Goal: Task Accomplishment & Management: Use online tool/utility

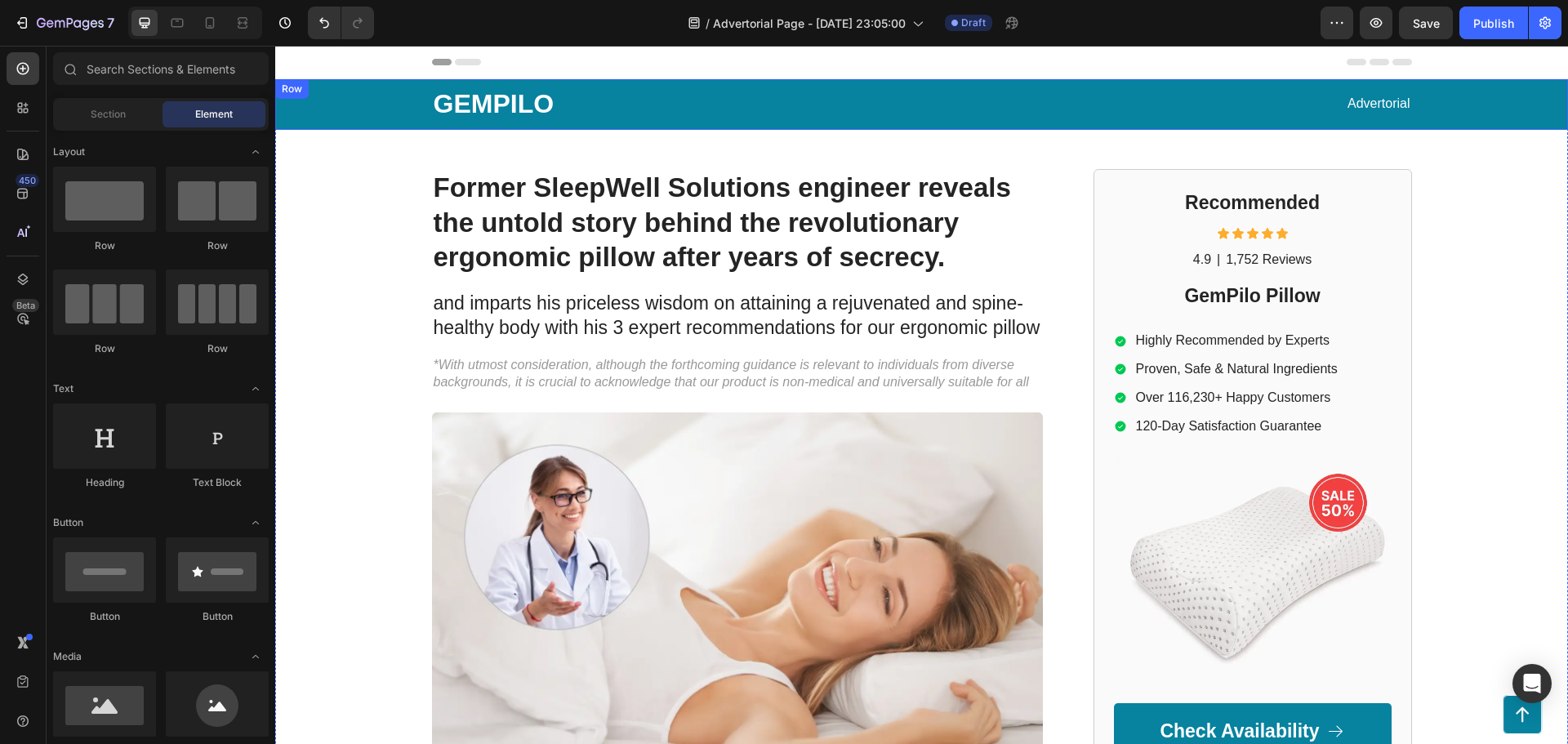
click at [343, 110] on div "GEMPILO Text Block Advertorial Text Block Row" at bounding box center [921, 105] width 1260 height 51
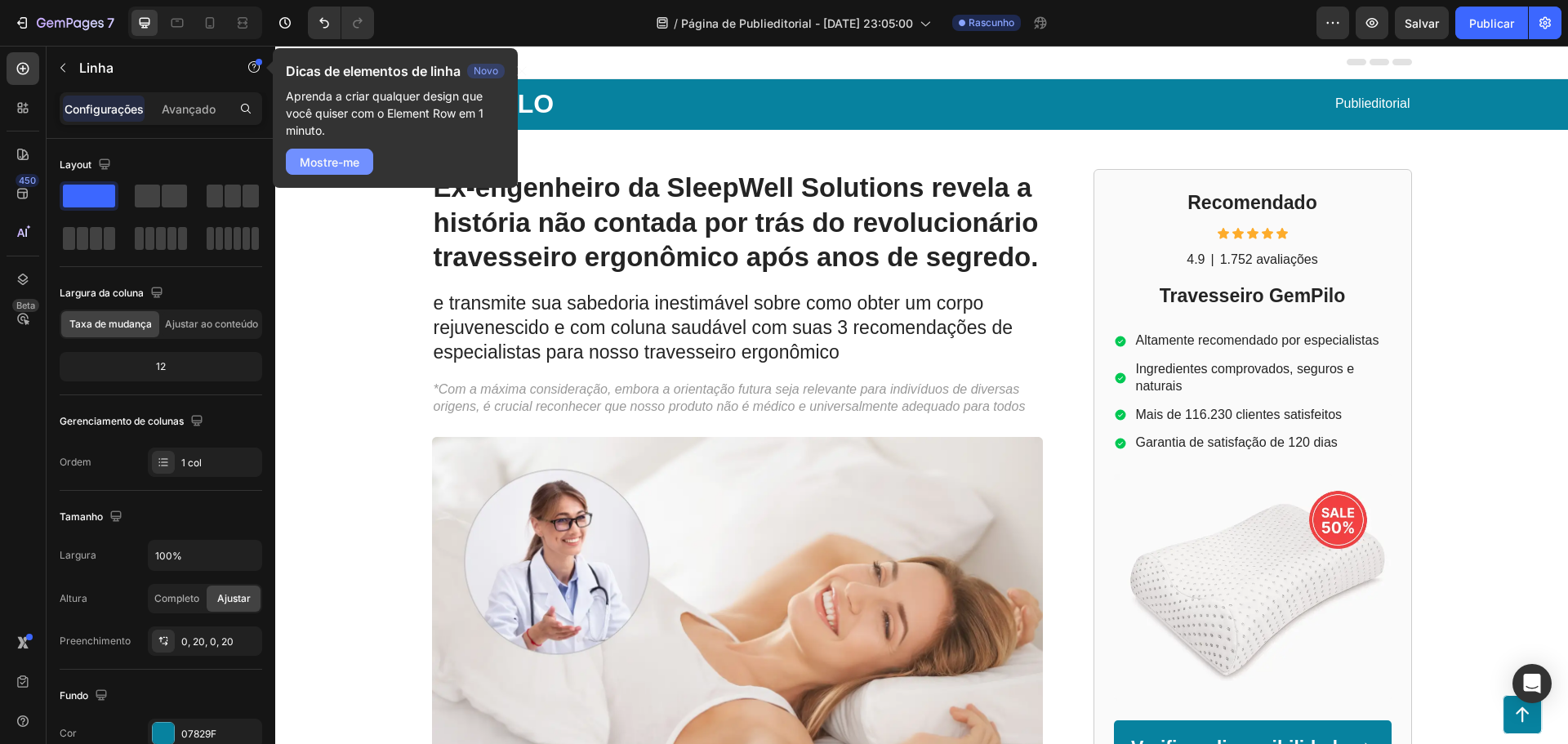
click at [351, 164] on font "Mostre-me" at bounding box center [329, 162] width 60 height 14
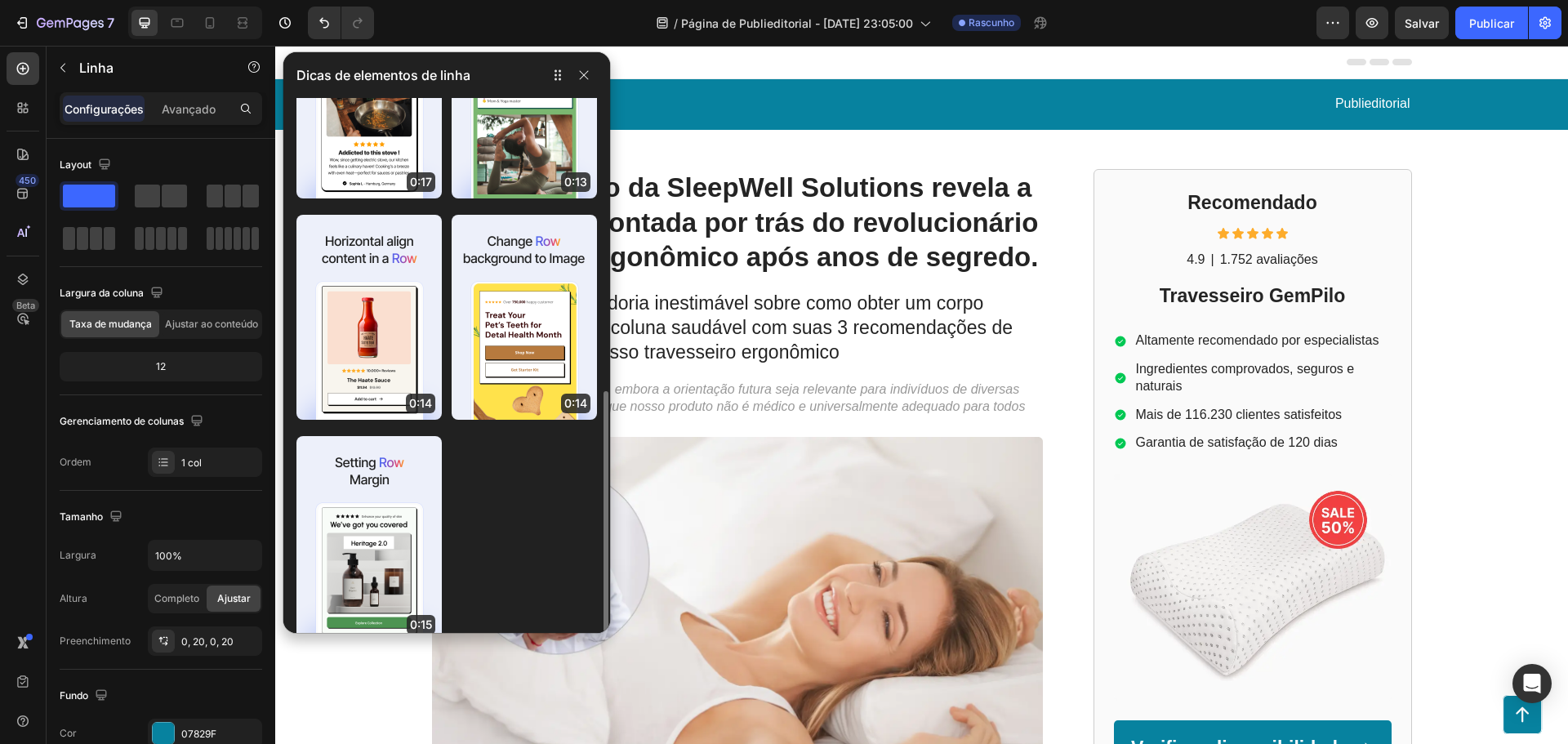
scroll to position [386, 0]
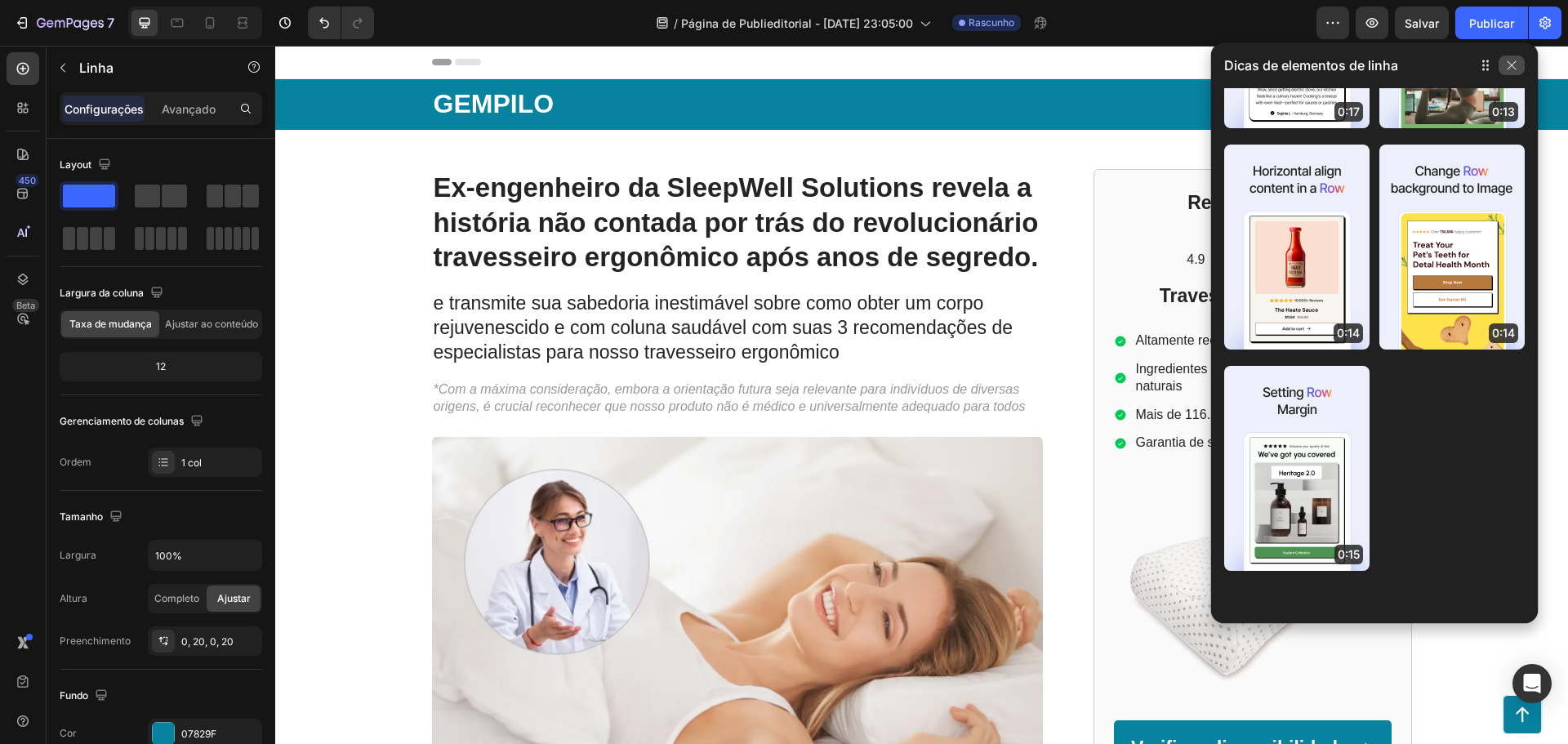
drag, startPoint x: 561, startPoint y: 74, endPoint x: 1503, endPoint y: 65, distance: 942.0
click at [1492, 65] on icon "button" at bounding box center [1485, 65] width 13 height 13
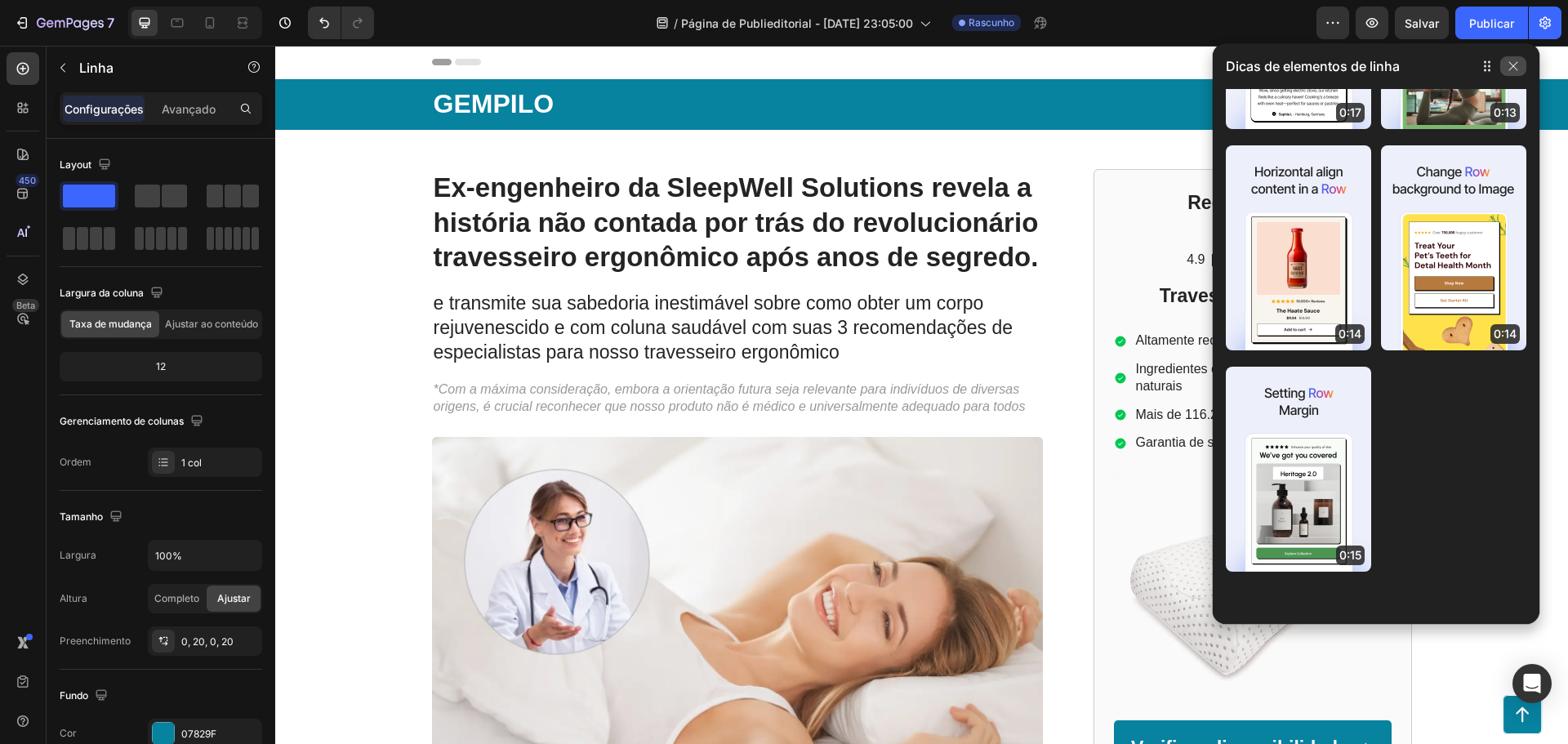
click at [1518, 65] on icon "button" at bounding box center [1513, 66] width 13 height 13
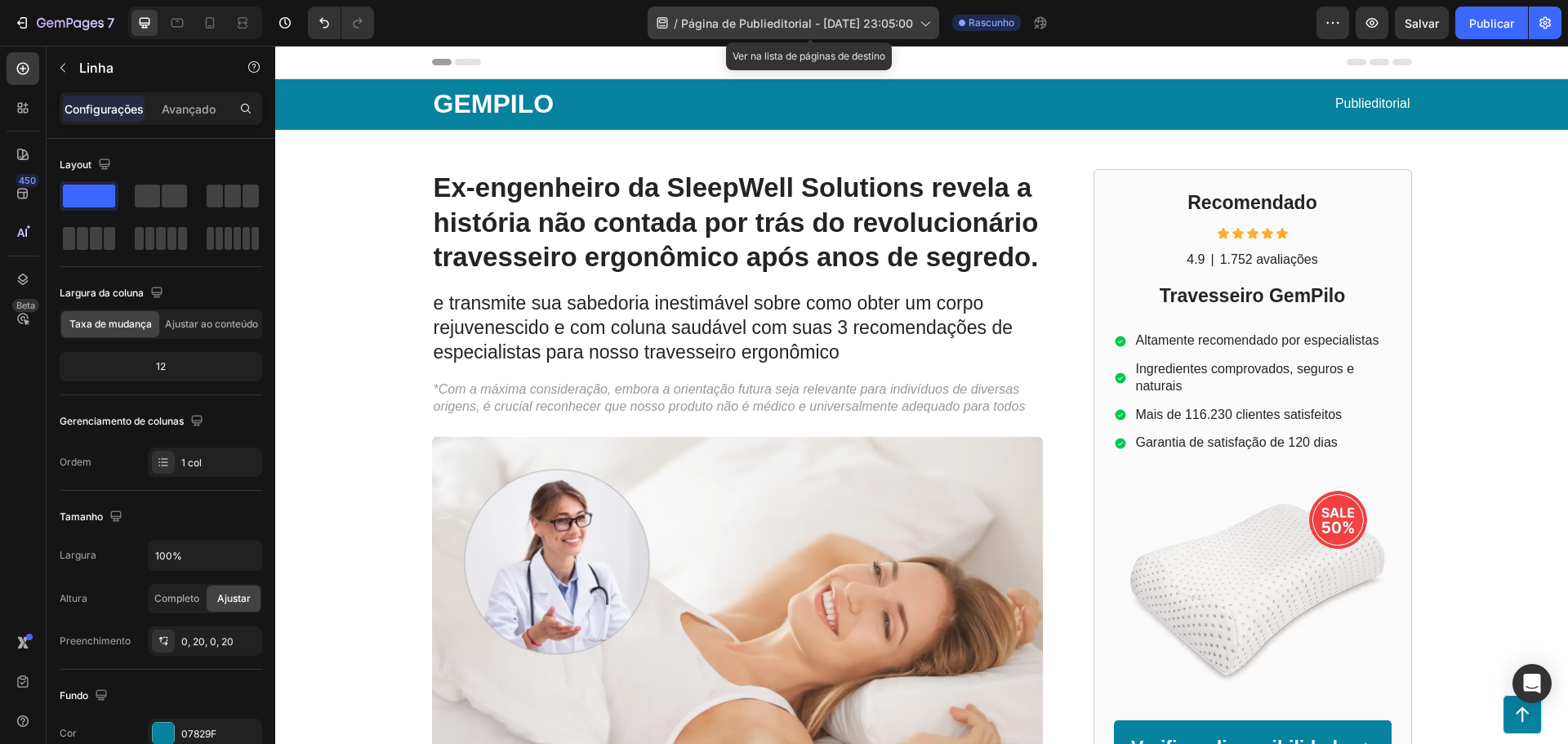
click at [933, 22] on icon at bounding box center [925, 23] width 16 height 16
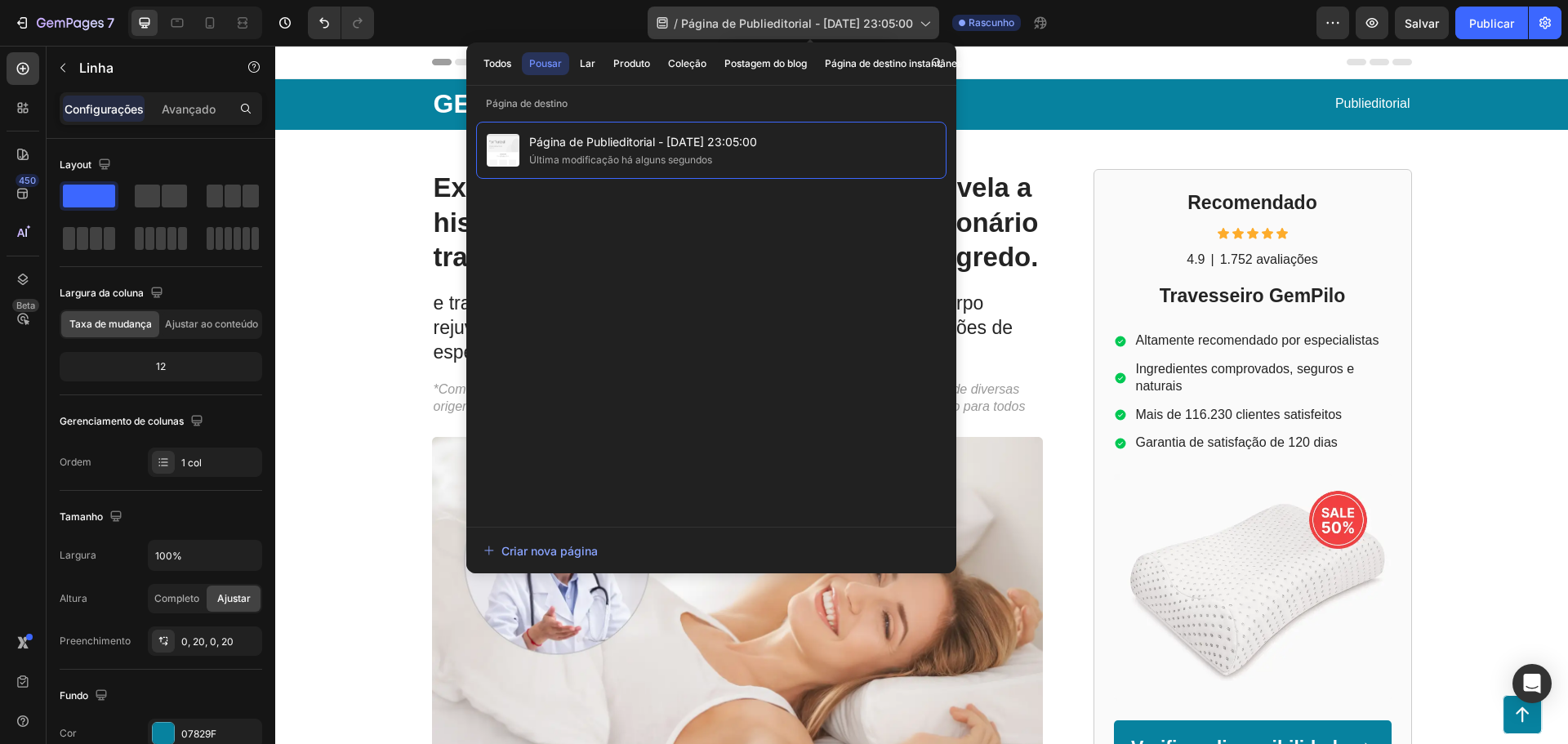
click at [933, 22] on icon at bounding box center [925, 23] width 16 height 16
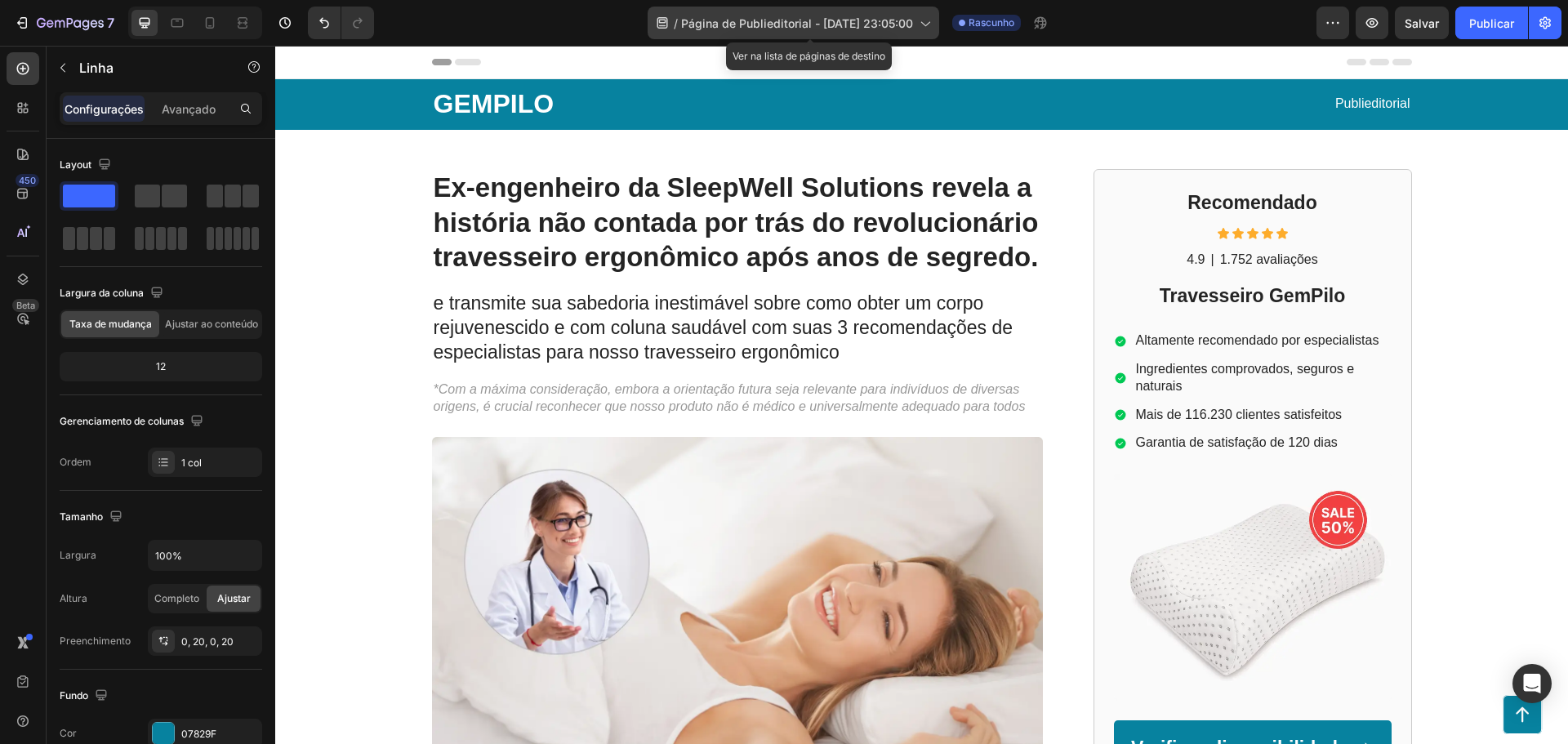
click at [933, 22] on icon at bounding box center [925, 23] width 16 height 16
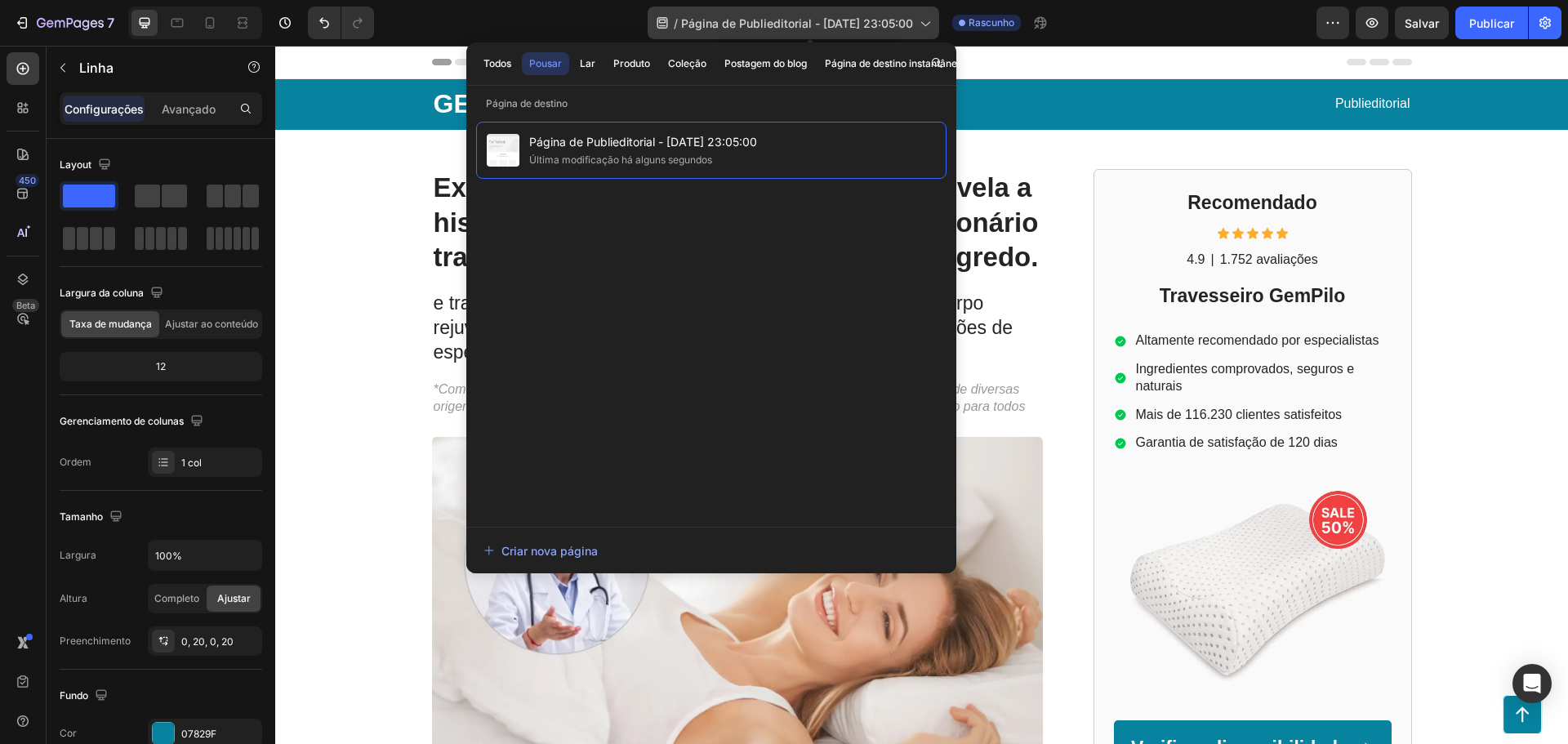
click at [931, 25] on div "/ Página de Publieditorial - 27 de agosto, 23:05:00" at bounding box center [793, 23] width 291 height 33
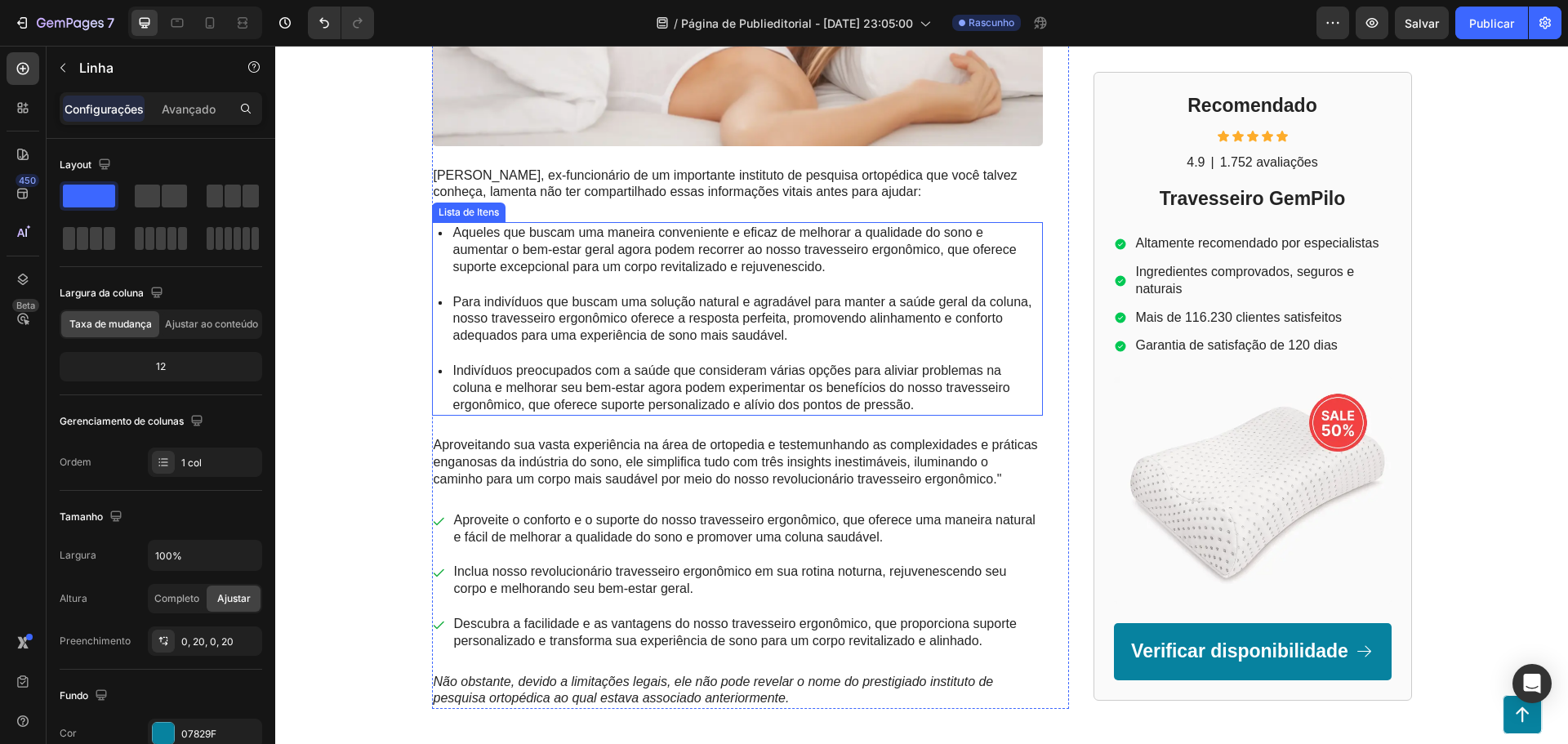
scroll to position [0, 0]
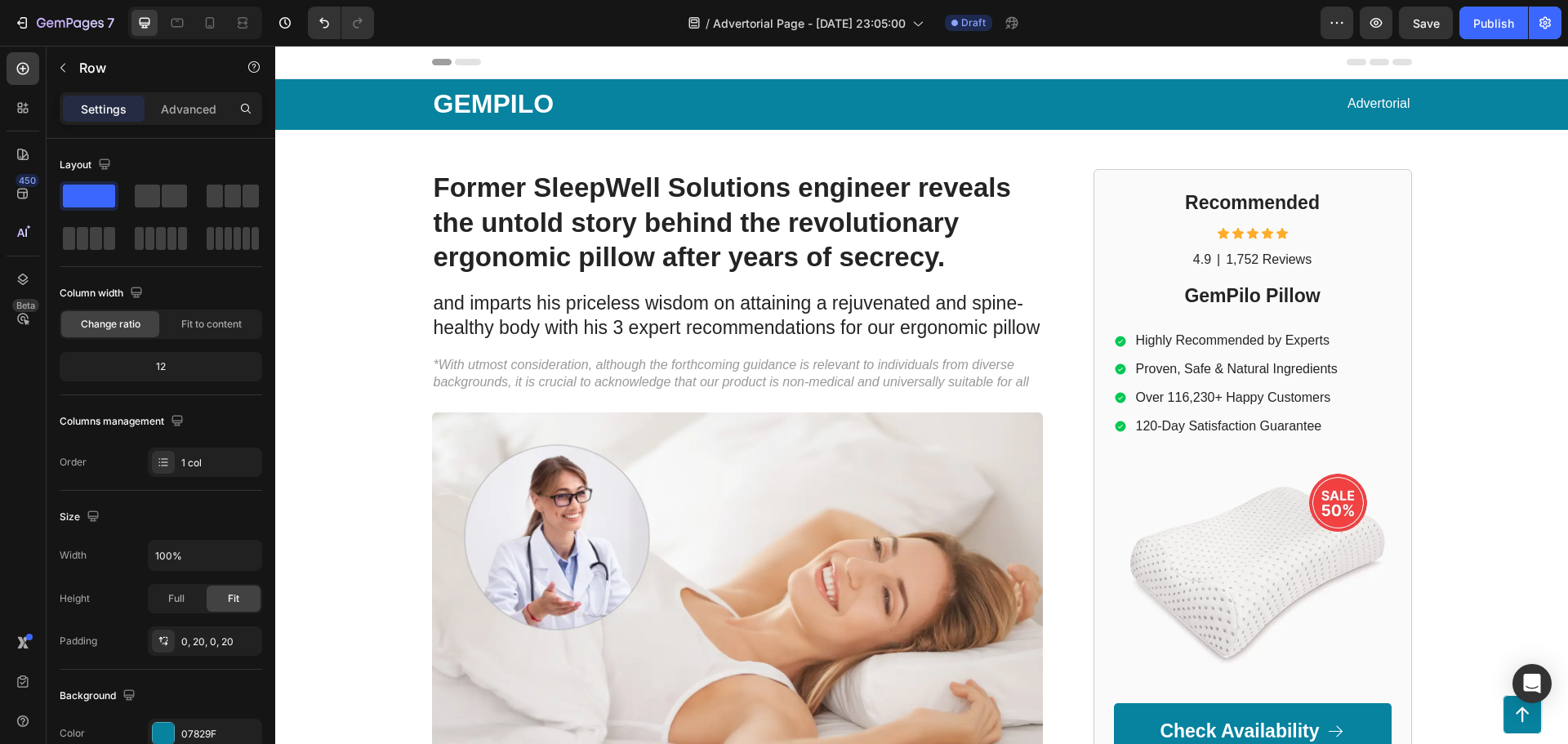
click at [1102, 61] on div "Header" at bounding box center [922, 62] width 980 height 33
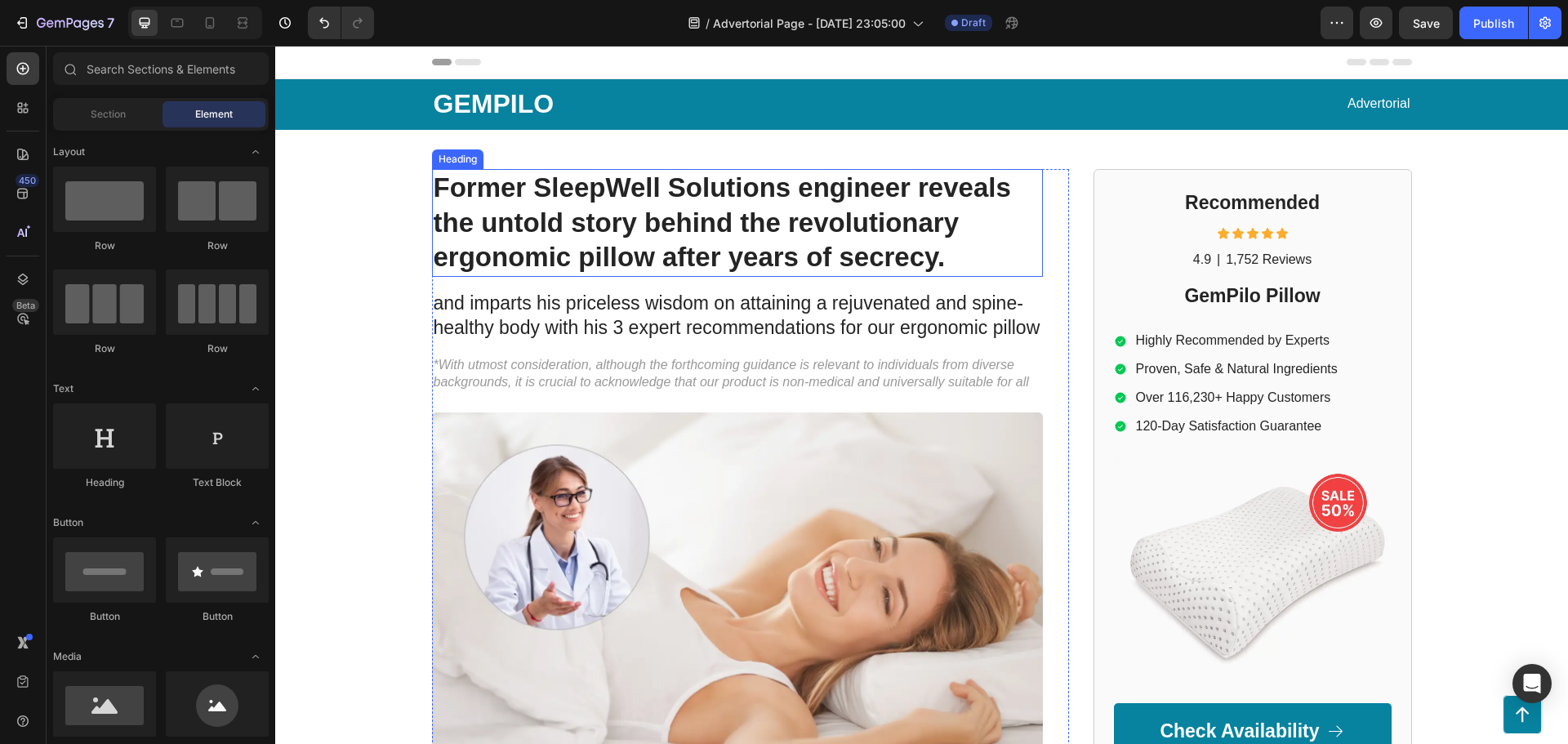
click at [600, 219] on h1 "Former SleepWell Solutions engineer reveals the untold story behind the revolut…" at bounding box center [737, 223] width 611 height 109
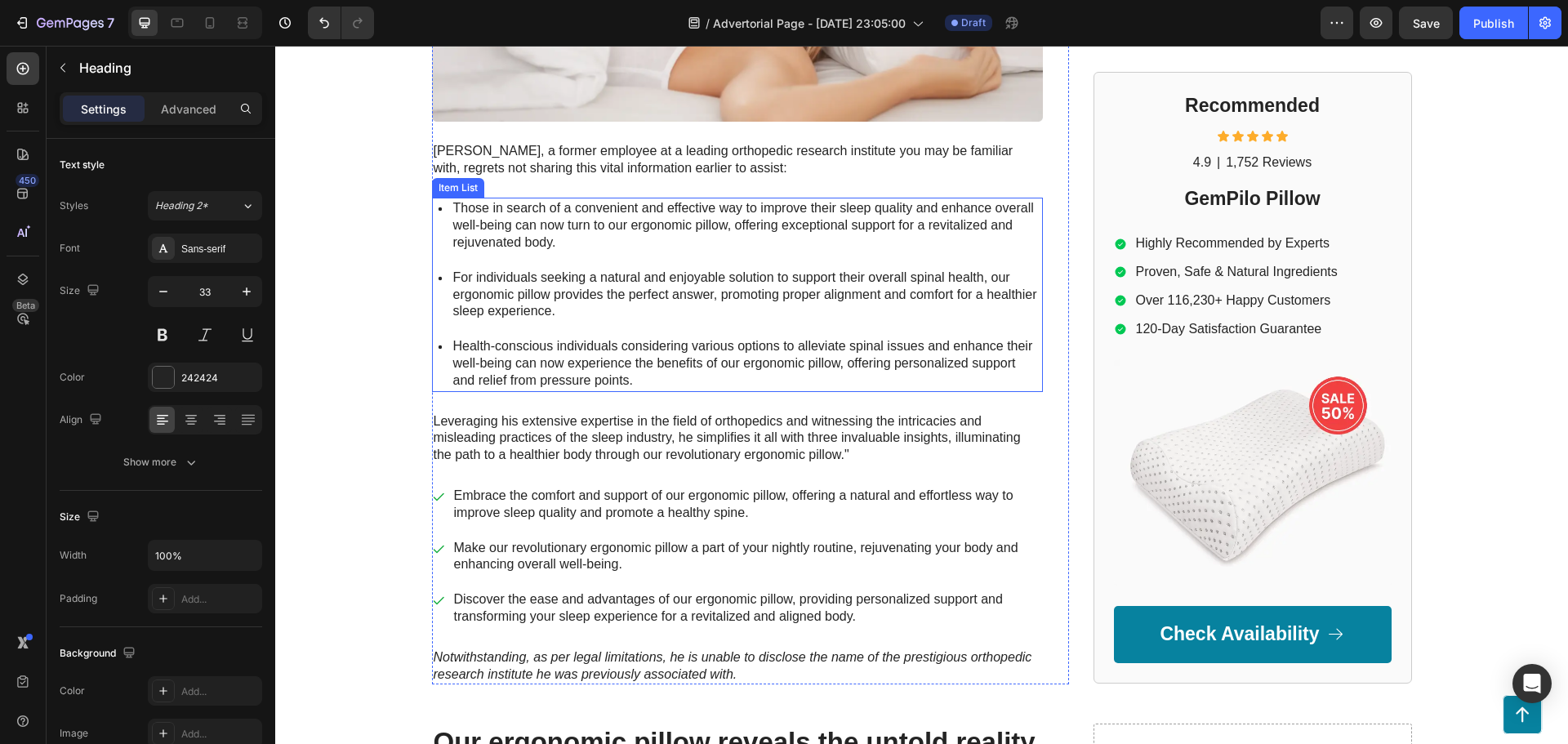
scroll to position [327, 0]
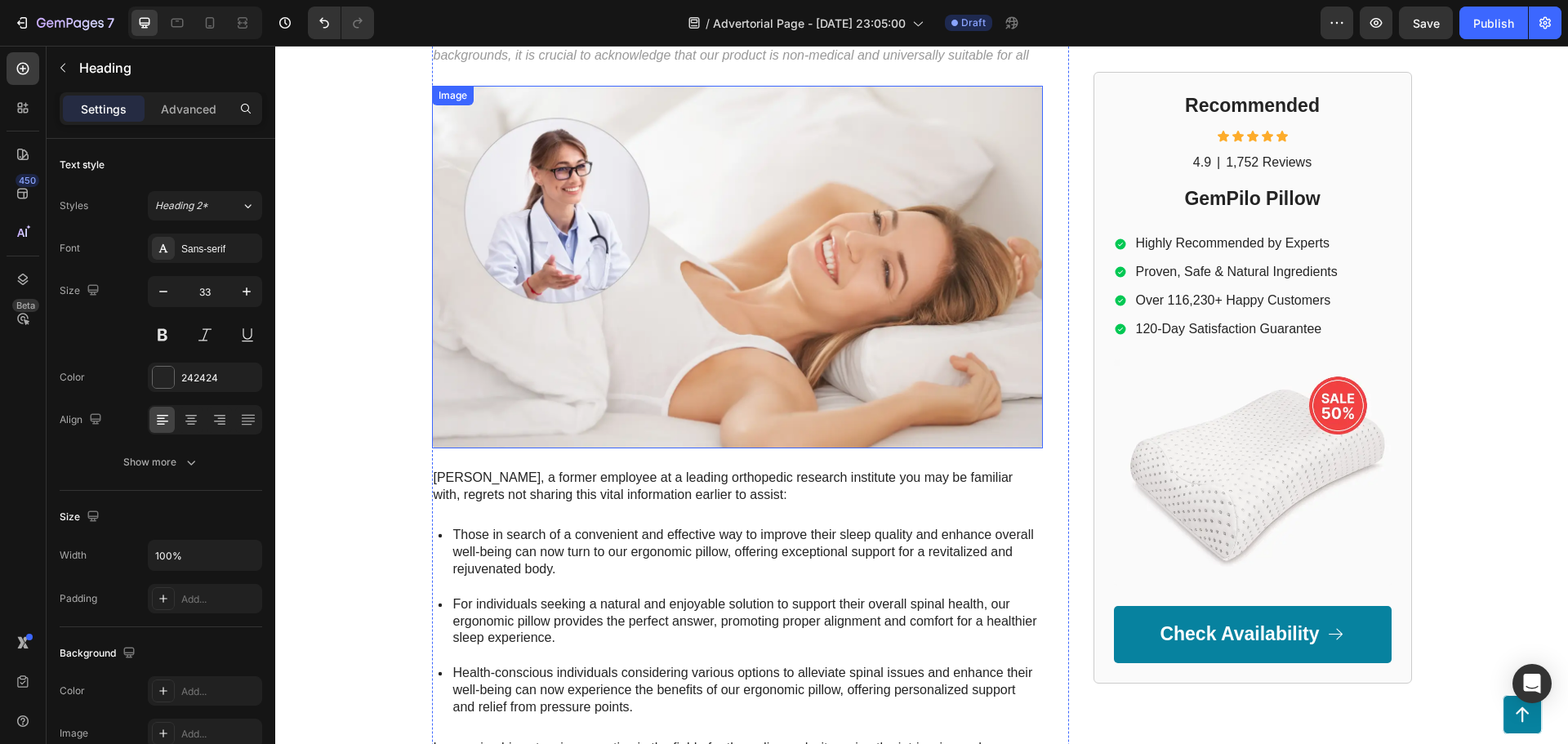
click at [696, 300] on img at bounding box center [737, 267] width 611 height 363
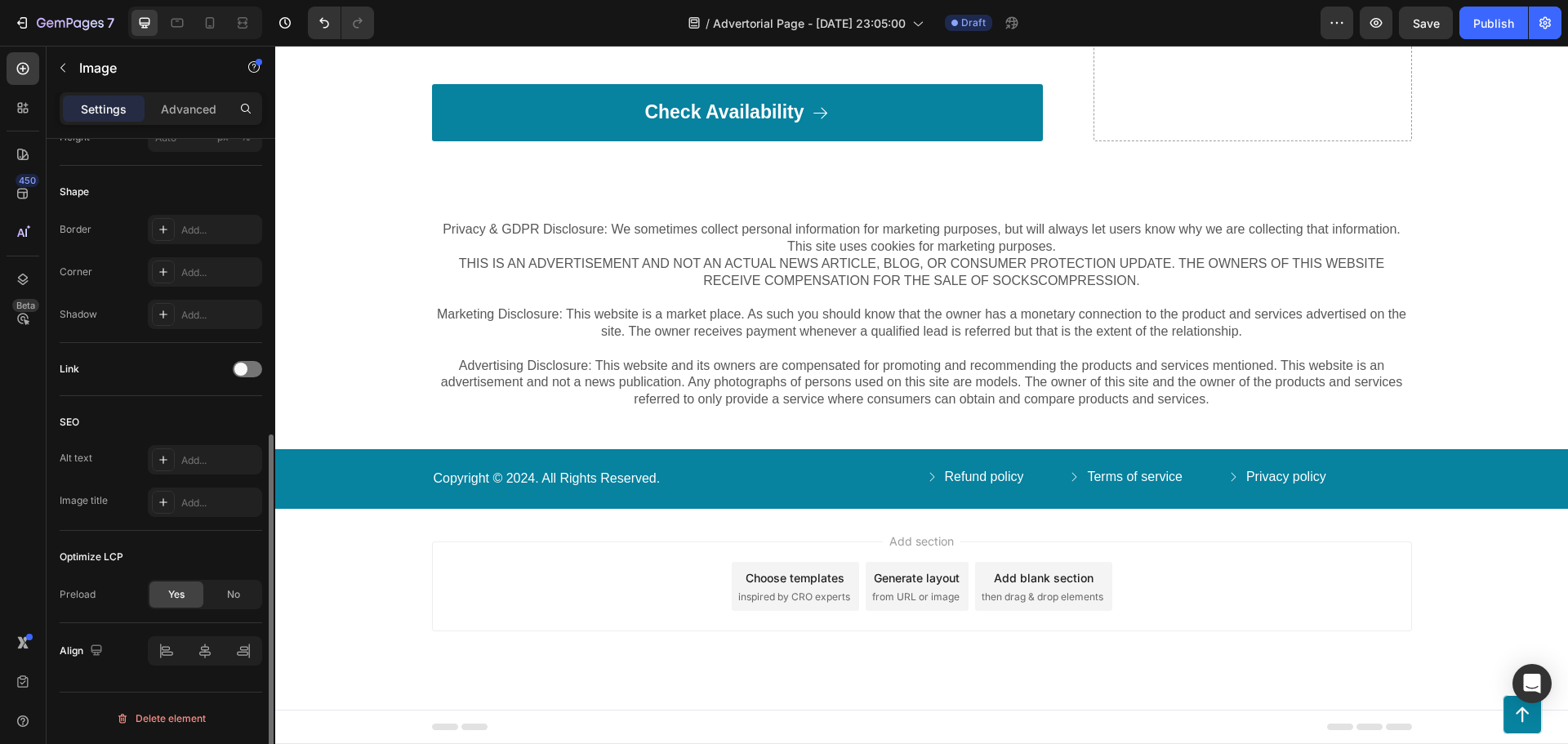
scroll to position [0, 0]
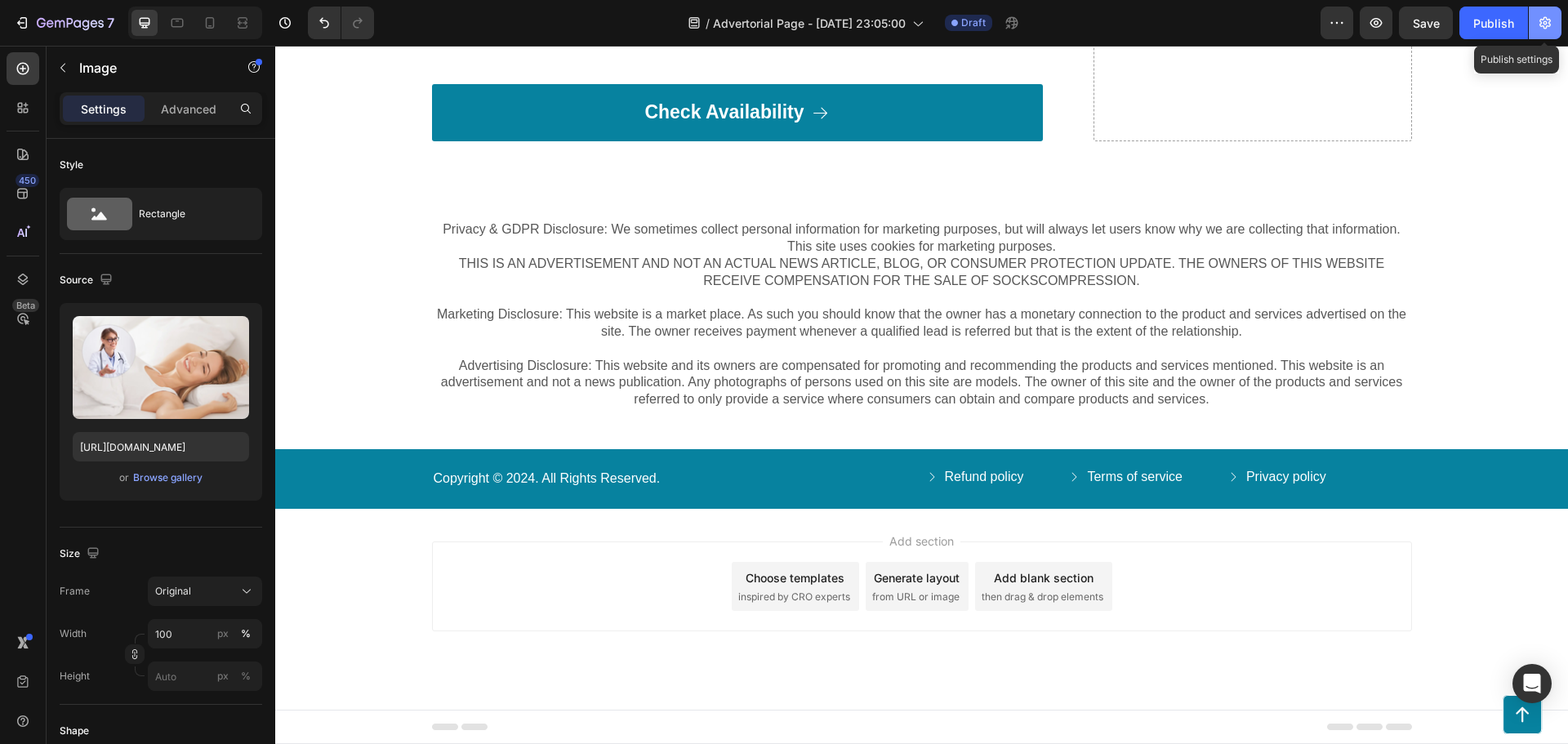
click at [1536, 25] on button "button" at bounding box center [1545, 23] width 33 height 33
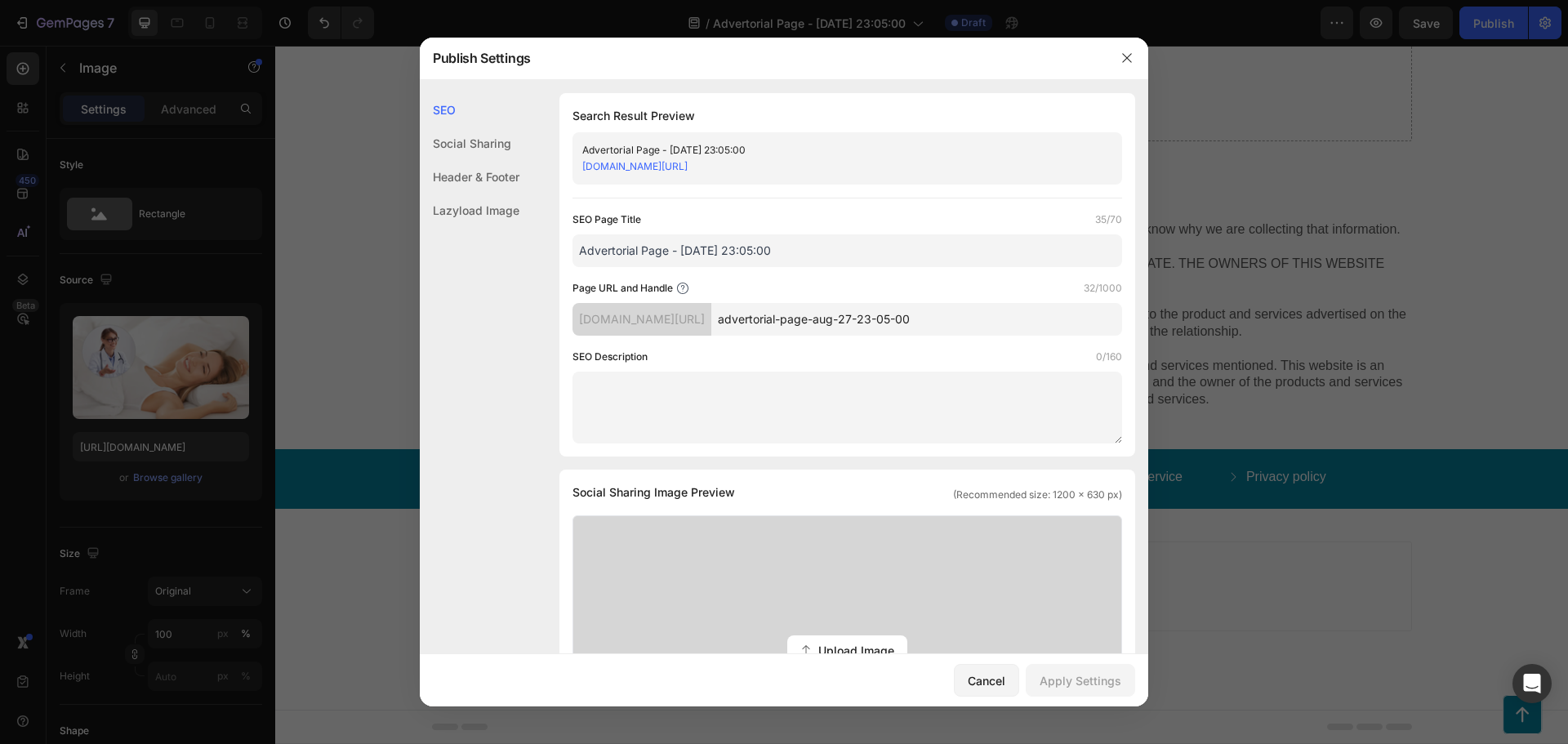
click at [879, 316] on input "advertorial-page-aug-27-23-05-00" at bounding box center [917, 319] width 411 height 33
click at [985, 319] on input "advertorial-page-aug-27-23-05-00" at bounding box center [917, 319] width 411 height 33
click at [1126, 57] on icon "button" at bounding box center [1126, 57] width 9 height 9
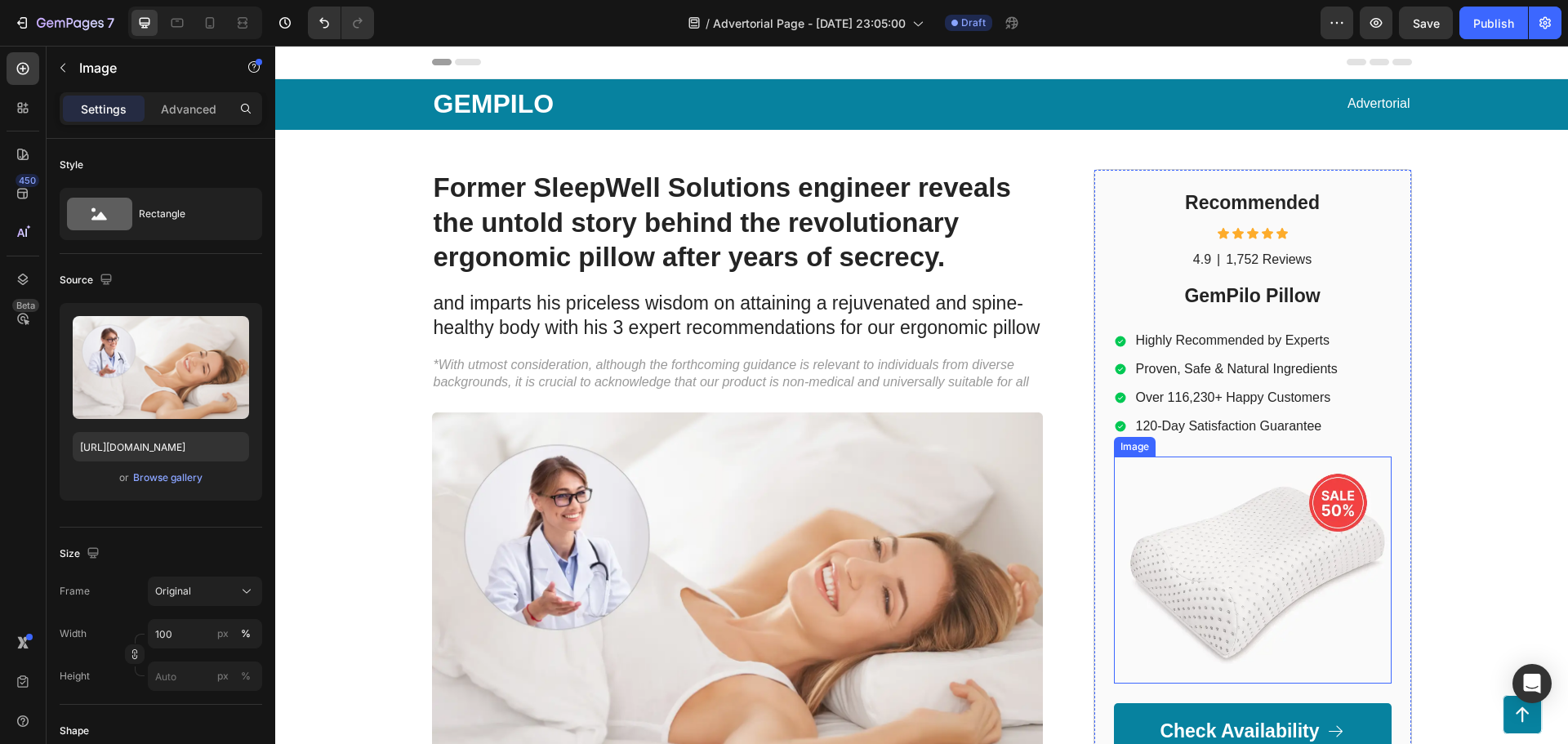
scroll to position [327, 0]
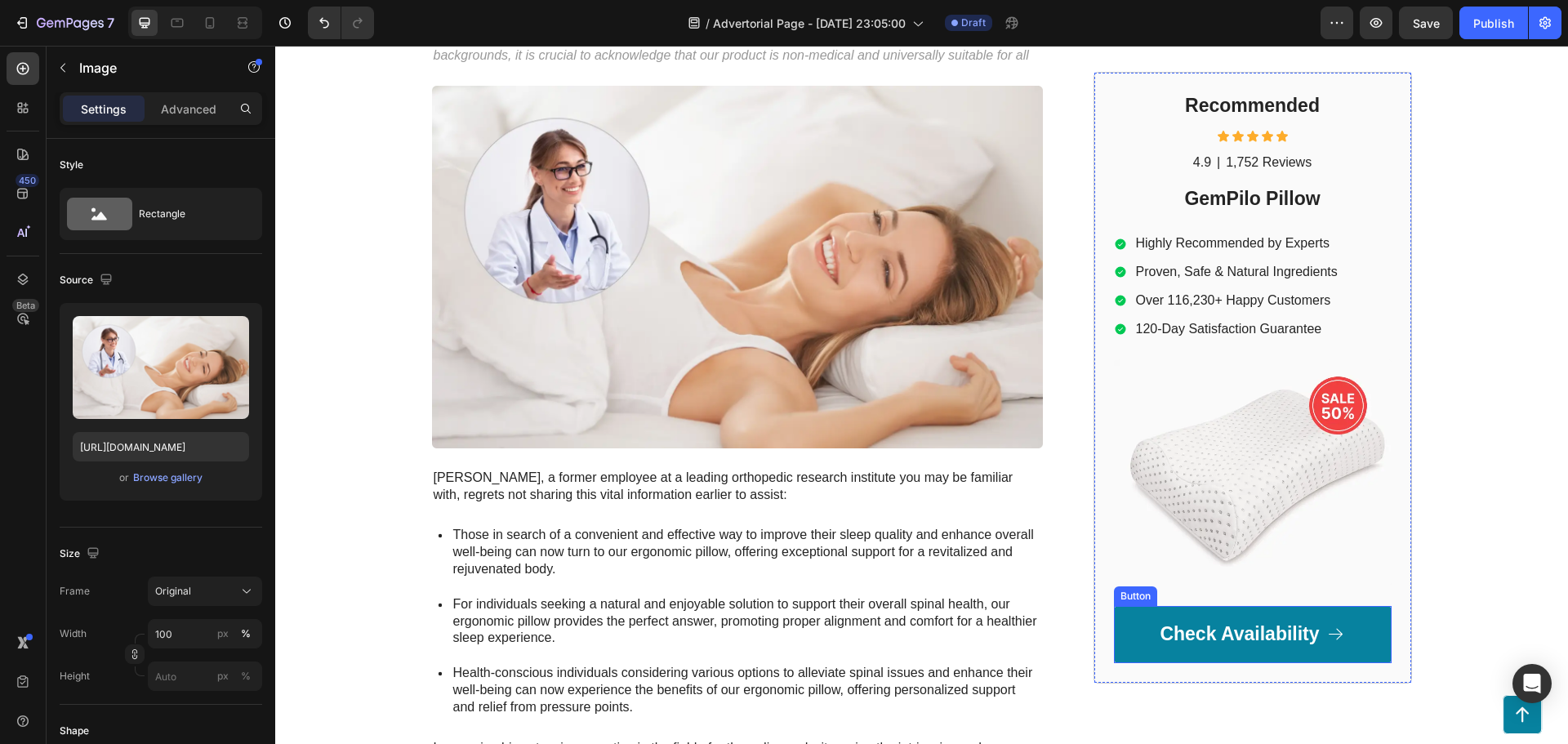
click at [1363, 632] on link "Check Availability" at bounding box center [1252, 634] width 277 height 57
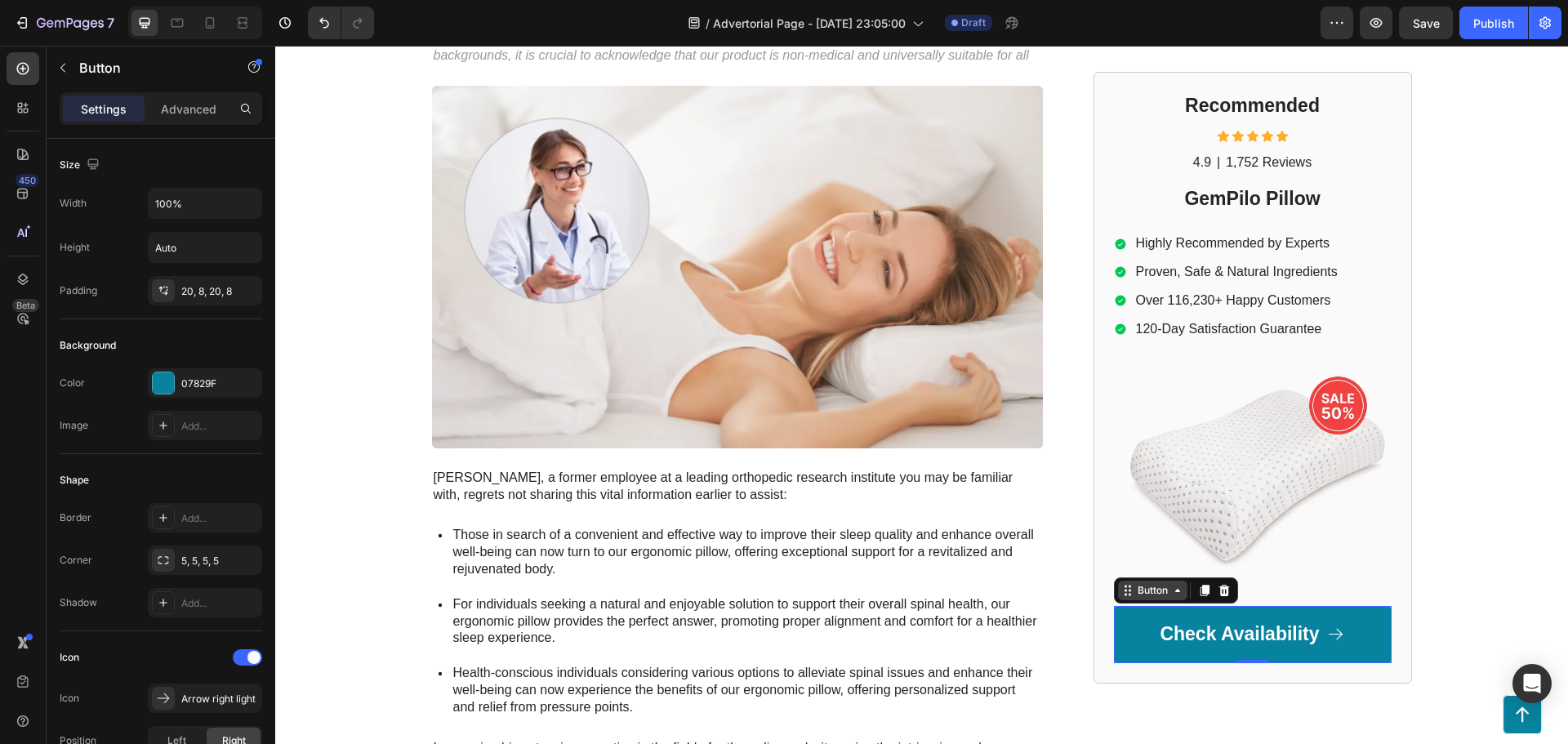
click at [1164, 590] on div "Button" at bounding box center [1152, 591] width 37 height 15
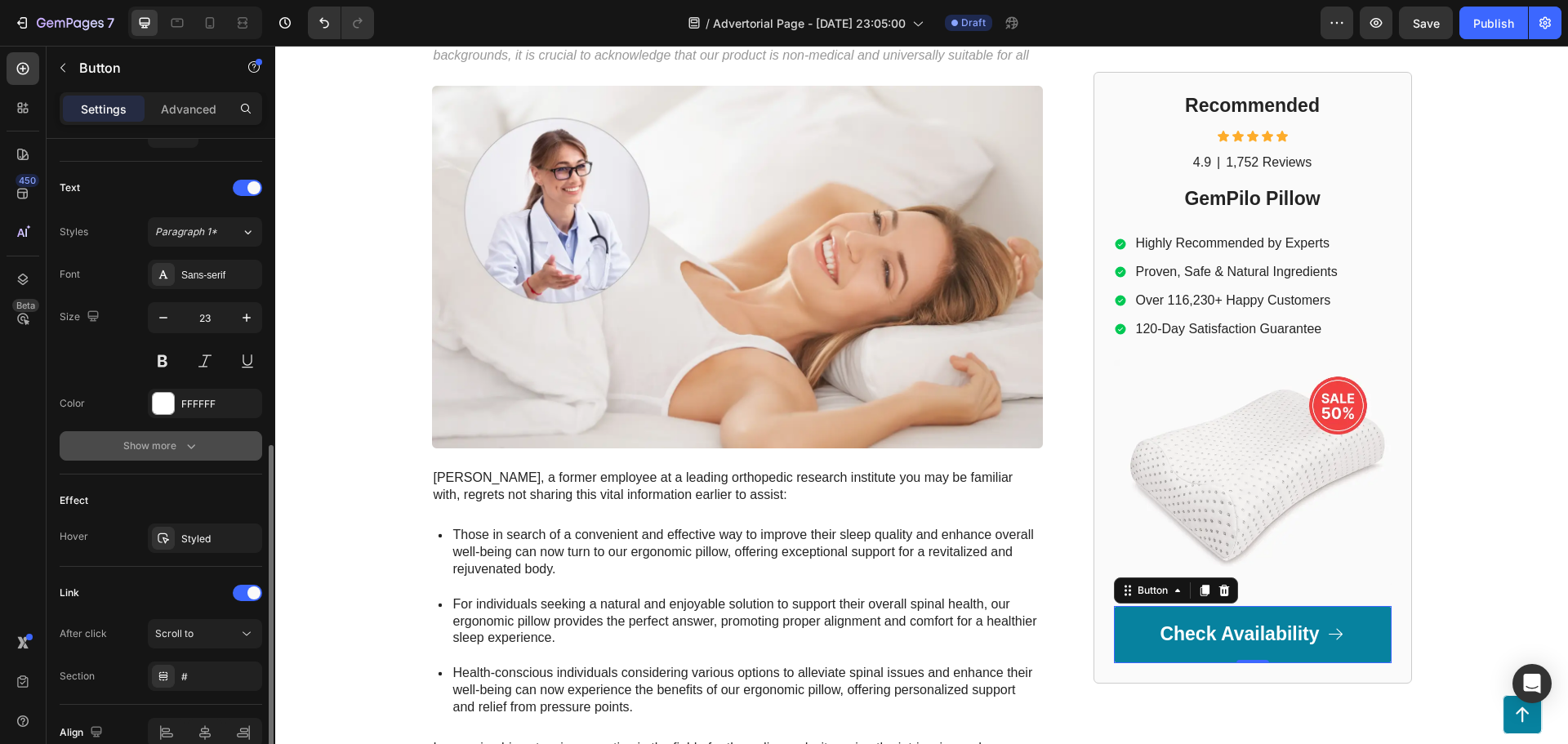
scroll to position [733, 0]
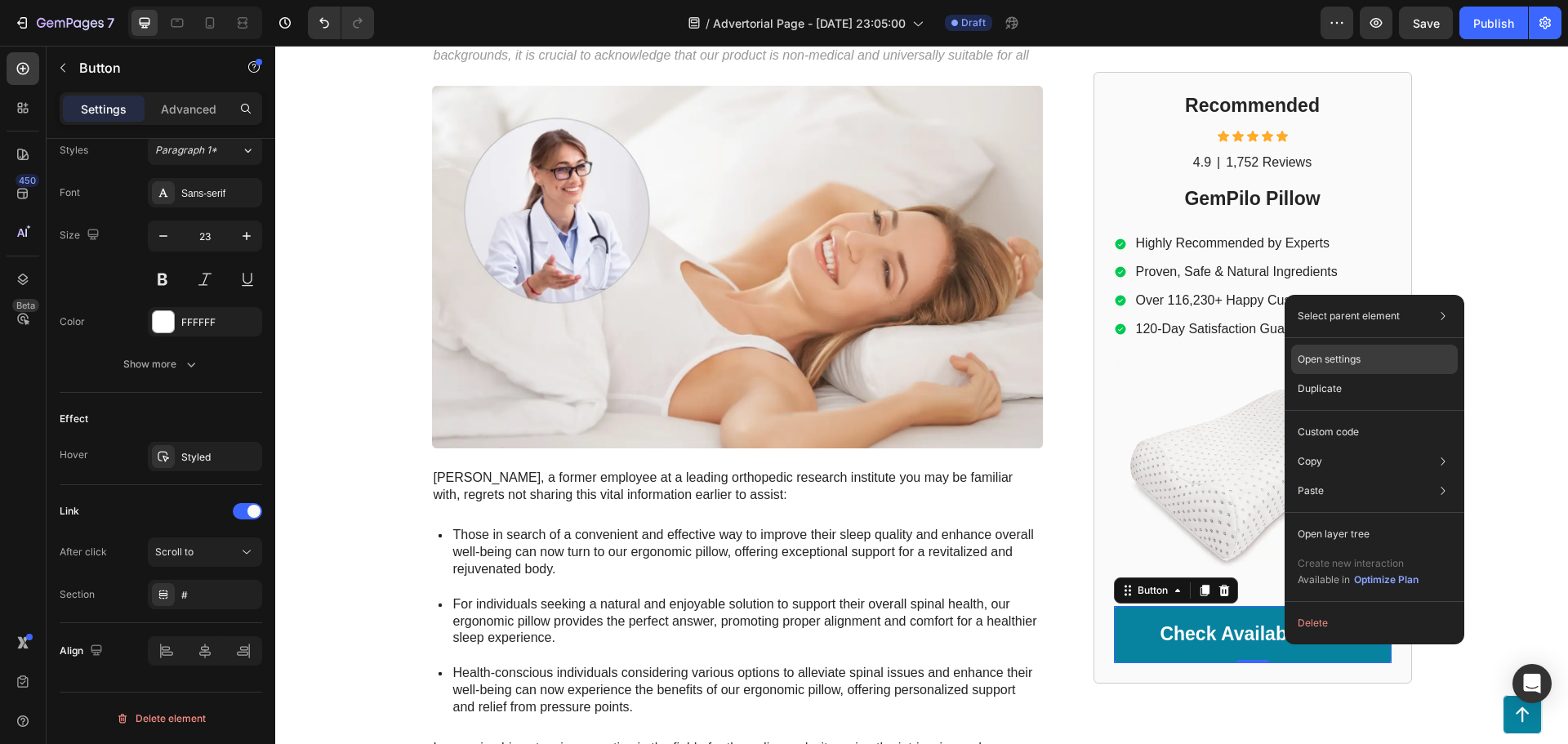
click at [1345, 359] on p "Open settings" at bounding box center [1329, 359] width 63 height 15
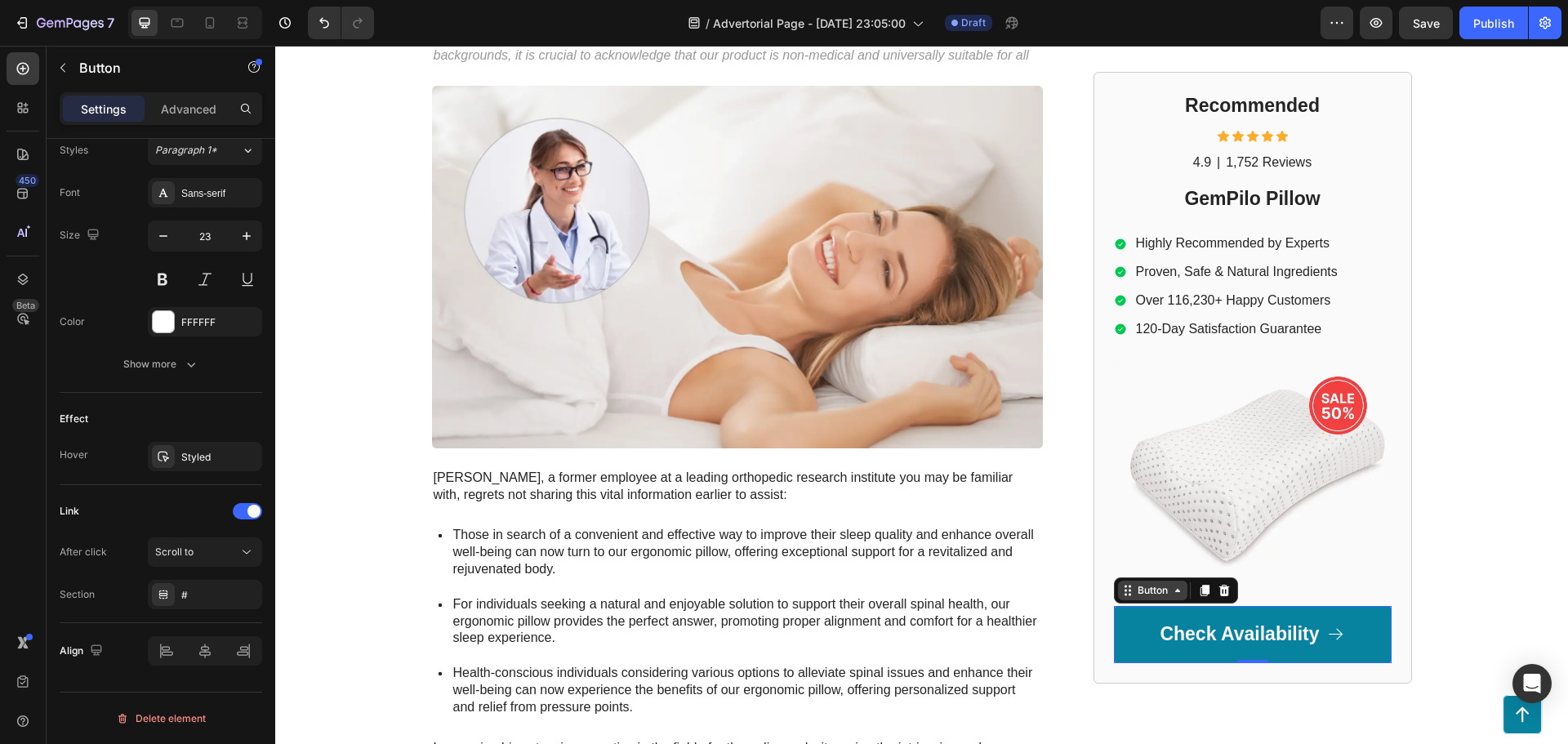
click at [1171, 591] on icon at bounding box center [1178, 591] width 13 height 13
click at [1155, 593] on div "Button" at bounding box center [1152, 591] width 37 height 15
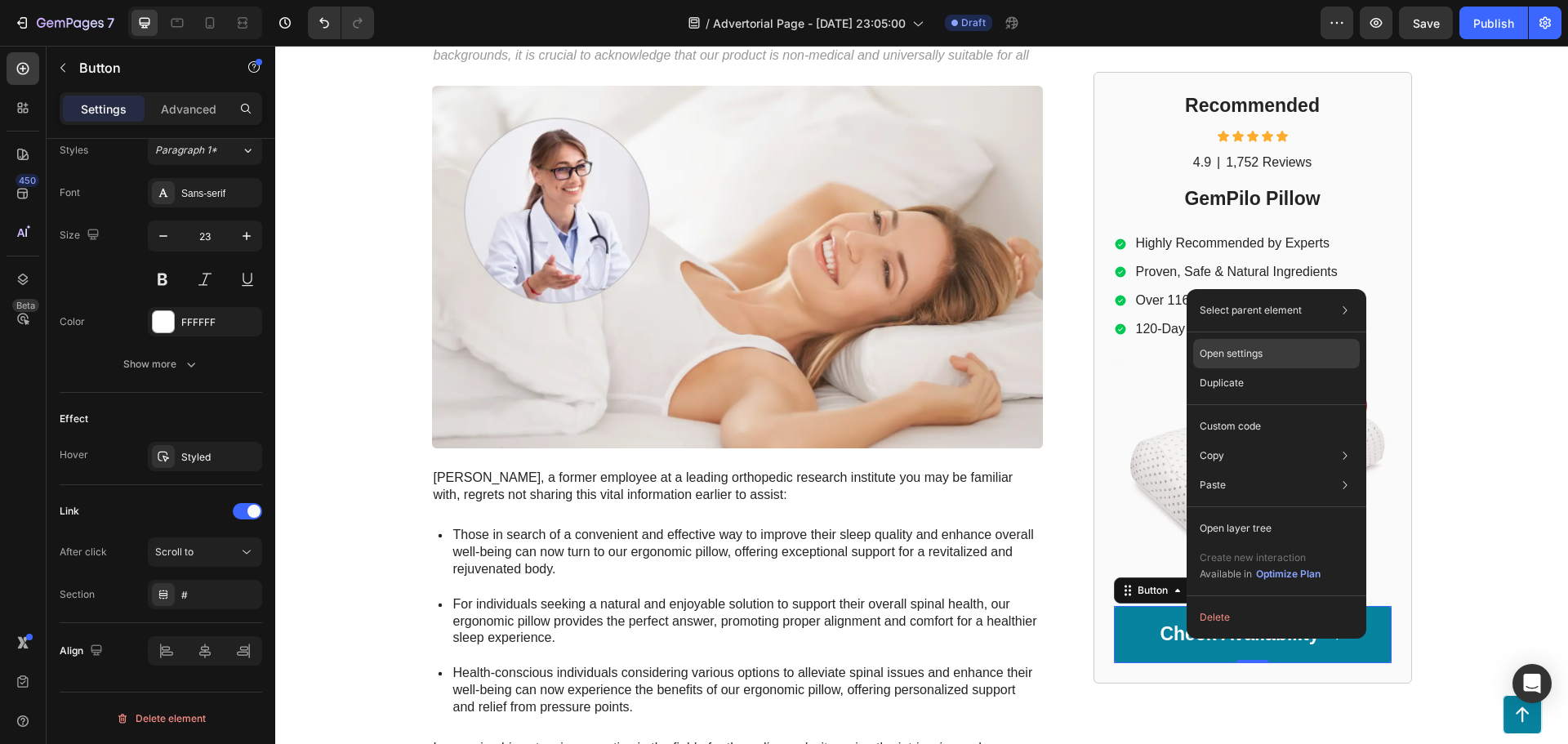
click at [1262, 358] on p "Open settings" at bounding box center [1231, 354] width 63 height 15
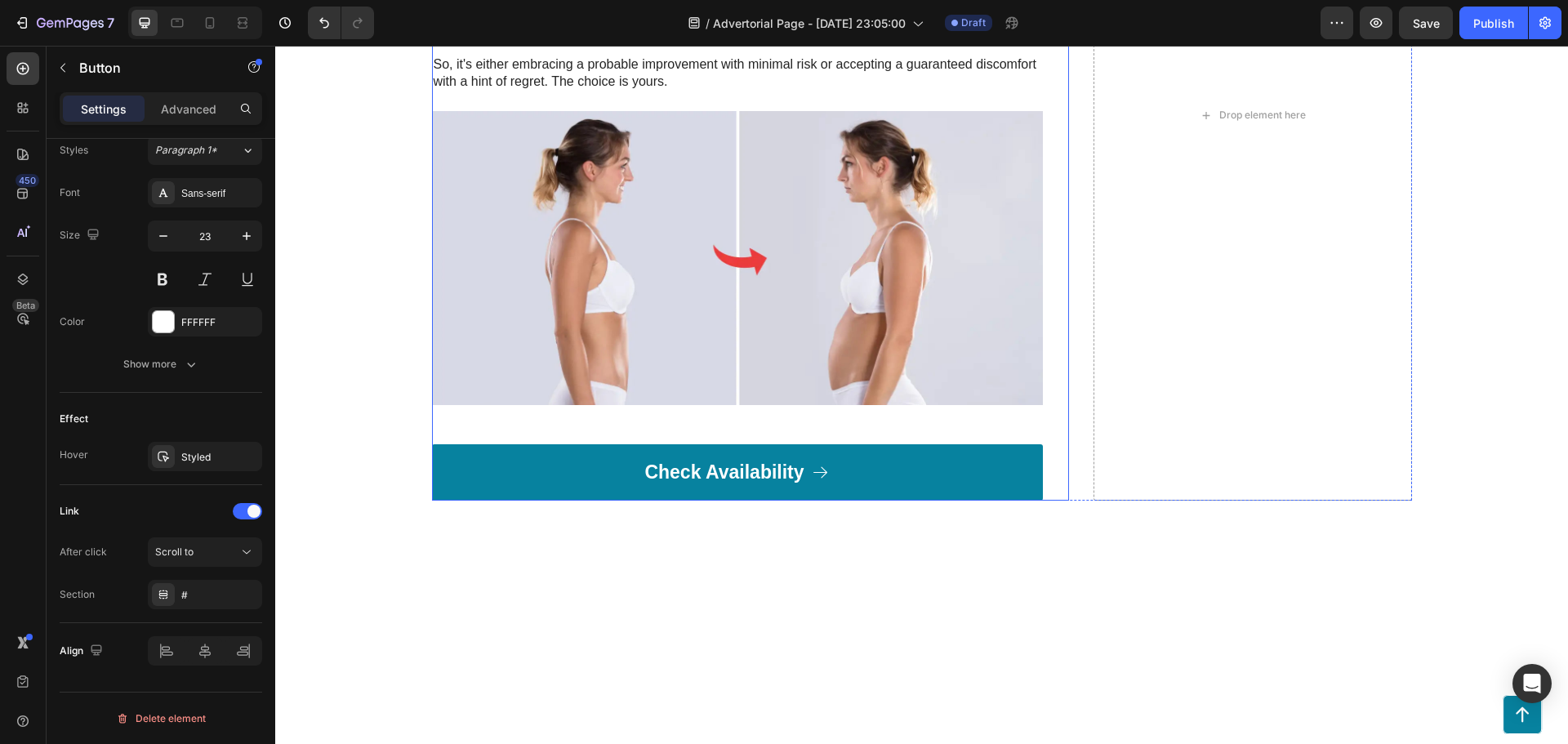
scroll to position [6434, 0]
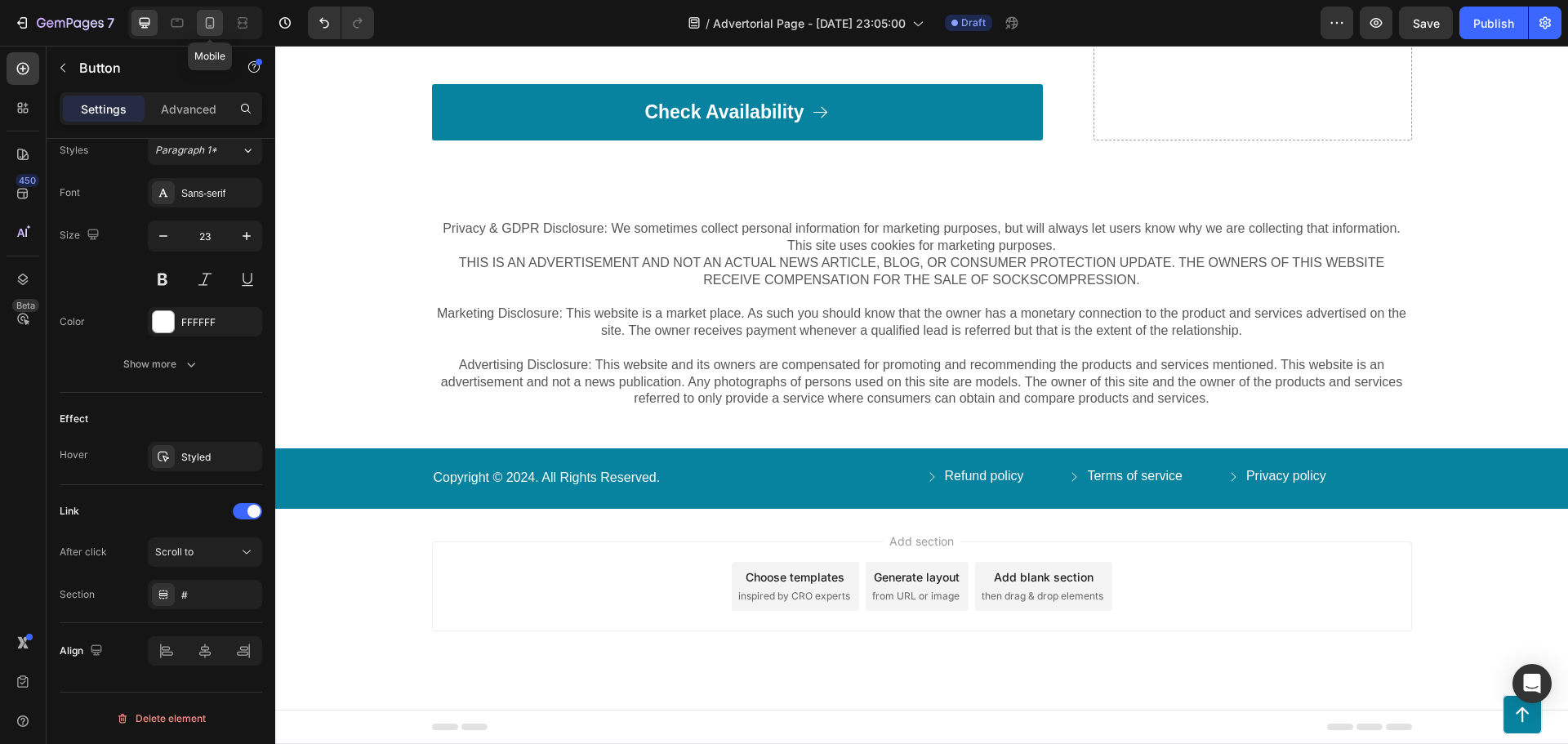
click at [201, 24] on div at bounding box center [210, 23] width 26 height 26
type input "20"
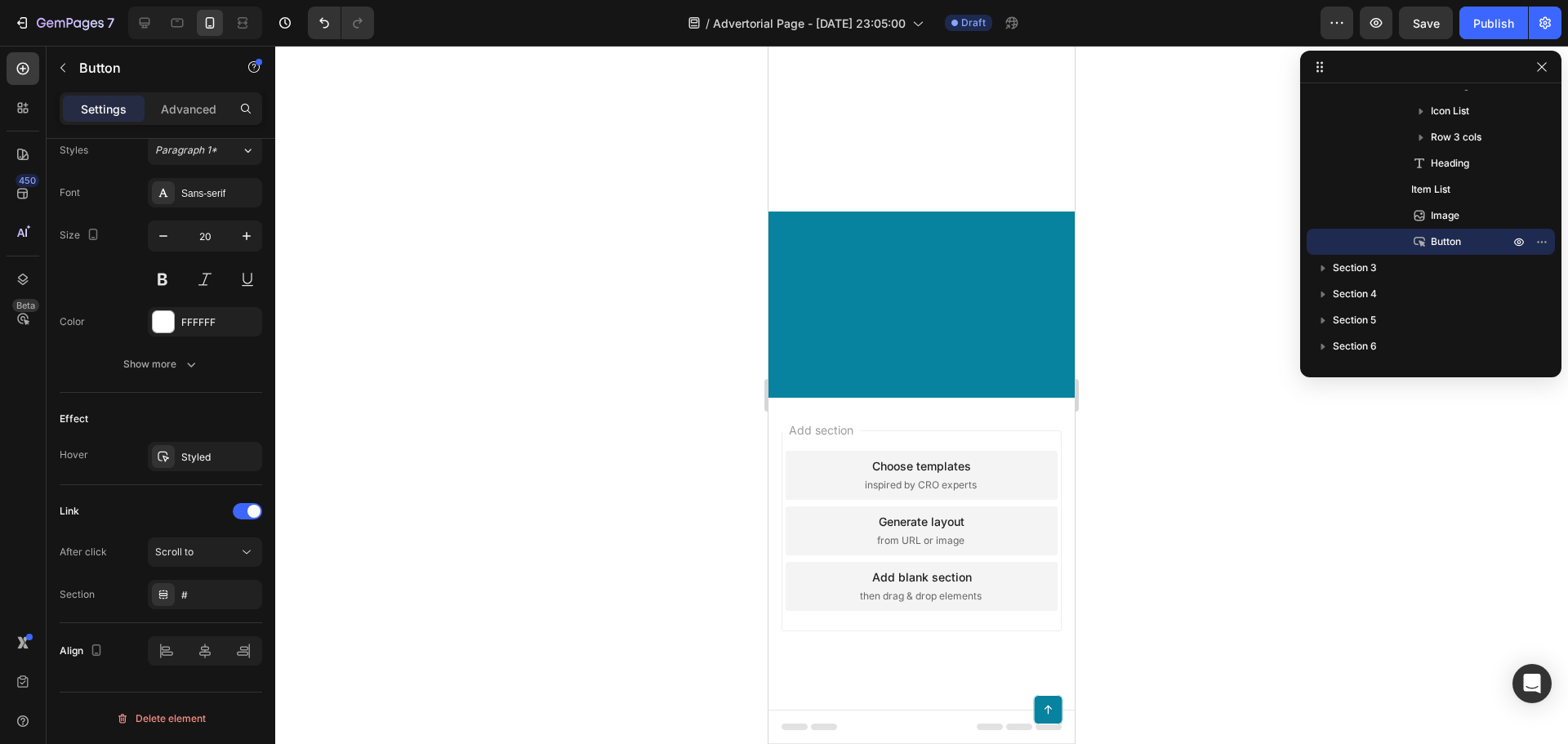
scroll to position [7514, 0]
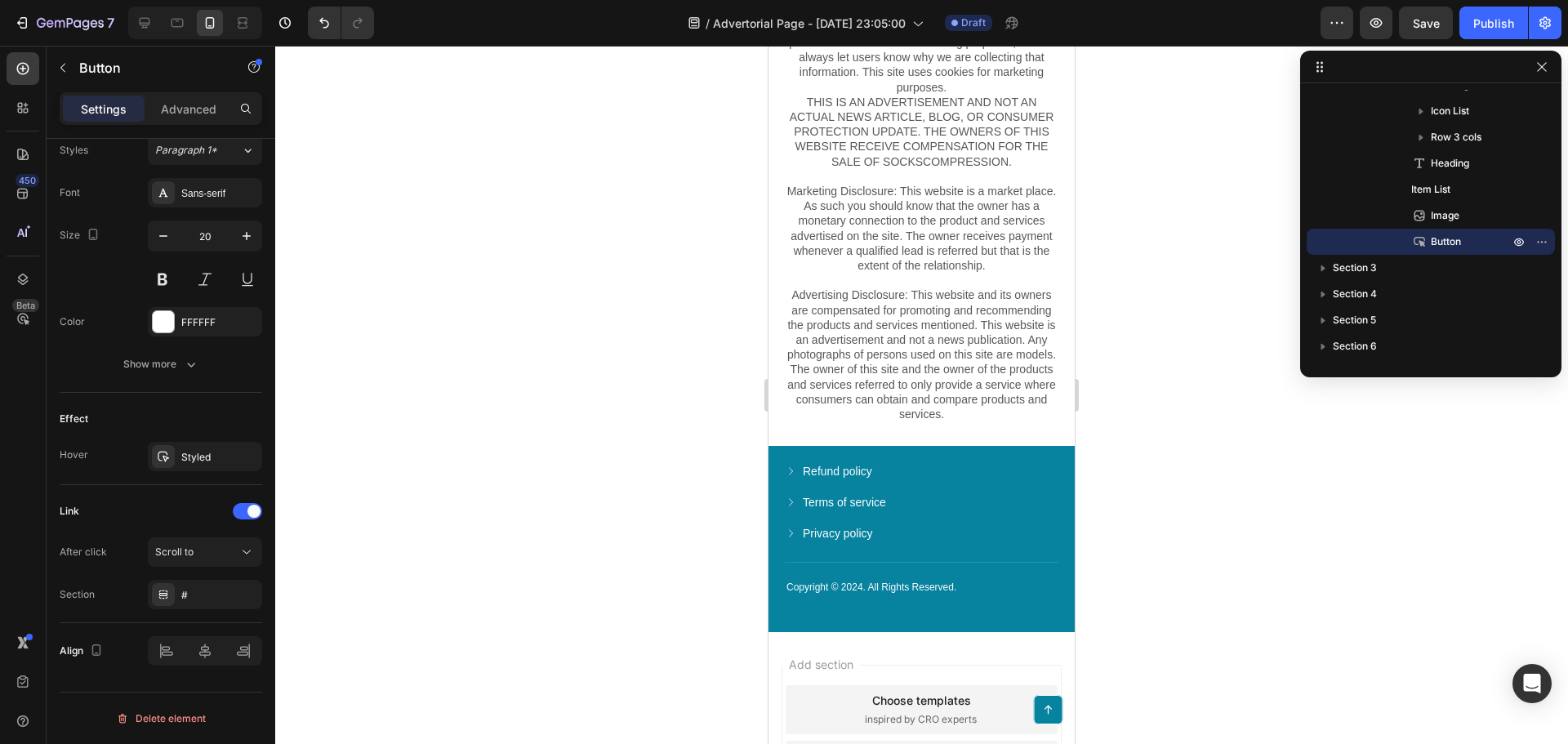
drag, startPoint x: 1465, startPoint y: 241, endPoint x: 1237, endPoint y: 612, distance: 435.5
click at [1245, 612] on div "Sticky Section 2 Column Row 1 col Row 2 cols Column 1 Row 1 col Column 2 Row 1 …" at bounding box center [921, 395] width 1293 height 698
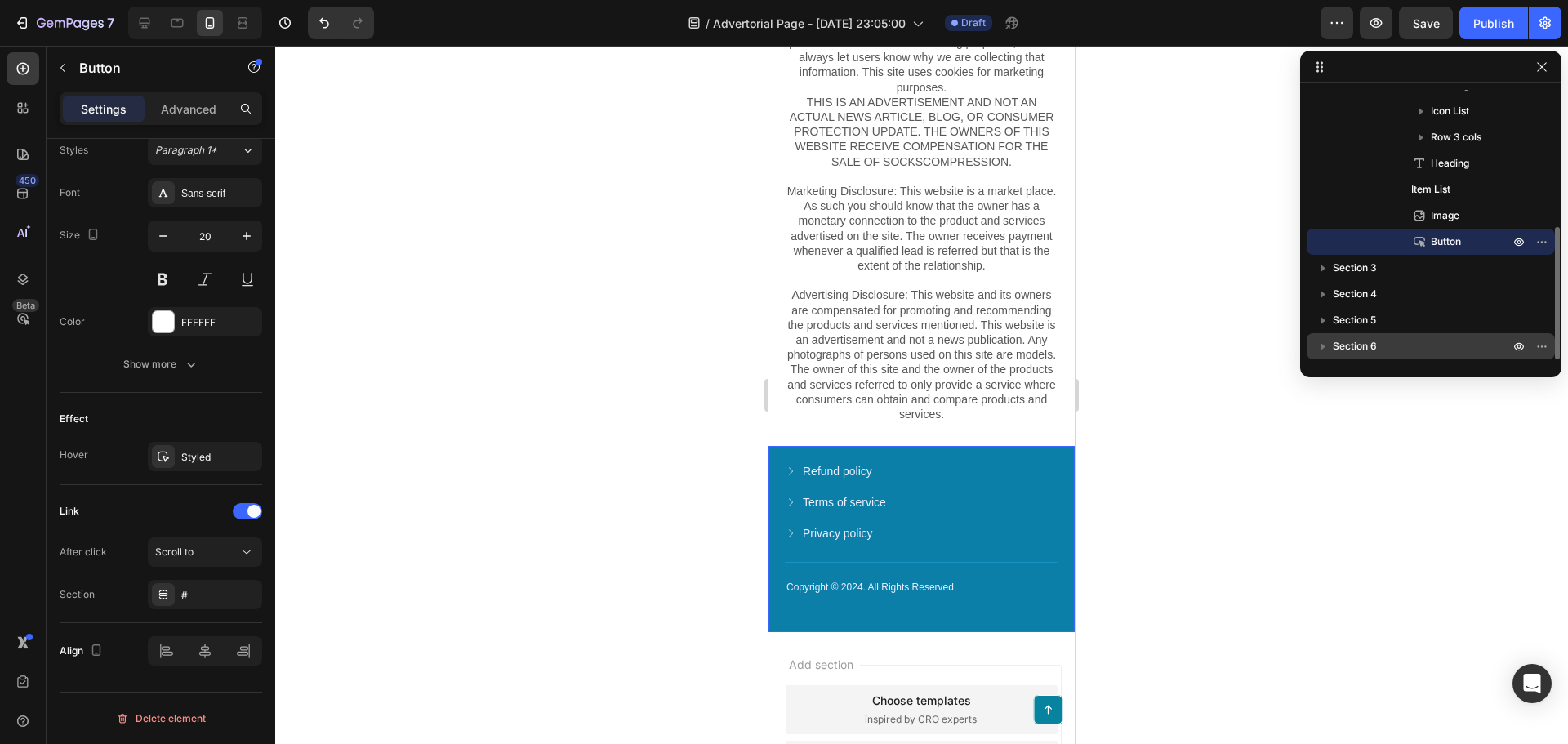
click at [1390, 342] on p "Section 6" at bounding box center [1423, 346] width 180 height 16
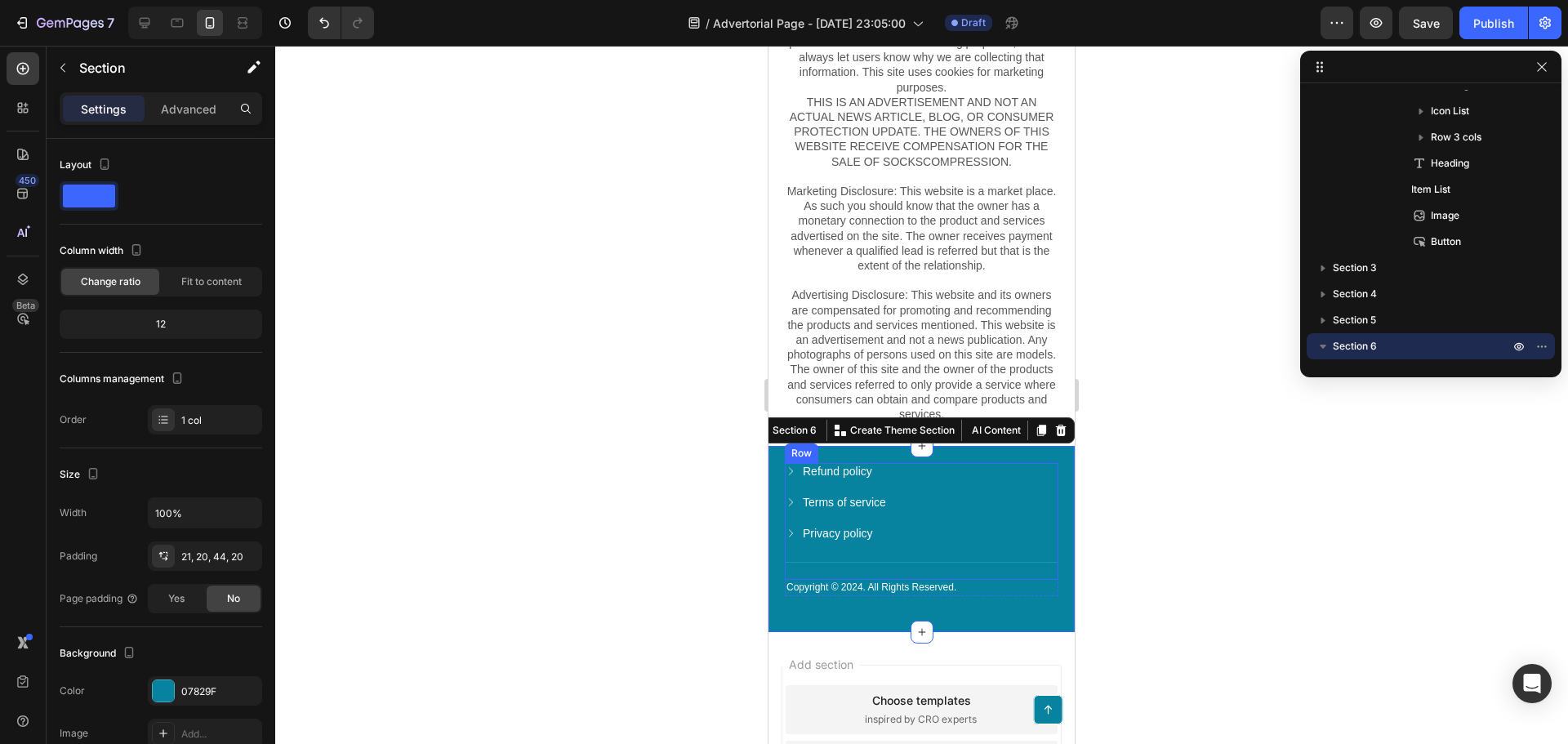
scroll to position [7778, 0]
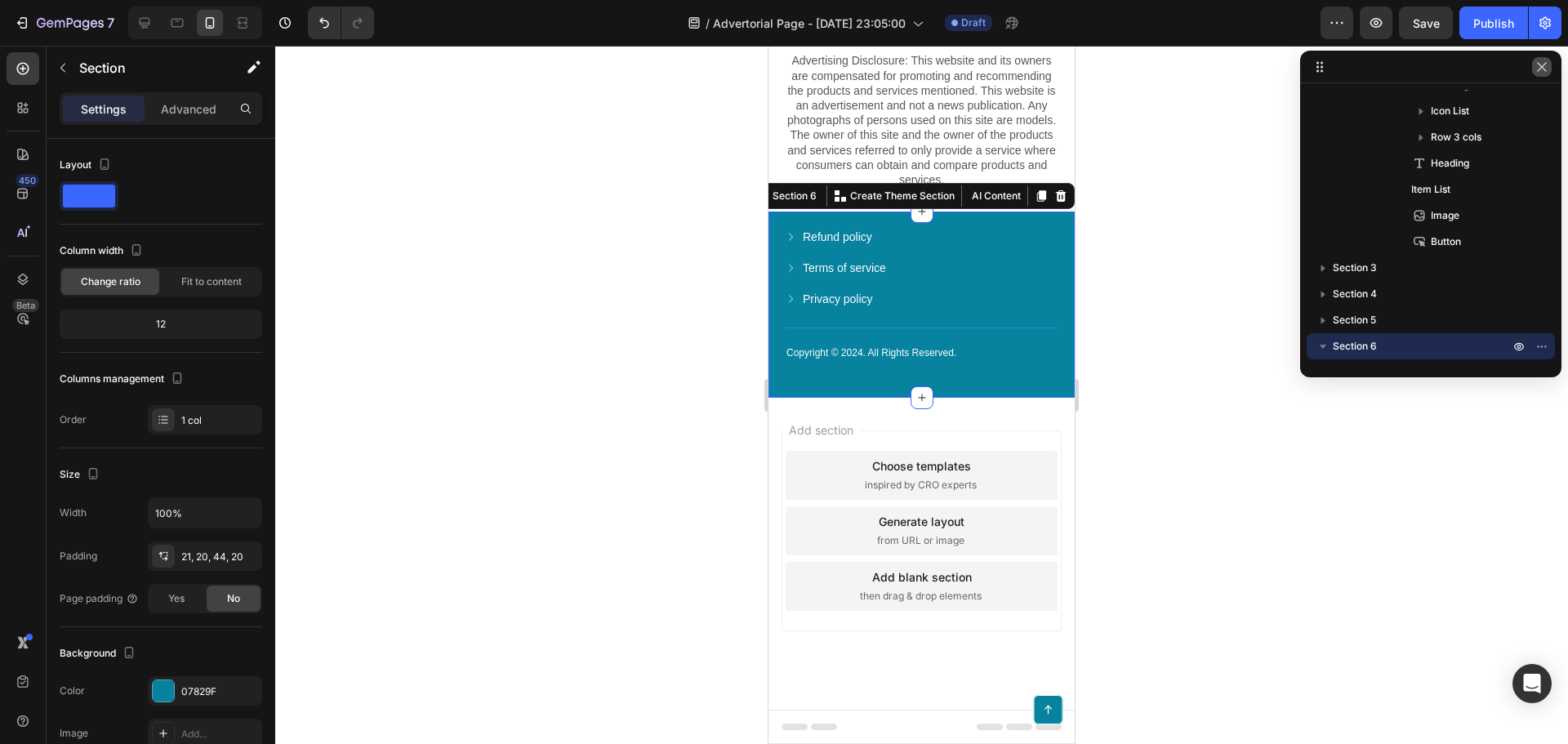
click at [1541, 66] on icon "button" at bounding box center [1541, 66] width 9 height 9
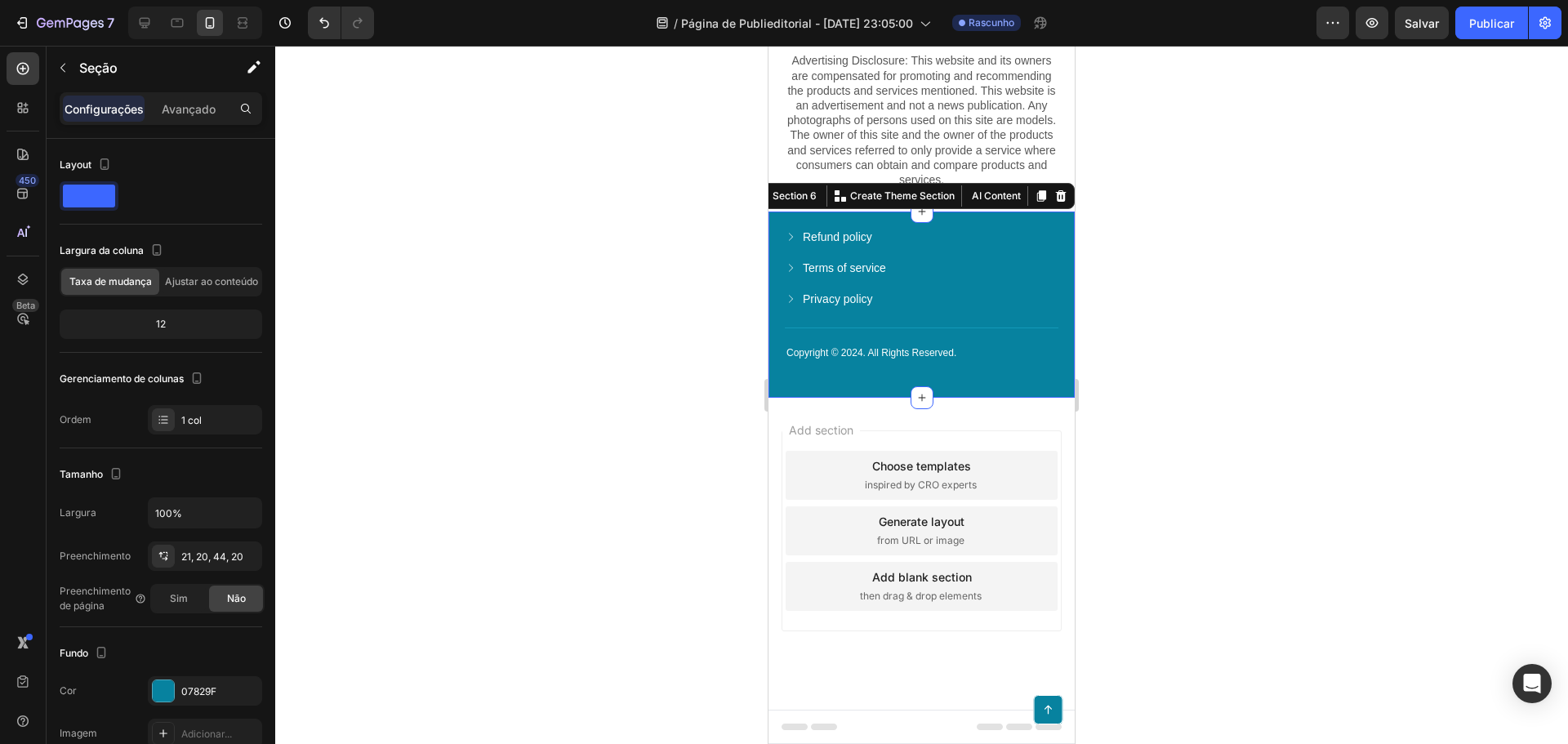
scroll to position [7763, 0]
click at [162, 115] on font "Avançado" at bounding box center [189, 109] width 54 height 14
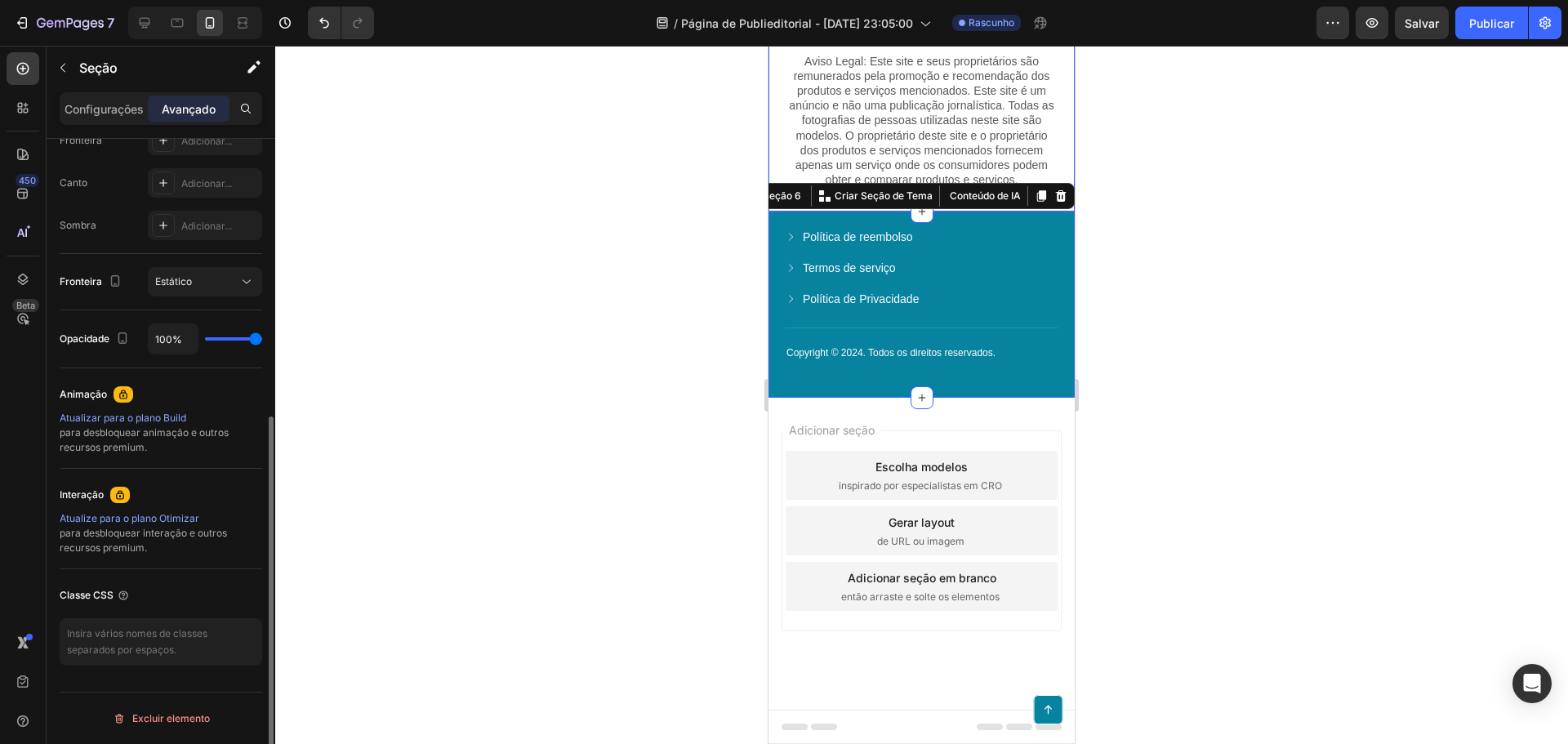
scroll to position [0, 0]
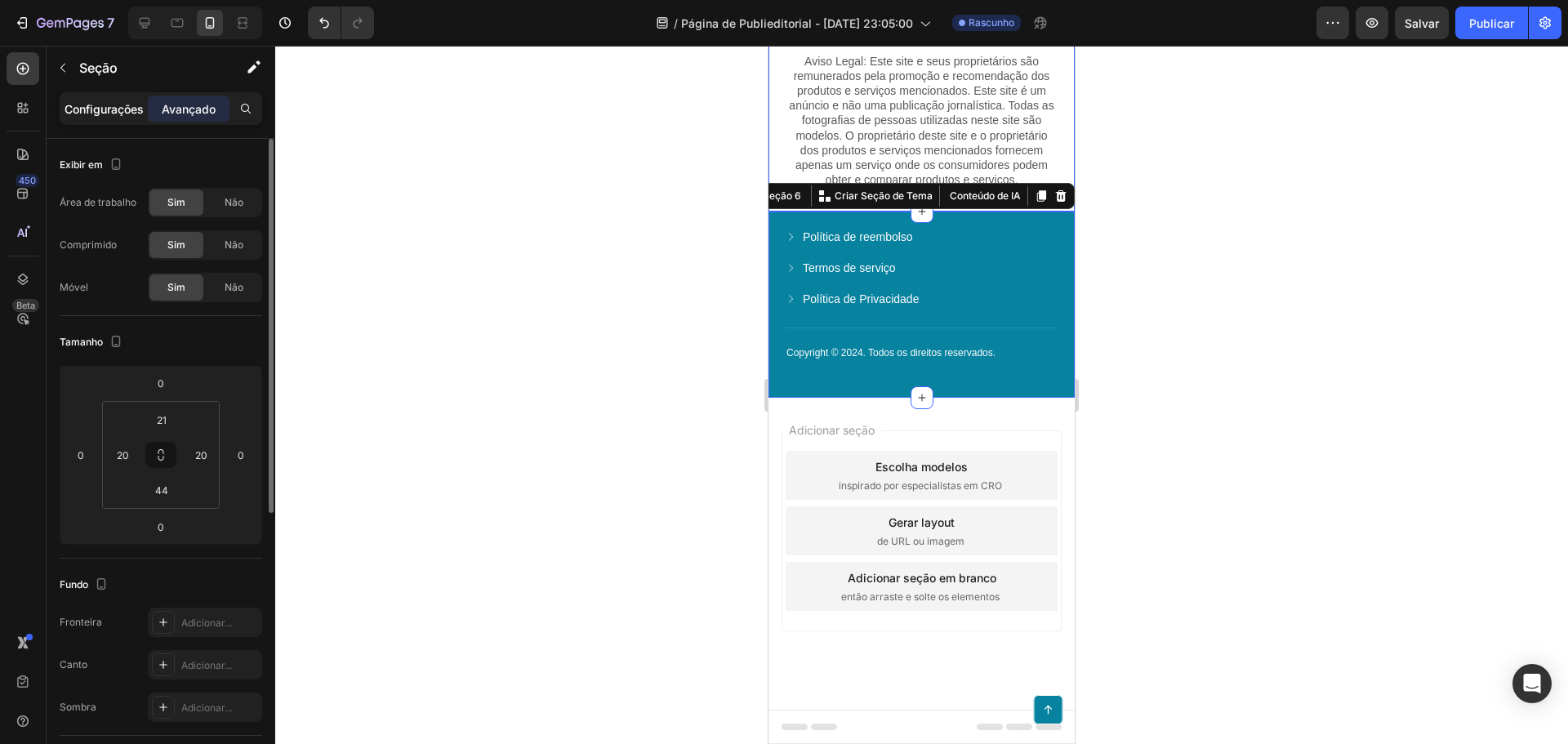
click at [109, 110] on font "Configurações" at bounding box center [104, 109] width 79 height 14
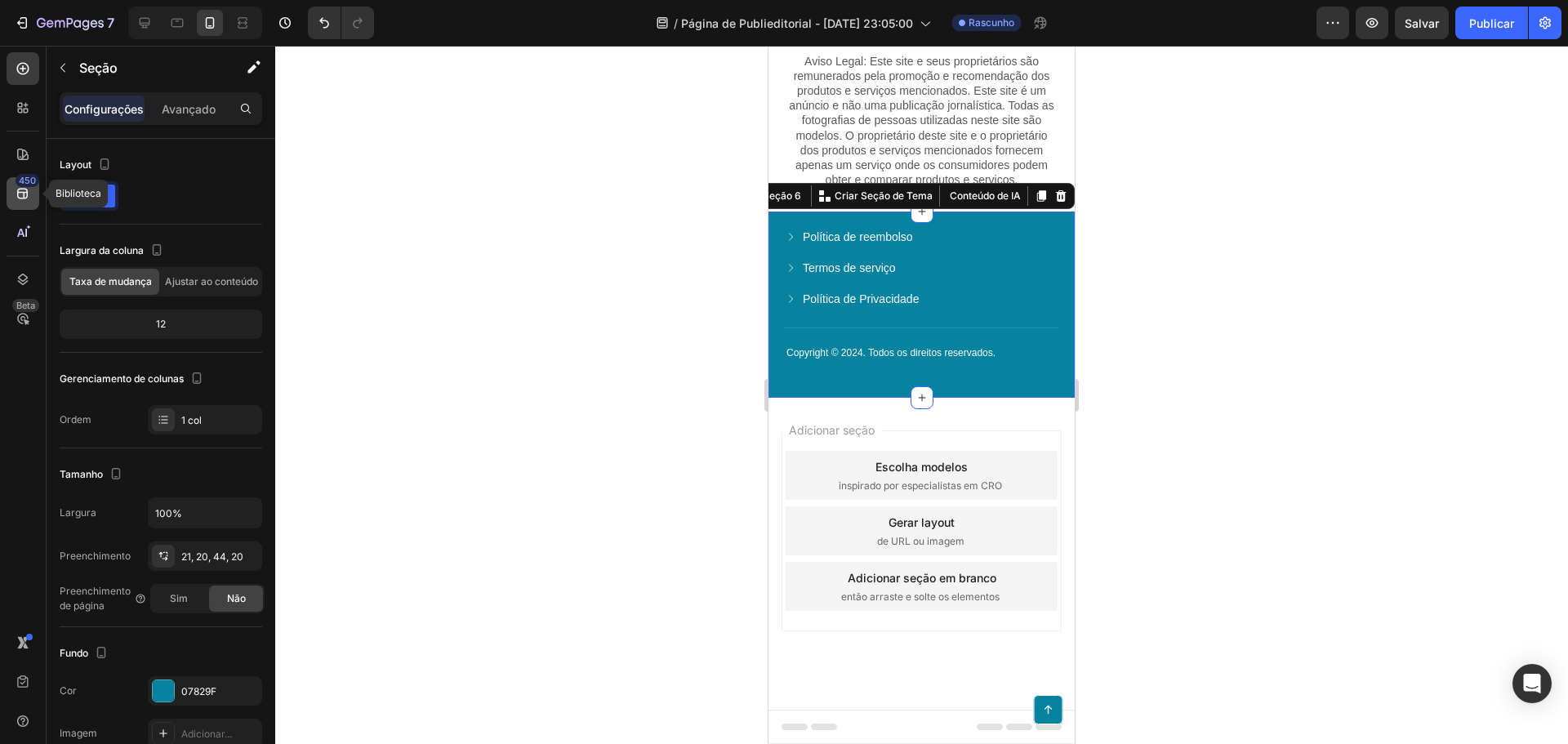
click at [31, 201] on div "450" at bounding box center [23, 194] width 33 height 33
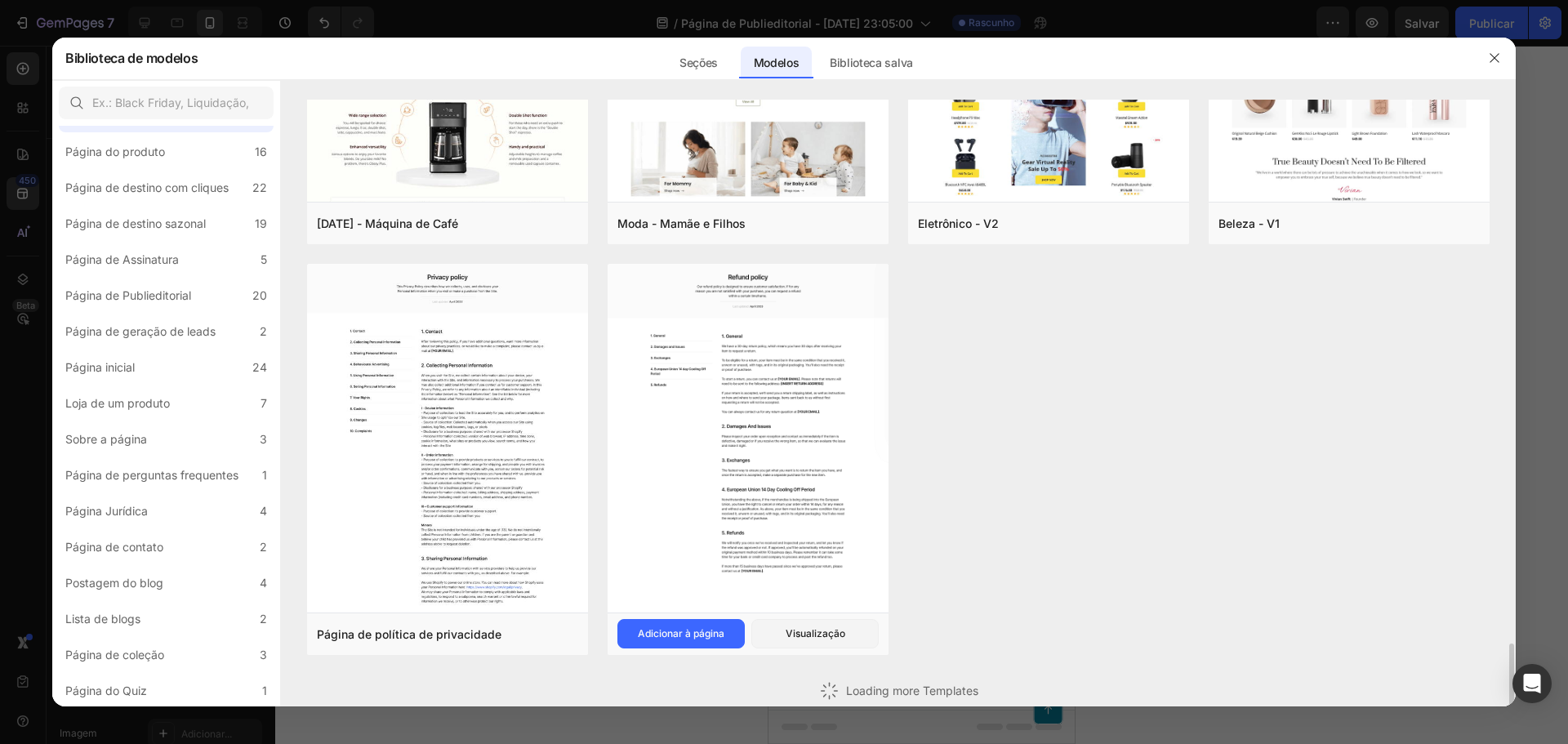
scroll to position [4845, 0]
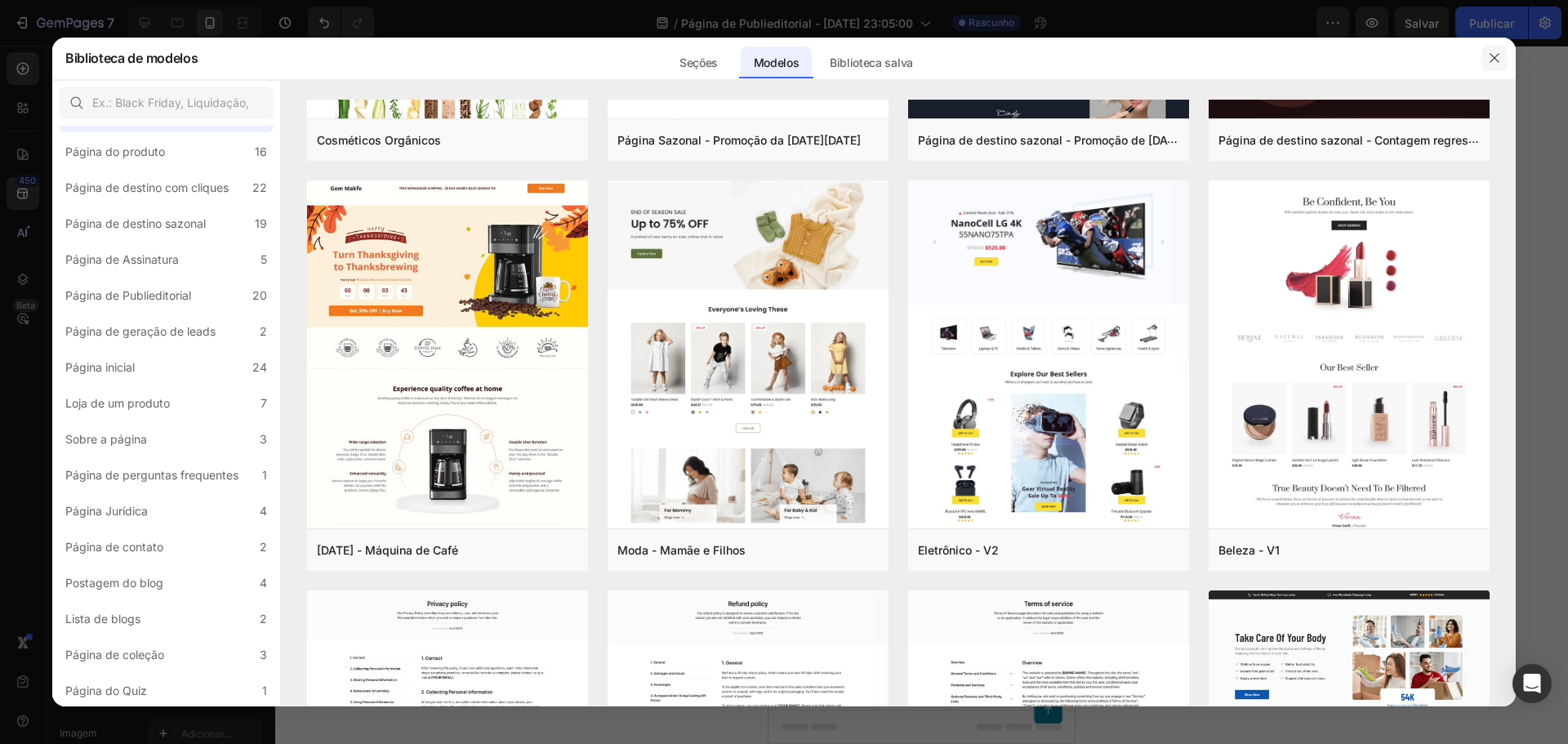
click at [1497, 51] on button "button" at bounding box center [1494, 58] width 26 height 26
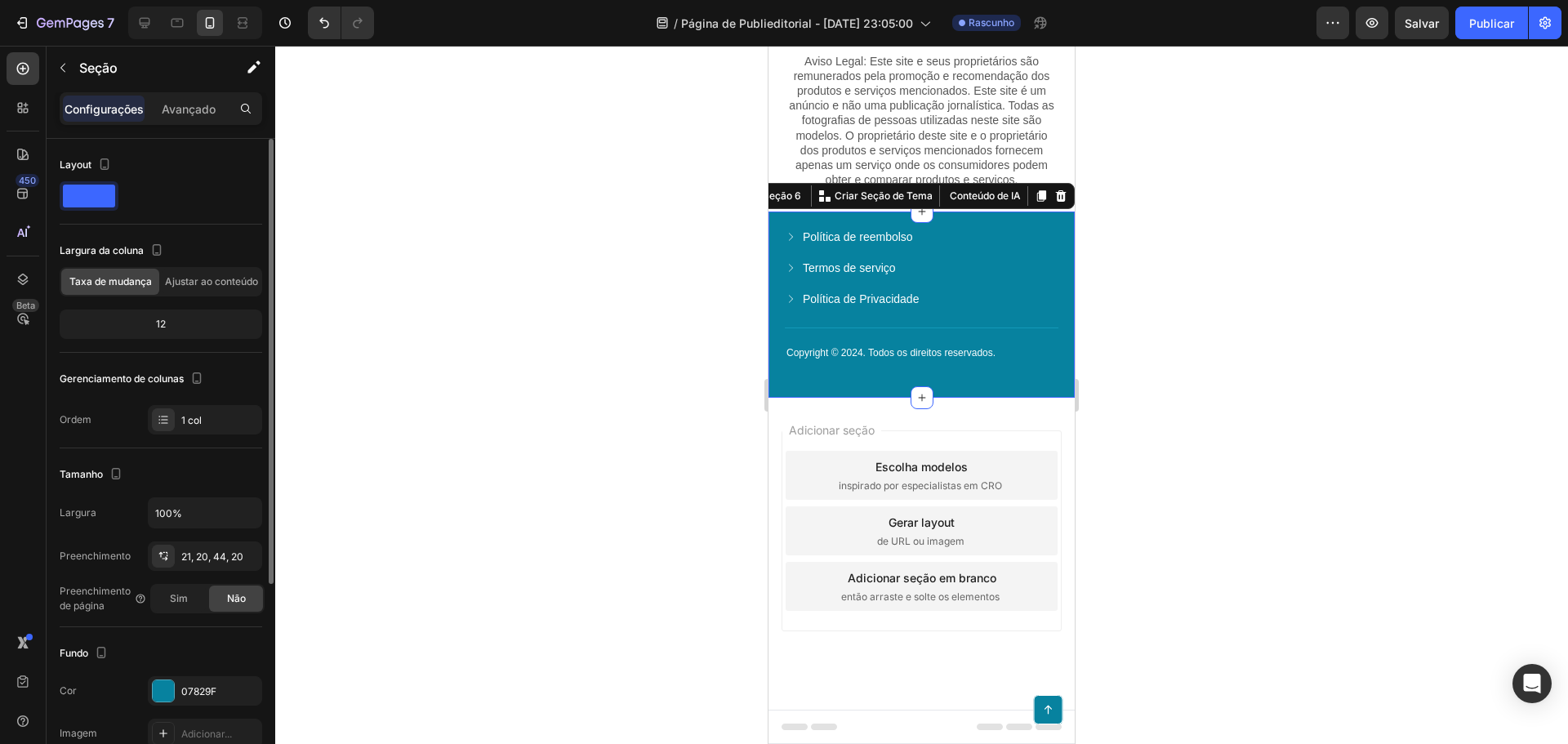
click at [91, 195] on span at bounding box center [89, 196] width 52 height 23
click at [106, 168] on icon "button" at bounding box center [105, 168] width 4 height 2
click at [202, 282] on font "Ajustar ao conteúdo" at bounding box center [212, 281] width 93 height 12
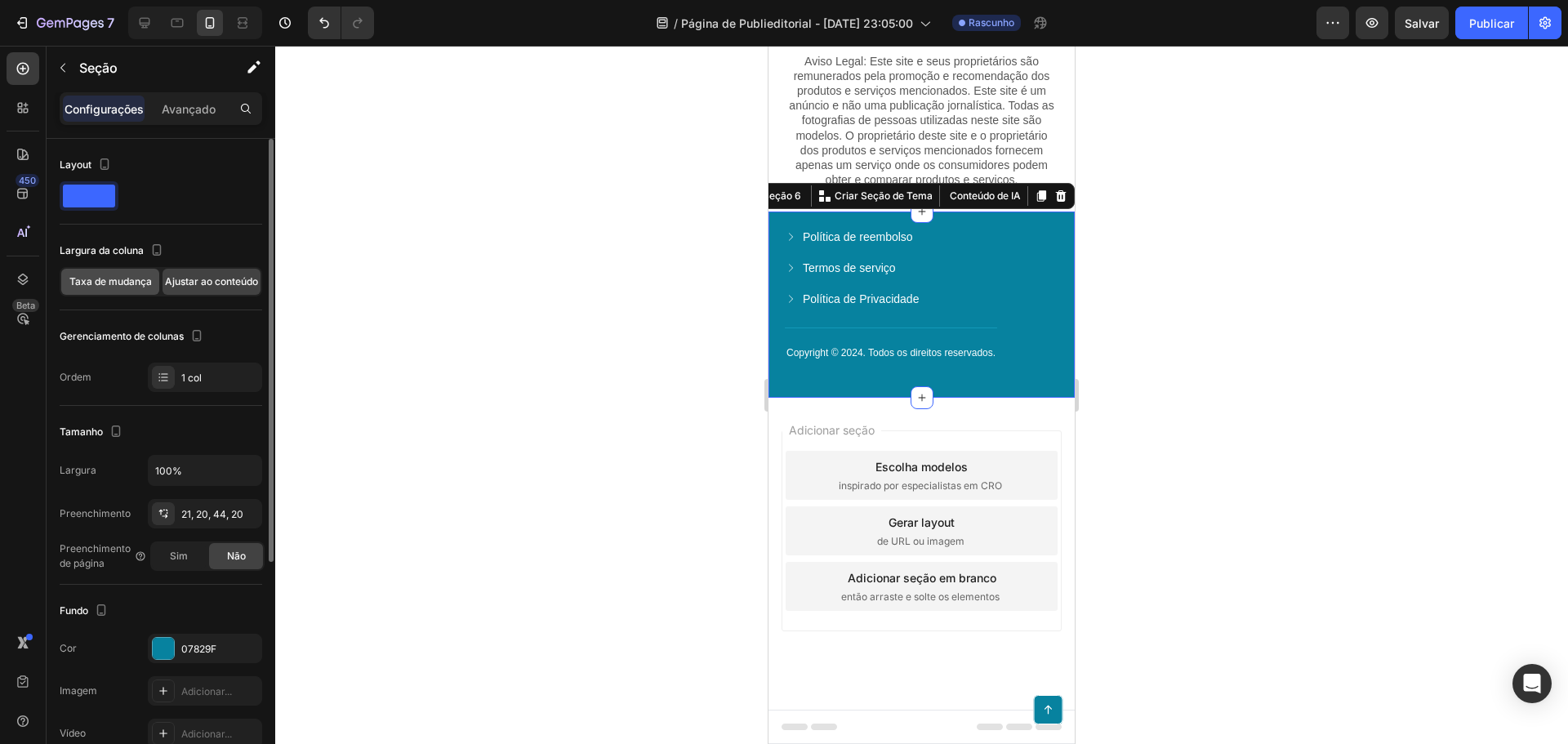
click at [88, 282] on font "Taxa de mudança" at bounding box center [110, 281] width 83 height 12
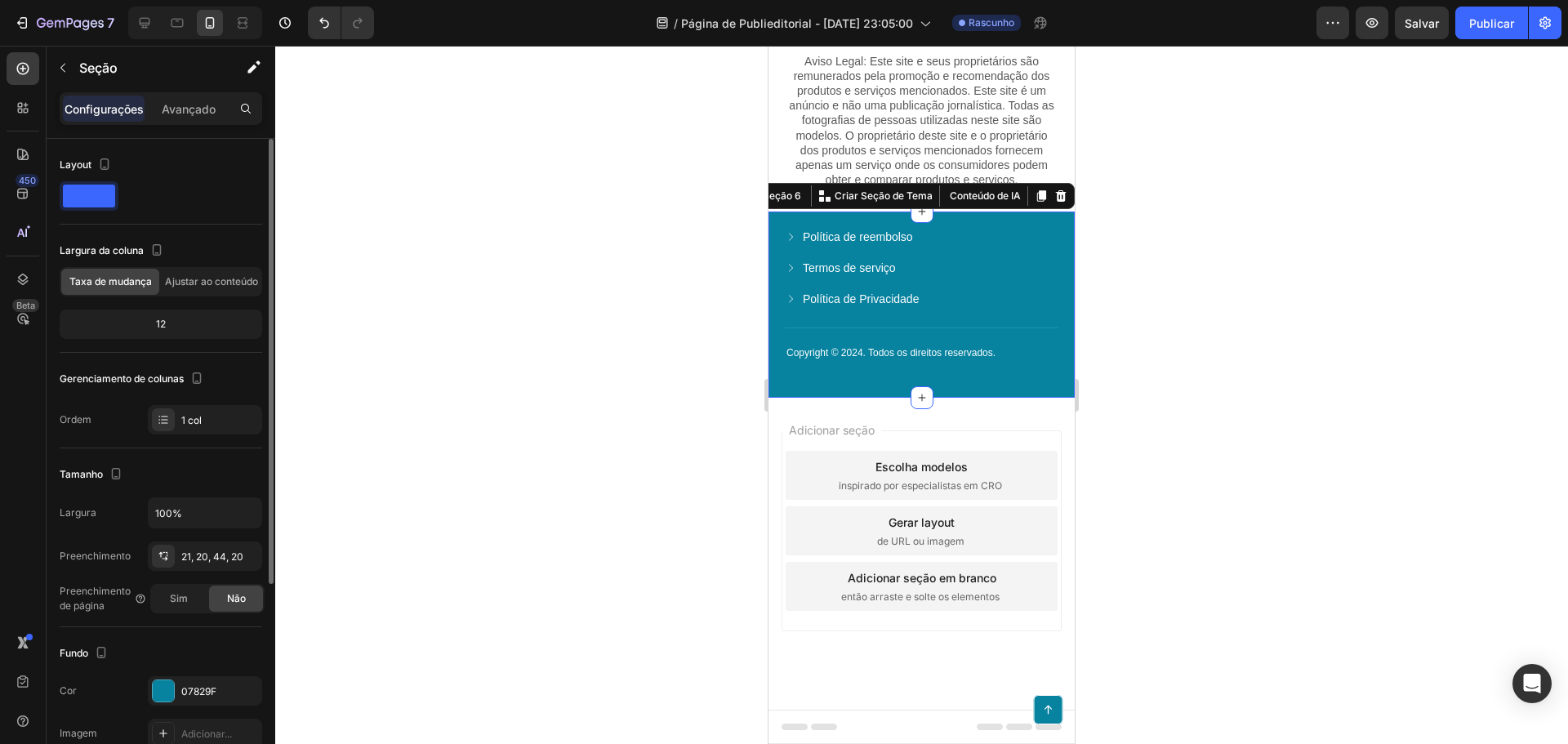
scroll to position [302, 0]
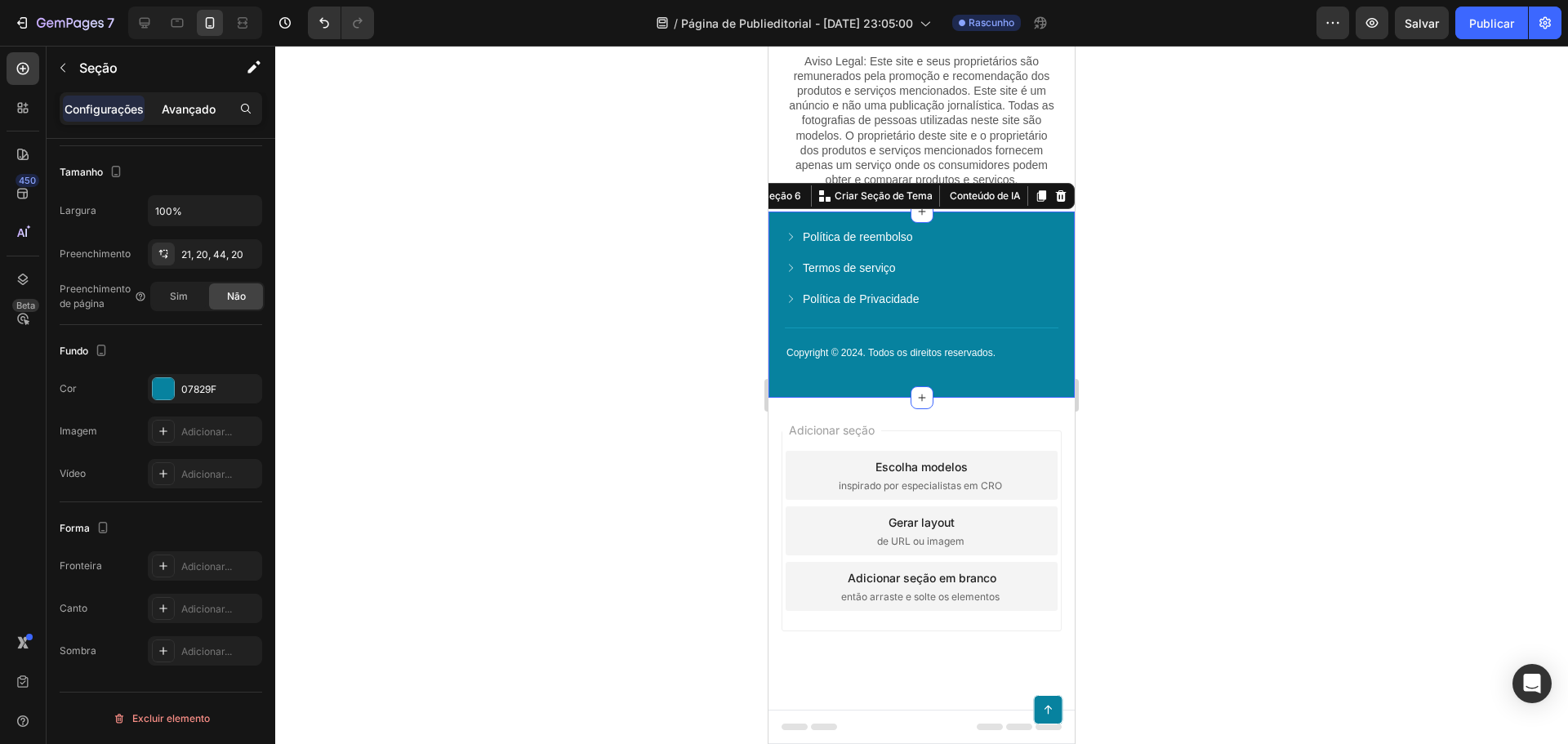
click at [201, 114] on font "Avançado" at bounding box center [189, 109] width 54 height 14
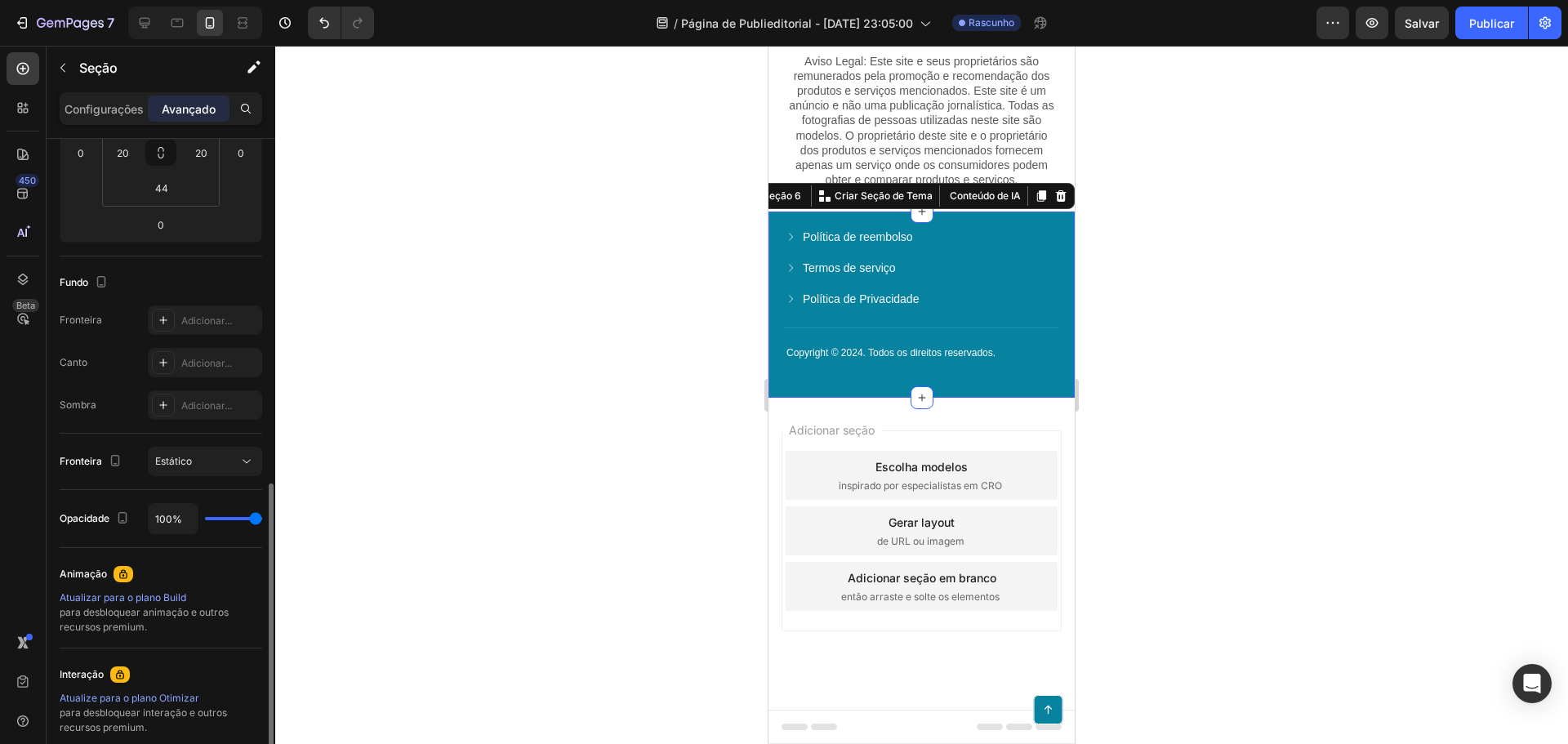
scroll to position [482, 0]
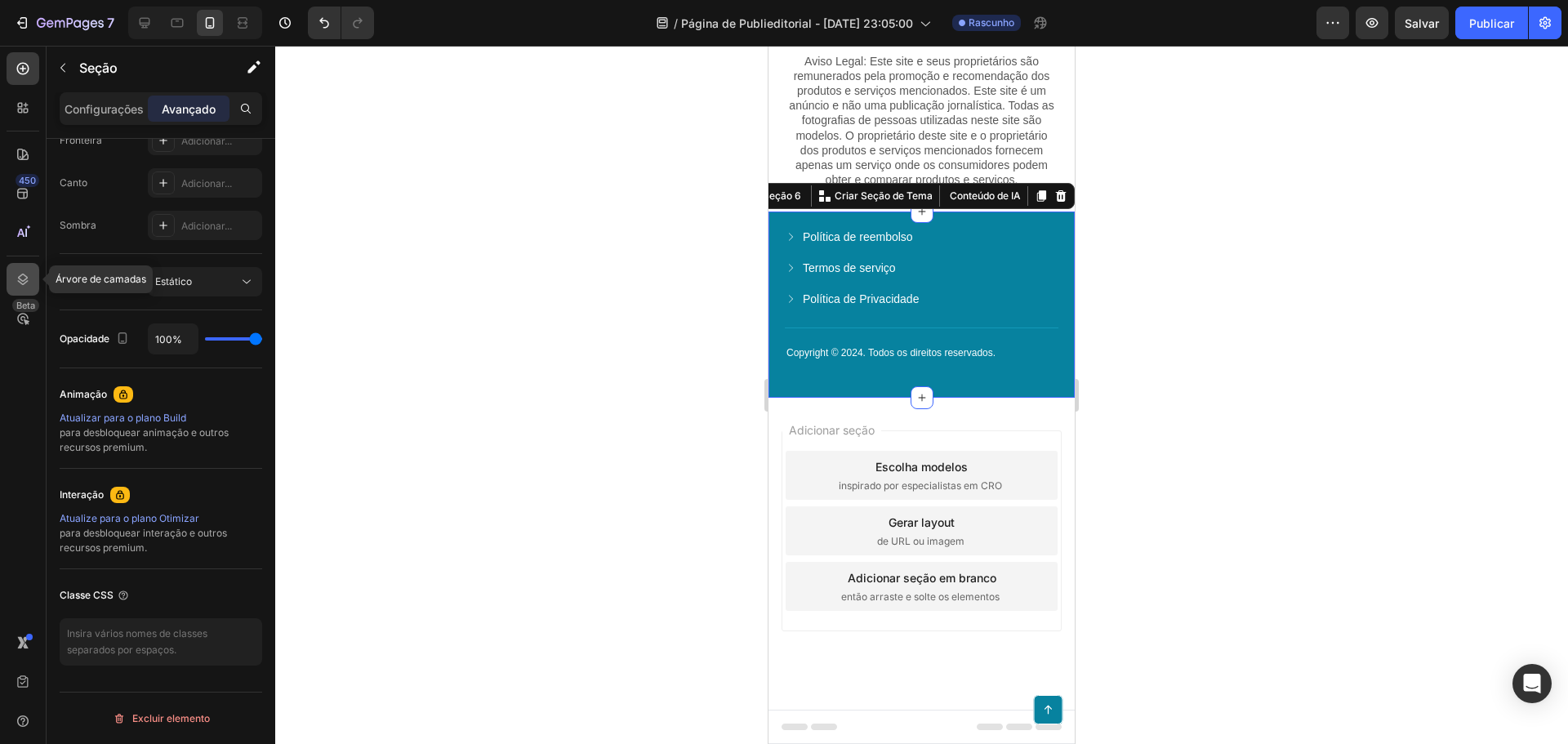
click at [22, 268] on div at bounding box center [23, 279] width 33 height 33
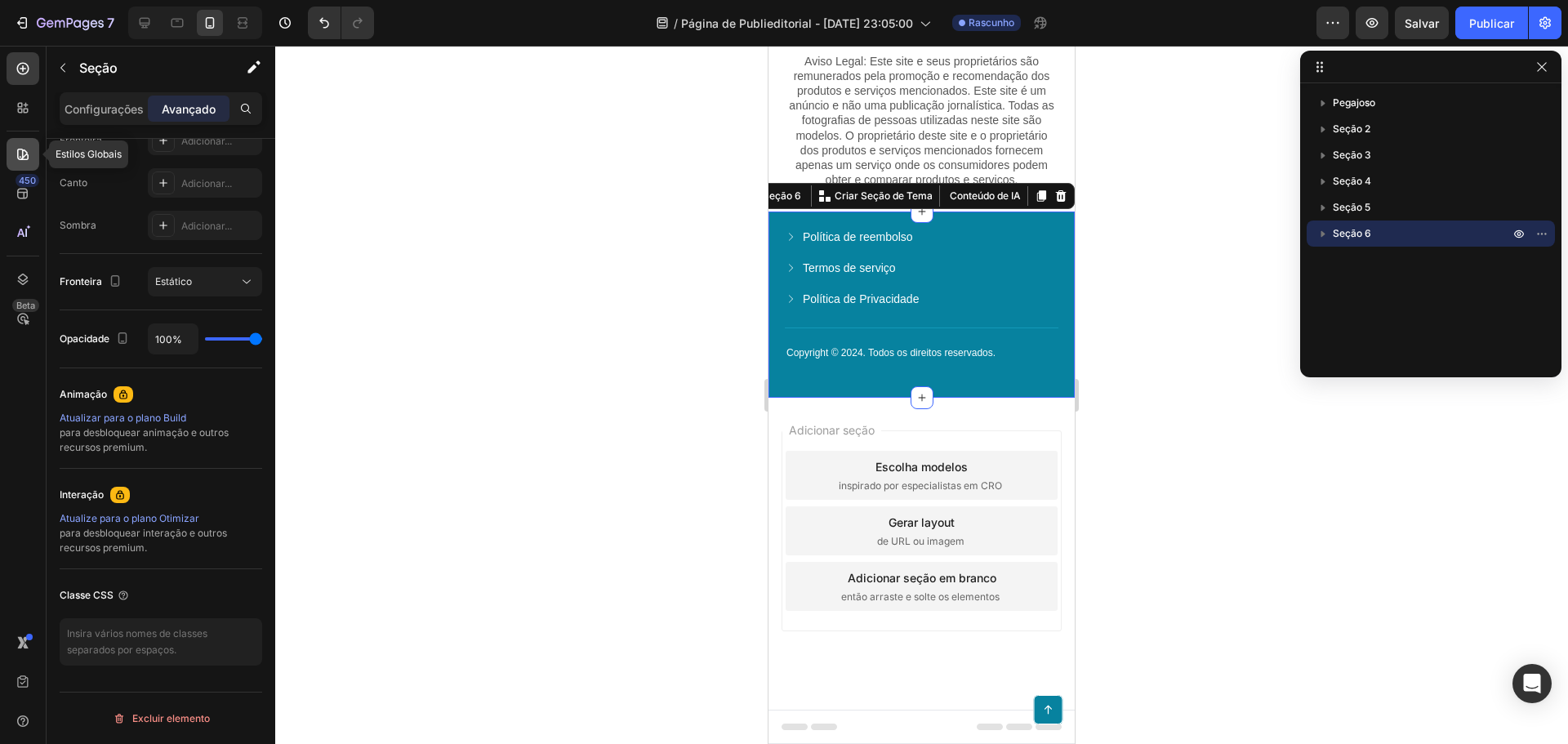
click at [20, 151] on icon at bounding box center [23, 155] width 16 height 16
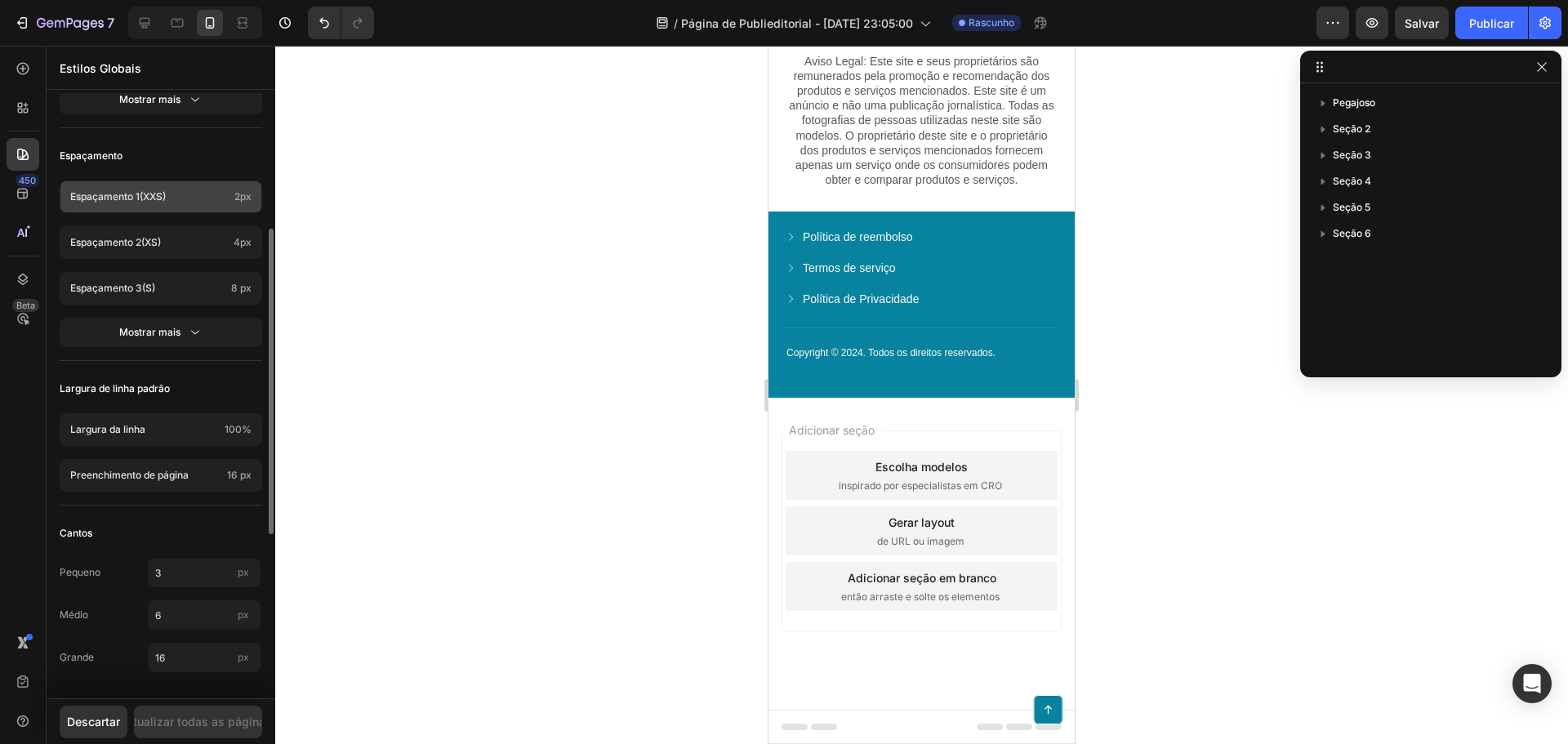
scroll to position [483, 0]
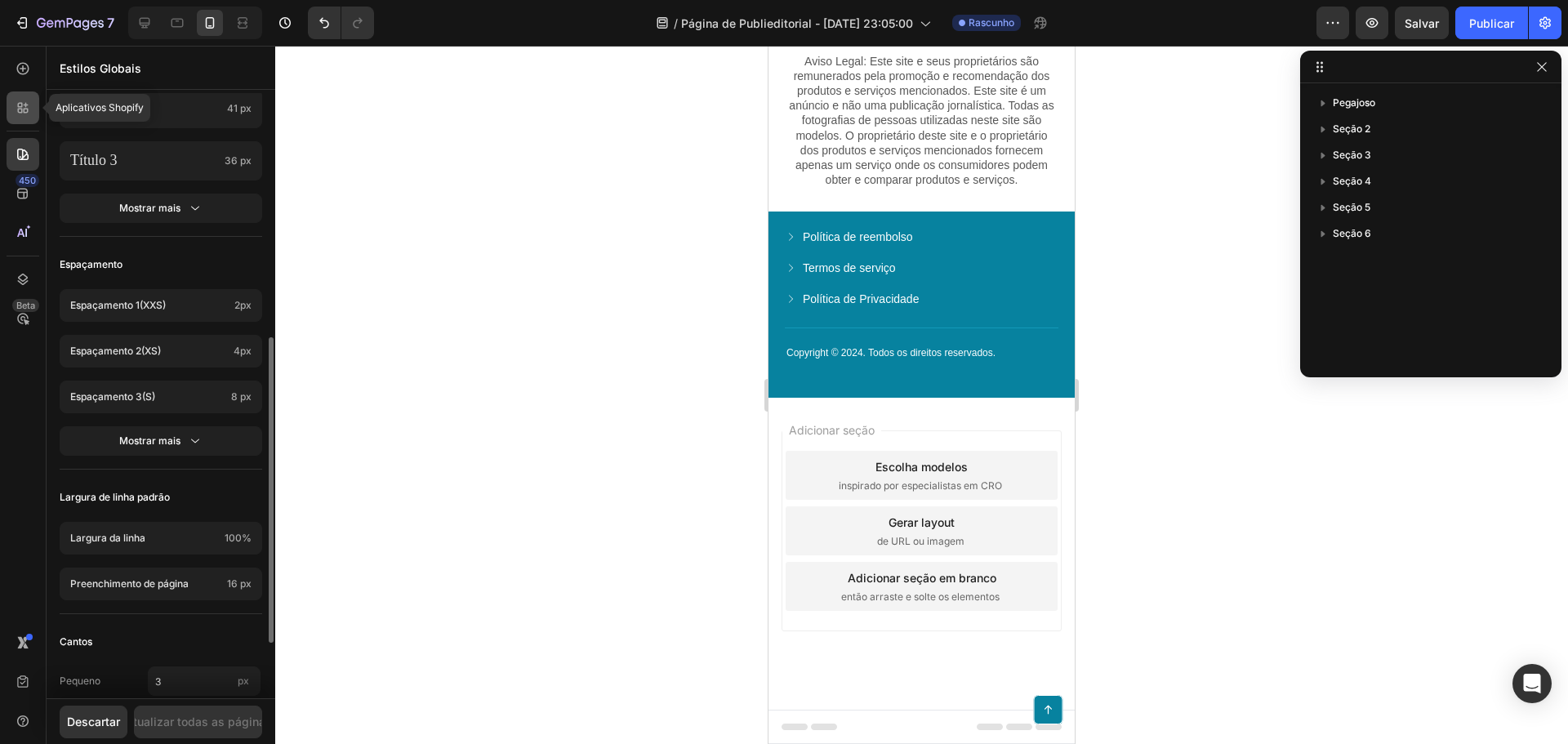
click at [20, 111] on icon at bounding box center [23, 108] width 16 height 16
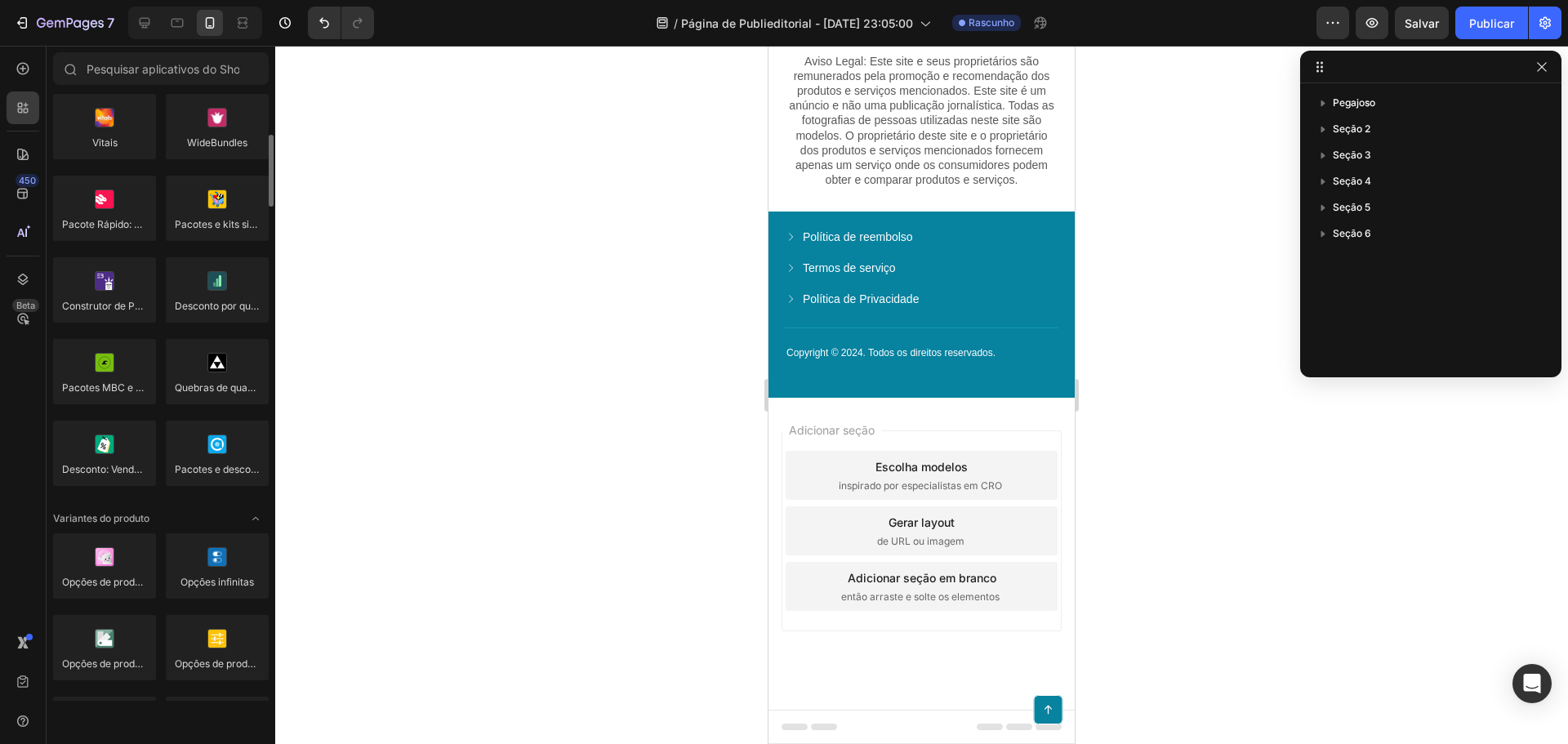
scroll to position [0, 0]
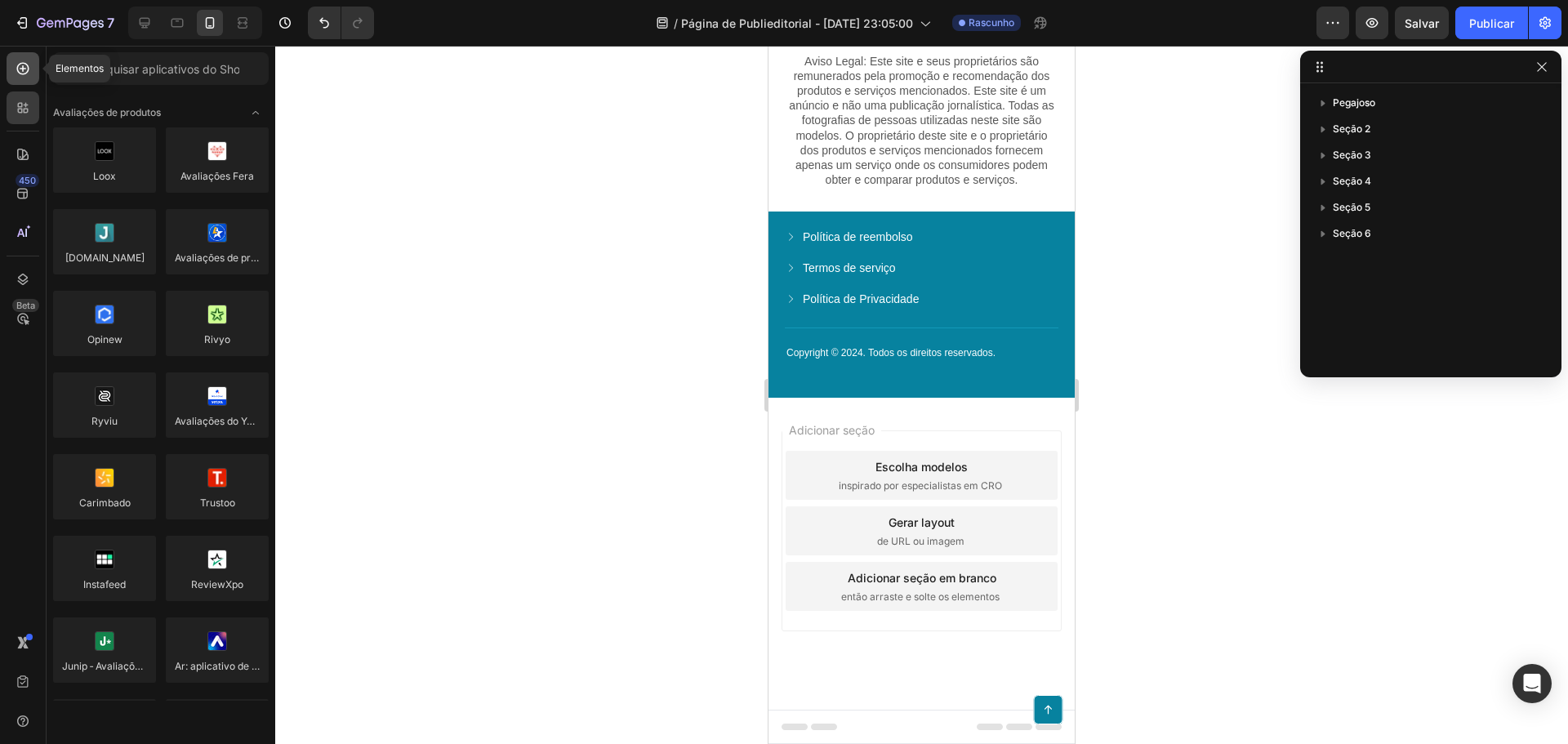
click at [20, 78] on div at bounding box center [23, 69] width 33 height 33
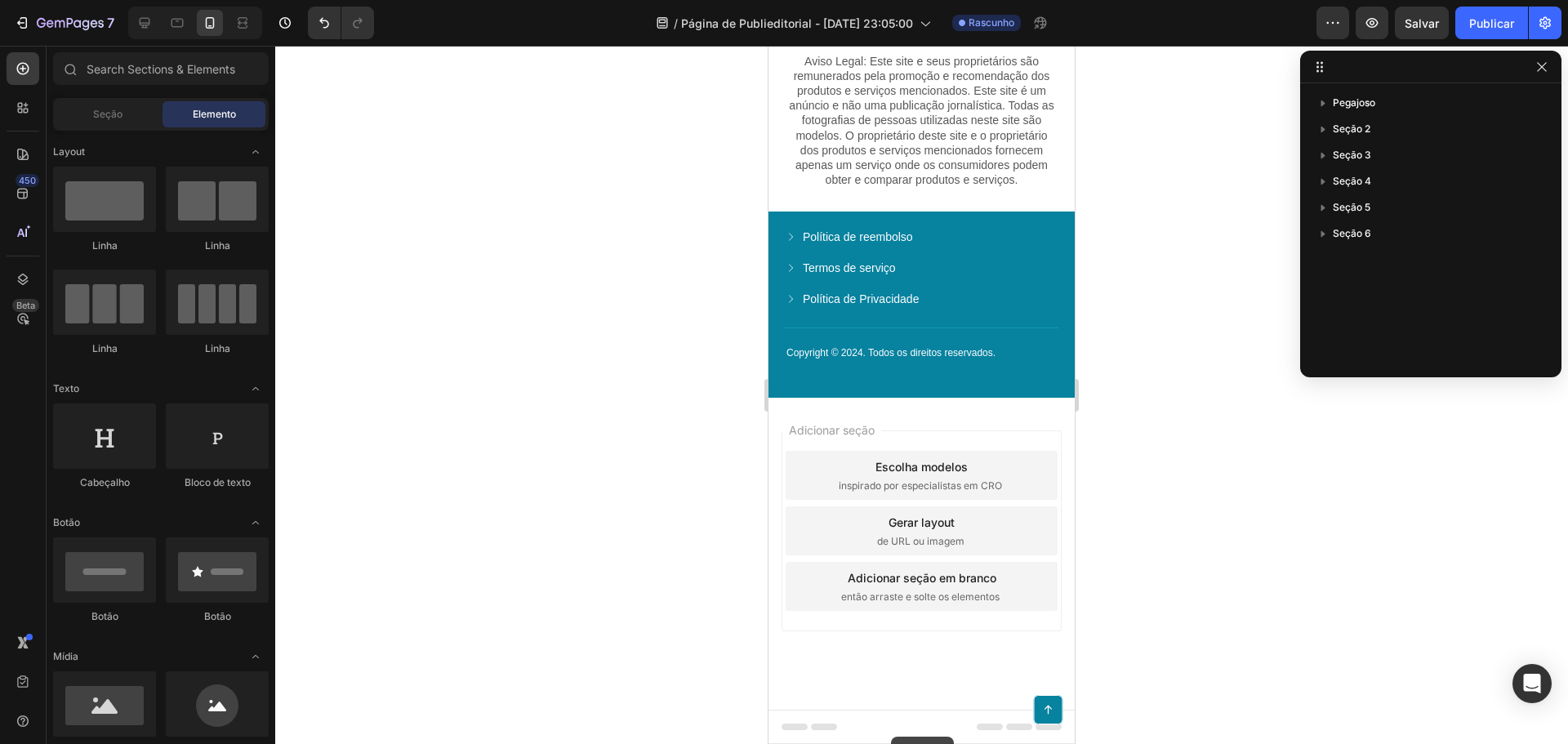
scroll to position [7768, 0]
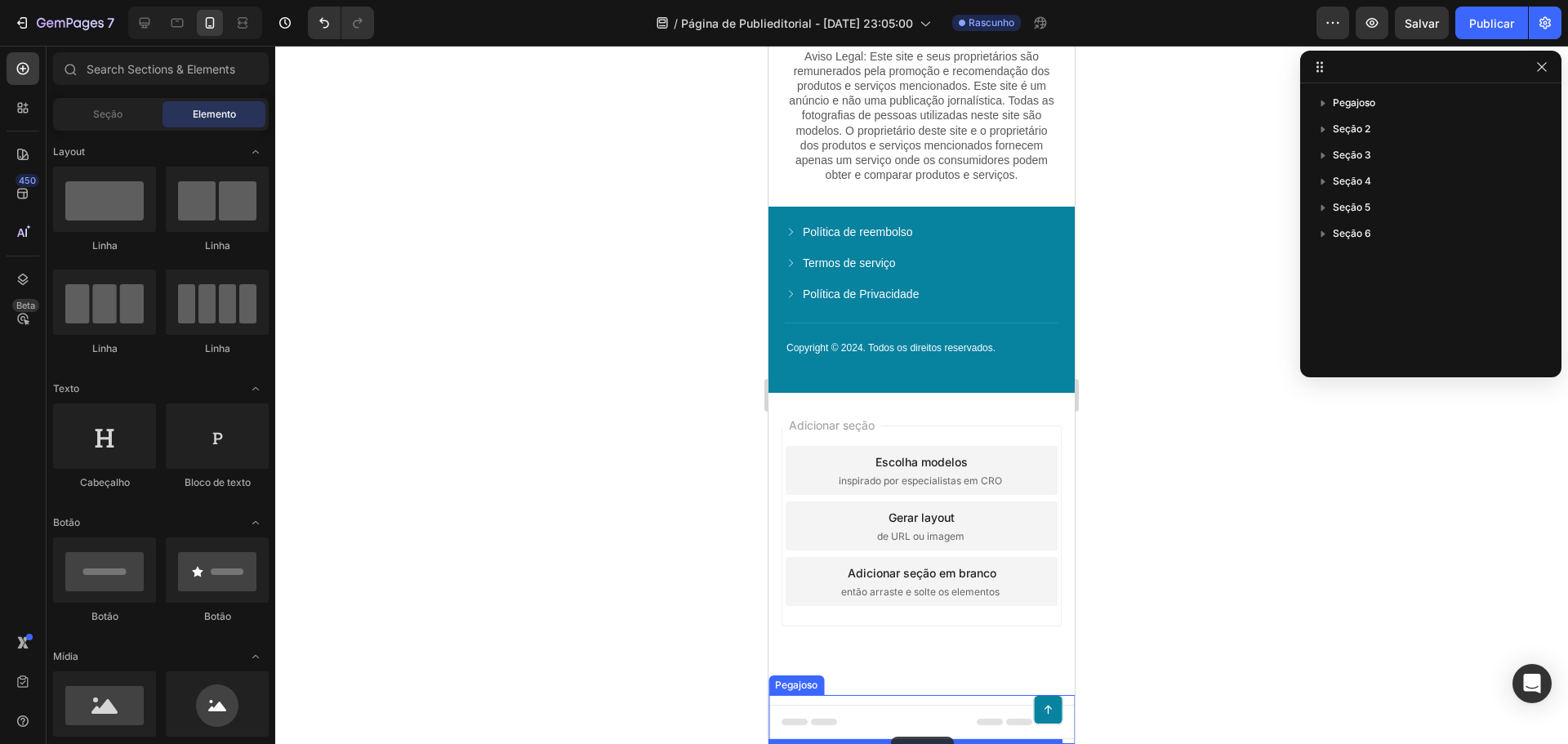
drag, startPoint x: 863, startPoint y: 630, endPoint x: 891, endPoint y: 737, distance: 110.6
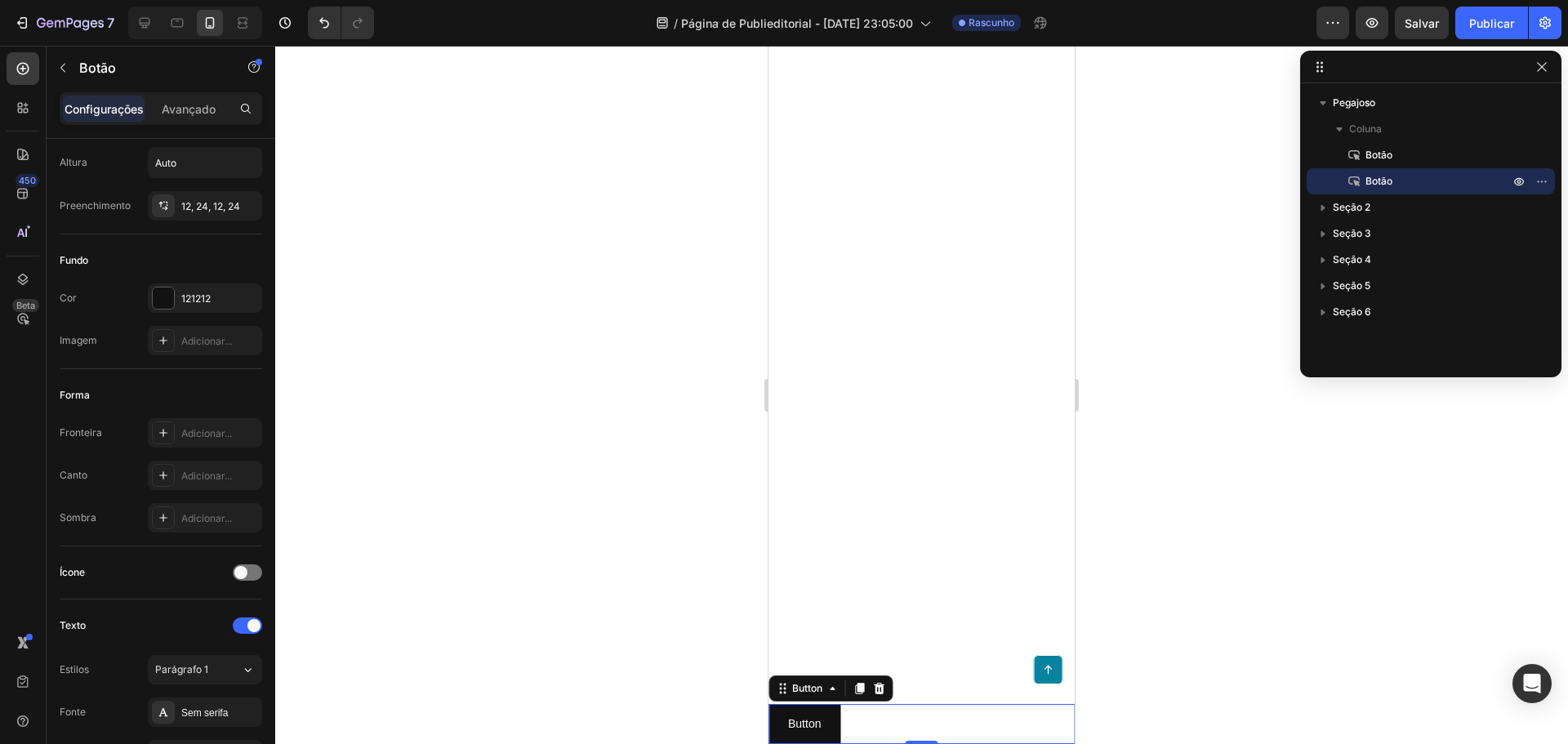
scroll to position [7778, 0]
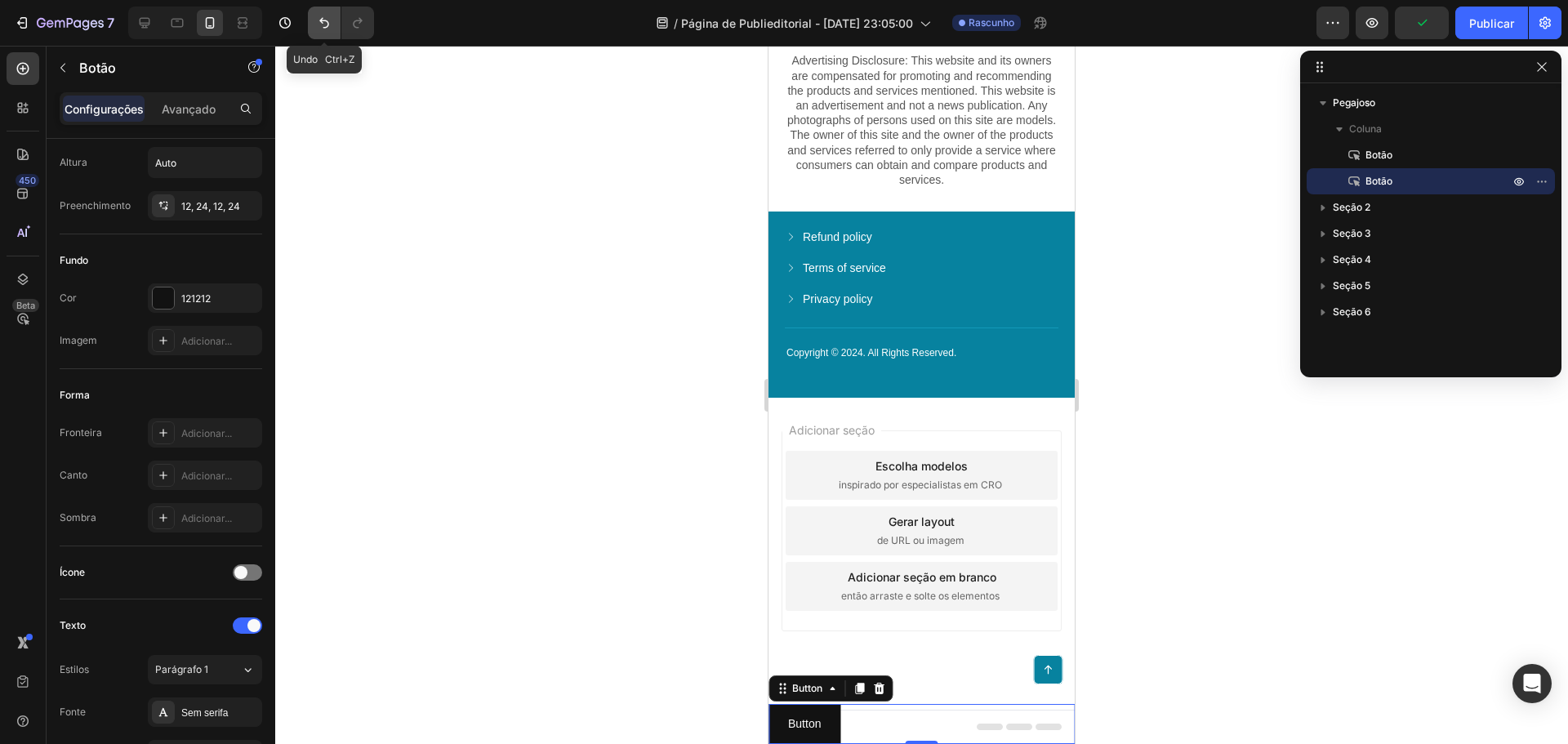
click at [328, 32] on button "Desfazer/Refazer" at bounding box center [324, 23] width 33 height 33
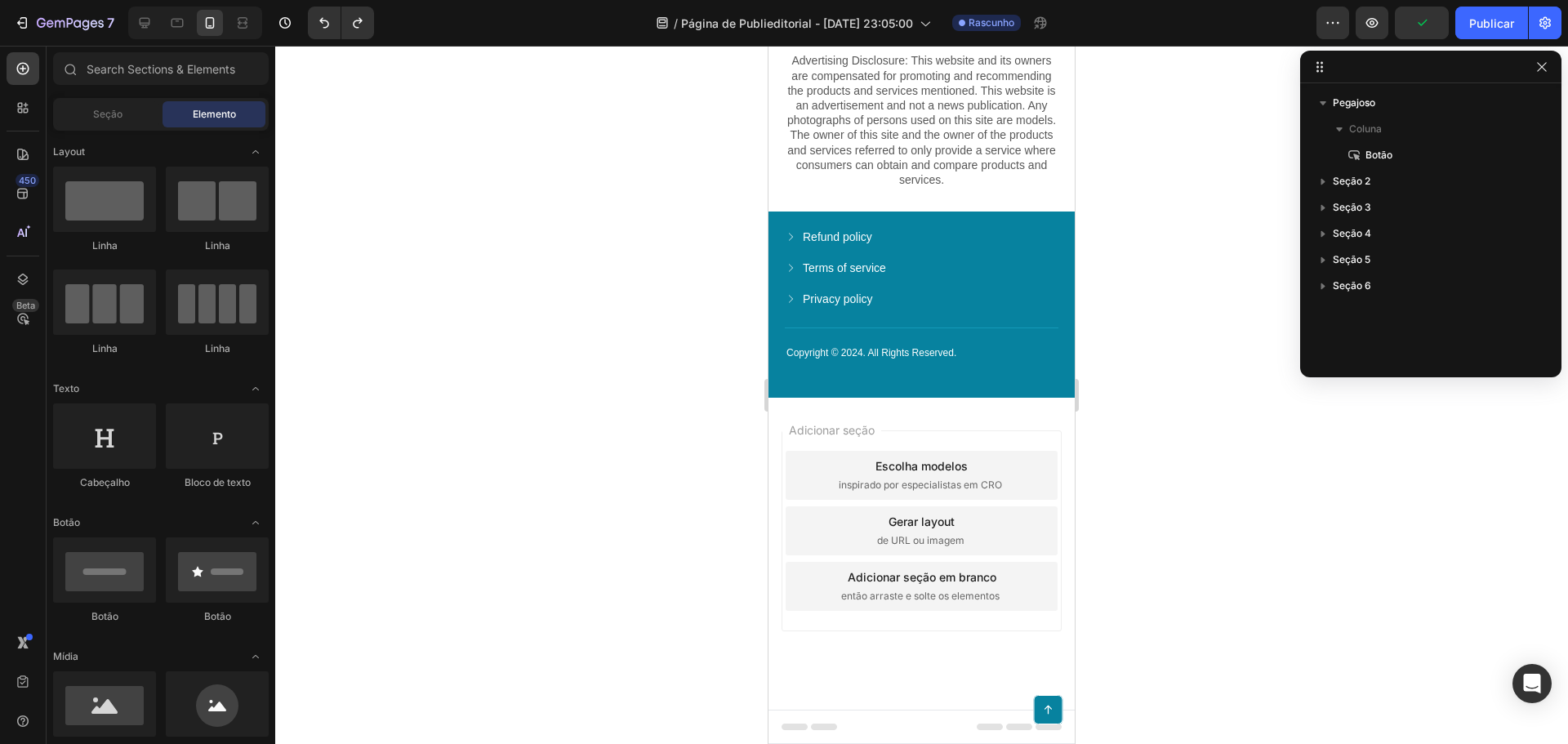
click at [561, 97] on div at bounding box center [921, 395] width 1293 height 698
click at [1554, 66] on div at bounding box center [1431, 67] width 261 height 33
click at [1339, 26] on icon "button" at bounding box center [1333, 23] width 16 height 16
click at [1543, 65] on icon "button" at bounding box center [1541, 66] width 9 height 9
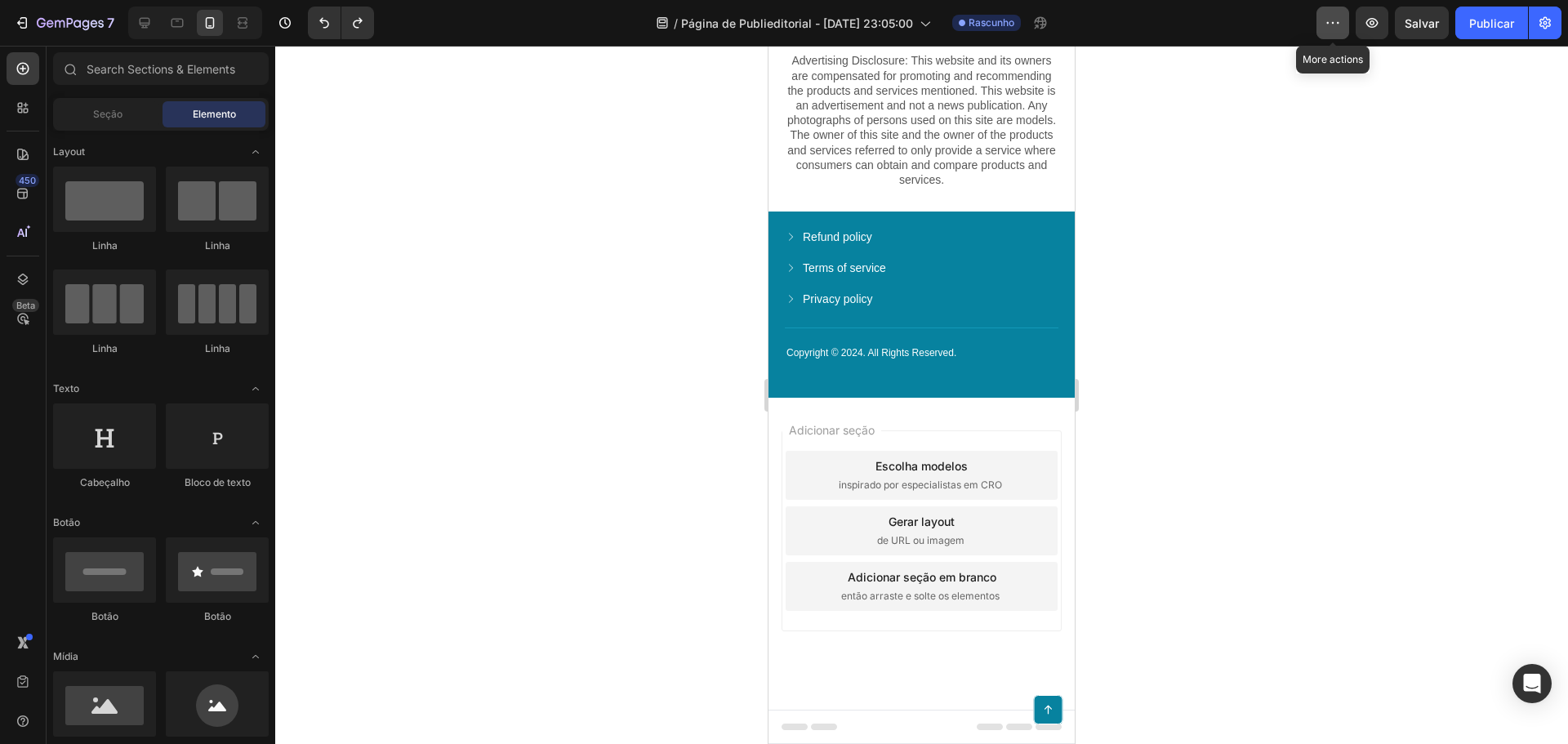
click at [1327, 8] on button "button" at bounding box center [1333, 23] width 33 height 33
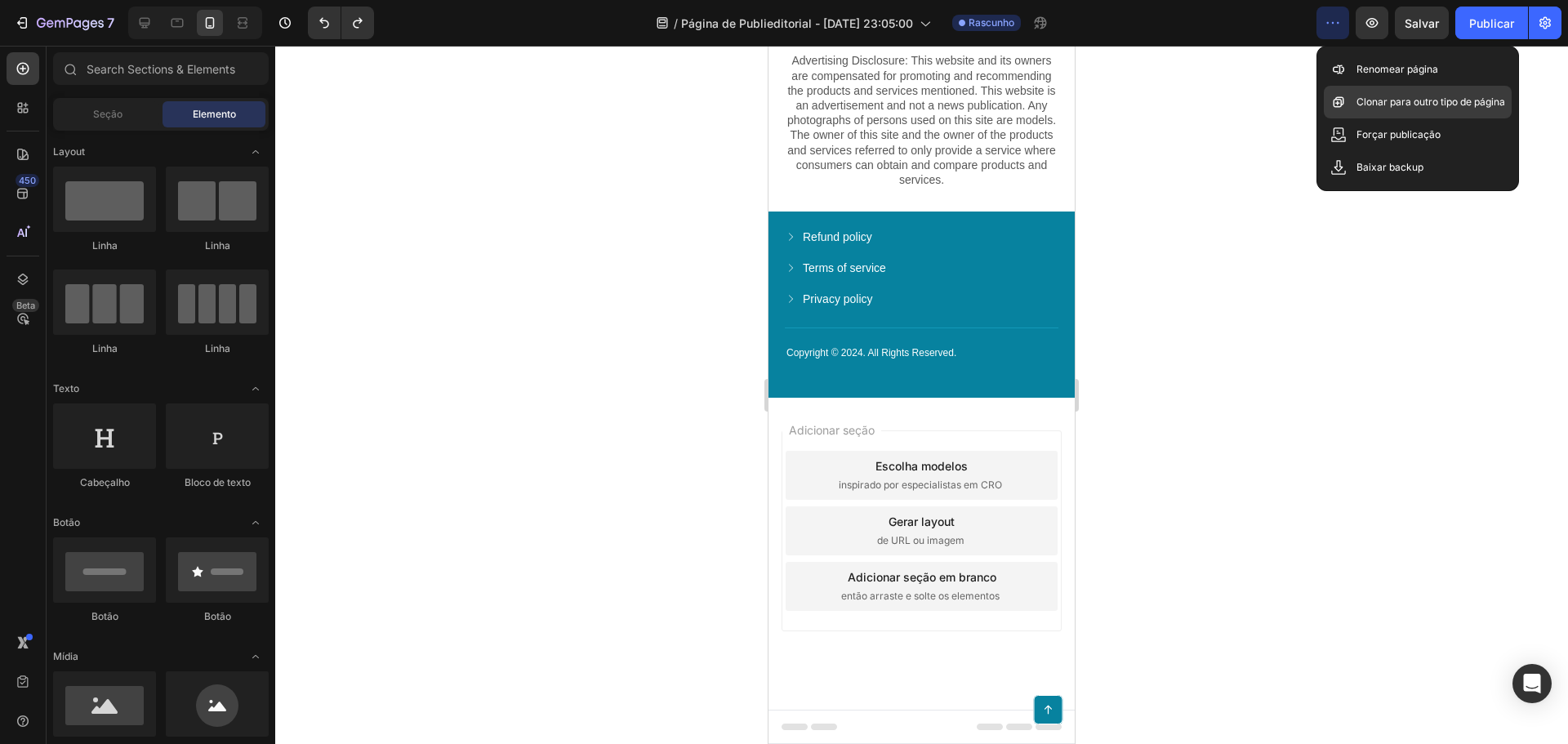
click at [1441, 110] on p "Clonar para outro tipo de página" at bounding box center [1431, 102] width 149 height 16
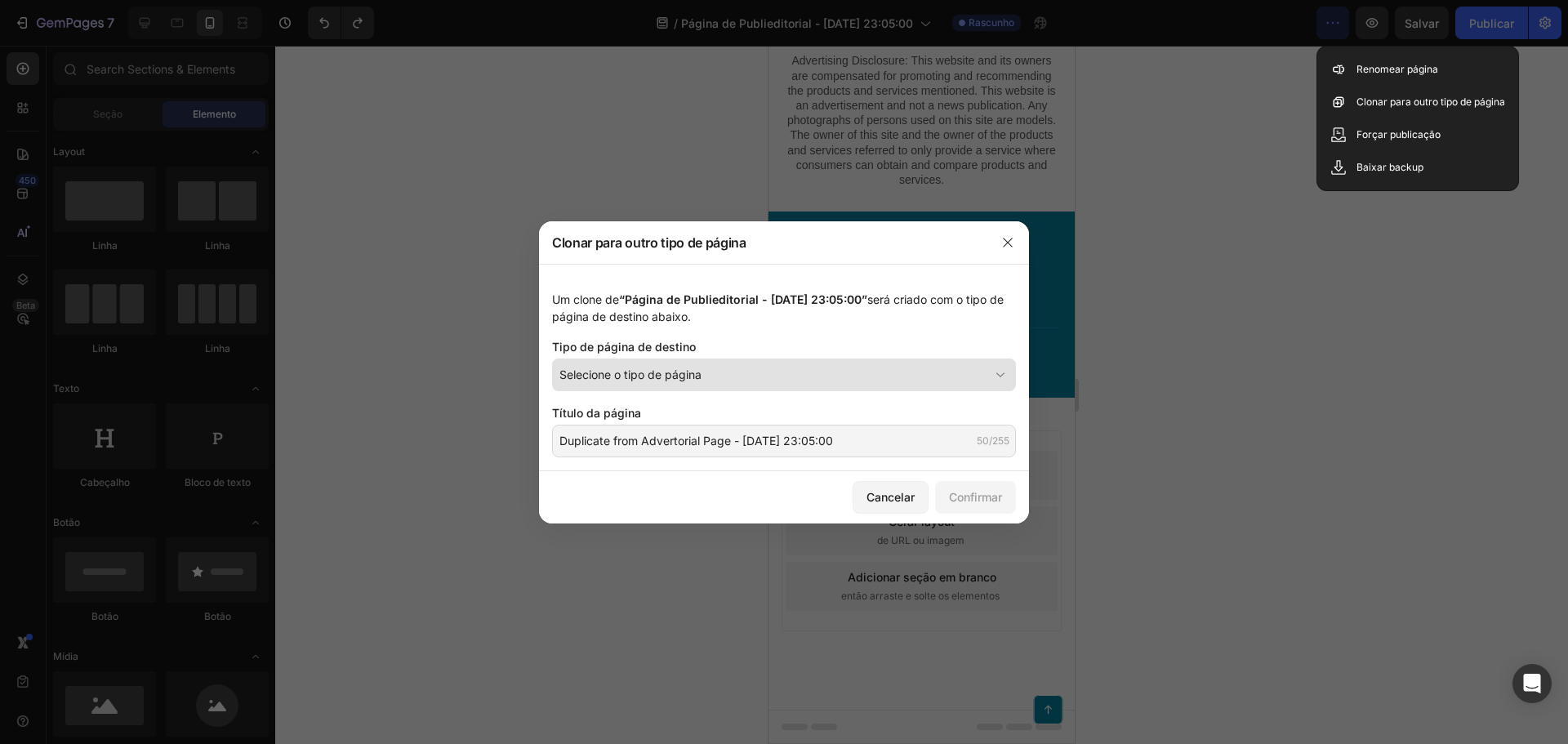
click at [707, 364] on button "Selecione o tipo de página" at bounding box center [784, 375] width 464 height 33
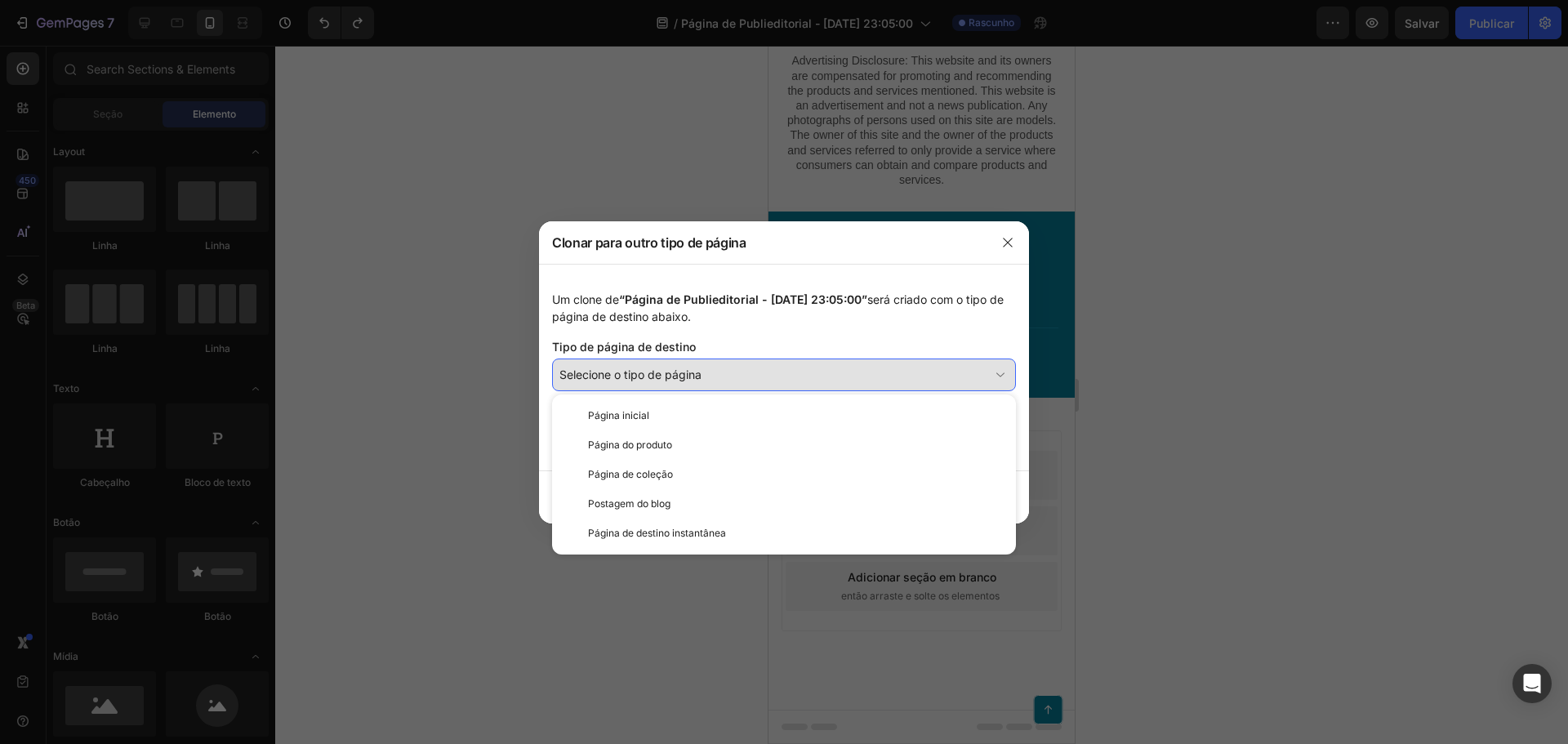
click at [707, 364] on button "Selecione o tipo de página" at bounding box center [784, 375] width 464 height 33
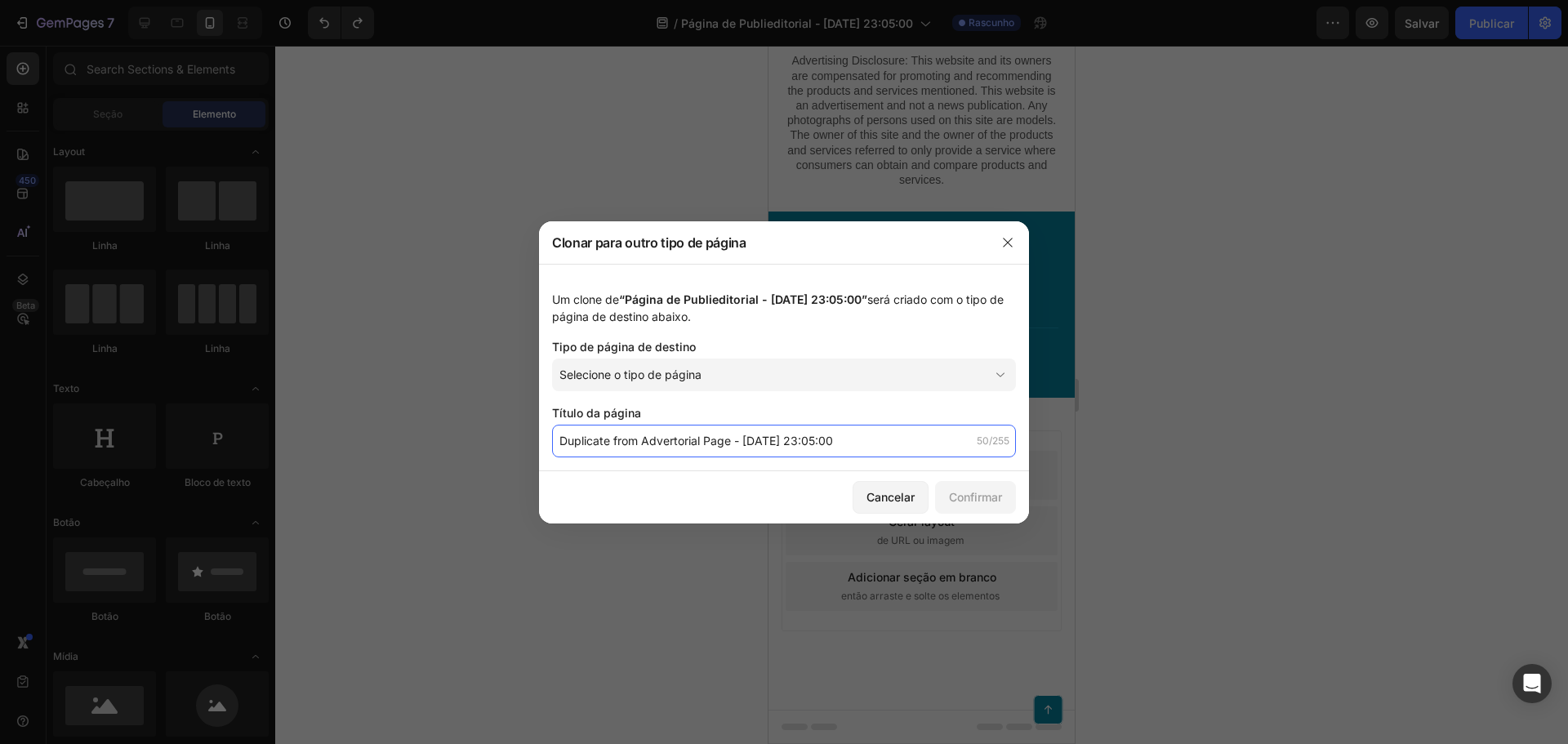
click at [736, 440] on input "Duplicate from Advertorial Page - Aug 27, 23:05:00" at bounding box center [784, 441] width 464 height 33
click at [904, 503] on font "Cancelar" at bounding box center [890, 497] width 48 height 14
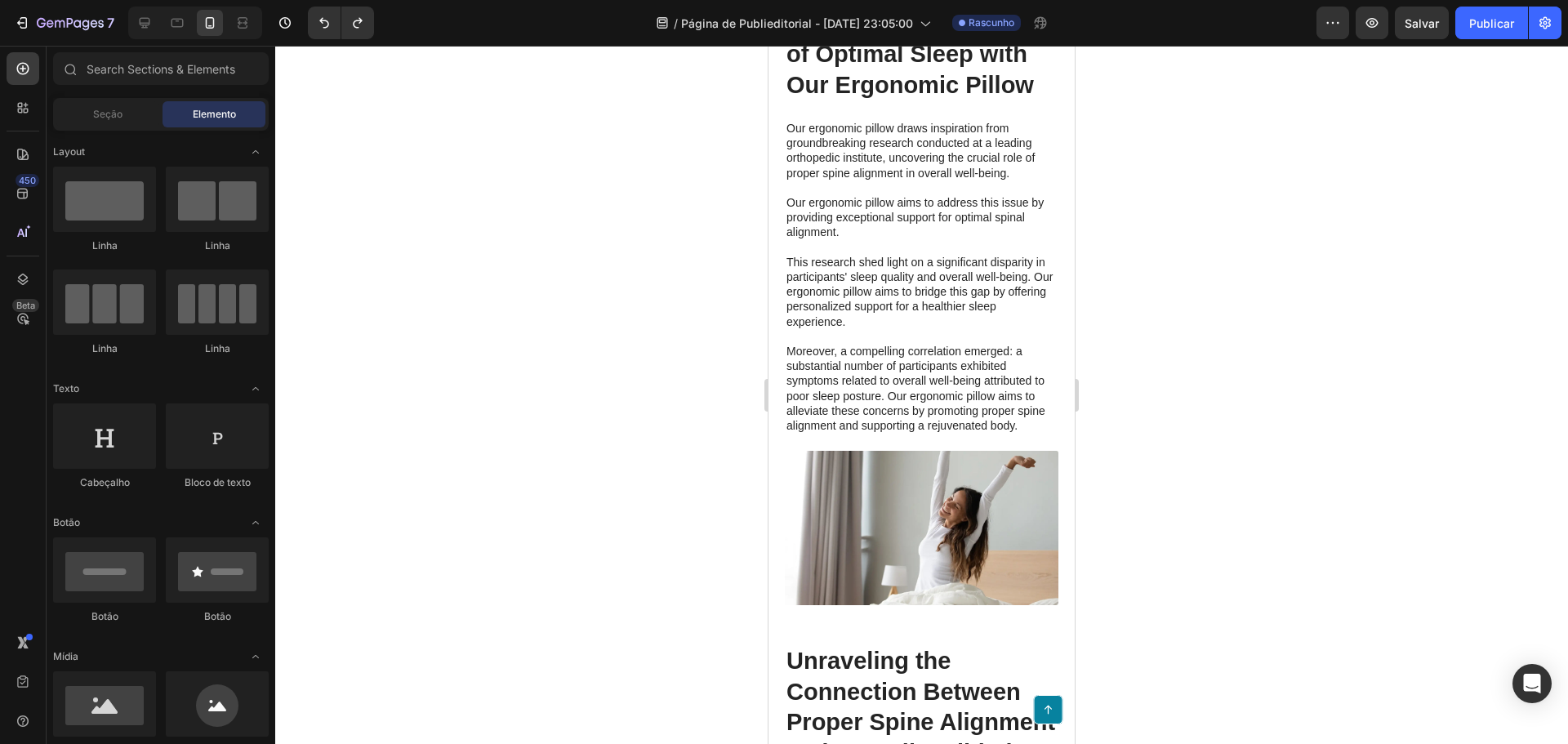
scroll to position [0, 0]
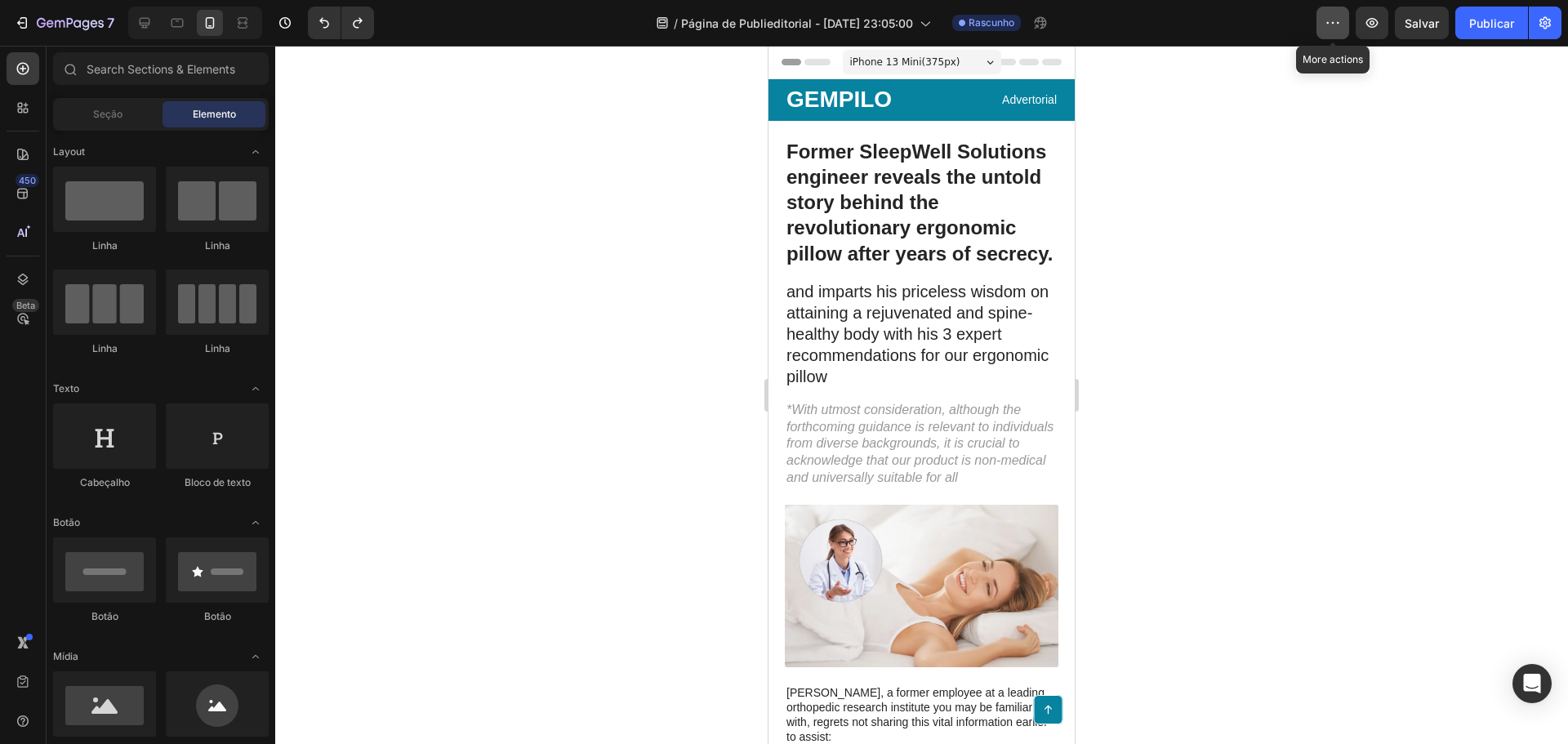
click at [1321, 34] on button "button" at bounding box center [1333, 23] width 33 height 33
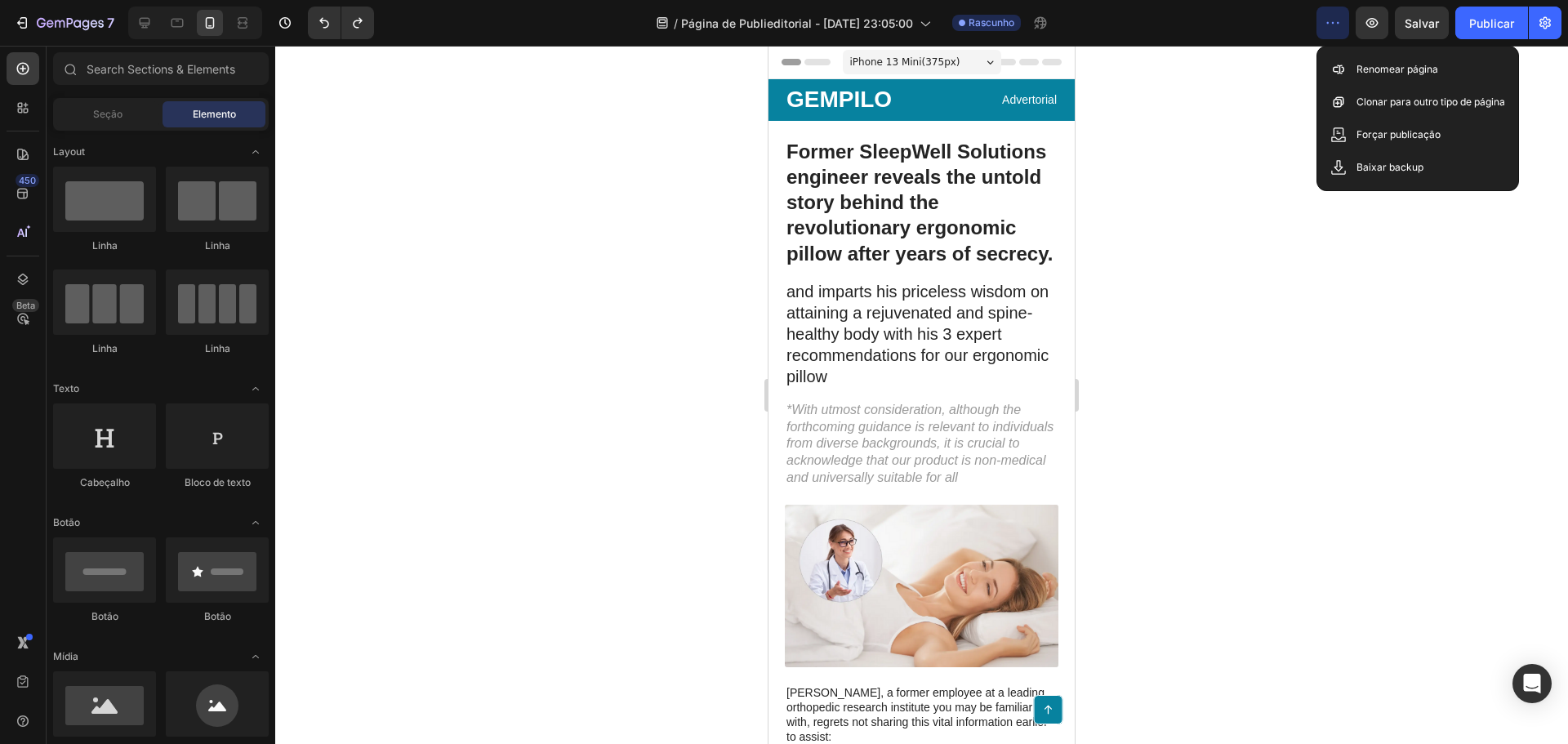
click at [1256, 189] on div at bounding box center [921, 395] width 1293 height 698
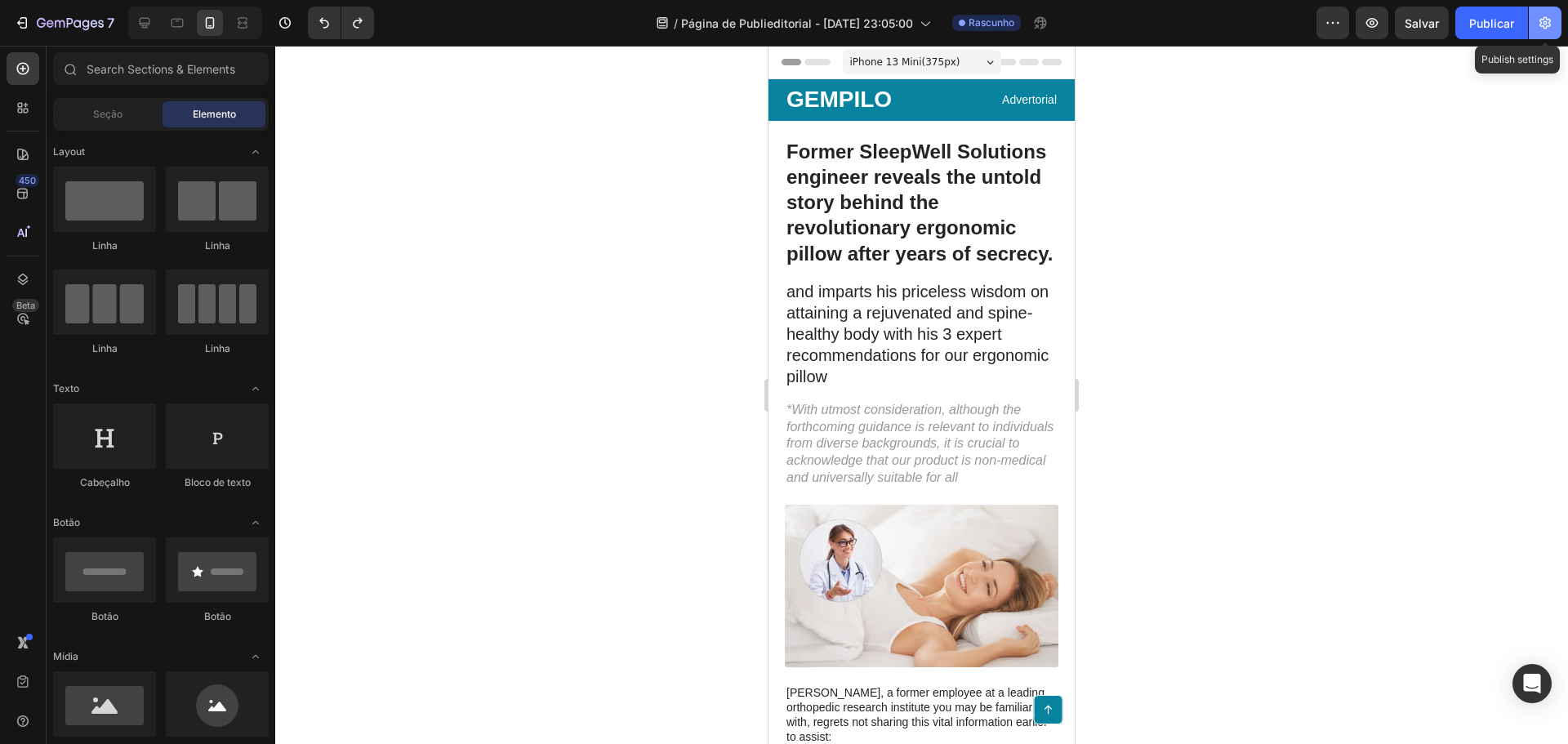
click at [1548, 30] on icon "button" at bounding box center [1545, 23] width 16 height 16
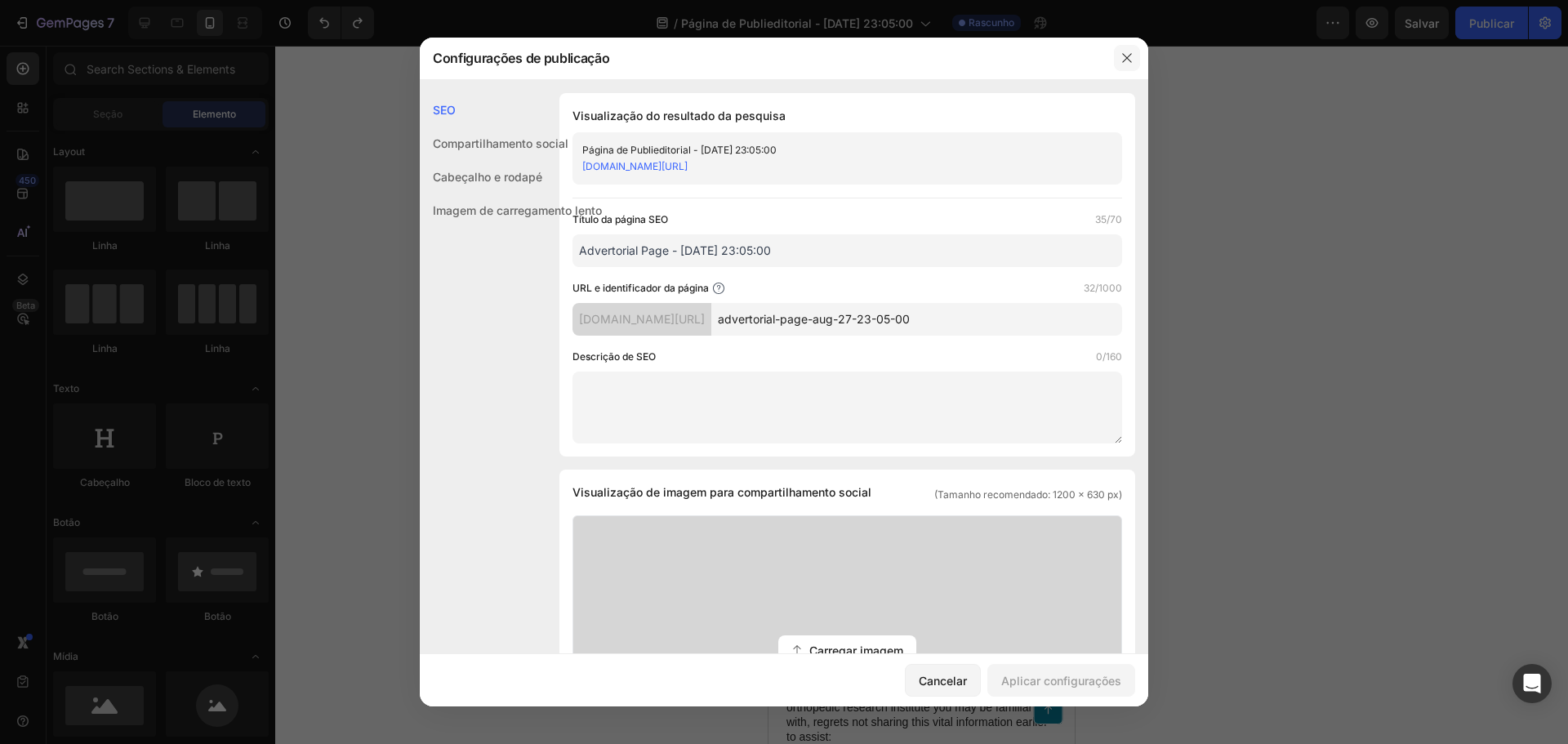
click at [1130, 56] on icon "button" at bounding box center [1127, 58] width 13 height 13
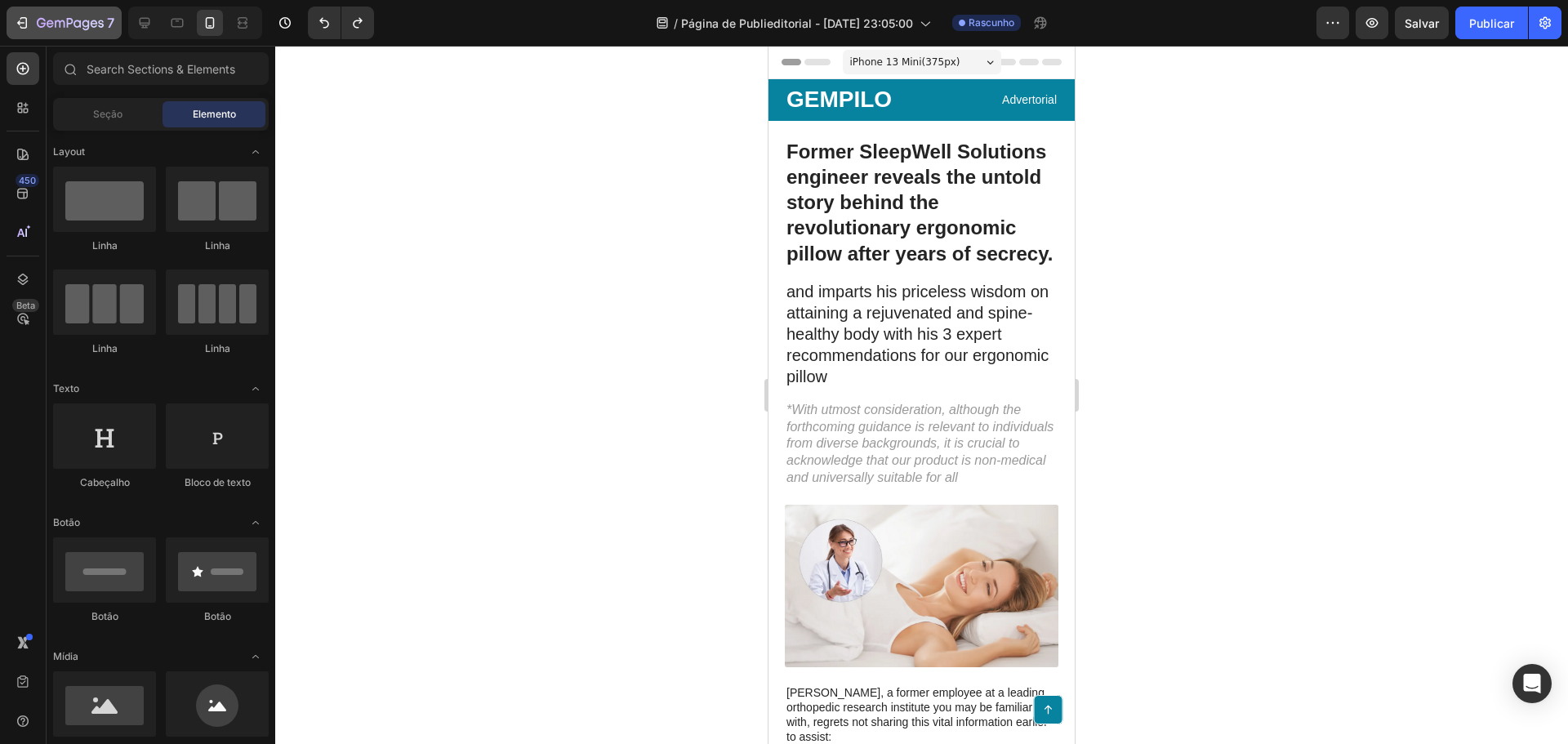
click at [19, 38] on button "7" at bounding box center [64, 23] width 115 height 33
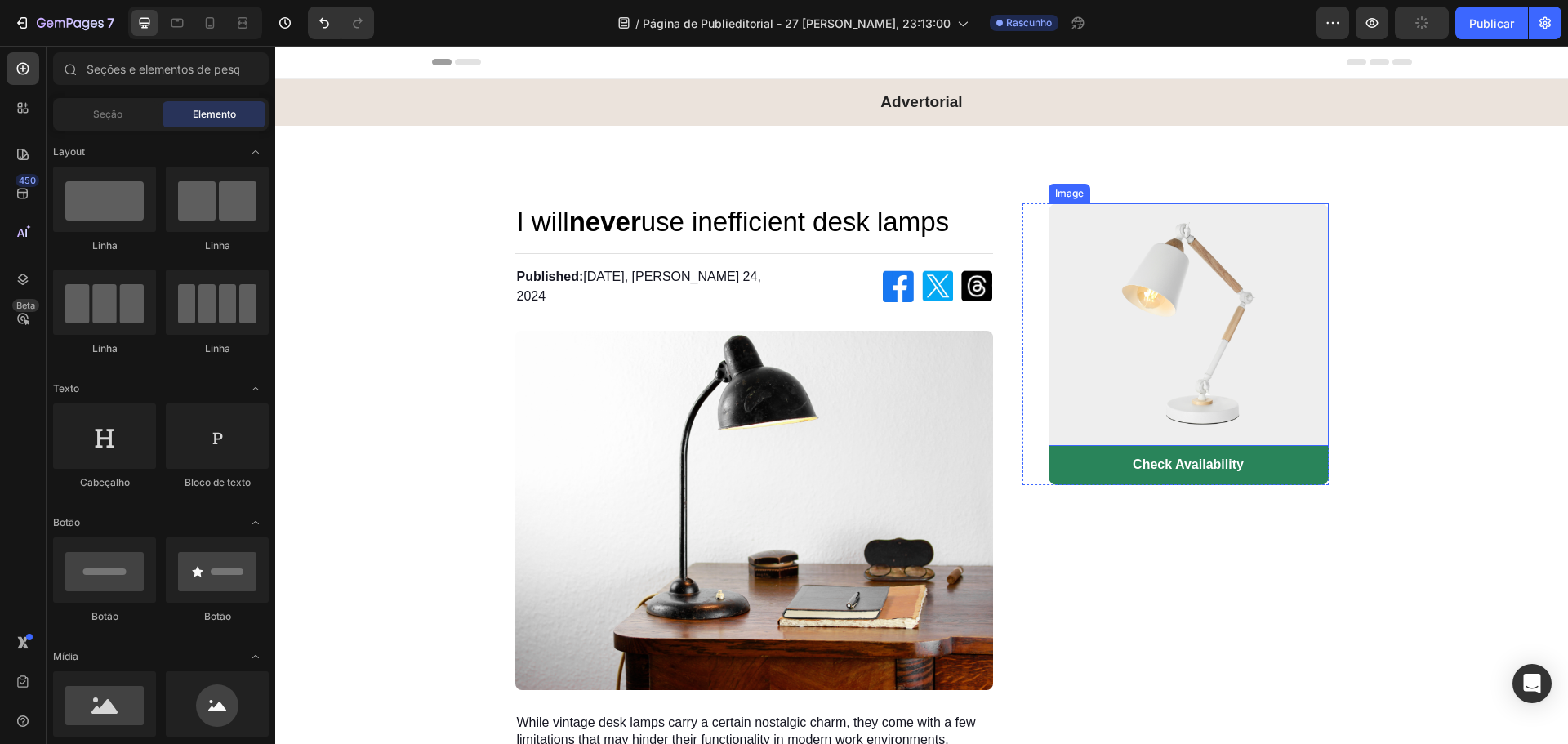
click at [1223, 336] on img at bounding box center [1188, 324] width 280 height 243
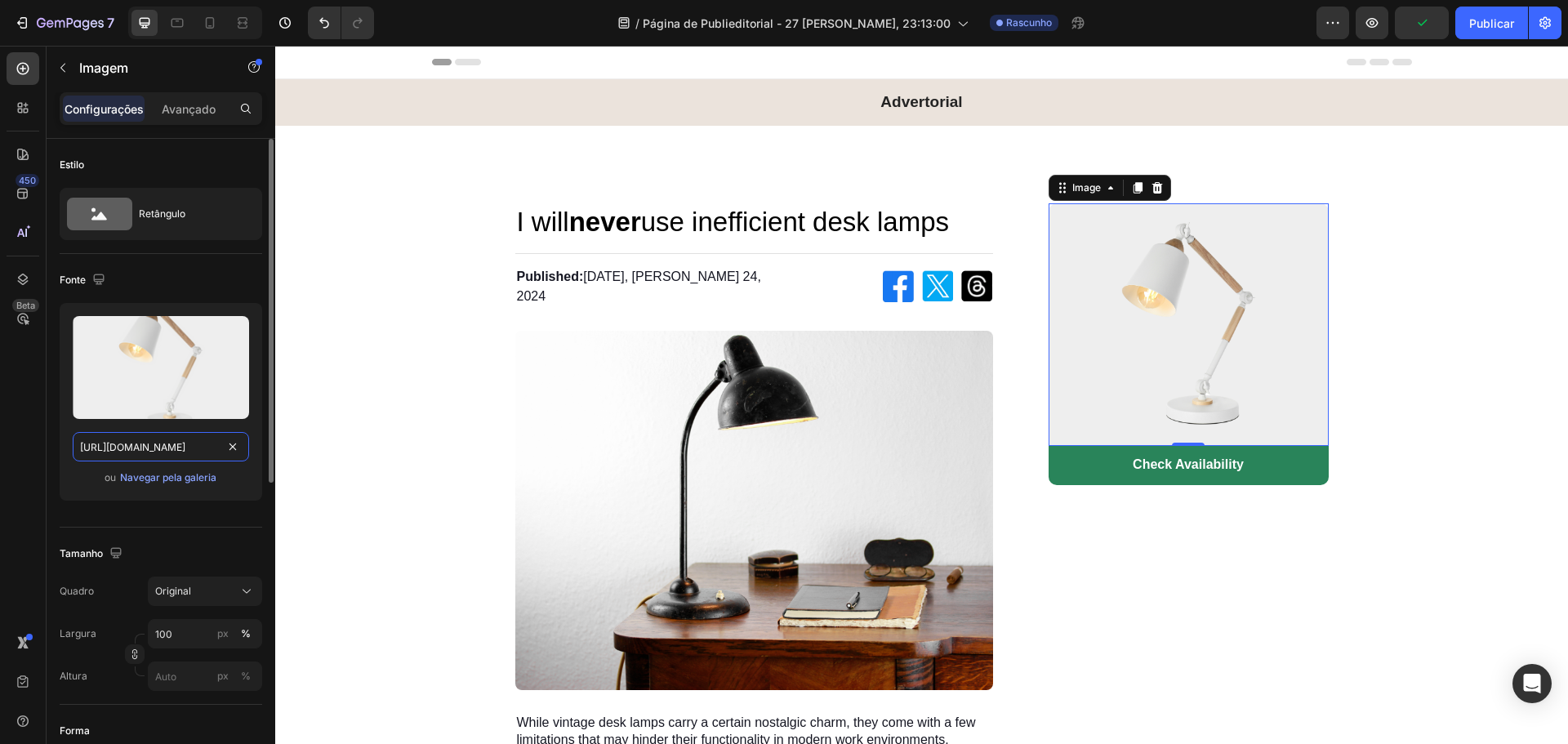
click at [152, 444] on input "[URL][DOMAIN_NAME]" at bounding box center [161, 447] width 177 height 29
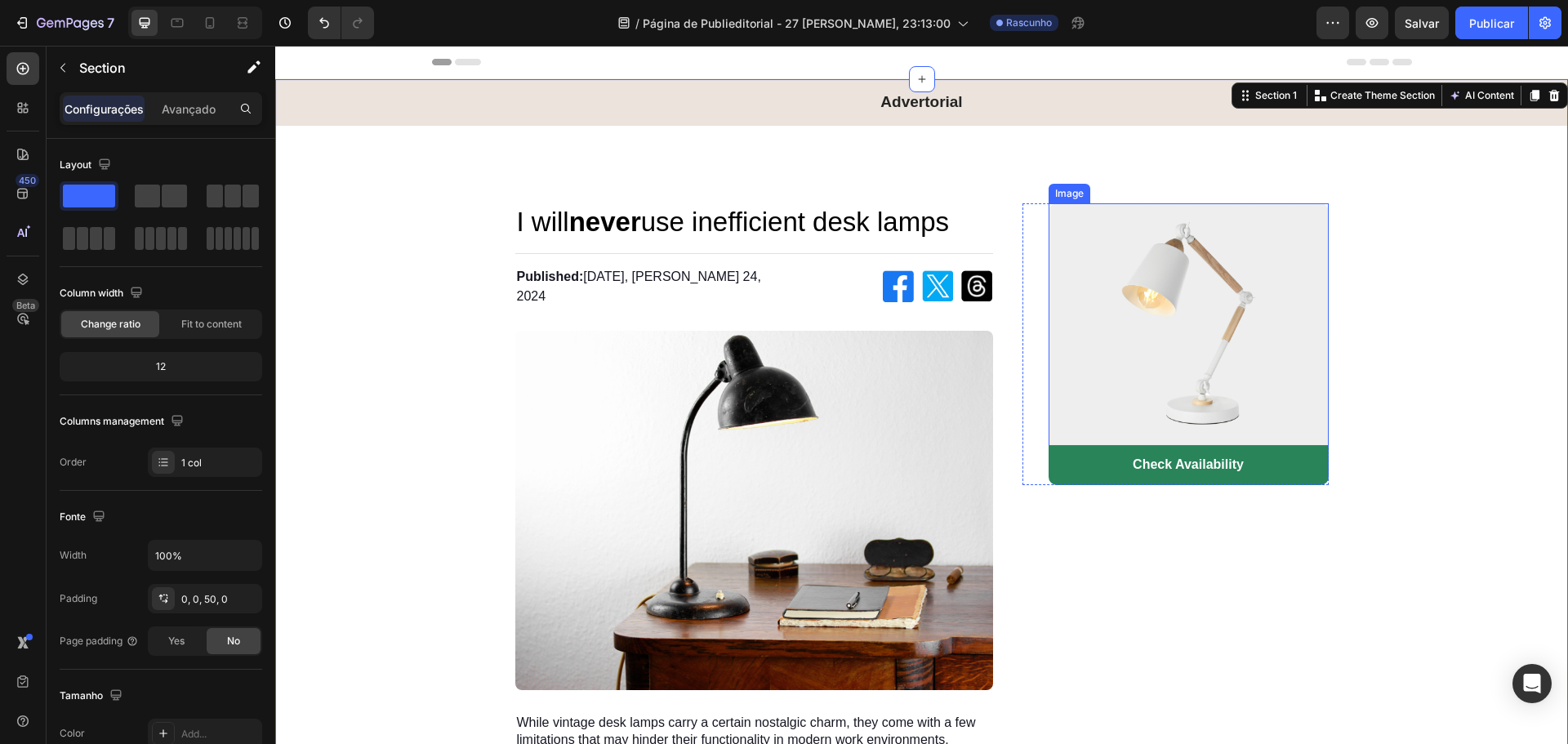
click at [1214, 361] on img at bounding box center [1188, 324] width 280 height 243
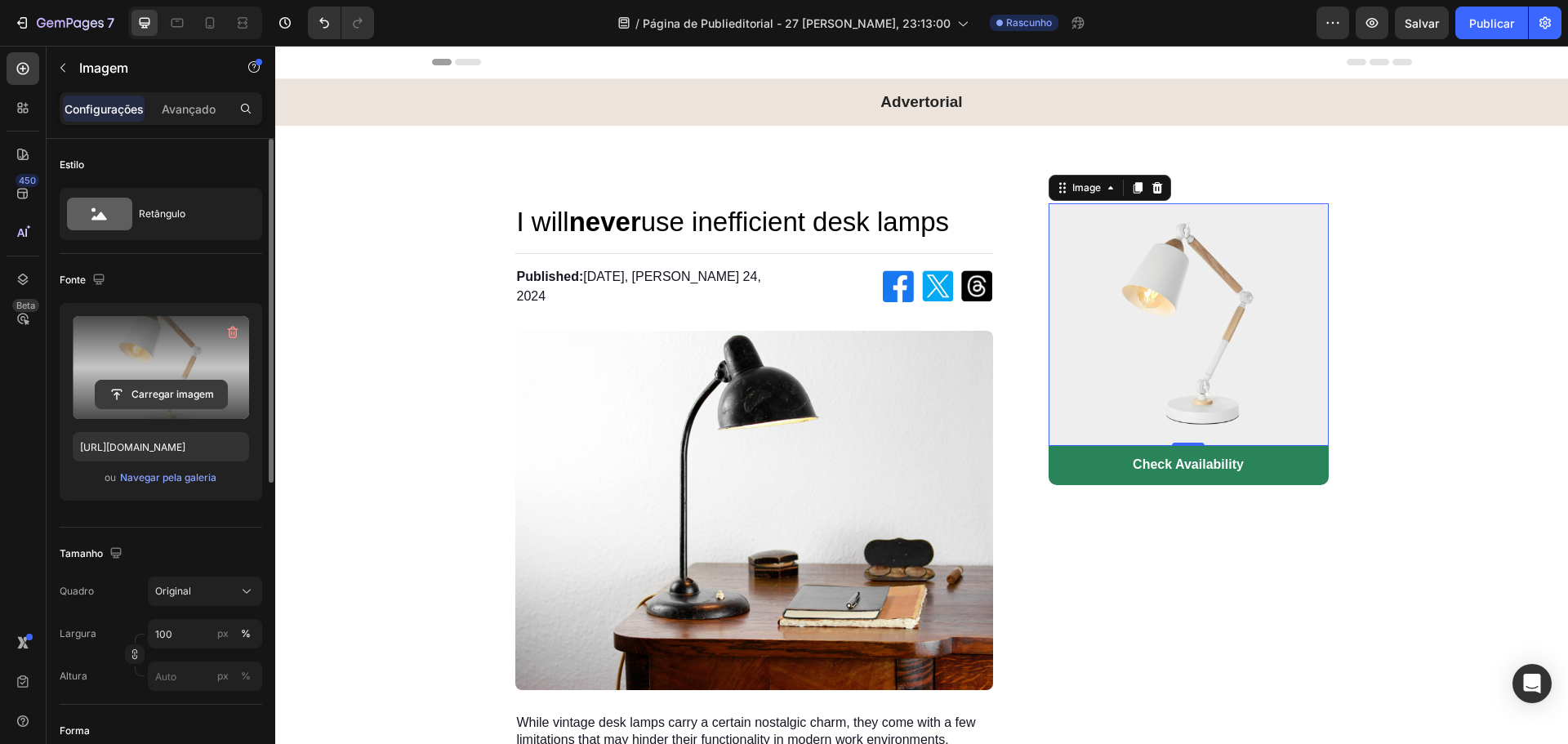
click at [165, 399] on input "file" at bounding box center [161, 395] width 132 height 28
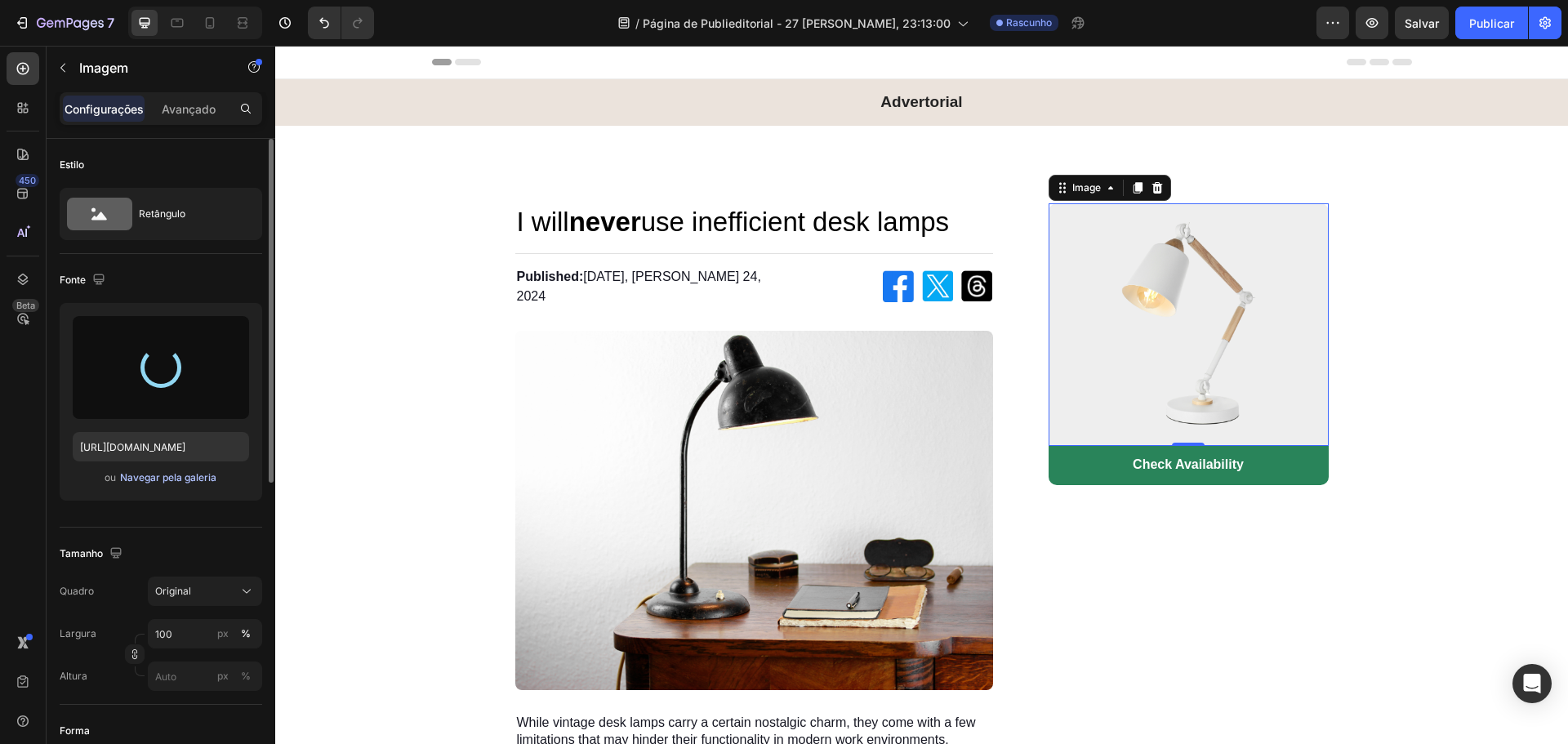
type input "[URL][DOMAIN_NAME]"
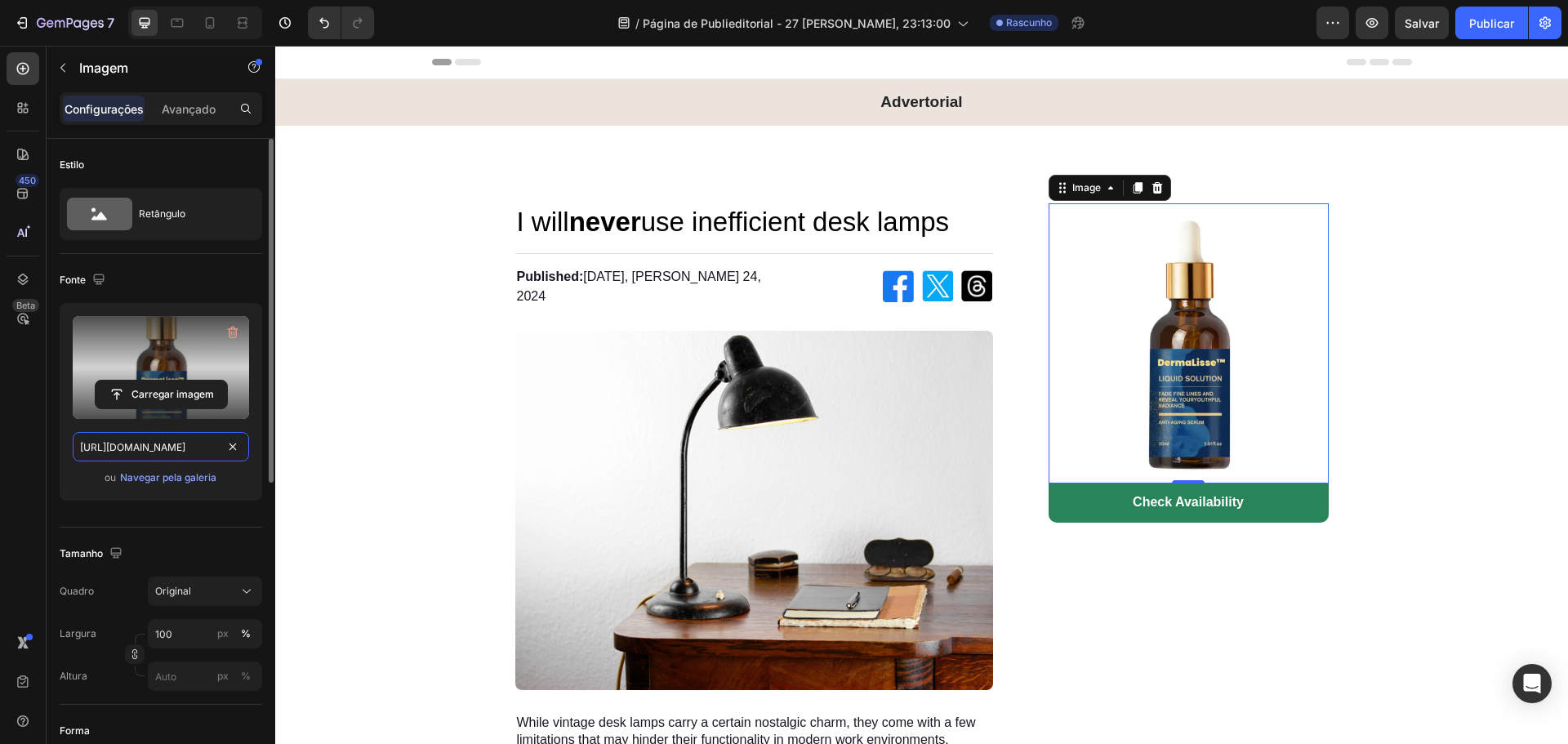
click at [175, 449] on input "[URL][DOMAIN_NAME]" at bounding box center [161, 447] width 177 height 29
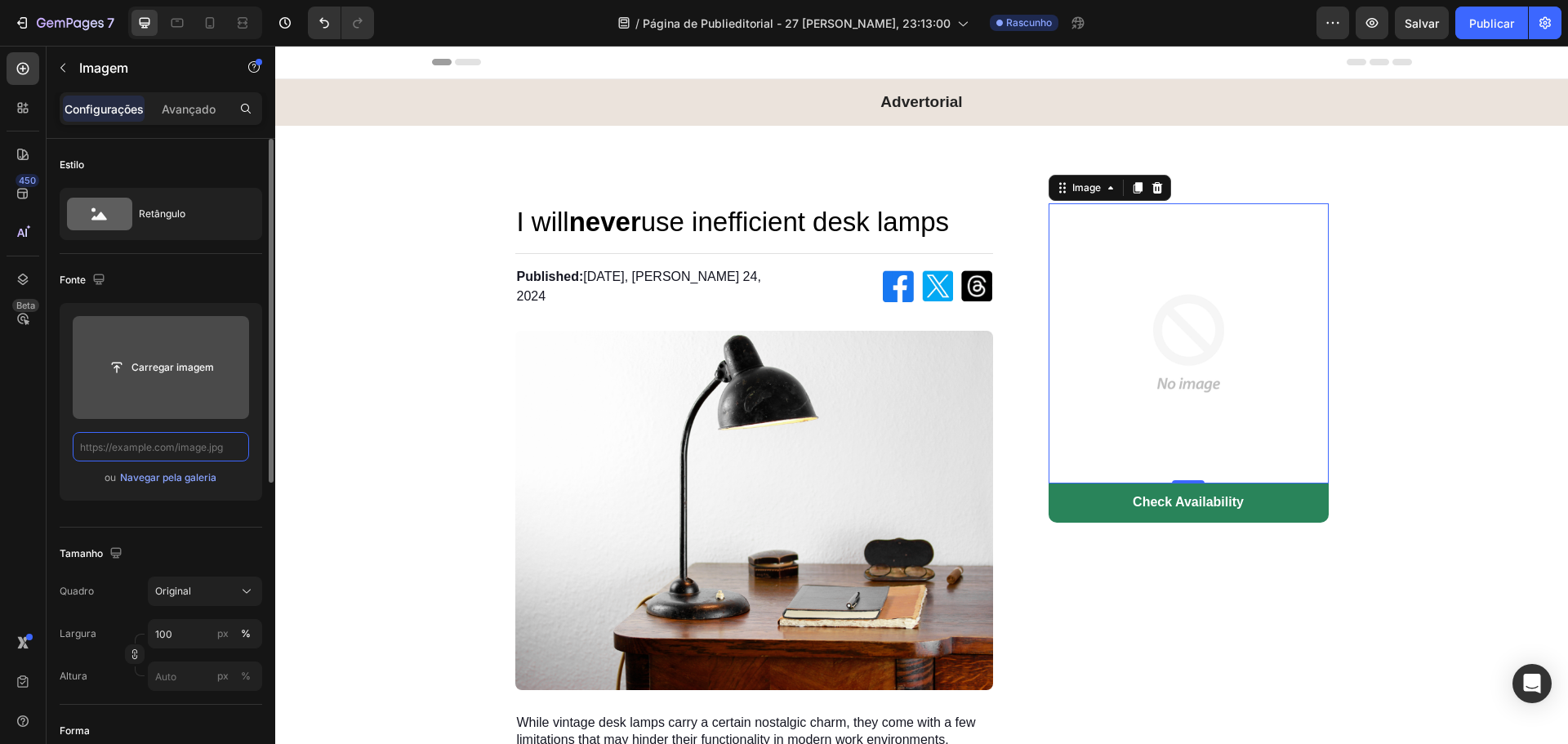
click at [169, 449] on input "text" at bounding box center [161, 447] width 177 height 29
paste input "[URL][DOMAIN_NAME]"
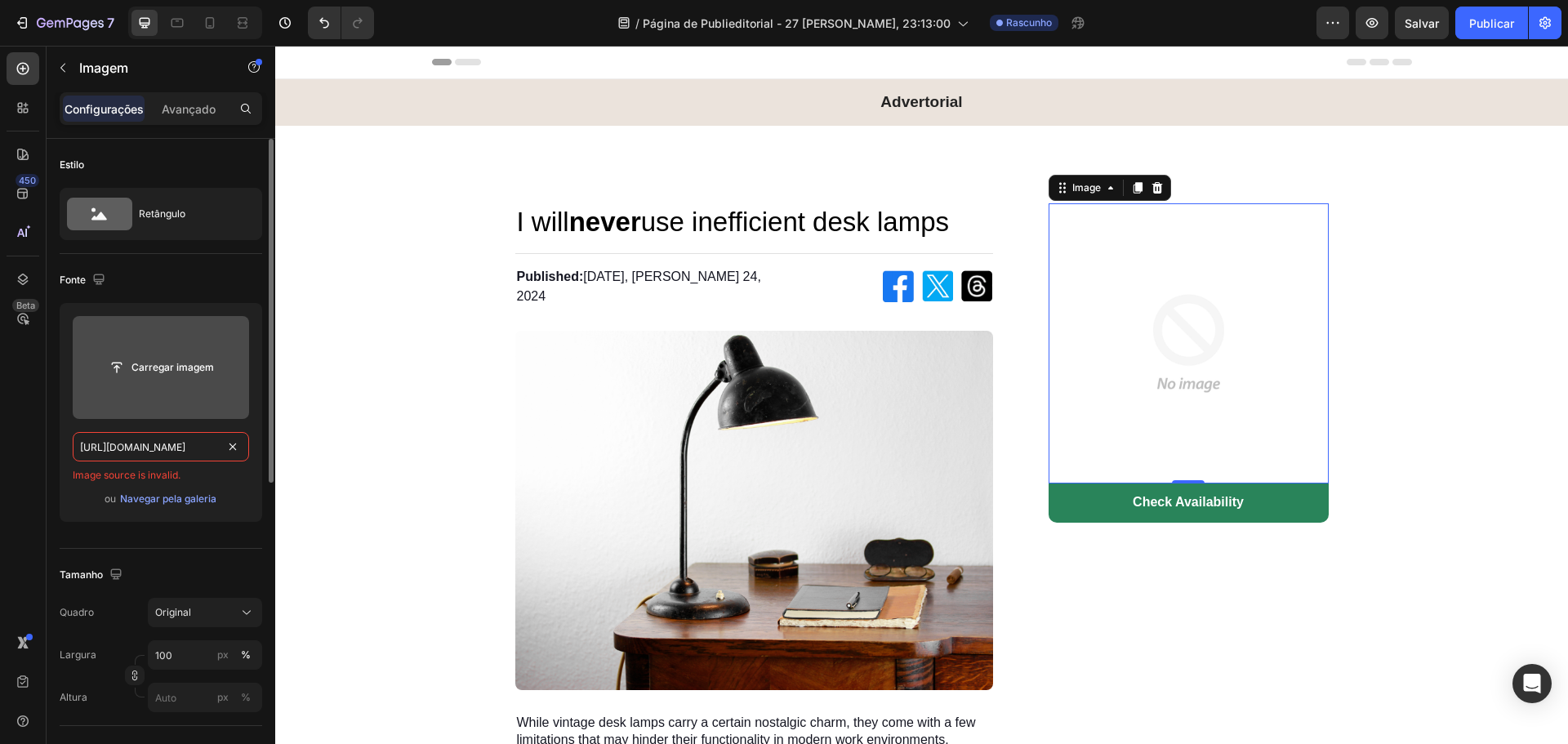
type input "[URL][DOMAIN_NAME]"
click at [62, 425] on div "Carregar imagem [URL][DOMAIN_NAME] Image source is invalid. ou Navegar pela gal…" at bounding box center [160, 412] width 202 height 219
click at [128, 373] on input "file" at bounding box center [161, 367] width 132 height 28
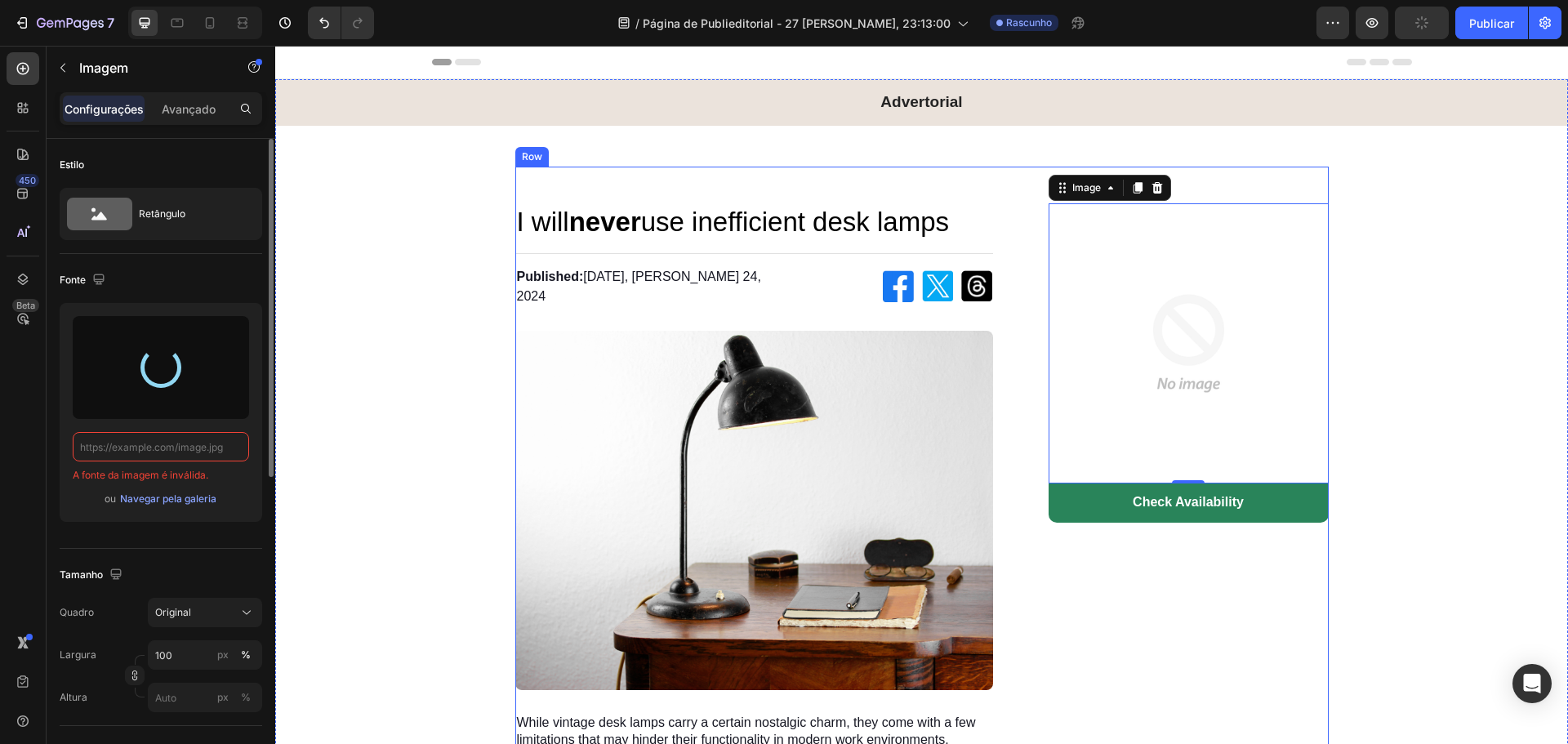
type input "[URL][DOMAIN_NAME]"
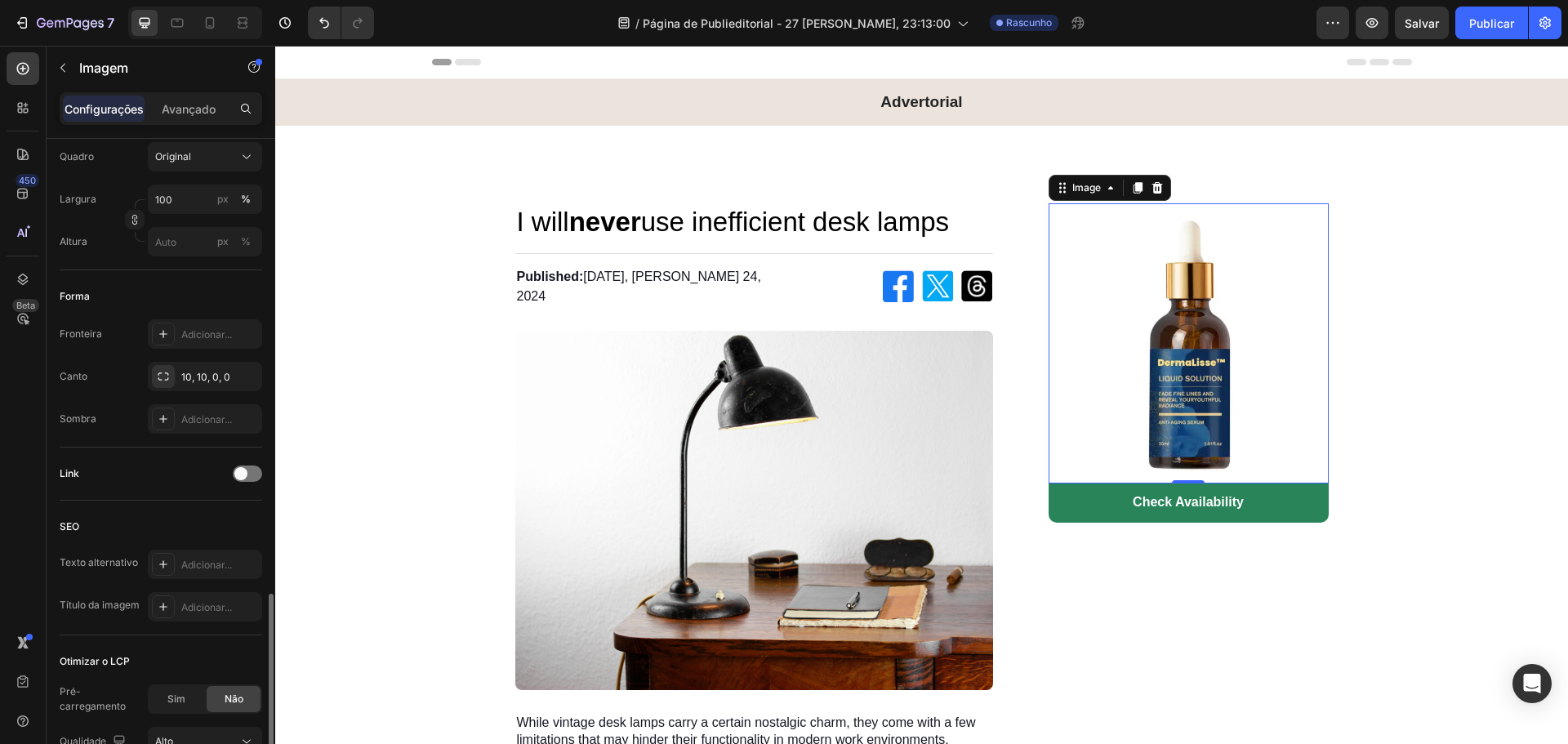
scroll to position [582, 0]
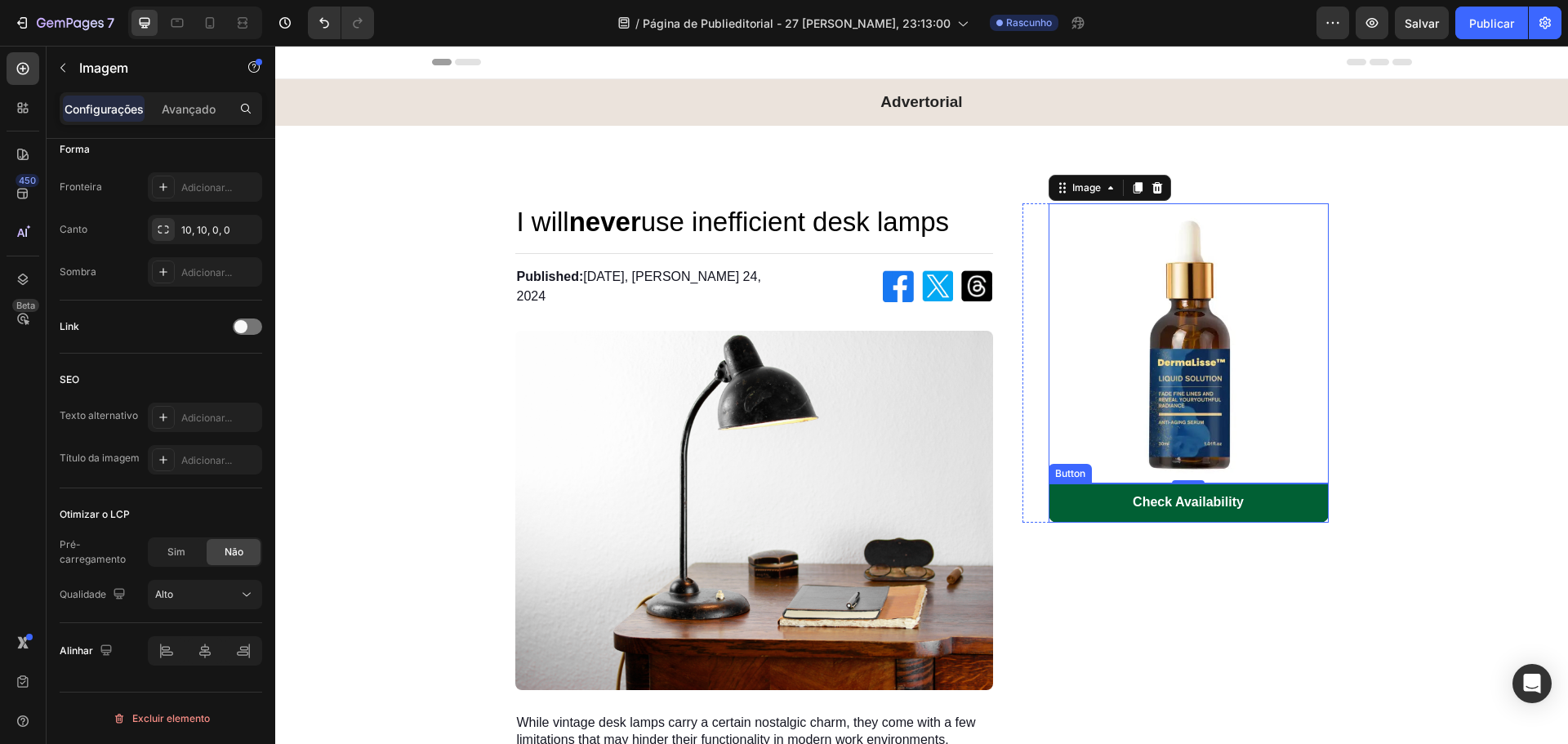
click at [1079, 509] on link "Check Availability" at bounding box center [1188, 503] width 280 height 39
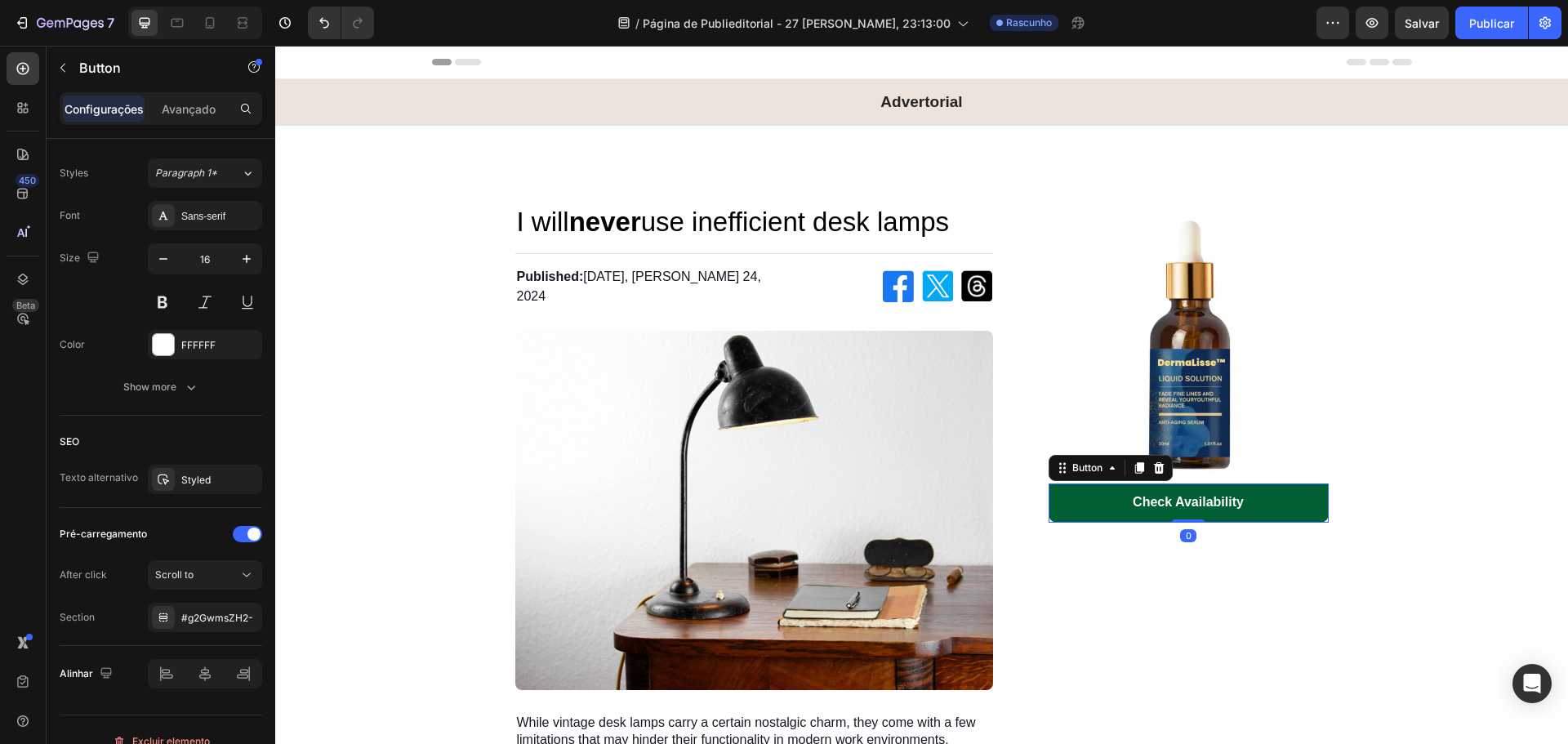
scroll to position [0, 0]
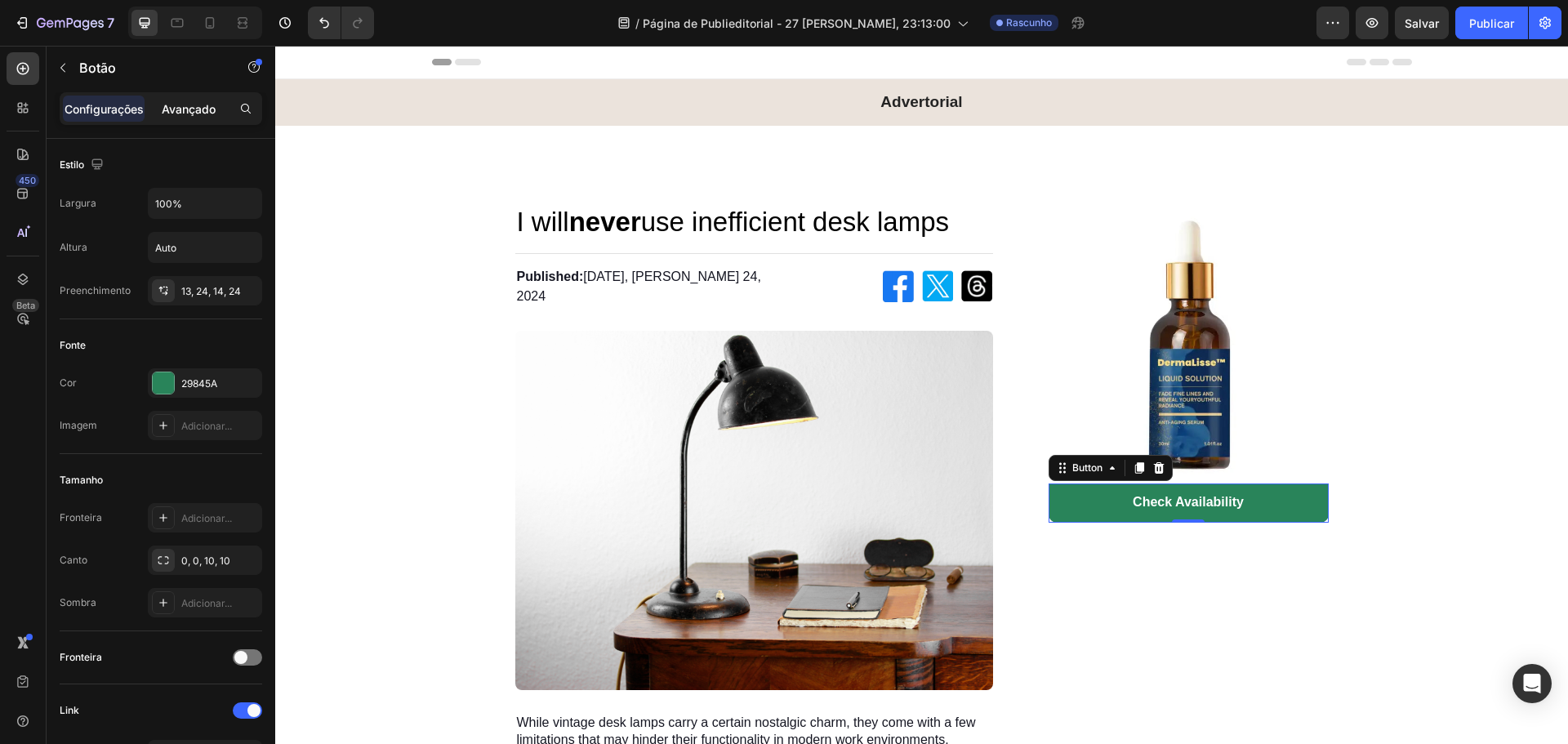
click at [173, 110] on font "Avançado" at bounding box center [189, 109] width 54 height 14
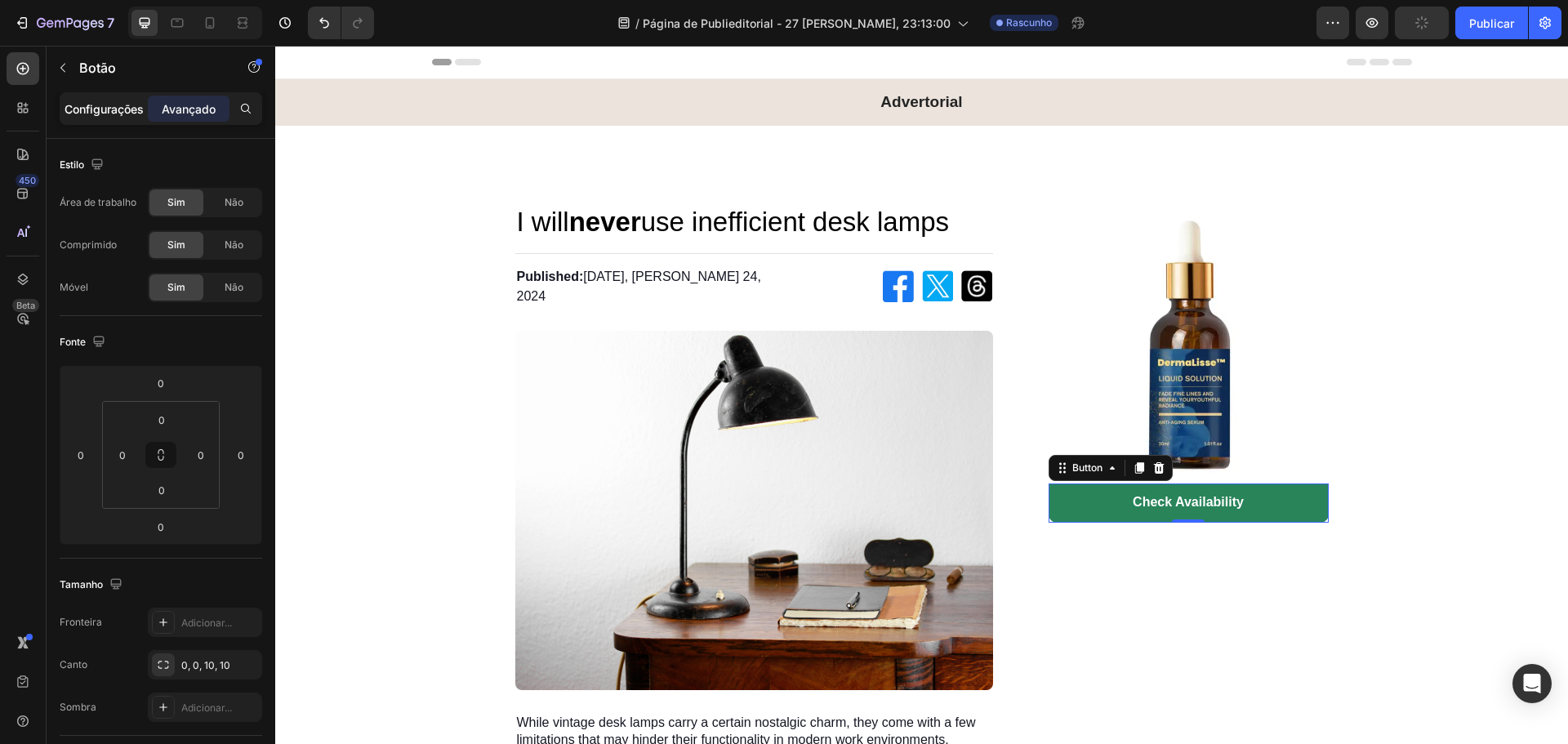
click at [103, 108] on font "Configurações" at bounding box center [104, 109] width 79 height 14
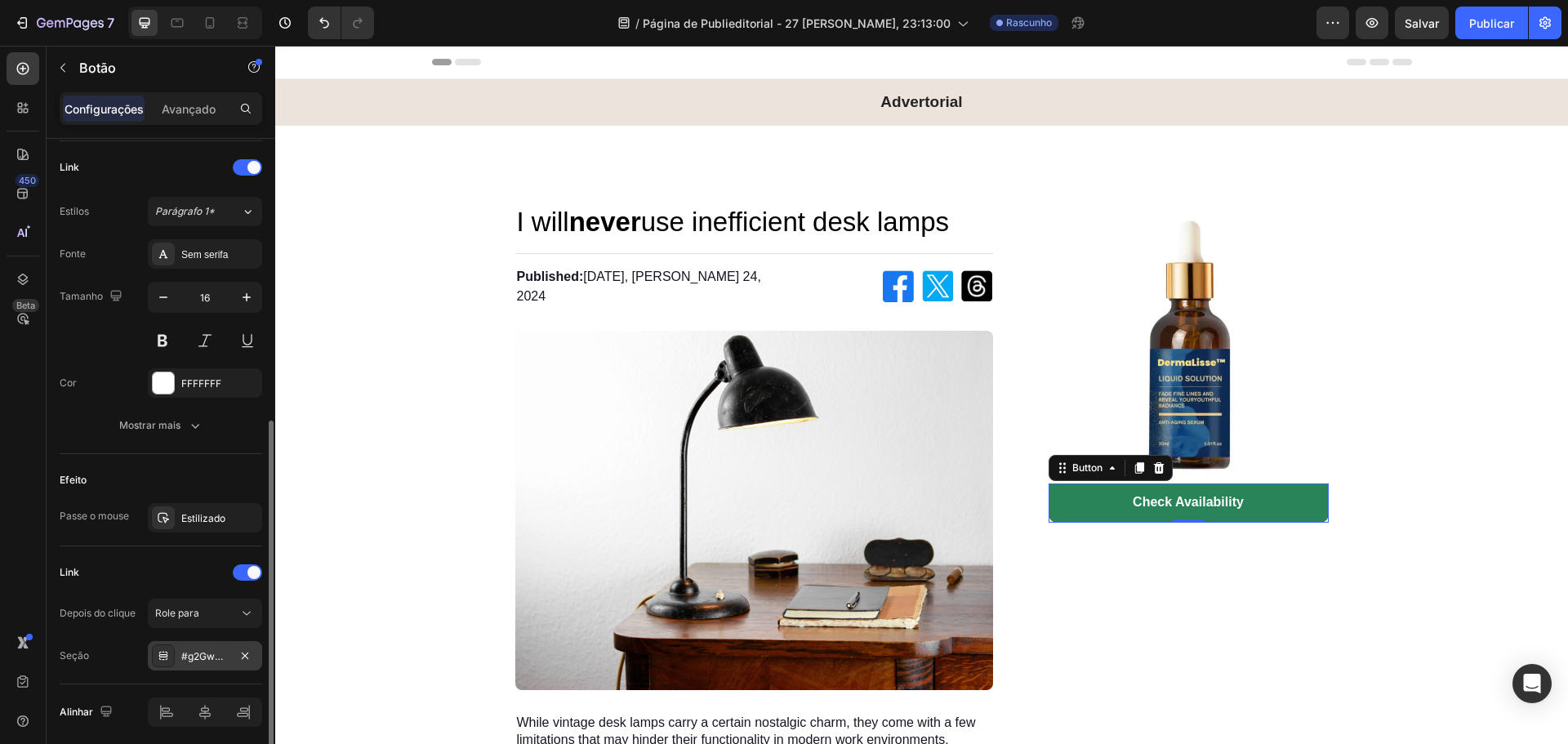
scroll to position [604, 0]
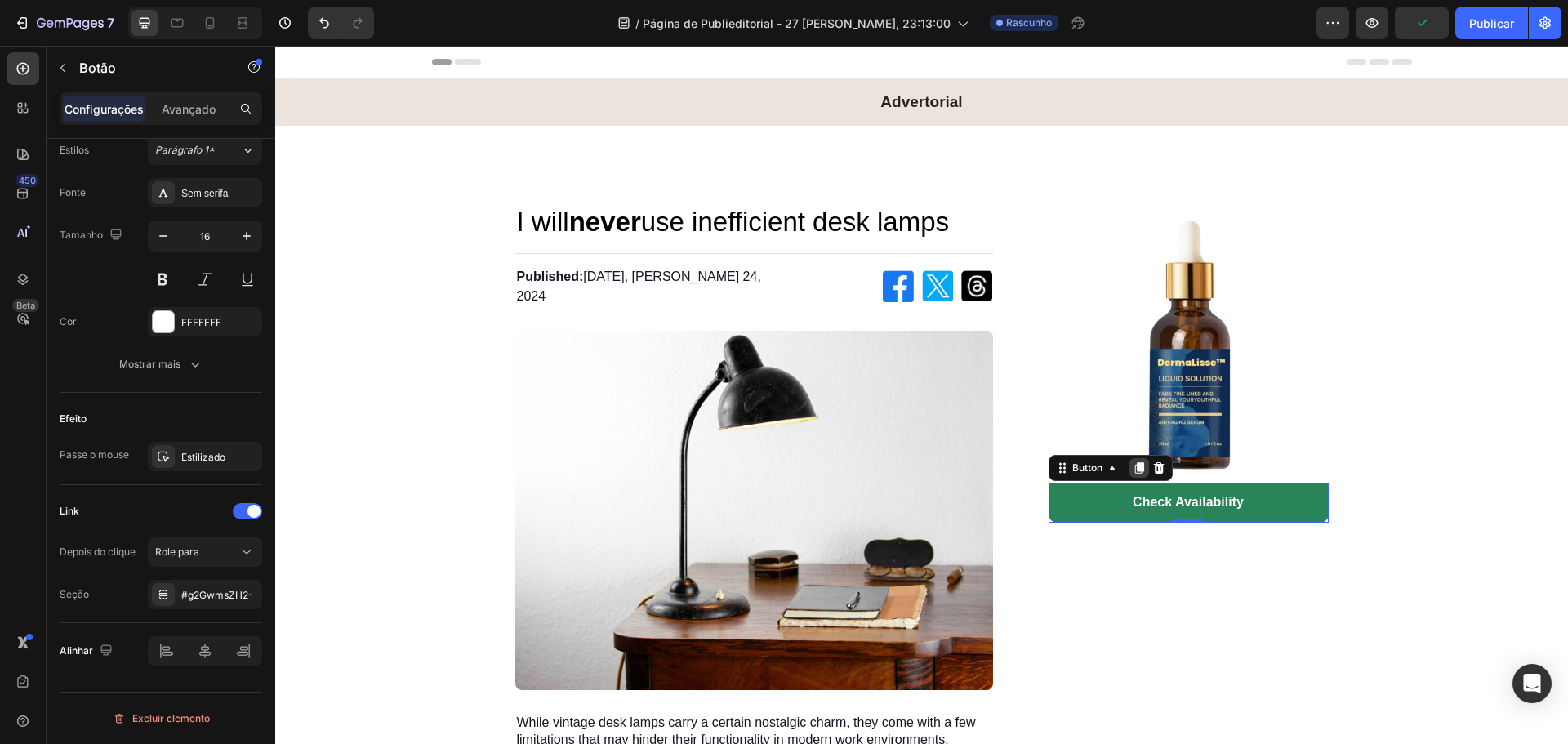
click at [1133, 471] on icon at bounding box center [1139, 468] width 13 height 13
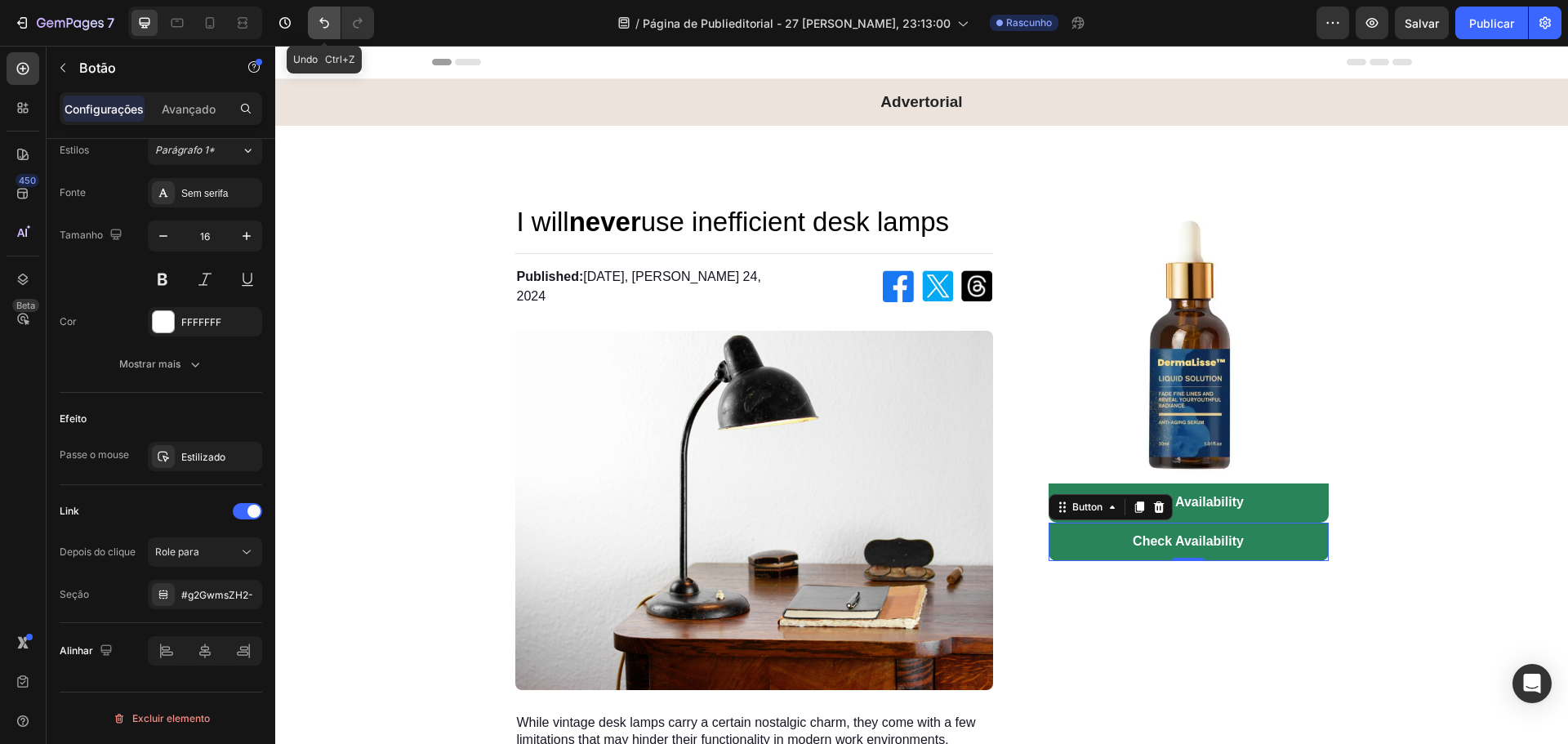
click at [311, 20] on button "Desfazer/Refazer" at bounding box center [324, 23] width 33 height 33
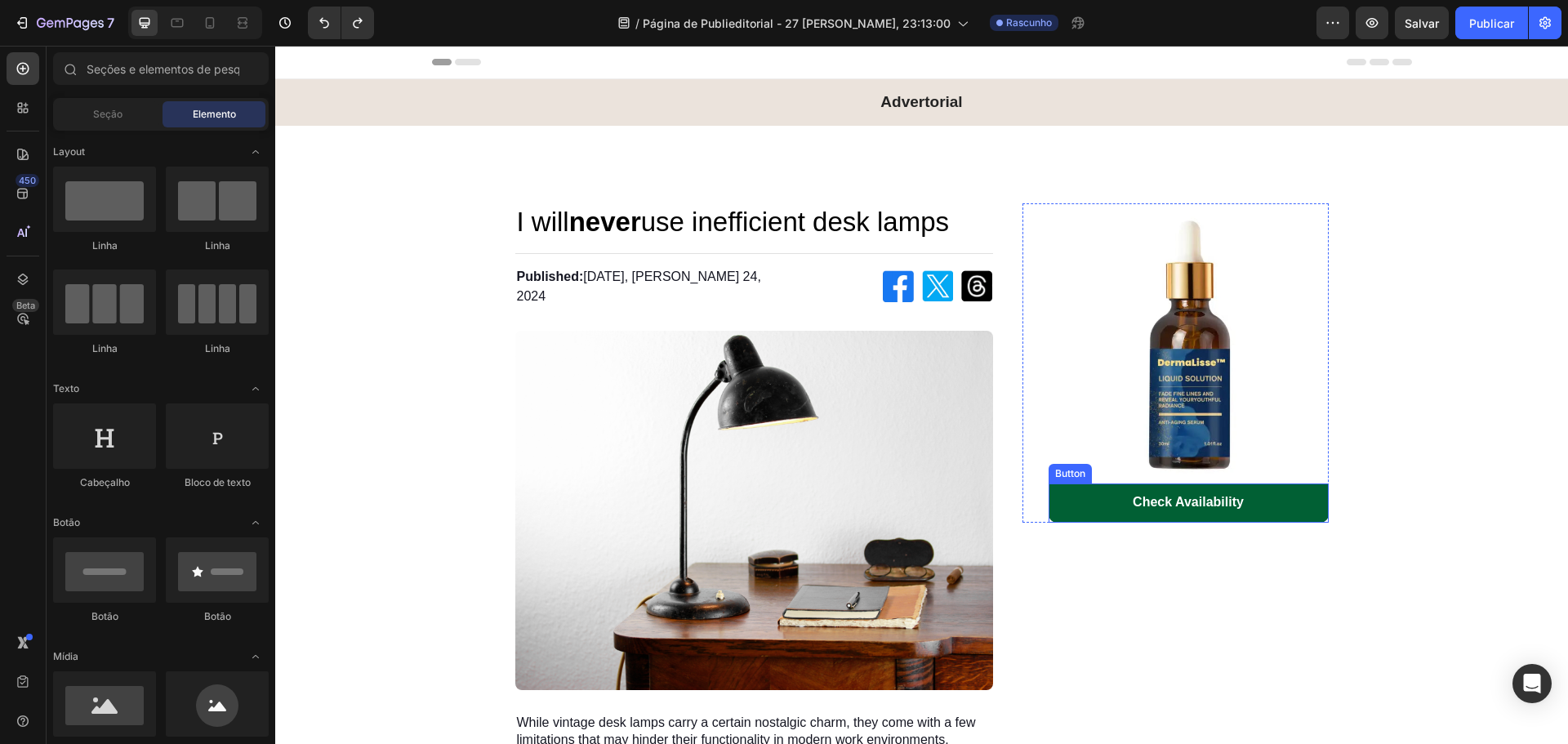
click at [1066, 510] on link "Check Availability" at bounding box center [1188, 503] width 280 height 39
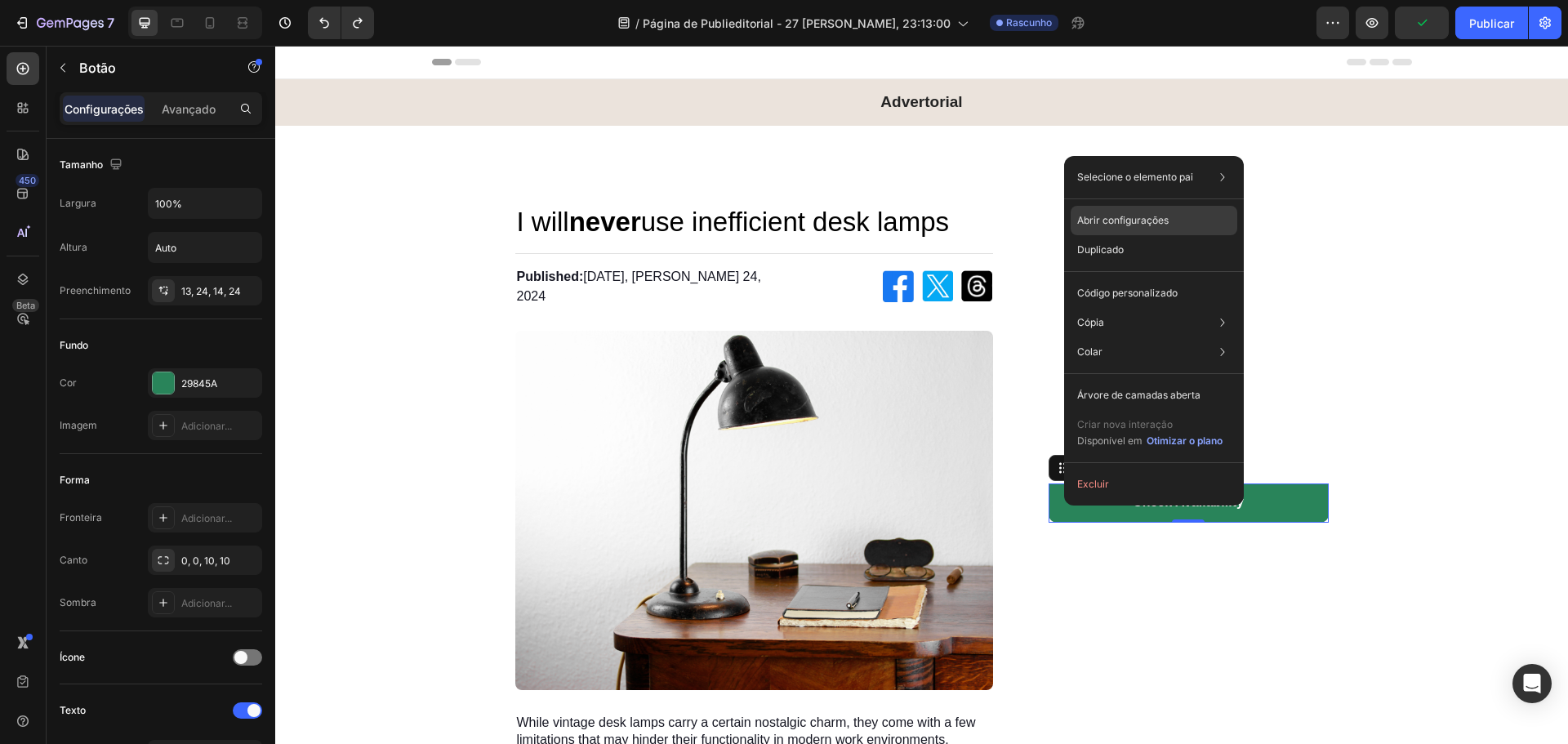
click at [1177, 224] on div "Abrir configurações" at bounding box center [1154, 220] width 167 height 29
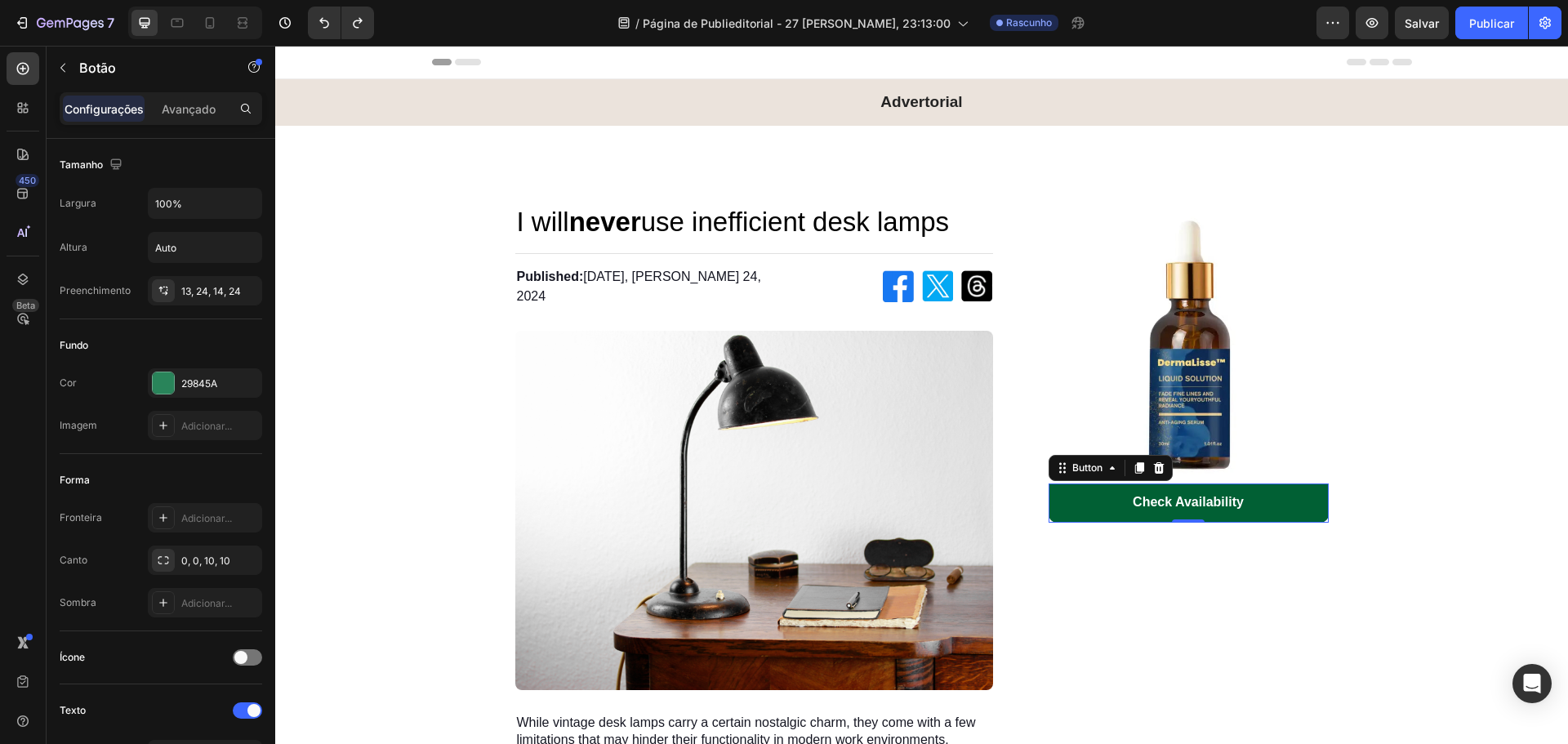
click at [1097, 504] on link "Check Availability" at bounding box center [1188, 503] width 280 height 39
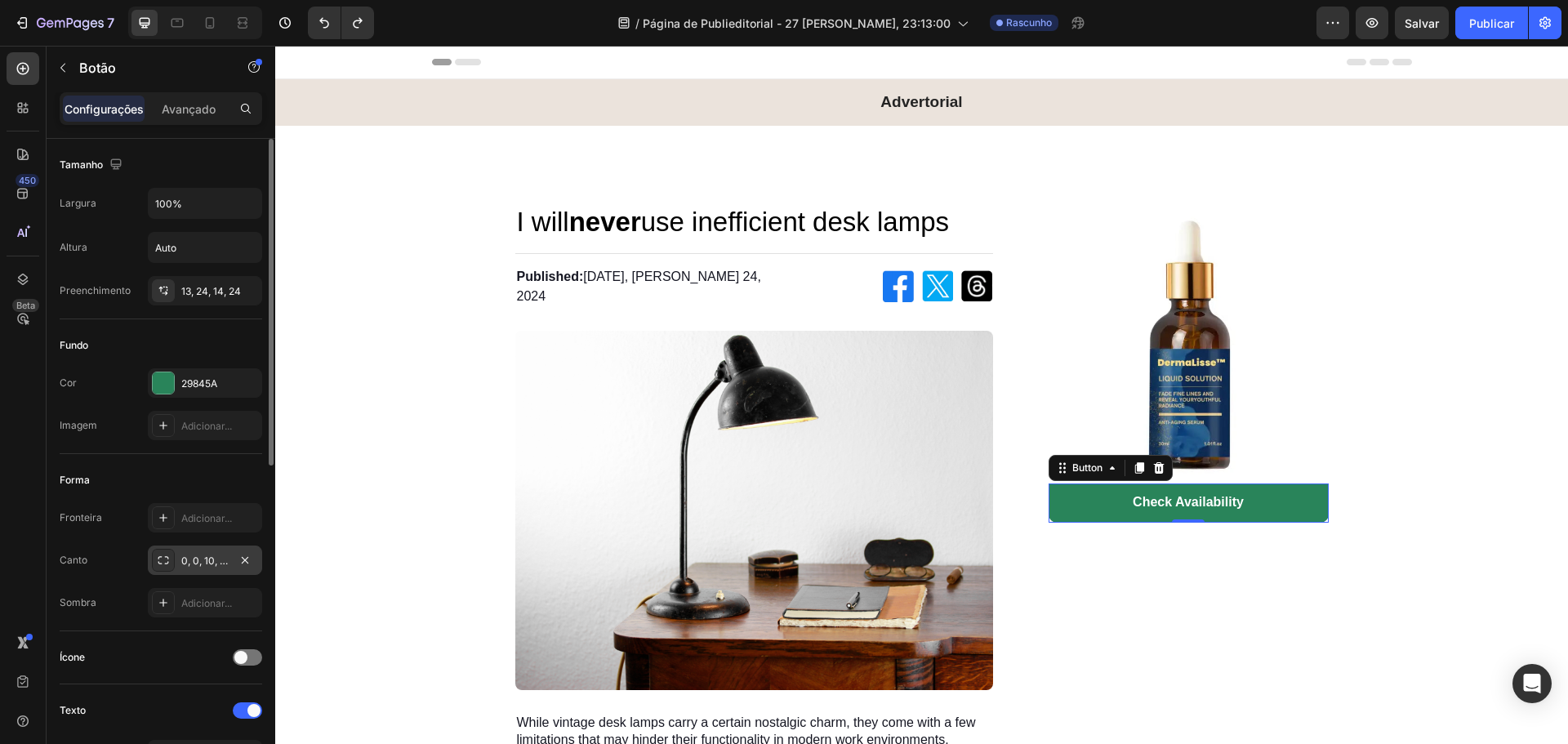
click at [160, 557] on icon at bounding box center [164, 561] width 11 height 8
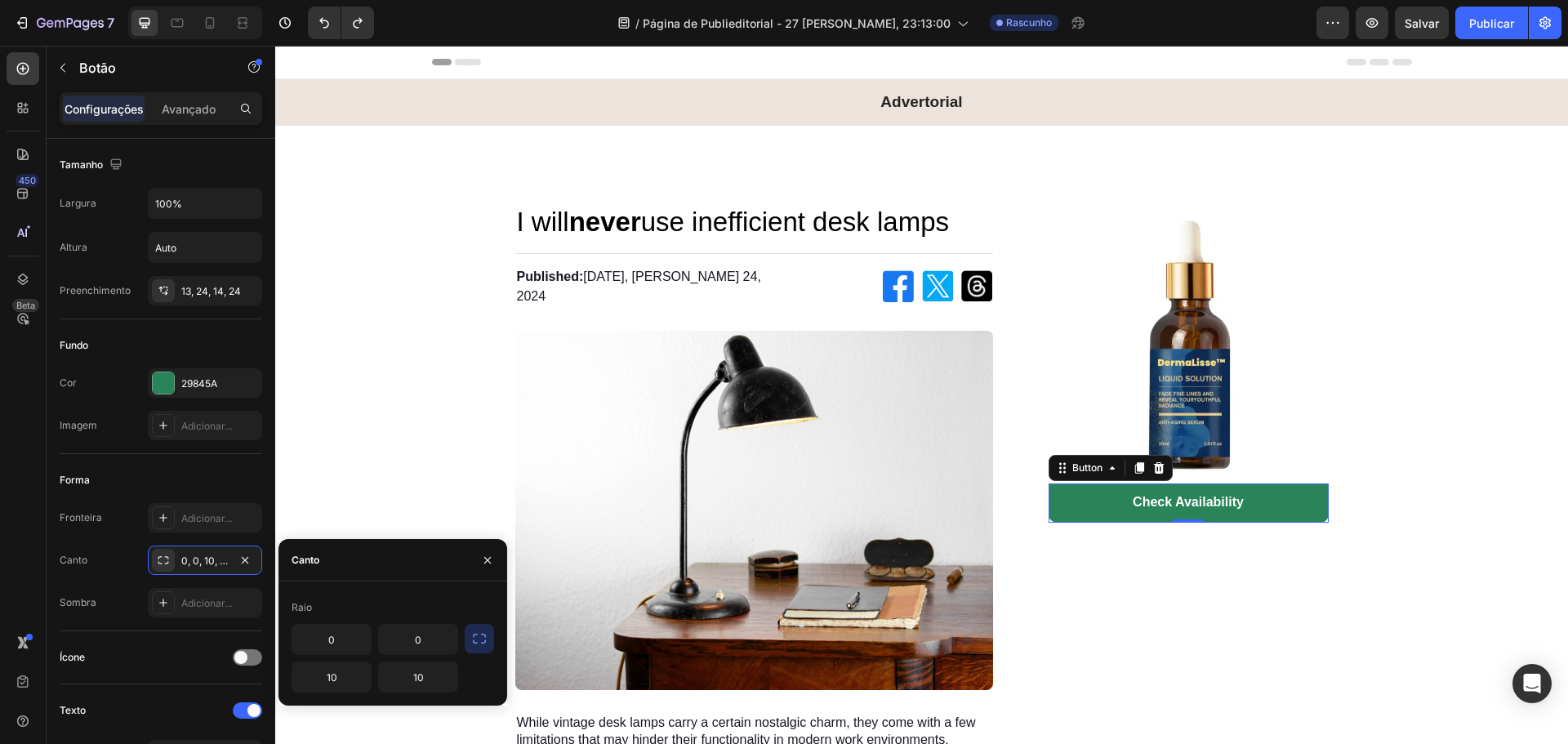
click at [477, 641] on icon "button" at bounding box center [480, 638] width 16 height 16
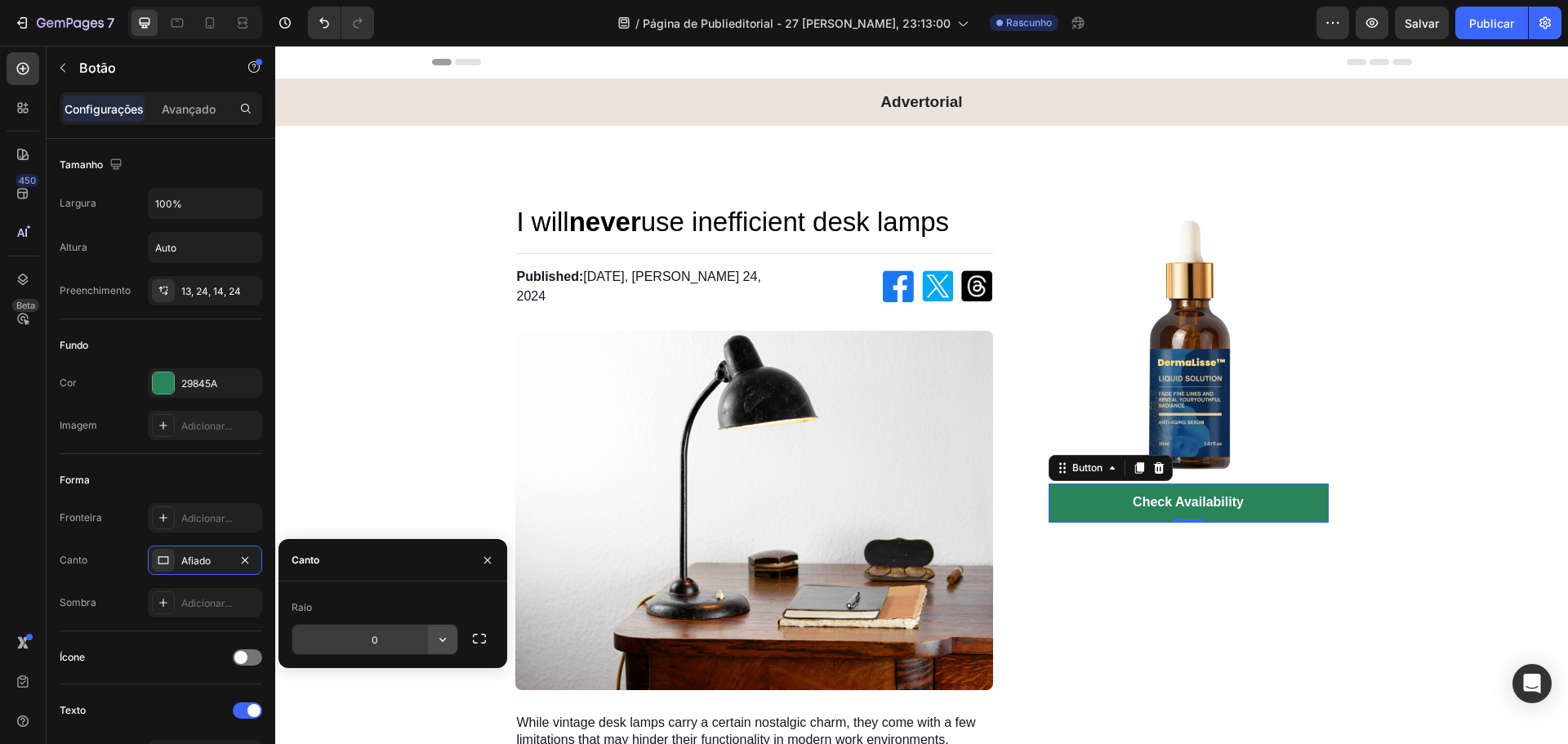
click at [435, 644] on icon "button" at bounding box center [443, 639] width 16 height 16
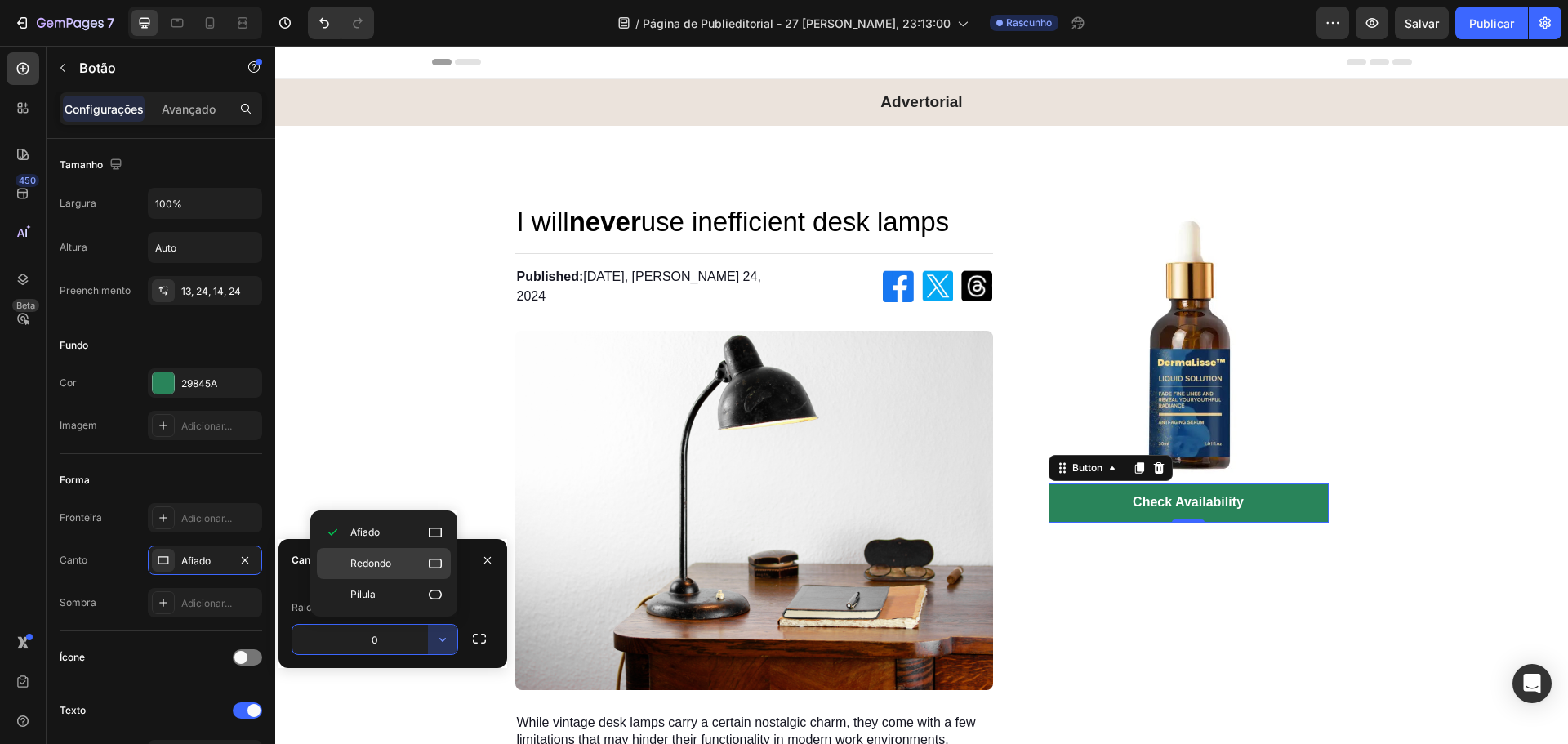
click at [431, 556] on icon at bounding box center [435, 564] width 16 height 16
type input "8"
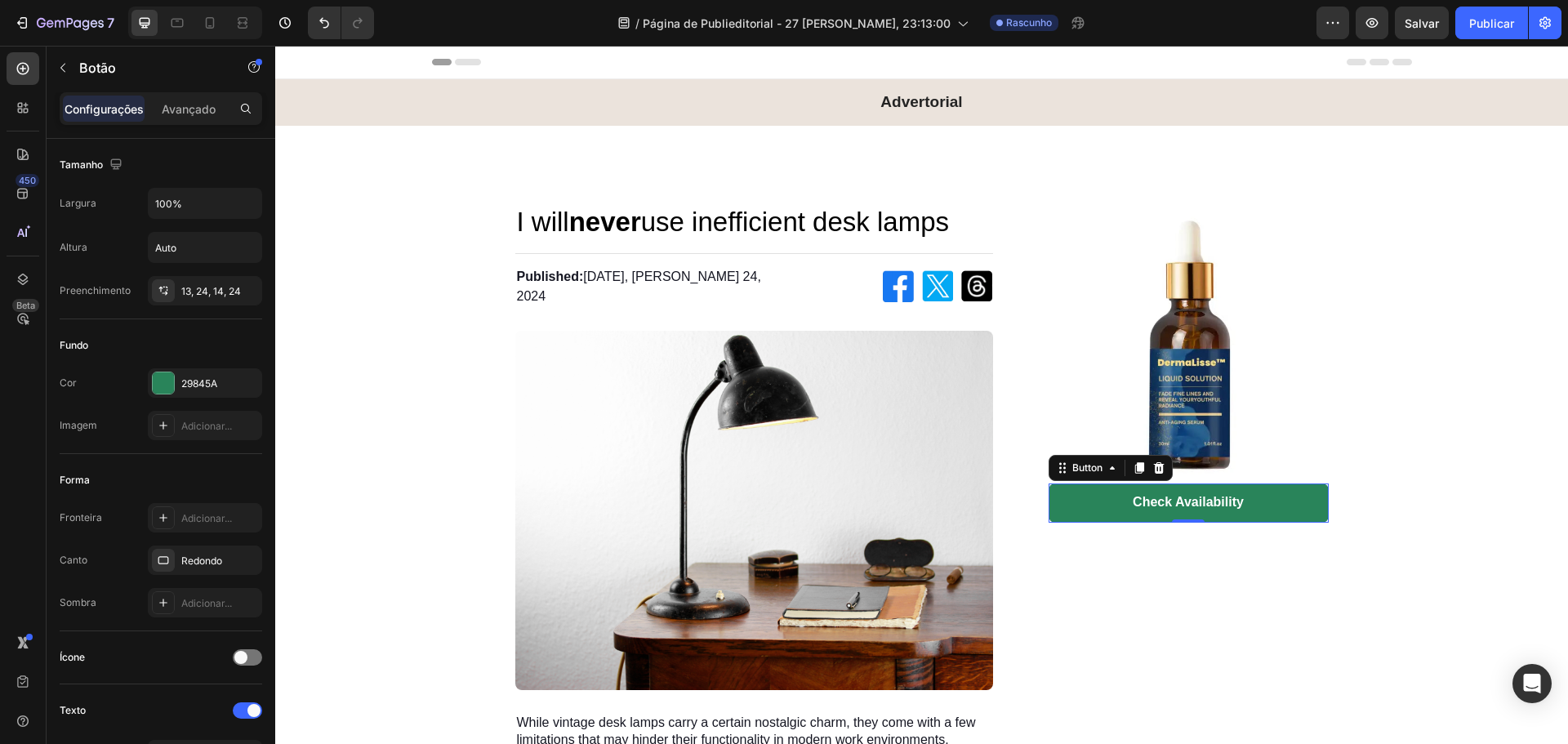
click at [32, 398] on div "450 Beta" at bounding box center [23, 340] width 33 height 575
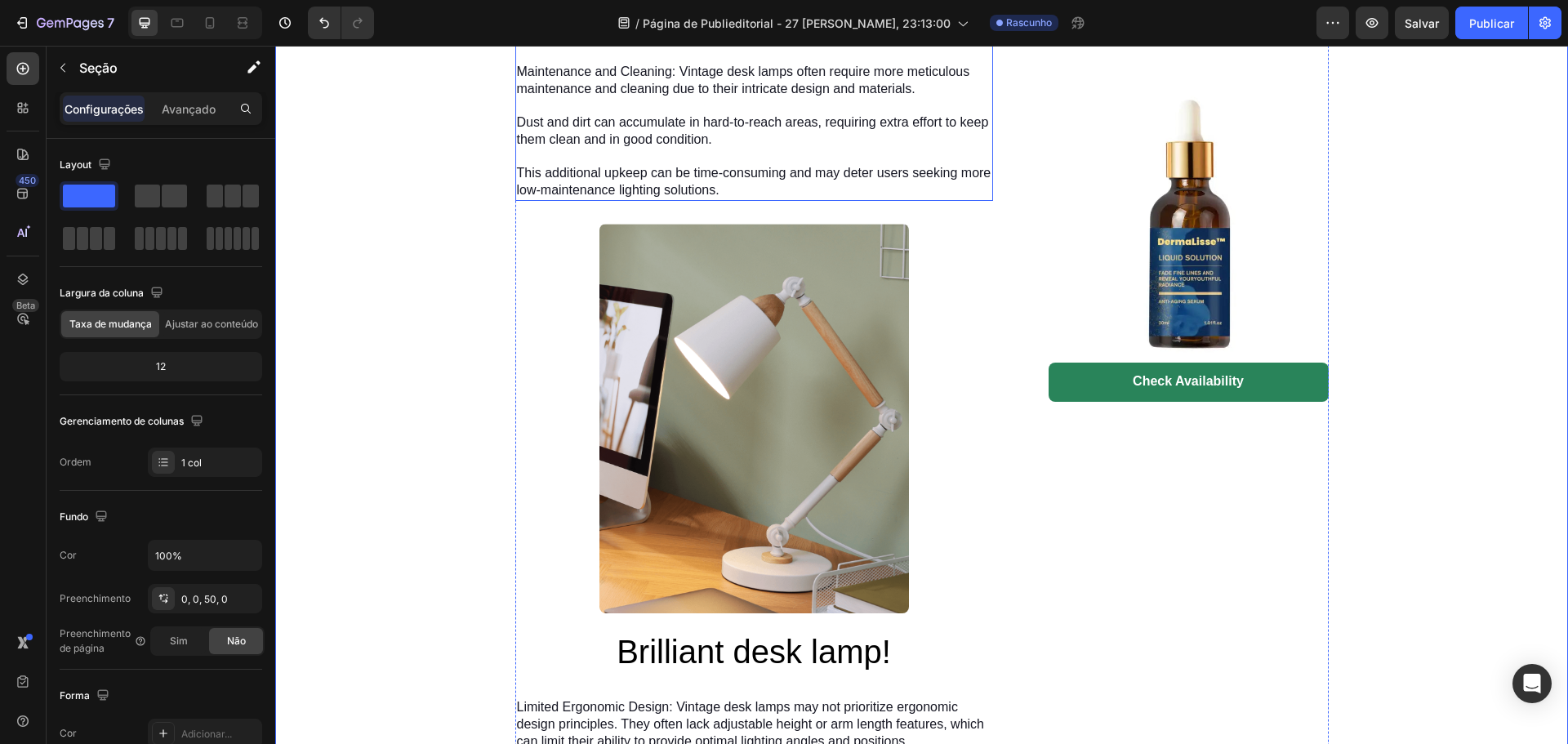
scroll to position [1743, 0]
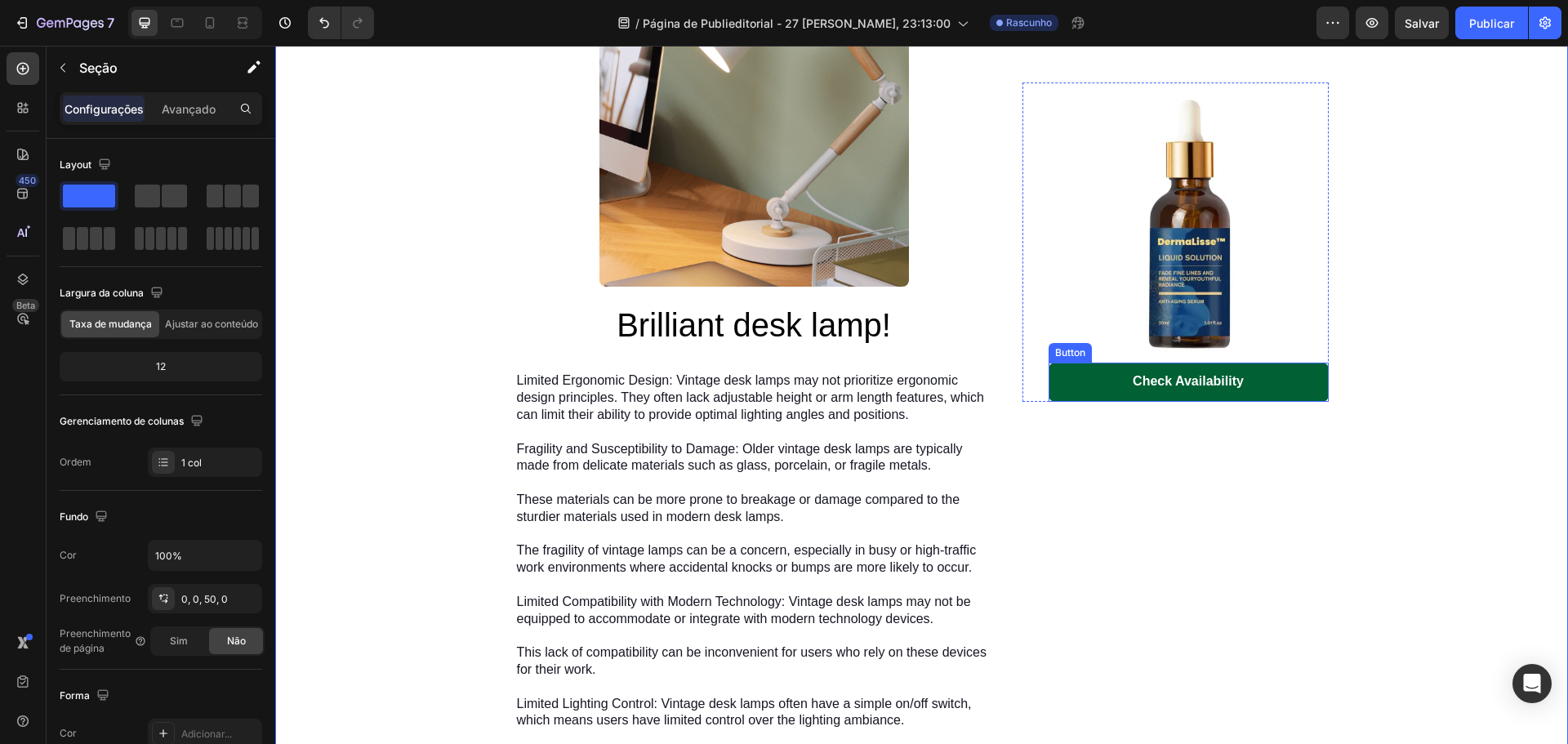
click at [1077, 386] on link "Check Availability" at bounding box center [1188, 382] width 280 height 39
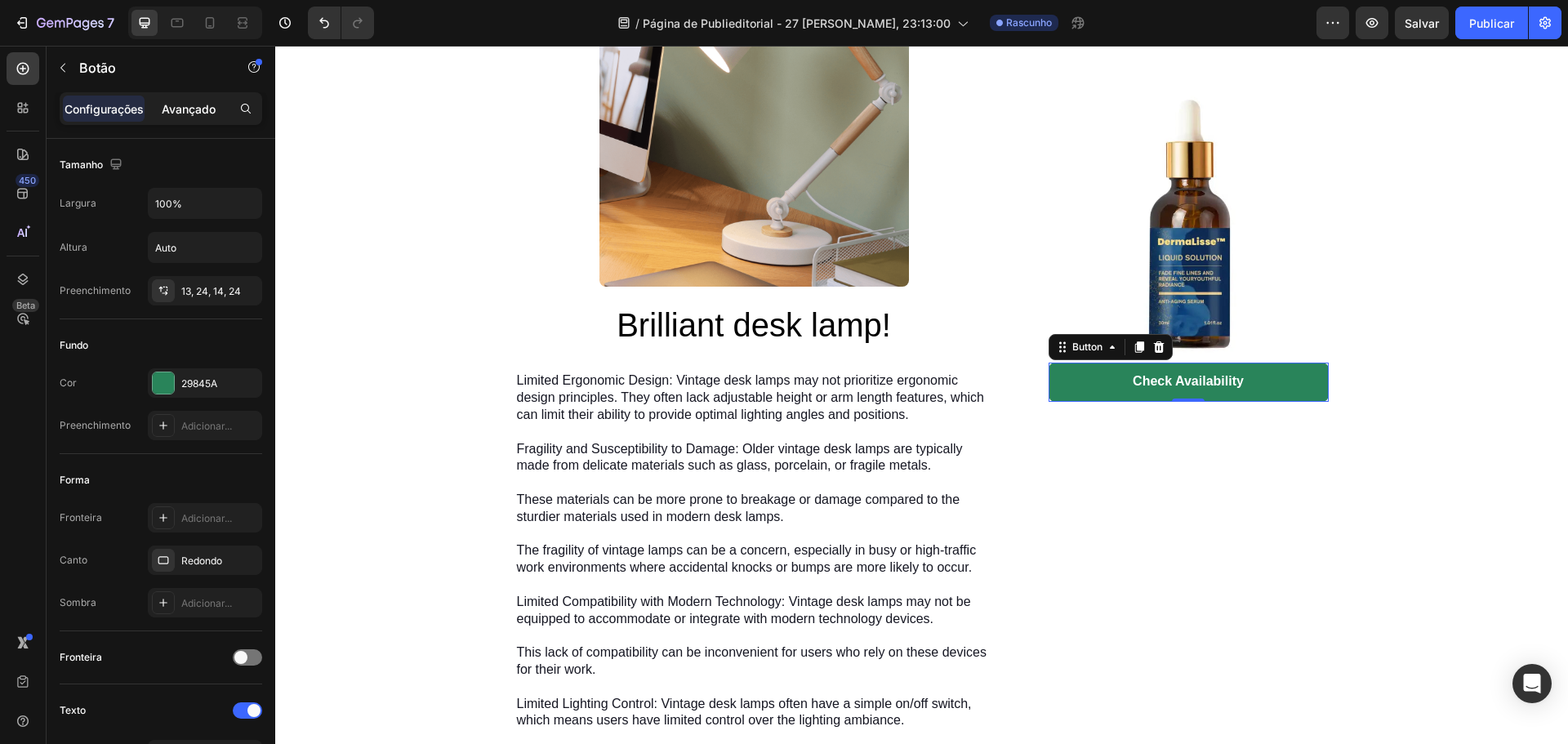
click at [190, 107] on font "Avançado" at bounding box center [189, 109] width 54 height 14
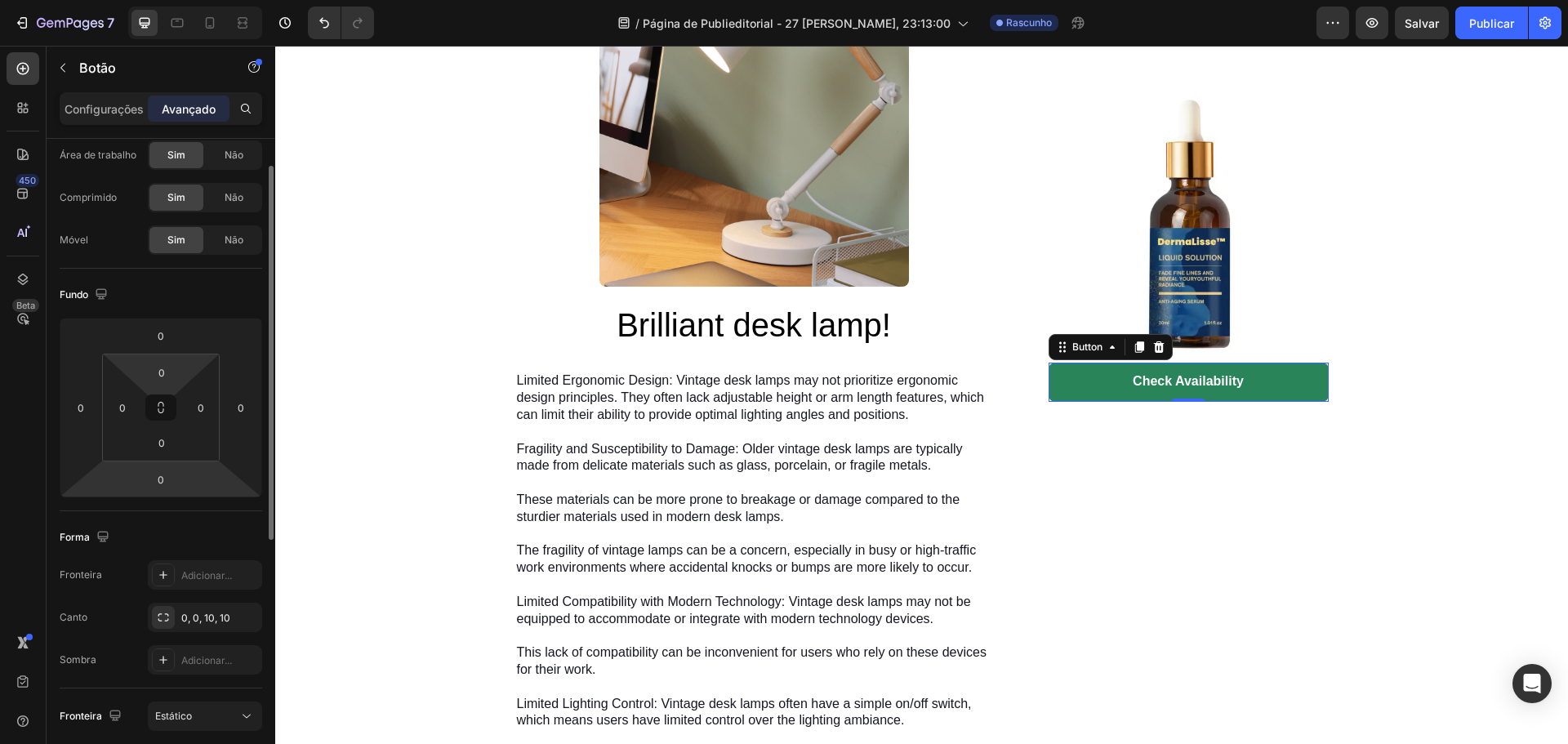
scroll to position [0, 0]
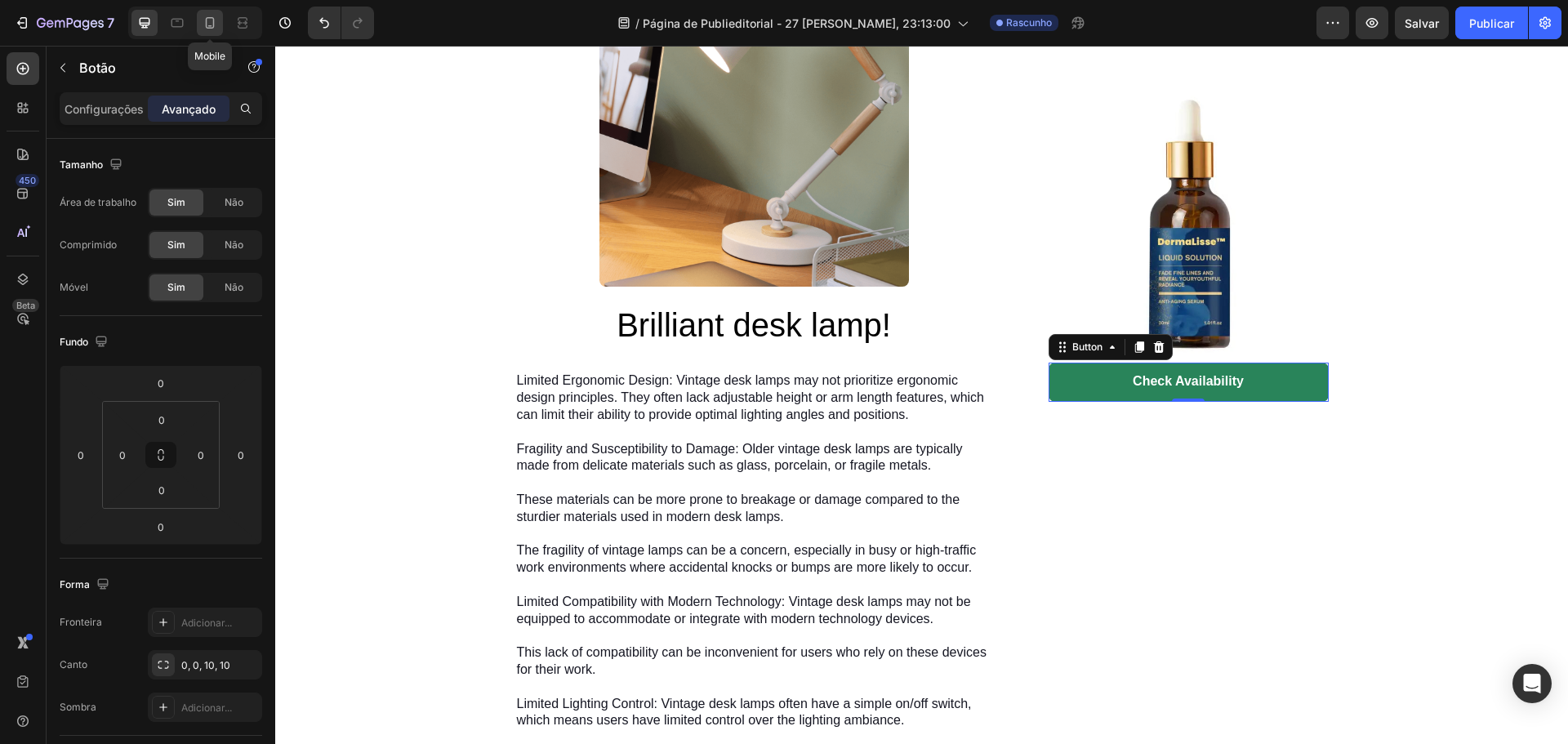
click at [209, 29] on icon at bounding box center [210, 23] width 9 height 11
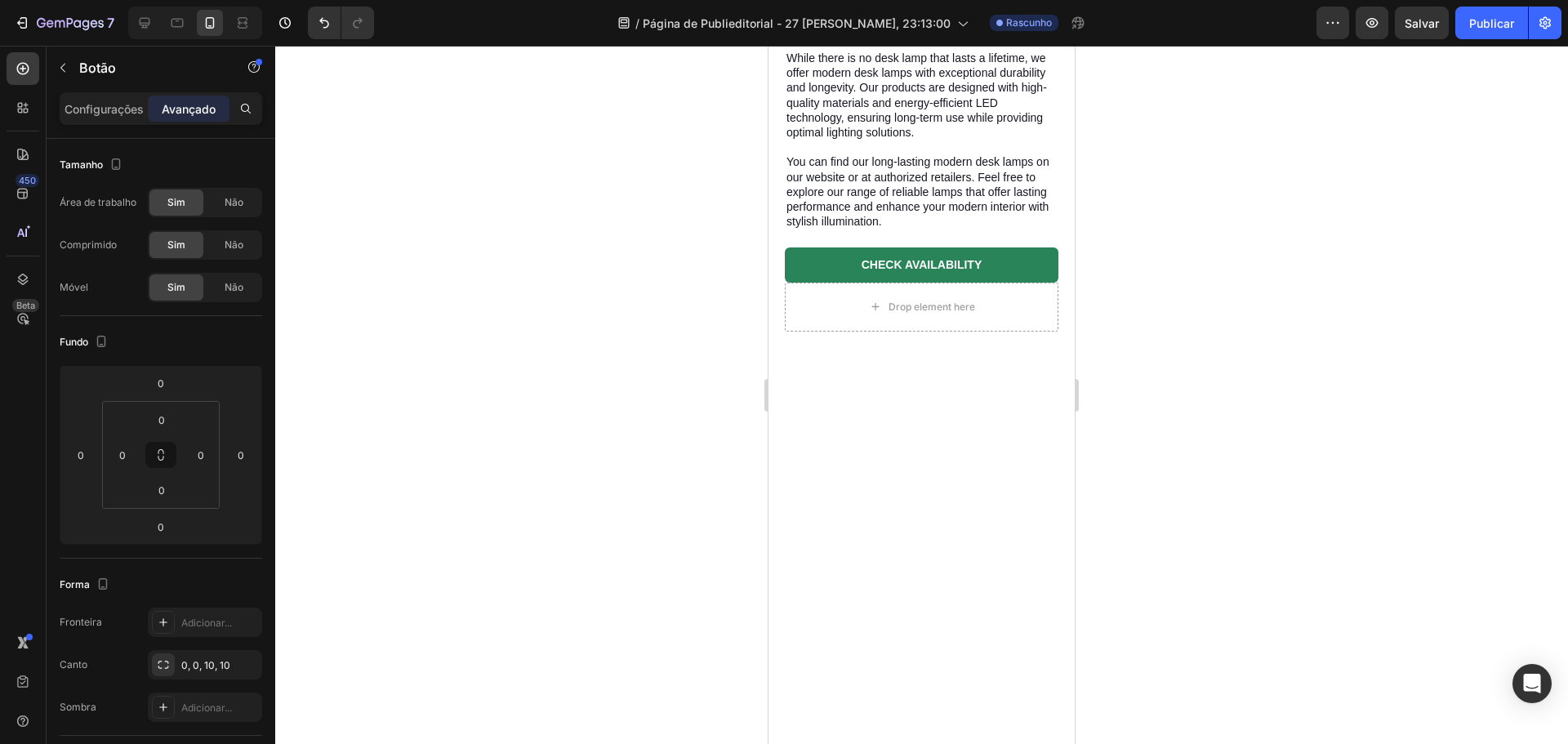
scroll to position [5838, 0]
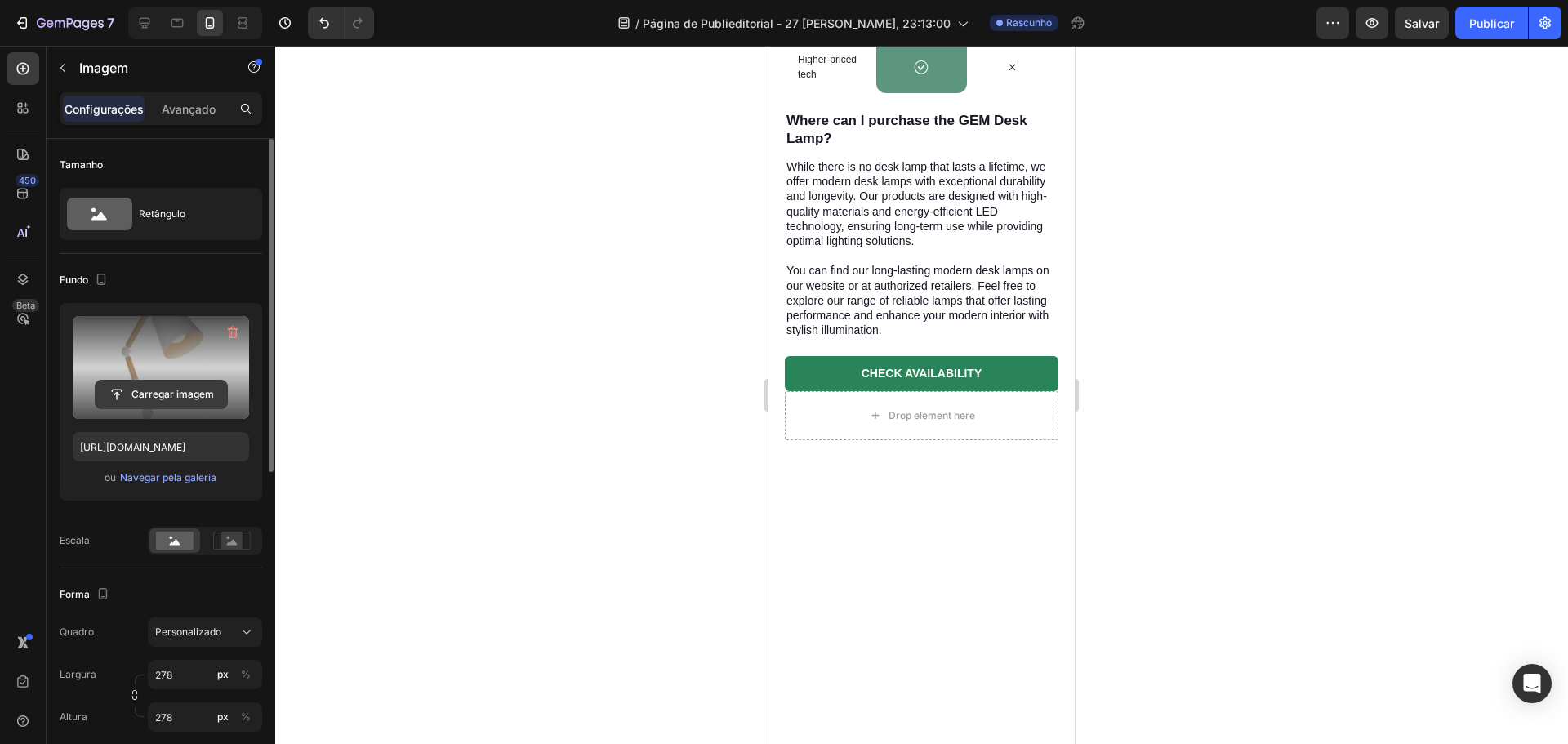
click at [169, 391] on input "file" at bounding box center [161, 395] width 132 height 28
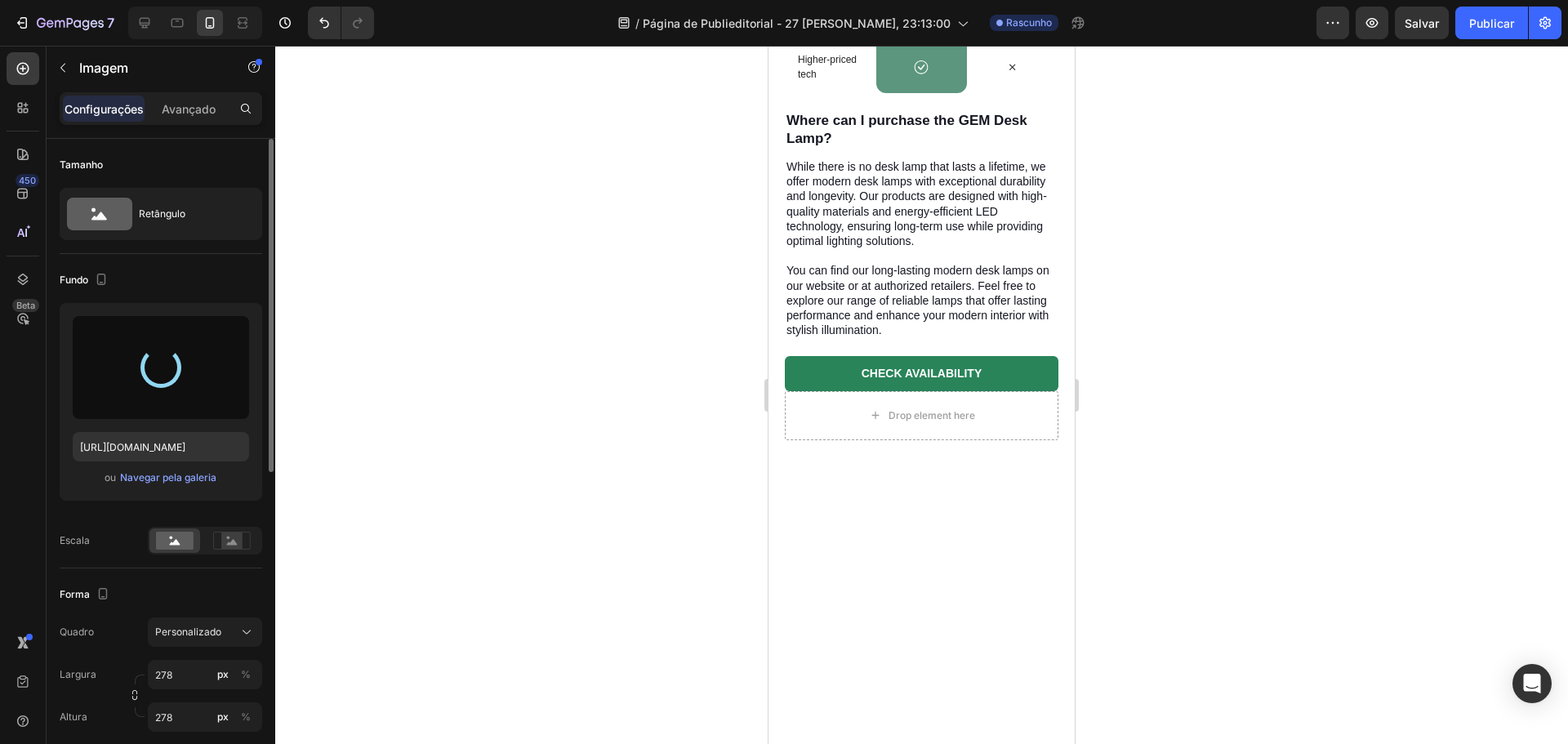
type input "[URL][DOMAIN_NAME]"
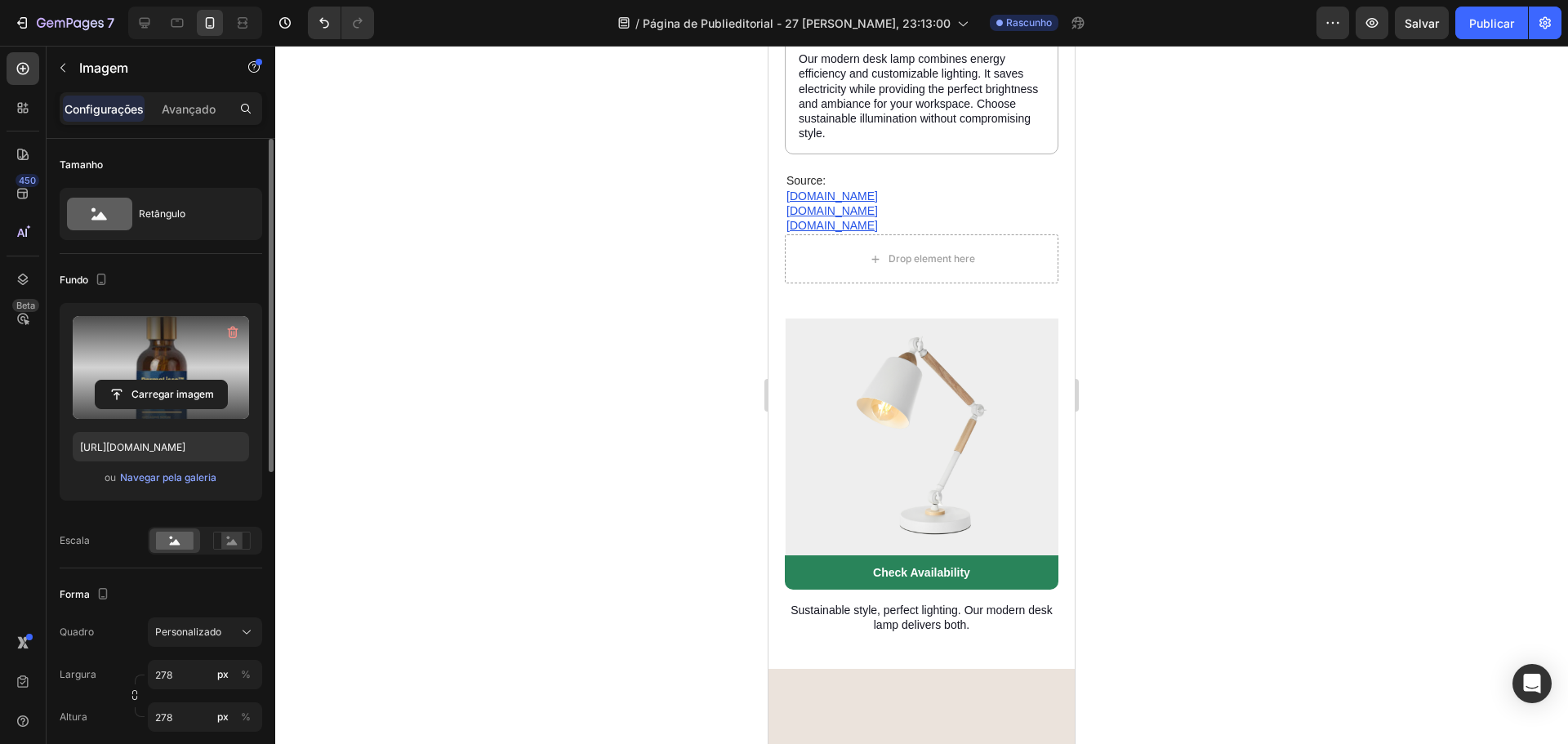
scroll to position [9355, 0]
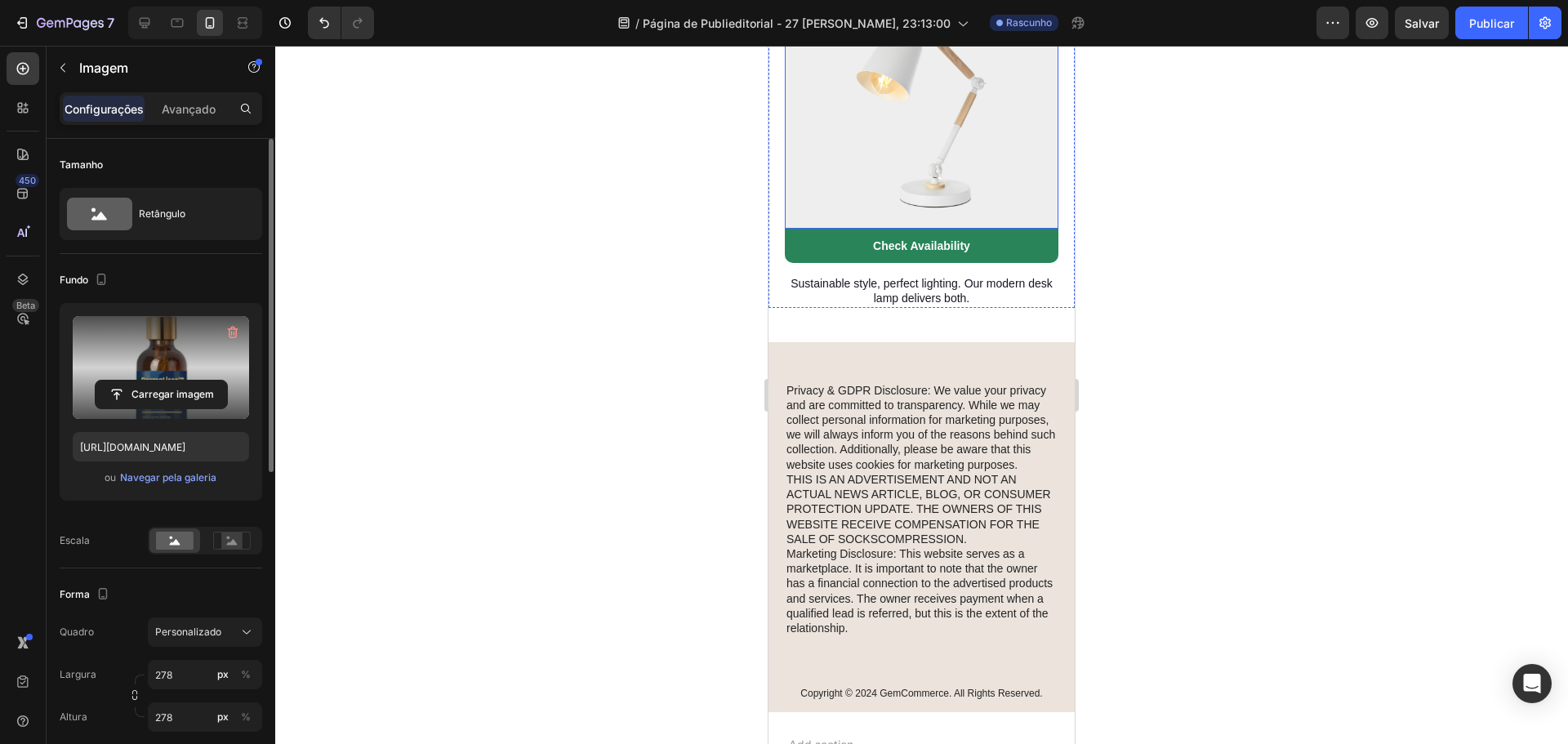
click at [912, 228] on img at bounding box center [921, 110] width 273 height 237
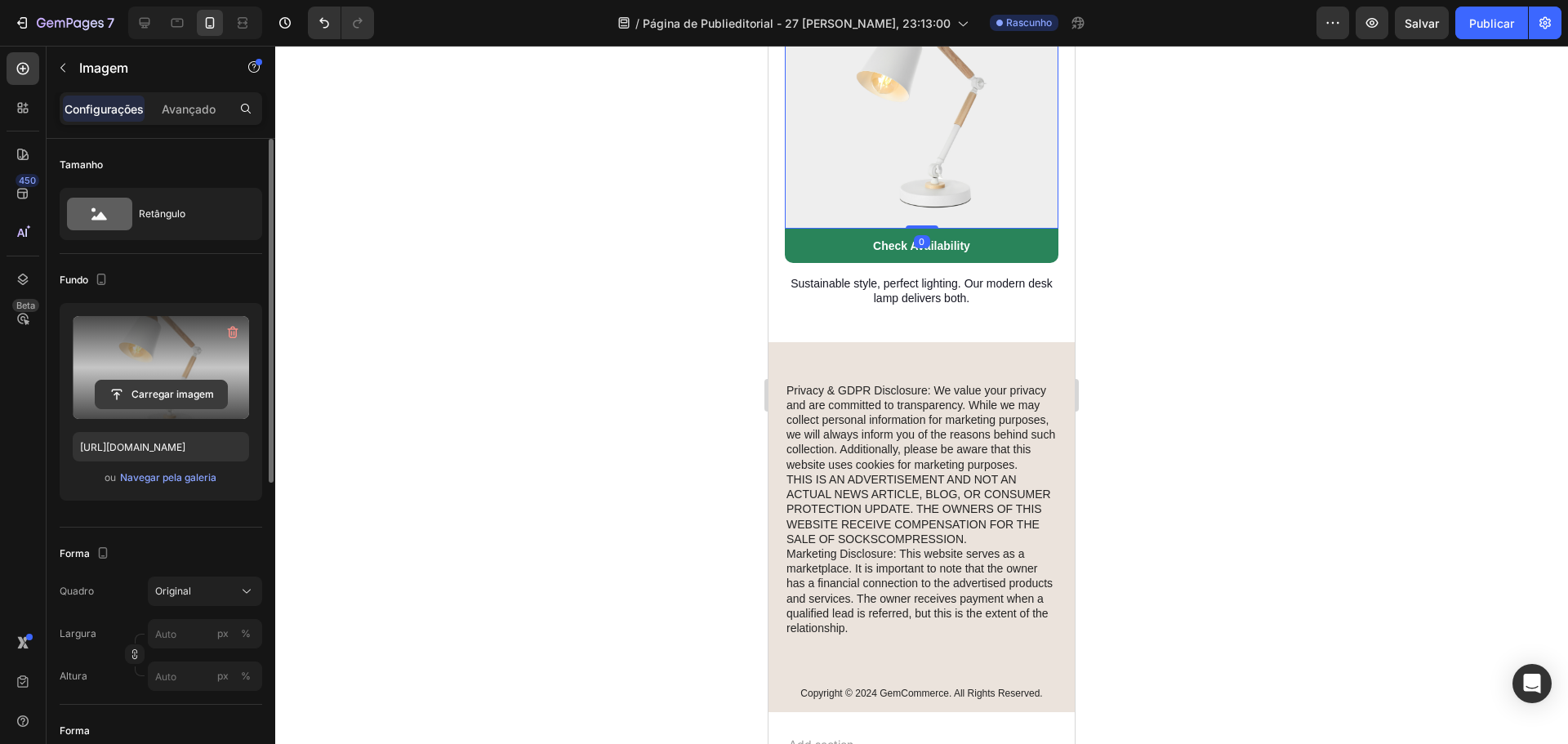
click at [149, 393] on input "file" at bounding box center [161, 395] width 132 height 28
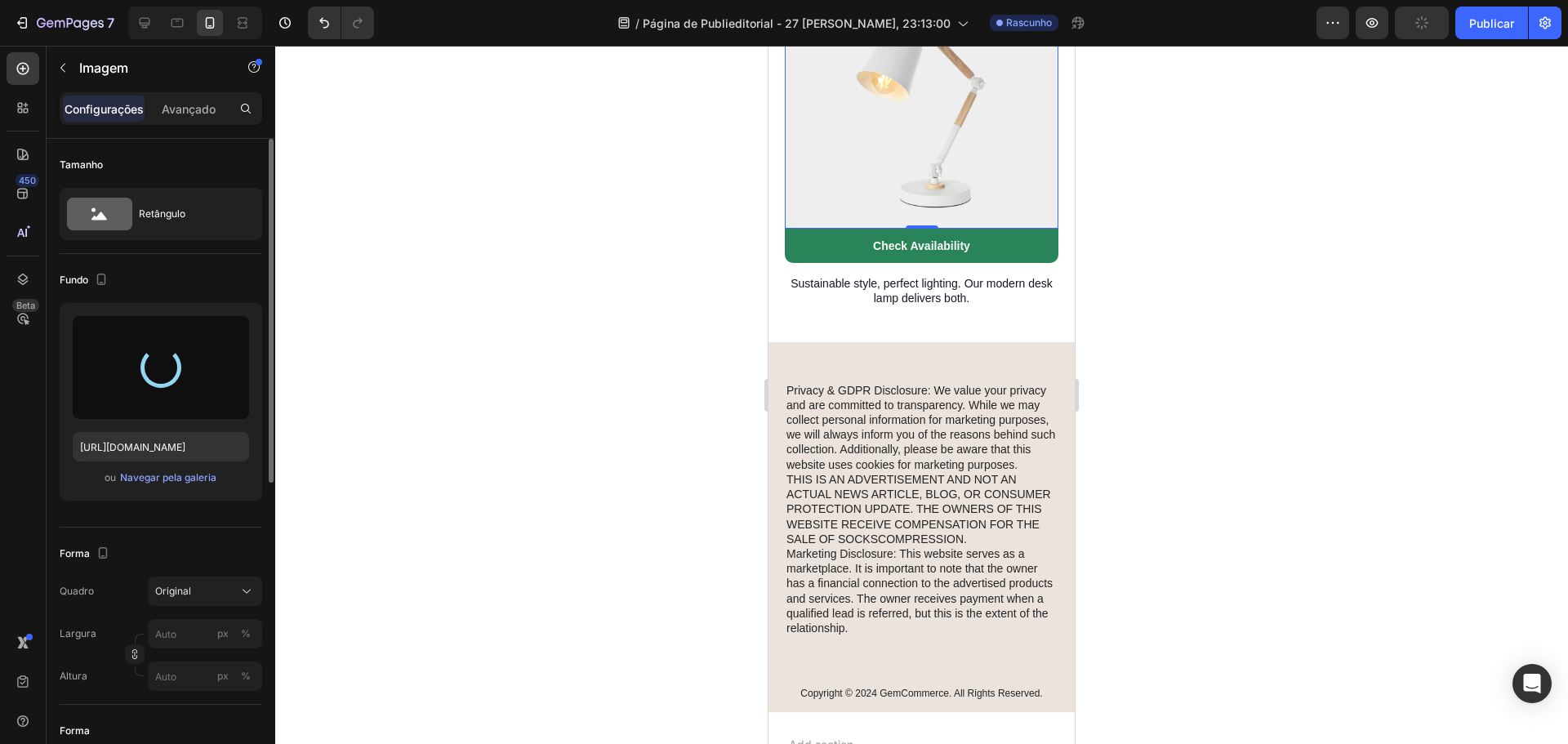
type input "[URL][DOMAIN_NAME]"
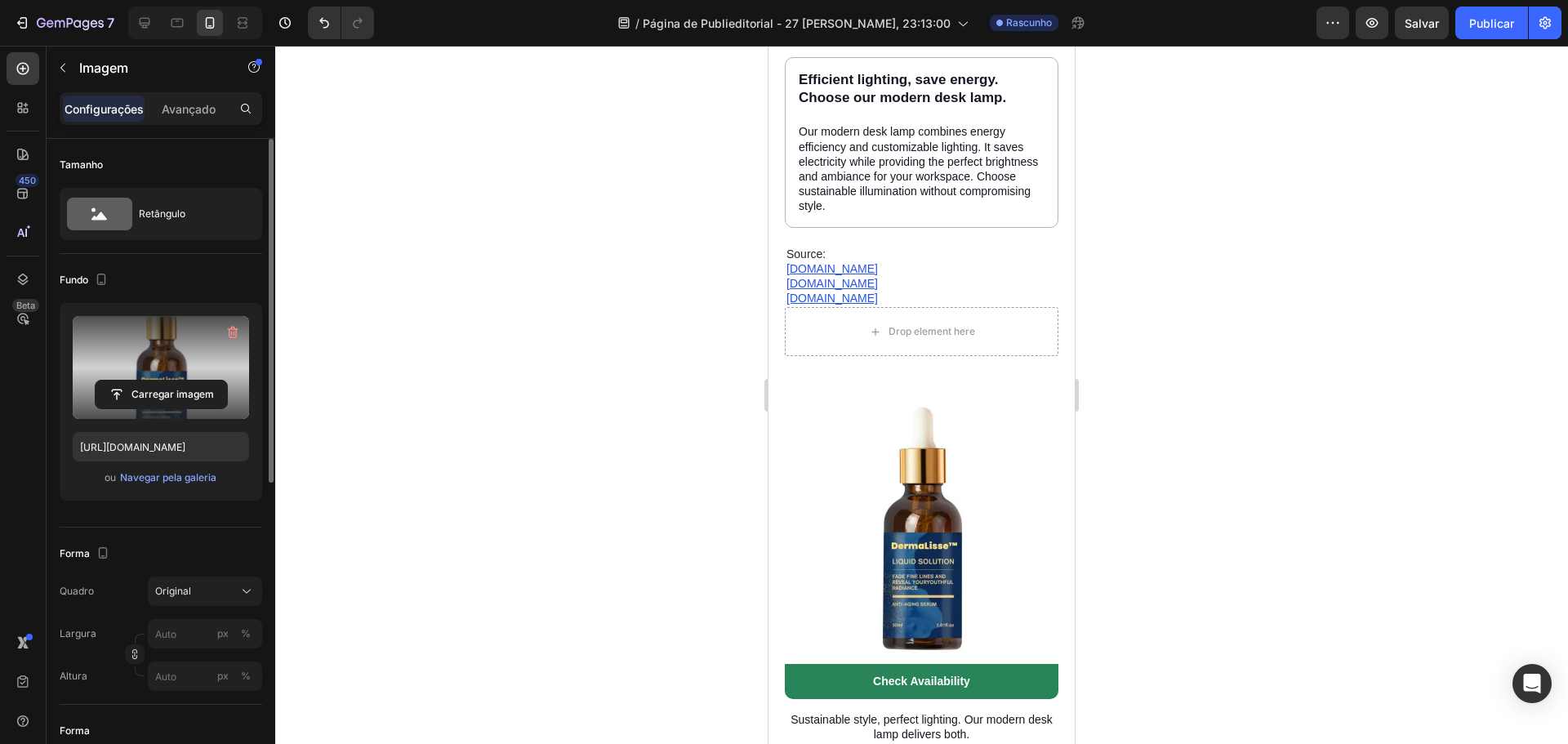
scroll to position [9296, 0]
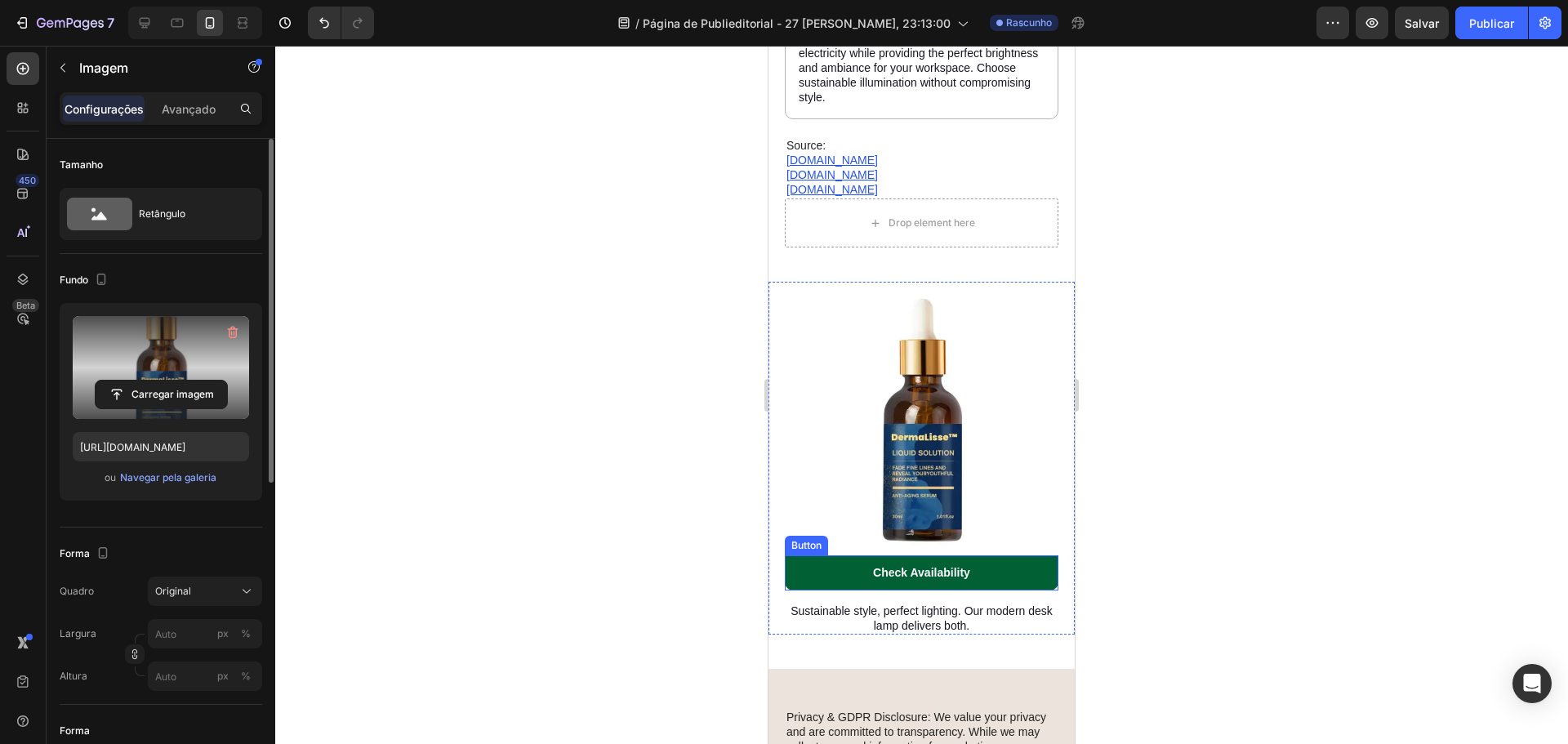
click at [795, 556] on link "Check Availability" at bounding box center [921, 573] width 273 height 34
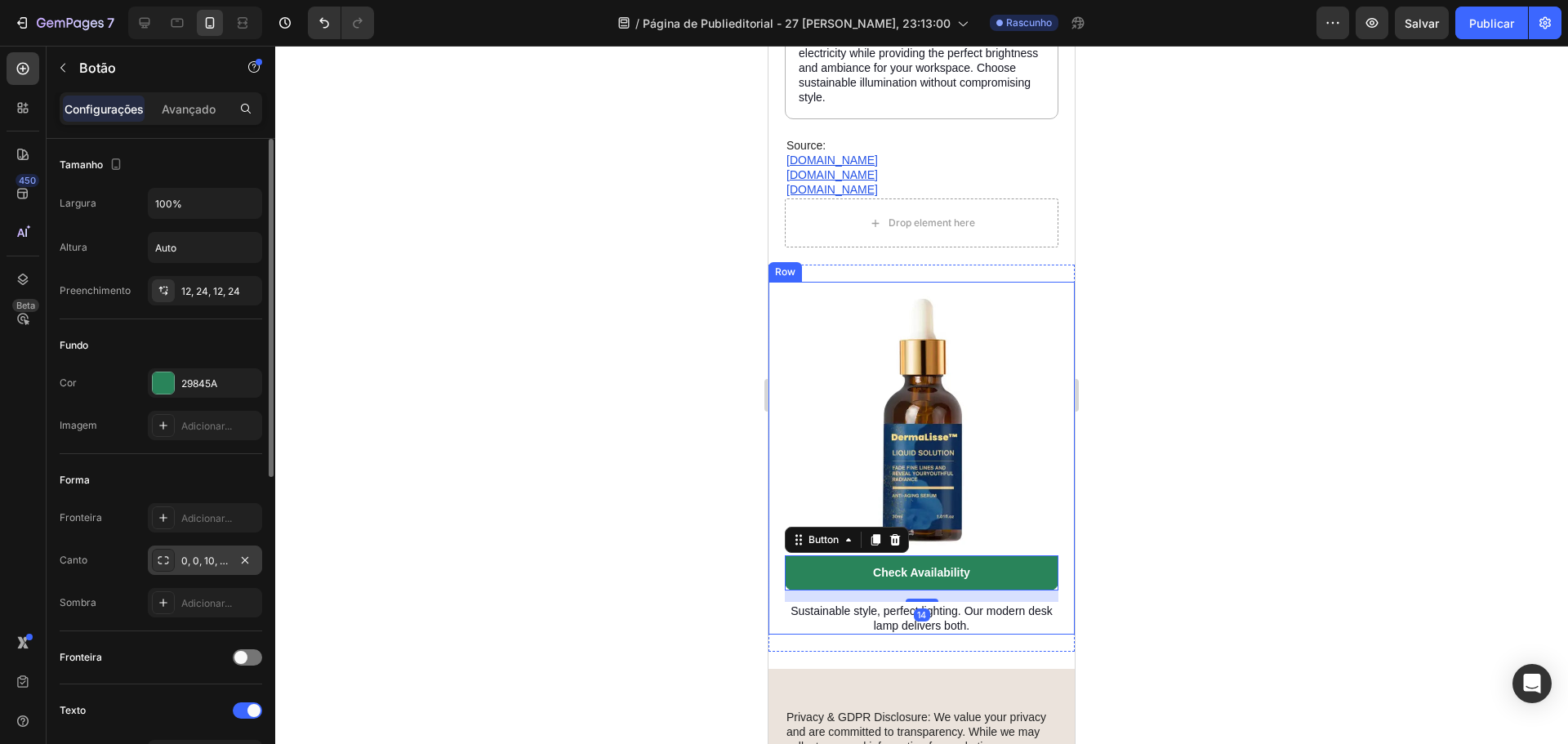
click at [175, 557] on div "0, 0, 10, 10" at bounding box center [205, 561] width 115 height 29
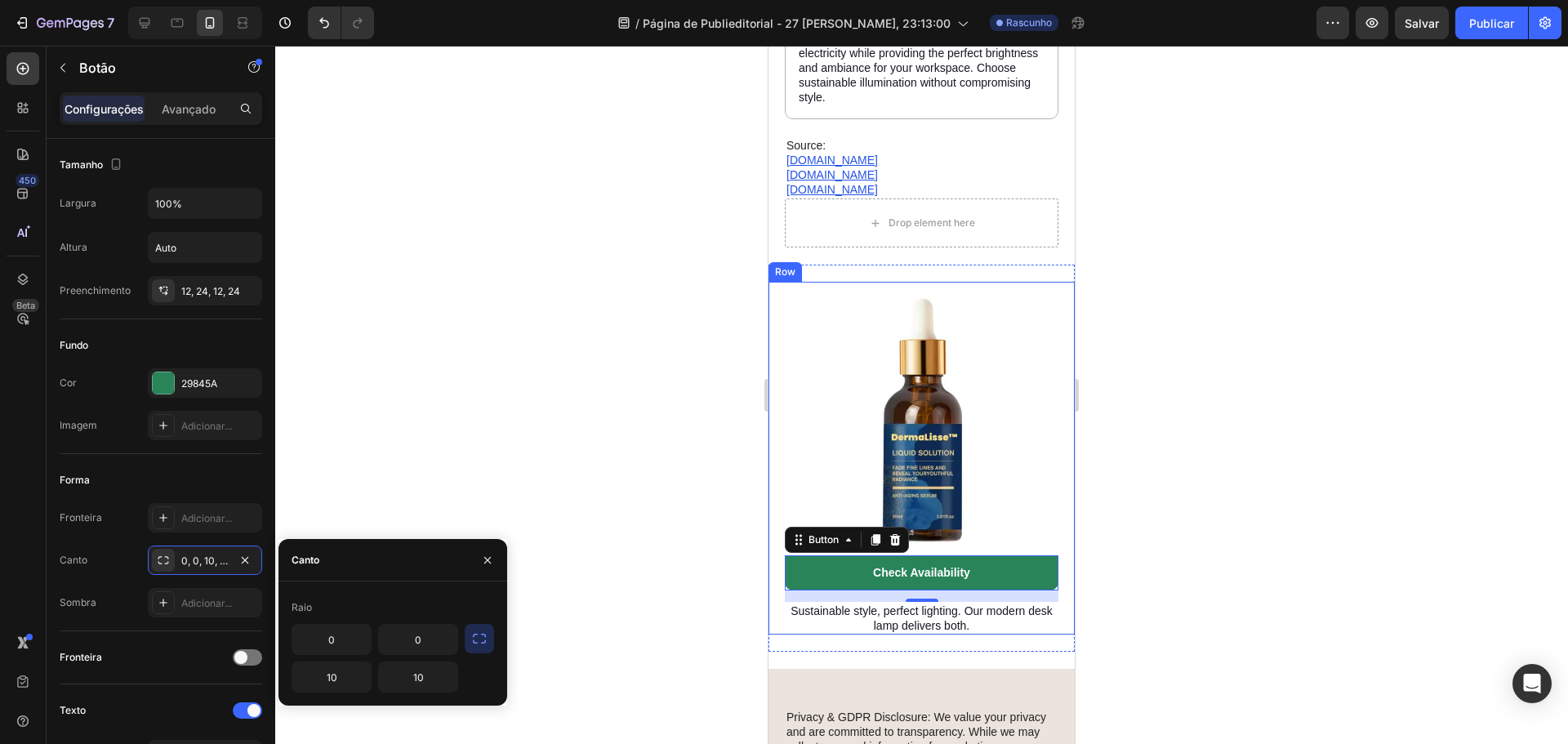
click at [413, 560] on div "Canto" at bounding box center [392, 561] width 228 height 43
click at [484, 636] on icon "button" at bounding box center [480, 638] width 16 height 16
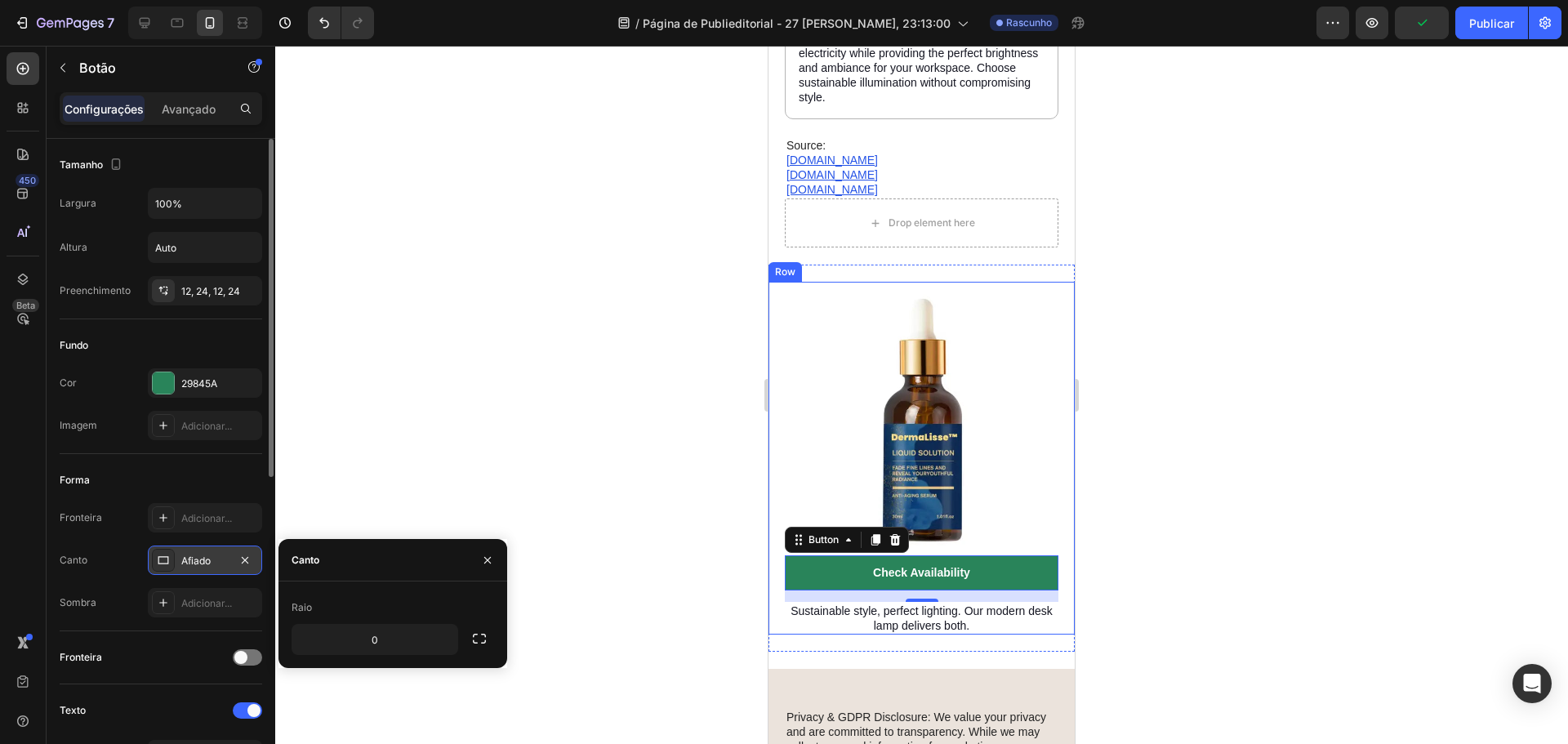
click at [204, 558] on font "Afiado" at bounding box center [196, 561] width 29 height 12
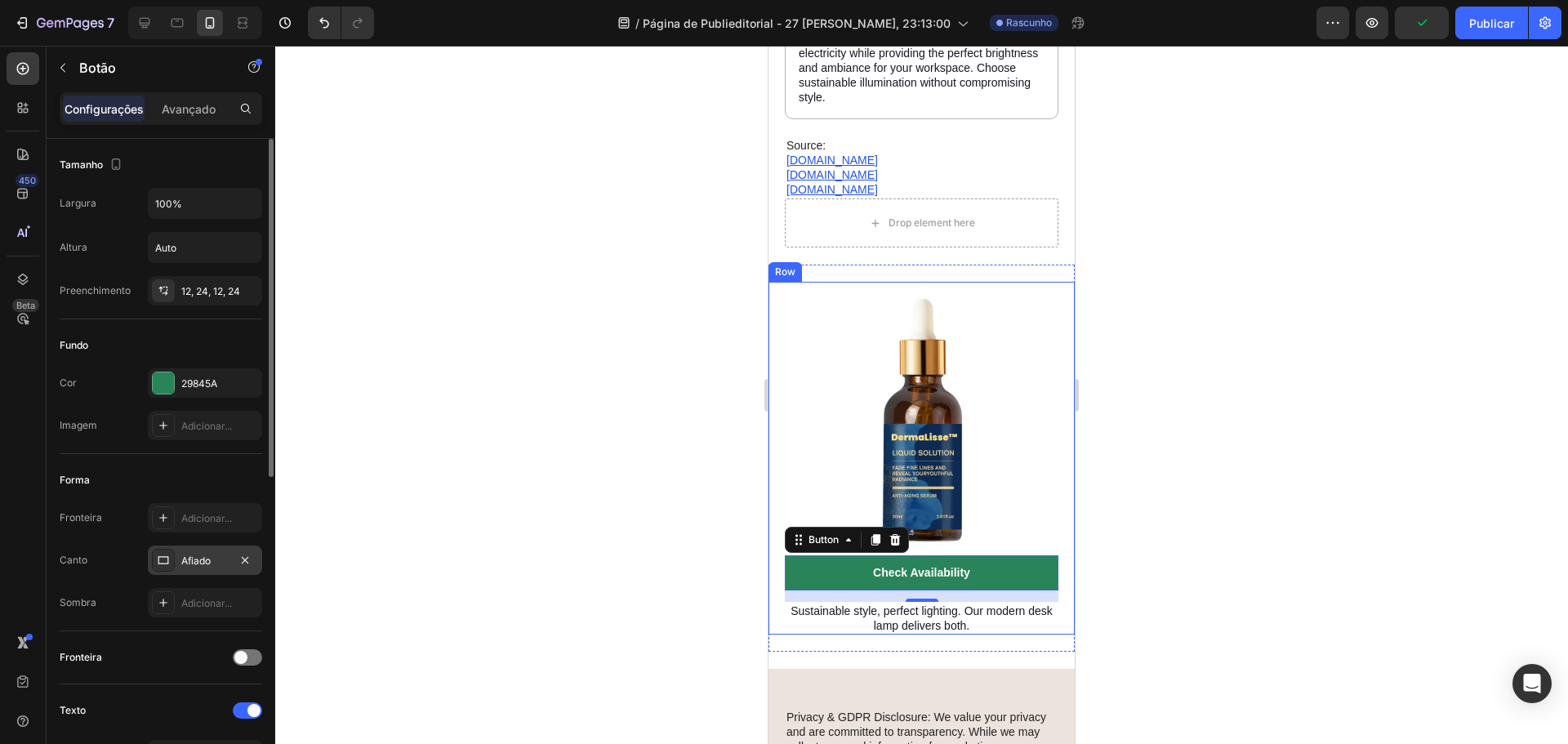
click at [204, 558] on font "Afiado" at bounding box center [196, 561] width 29 height 12
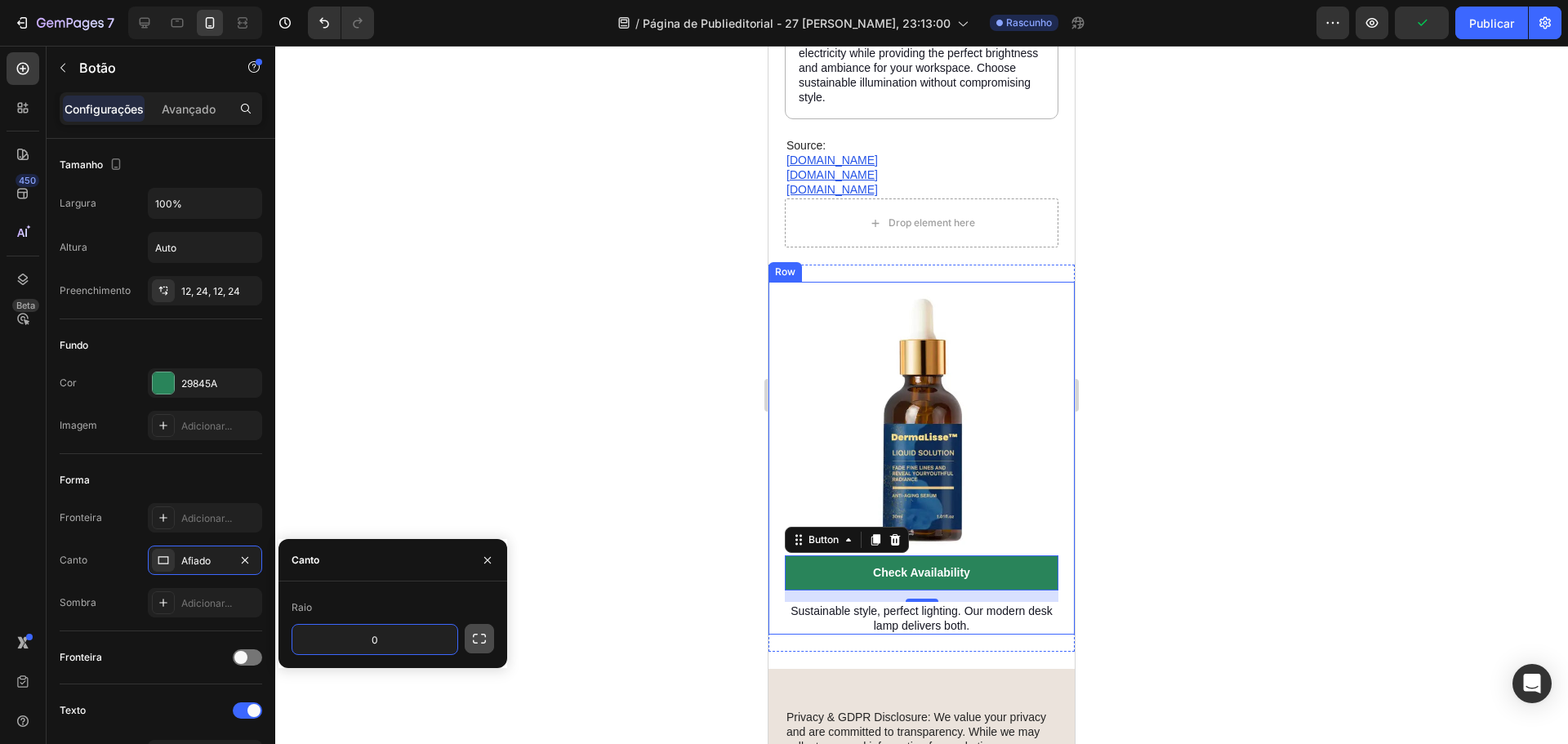
click at [475, 642] on icon "button" at bounding box center [480, 638] width 16 height 16
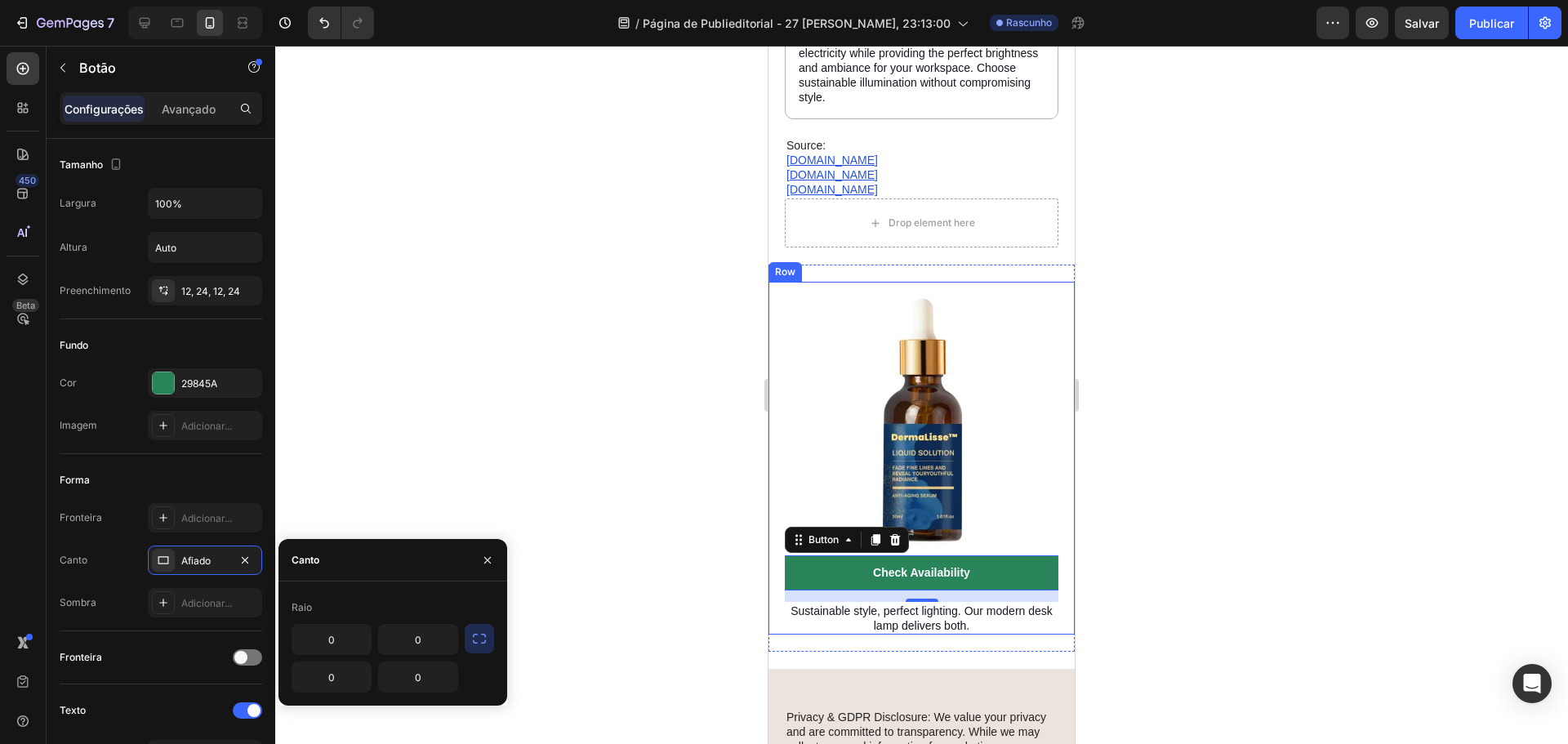
click at [476, 641] on icon "button" at bounding box center [480, 638] width 16 height 16
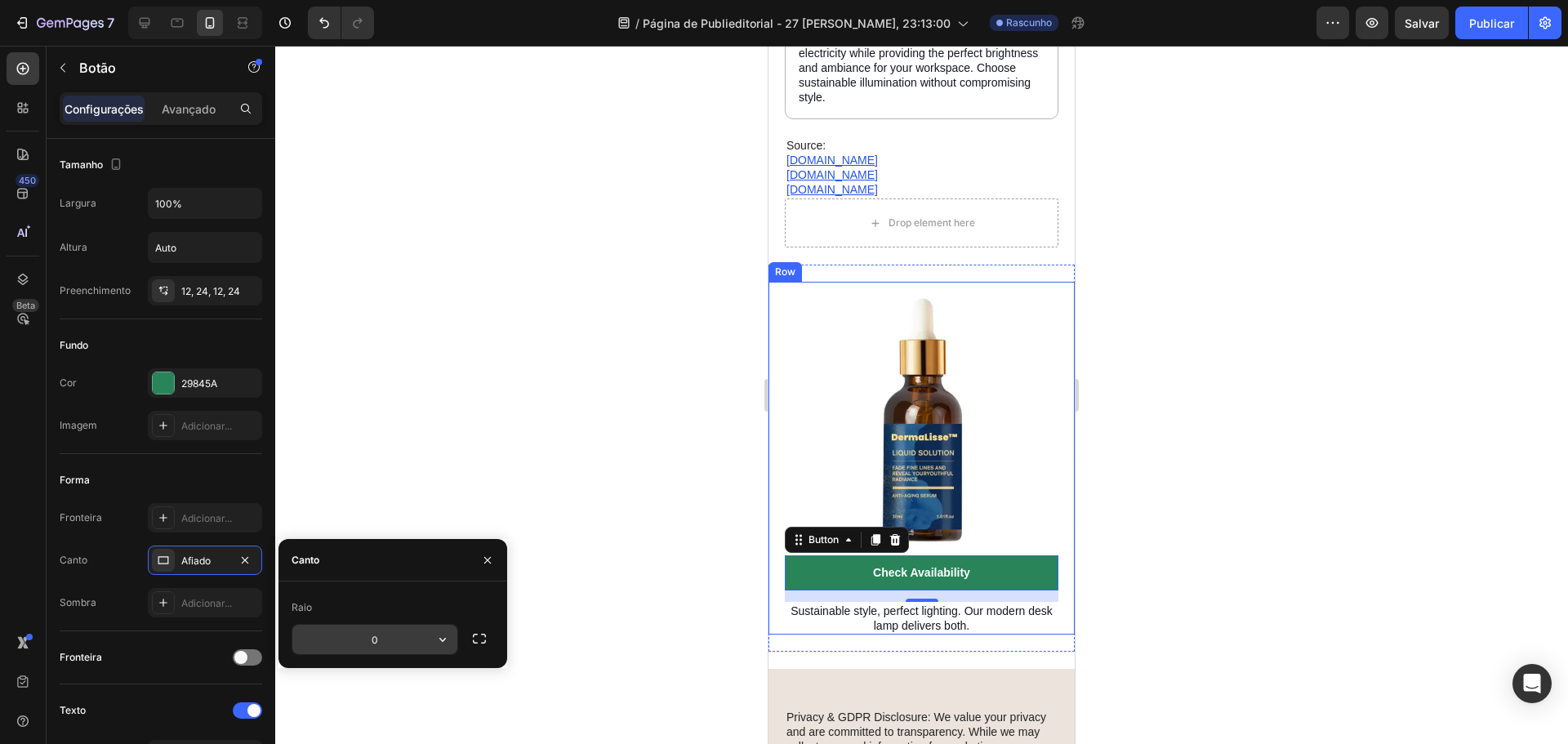
click at [426, 638] on input "0" at bounding box center [375, 639] width 165 height 29
click at [442, 638] on icon "button" at bounding box center [443, 639] width 16 height 16
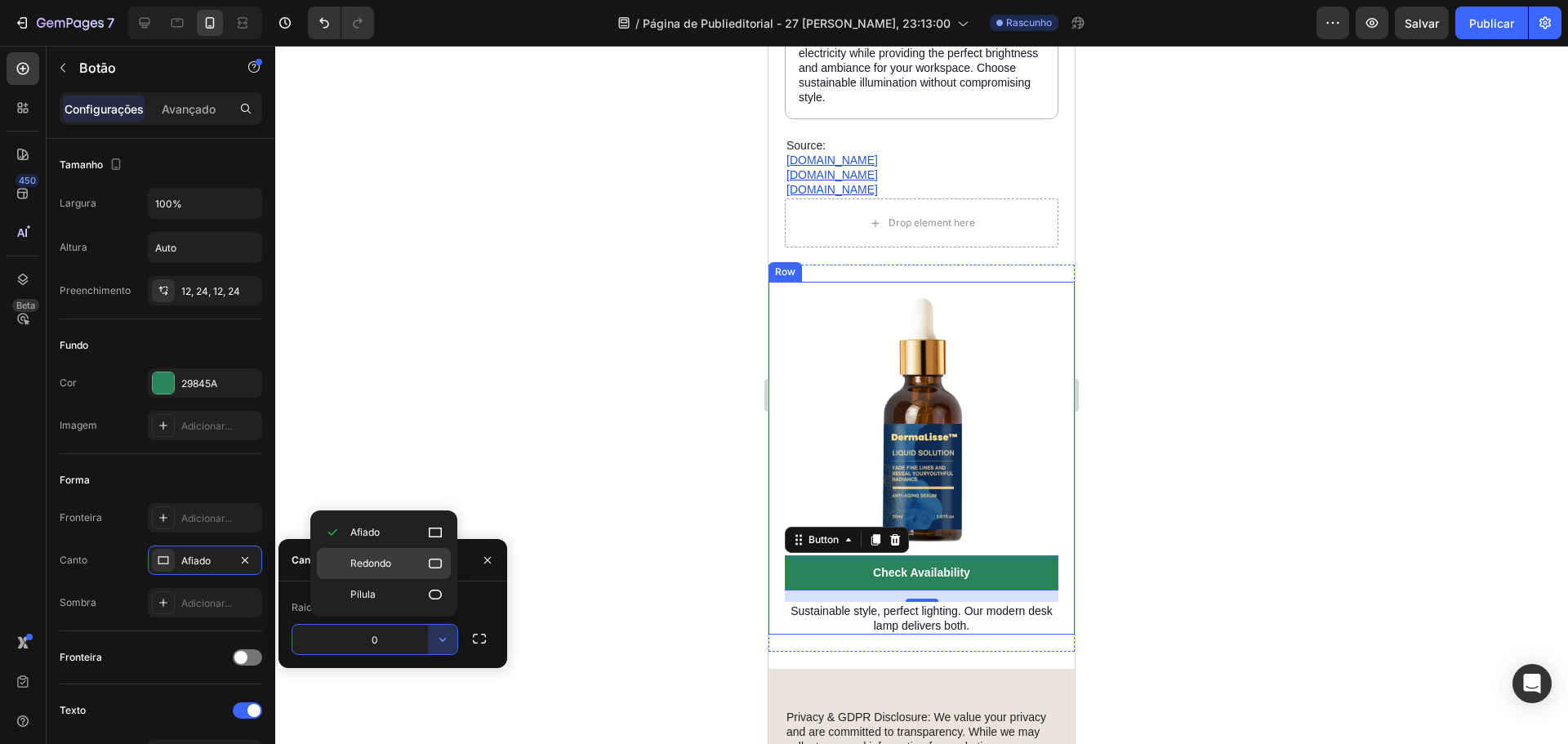
click at [439, 564] on icon at bounding box center [435, 564] width 16 height 16
type input "8"
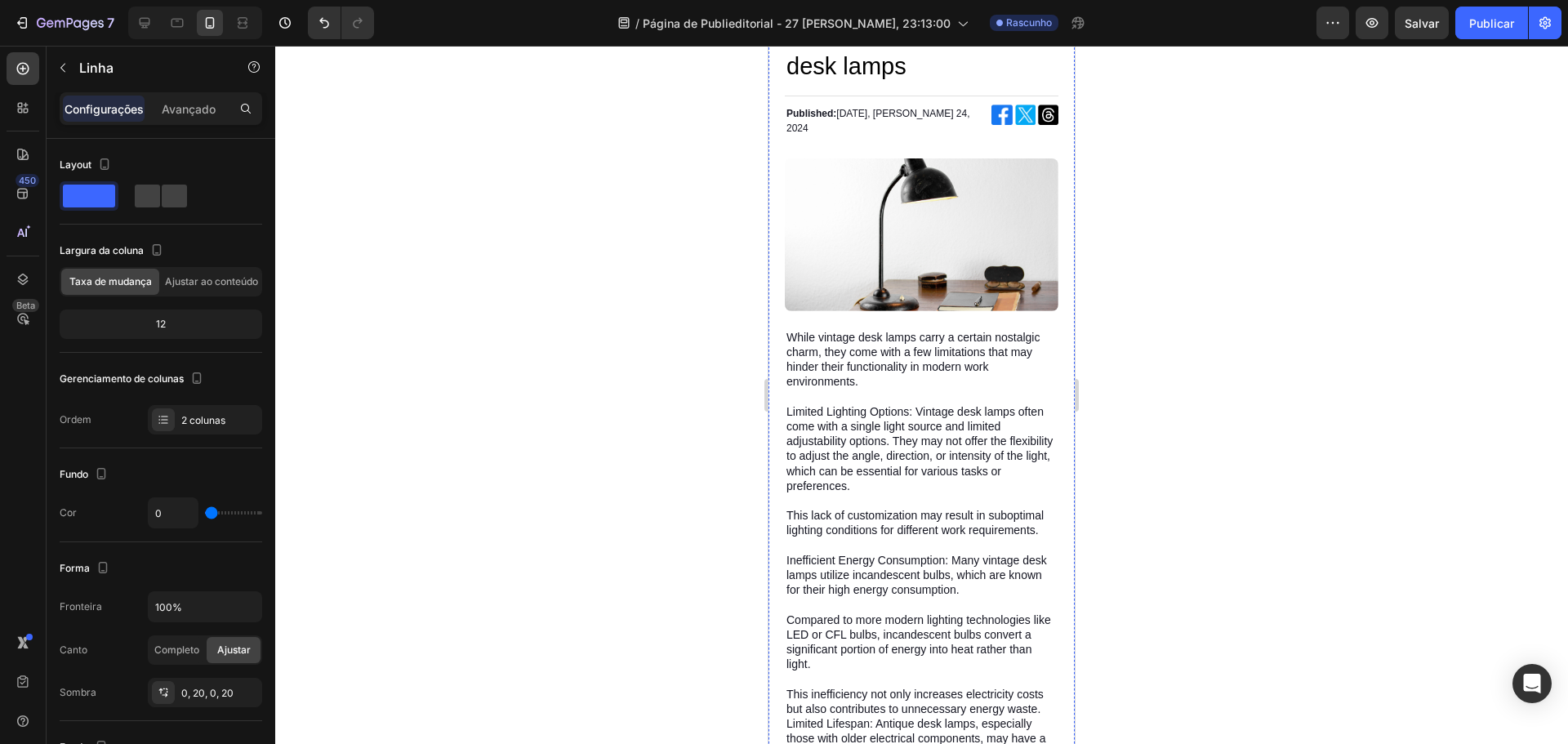
scroll to position [0, 0]
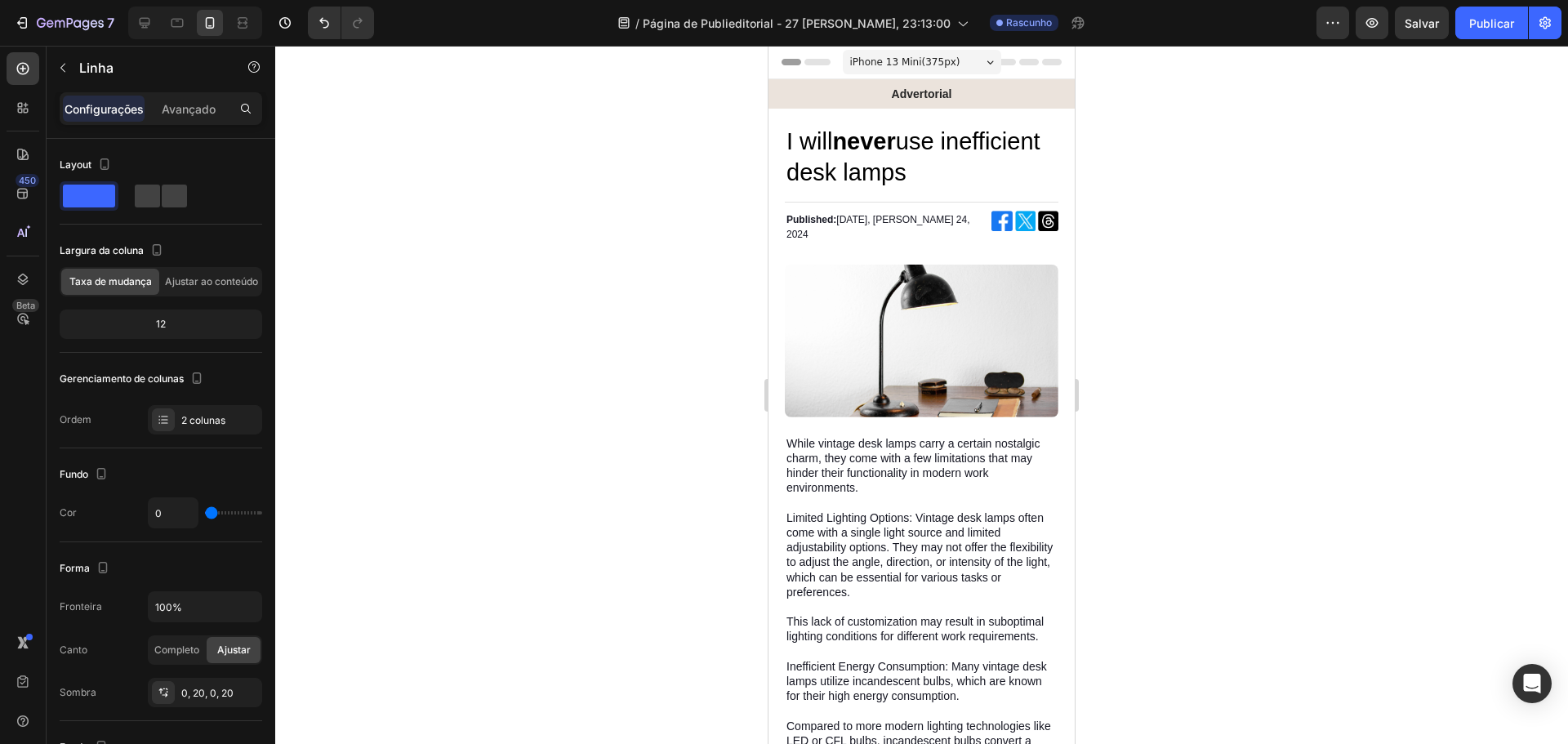
click at [944, 64] on span "iPhone 13 Mini ( 375 px)" at bounding box center [905, 62] width 110 height 16
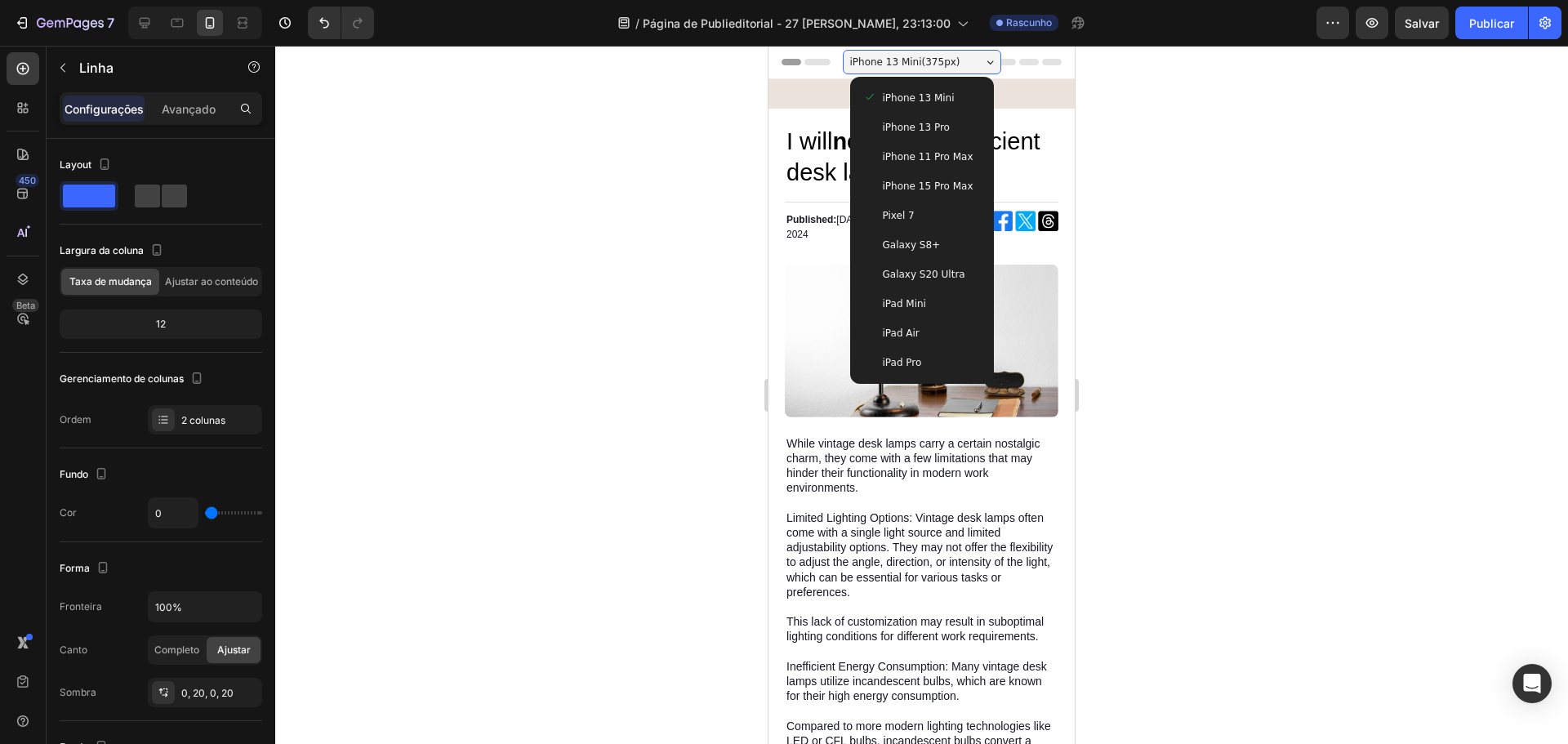
click at [1263, 331] on div at bounding box center [921, 395] width 1293 height 698
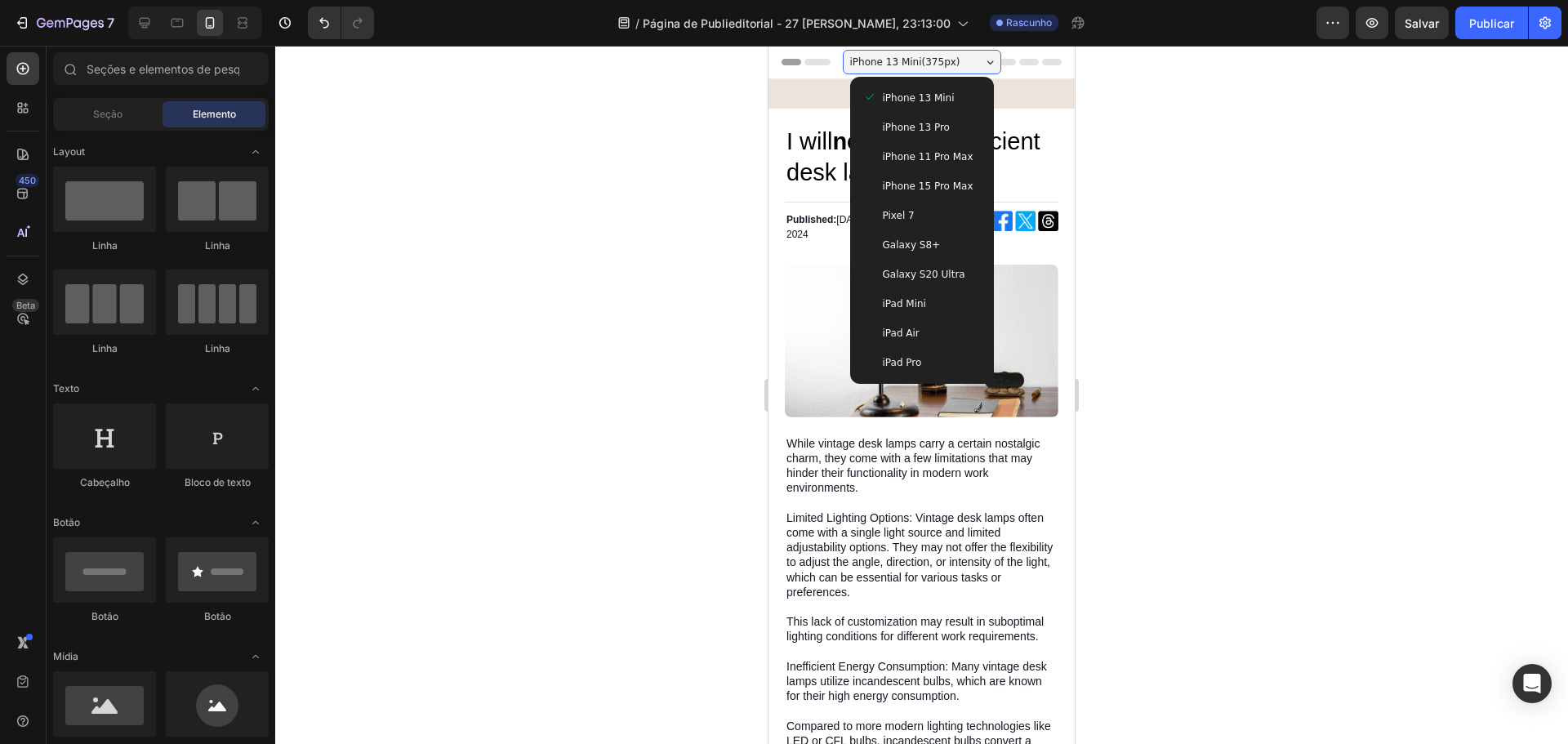
click at [556, 345] on div at bounding box center [921, 395] width 1293 height 698
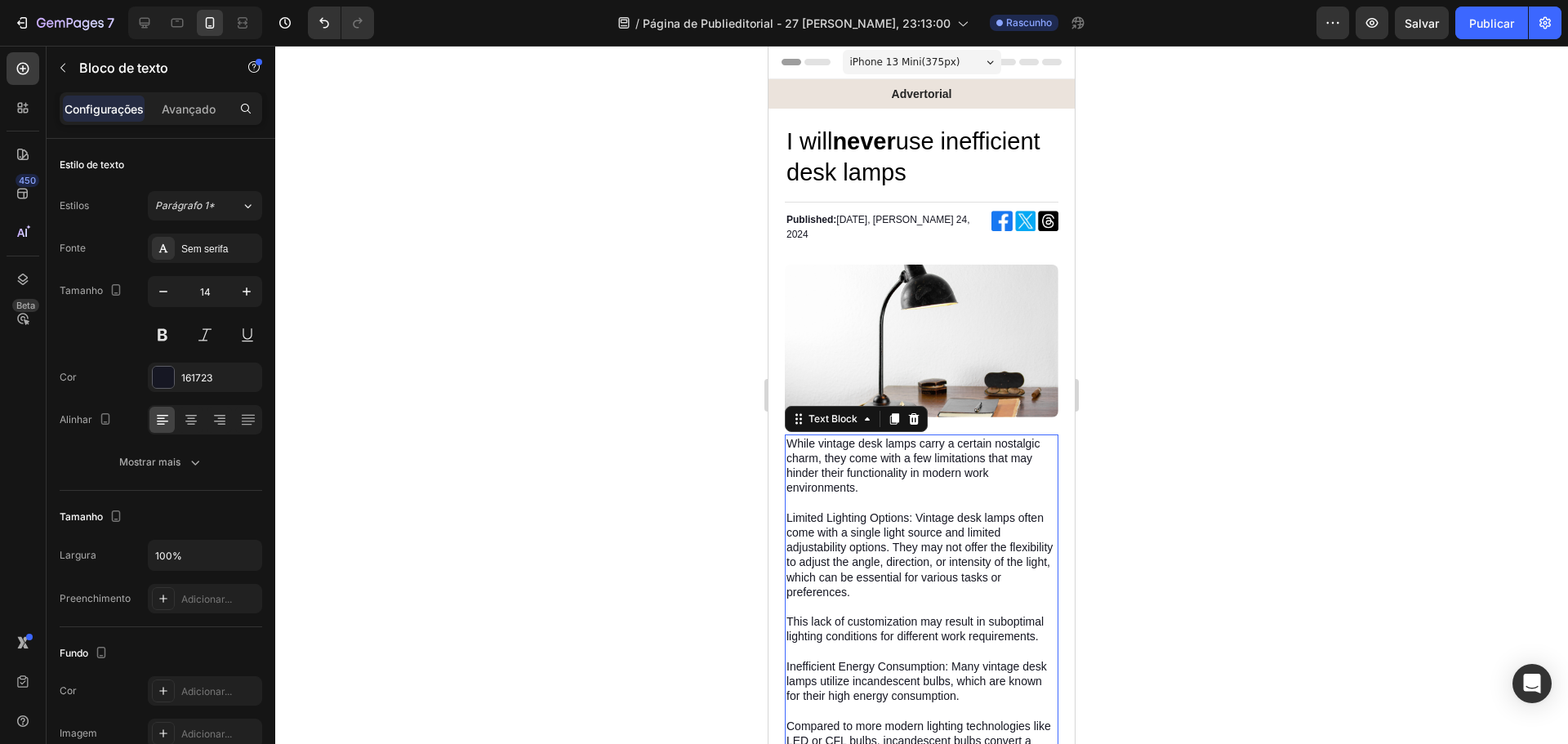
click at [130, 27] on div at bounding box center [196, 23] width 134 height 33
click at [137, 27] on icon at bounding box center [145, 23] width 16 height 16
type input "16"
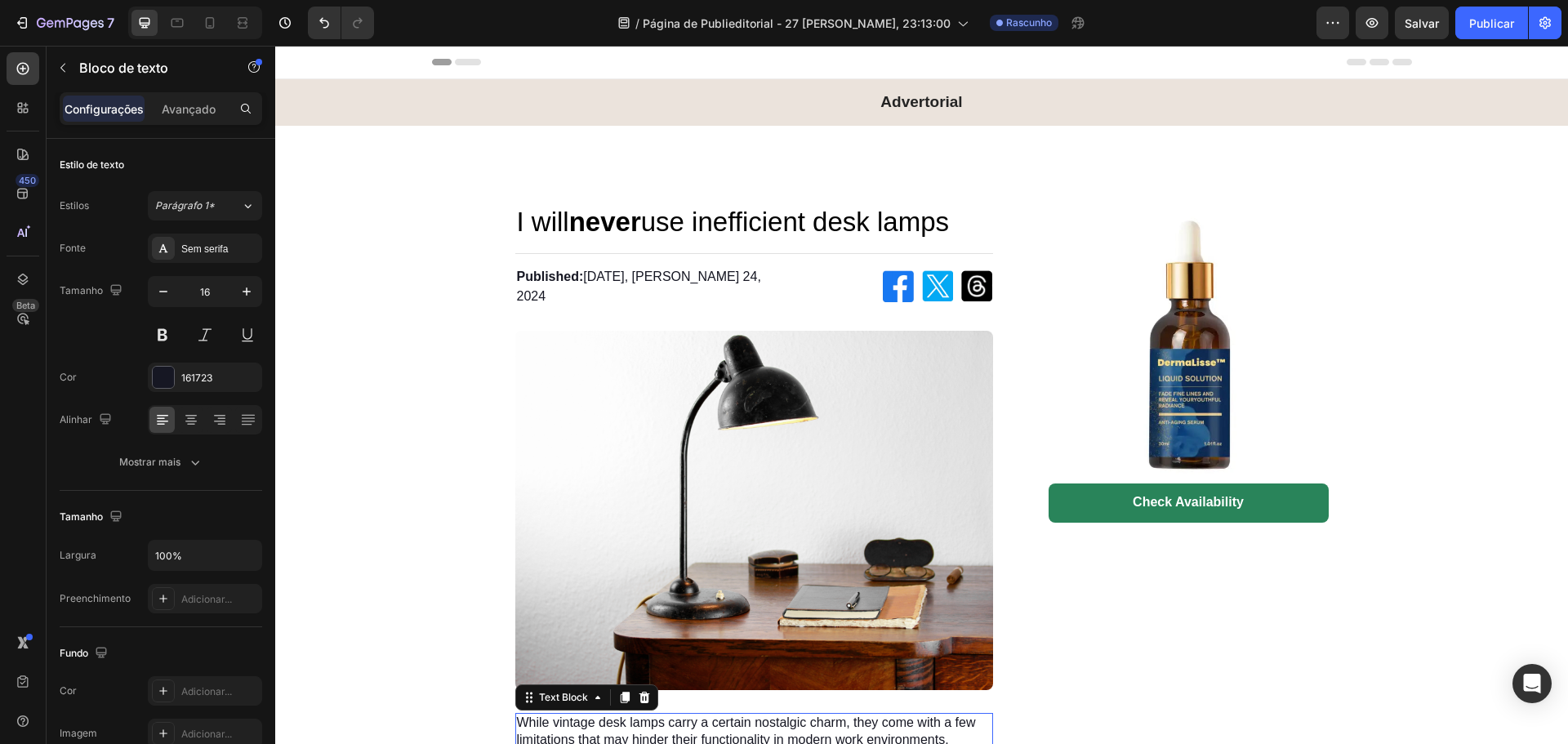
scroll to position [598, 0]
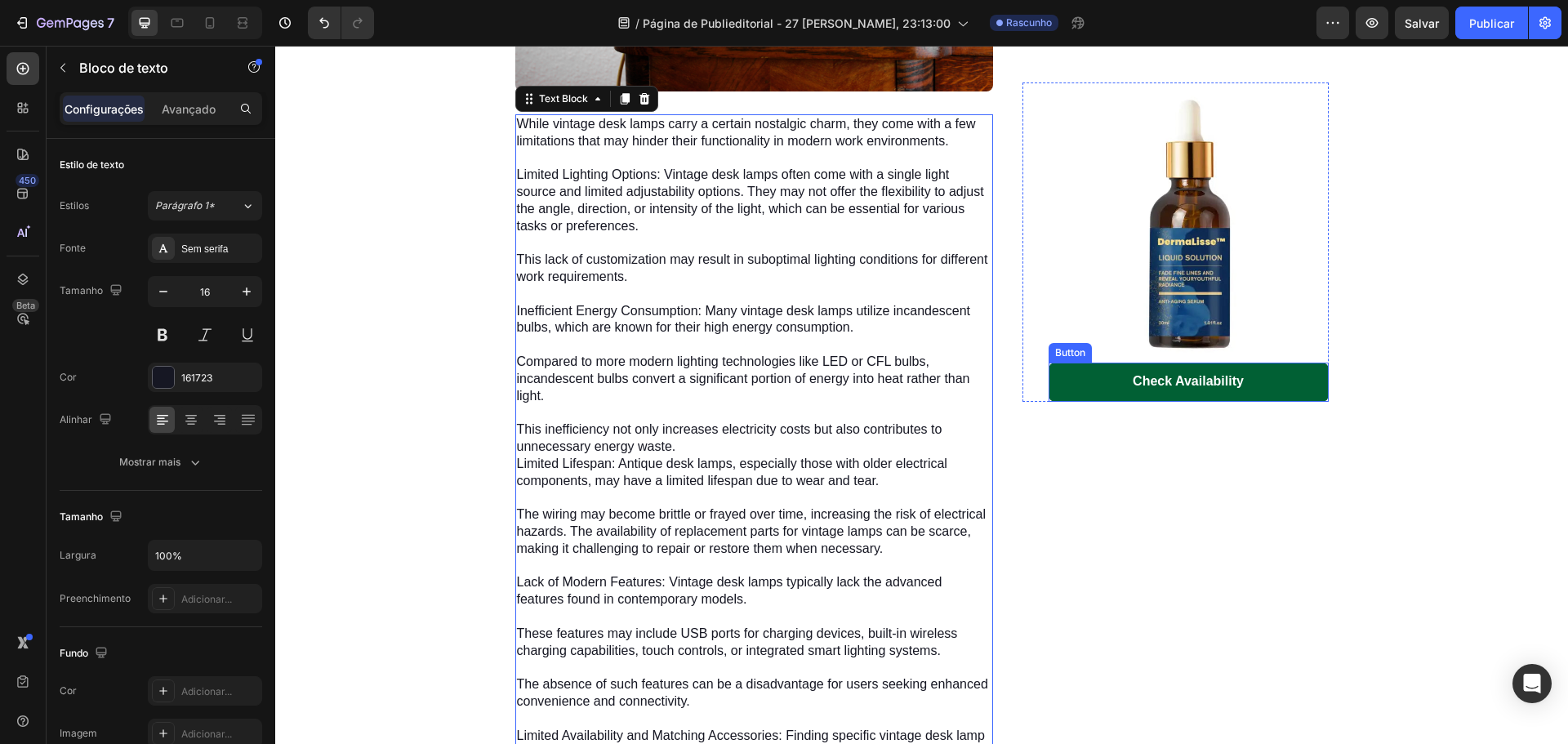
click at [1079, 392] on link "Check Availability" at bounding box center [1188, 382] width 280 height 39
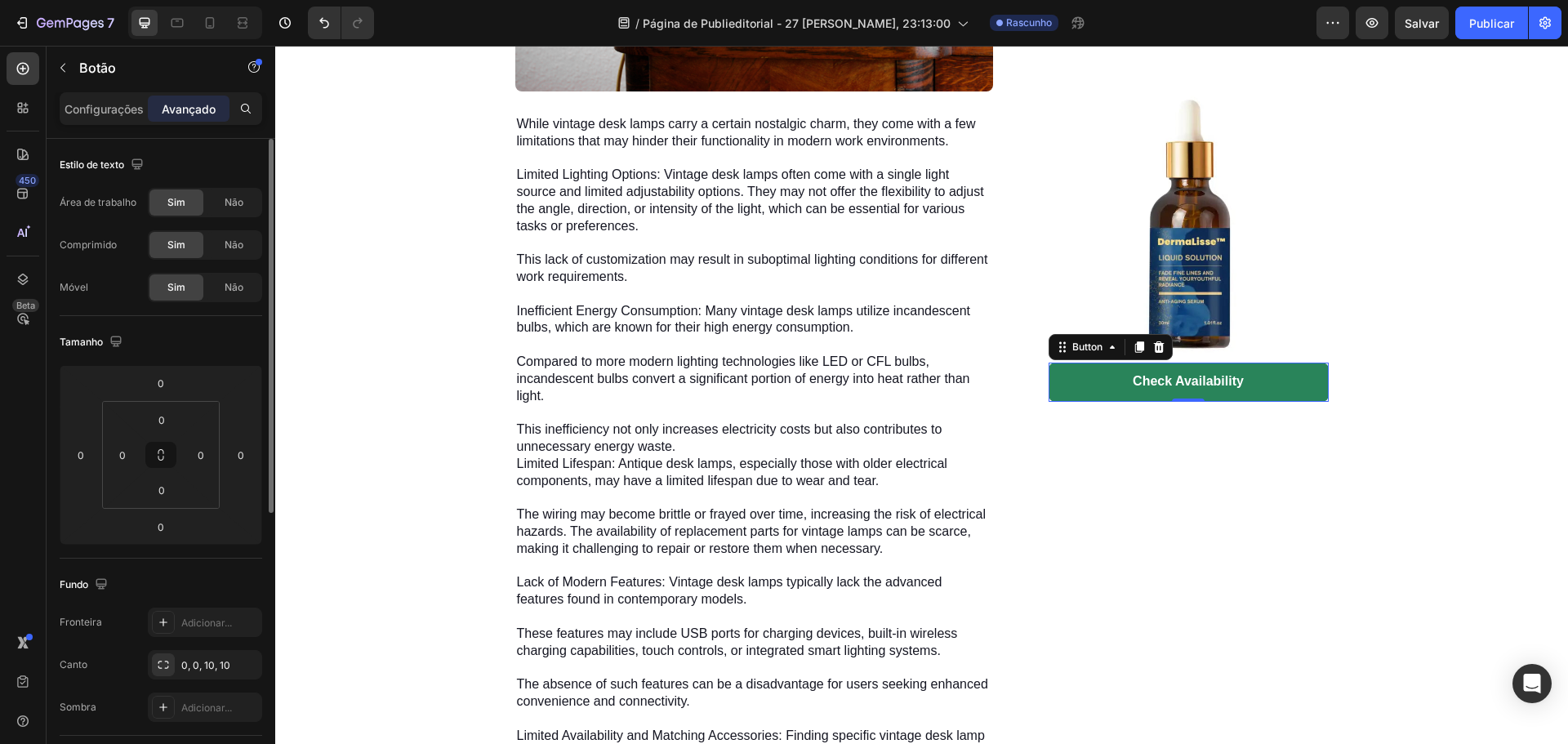
scroll to position [482, 0]
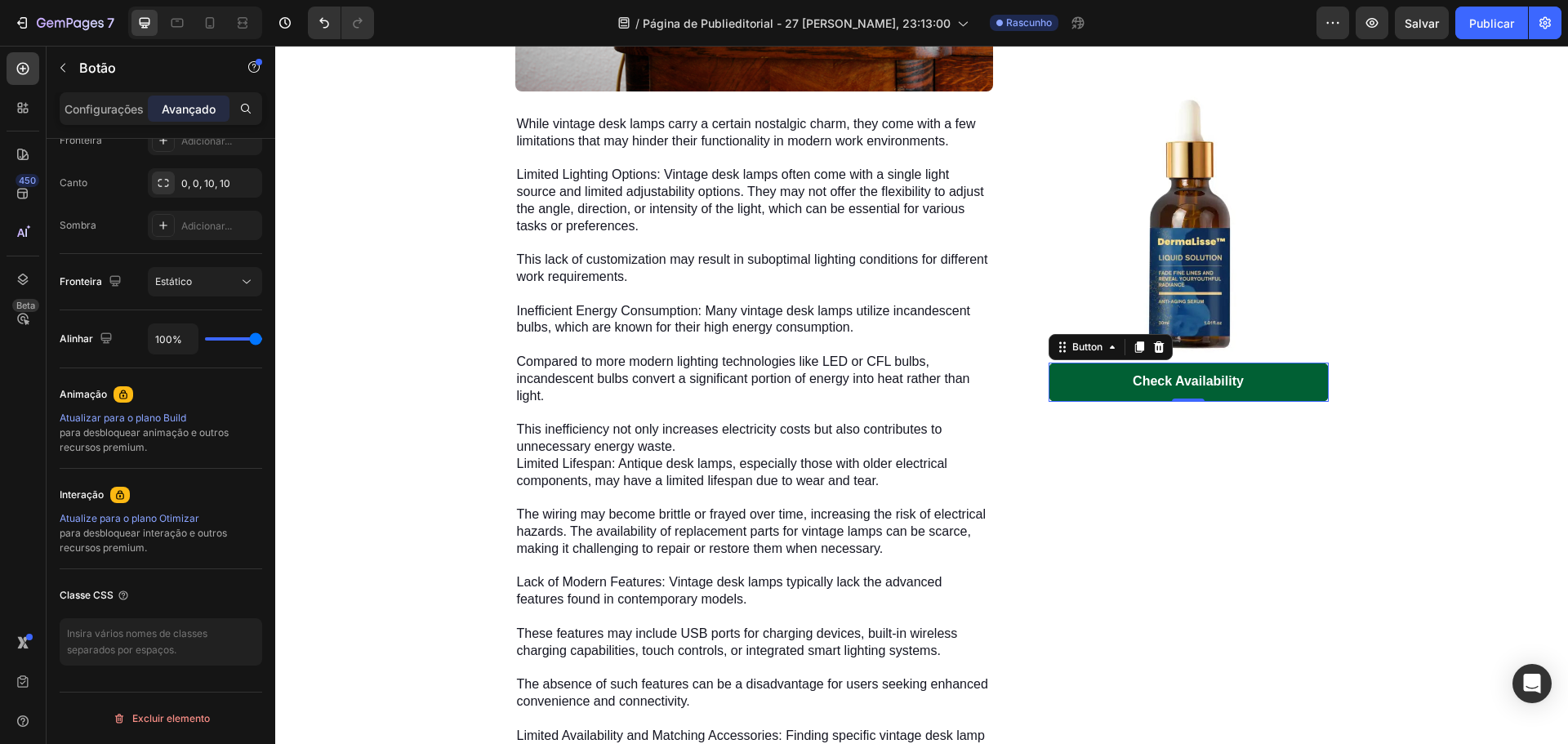
click at [1084, 384] on link "Check Availability" at bounding box center [1188, 382] width 280 height 39
click at [1142, 379] on div "Check Availability" at bounding box center [1188, 381] width 111 height 17
click at [1142, 379] on p "Check Availability" at bounding box center [1188, 381] width 111 height 17
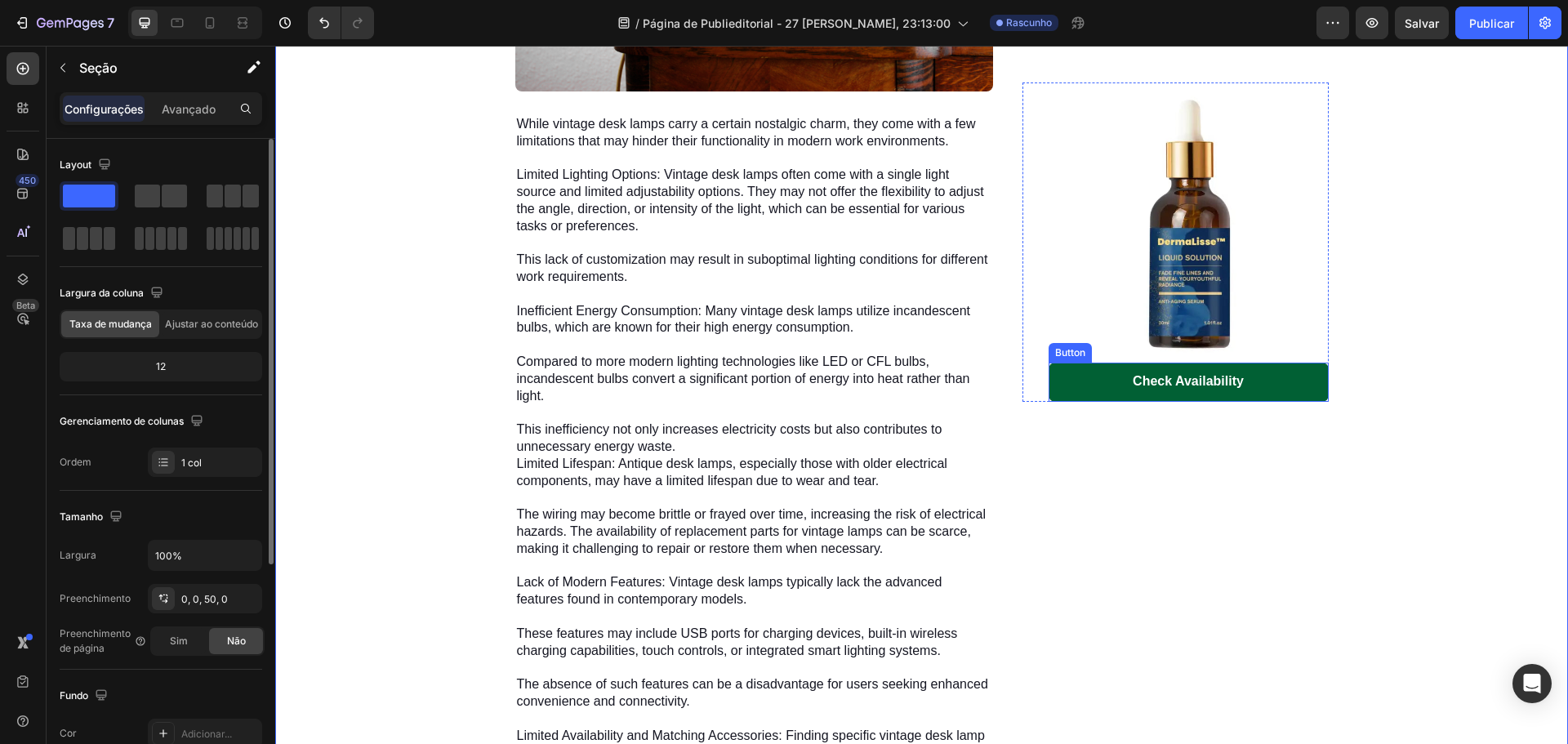
click at [1276, 379] on link "Check Availability" at bounding box center [1188, 382] width 280 height 39
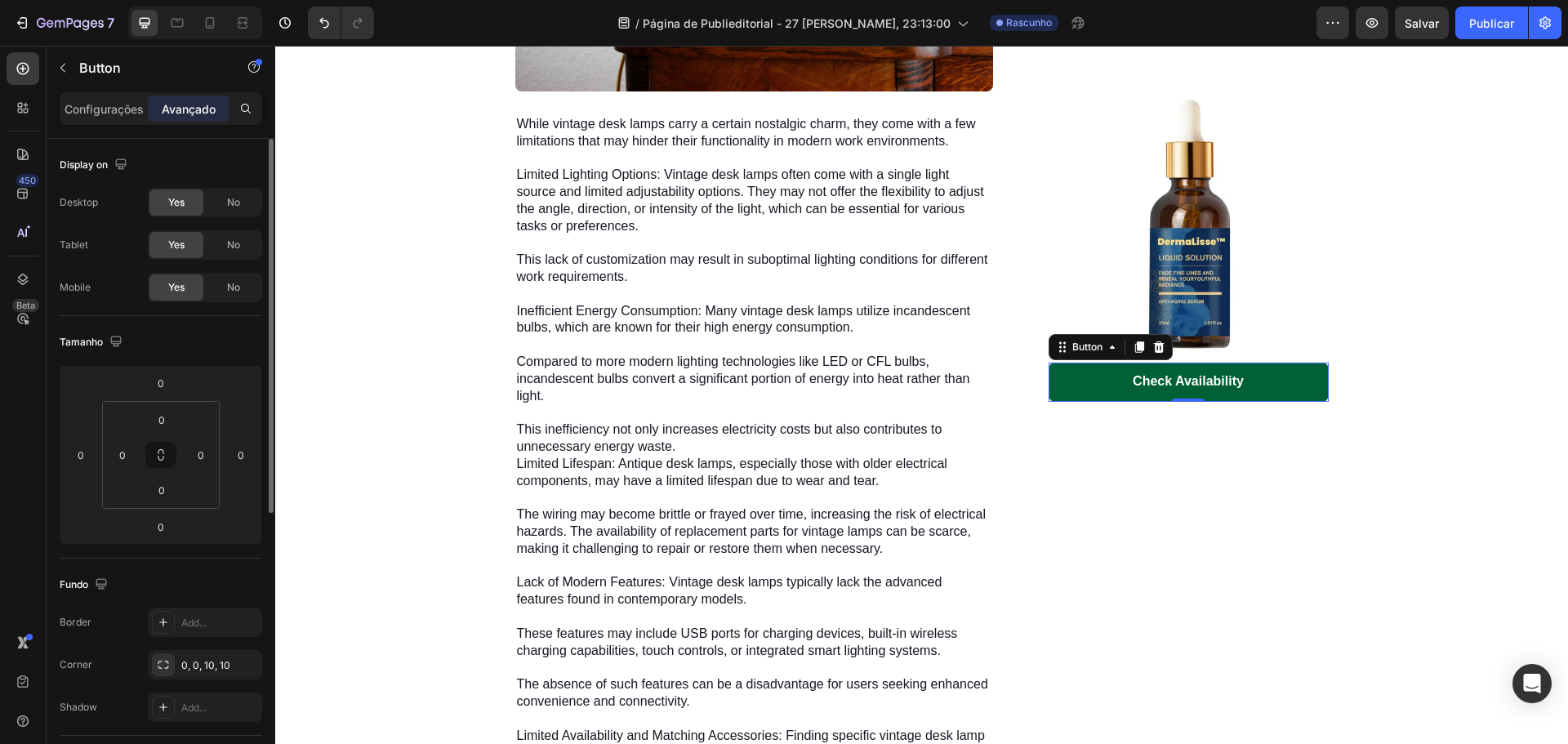
click at [1276, 379] on link "Check Availability" at bounding box center [1188, 382] width 280 height 39
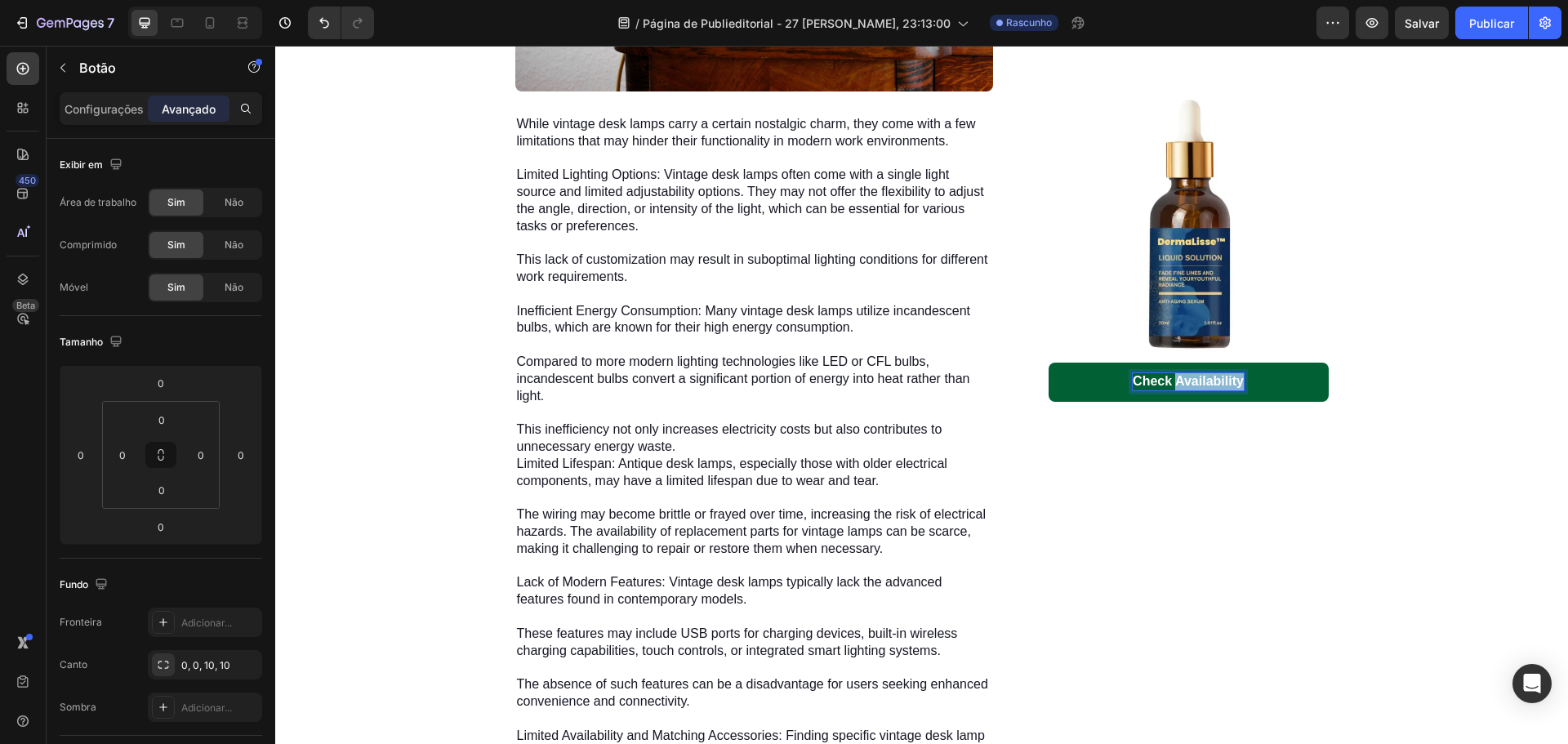
click at [1200, 386] on p "Check Availability" at bounding box center [1188, 381] width 111 height 17
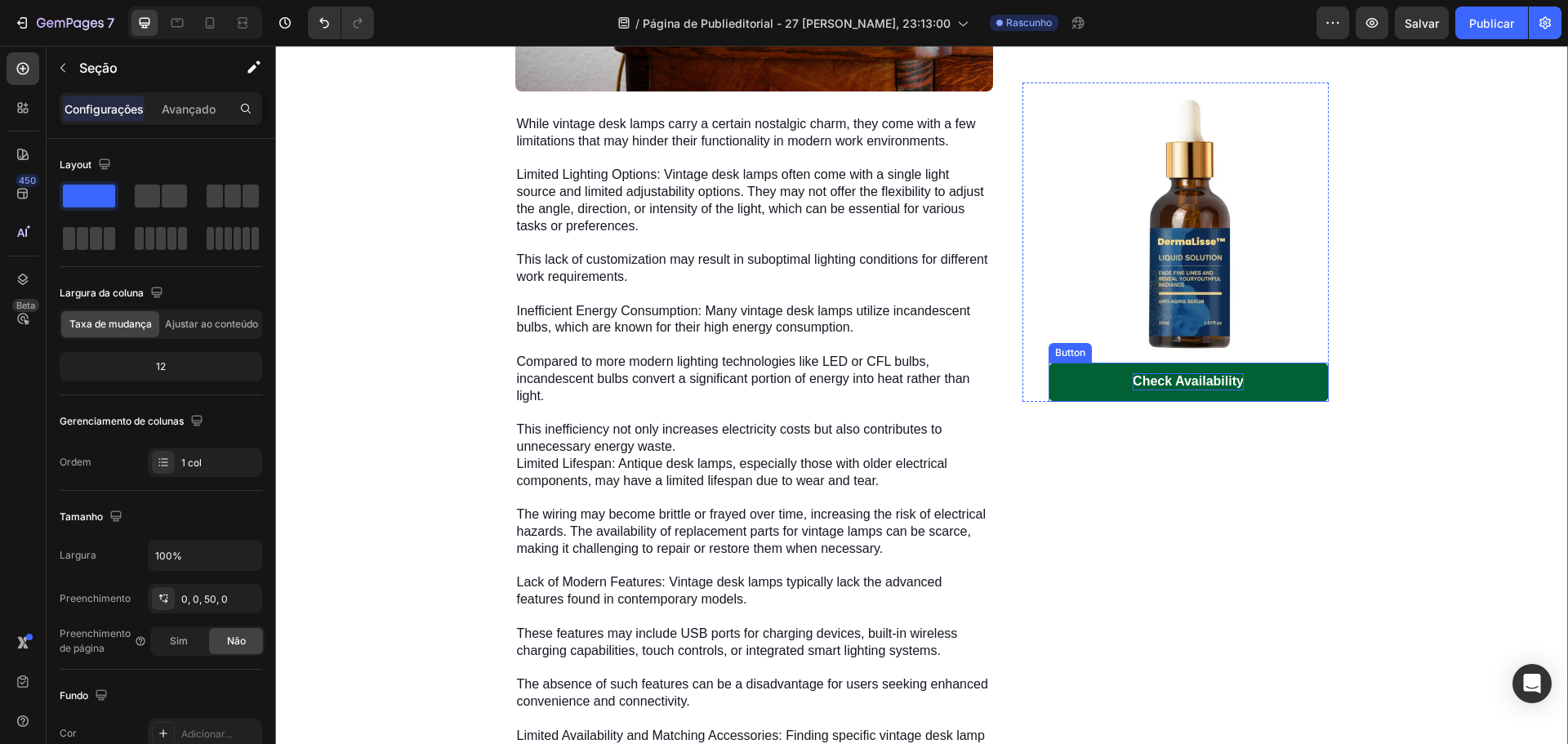
click at [1133, 386] on p "Check Availability" at bounding box center [1188, 381] width 111 height 17
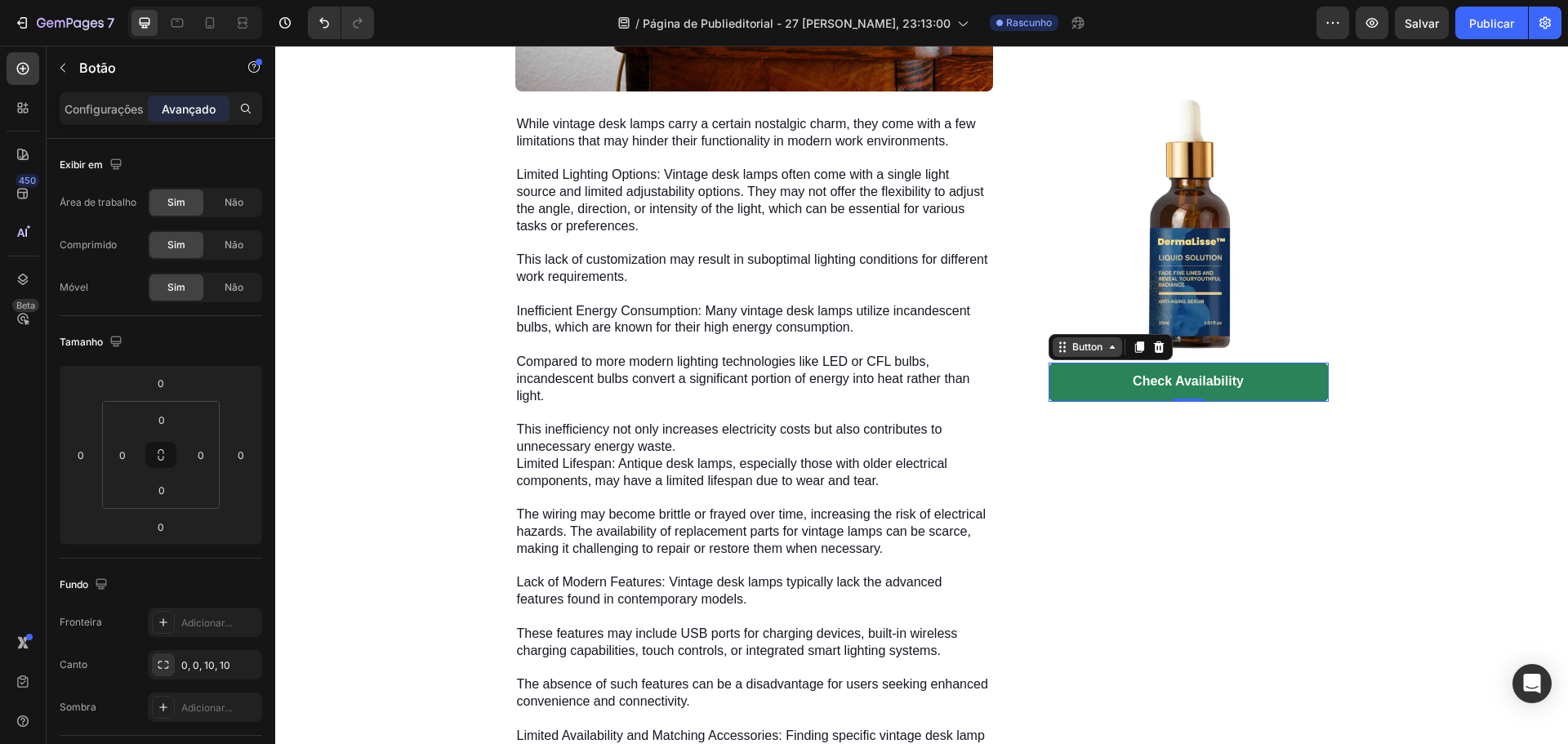
click at [1069, 349] on div "Button" at bounding box center [1087, 347] width 37 height 15
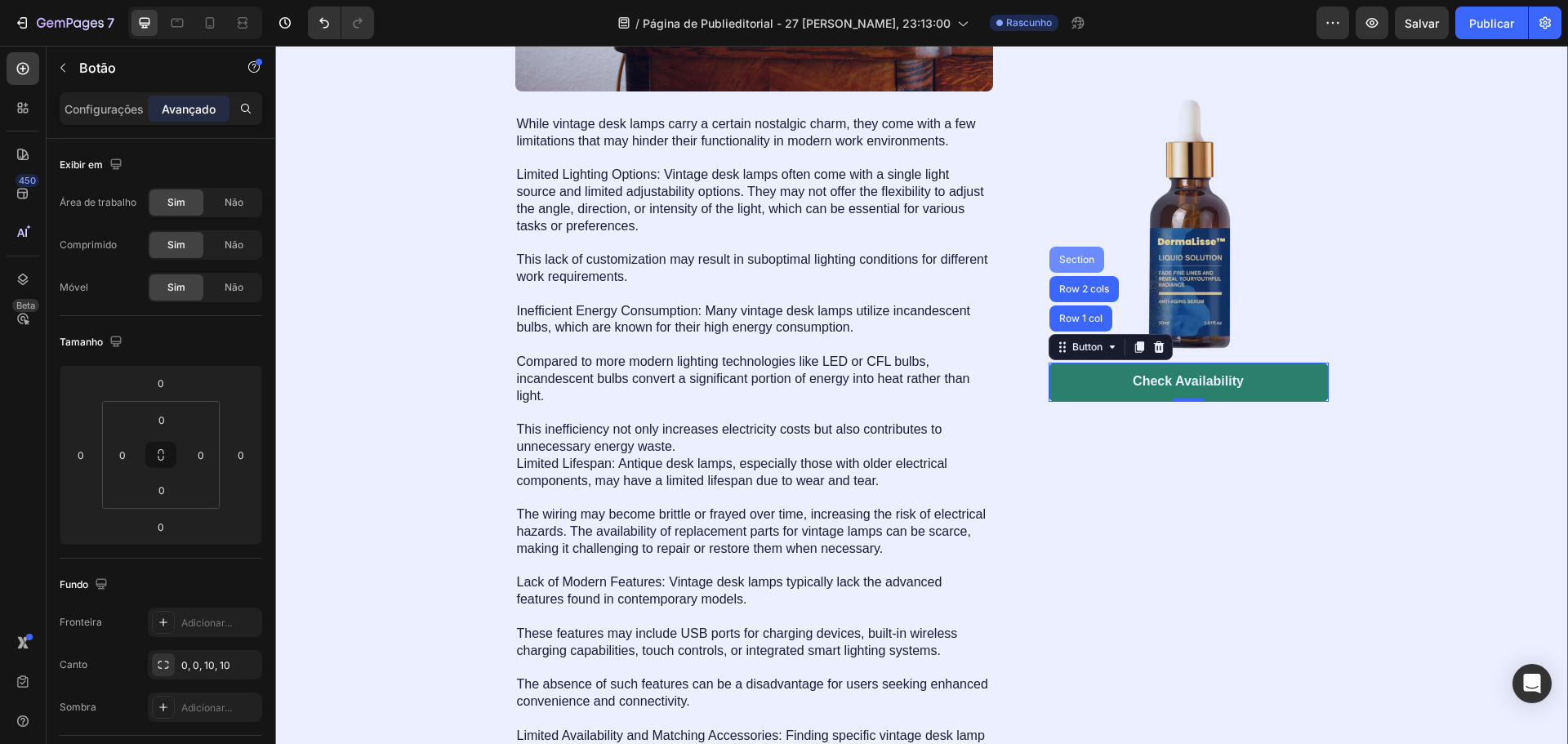
click at [1078, 263] on div "Section" at bounding box center [1076, 259] width 42 height 10
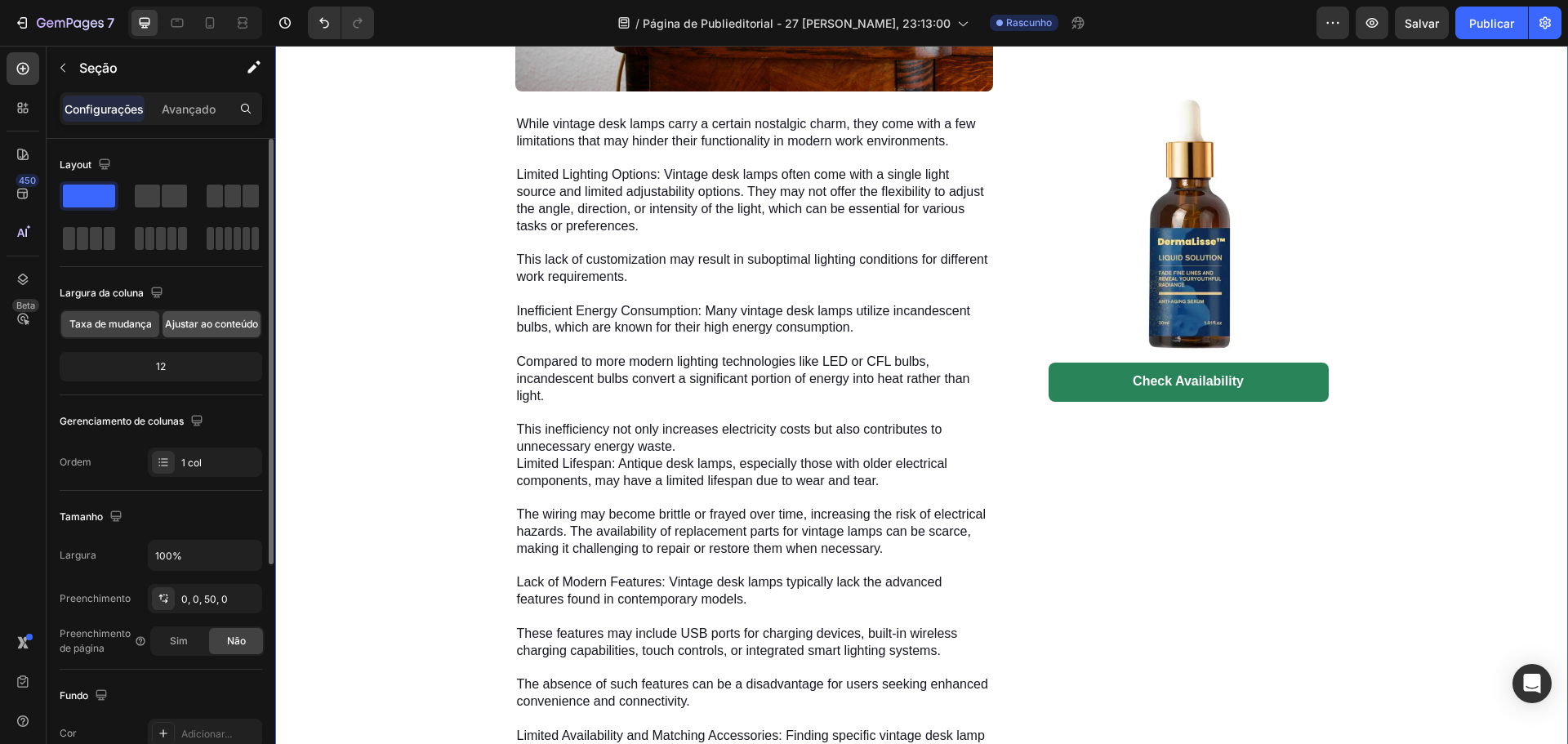
click at [195, 329] on font "Ajustar ao conteúdo" at bounding box center [212, 323] width 93 height 12
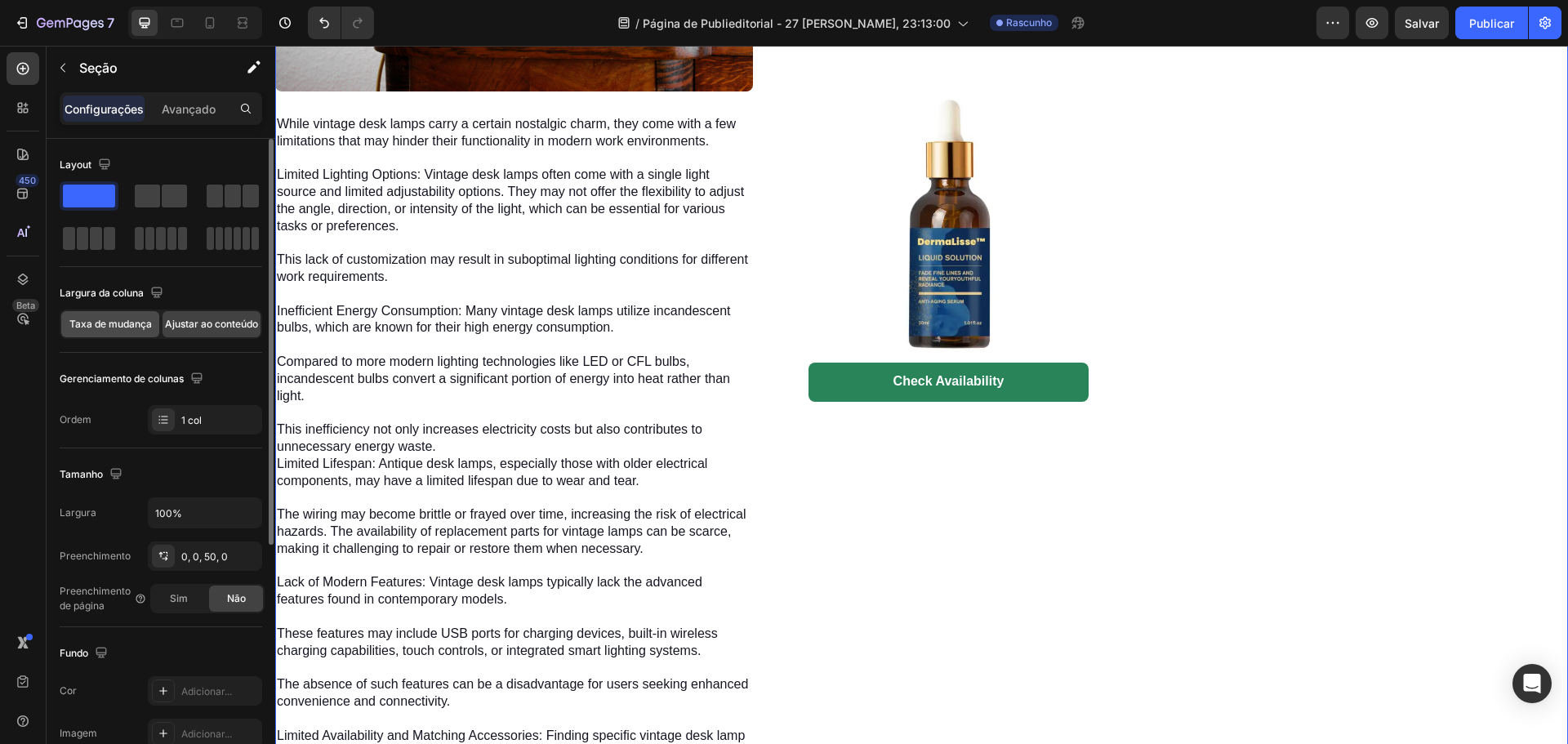
click at [110, 327] on font "Taxa de mudança" at bounding box center [110, 323] width 83 height 12
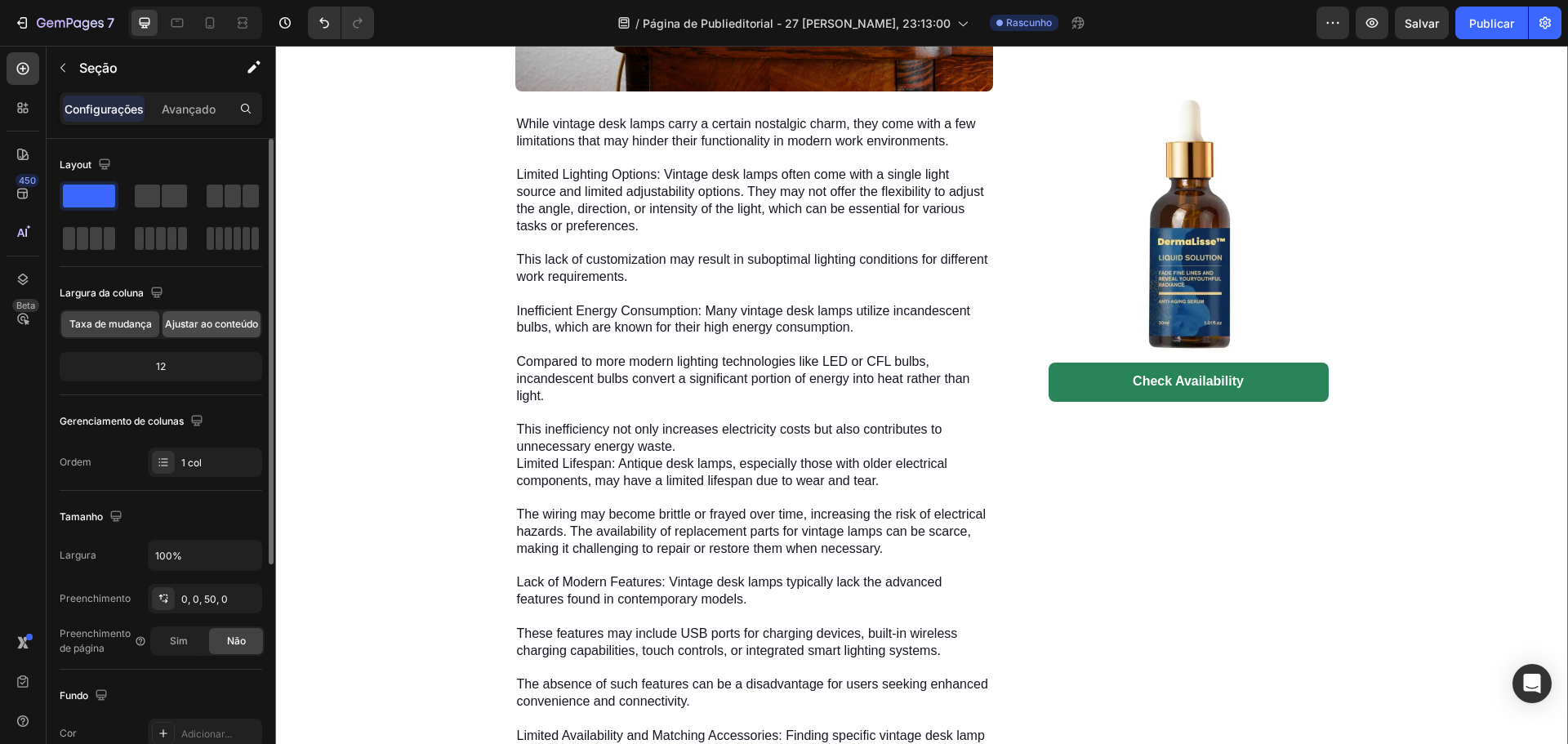
click at [195, 322] on font "Ajustar ao conteúdo" at bounding box center [212, 323] width 93 height 12
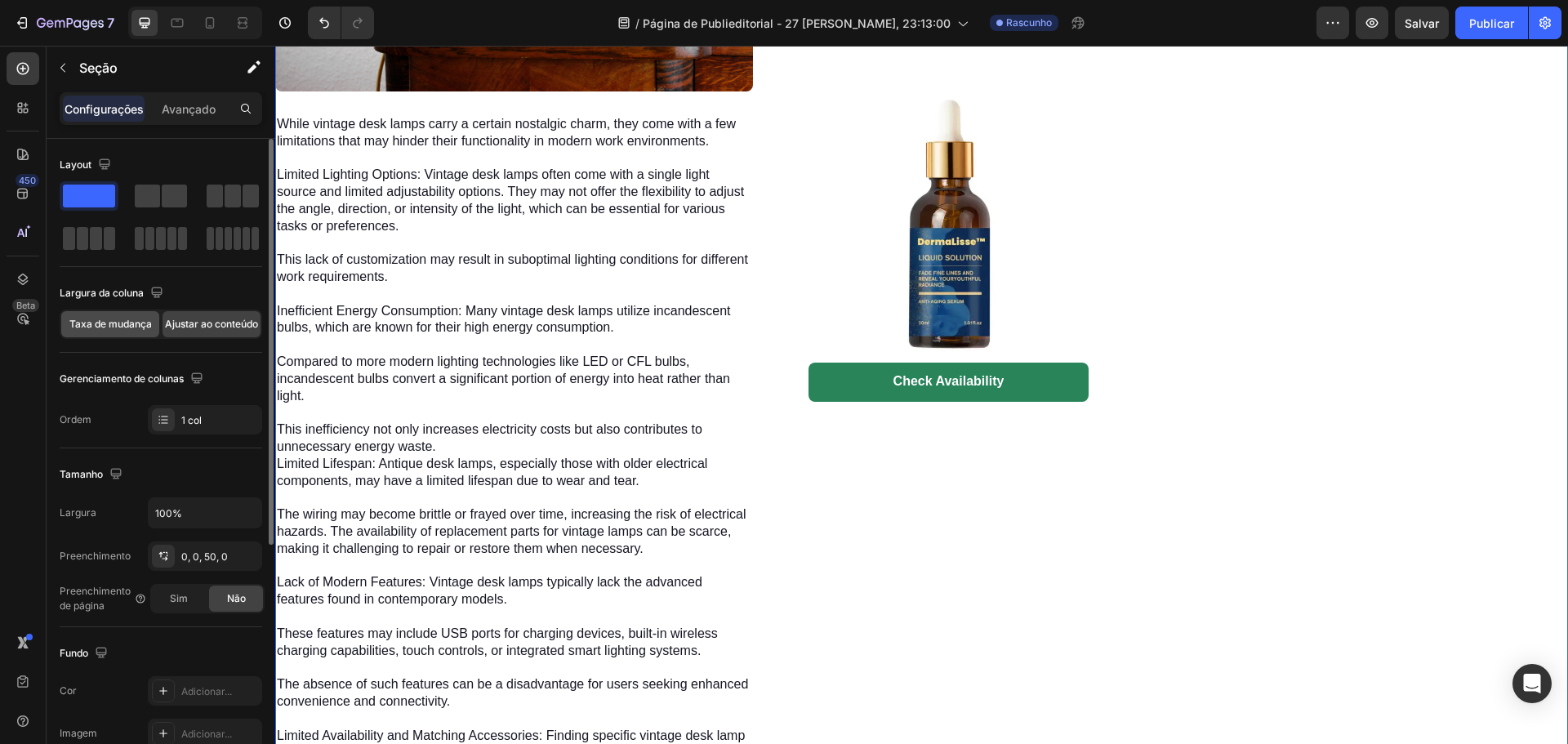
click at [100, 327] on font "Taxa de mudança" at bounding box center [110, 323] width 83 height 12
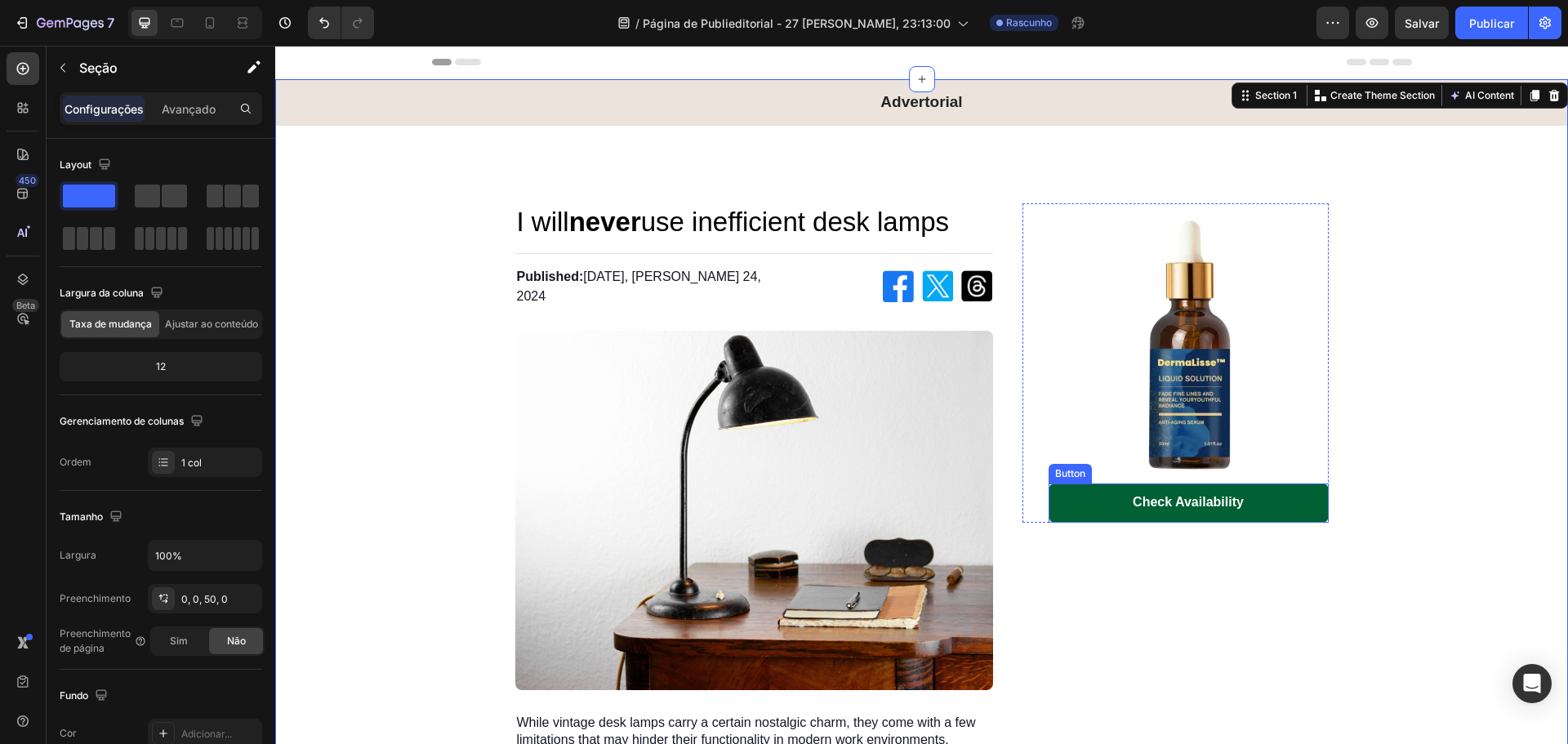
click at [1255, 505] on link "Check Availability" at bounding box center [1188, 503] width 280 height 39
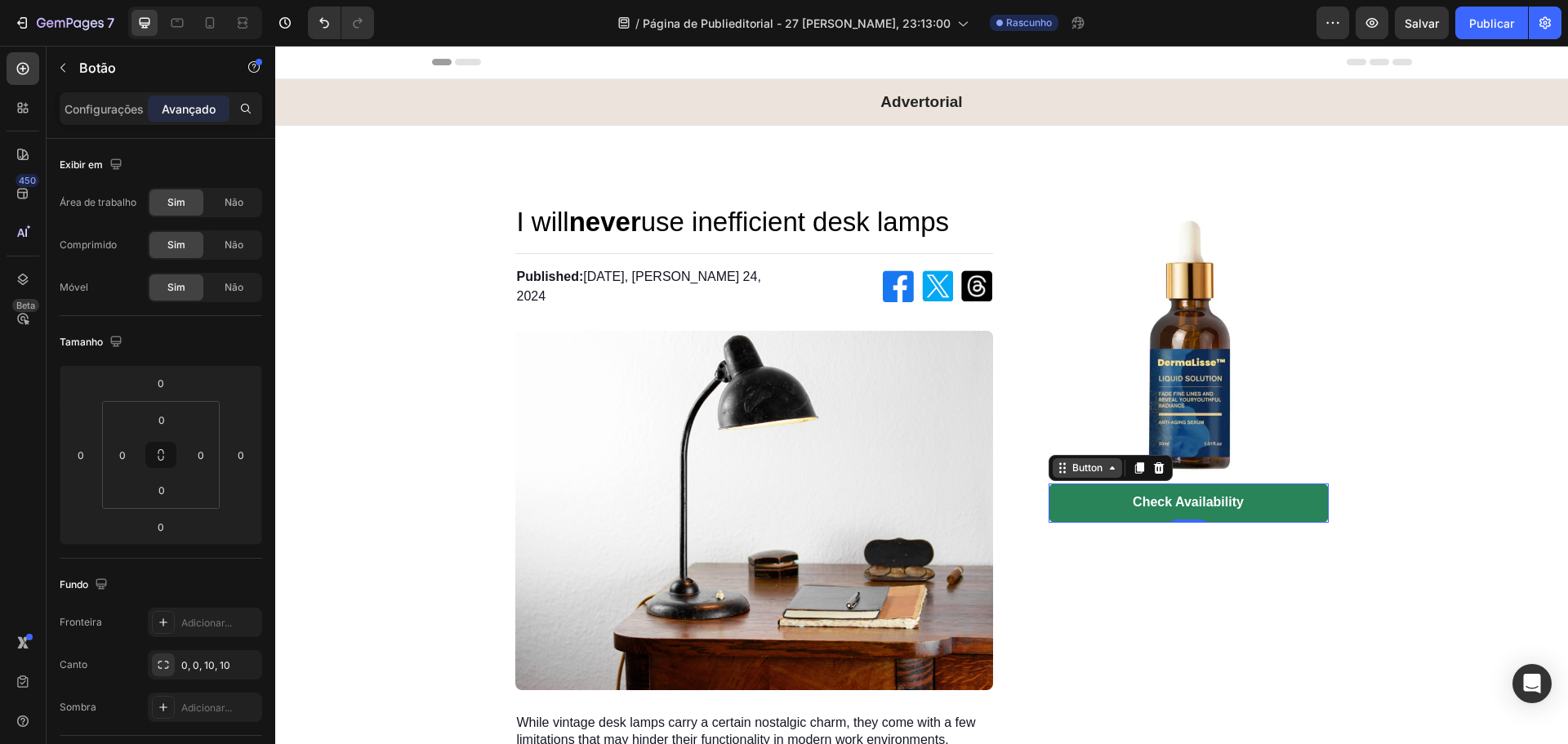
click at [1085, 475] on div "Button" at bounding box center [1087, 468] width 37 height 15
click at [1260, 513] on link "Check Availability" at bounding box center [1188, 503] width 280 height 39
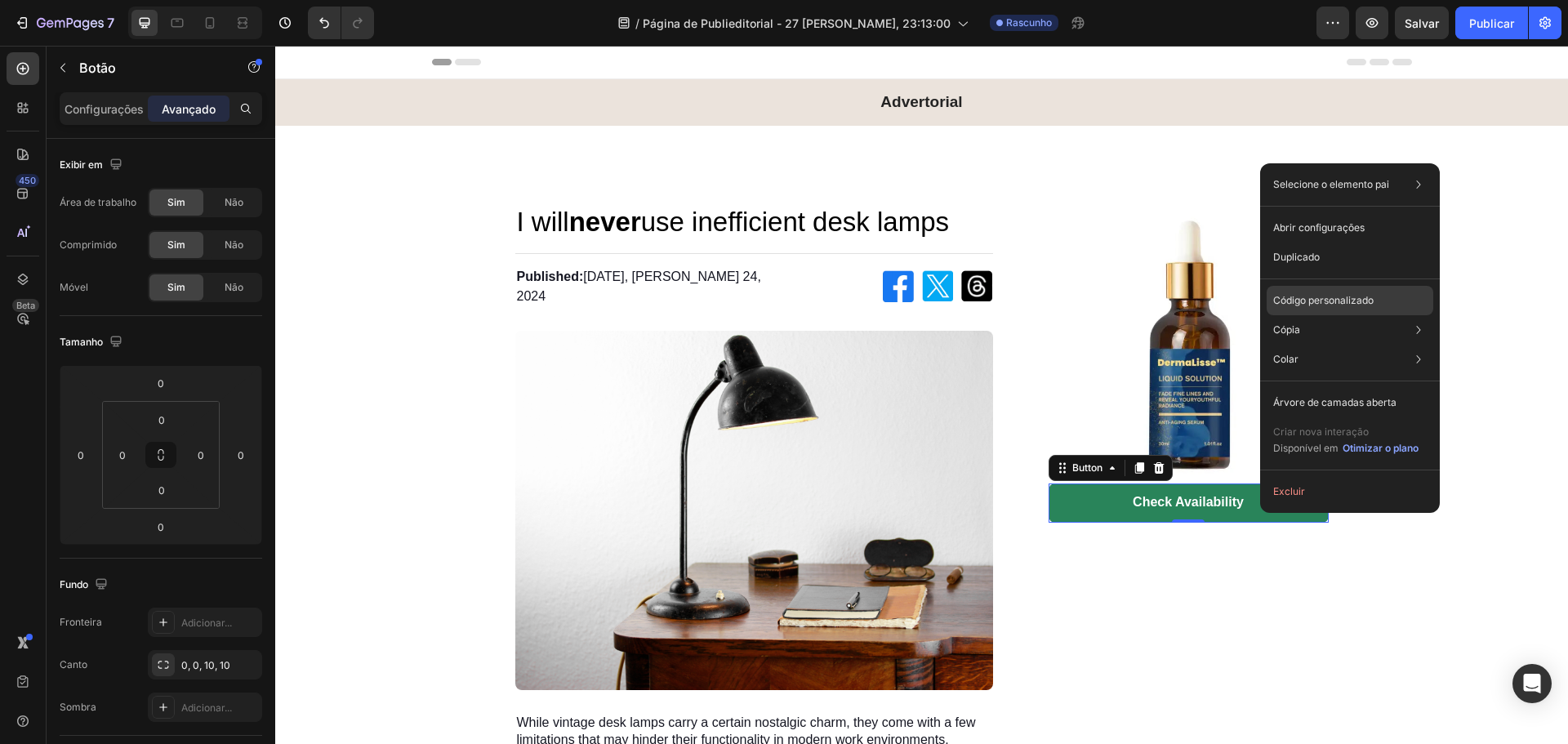
click at [1361, 297] on font "Código personalizado" at bounding box center [1323, 300] width 101 height 12
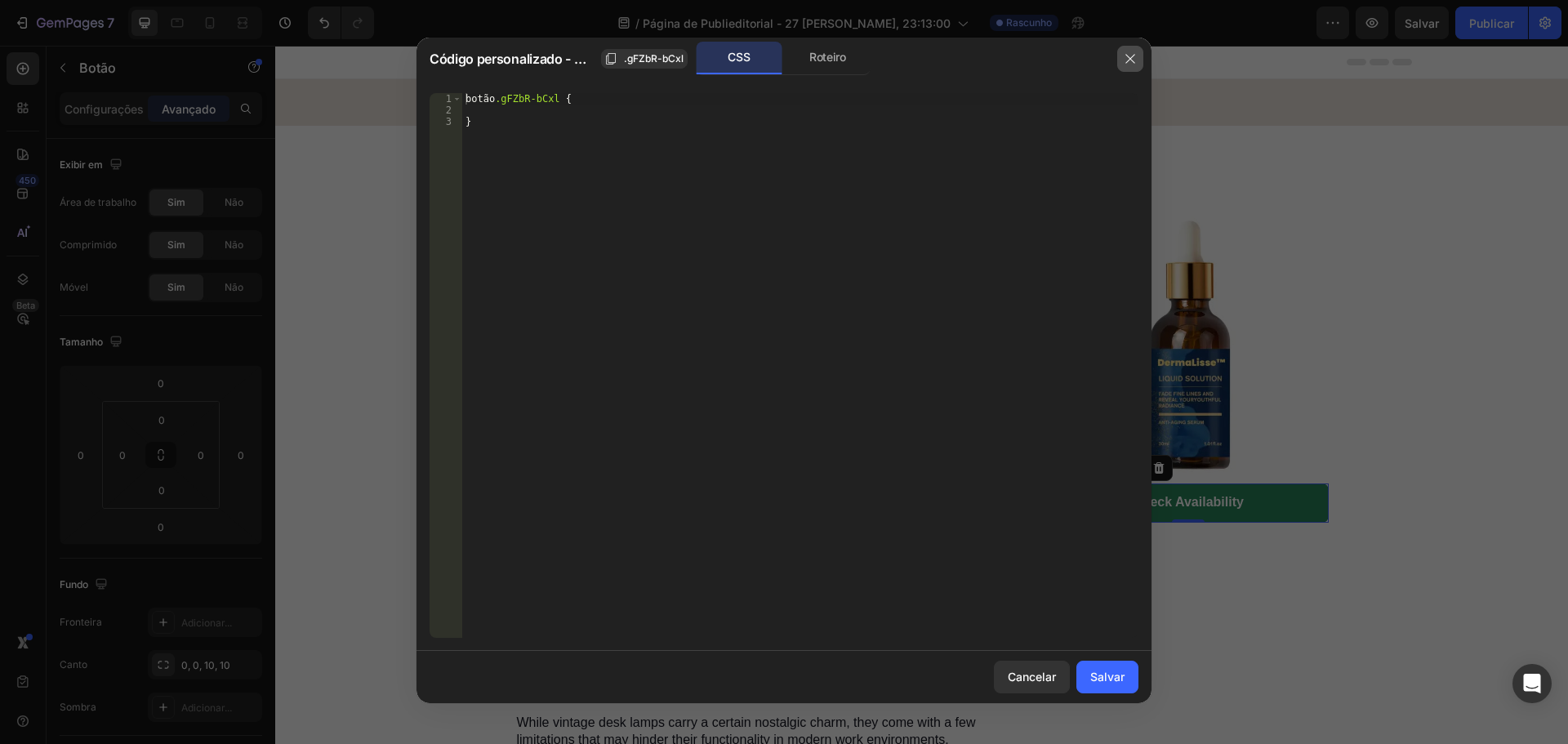
click at [1133, 52] on icon "button" at bounding box center [1130, 59] width 13 height 13
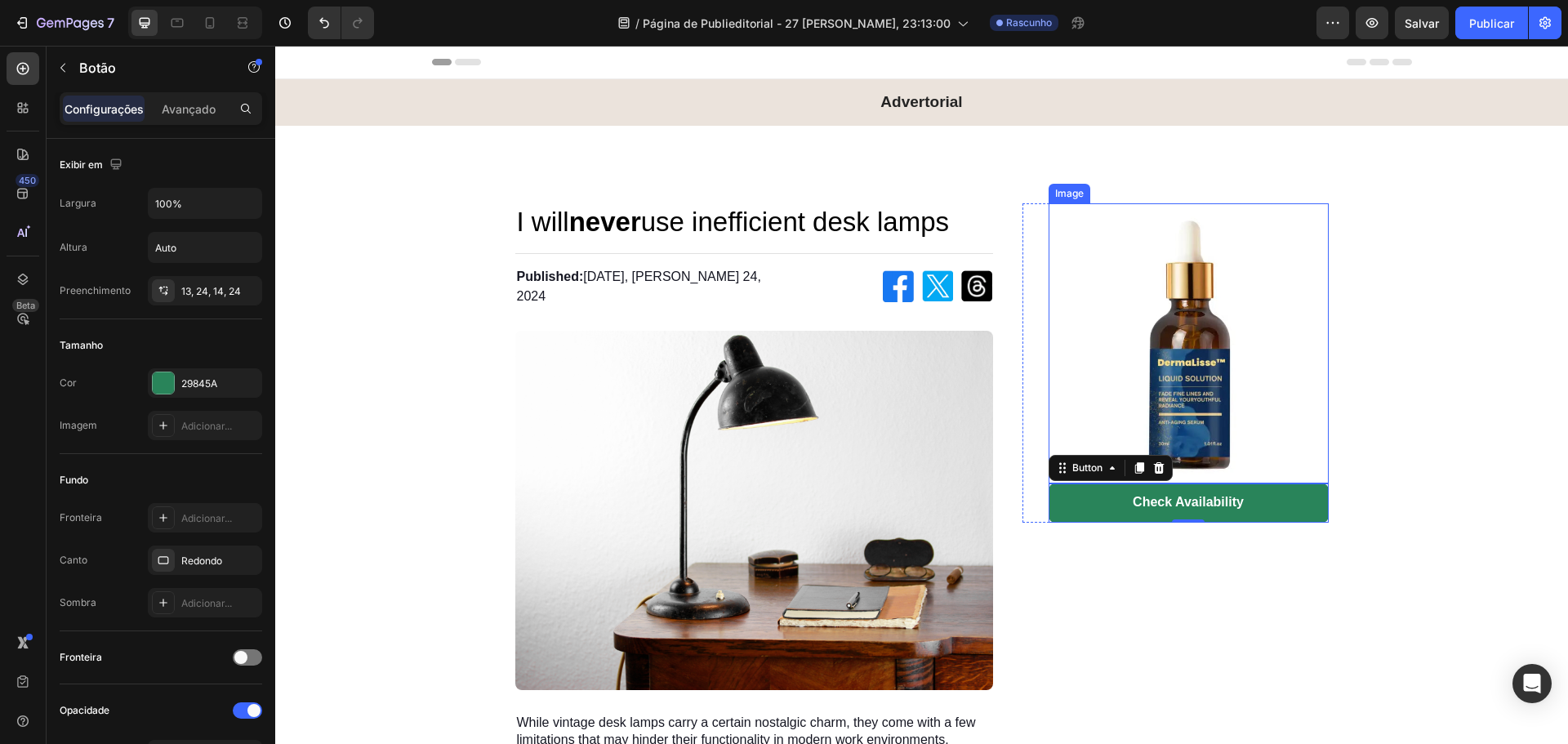
click at [1197, 290] on img at bounding box center [1188, 343] width 280 height 280
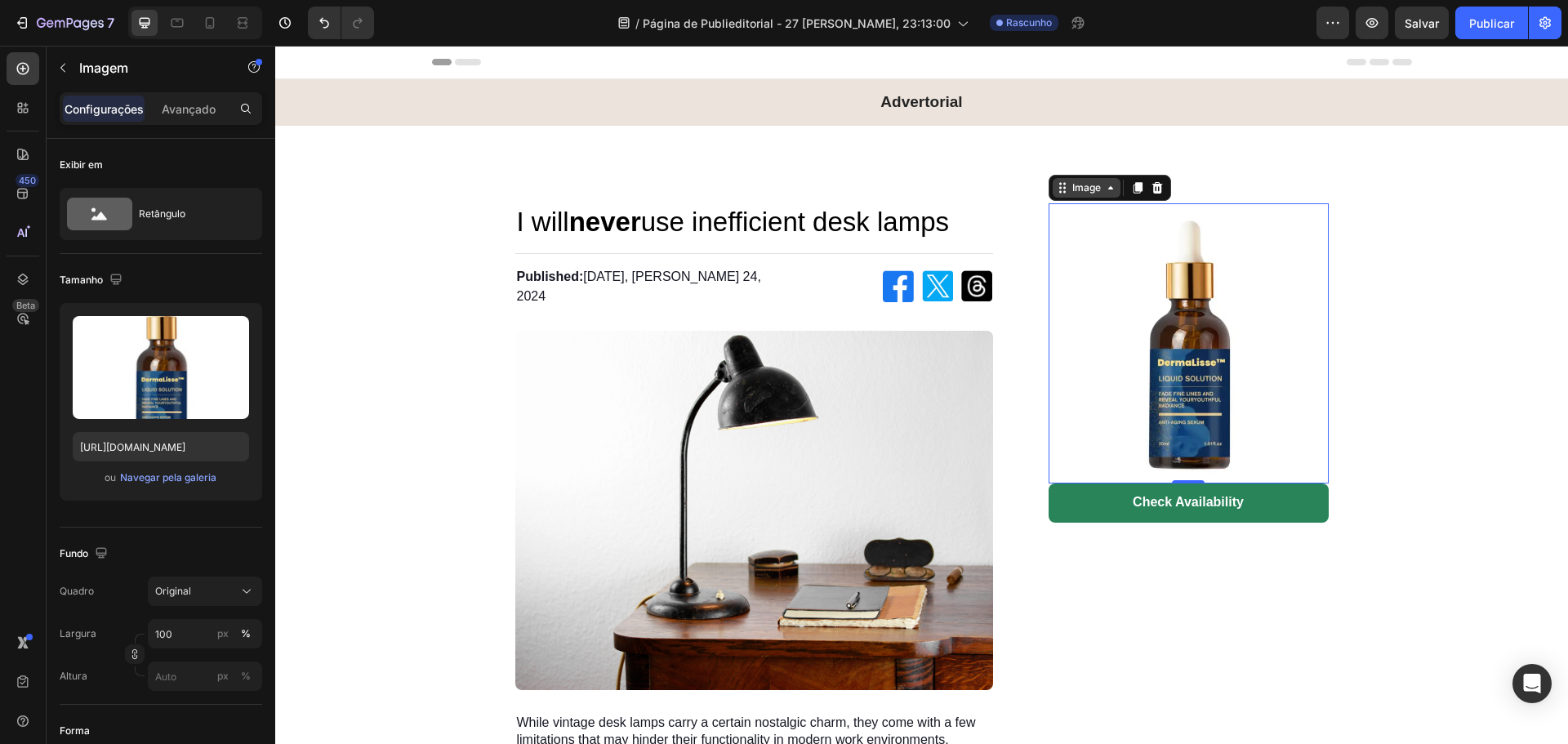
click at [1088, 182] on div "Image" at bounding box center [1086, 188] width 35 height 15
click at [1063, 189] on icon at bounding box center [1064, 187] width 2 height 2
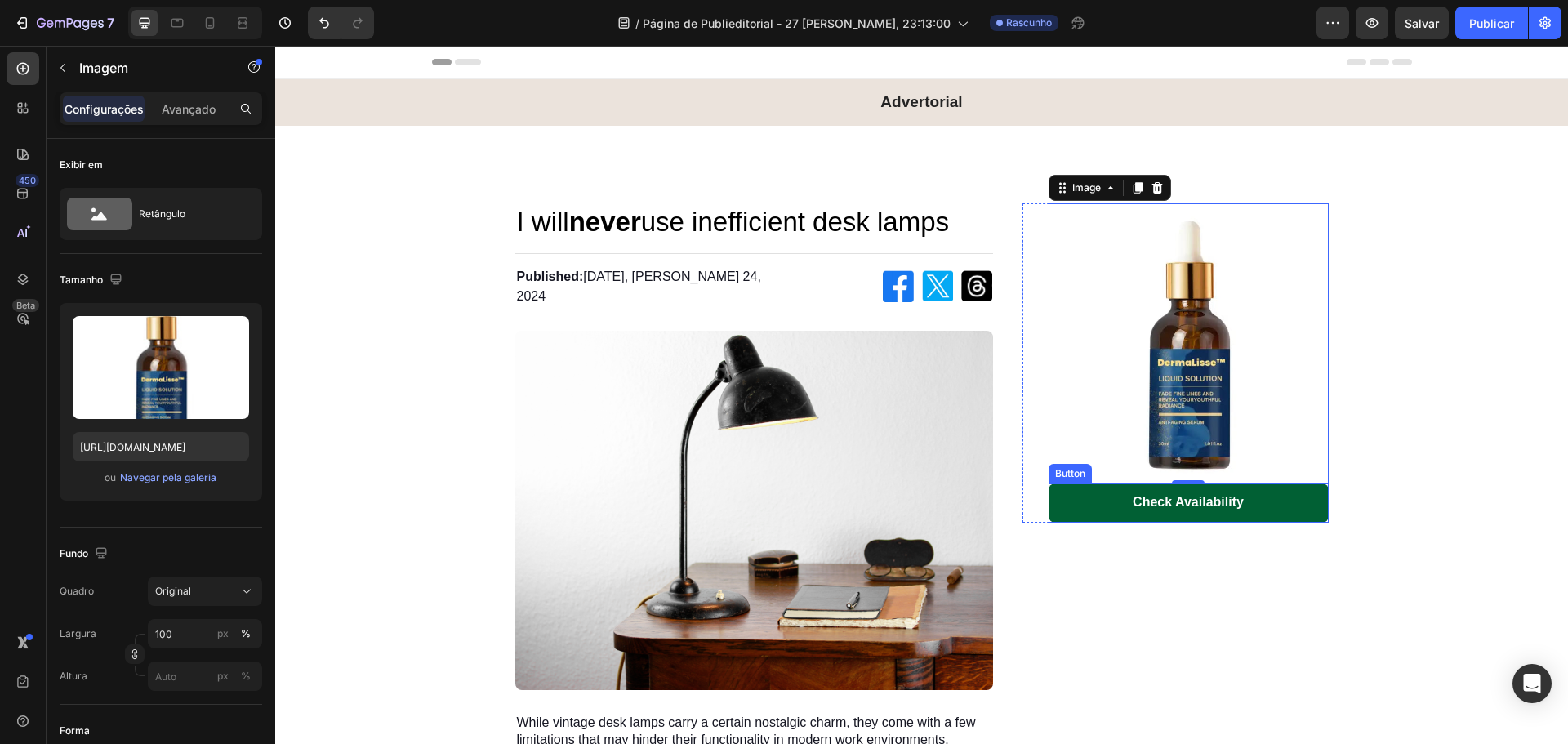
click at [1273, 509] on link "Check Availability" at bounding box center [1188, 503] width 280 height 39
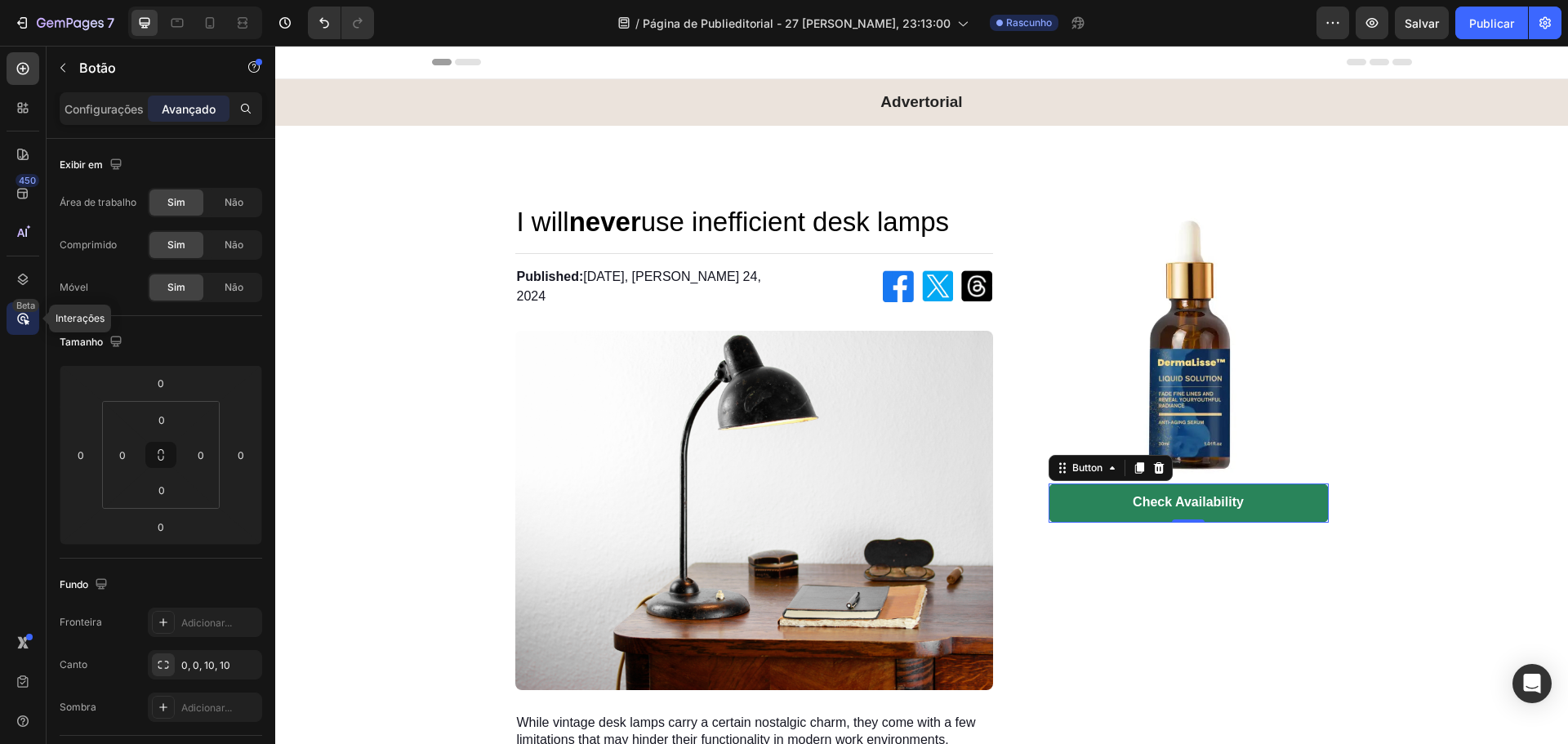
click at [23, 318] on icon at bounding box center [23, 318] width 16 height 16
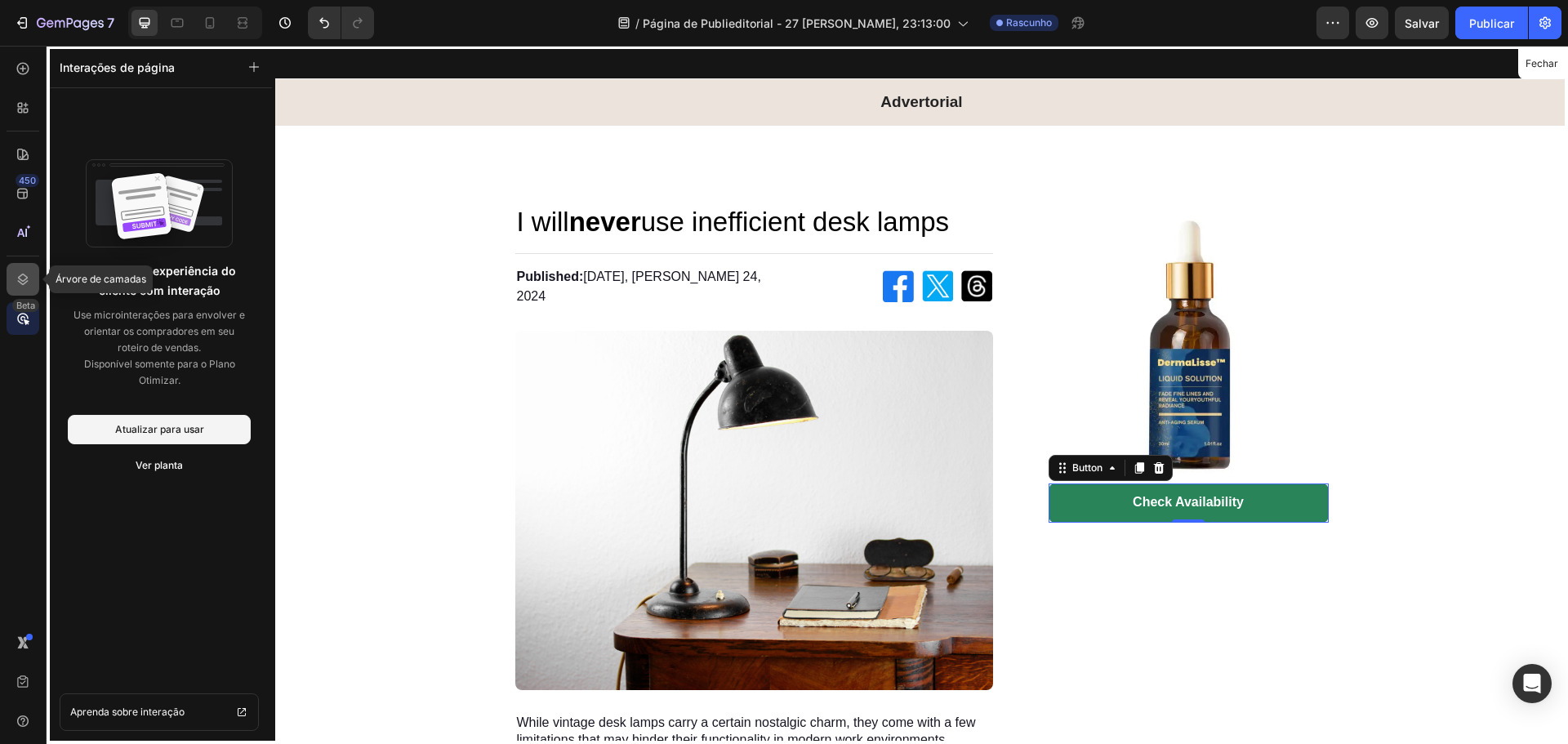
click at [12, 282] on div at bounding box center [23, 279] width 33 height 33
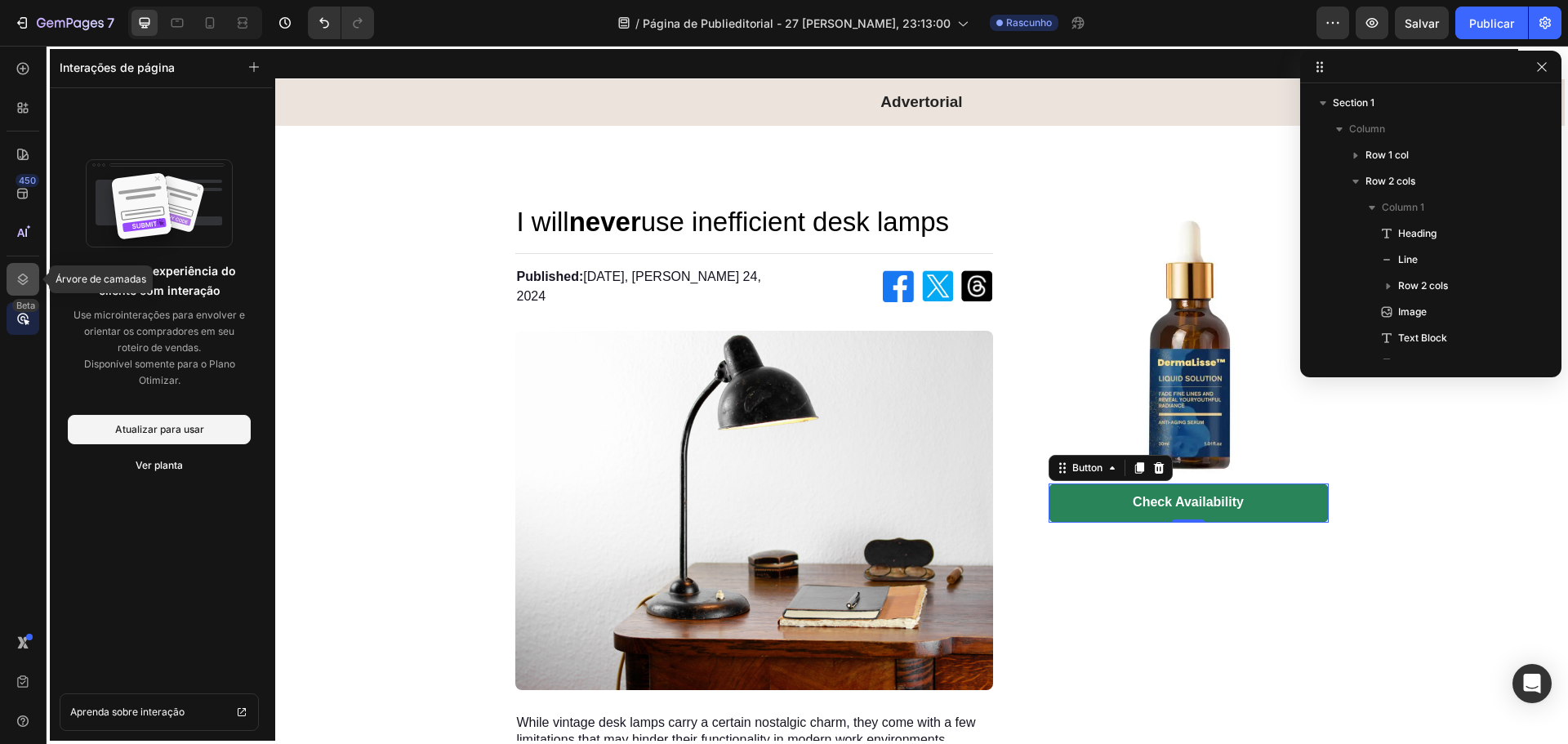
scroll to position [623, 0]
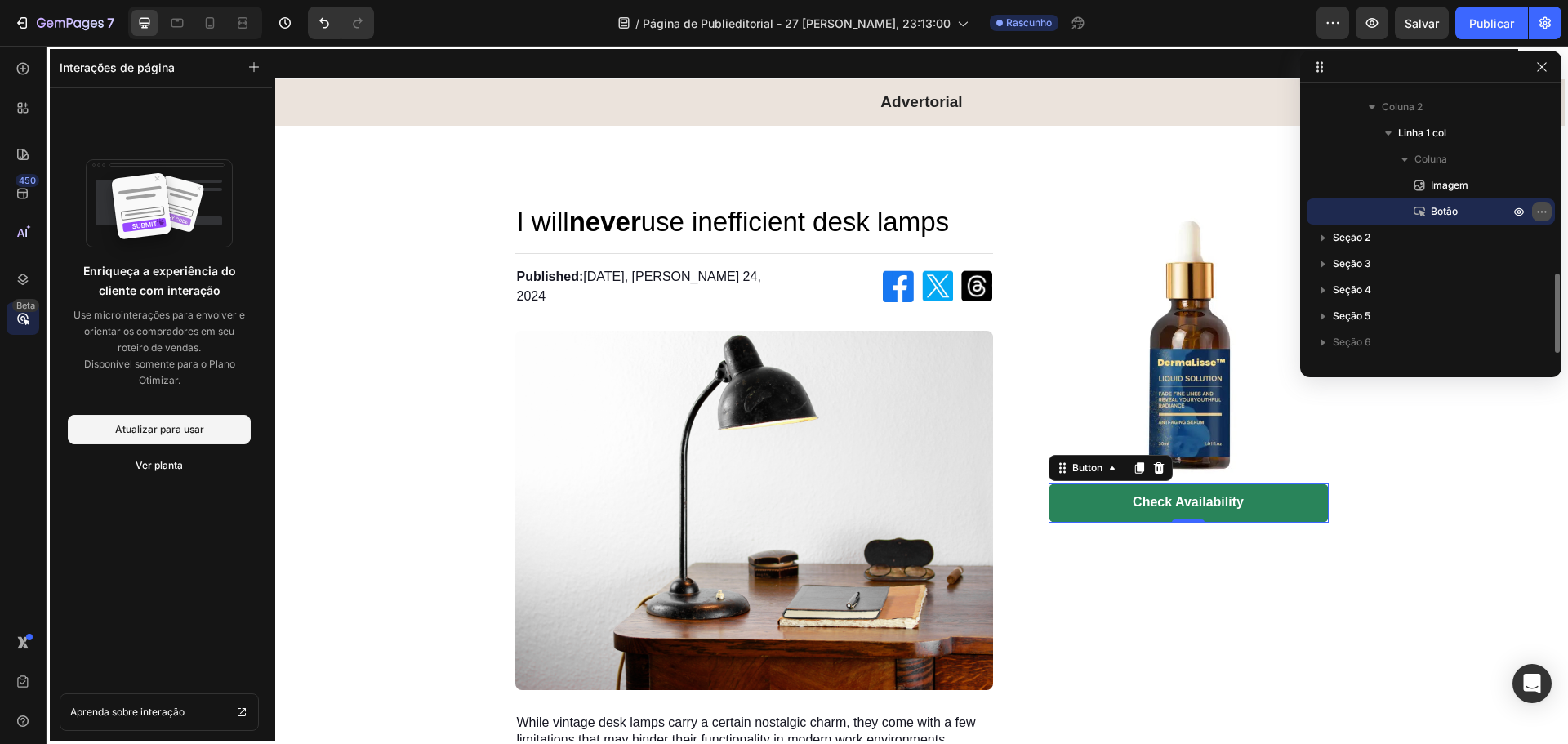
click at [1541, 206] on icon "button" at bounding box center [1542, 211] width 13 height 13
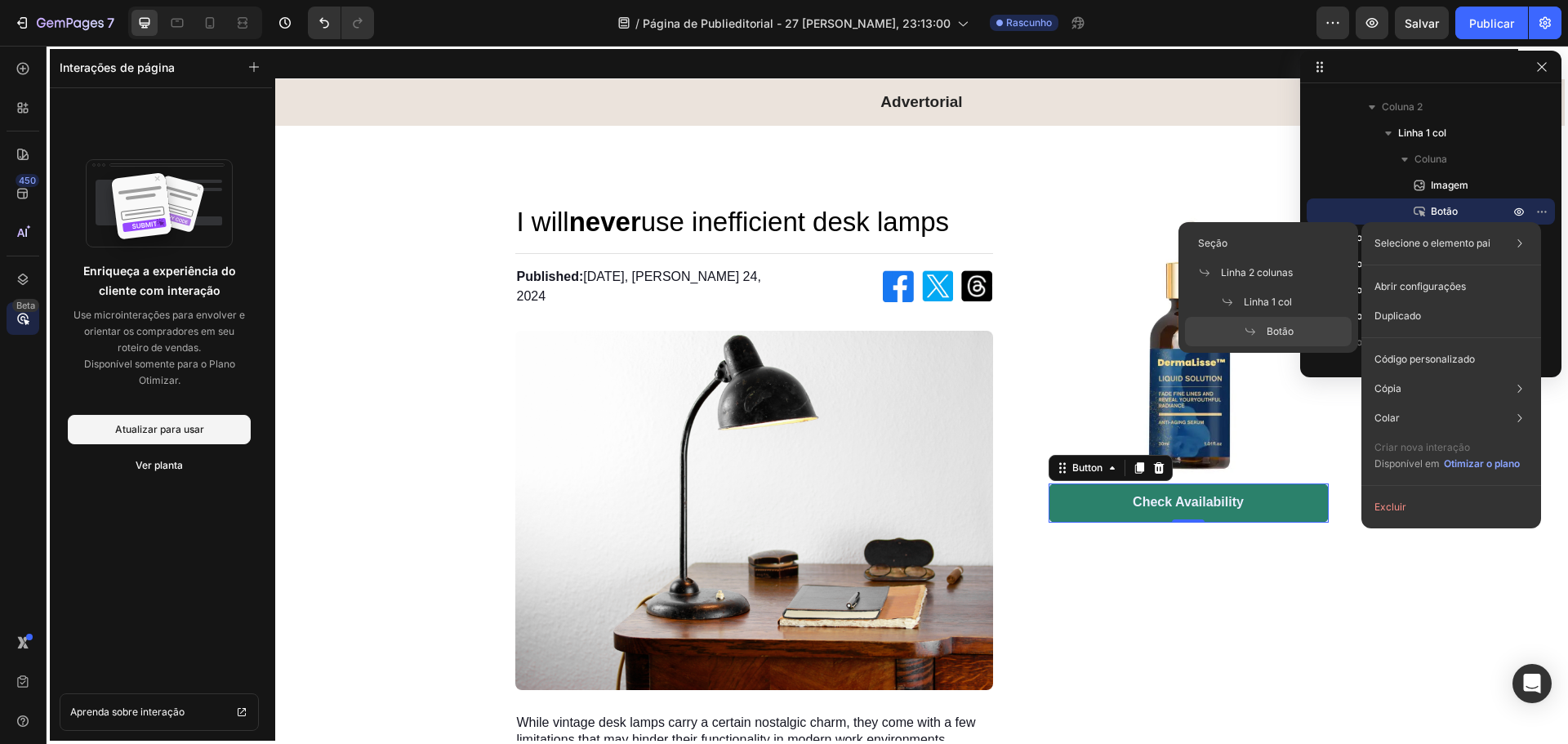
click at [1303, 331] on div "Botão" at bounding box center [1268, 331] width 167 height 29
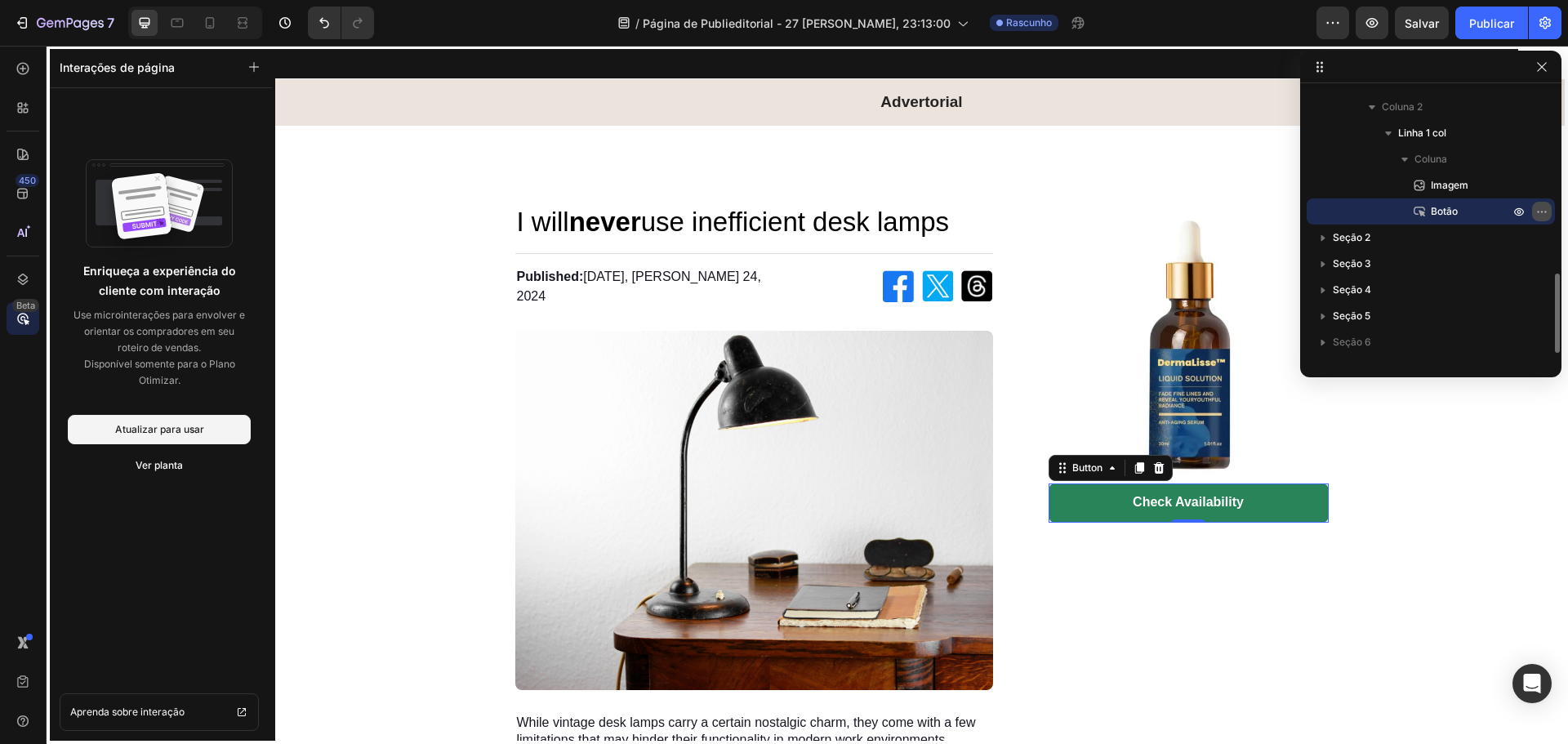
click at [1539, 214] on icon "button" at bounding box center [1542, 211] width 13 height 13
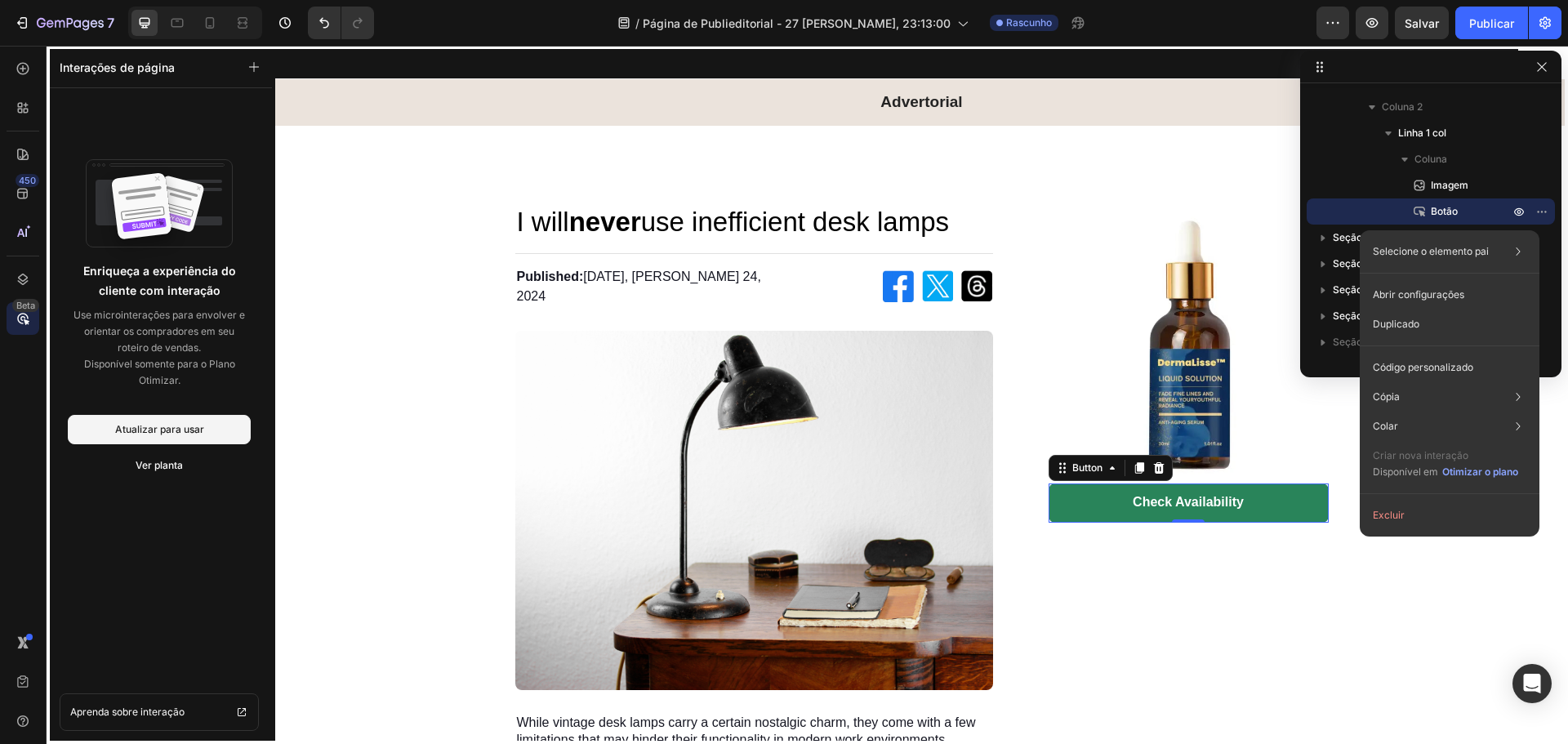
click at [1404, 619] on div at bounding box center [921, 395] width 1293 height 698
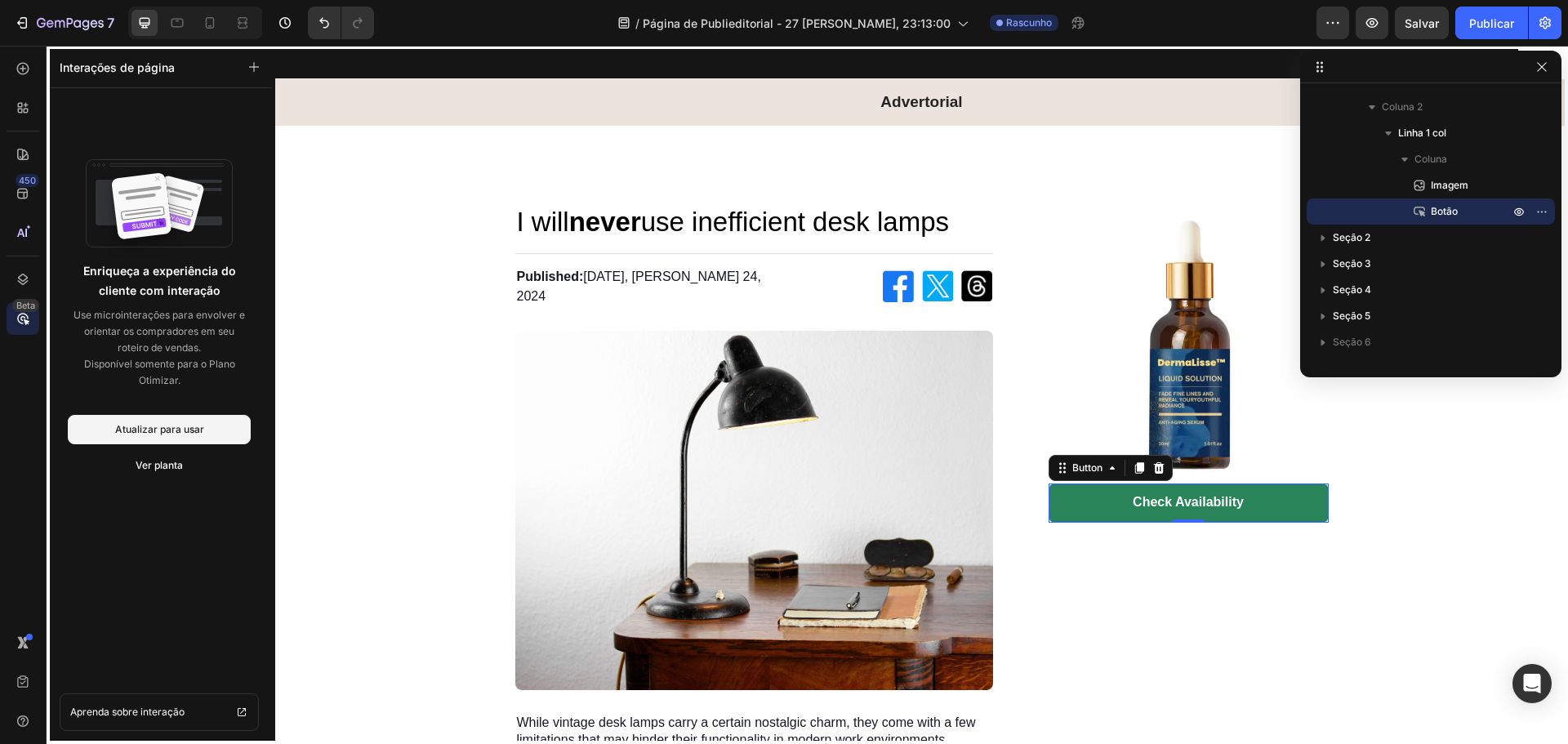
click at [1115, 495] on div at bounding box center [921, 395] width 1293 height 698
click at [1253, 602] on div at bounding box center [921, 395] width 1293 height 698
click at [1543, 66] on icon "button" at bounding box center [1542, 67] width 13 height 13
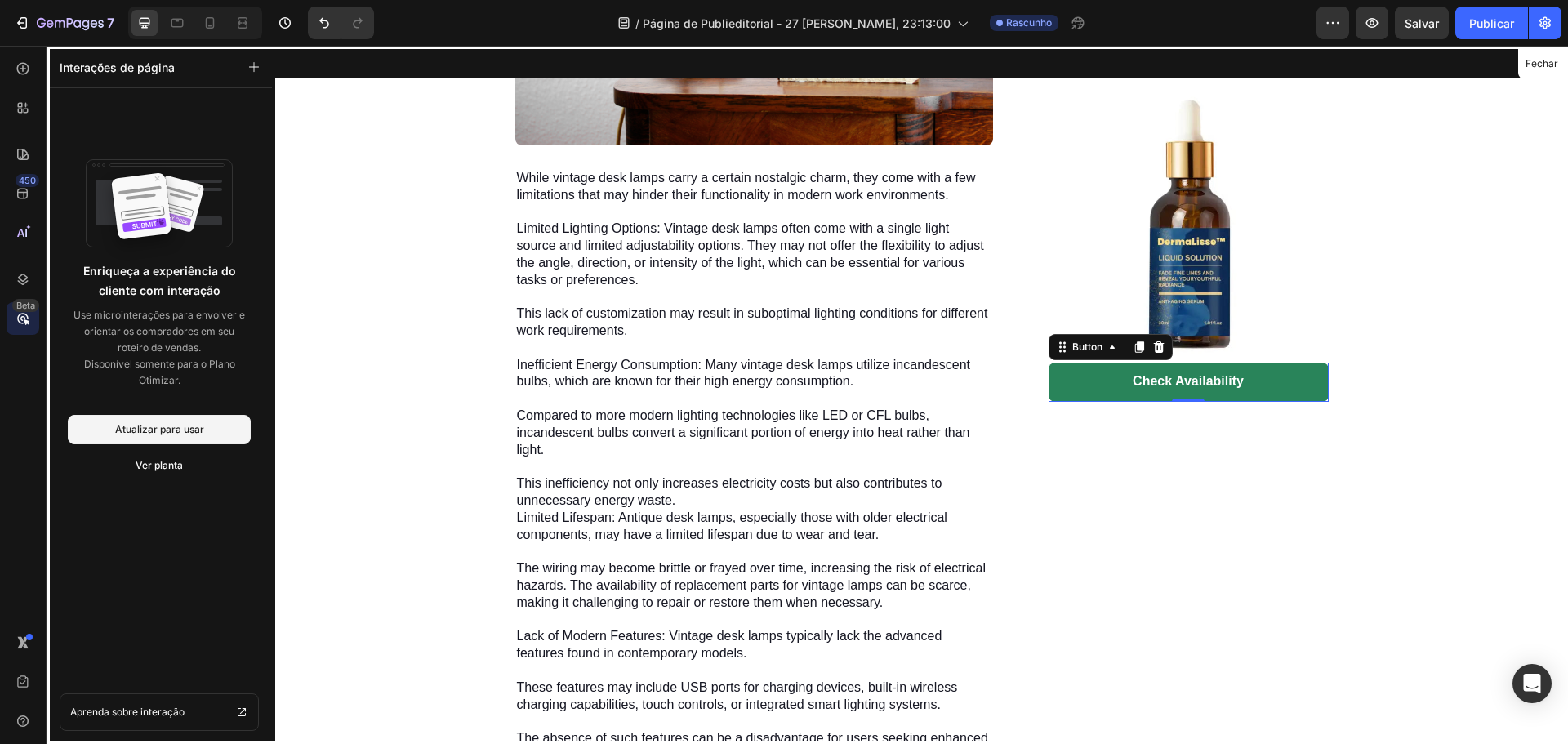
scroll to position [0, 0]
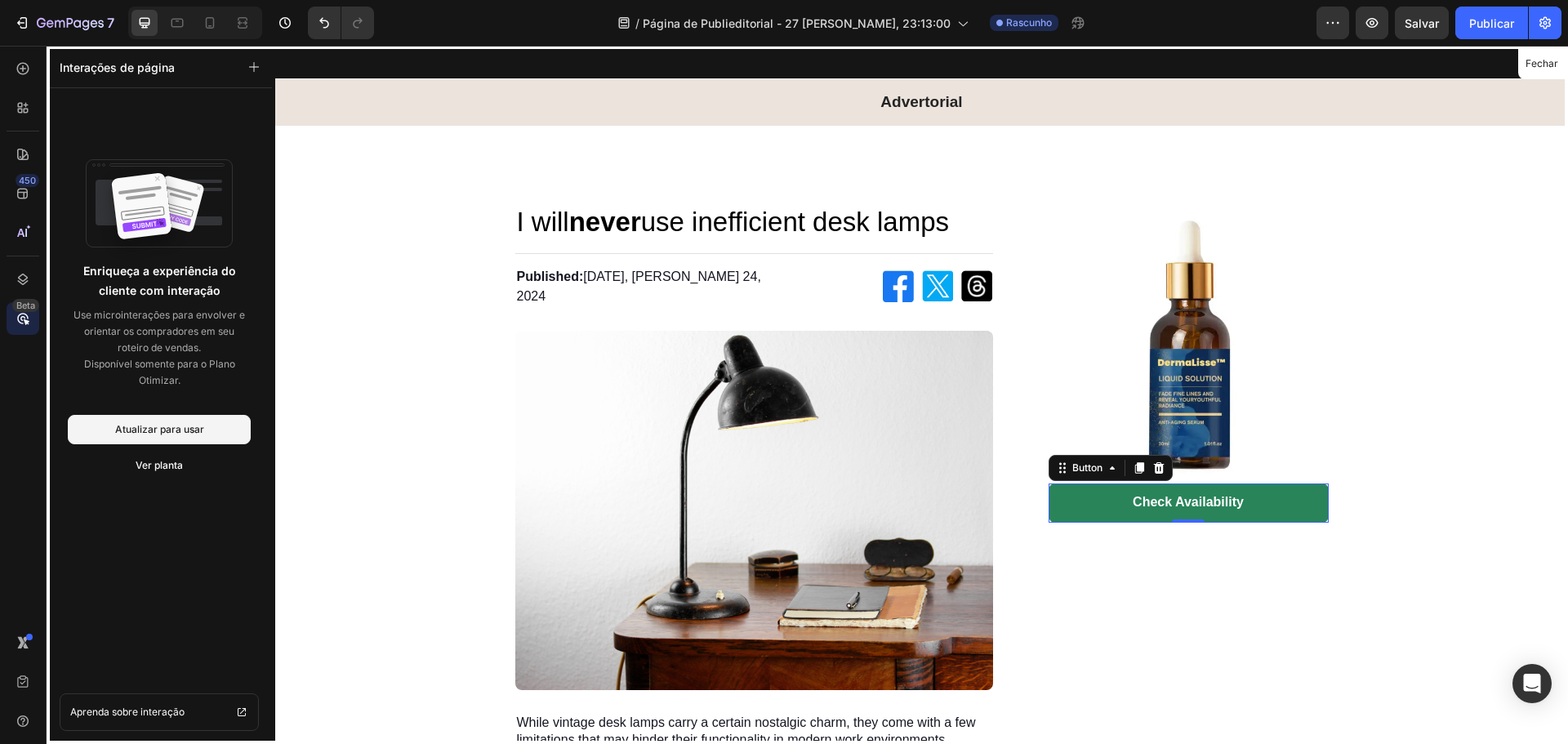
click at [820, 100] on div at bounding box center [921, 395] width 1293 height 698
click at [22, 279] on icon at bounding box center [23, 279] width 16 height 16
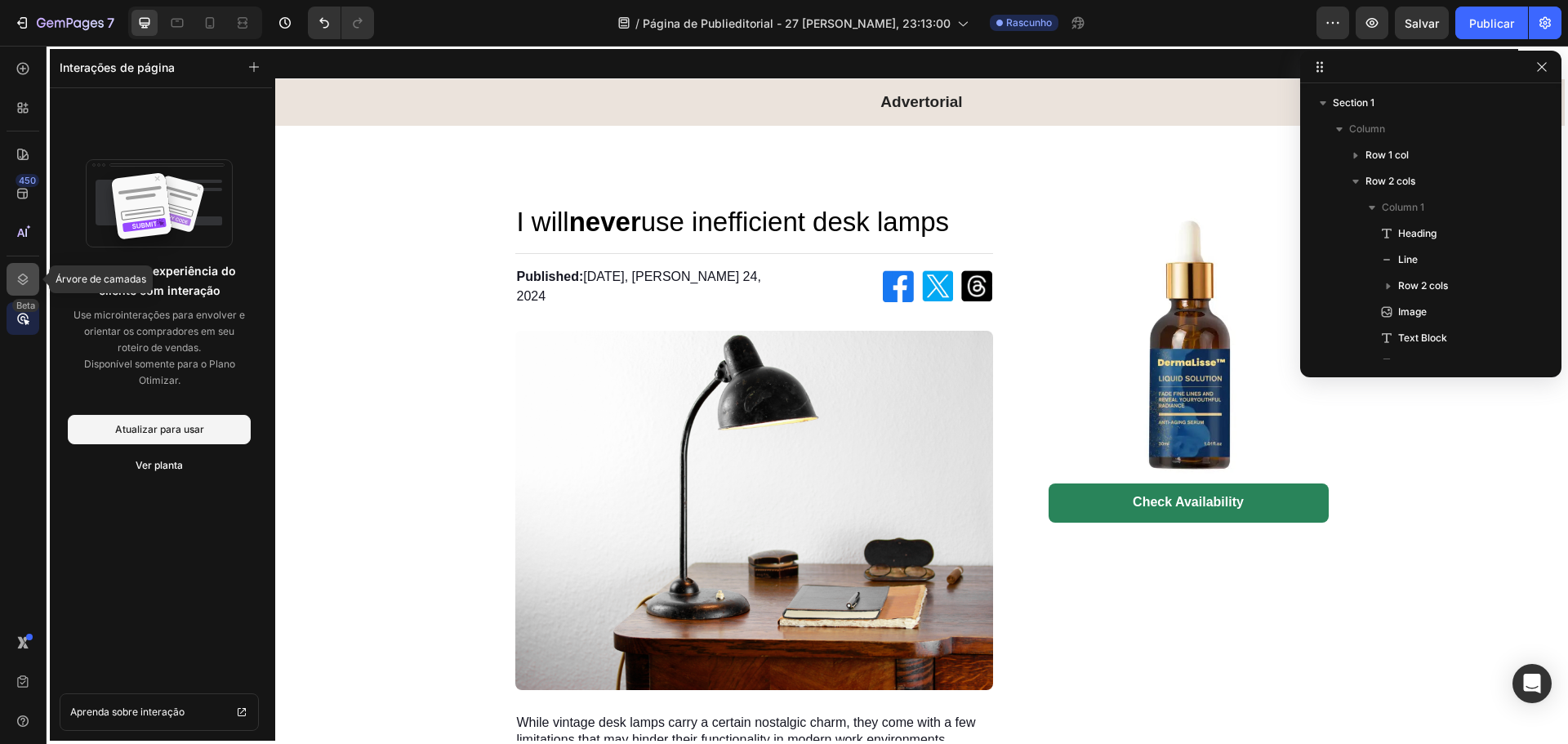
scroll to position [623, 0]
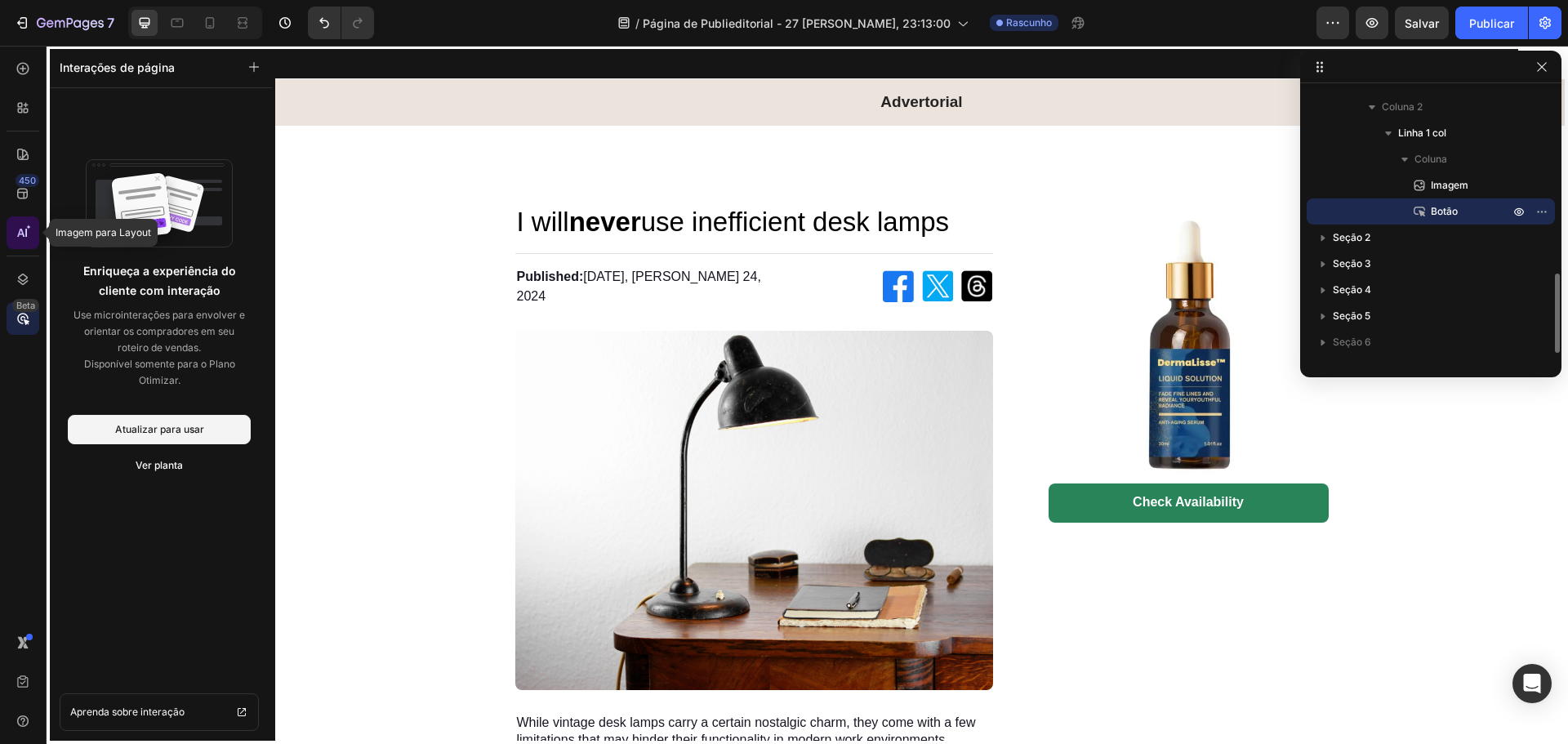
click at [25, 233] on icon at bounding box center [23, 232] width 16 height 16
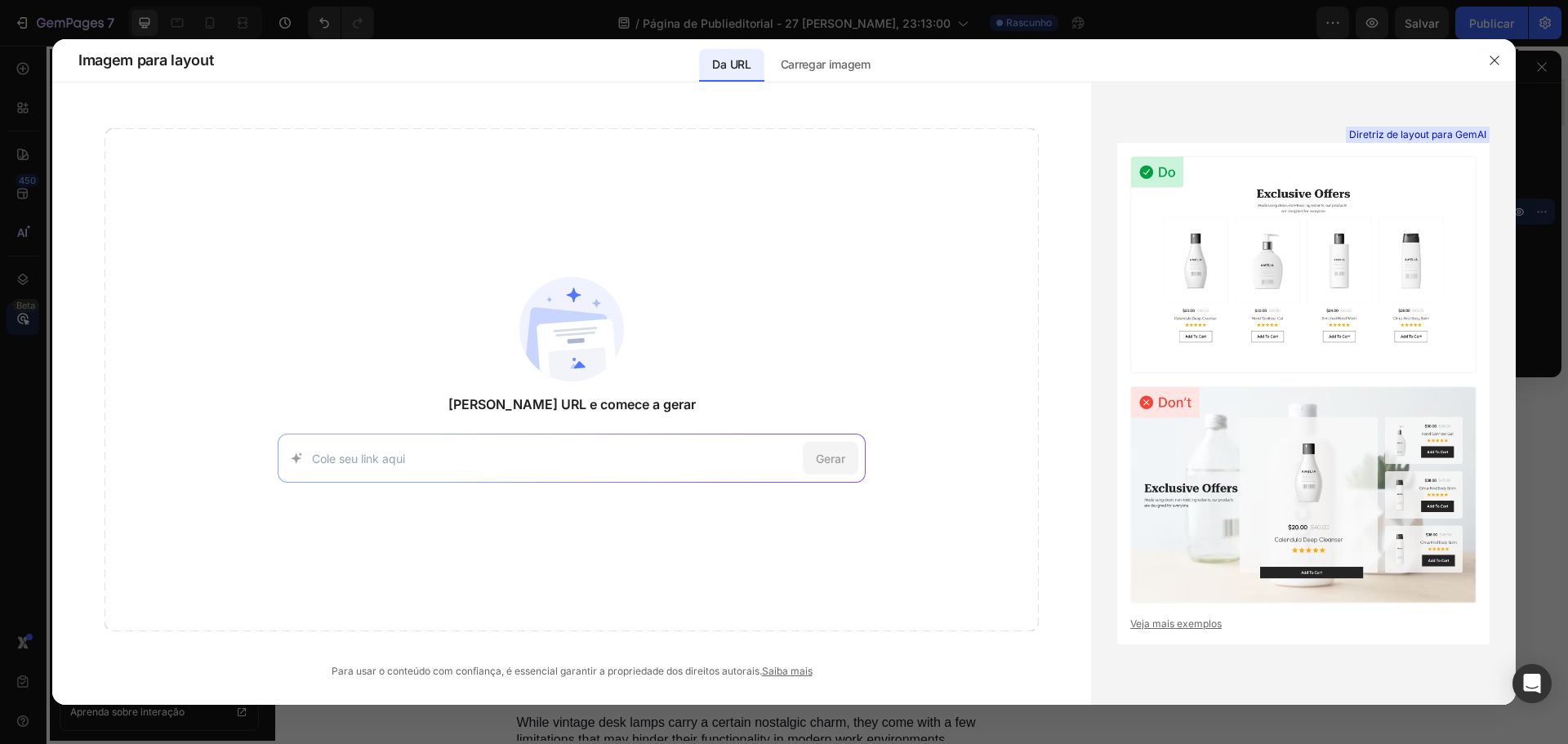
click at [516, 433] on div "[PERSON_NAME] URL e comece a gerar Gerar" at bounding box center [572, 380] width 935 height 503
click at [541, 438] on div "Gerar" at bounding box center [571, 458] width 588 height 49
click at [551, 448] on div "Gerar" at bounding box center [571, 458] width 588 height 49
click at [1502, 56] on button "button" at bounding box center [1494, 61] width 26 height 26
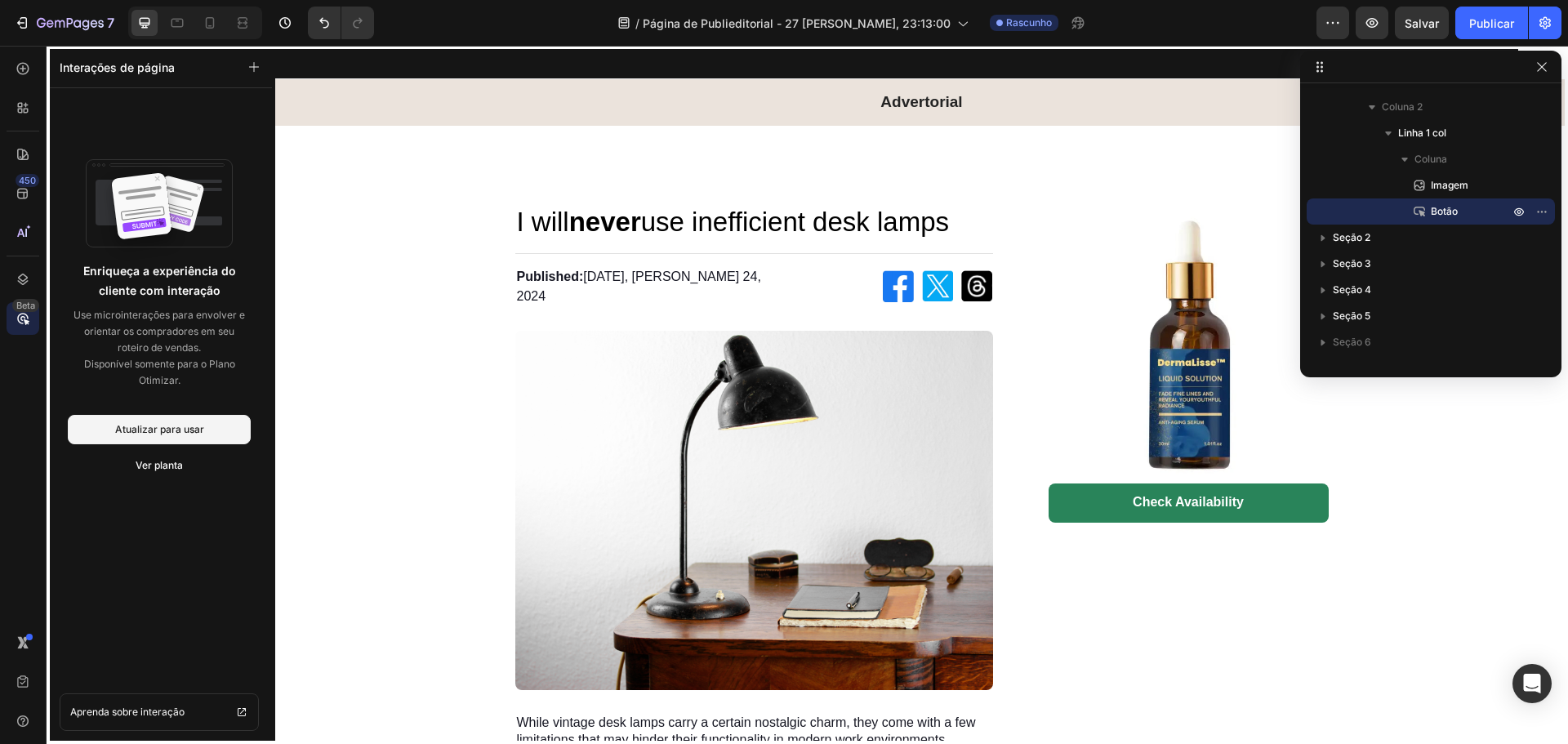
click at [1543, 73] on button "button" at bounding box center [1542, 67] width 20 height 20
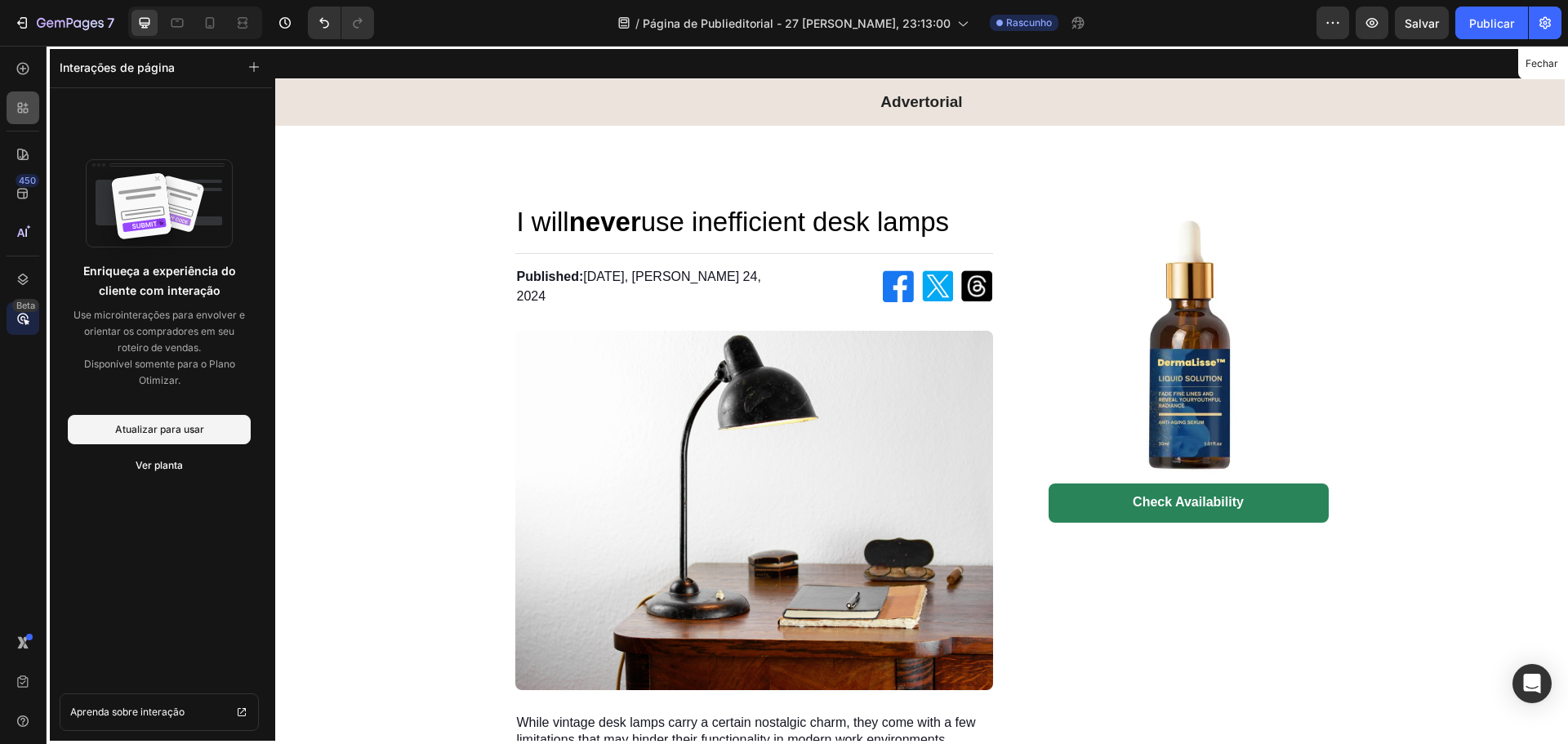
click at [17, 124] on div at bounding box center [23, 108] width 33 height 33
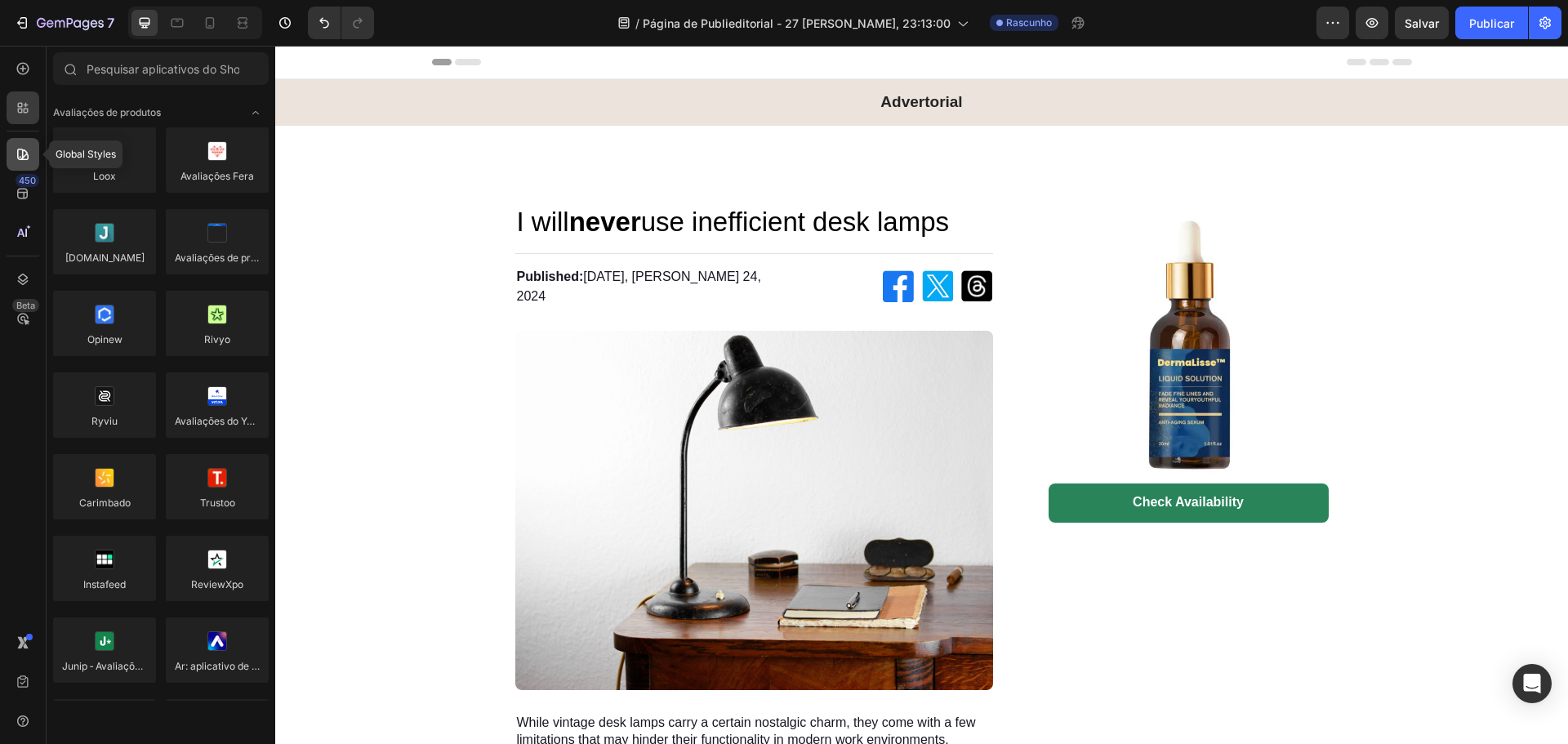
click at [26, 160] on icon at bounding box center [23, 155] width 16 height 16
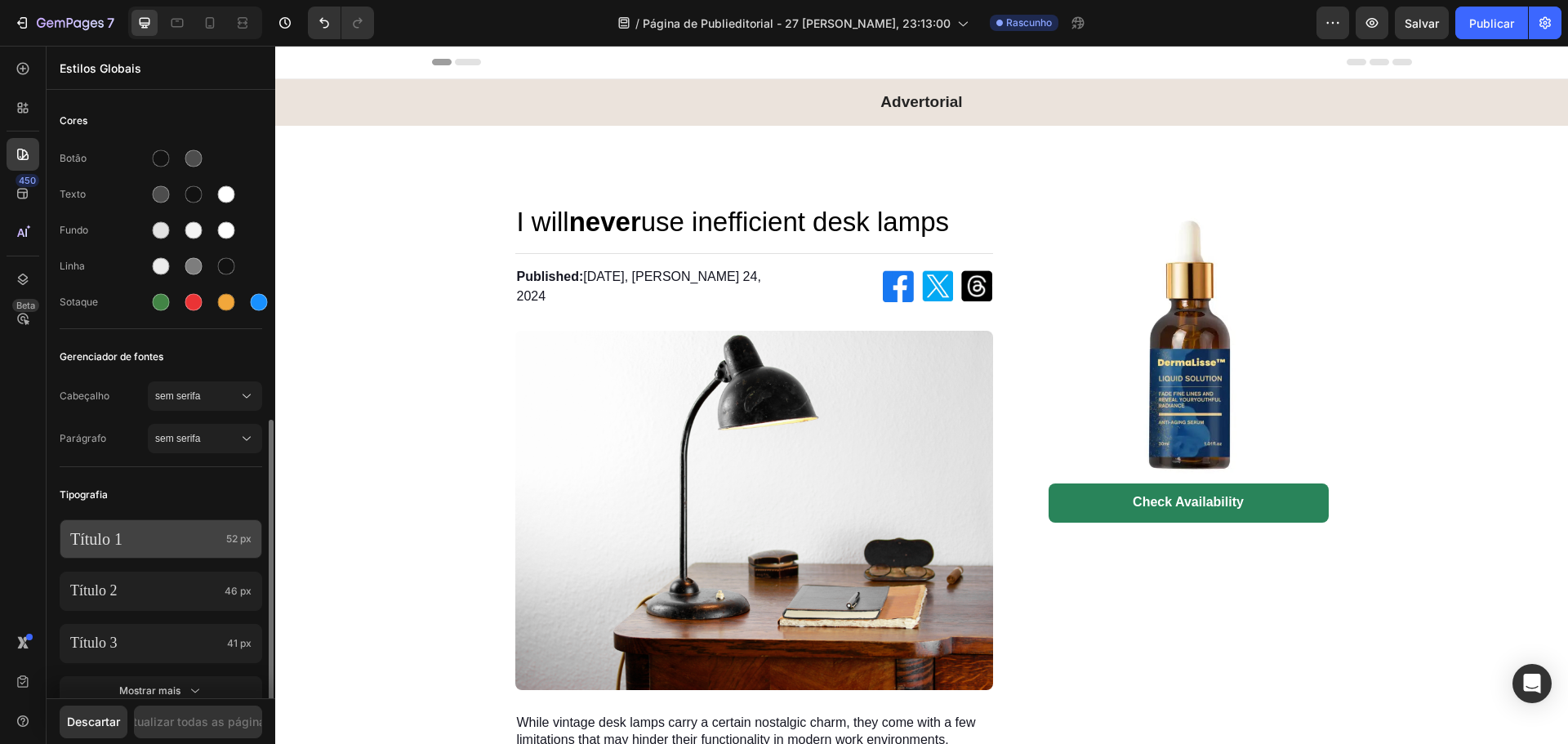
scroll to position [592, 0]
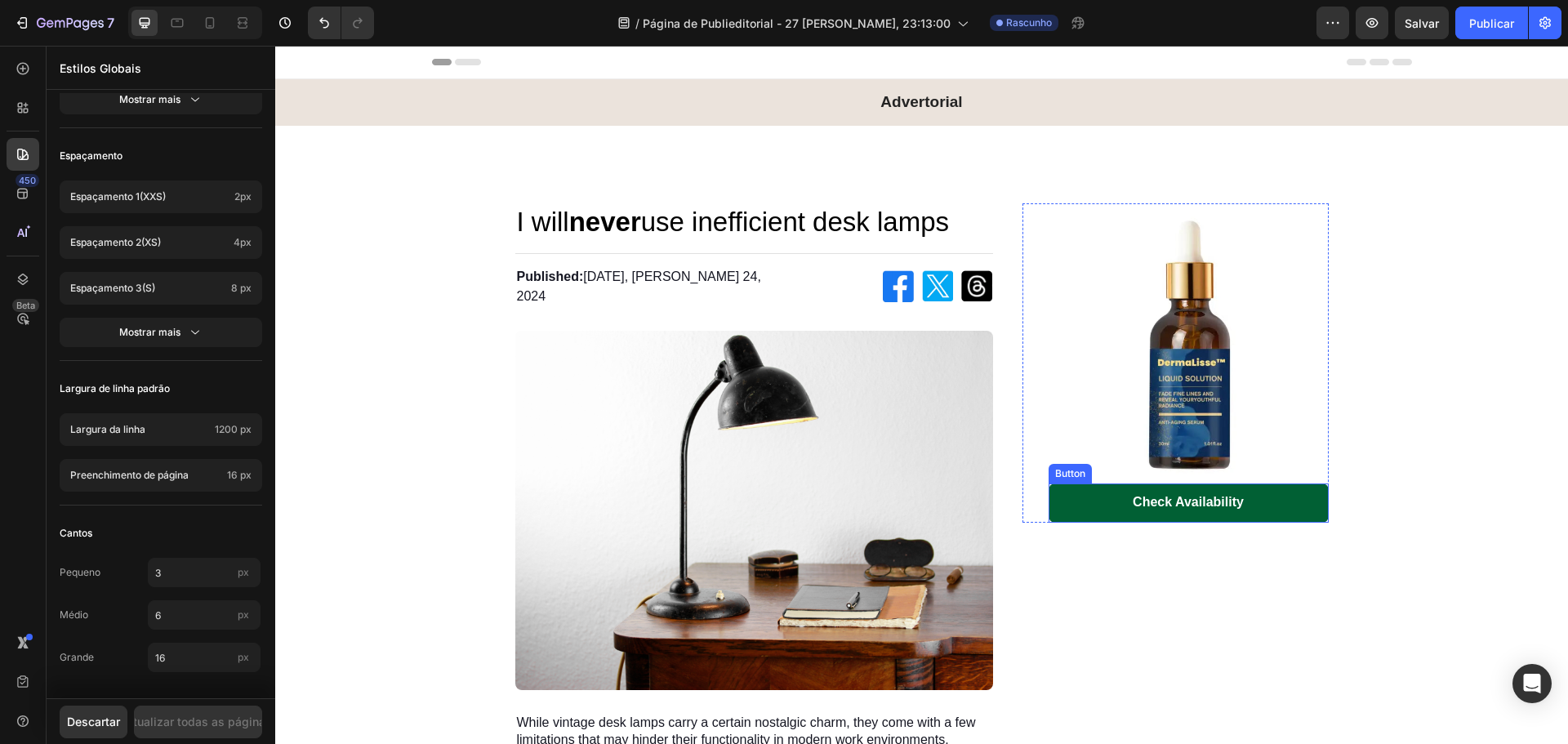
click at [1108, 494] on link "Check Availability" at bounding box center [1188, 503] width 280 height 39
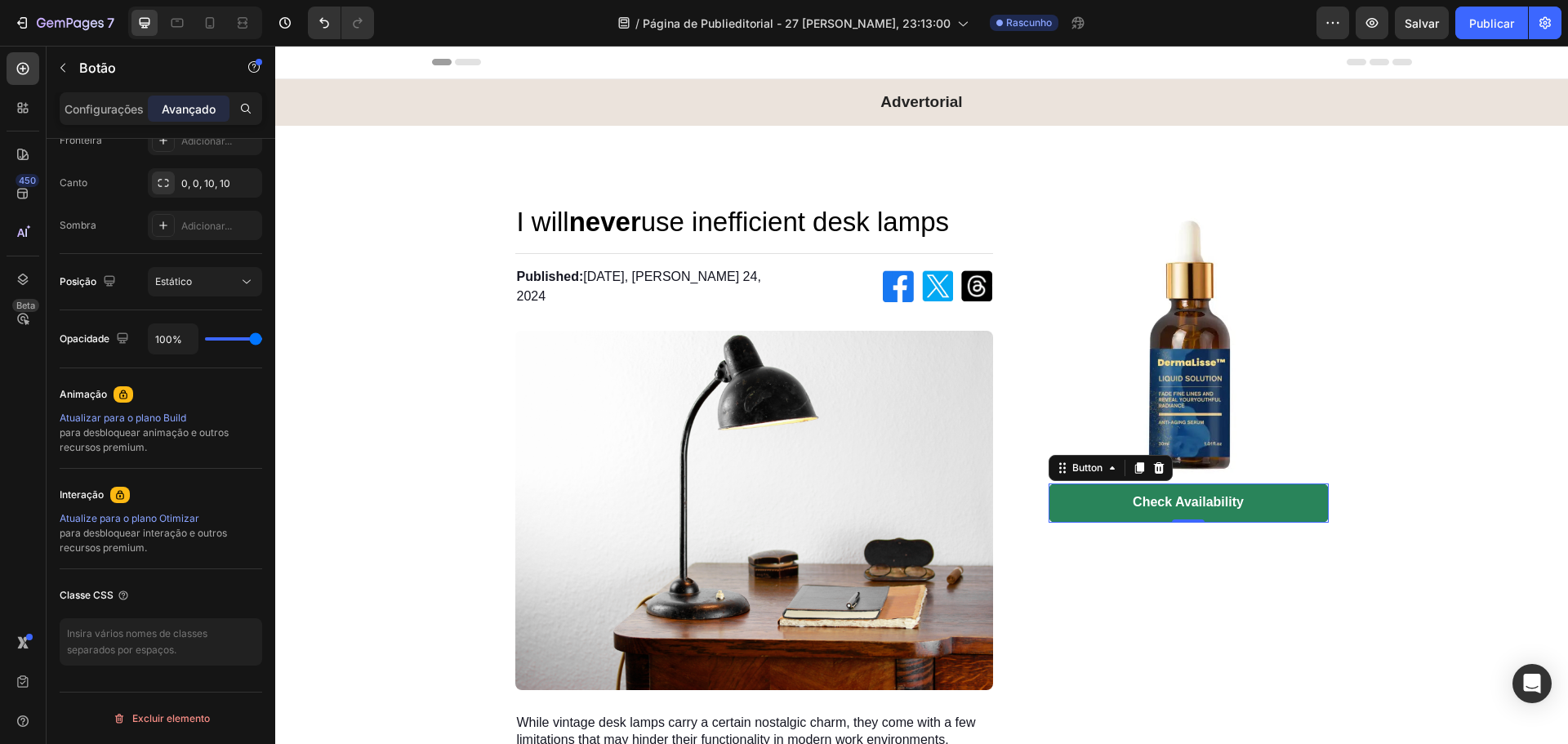
scroll to position [0, 0]
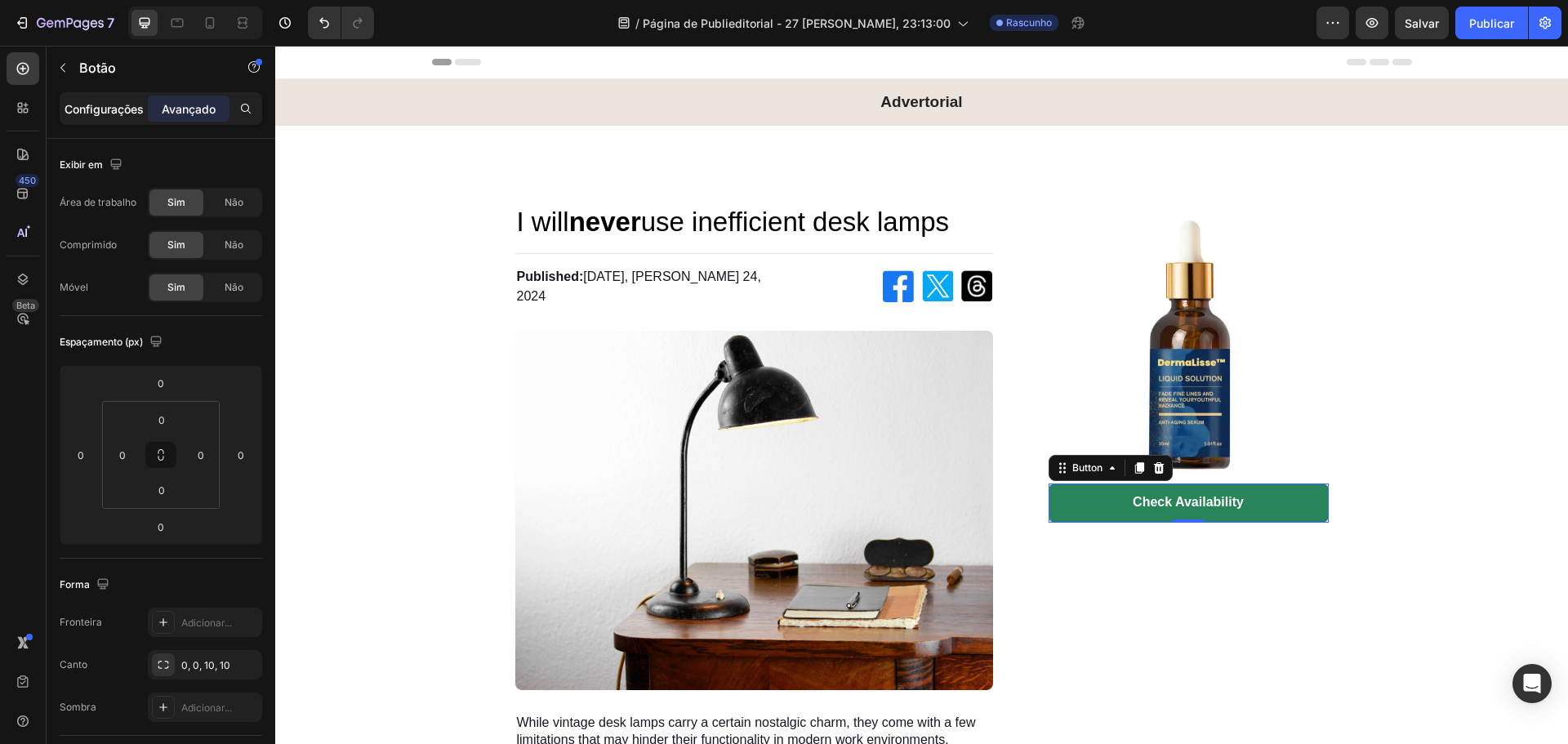
click at [126, 114] on font "Configurações" at bounding box center [104, 109] width 79 height 14
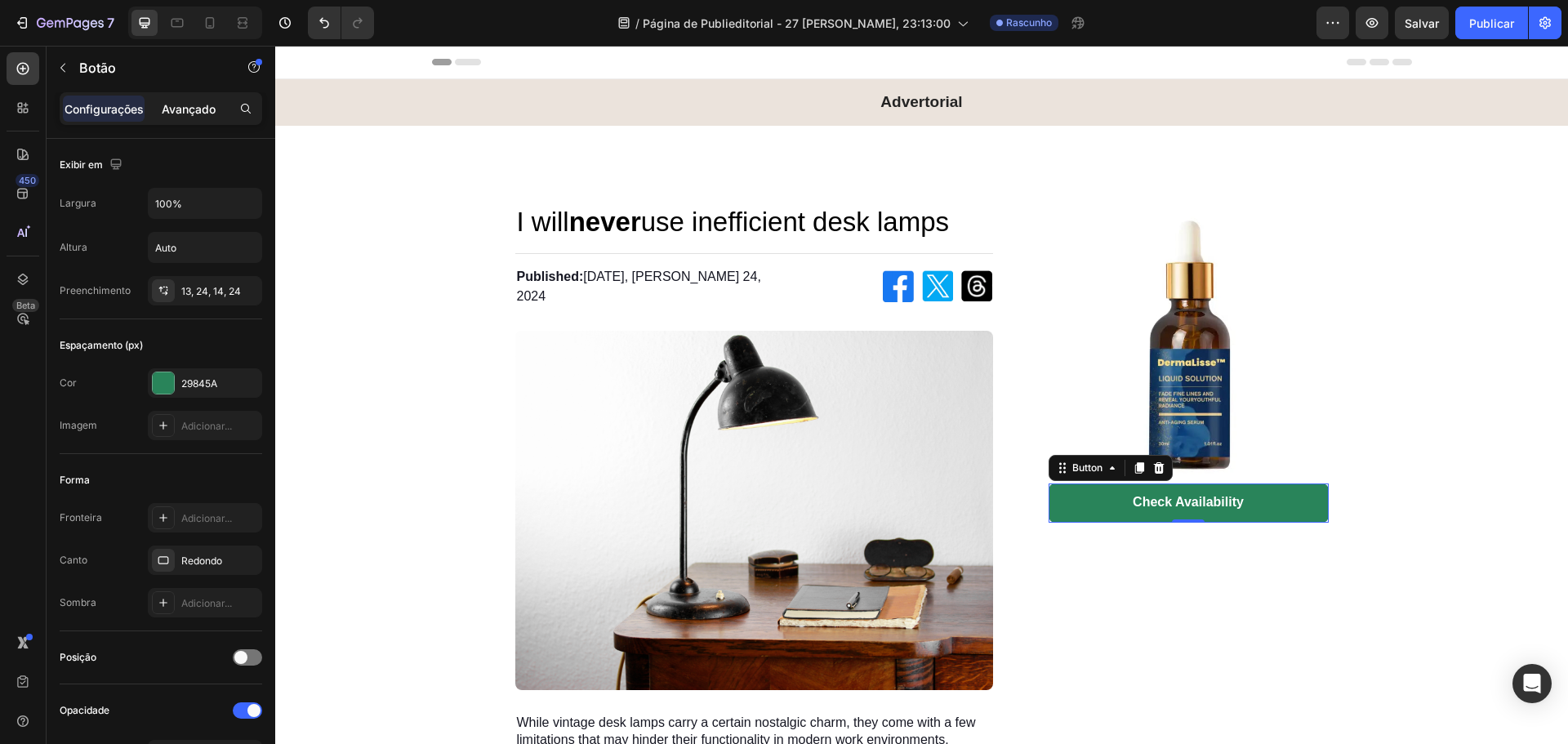
click at [187, 110] on font "Avançado" at bounding box center [189, 109] width 54 height 14
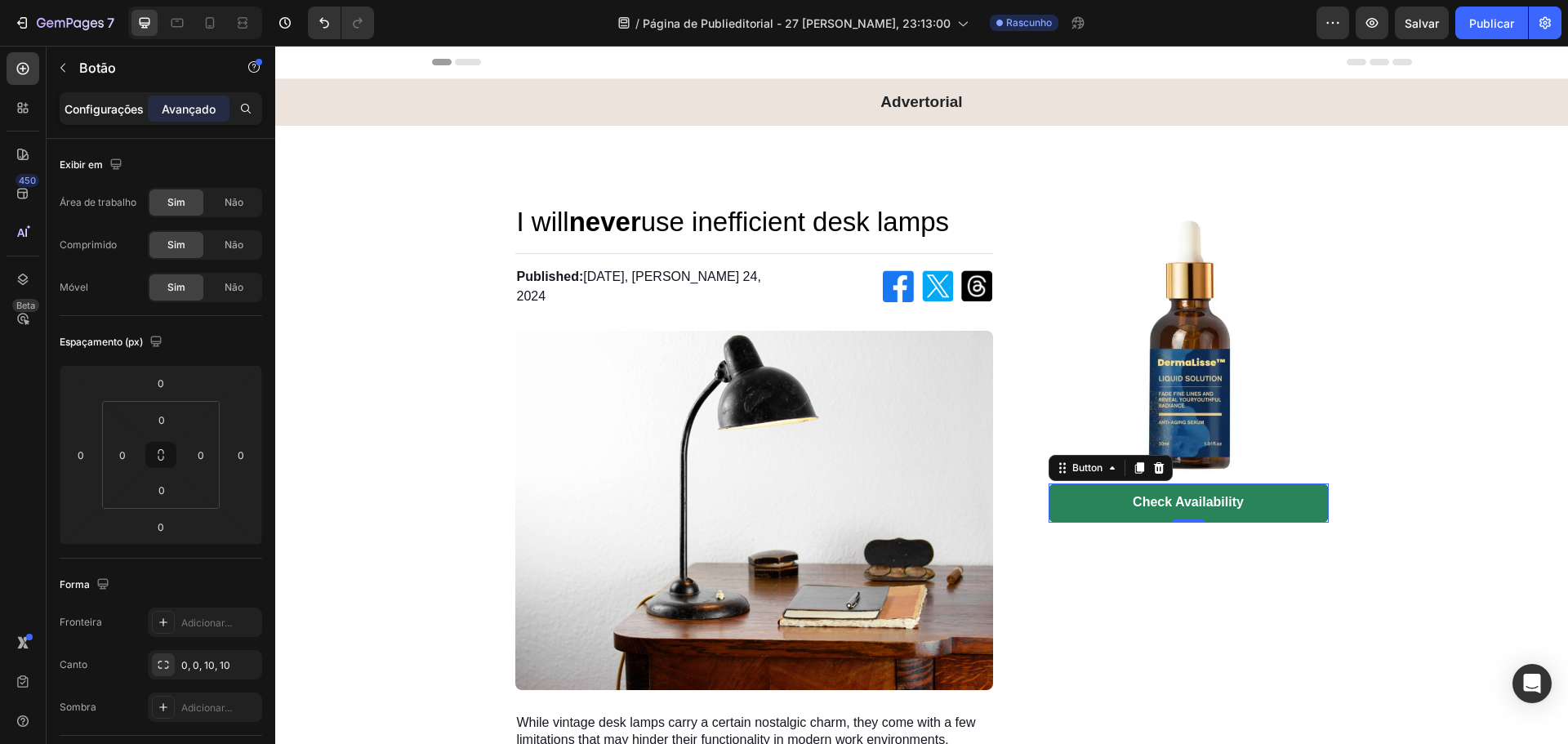
click at [101, 111] on font "Configurações" at bounding box center [104, 109] width 79 height 14
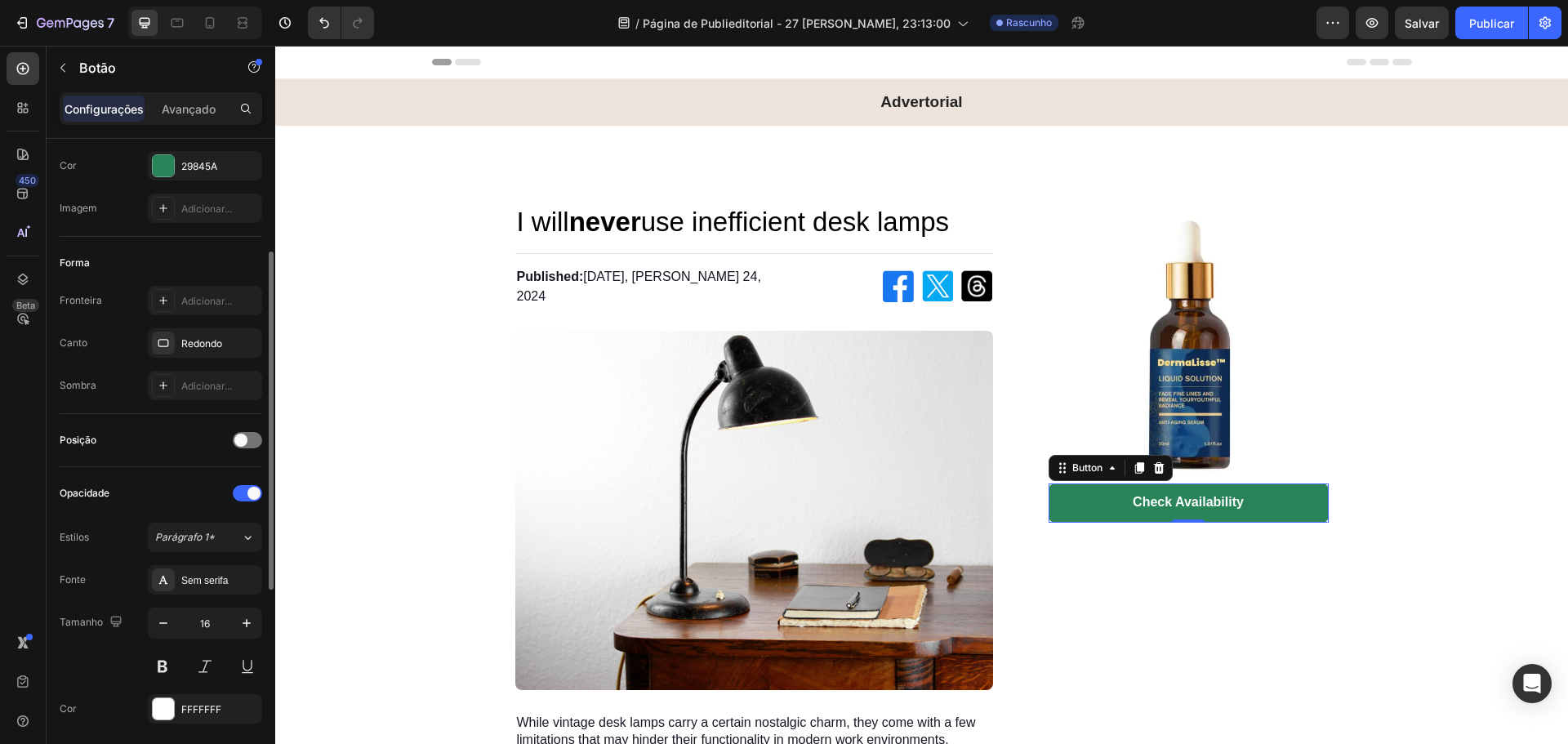
scroll to position [326, 0]
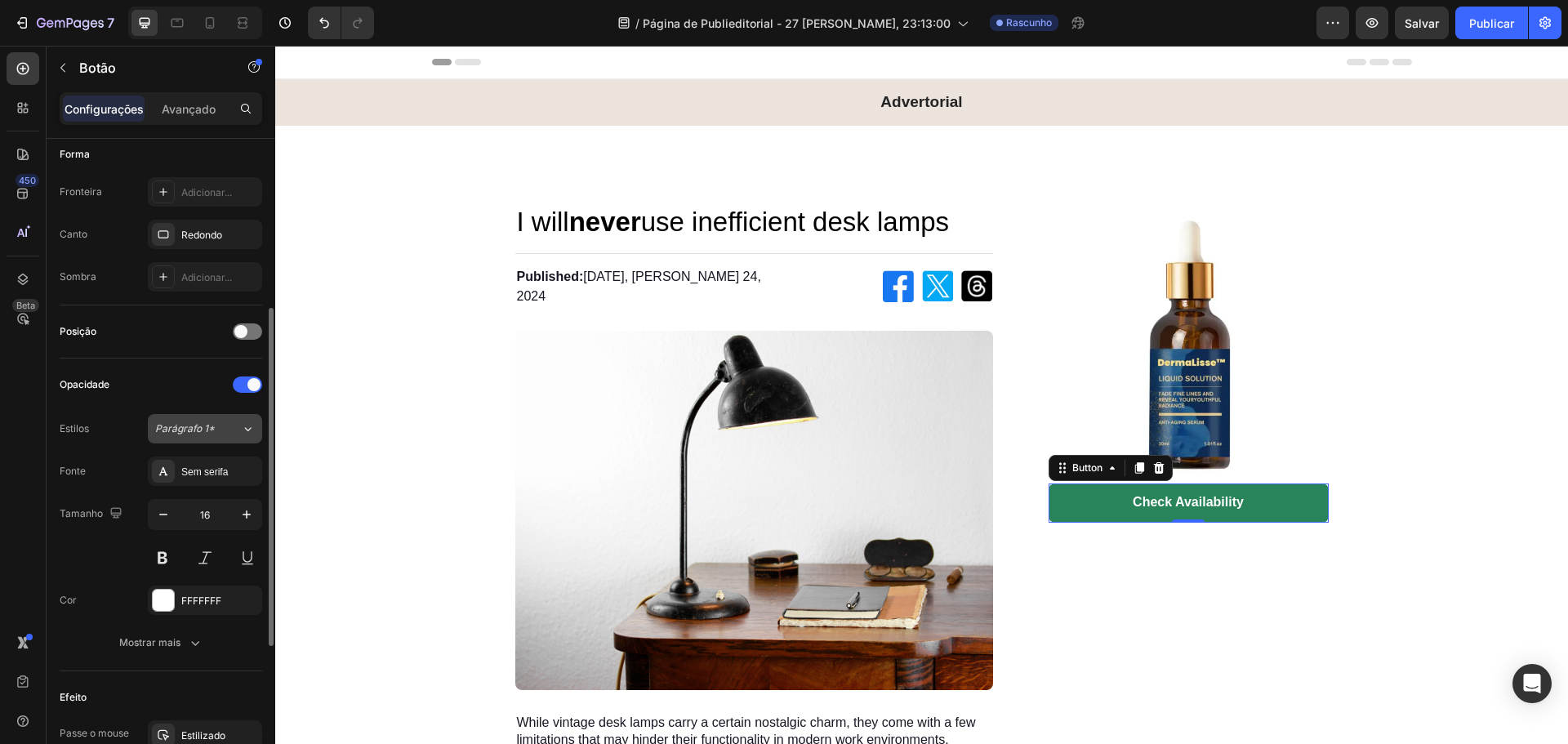
click at [191, 435] on span "Parágrafo 1*" at bounding box center [185, 429] width 60 height 15
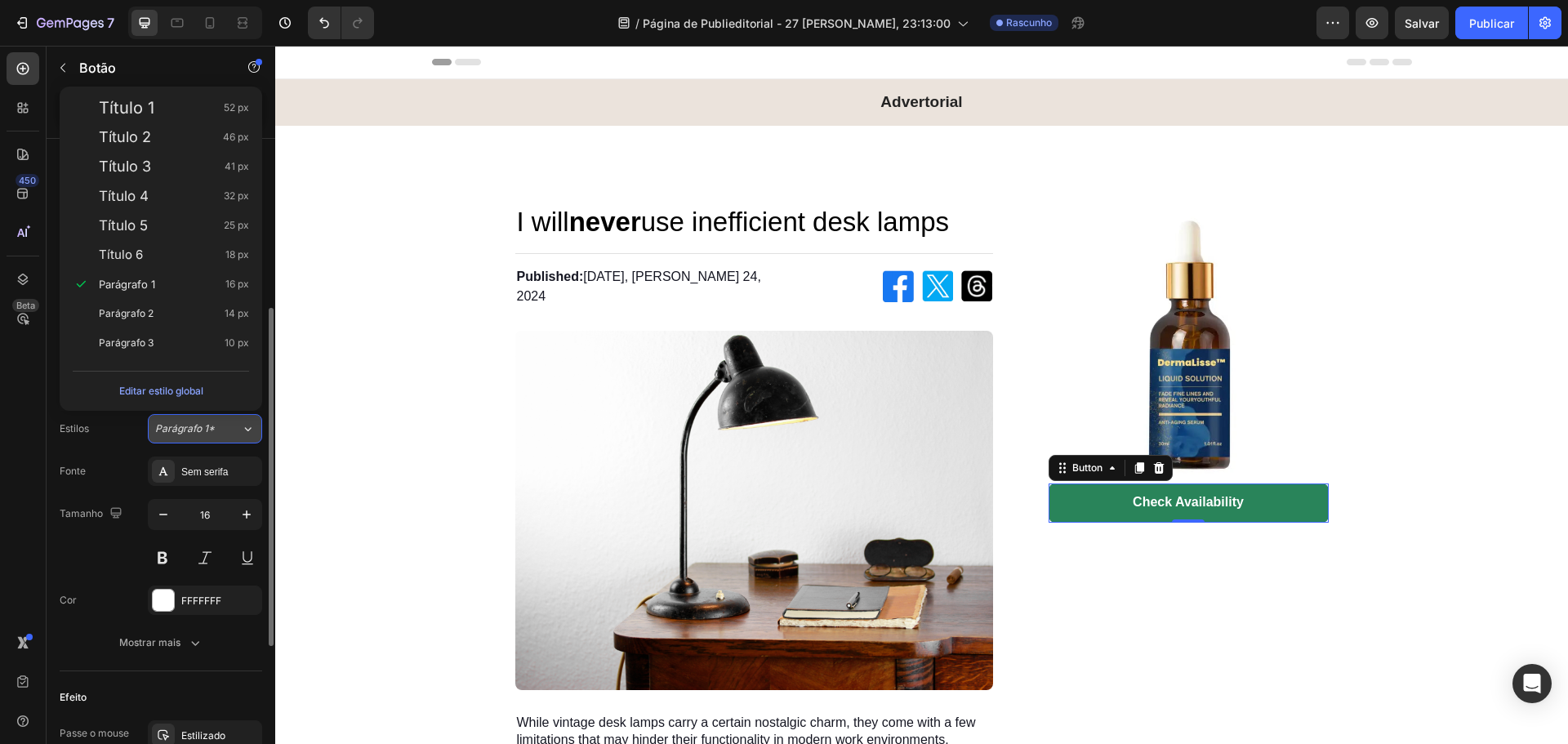
click at [191, 435] on span "Parágrafo 1*" at bounding box center [185, 429] width 60 height 15
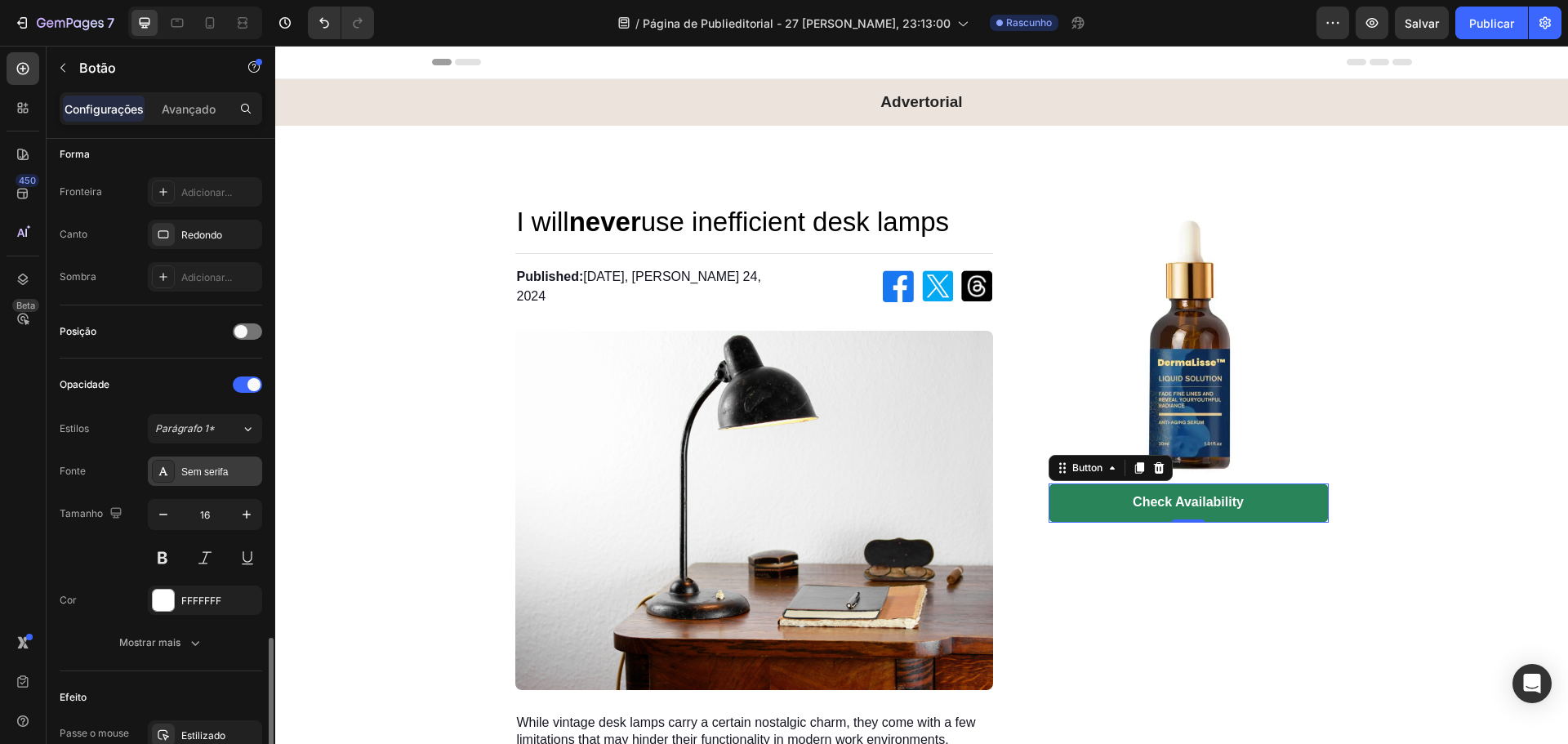
scroll to position [543, 0]
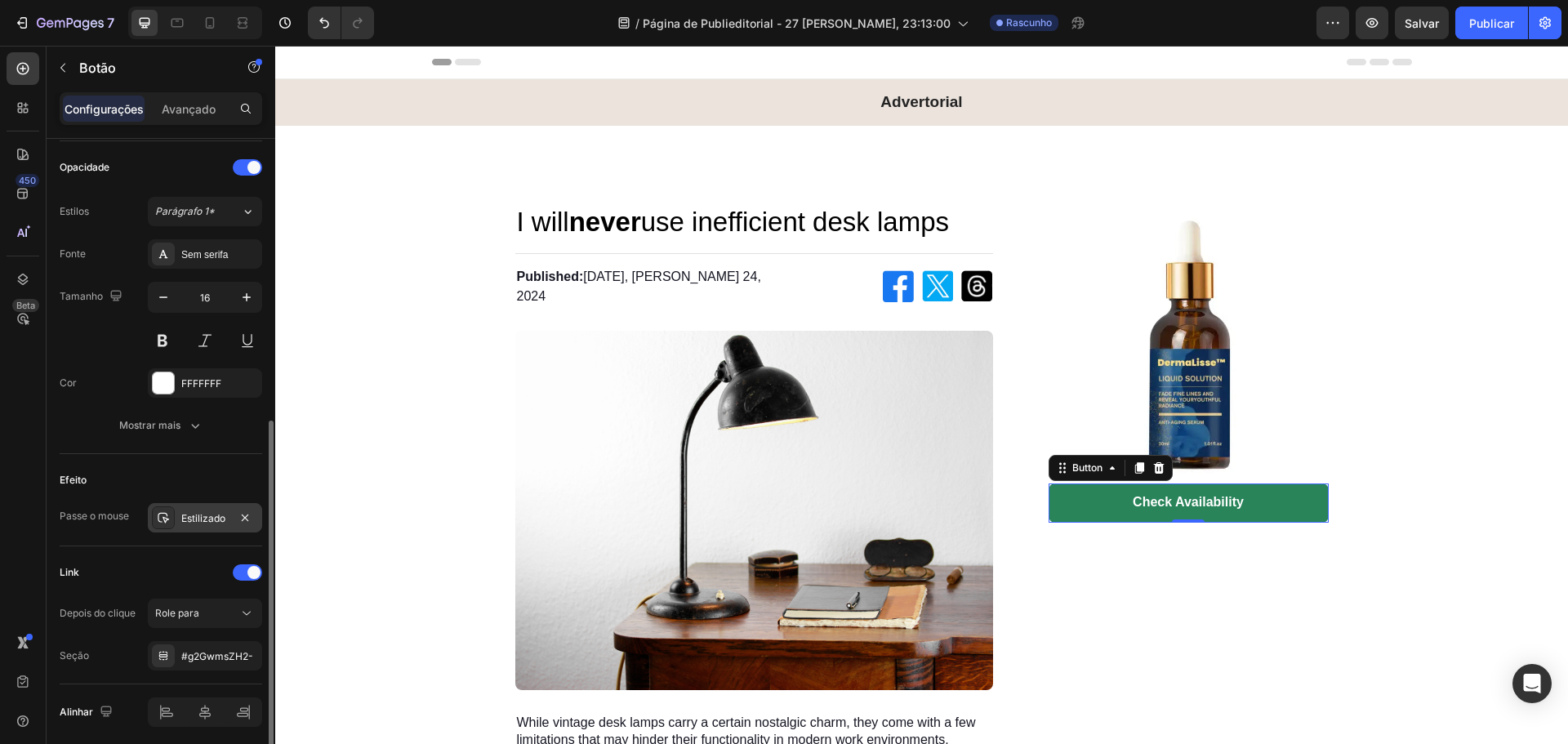
click at [164, 519] on icon at bounding box center [164, 518] width 11 height 11
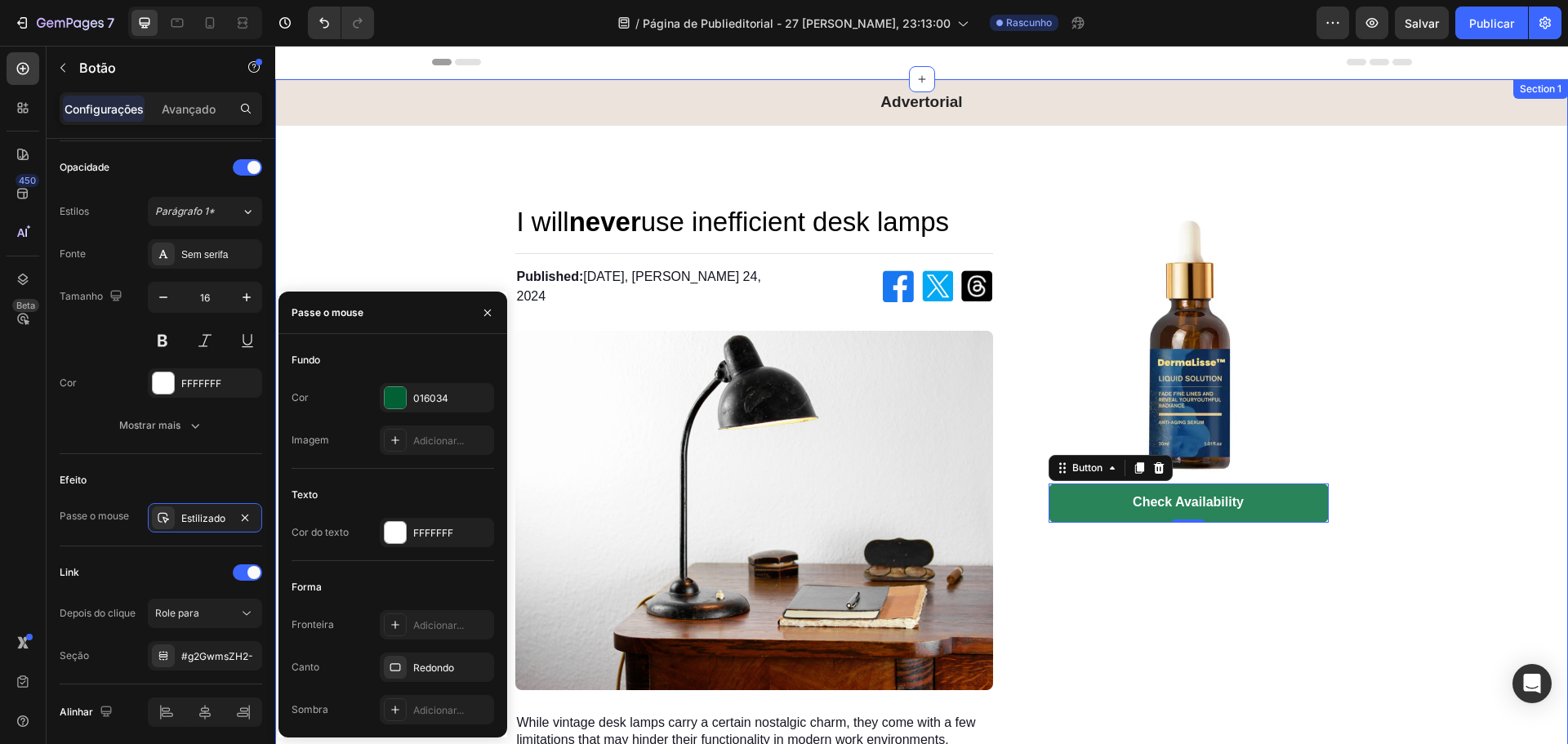
scroll to position [218, 0]
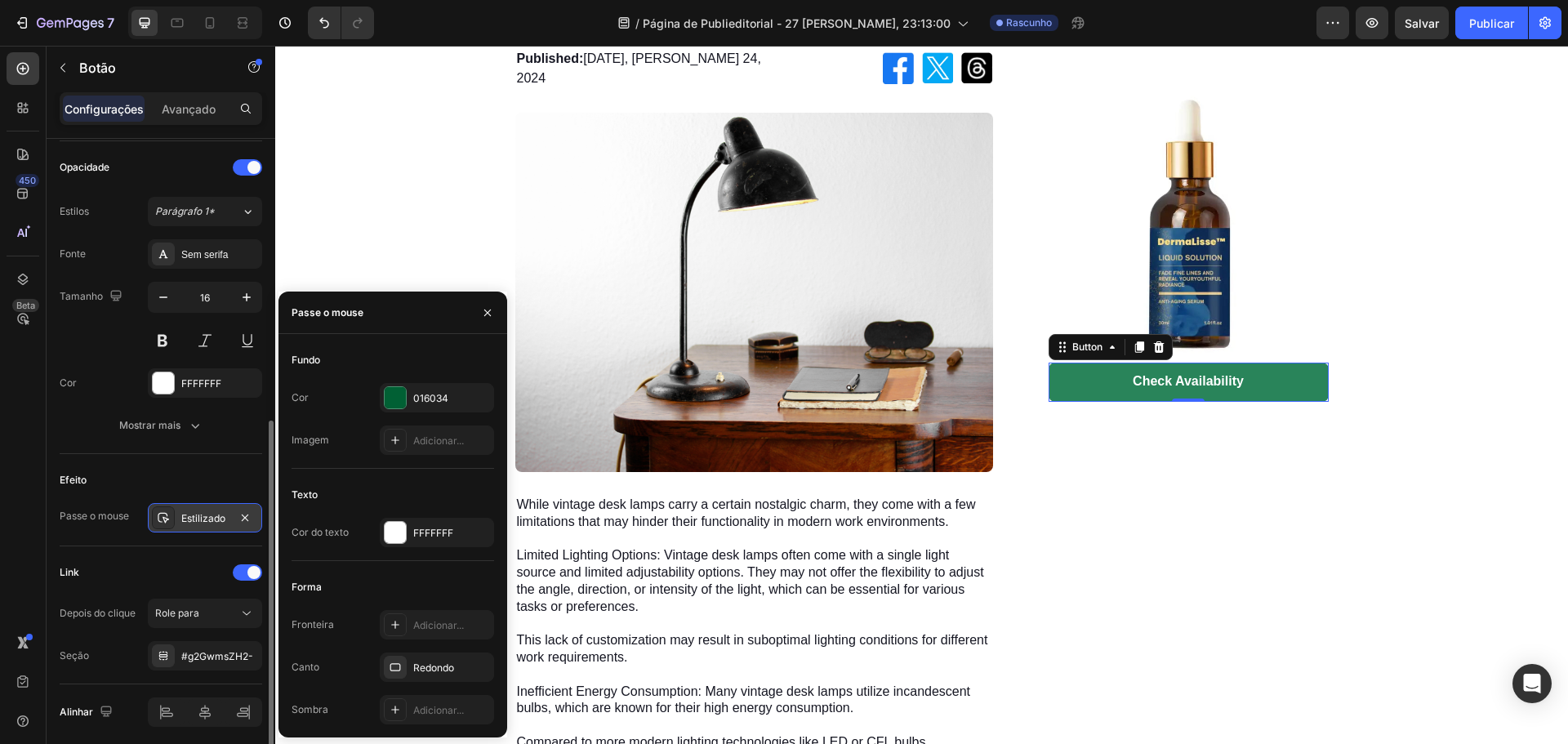
click at [191, 514] on font "Estilizado" at bounding box center [204, 518] width 44 height 12
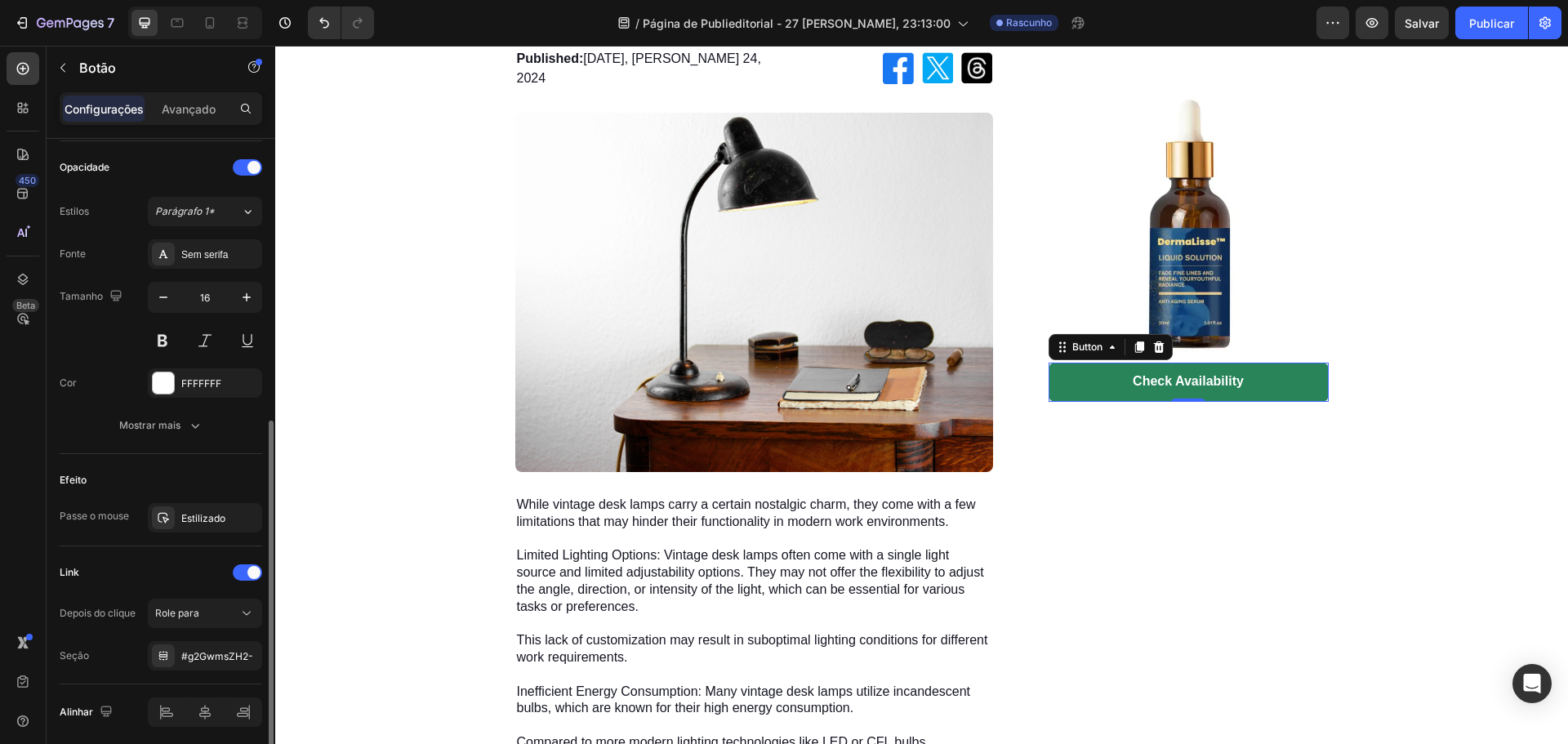
scroll to position [604, 0]
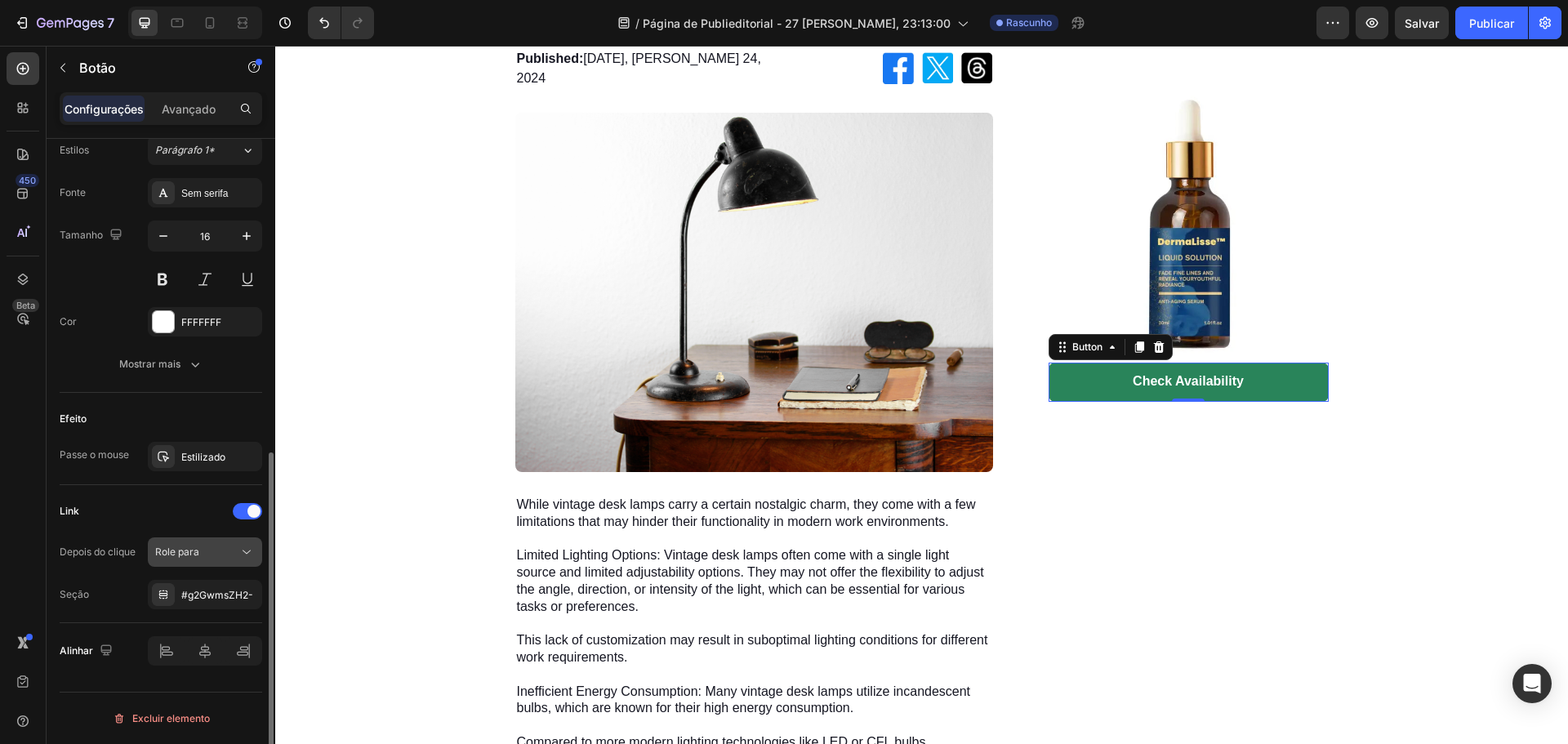
click at [198, 557] on font "Role para" at bounding box center [178, 552] width 44 height 12
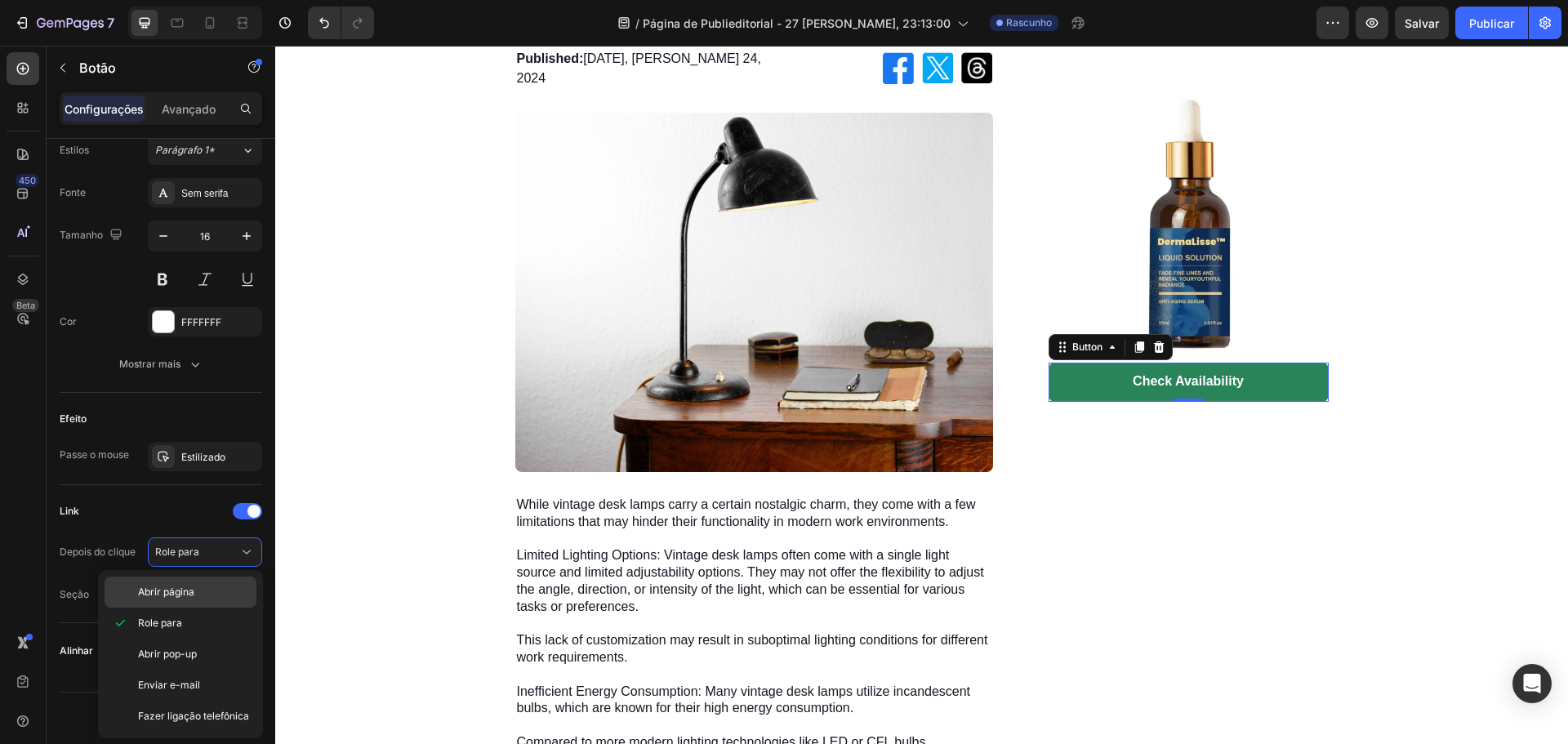
click at [201, 592] on p "Abrir página" at bounding box center [194, 593] width 111 height 15
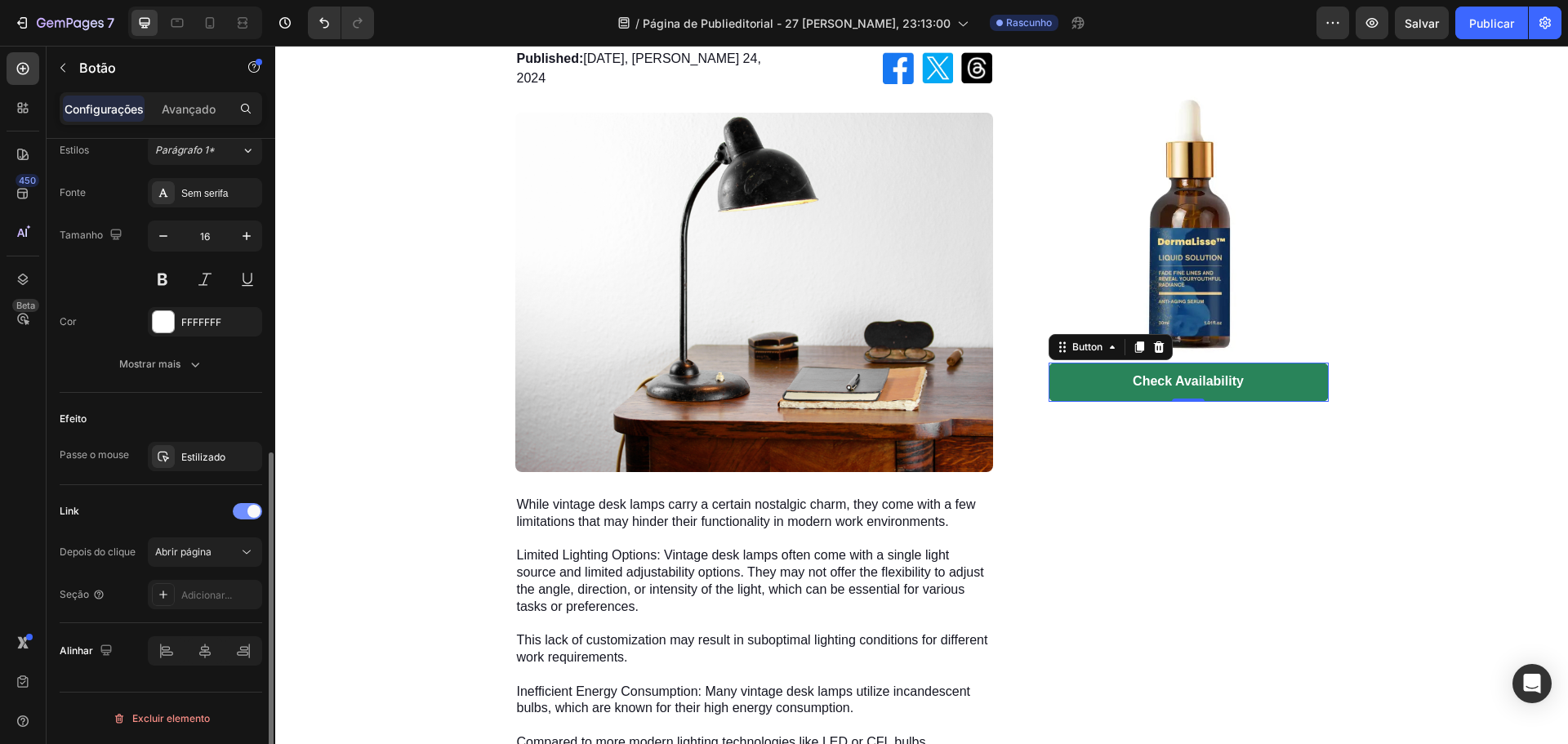
click at [250, 507] on span at bounding box center [254, 512] width 13 height 13
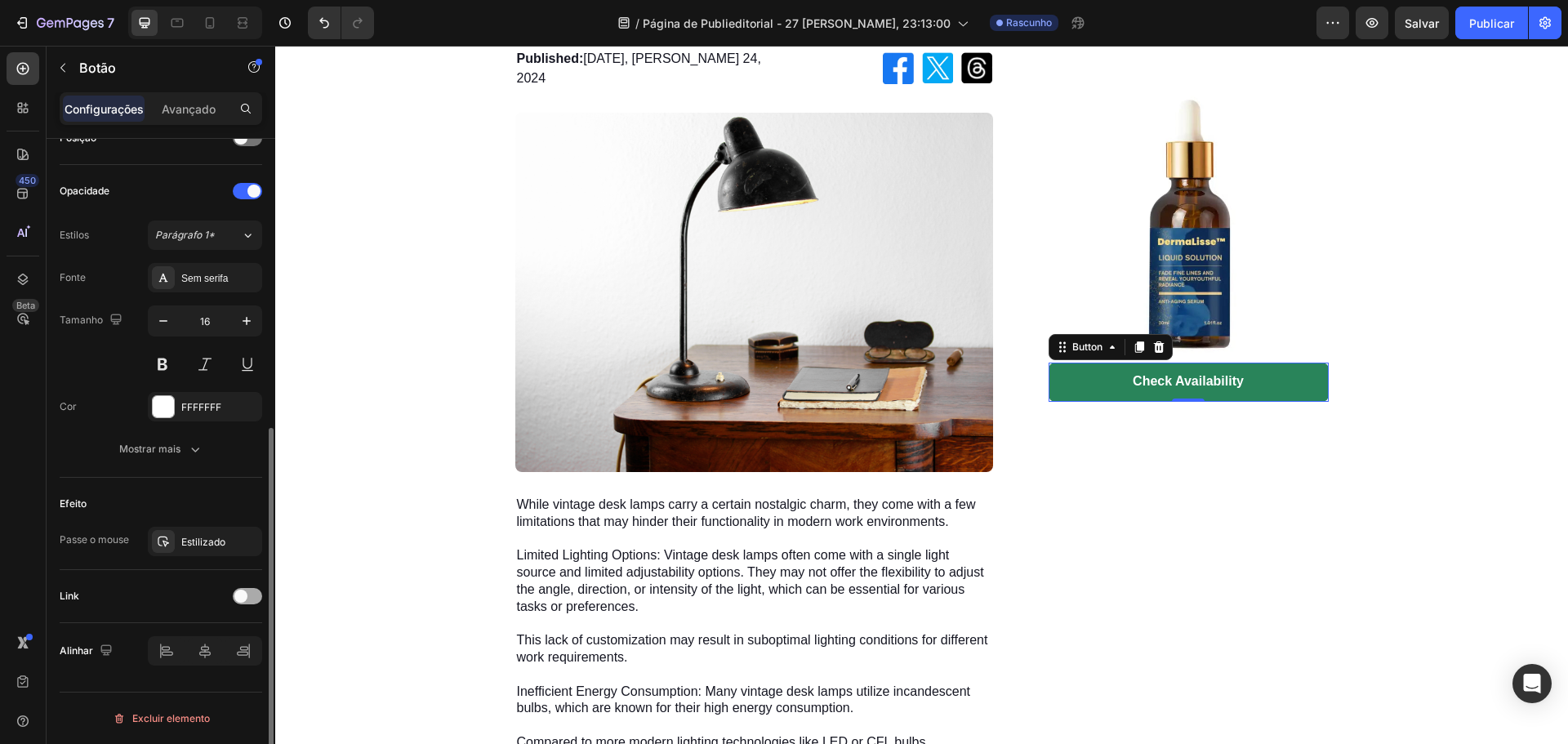
scroll to position [520, 0]
click at [247, 602] on div at bounding box center [247, 597] width 29 height 16
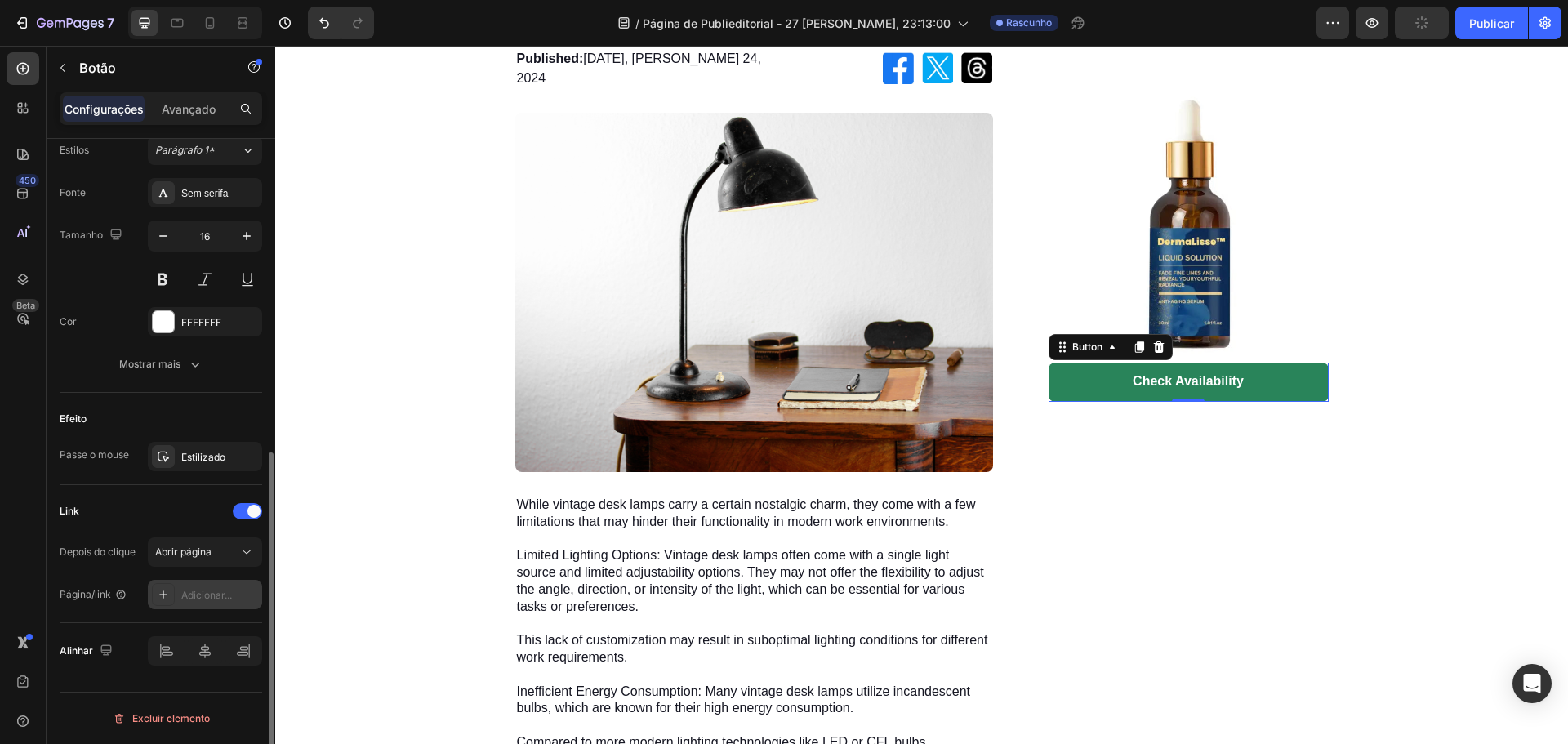
click at [201, 597] on font "Adicionar..." at bounding box center [207, 595] width 51 height 12
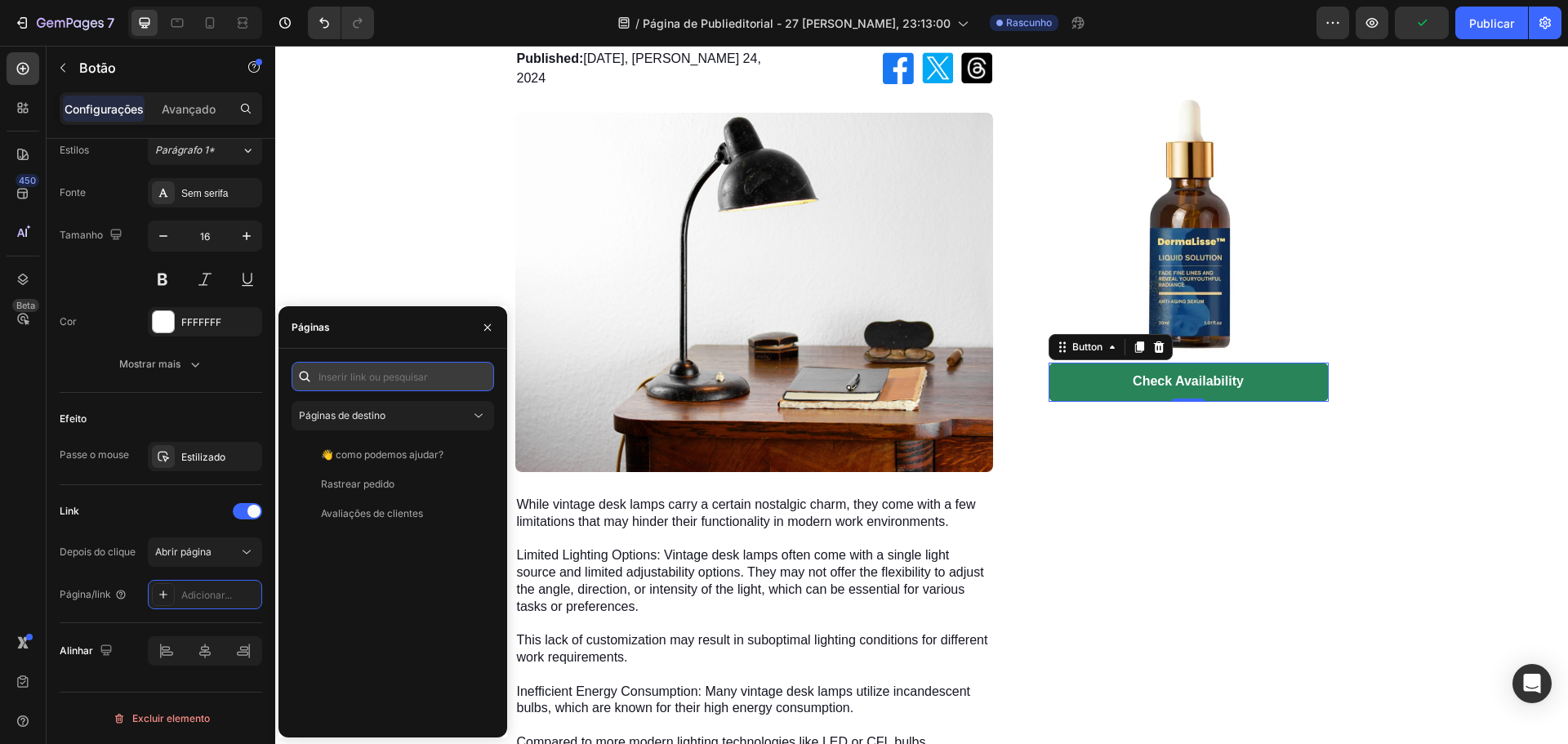
click at [390, 379] on input "text" at bounding box center [392, 377] width 202 height 29
paste input "[URL][DOMAIN_NAME]"
type input "[URL][DOMAIN_NAME]"
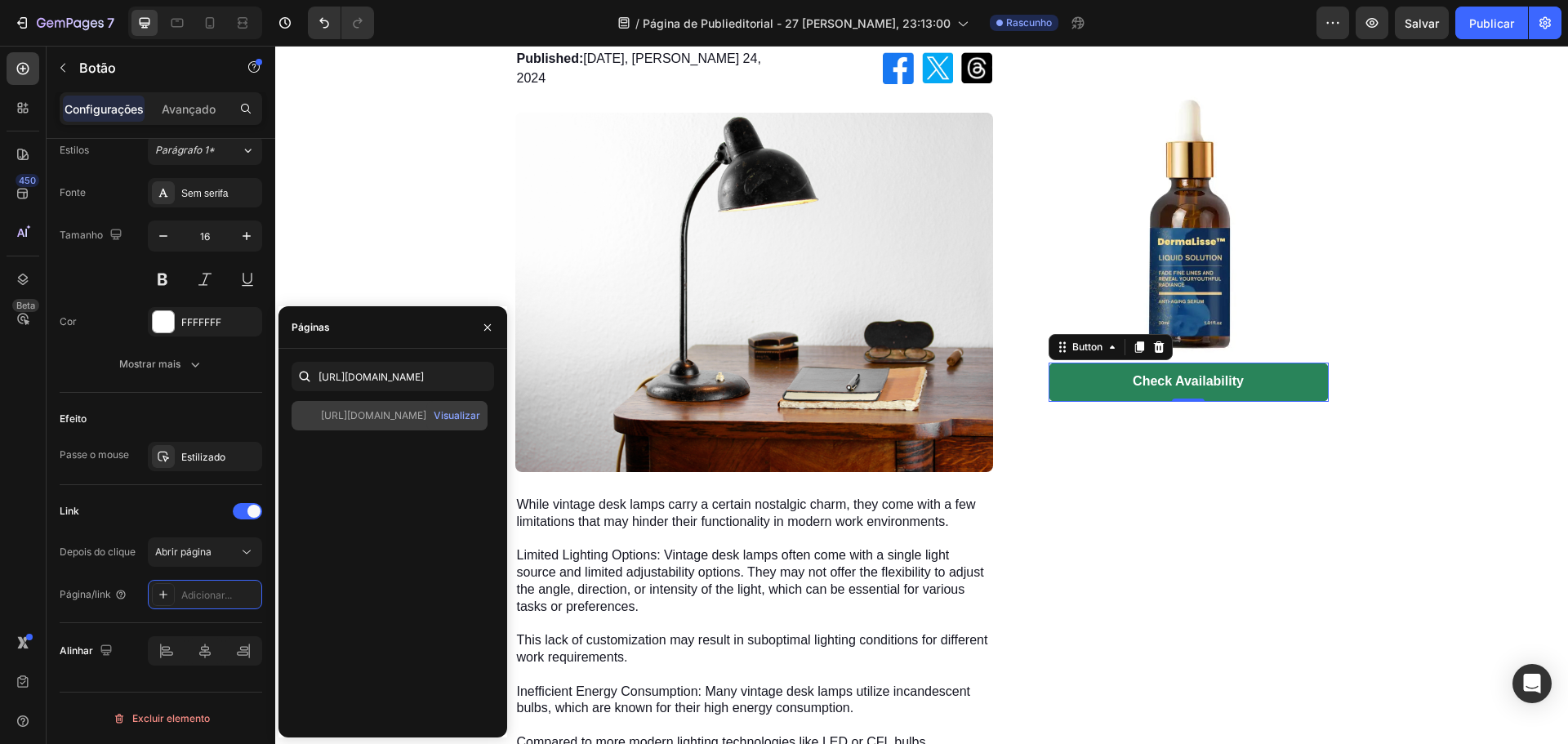
scroll to position [0, 0]
click at [372, 417] on font "[URL][DOMAIN_NAME]" at bounding box center [373, 415] width 106 height 12
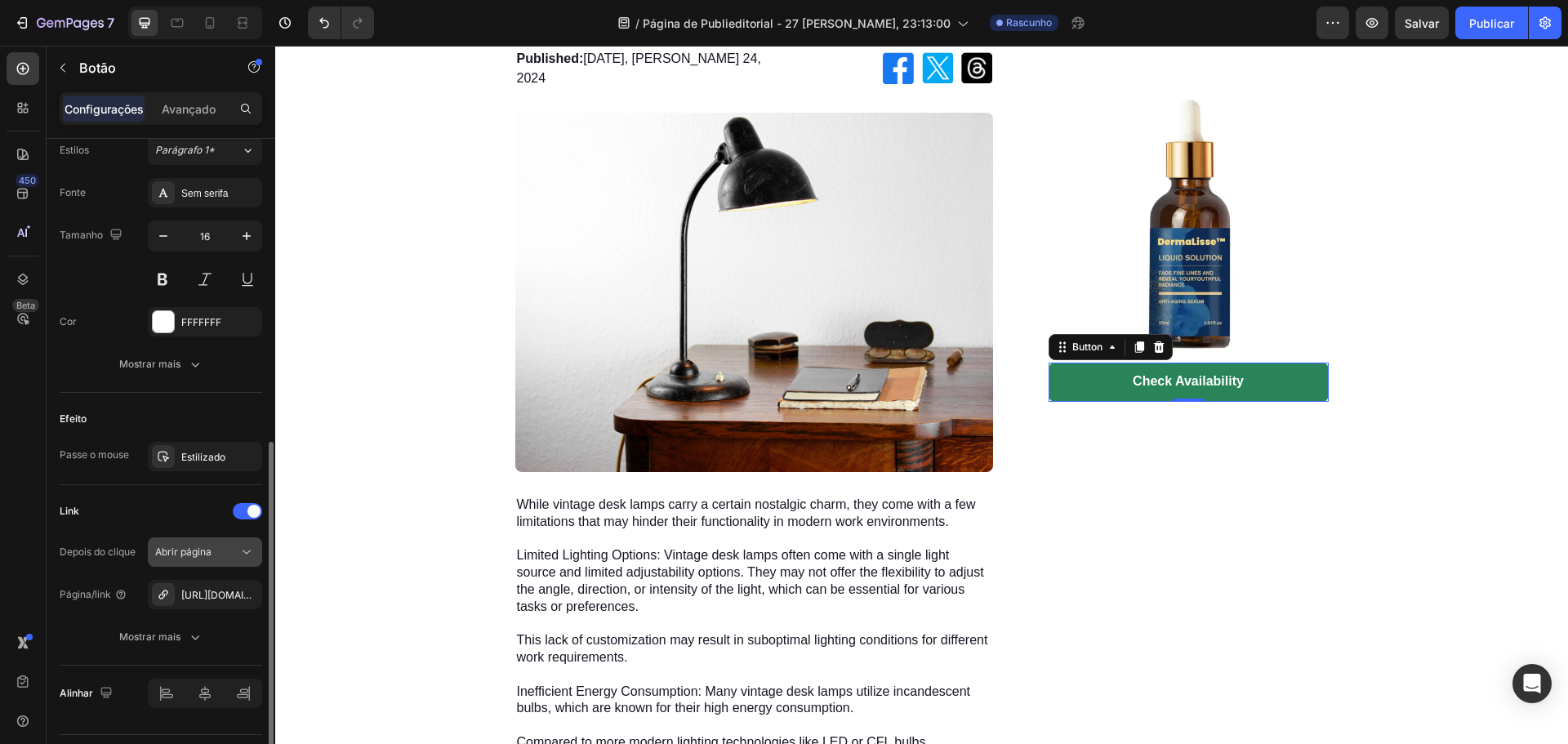
click at [235, 554] on div "Abrir página" at bounding box center [197, 552] width 83 height 15
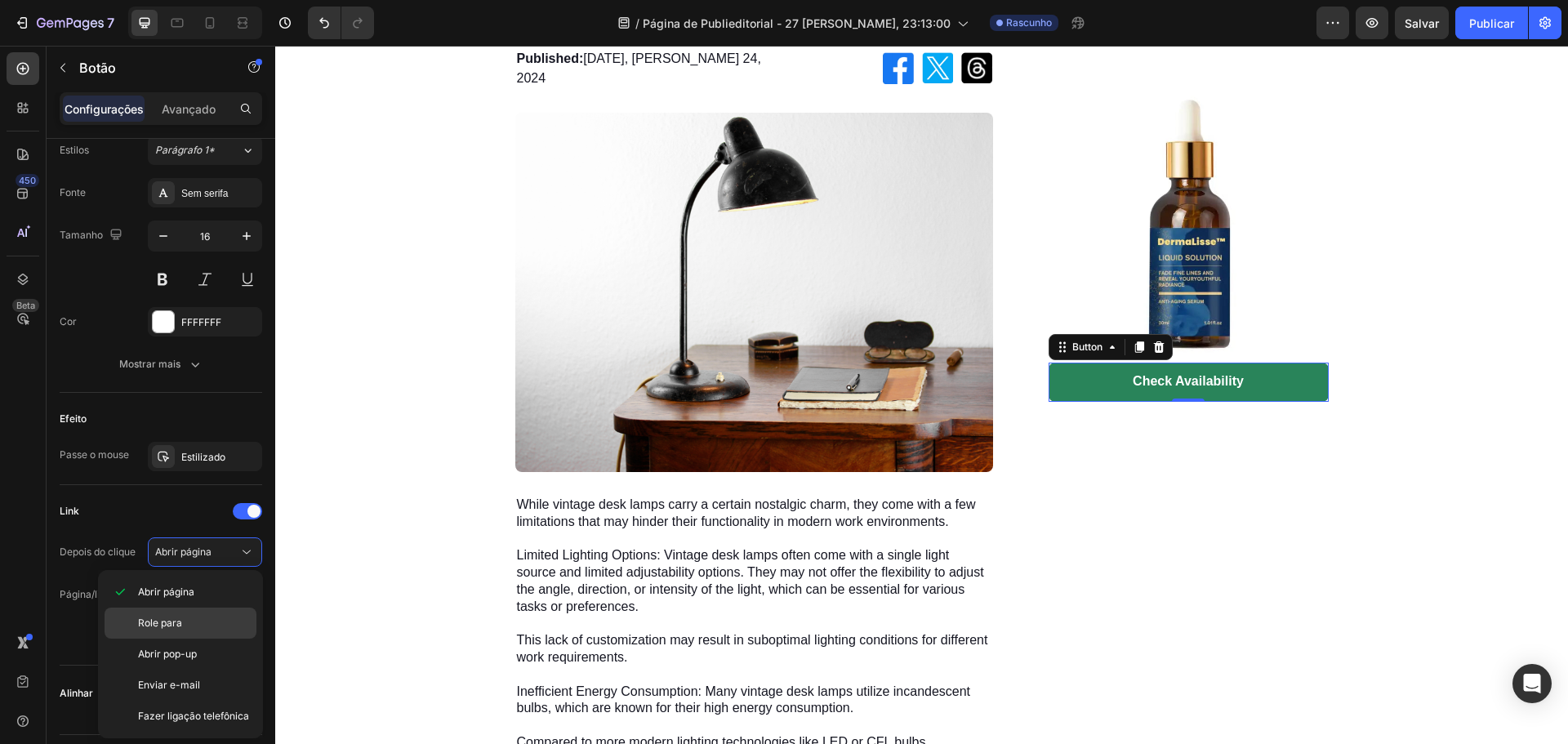
click at [207, 615] on p "Role para" at bounding box center [194, 623] width 111 height 15
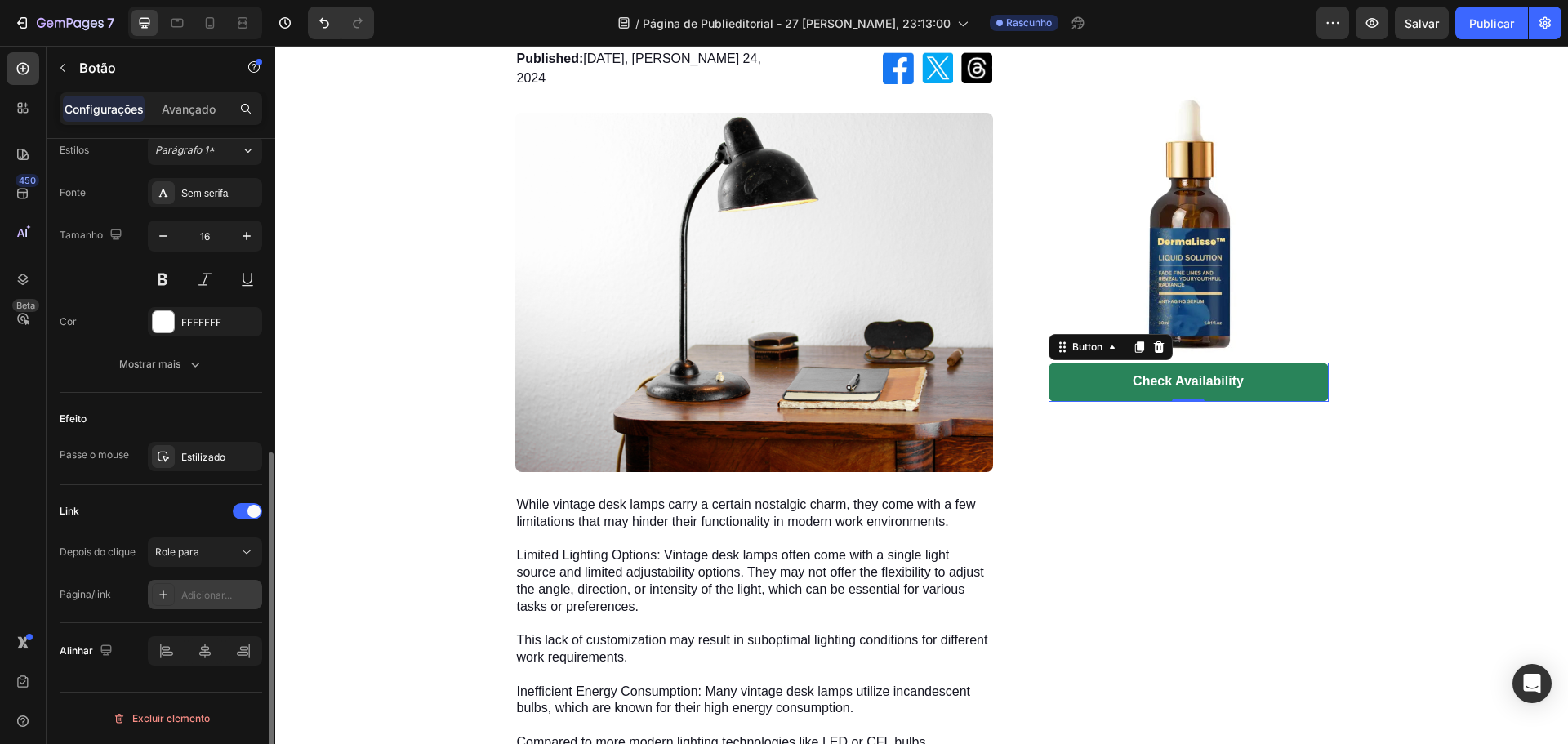
click at [201, 601] on div "Adicionar..." at bounding box center [220, 596] width 77 height 15
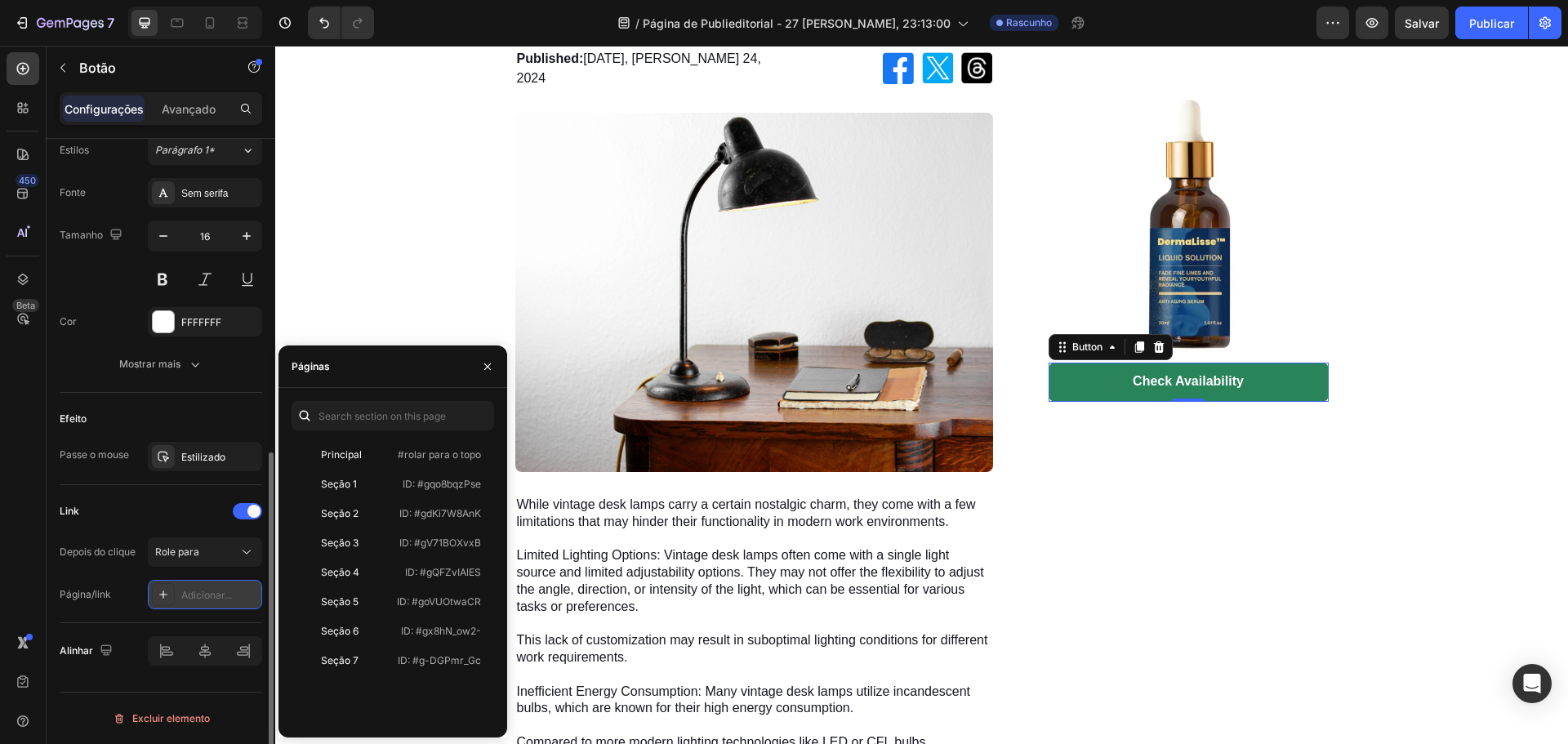
click at [201, 601] on div "Adicionar..." at bounding box center [220, 596] width 77 height 15
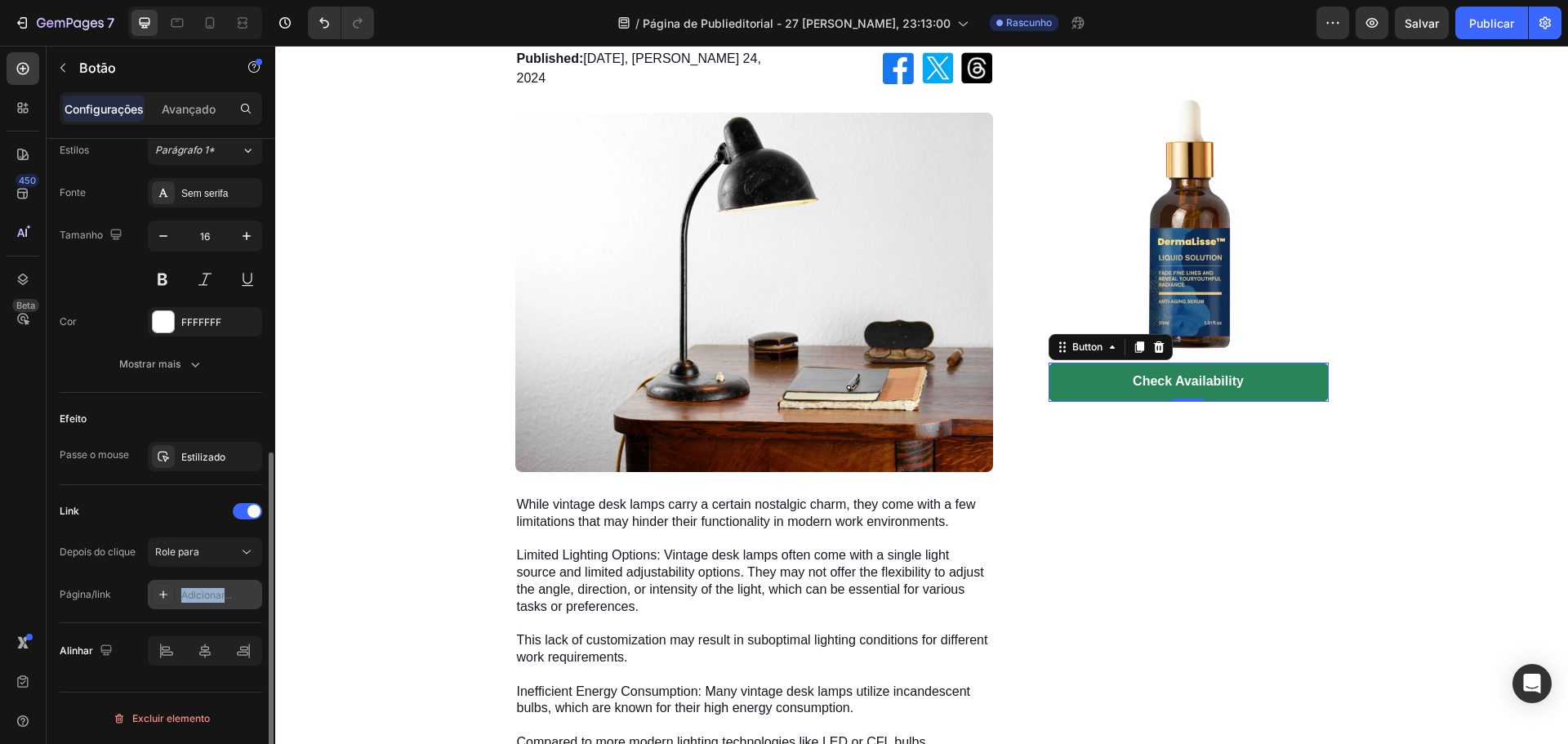
click at [201, 601] on div "Adicionar..." at bounding box center [220, 596] width 77 height 15
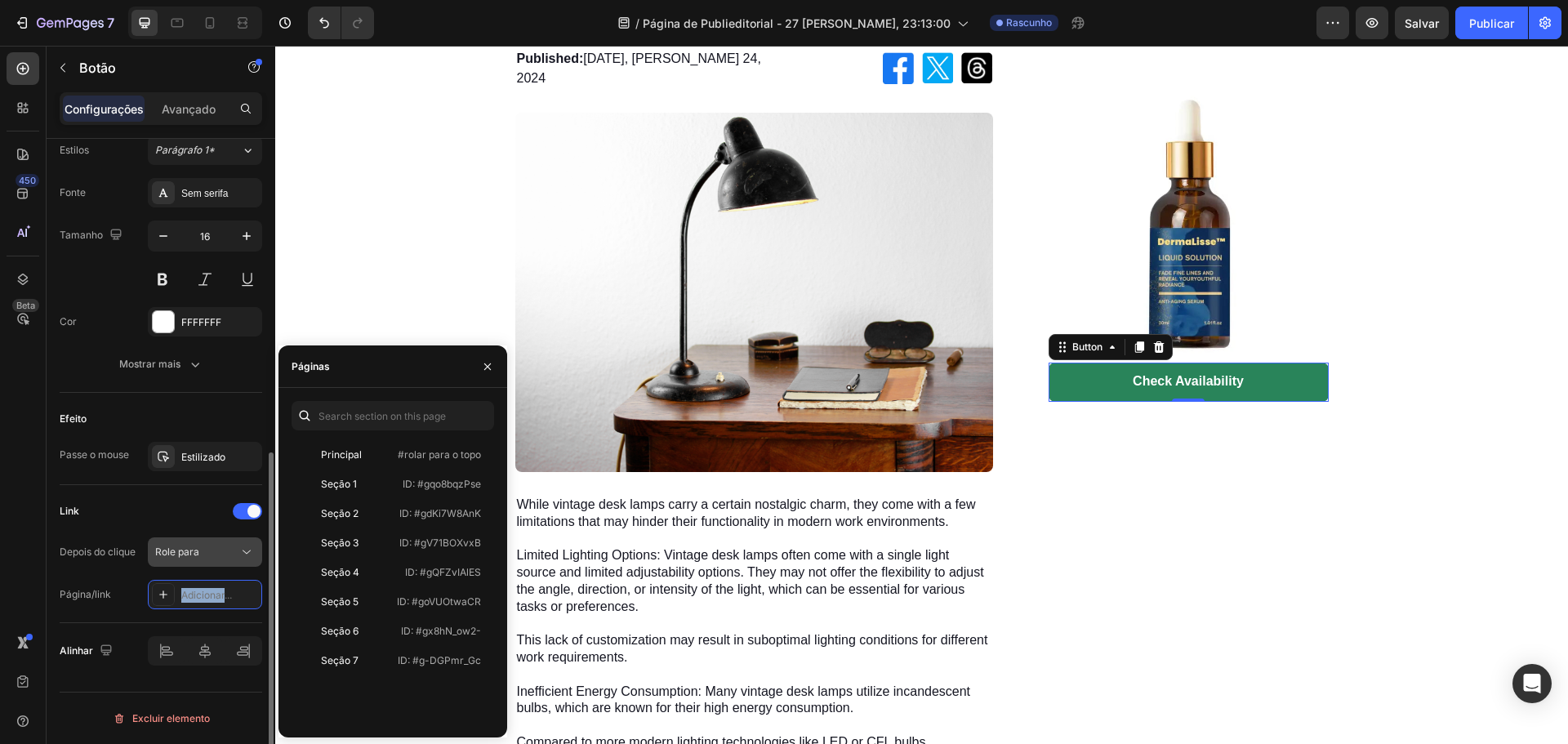
click at [210, 549] on div "Role para" at bounding box center [197, 552] width 83 height 15
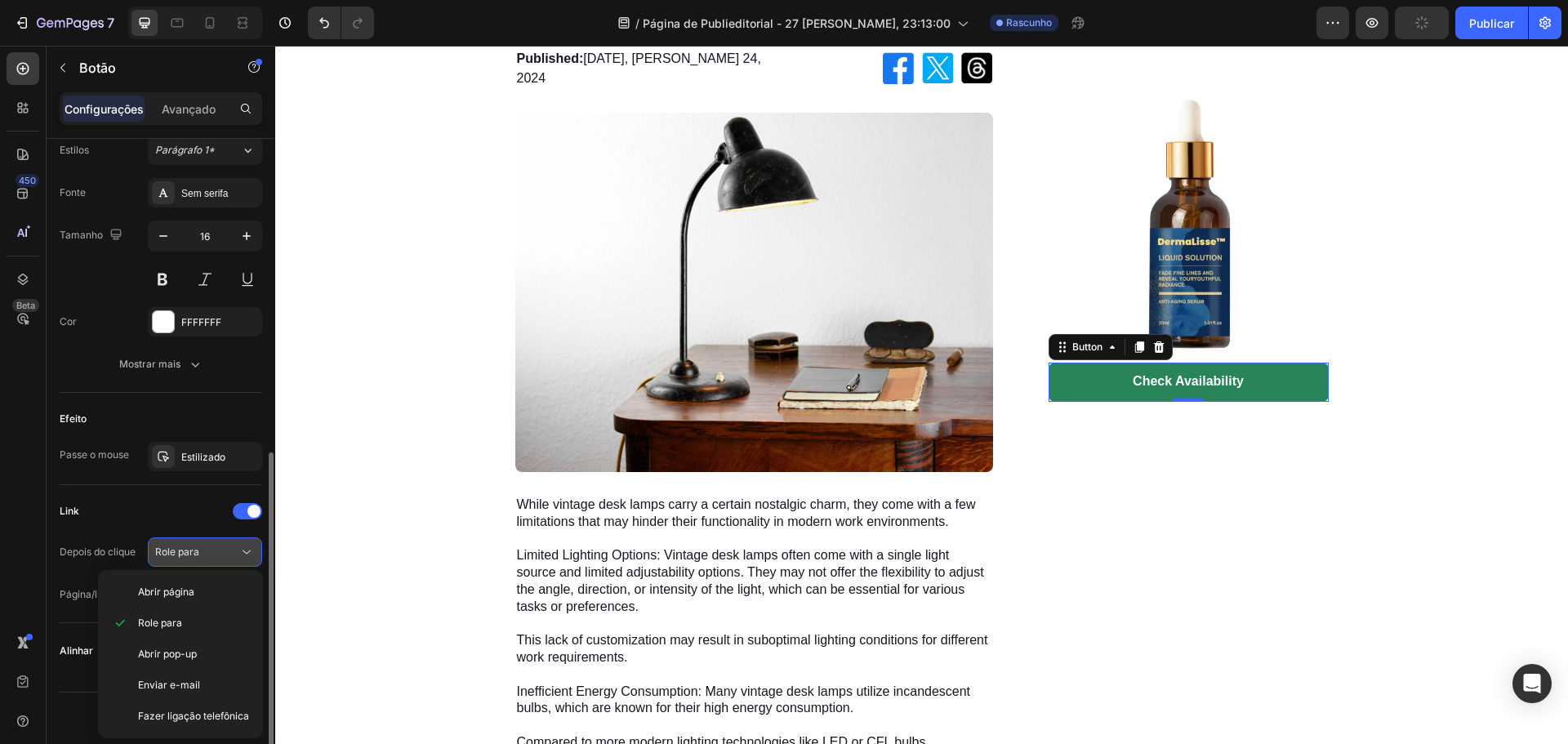
click at [210, 549] on div "Role para" at bounding box center [197, 552] width 83 height 15
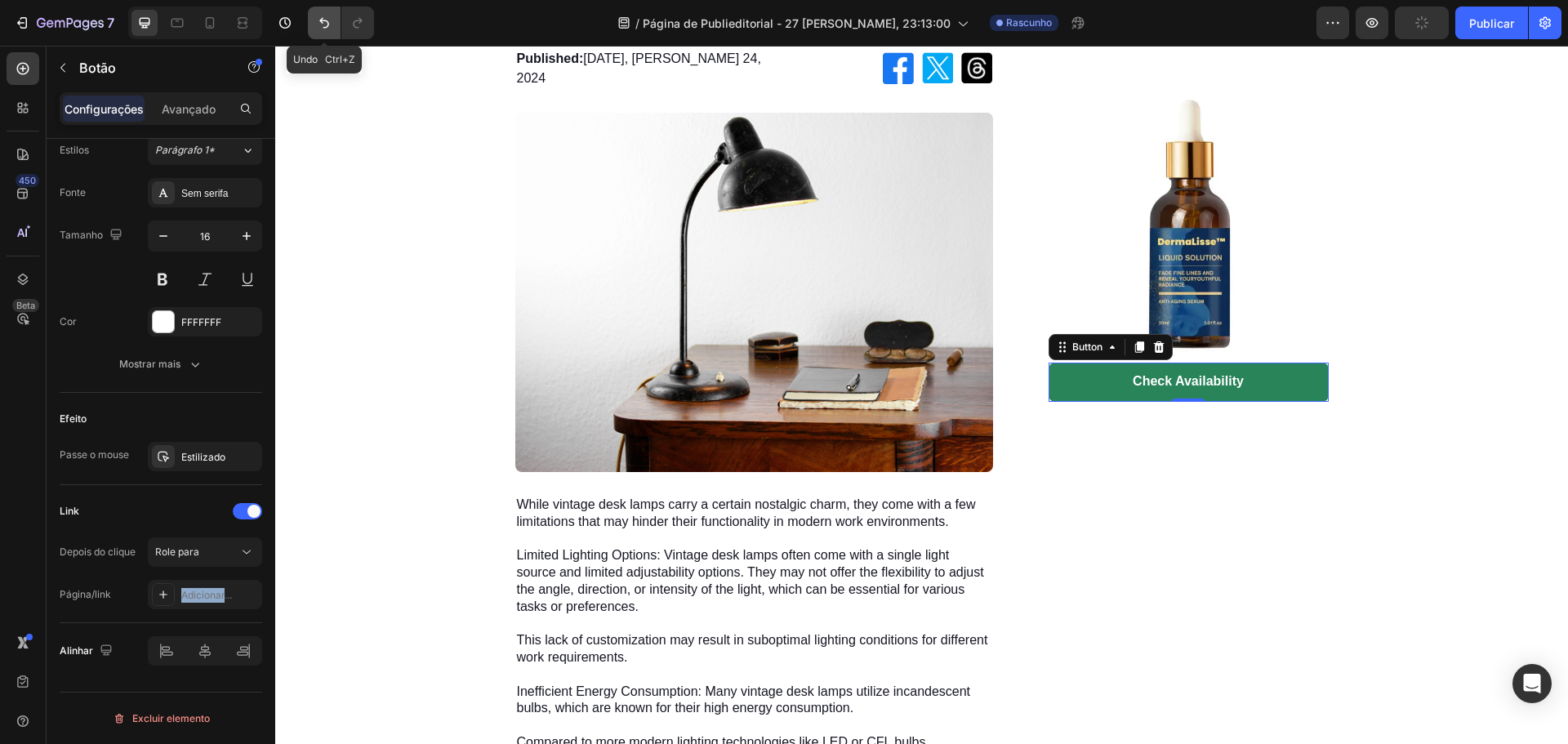
click at [313, 20] on button "Desfazer/Refazer" at bounding box center [324, 23] width 33 height 33
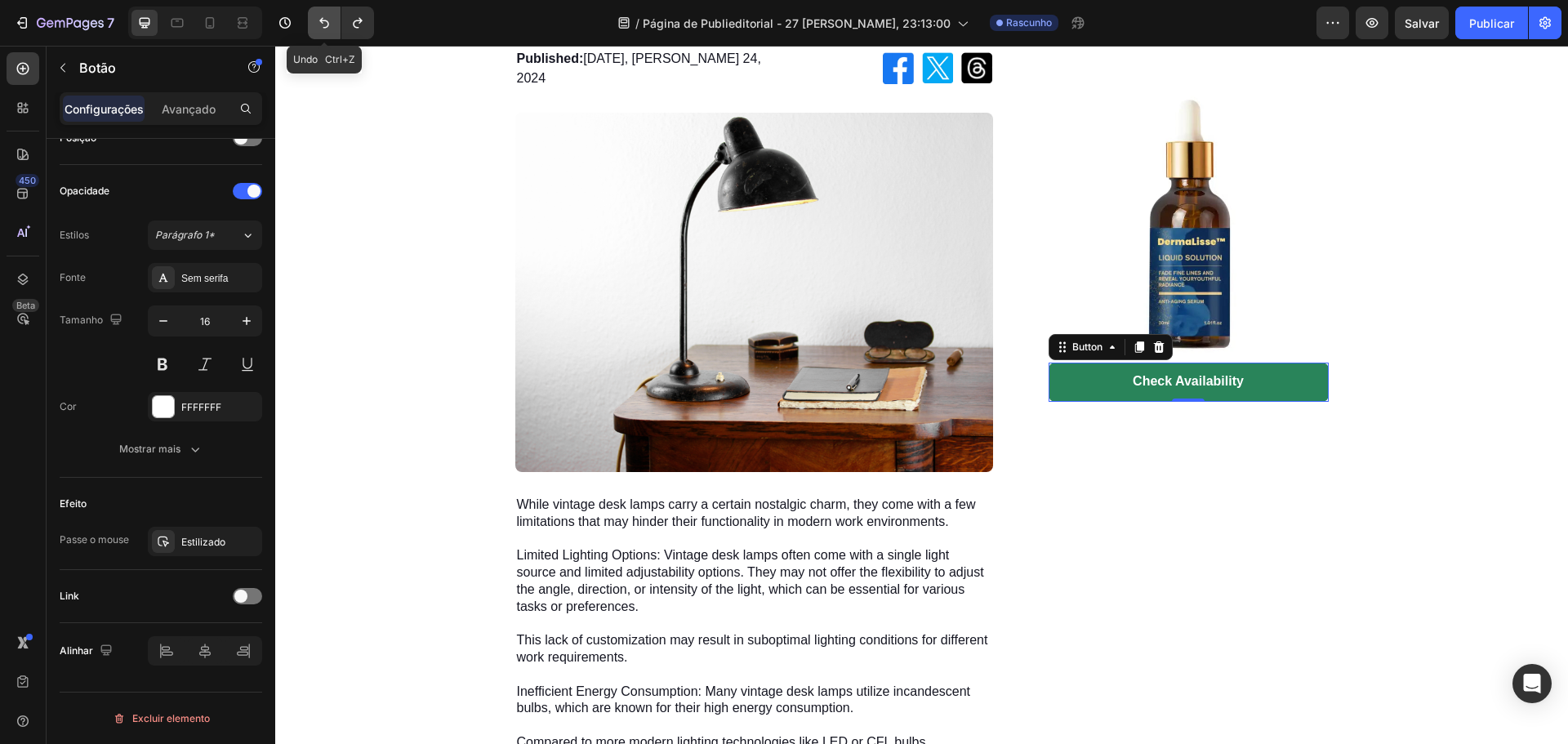
click at [313, 20] on button "Desfazer/Refazer" at bounding box center [324, 23] width 33 height 33
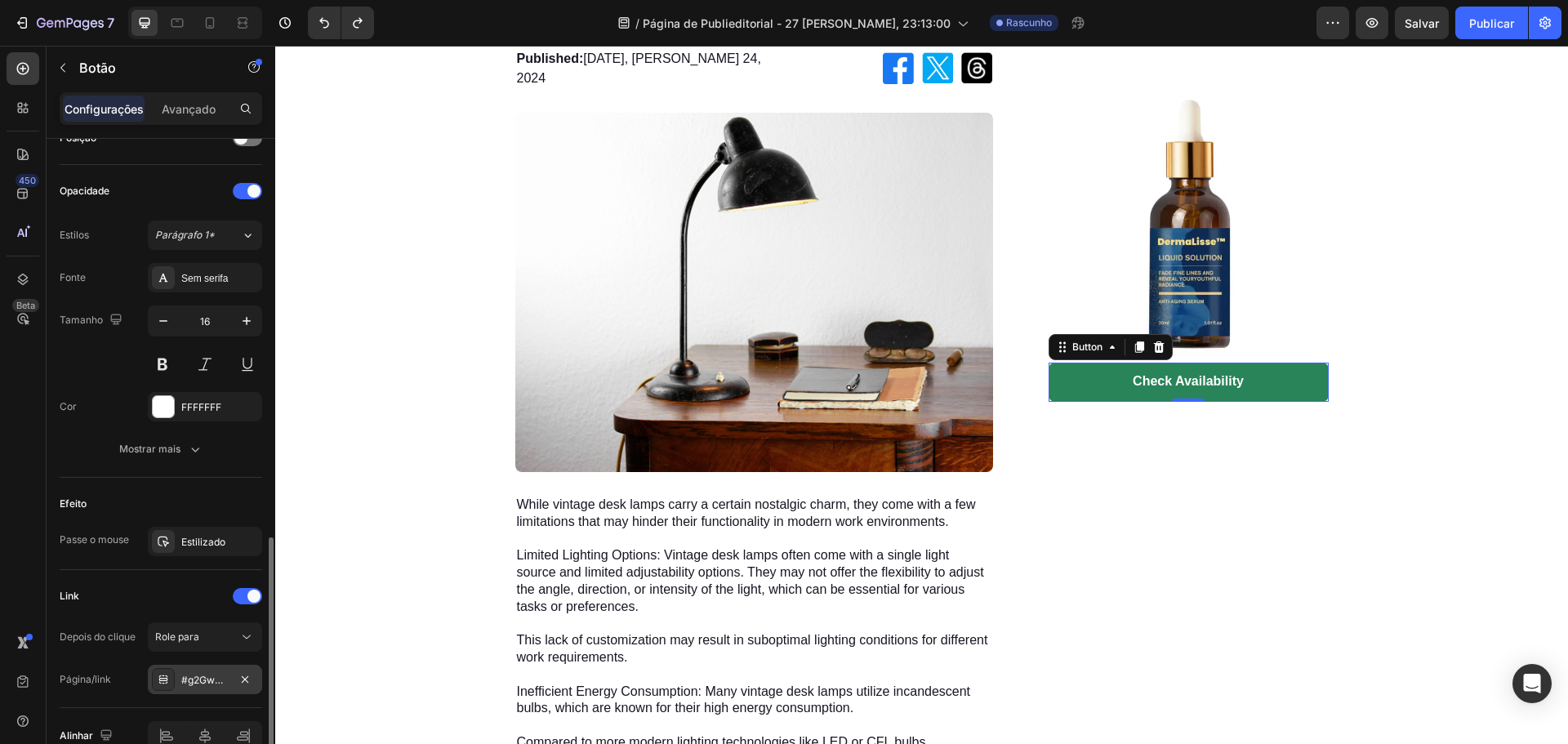
scroll to position [604, 0]
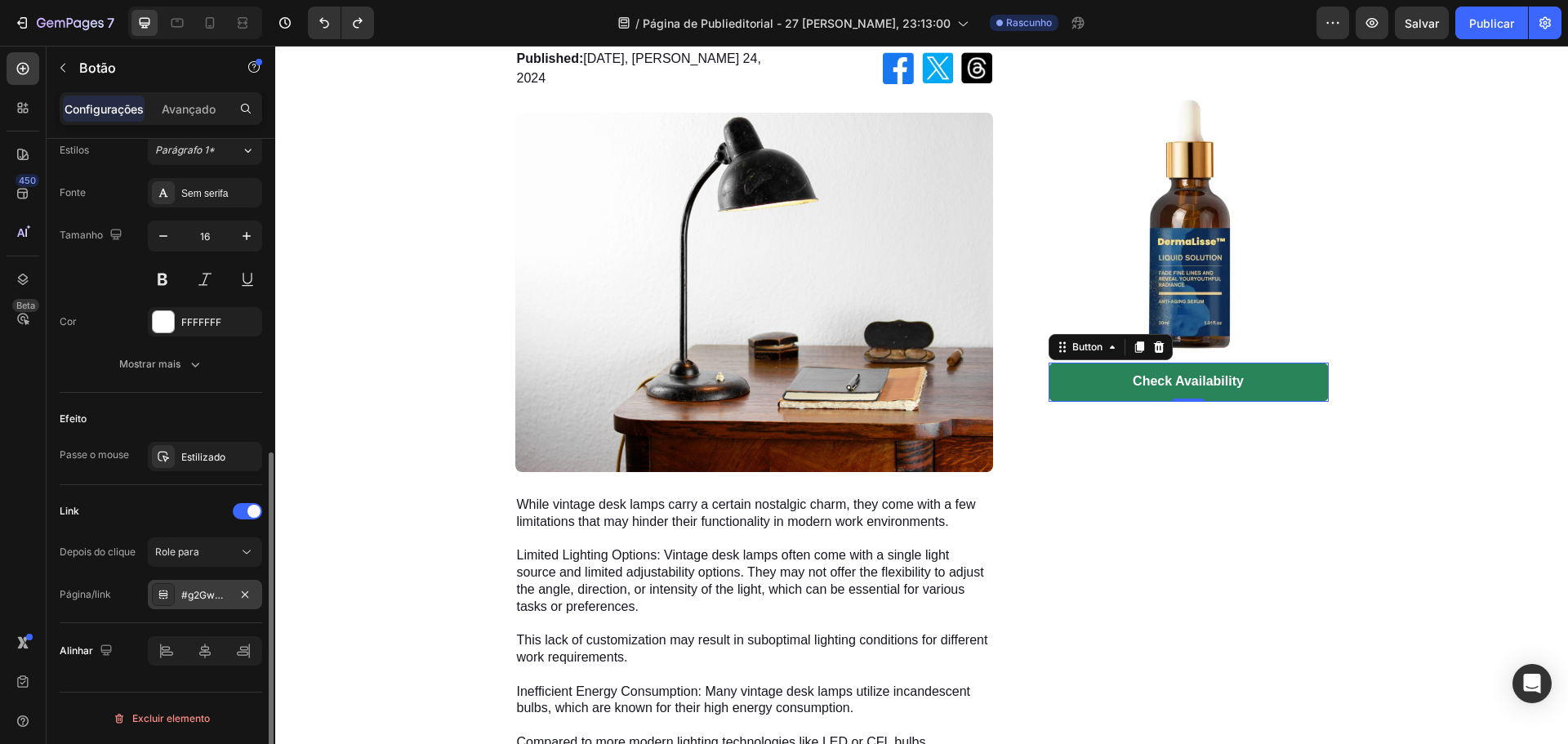
click at [209, 602] on div "#g2GwmsZH2-" at bounding box center [205, 596] width 47 height 15
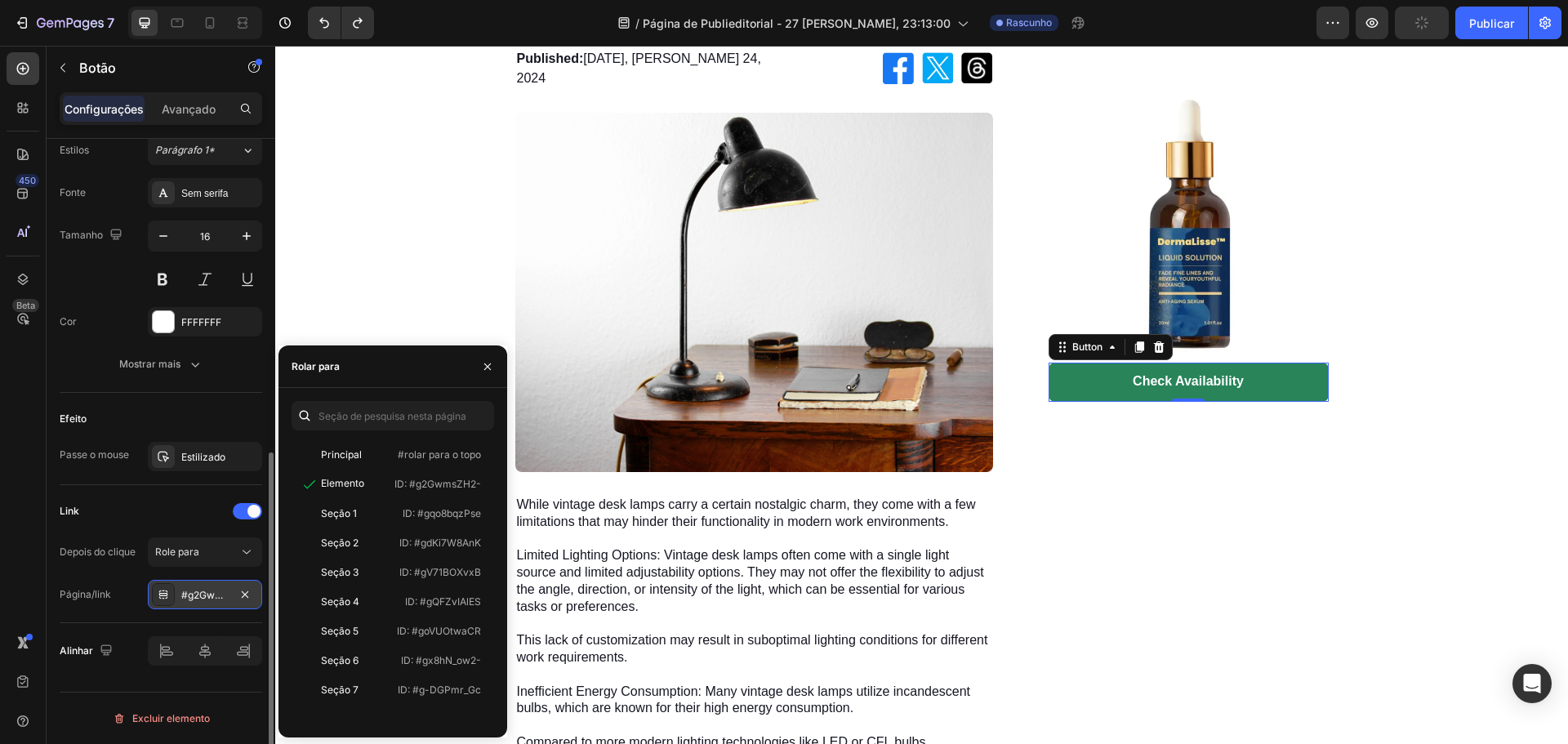
click at [209, 602] on div "#g2GwmsZH2-" at bounding box center [205, 596] width 47 height 15
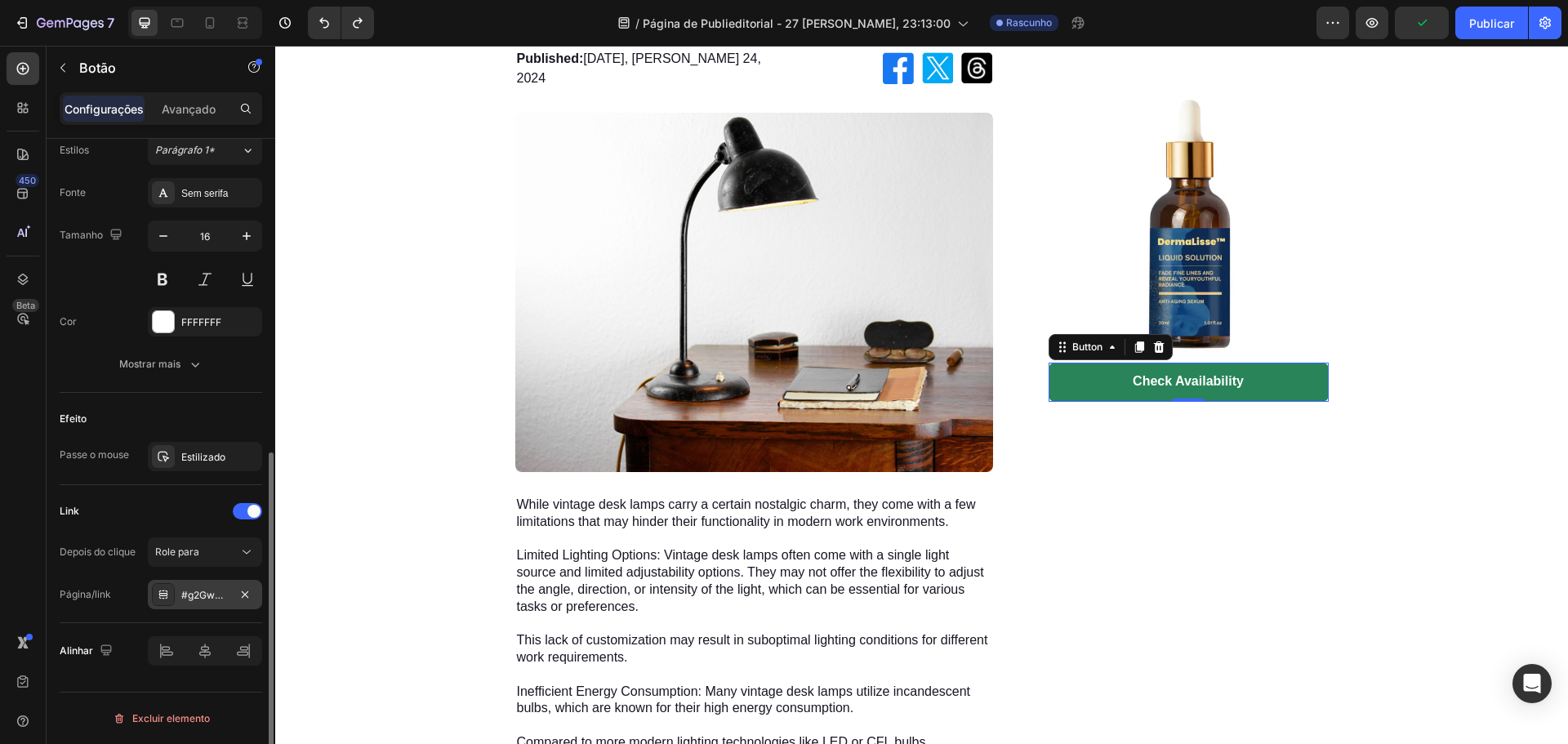
click at [209, 602] on div "#g2GwmsZH2-" at bounding box center [205, 596] width 47 height 15
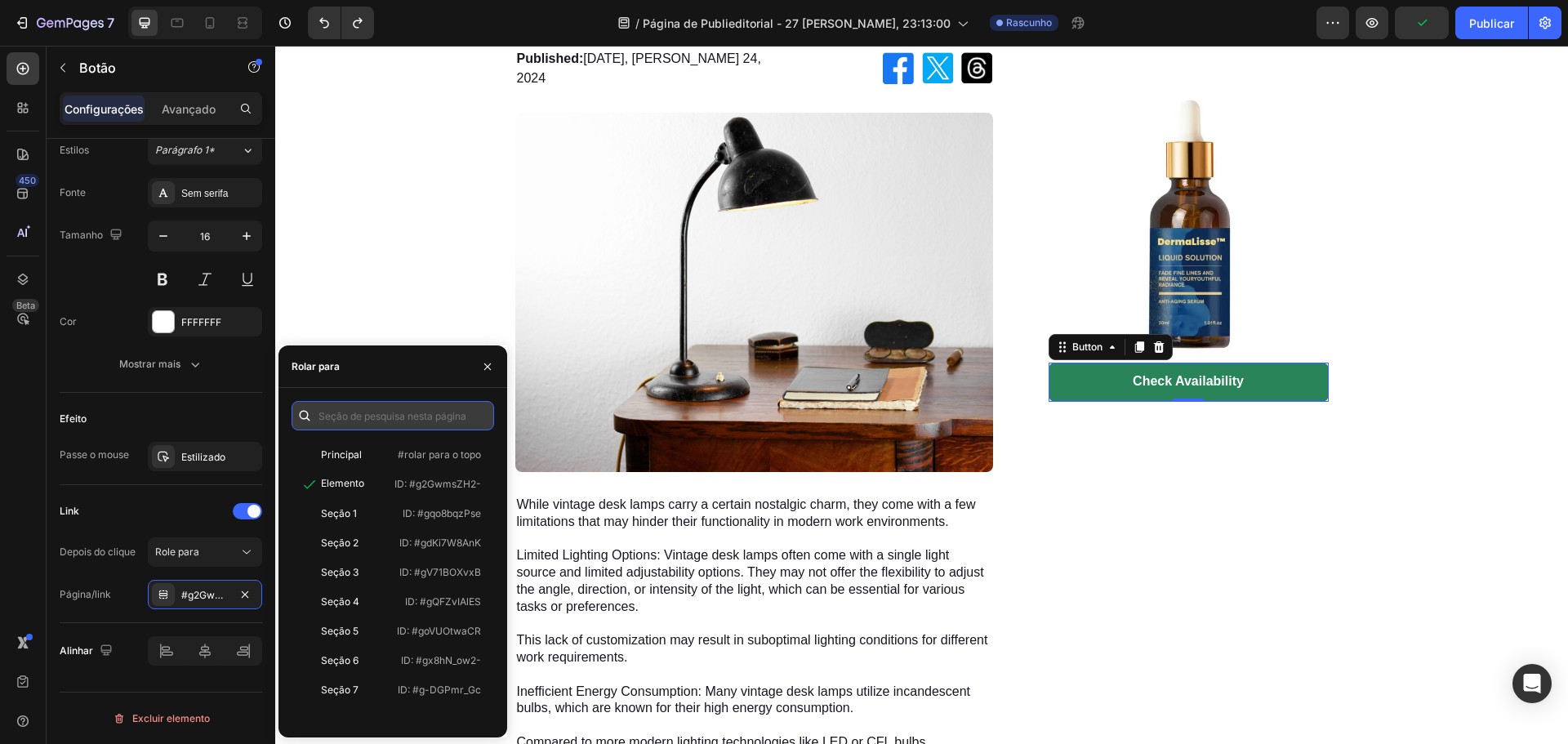
click at [327, 417] on input "text" at bounding box center [392, 416] width 202 height 29
paste input "[URL][DOMAIN_NAME]"
type input "[URL][DOMAIN_NAME]"
drag, startPoint x: 205, startPoint y: 598, endPoint x: 217, endPoint y: 597, distance: 12.0
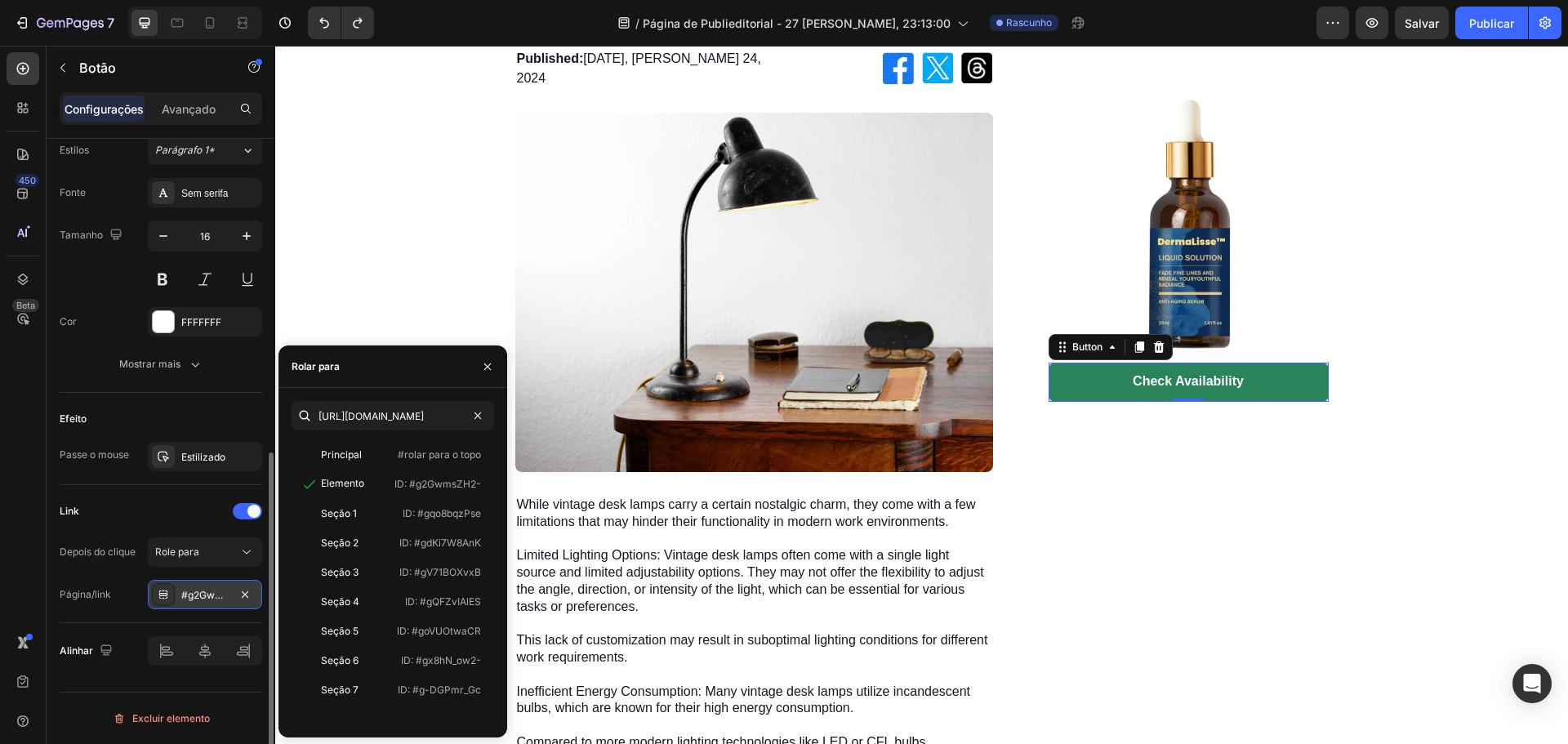
click at [207, 597] on font "#g2GwmsZH2-" at bounding box center [218, 595] width 72 height 12
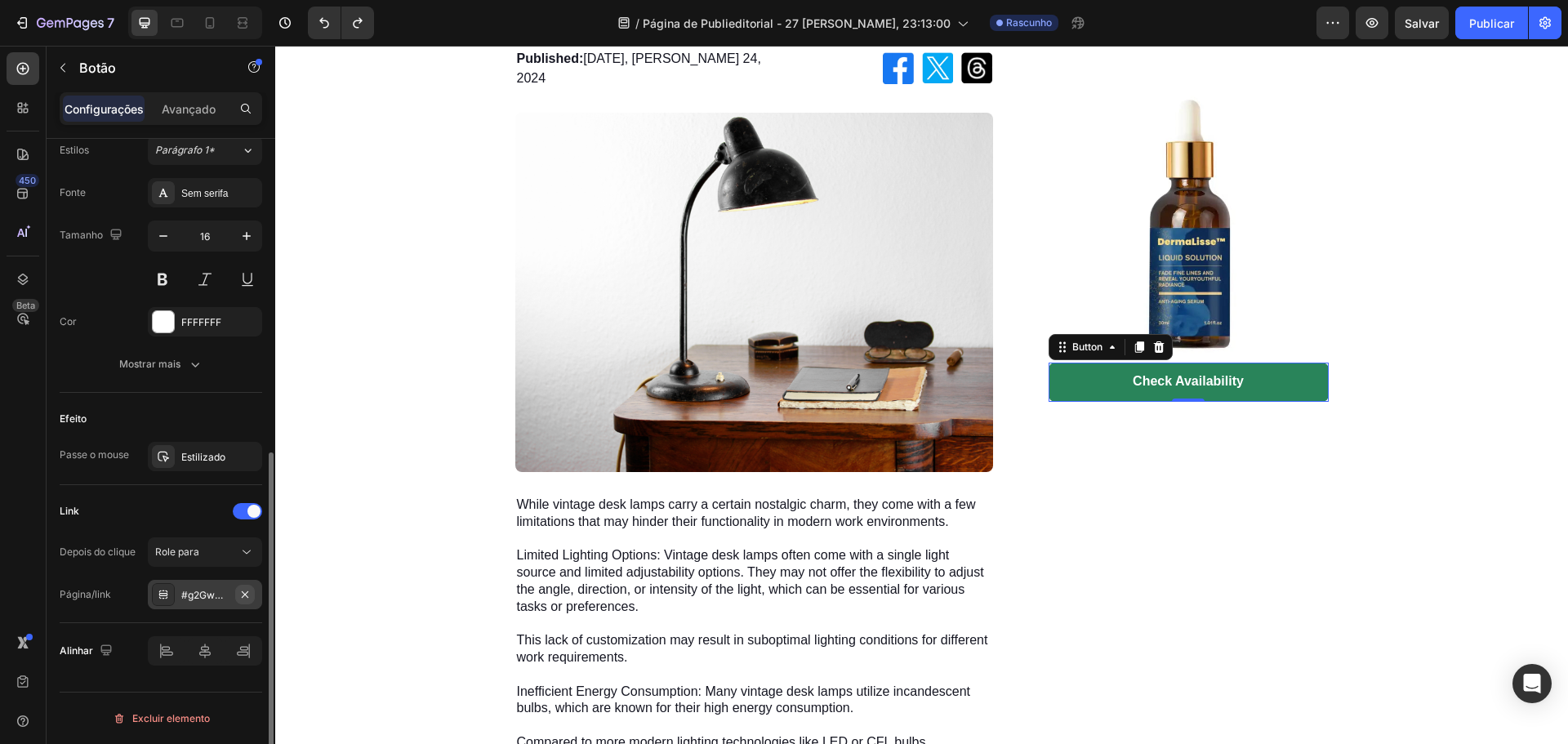
click at [245, 593] on icon "button" at bounding box center [245, 594] width 7 height 7
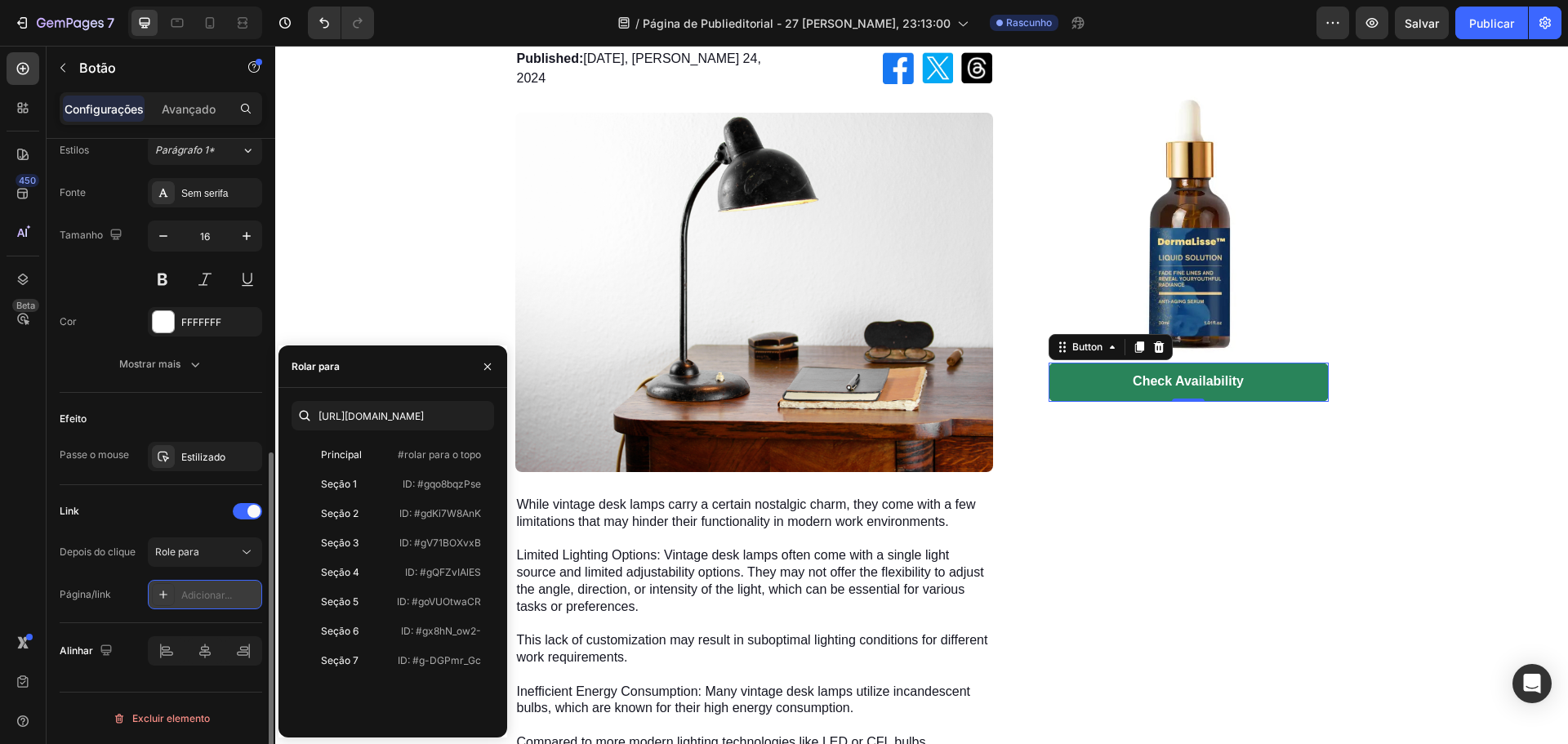
click at [199, 594] on font "Adicionar..." at bounding box center [207, 595] width 51 height 12
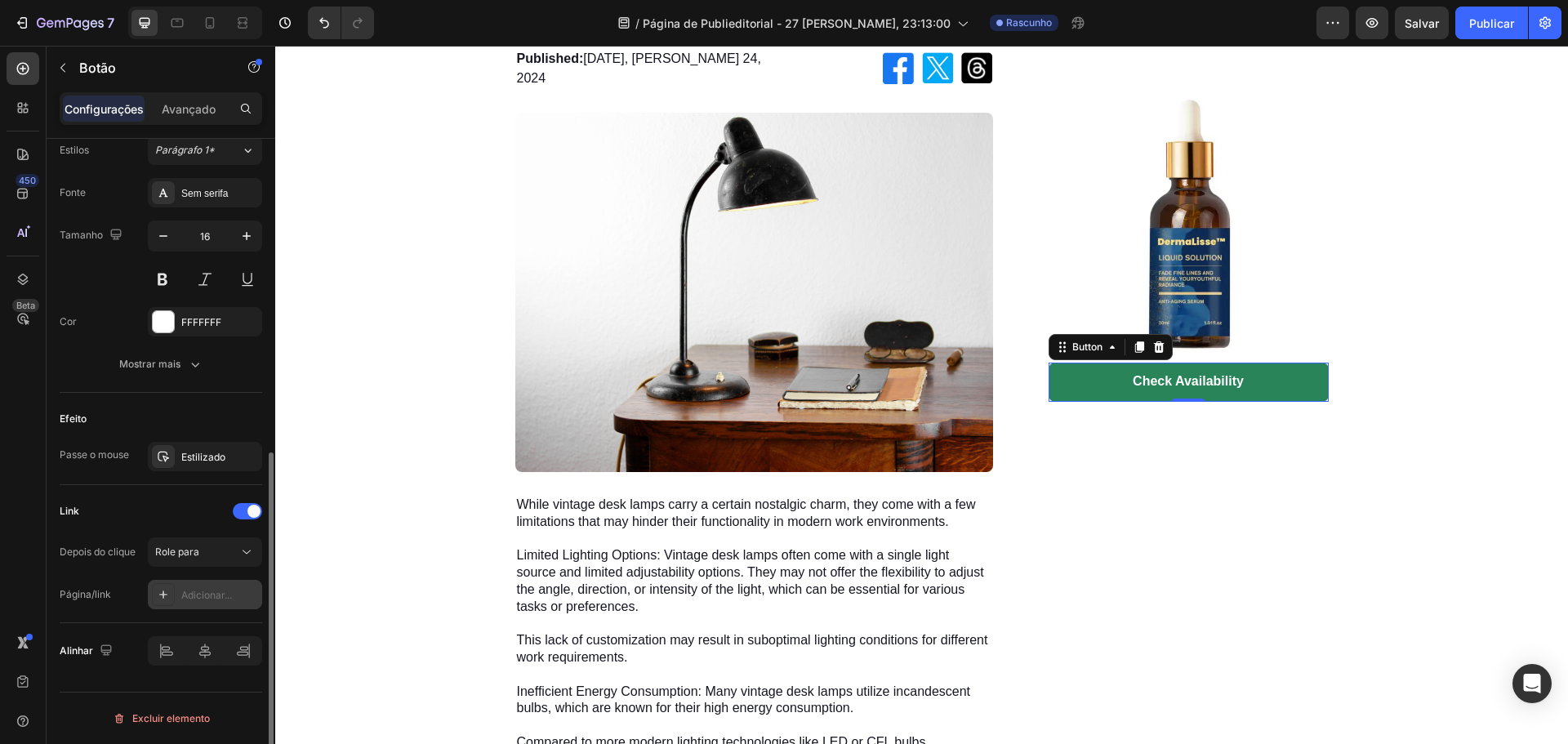
click at [189, 593] on font "Adicionar..." at bounding box center [207, 595] width 51 height 12
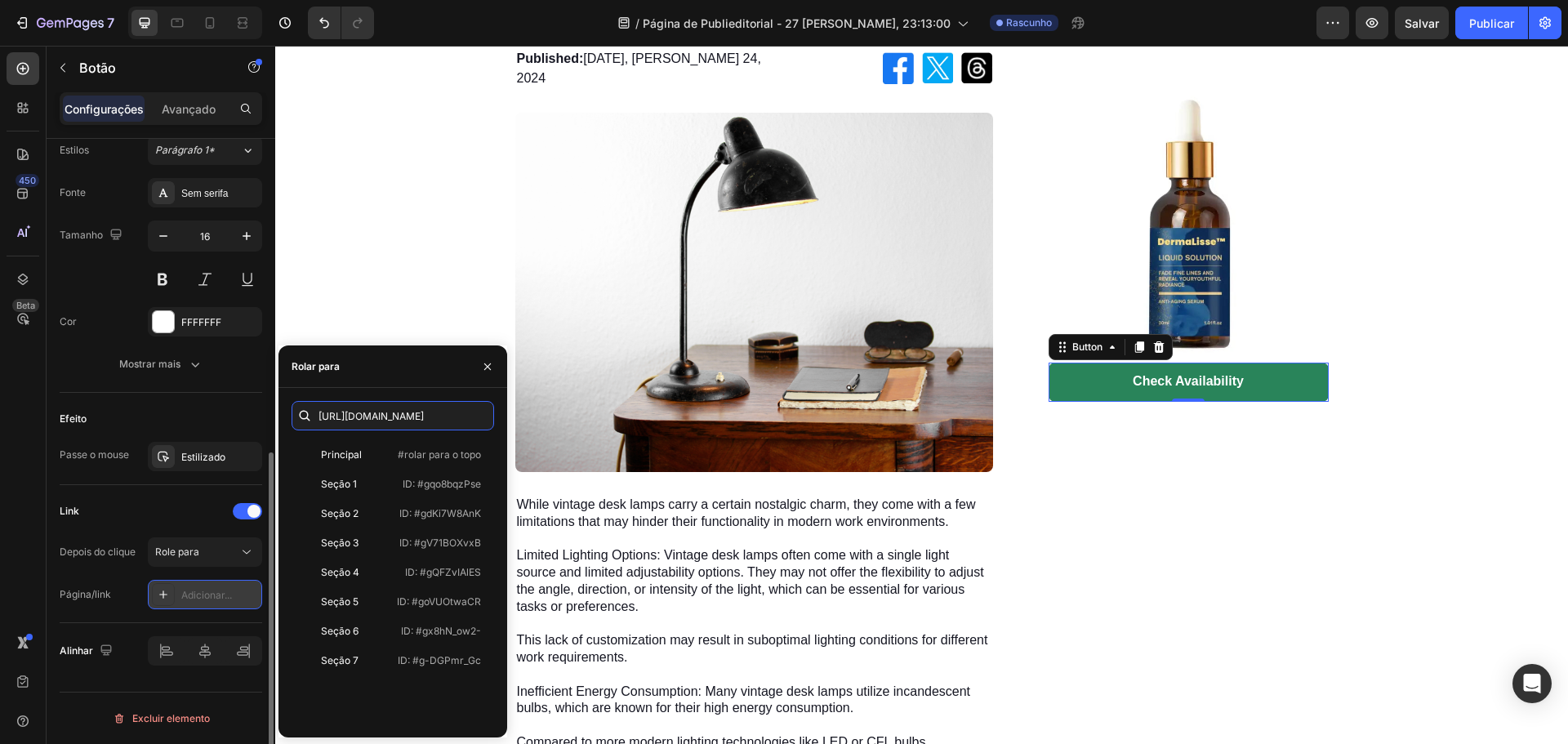
scroll to position [0, 197]
click at [147, 617] on div "Link Depois do clique Role para Página/link Adicionar..." at bounding box center [160, 554] width 202 height 138
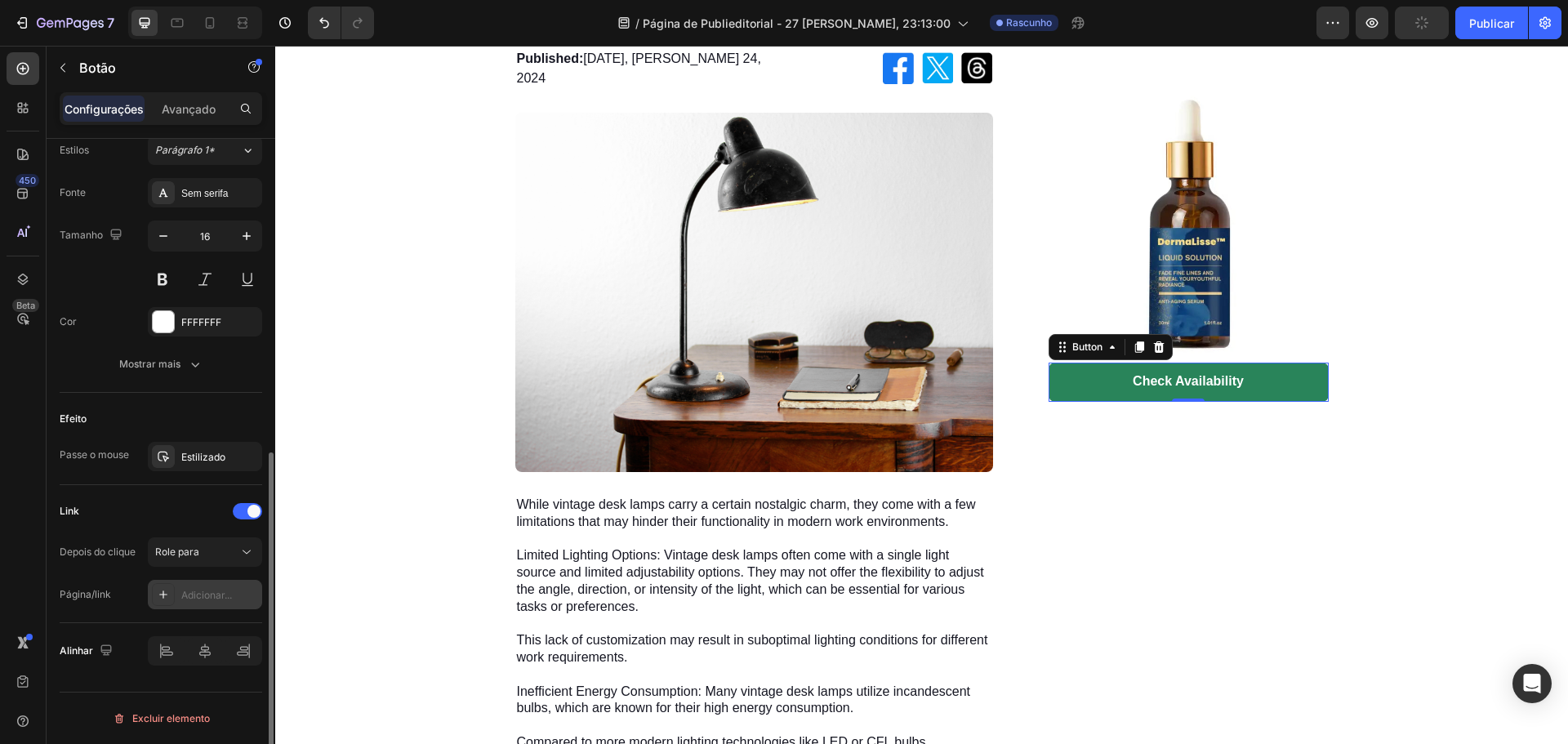
click at [163, 597] on icon at bounding box center [164, 595] width 13 height 13
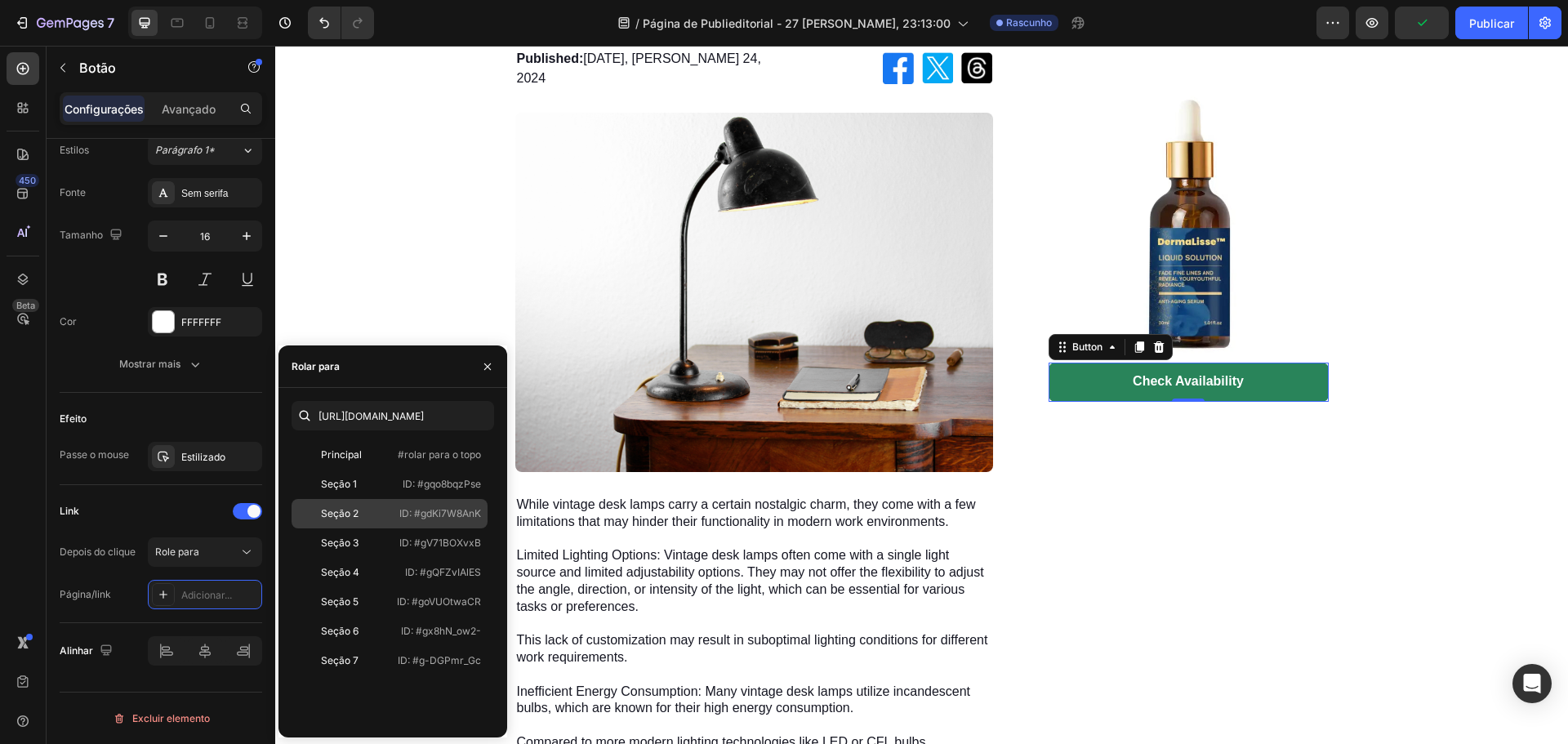
scroll to position [762, 0]
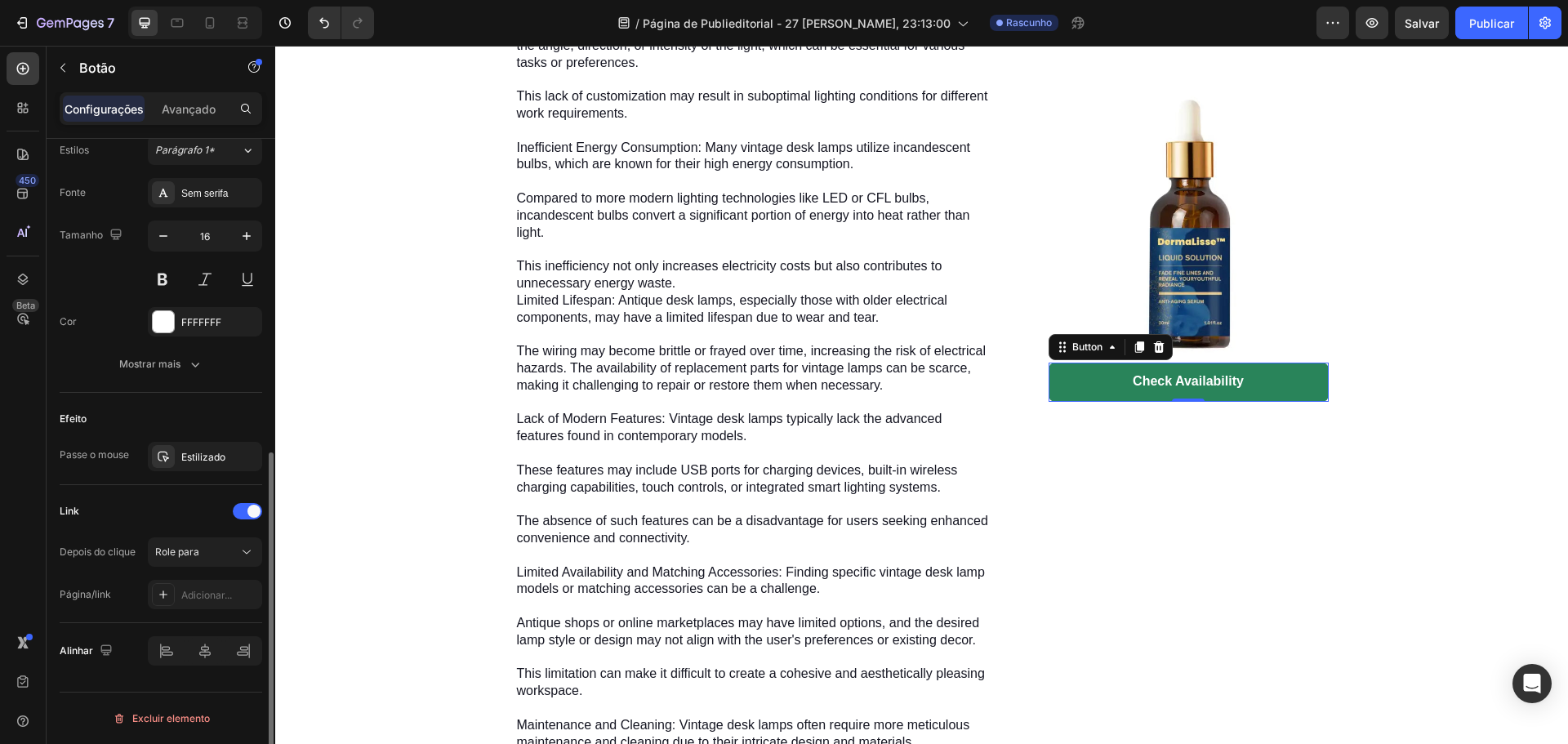
click at [191, 610] on div "Link Depois do clique Role para Página/link Adicionar..." at bounding box center [160, 554] width 202 height 138
click at [223, 553] on div "Role para" at bounding box center [197, 552] width 83 height 15
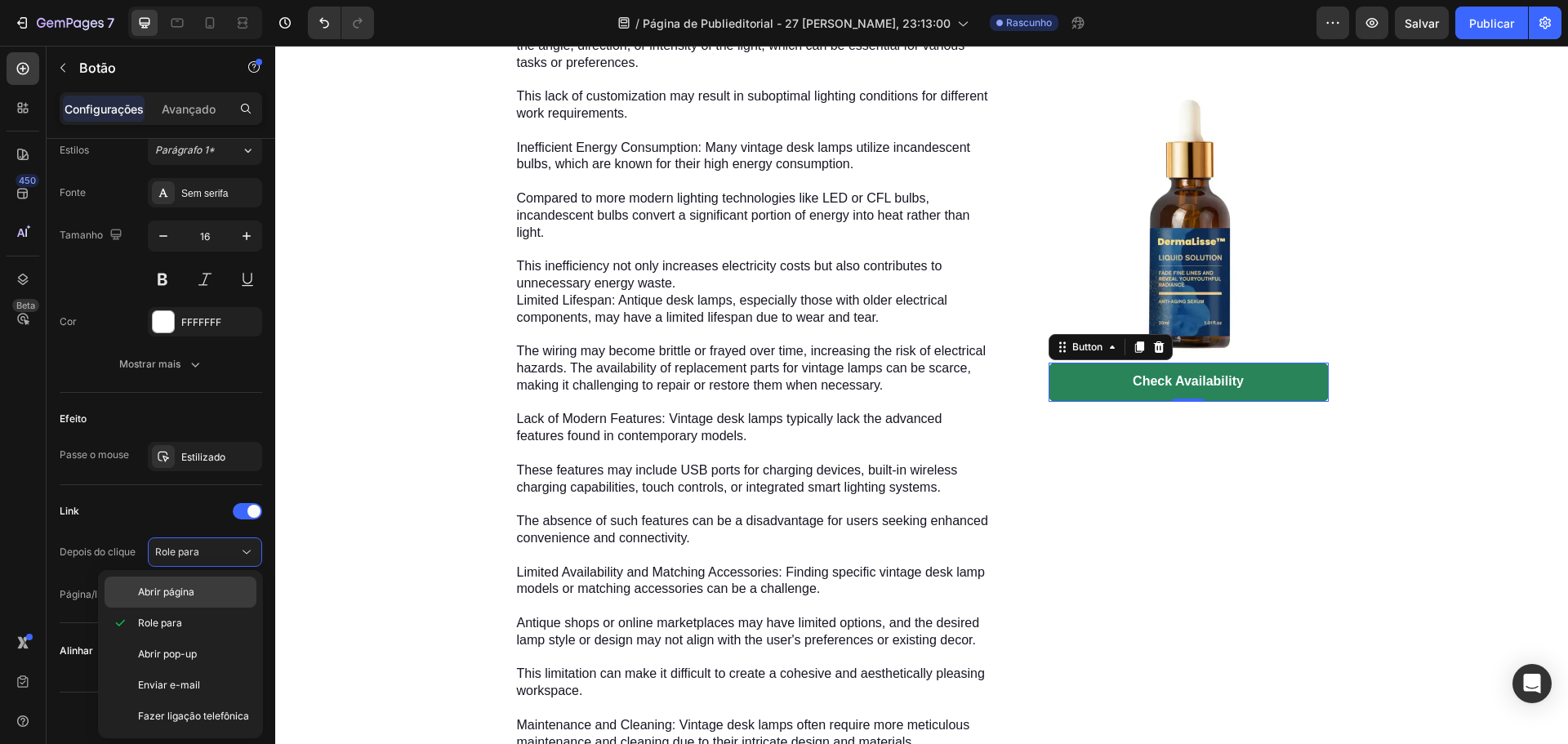
click at [198, 588] on p "Abrir página" at bounding box center [194, 593] width 111 height 15
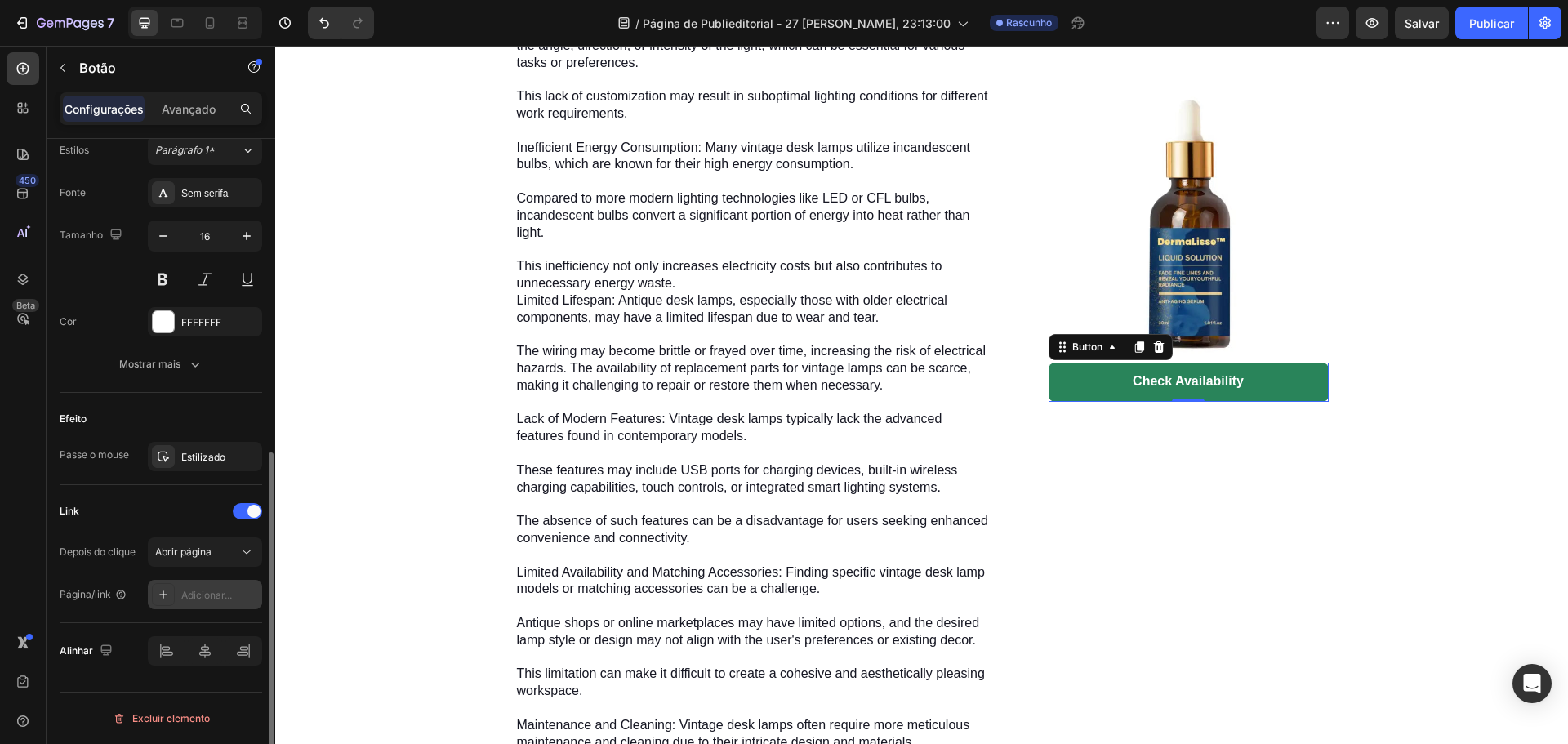
click at [199, 593] on font "Adicionar..." at bounding box center [207, 595] width 51 height 12
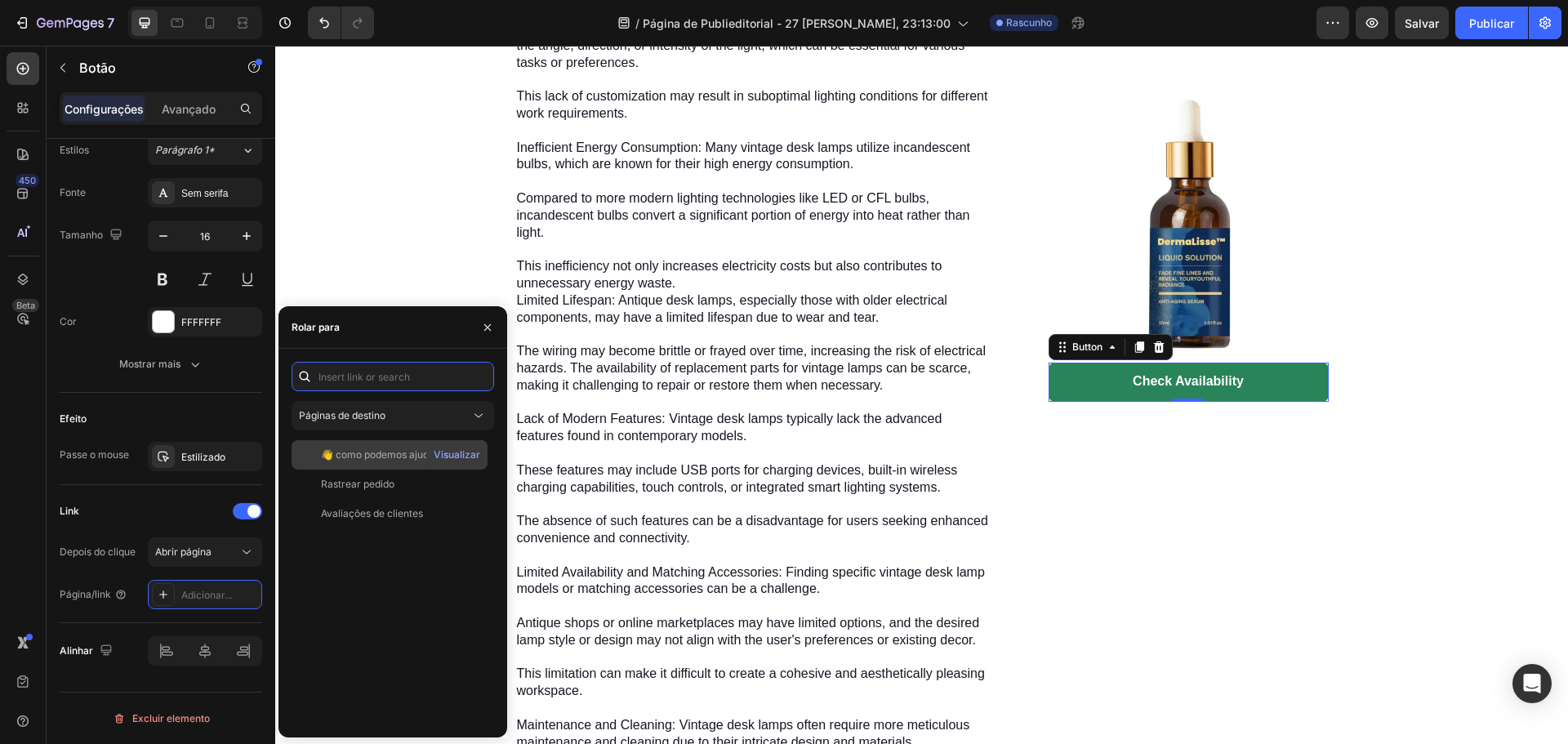
paste input "[URL][DOMAIN_NAME]"
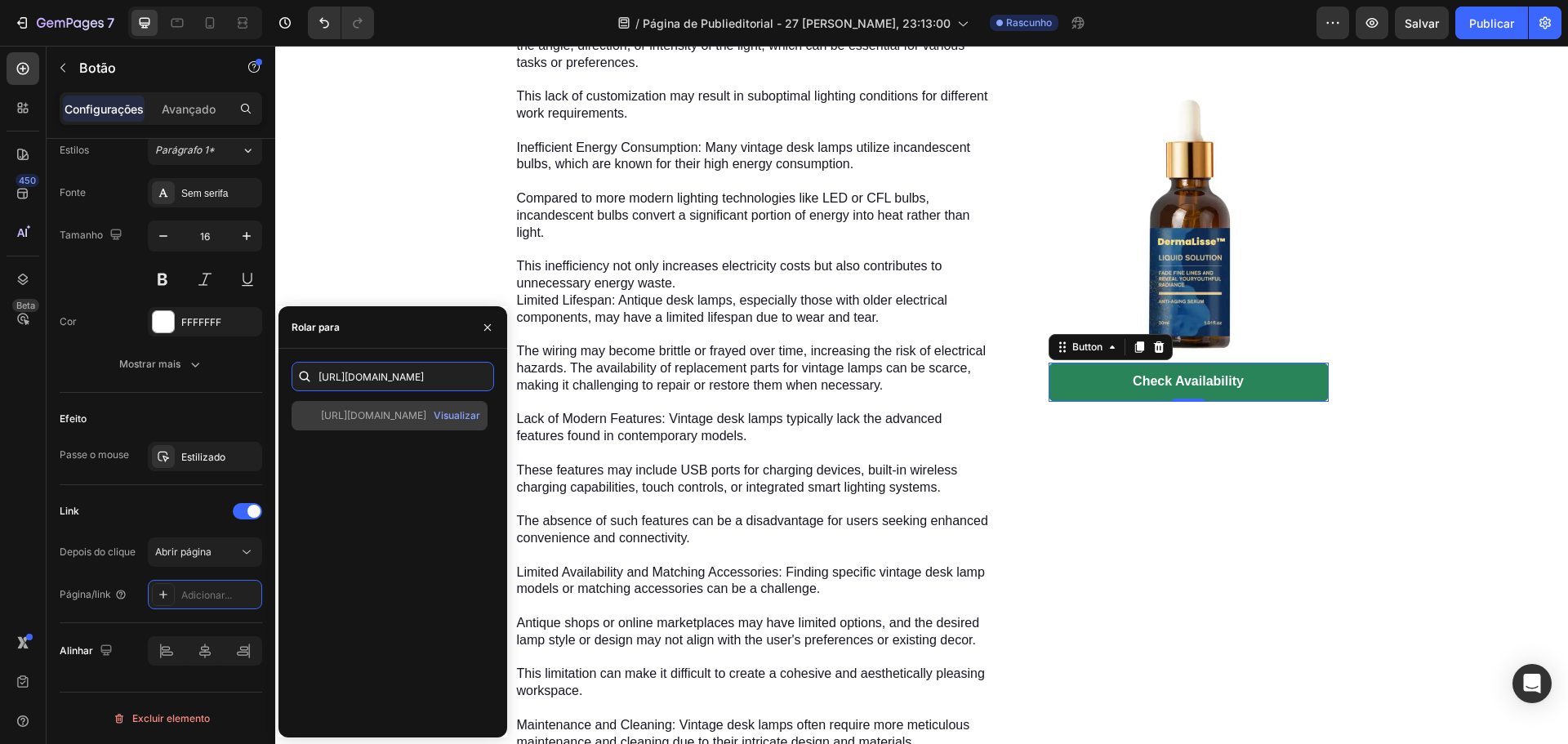
type input "[URL][DOMAIN_NAME]"
click at [377, 418] on font "[URL][DOMAIN_NAME]" at bounding box center [373, 415] width 106 height 12
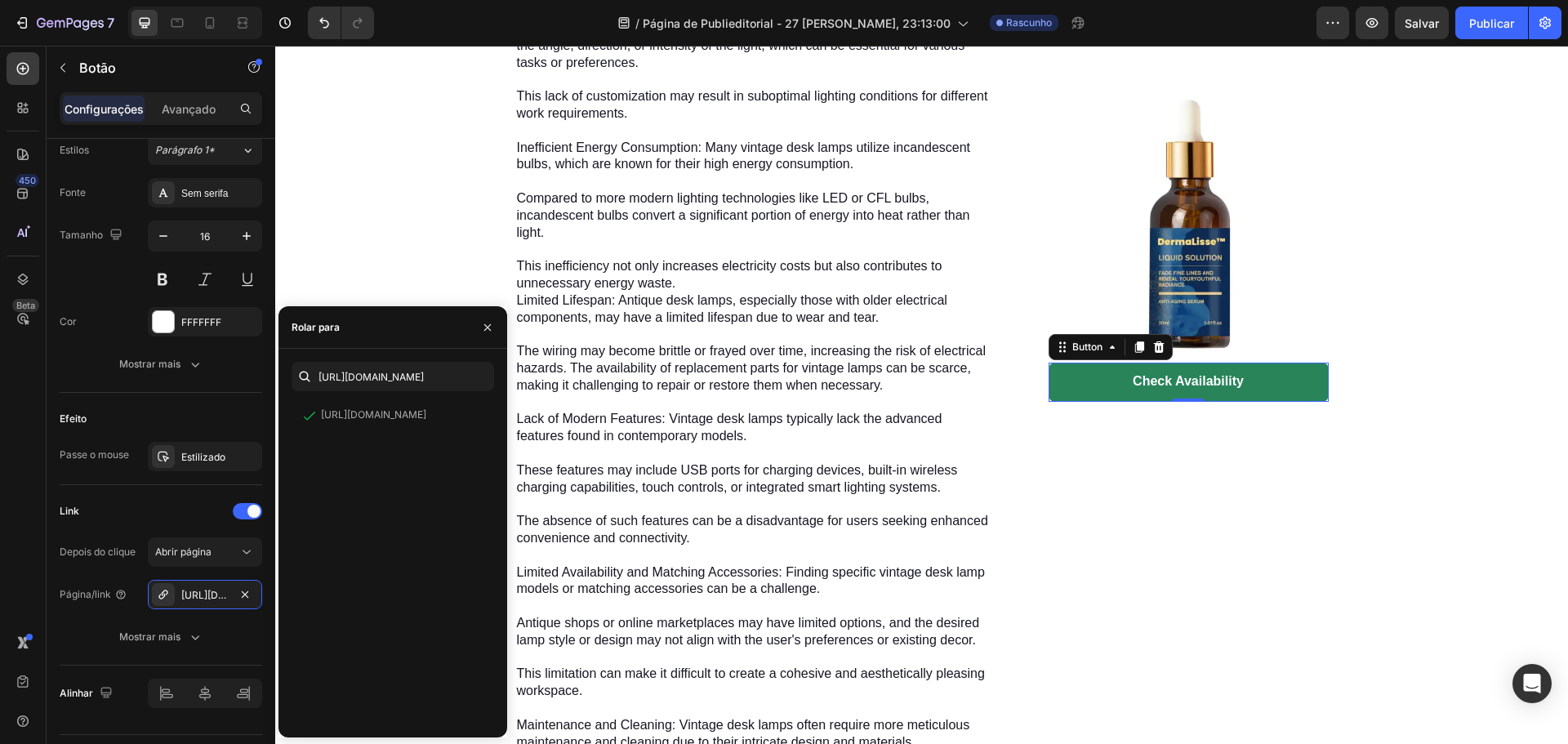
click at [28, 559] on div "450 Beta" at bounding box center [23, 340] width 33 height 575
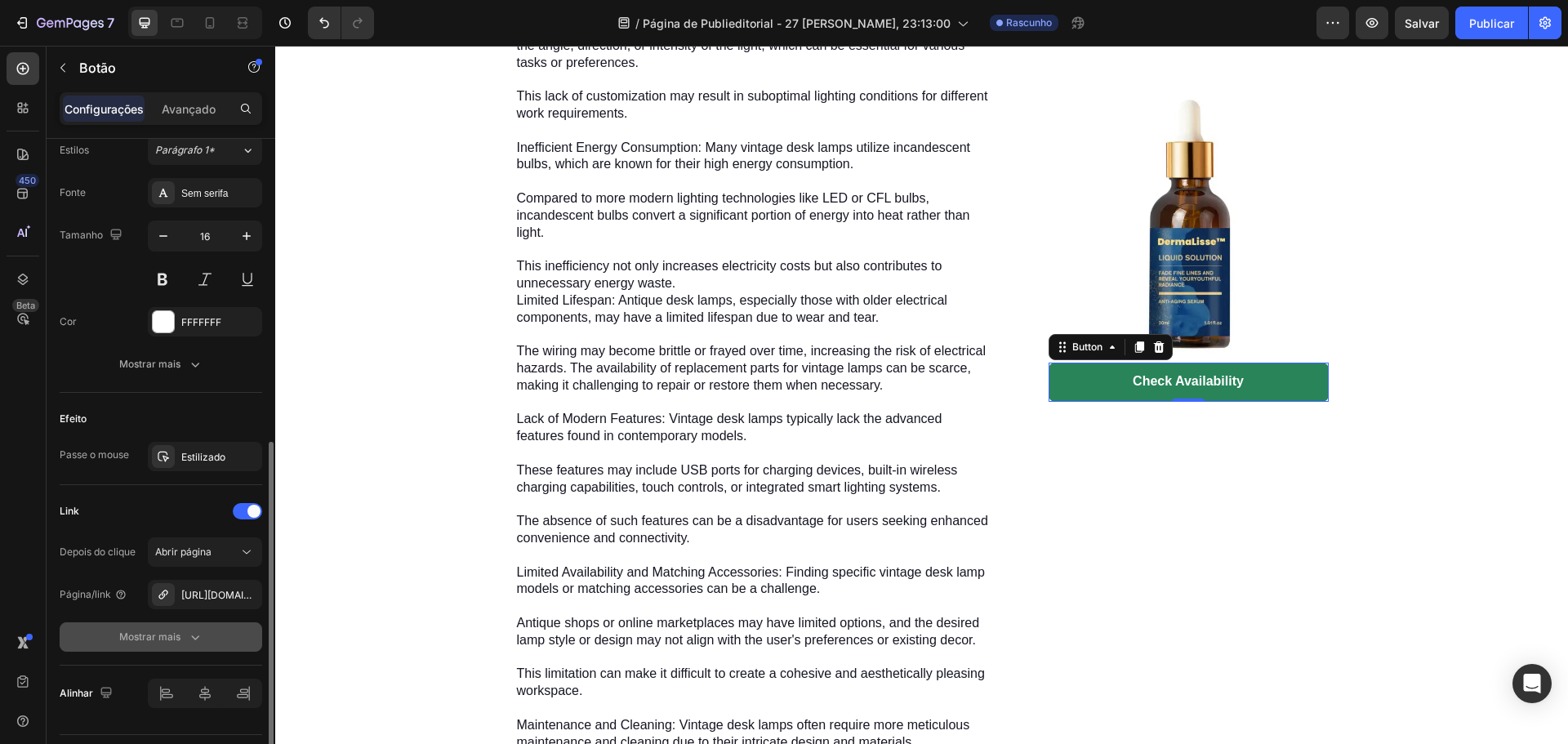
click at [192, 642] on icon "button" at bounding box center [196, 637] width 16 height 16
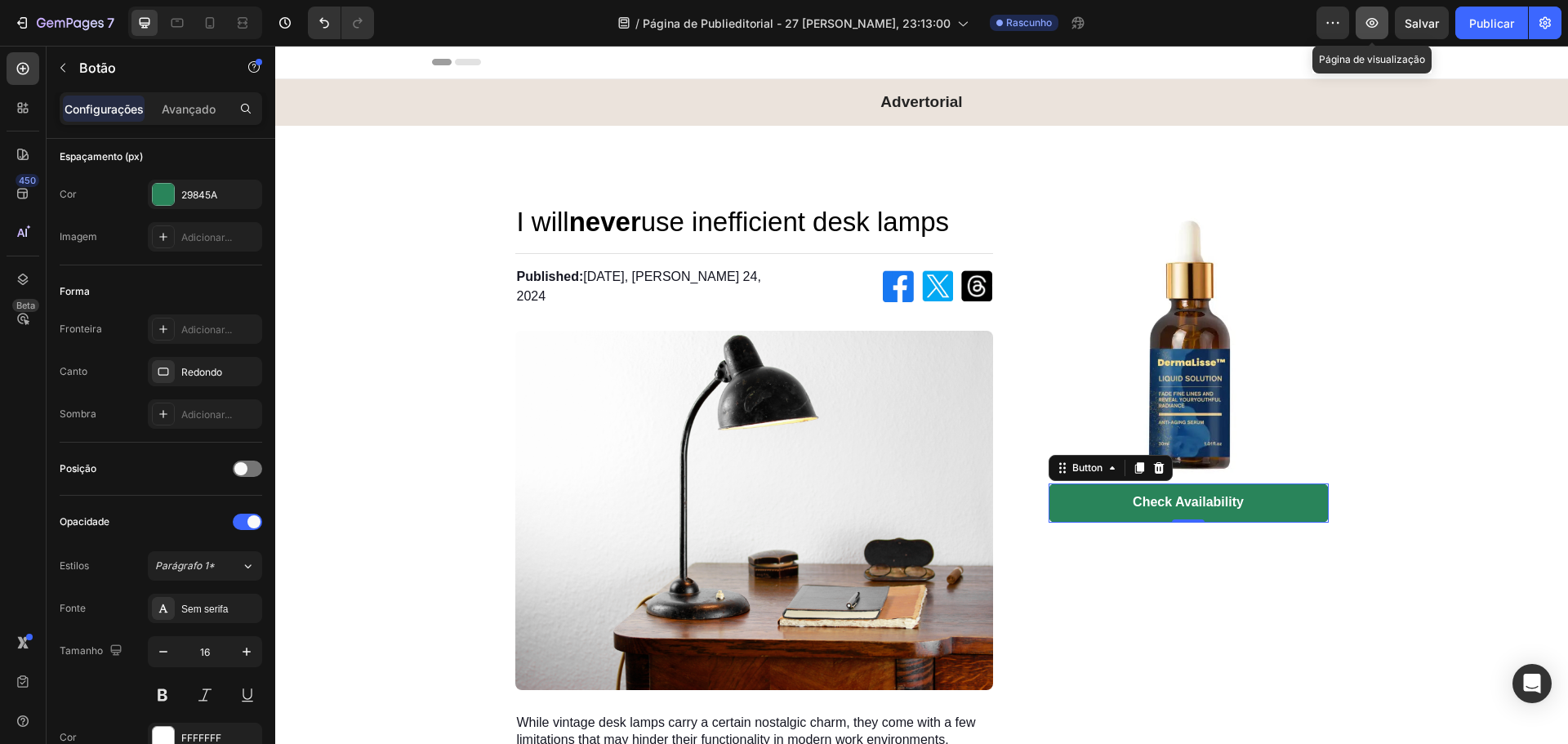
click at [1365, 30] on icon "button" at bounding box center [1372, 23] width 16 height 16
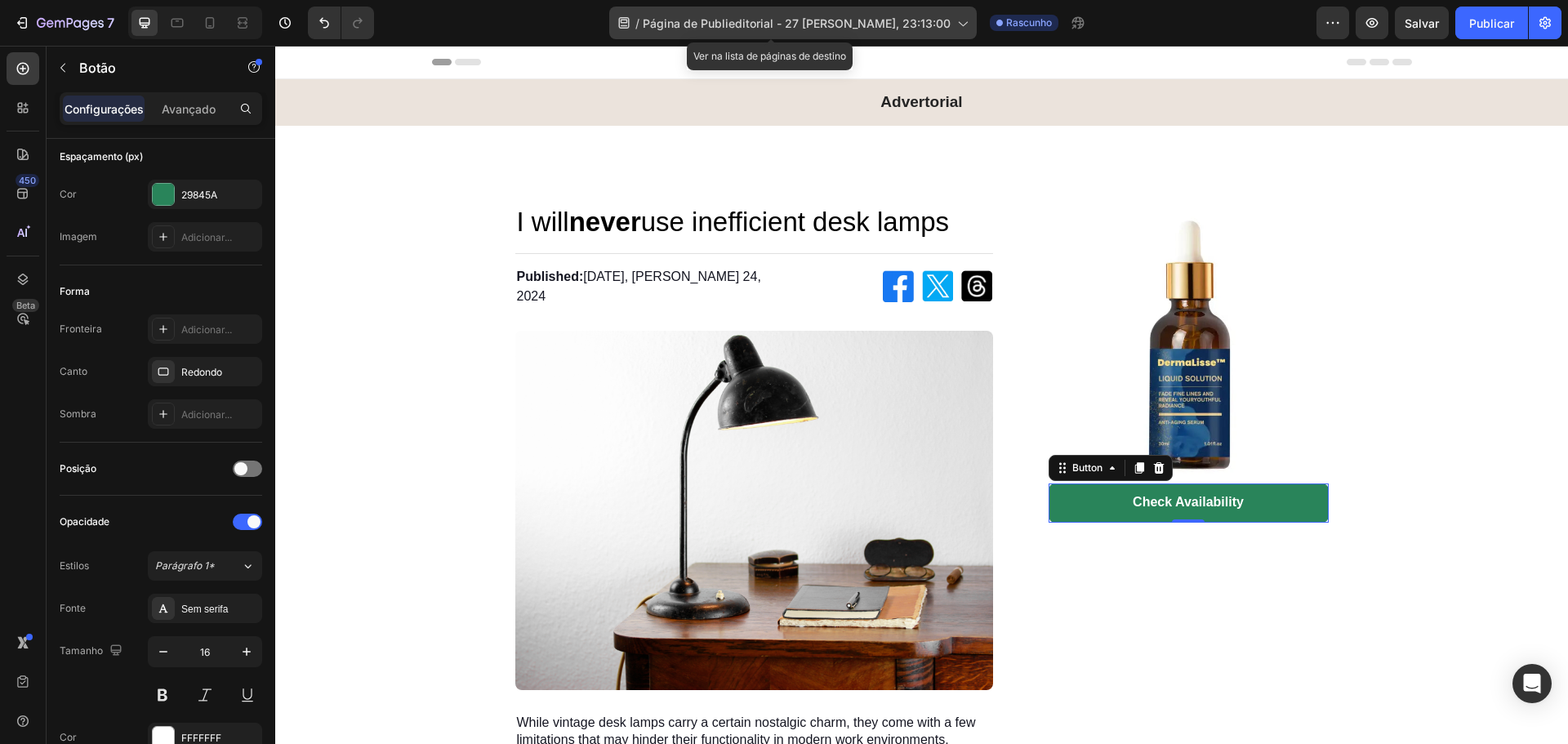
click at [880, 17] on font "Página de Publieditorial - 27 [PERSON_NAME], 23:13:00" at bounding box center [796, 23] width 308 height 14
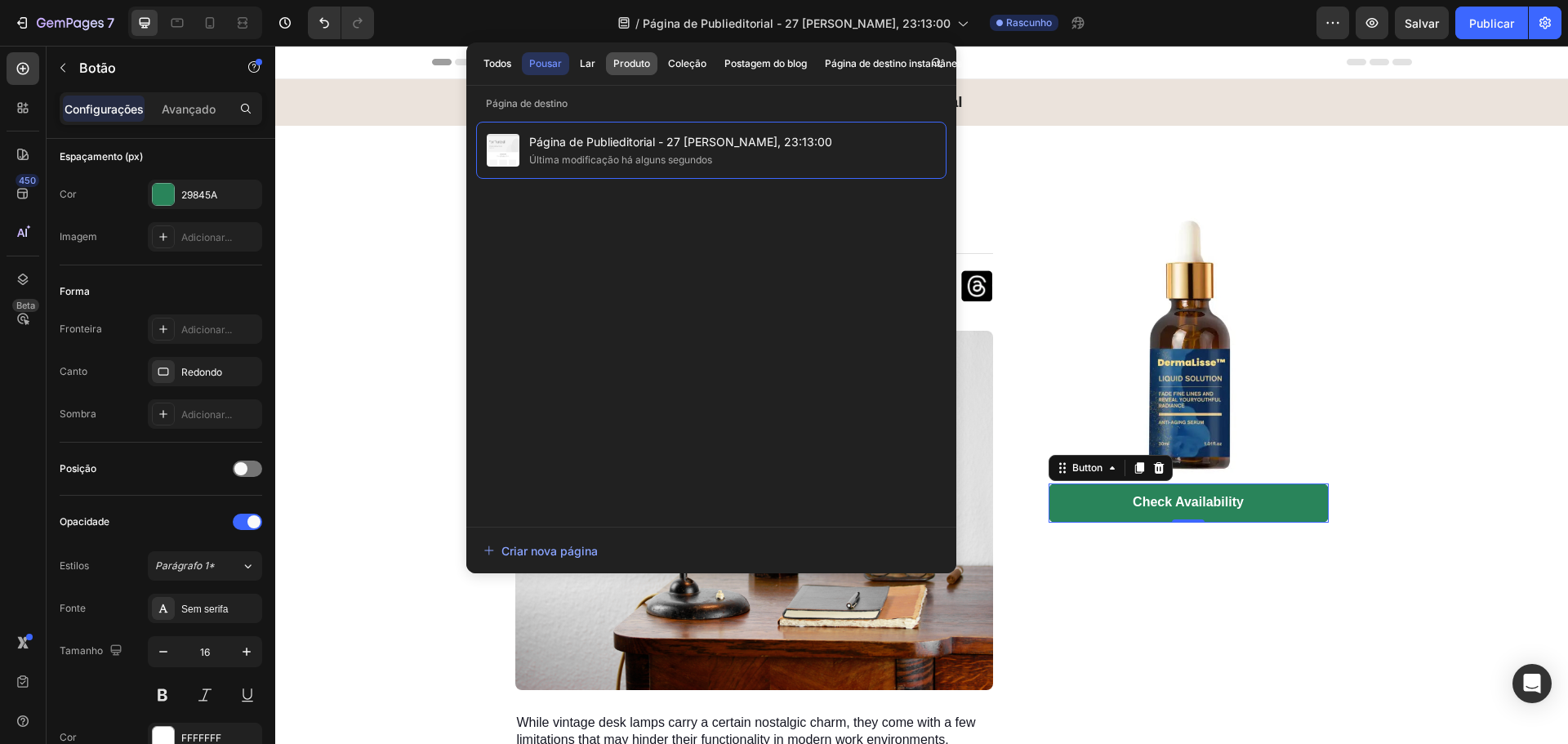
click at [639, 66] on font "Produto" at bounding box center [631, 63] width 37 height 12
click at [551, 58] on font "Pousar" at bounding box center [546, 63] width 33 height 12
click at [1325, 25] on icon "button" at bounding box center [1333, 23] width 16 height 16
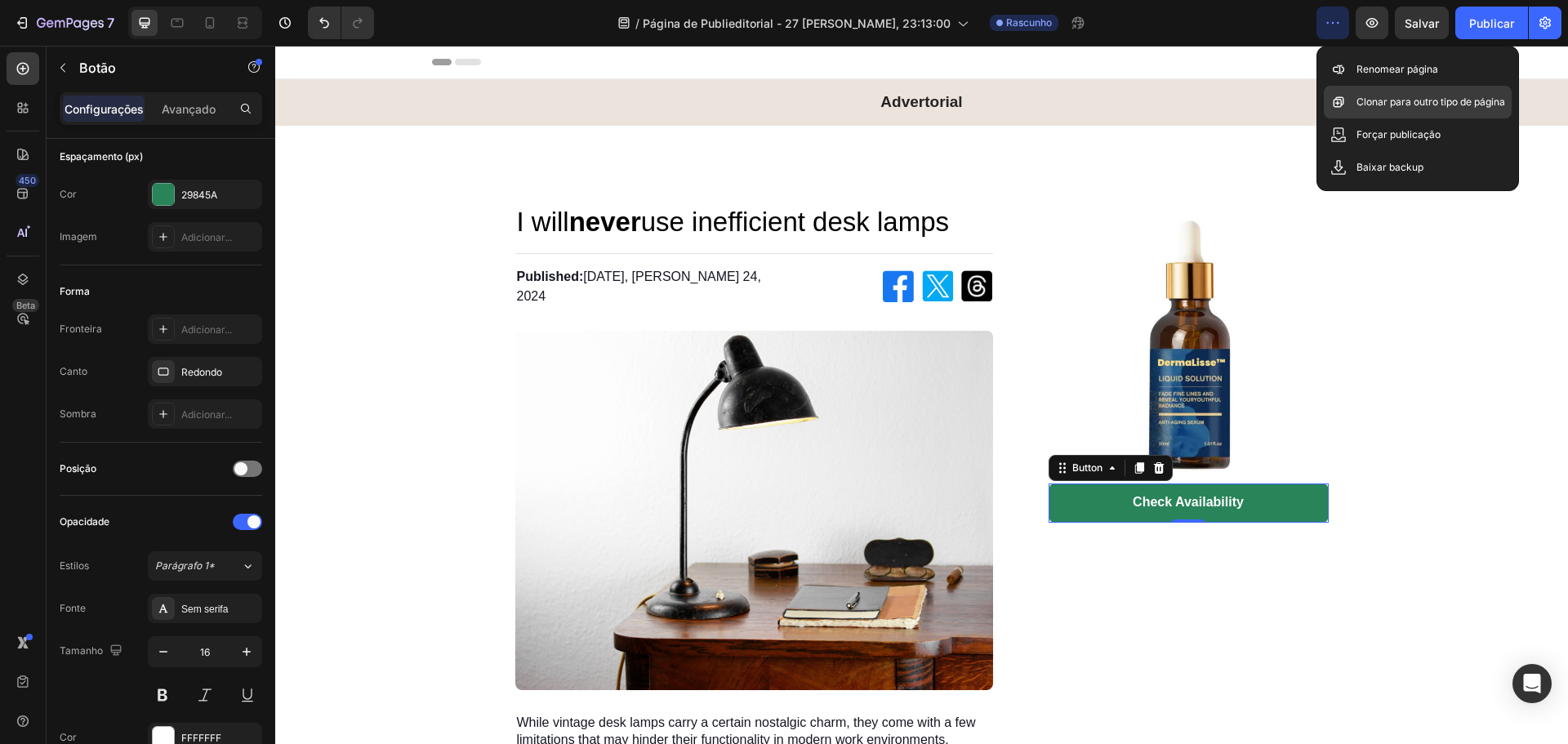
click at [1422, 110] on p "Clonar para outro tipo de página" at bounding box center [1431, 102] width 149 height 16
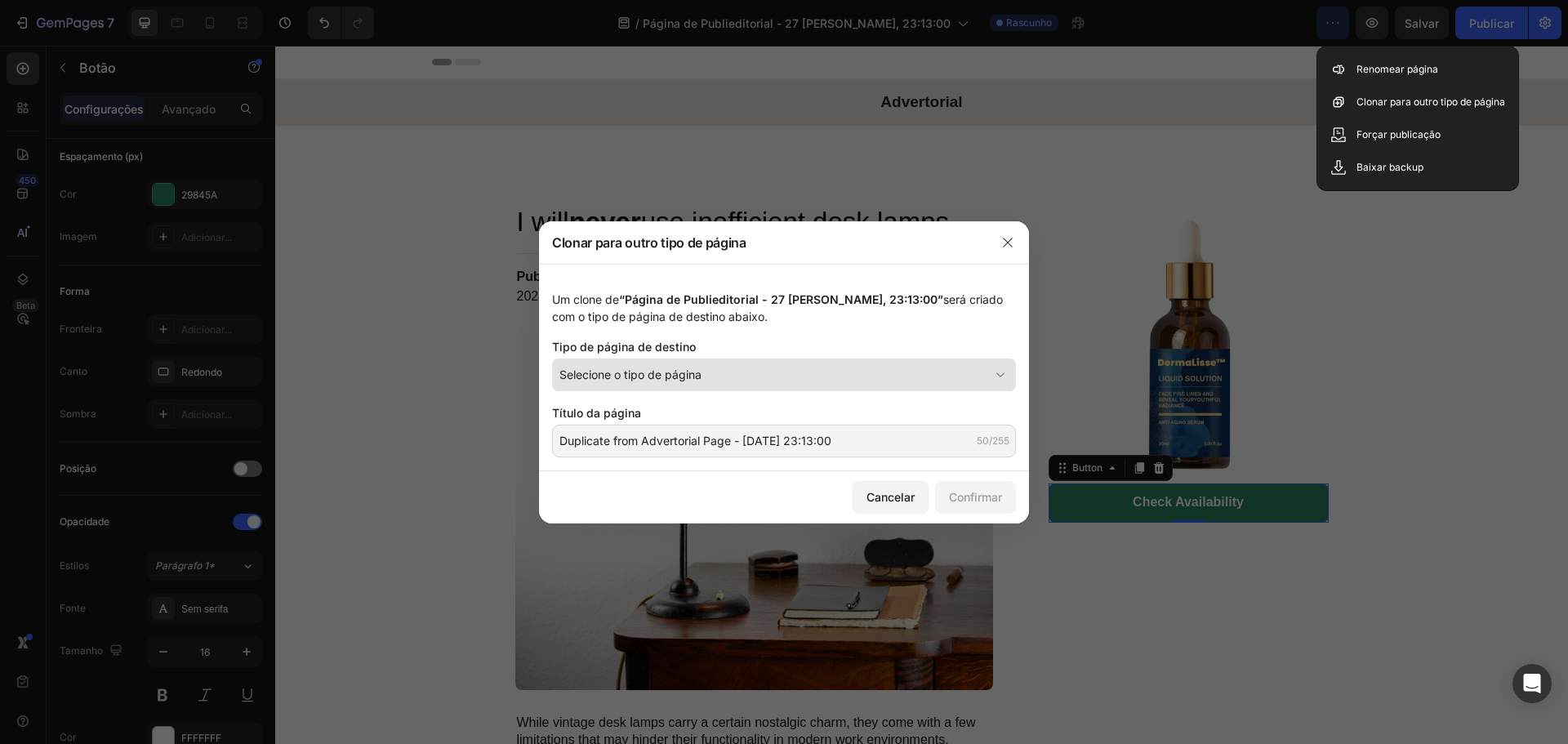
click at [799, 383] on button "Selecione o tipo de página" at bounding box center [784, 375] width 464 height 33
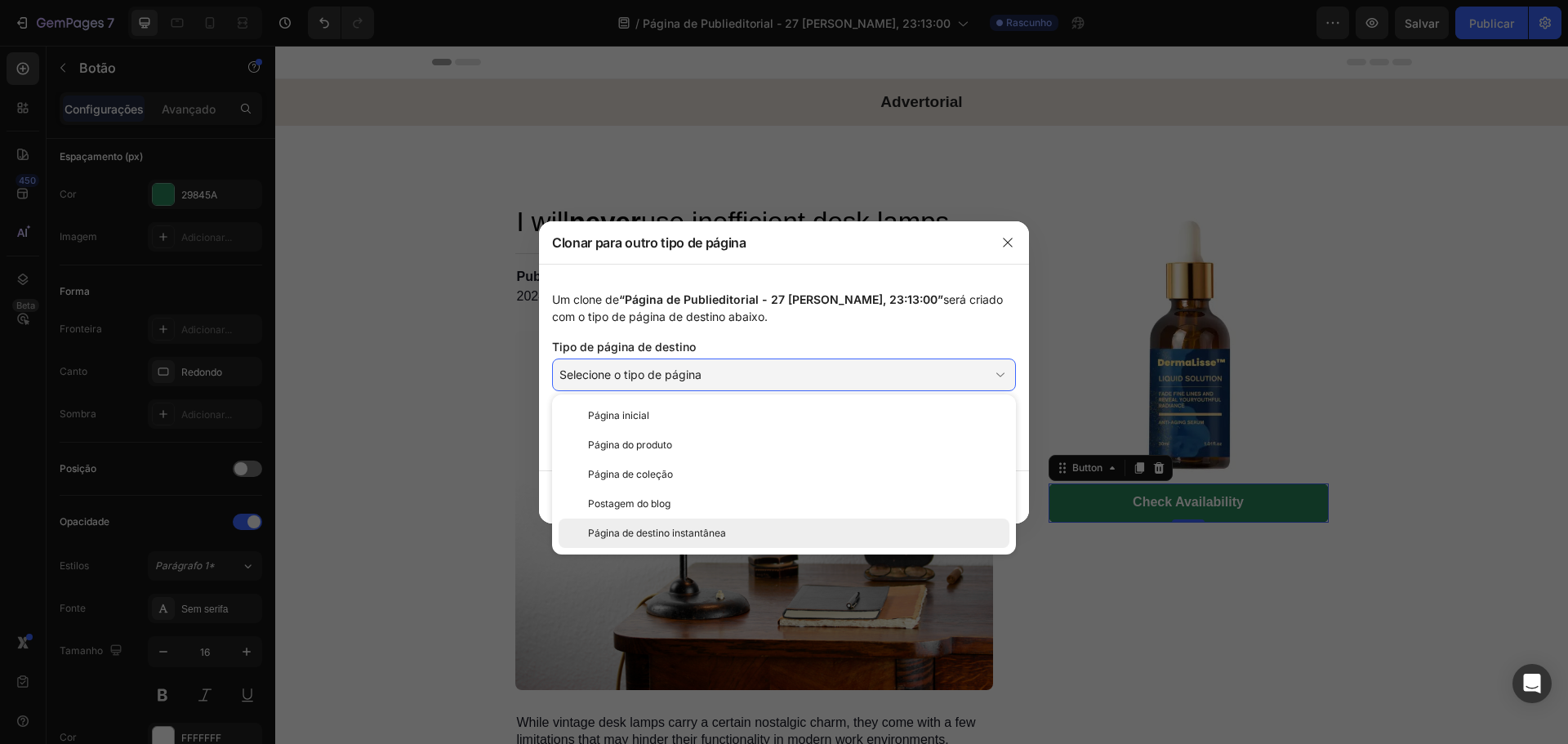
click at [746, 539] on div "Página de destino instantânea" at bounding box center [795, 534] width 415 height 15
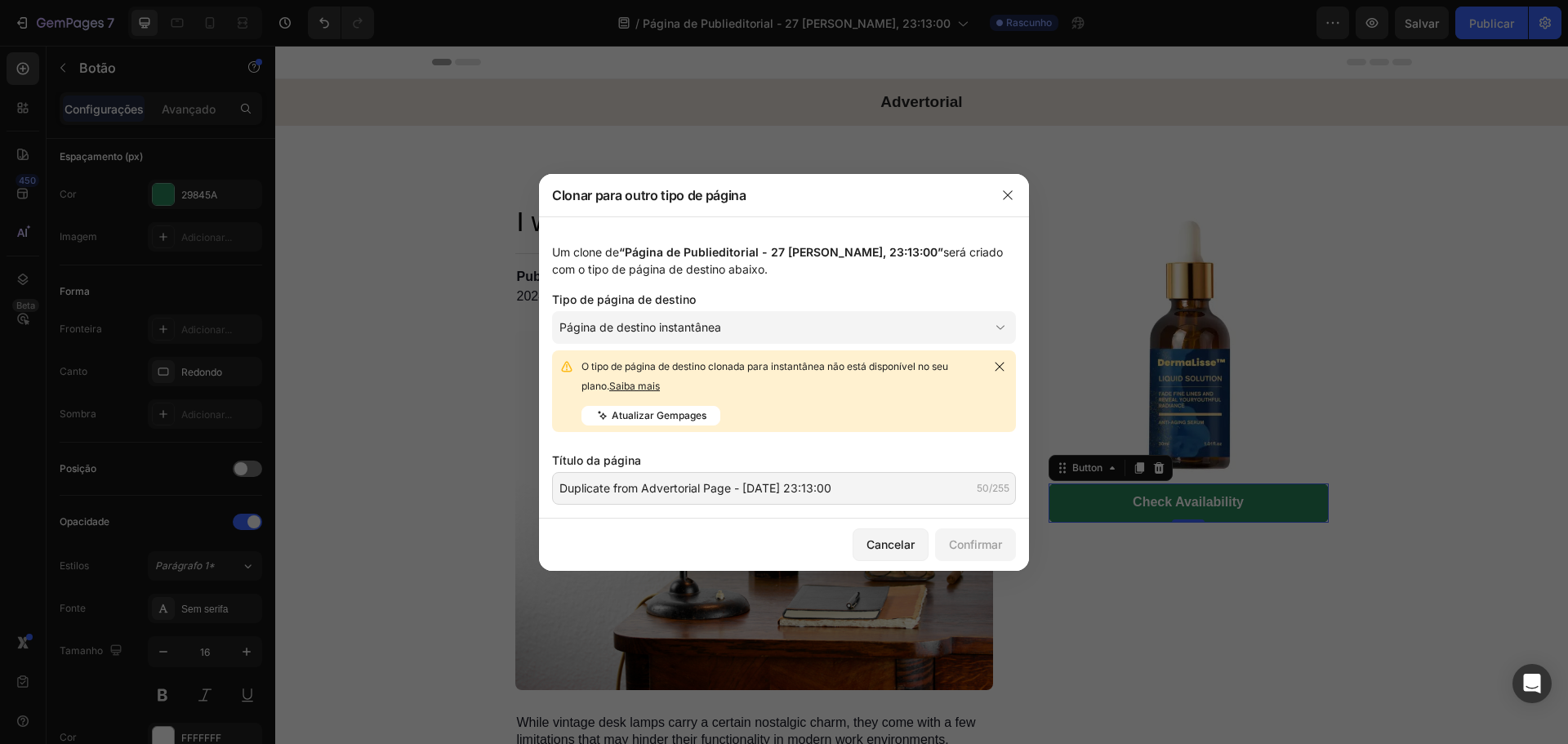
click at [768, 368] on font "O tipo de página de destino clonada para instantânea não está disponível no seu…" at bounding box center [765, 376] width 367 height 32
click at [656, 411] on font "Atualizar Gempages" at bounding box center [659, 415] width 95 height 12
click at [1010, 192] on icon "button" at bounding box center [1007, 196] width 13 height 13
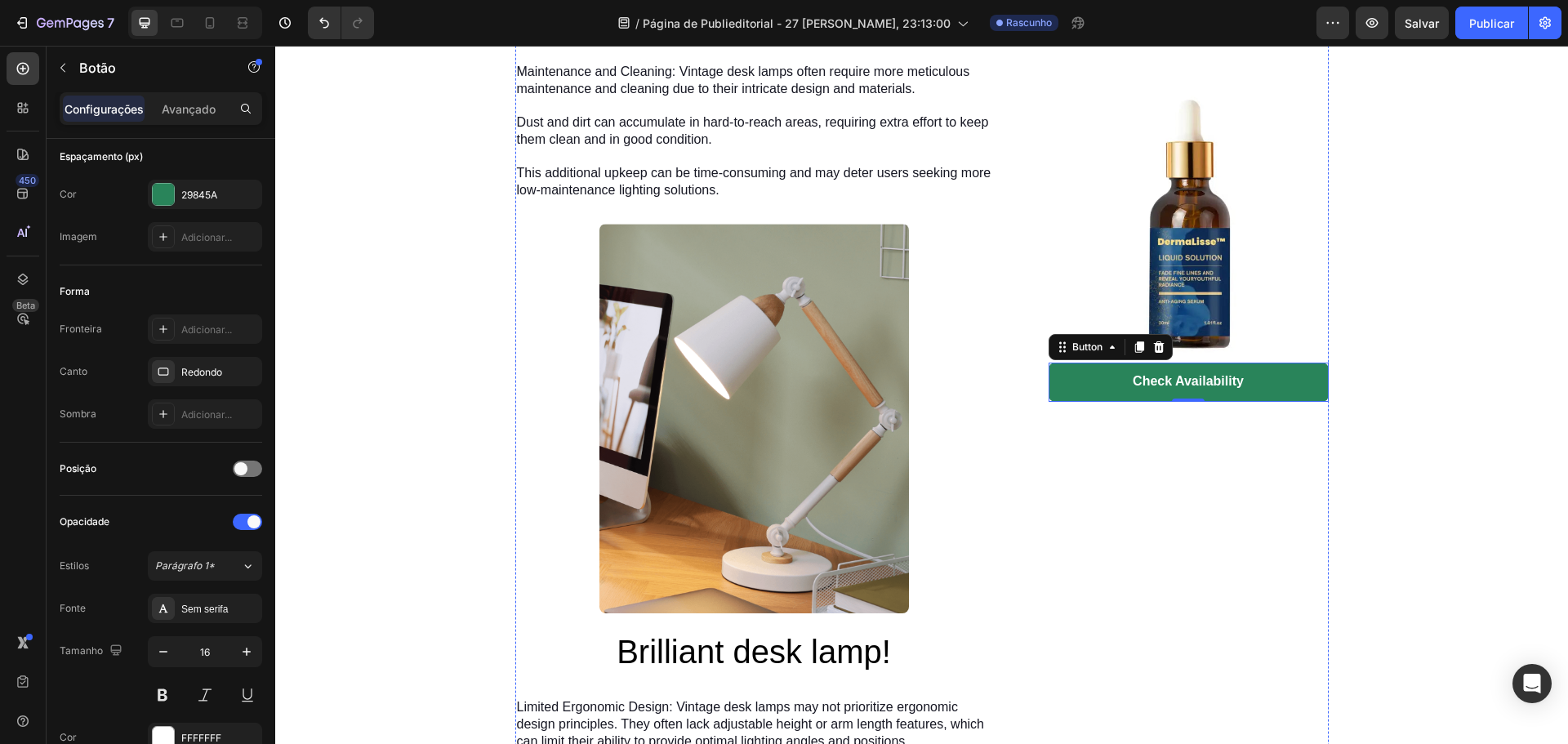
scroll to position [1525, 0]
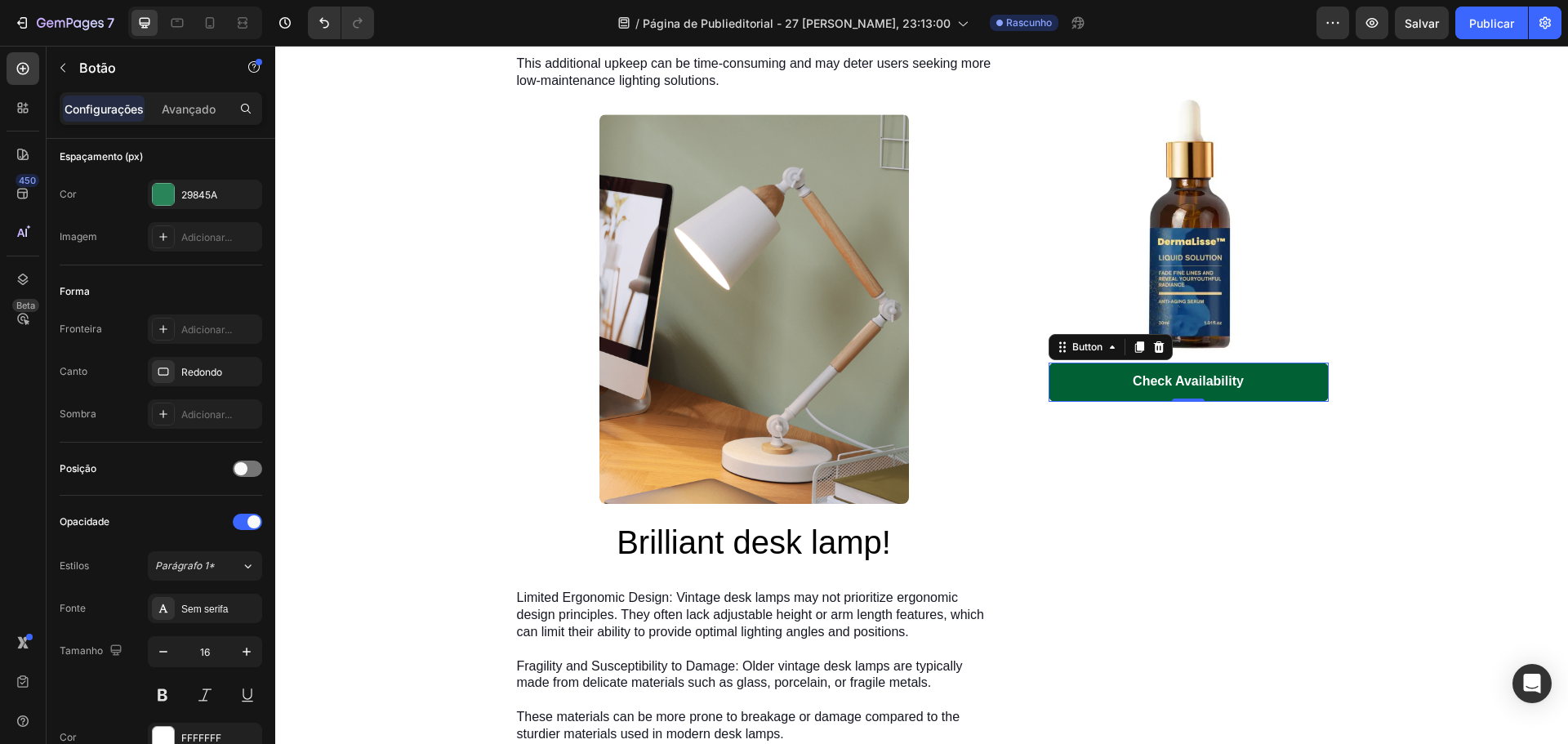
click at [1056, 392] on link "Check Availability" at bounding box center [1188, 382] width 280 height 39
click at [1143, 378] on div "Check Availability" at bounding box center [1188, 381] width 111 height 17
click at [1143, 378] on p "Check Availability" at bounding box center [1188, 381] width 111 height 17
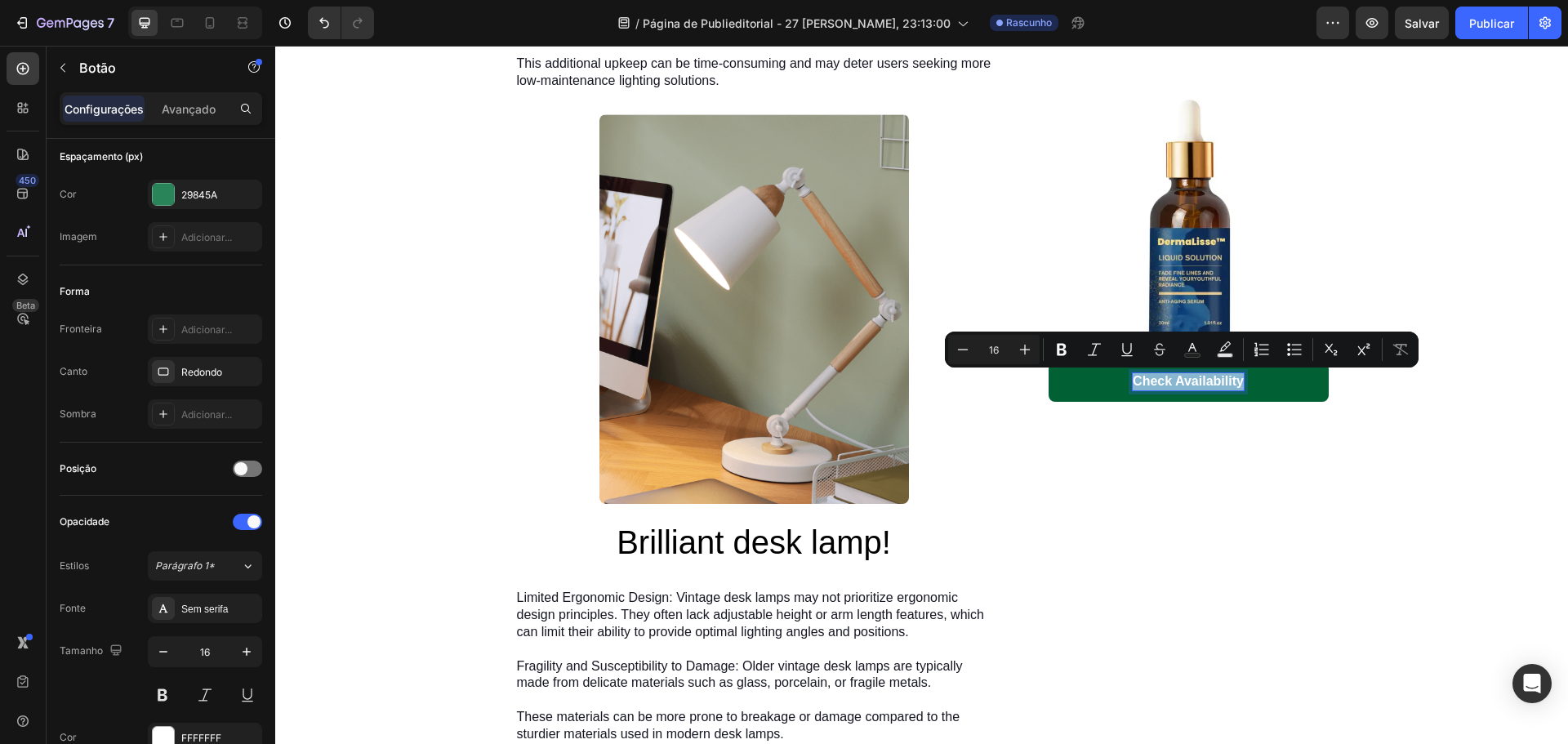
click at [1143, 378] on p "Check Availability" at bounding box center [1188, 381] width 111 height 17
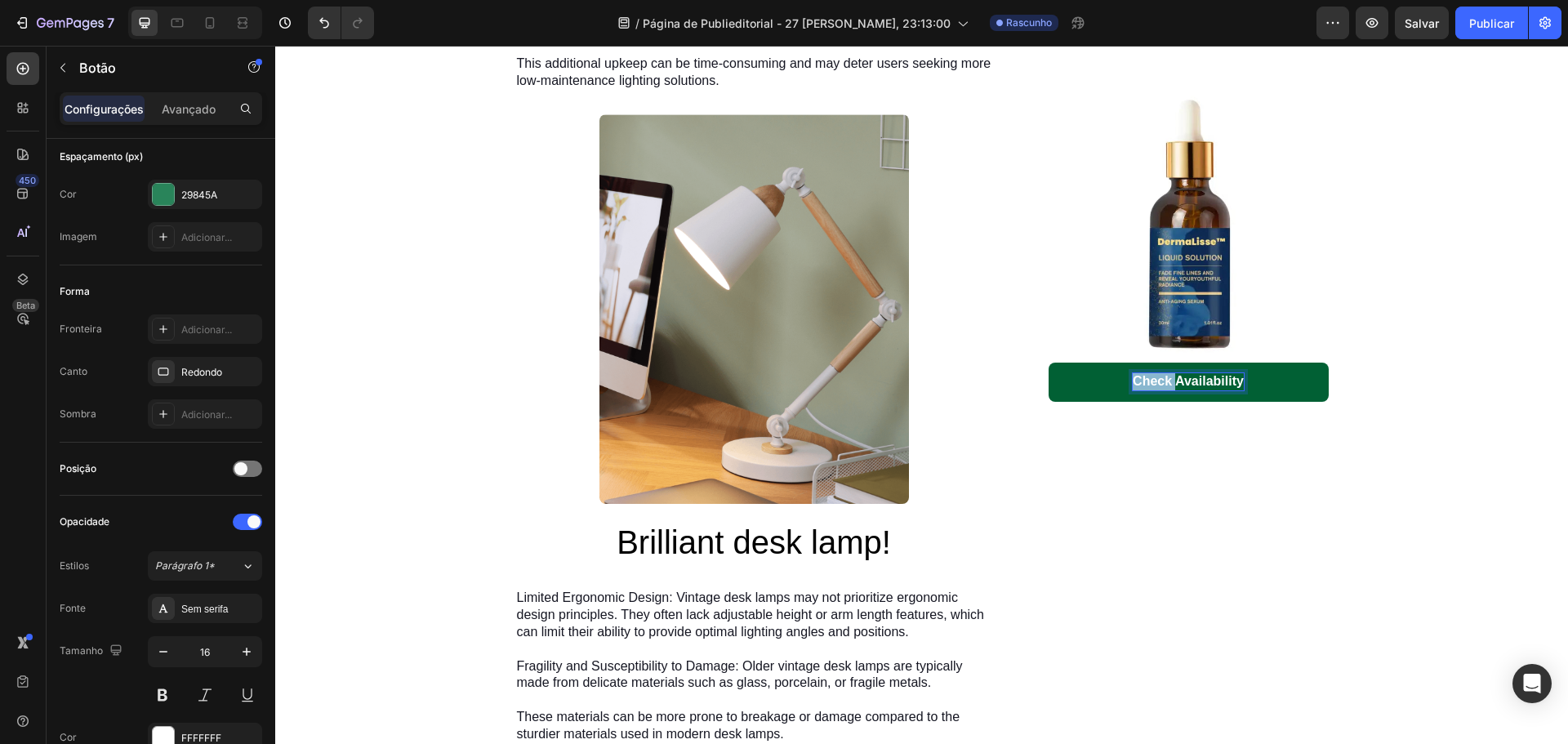
click at [1143, 378] on p "Check Availability" at bounding box center [1188, 381] width 111 height 17
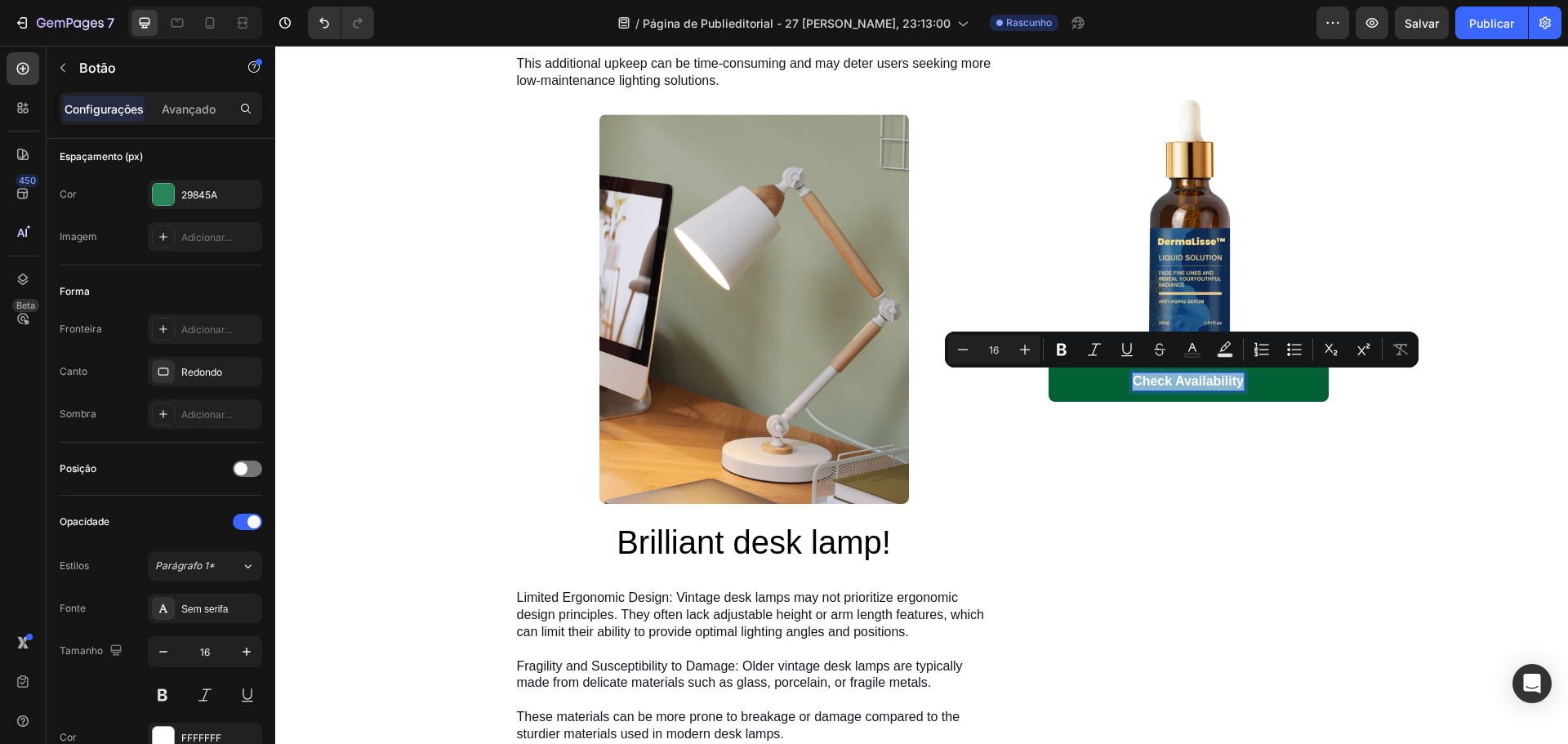
copy p "Check Availability"
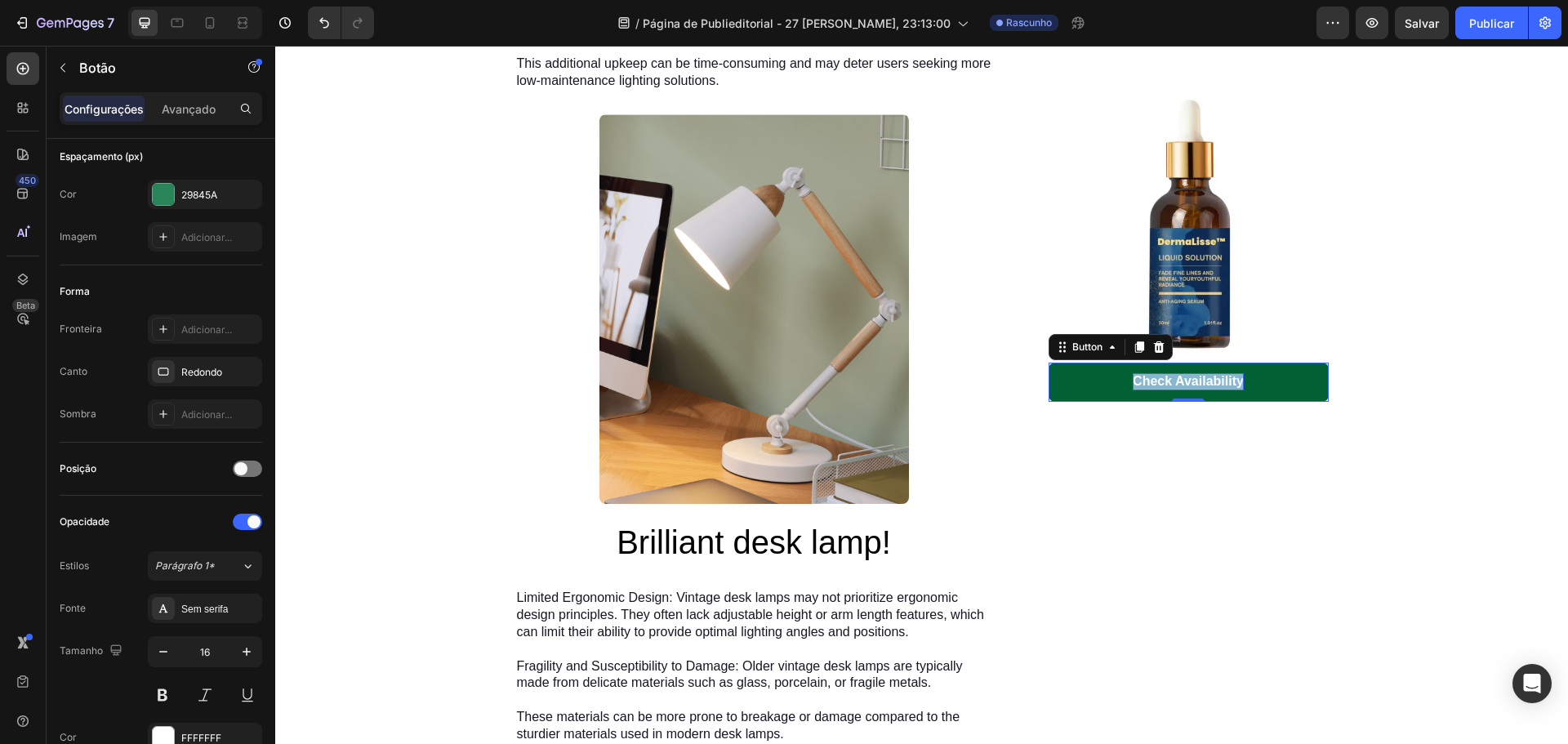
click at [1200, 375] on p "Check Availability" at bounding box center [1188, 381] width 111 height 17
click at [1200, 381] on p "Check Availability" at bounding box center [1188, 381] width 111 height 17
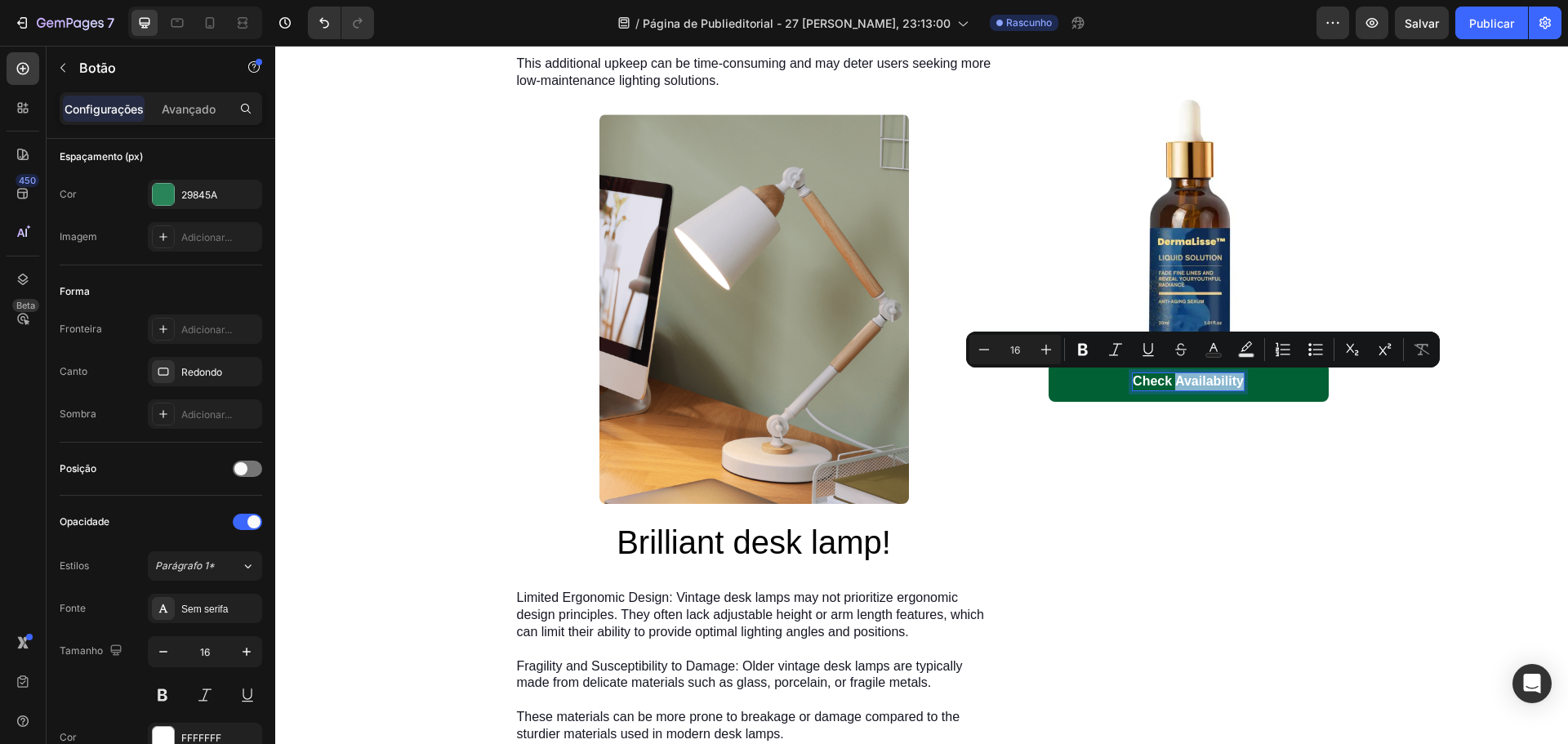
click at [1200, 381] on p "Check Availability" at bounding box center [1188, 381] width 111 height 17
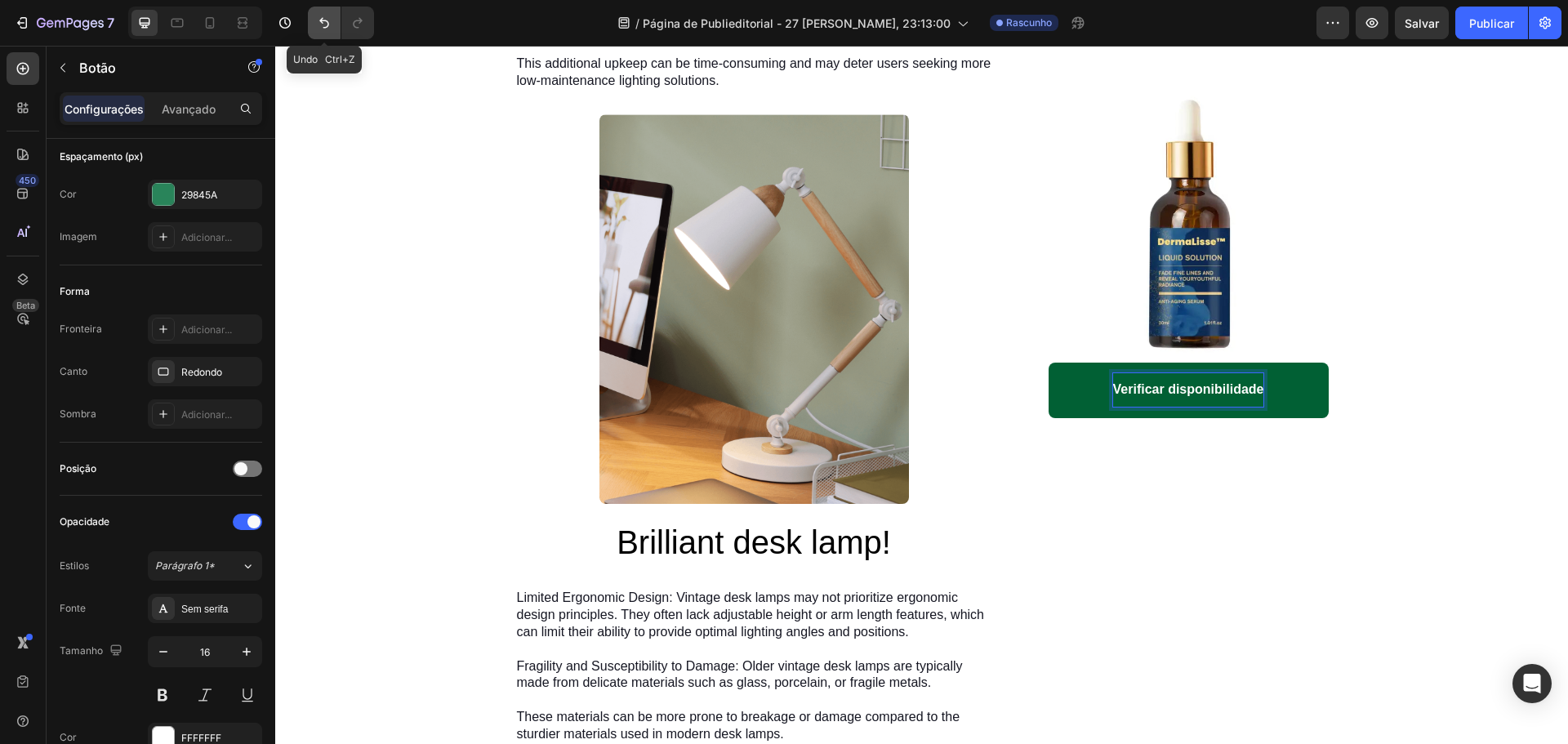
click at [318, 21] on icon "Desfazer/Refazer" at bounding box center [324, 23] width 16 height 16
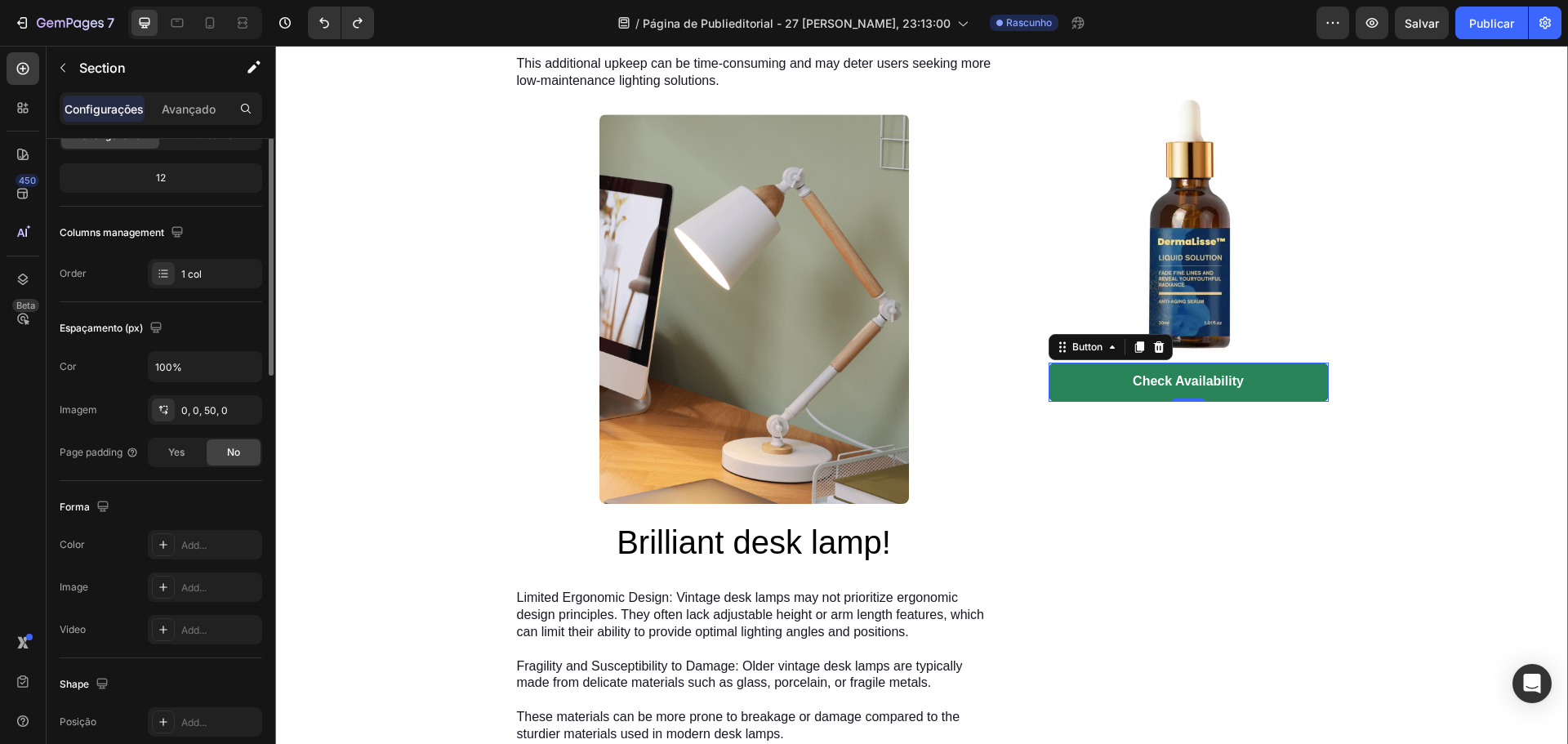
scroll to position [0, 0]
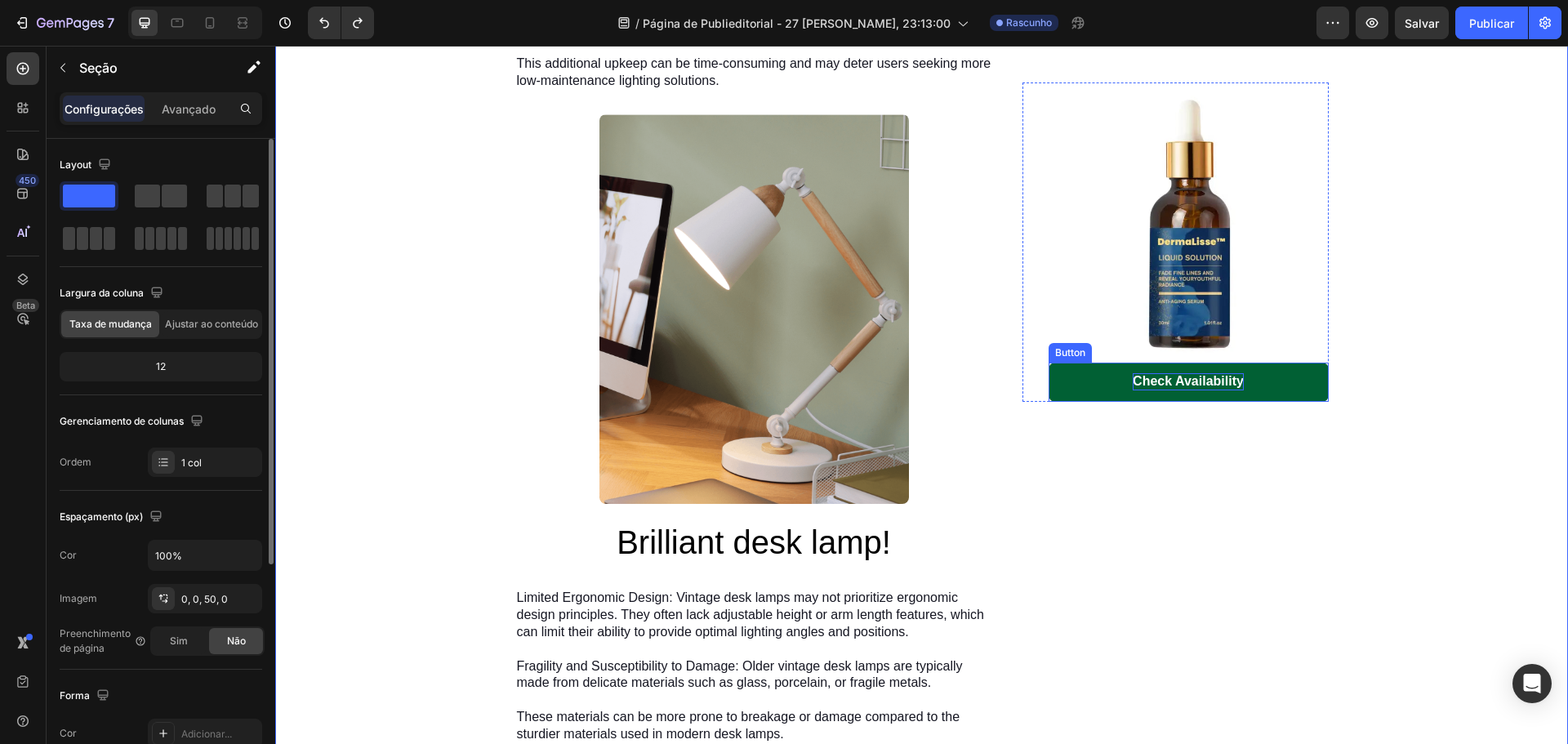
click at [1172, 376] on div "Check Availability" at bounding box center [1188, 381] width 111 height 17
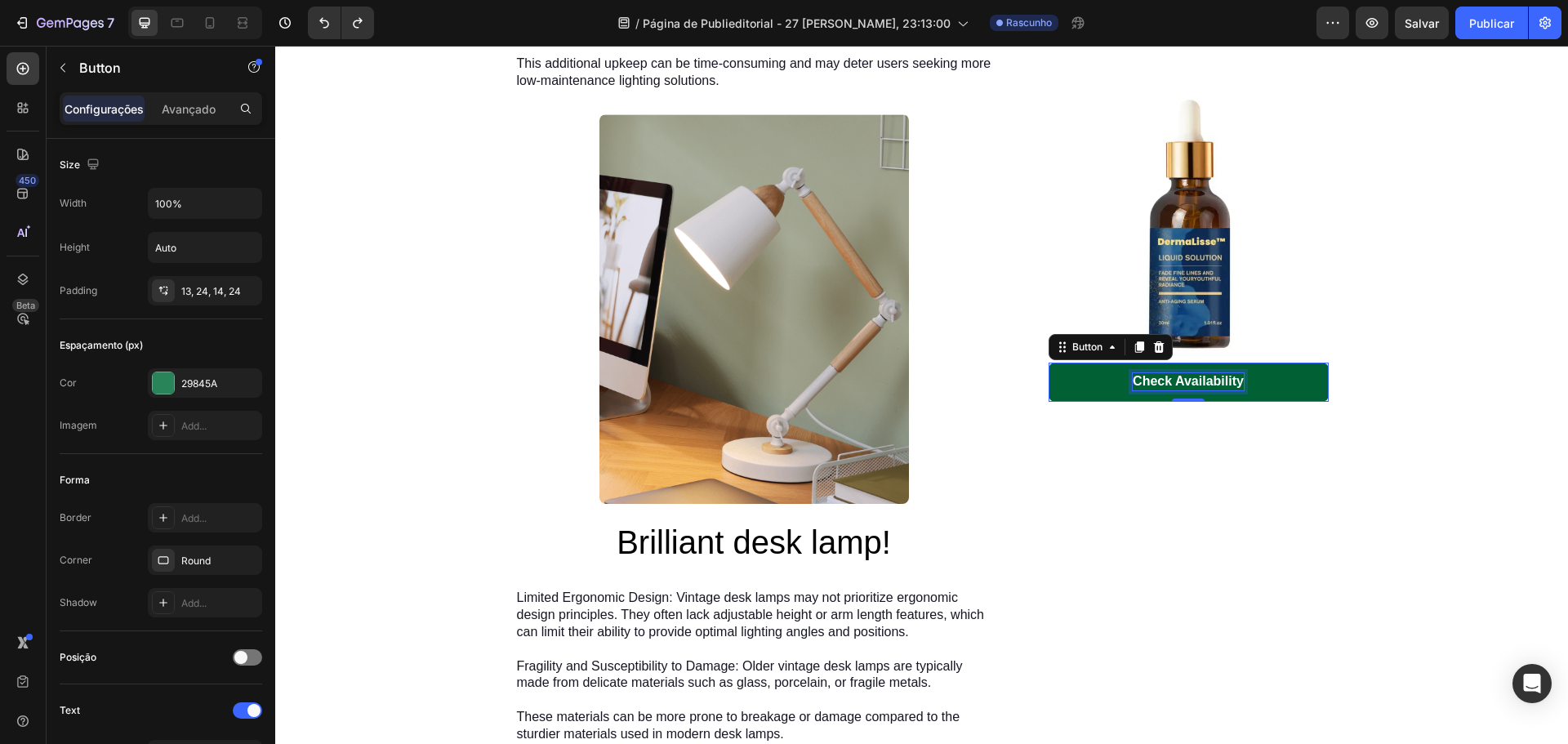
click at [1173, 376] on div "Check Availability" at bounding box center [1188, 381] width 111 height 17
click at [1174, 376] on p "Check Availability" at bounding box center [1188, 381] width 111 height 17
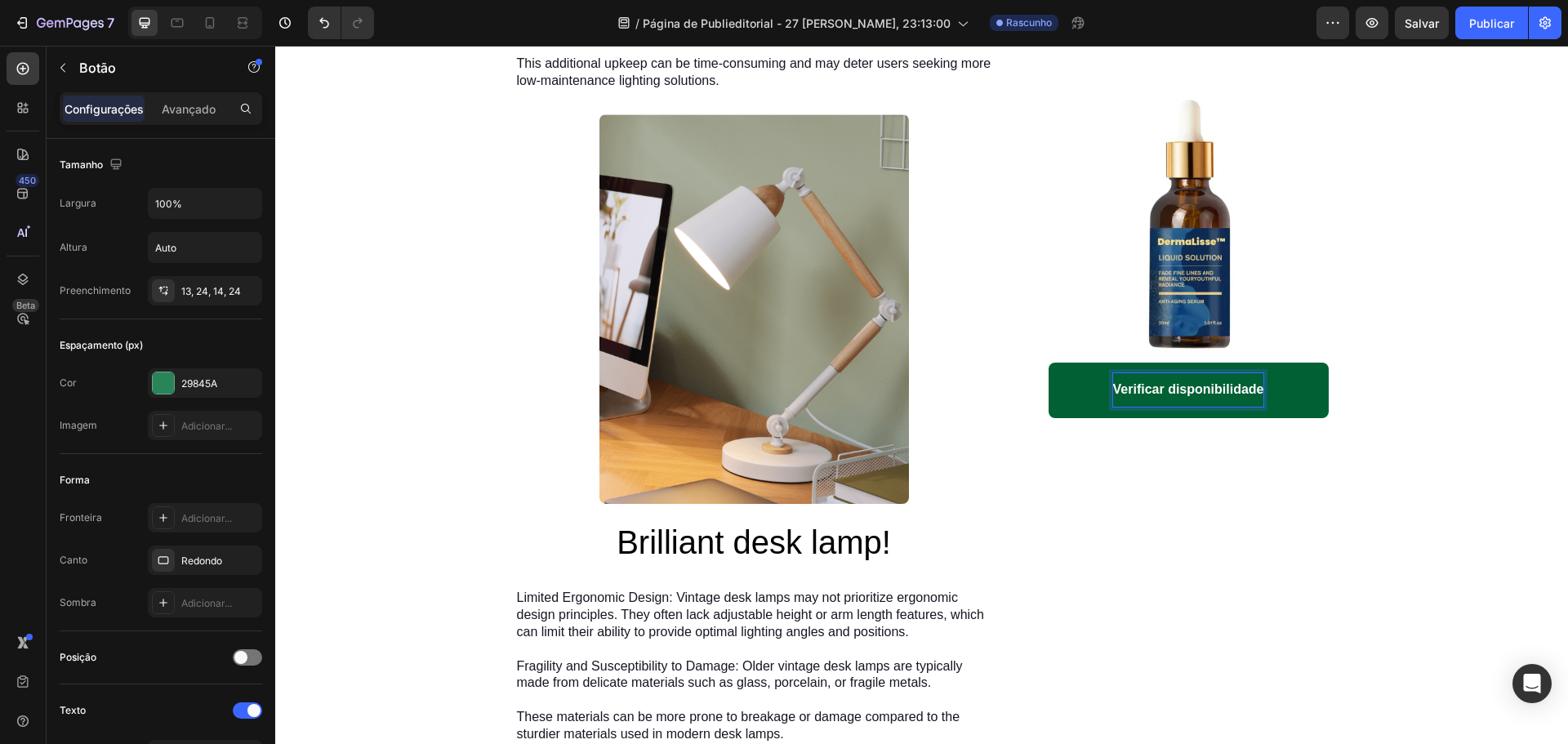
click at [1113, 385] on p "Verificar disponibilidade" at bounding box center [1188, 390] width 151 height 17
click at [1125, 404] on div "Verificar disponibilidade" at bounding box center [1188, 390] width 151 height 34
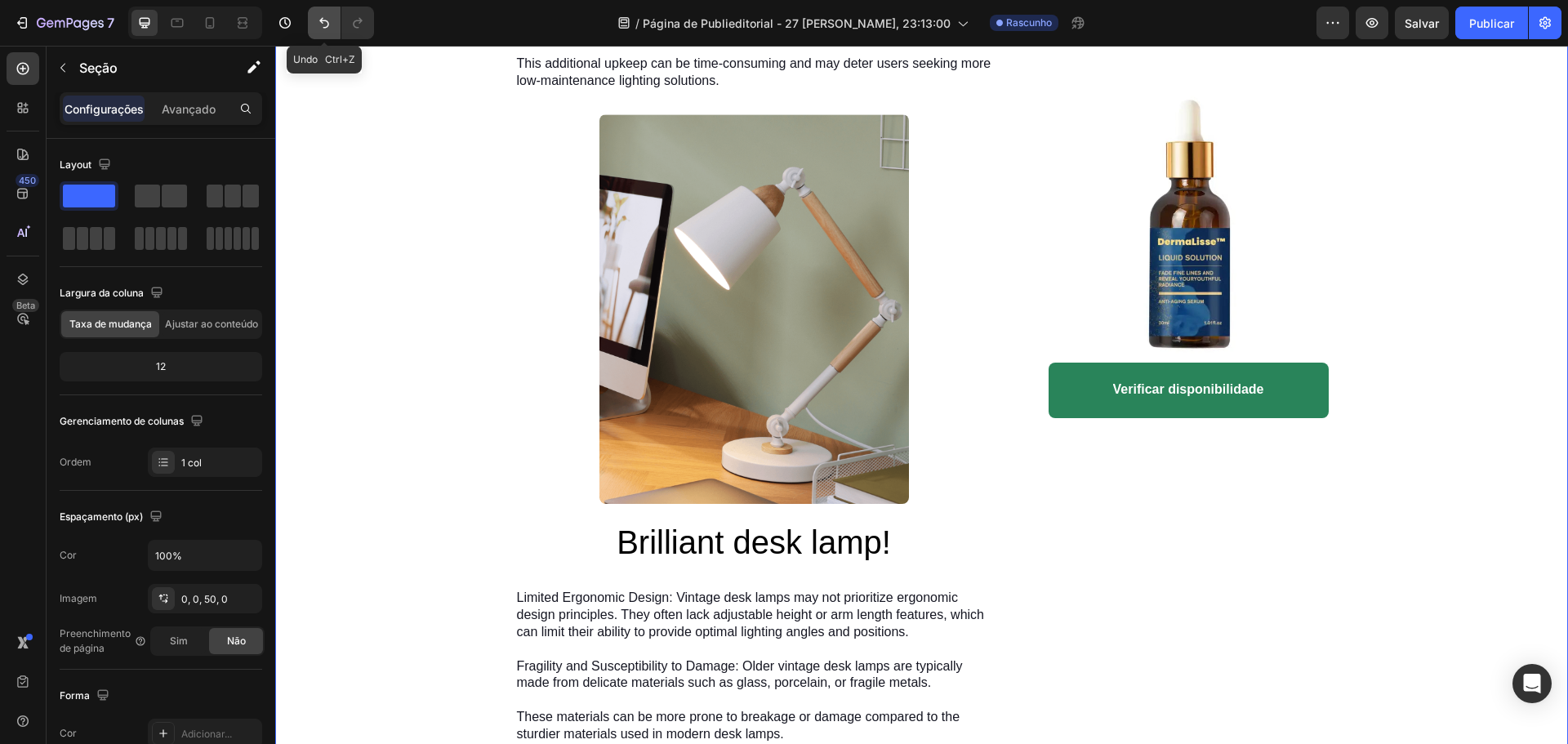
click at [322, 21] on icon "Desfazer/Refazer" at bounding box center [324, 23] width 10 height 11
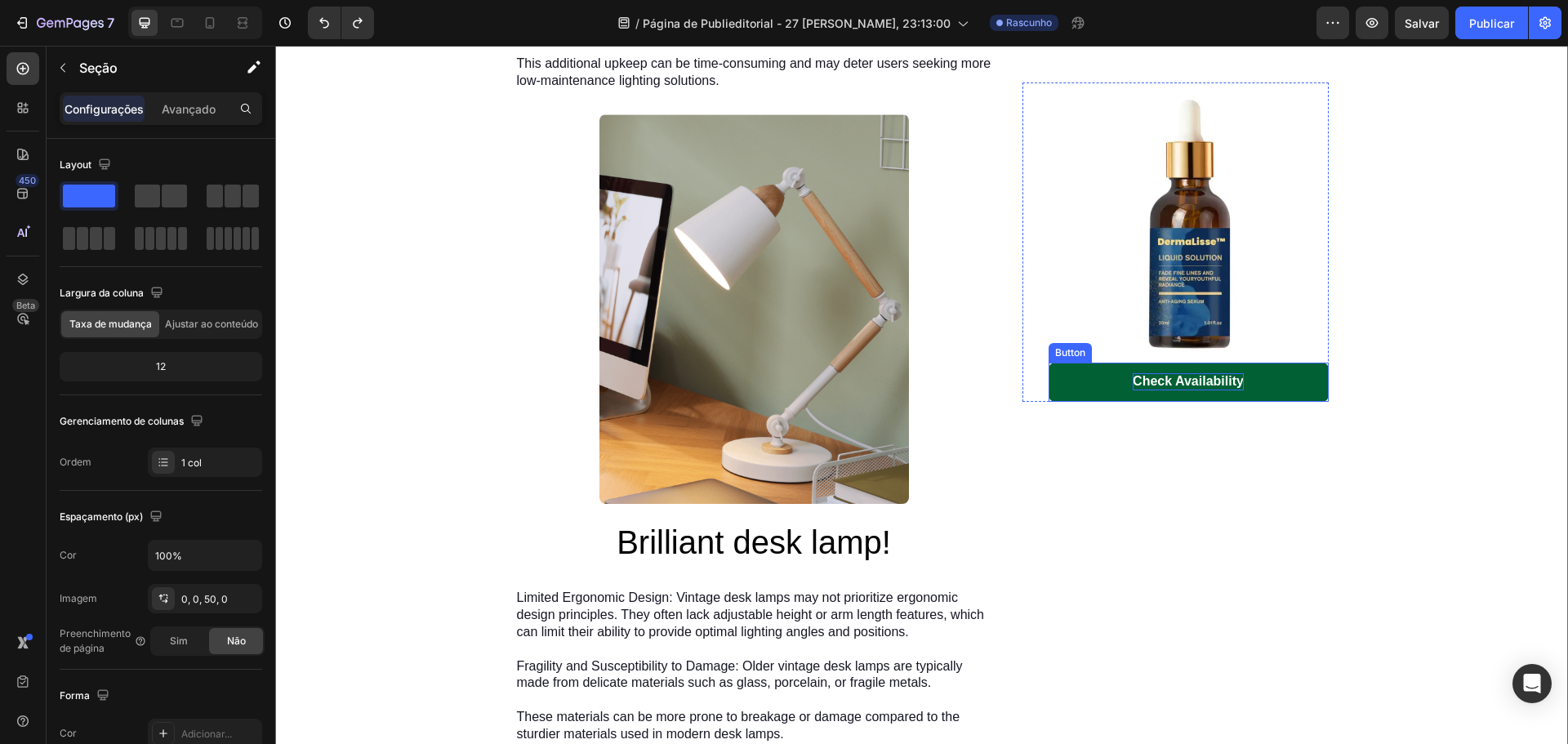
click at [1185, 383] on div "Check Availability" at bounding box center [1188, 381] width 111 height 17
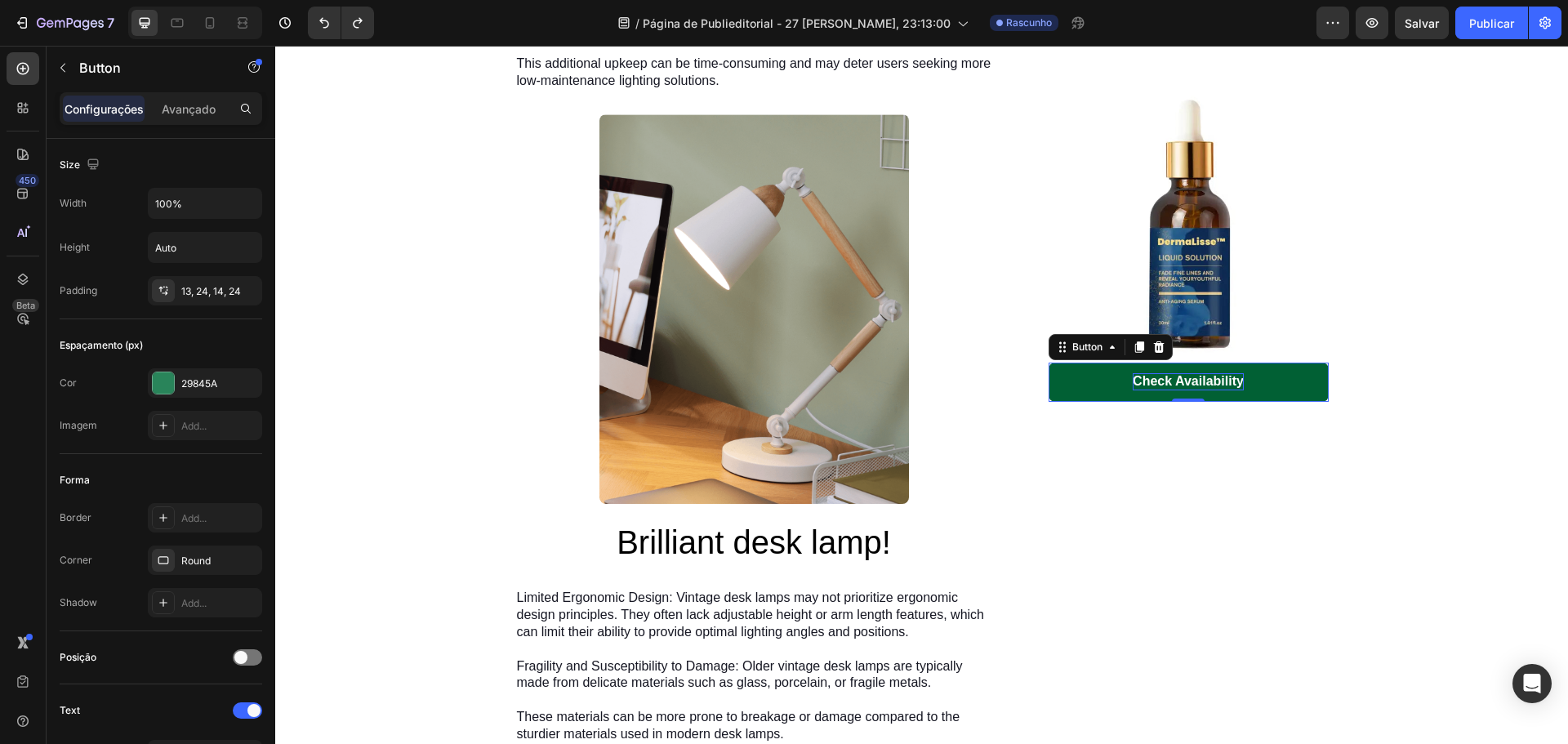
click at [1185, 383] on div "Check Availability" at bounding box center [1188, 381] width 111 height 17
click at [1185, 383] on p "Check Availability" at bounding box center [1188, 381] width 111 height 17
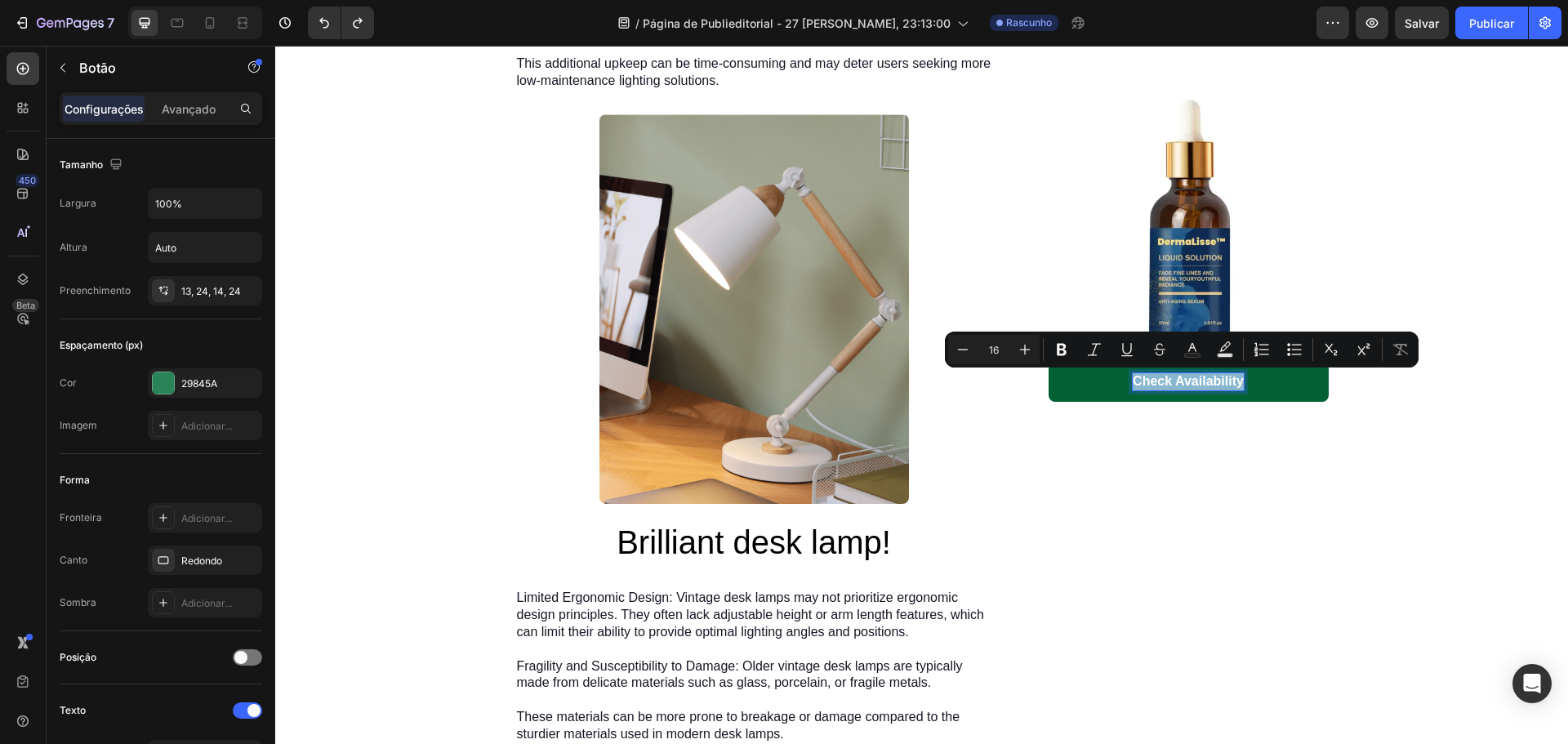
click at [1183, 380] on p "Check Availability" at bounding box center [1188, 381] width 111 height 17
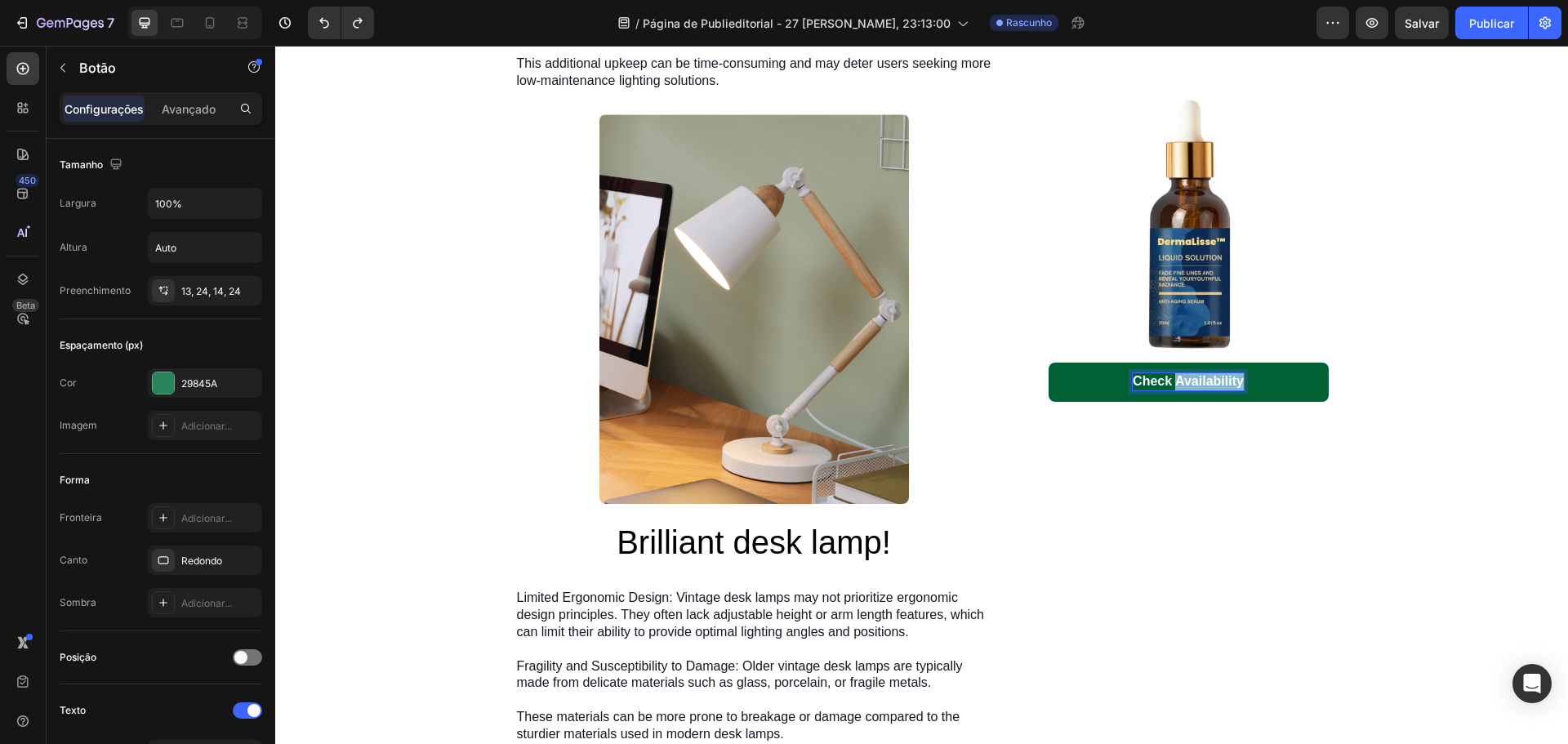
click at [1183, 380] on p "Check Availability" at bounding box center [1188, 381] width 111 height 17
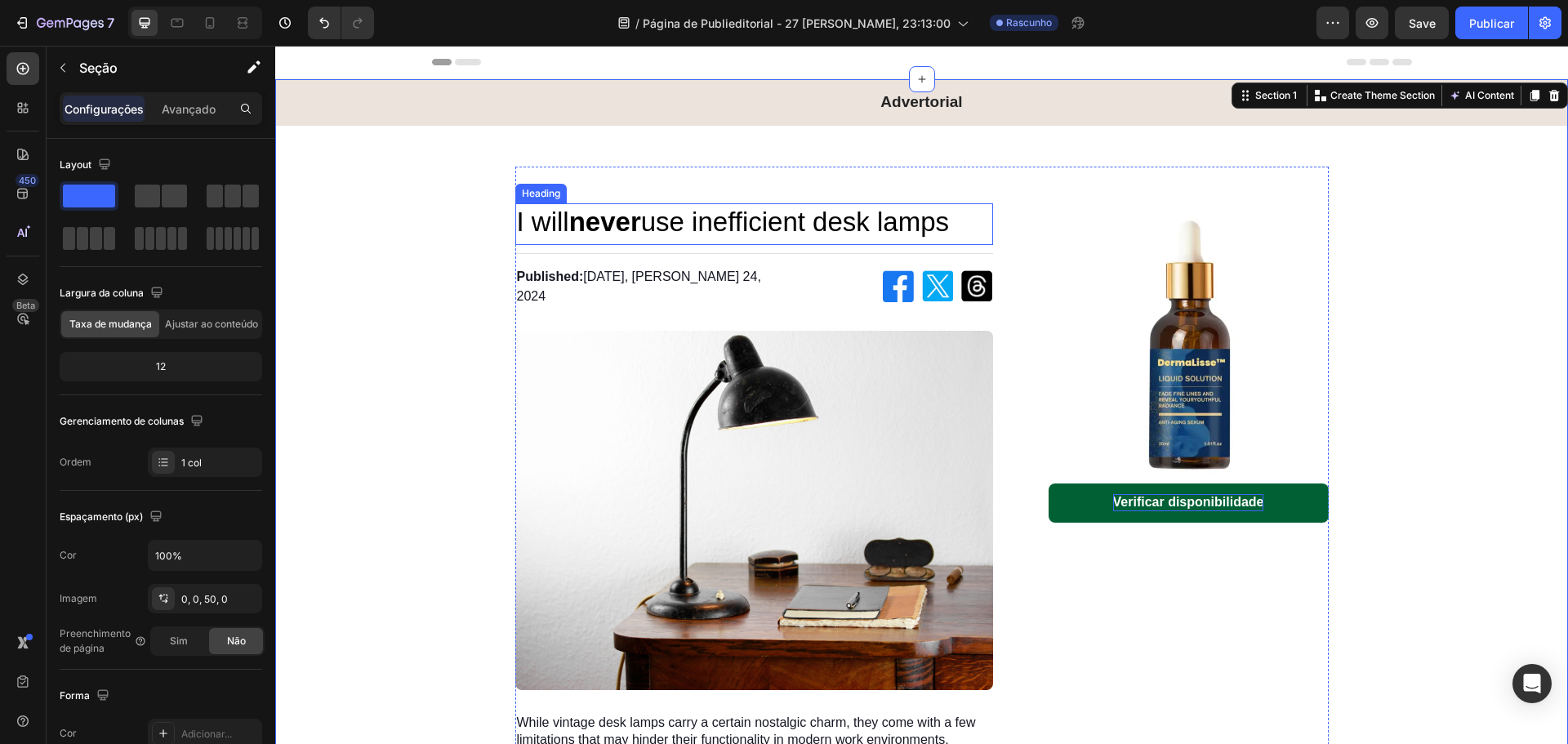
click at [789, 219] on h1 "I will never use inefficient desk lamps" at bounding box center [755, 222] width 478 height 38
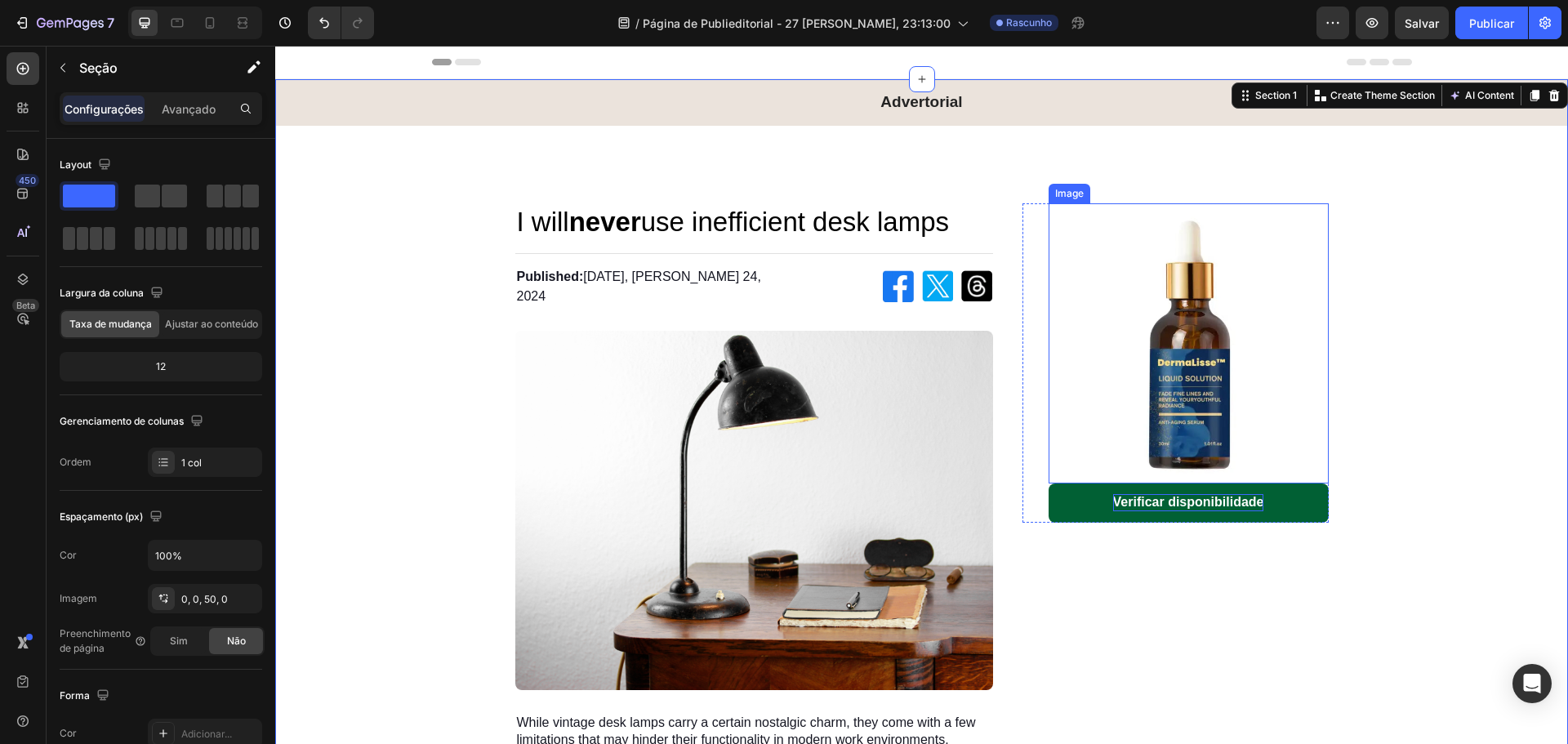
click at [1174, 324] on img at bounding box center [1188, 343] width 280 height 280
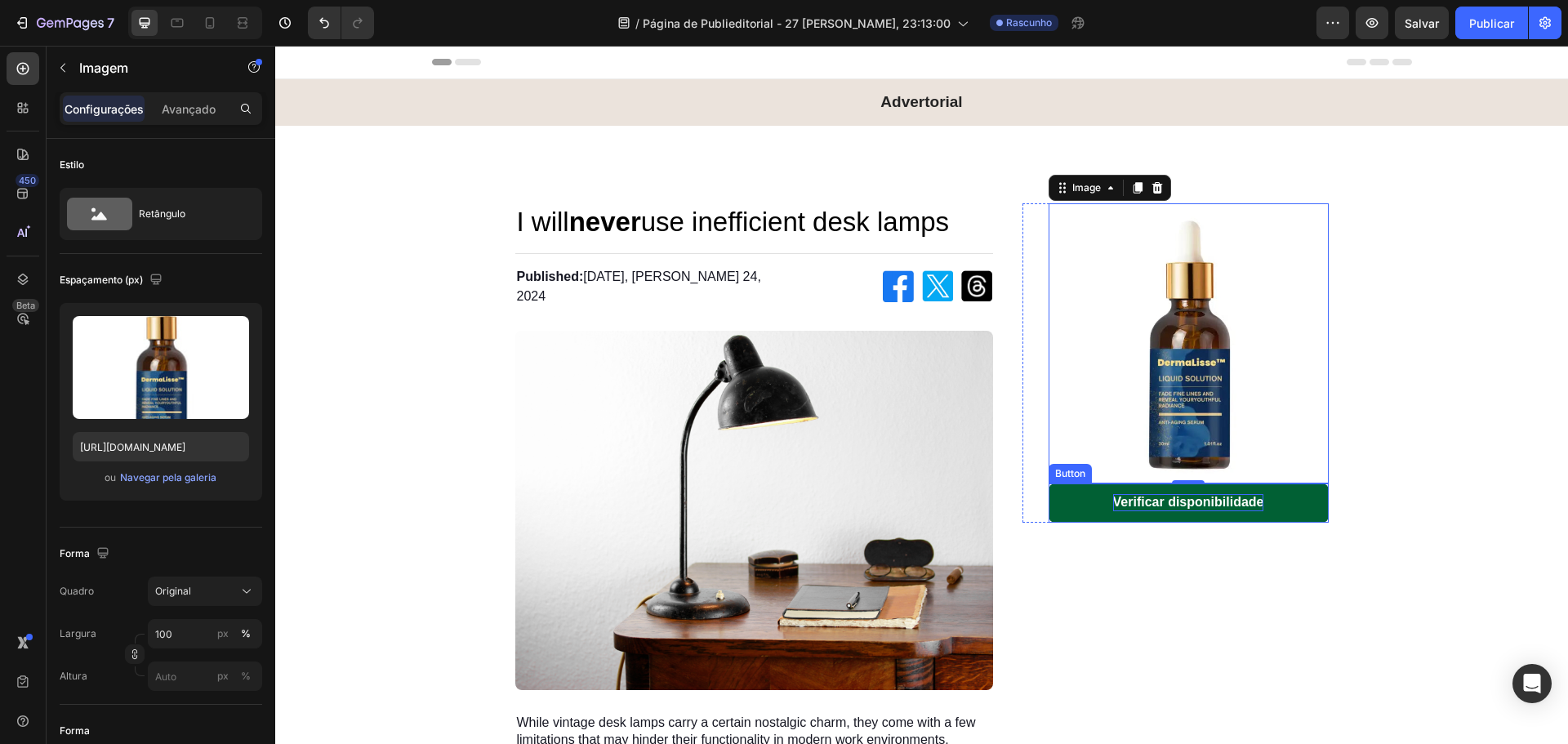
click at [1076, 521] on button "Verificar disponibilidade" at bounding box center [1188, 503] width 280 height 39
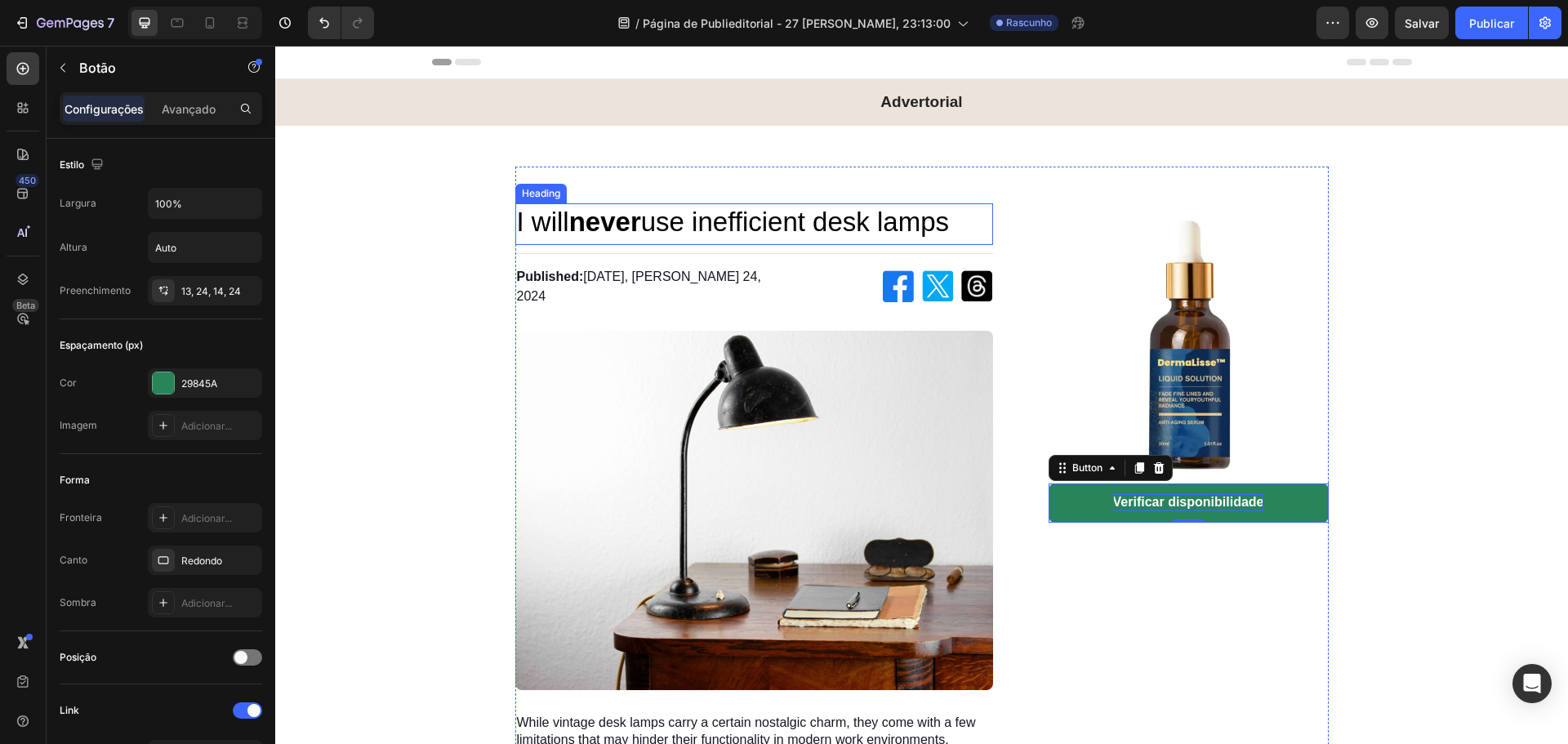
click at [781, 223] on h1 "I will never use inefficient desk lamps" at bounding box center [755, 222] width 478 height 38
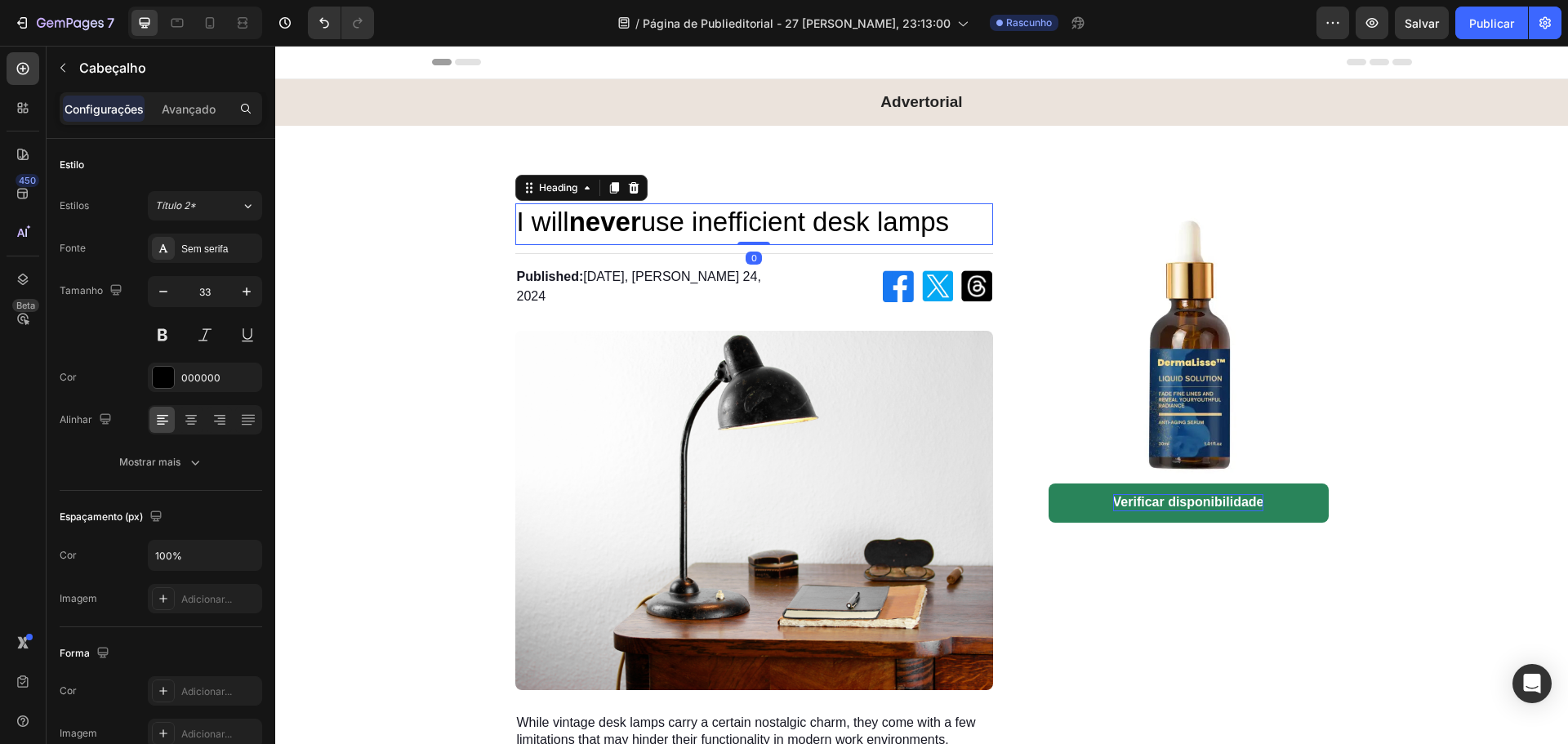
scroll to position [109, 0]
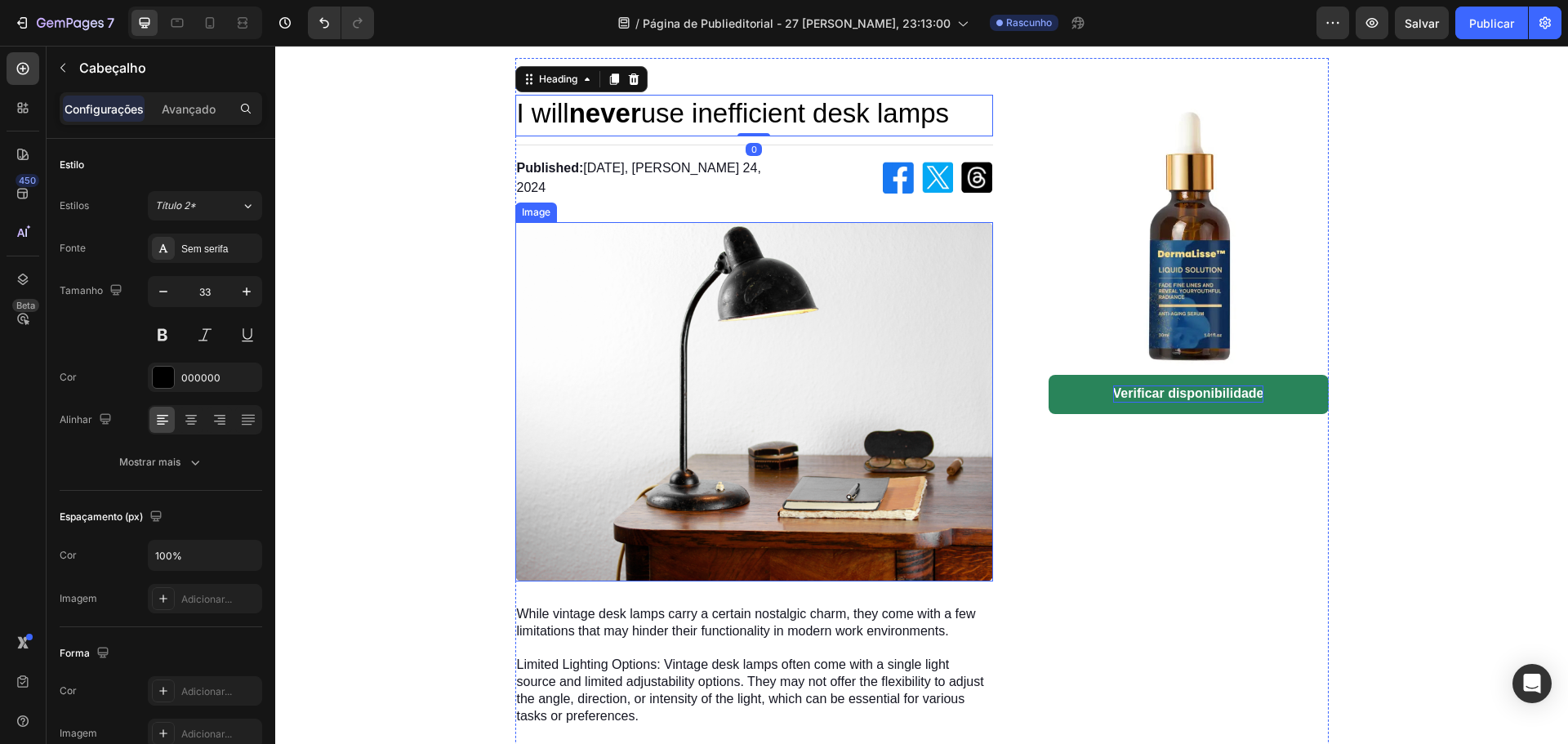
click at [755, 354] on img at bounding box center [755, 401] width 478 height 359
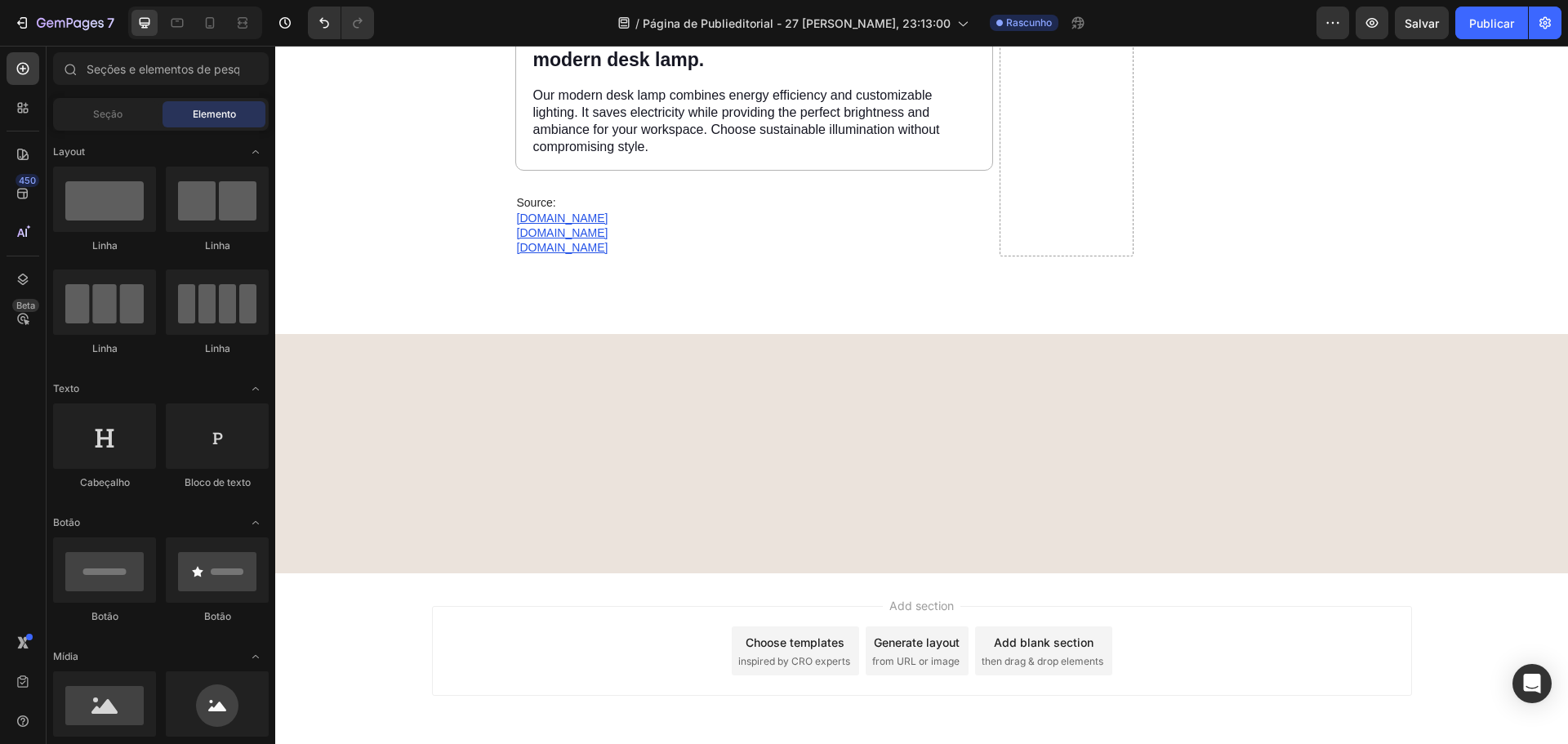
scroll to position [0, 0]
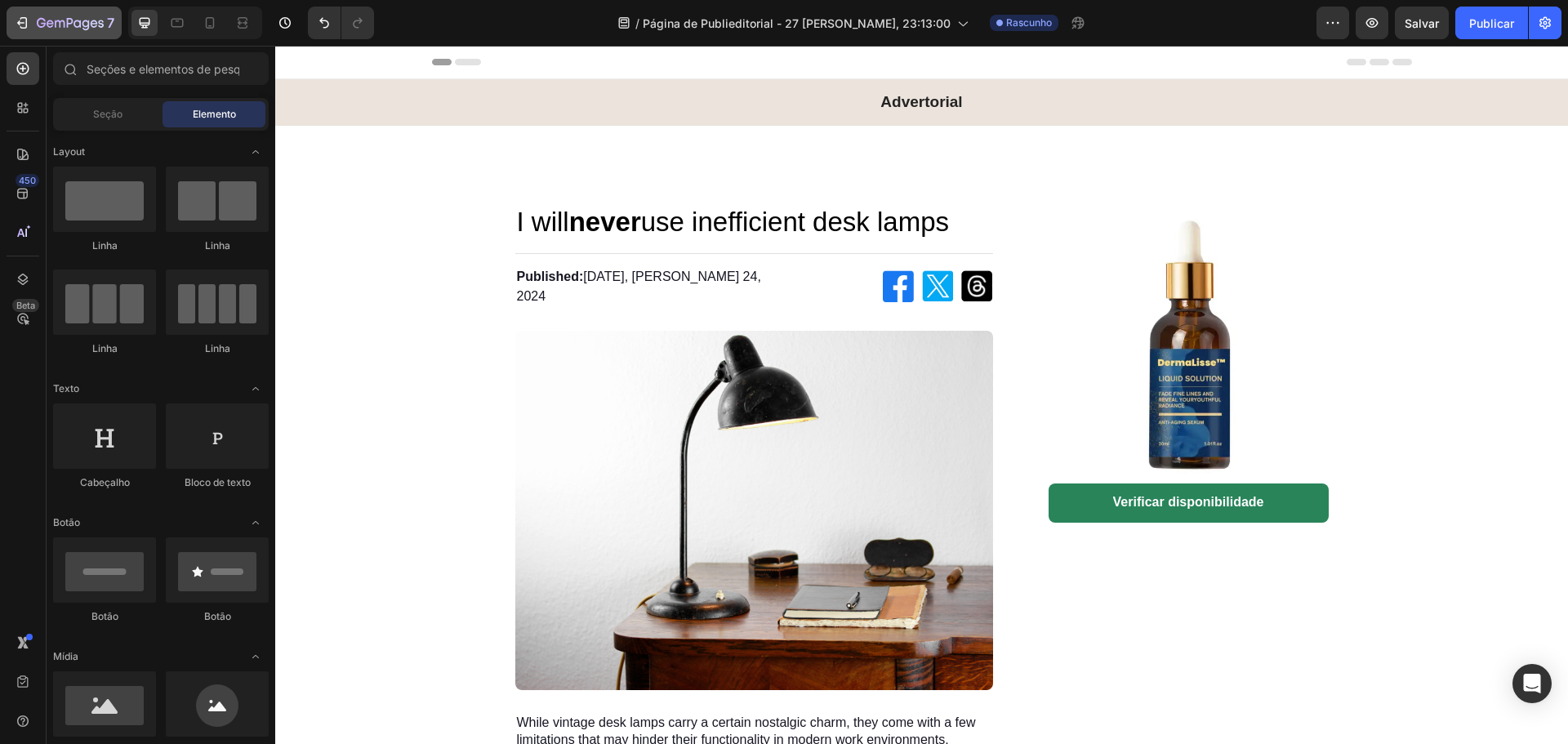
click at [39, 21] on icon "button" at bounding box center [70, 24] width 67 height 14
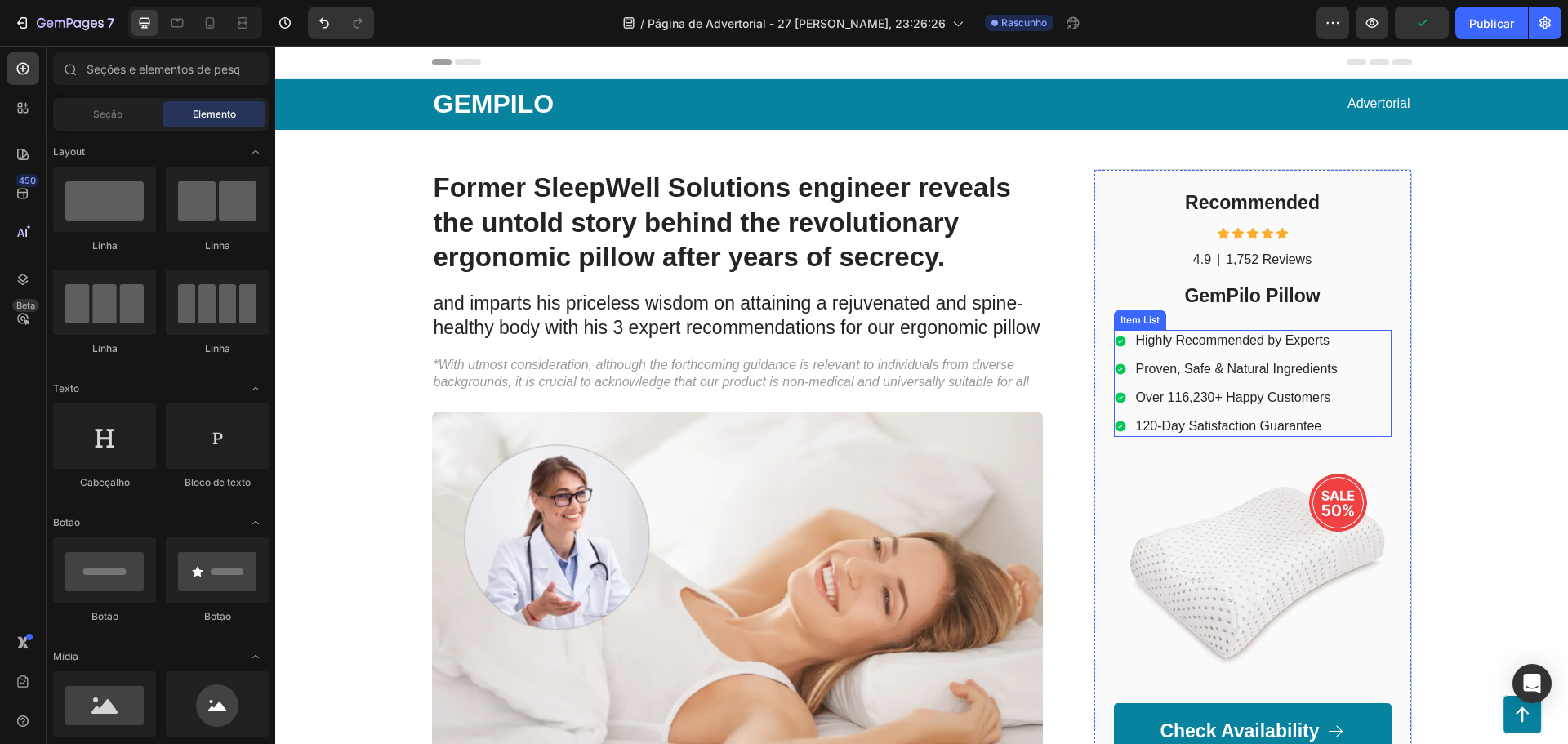
scroll to position [327, 0]
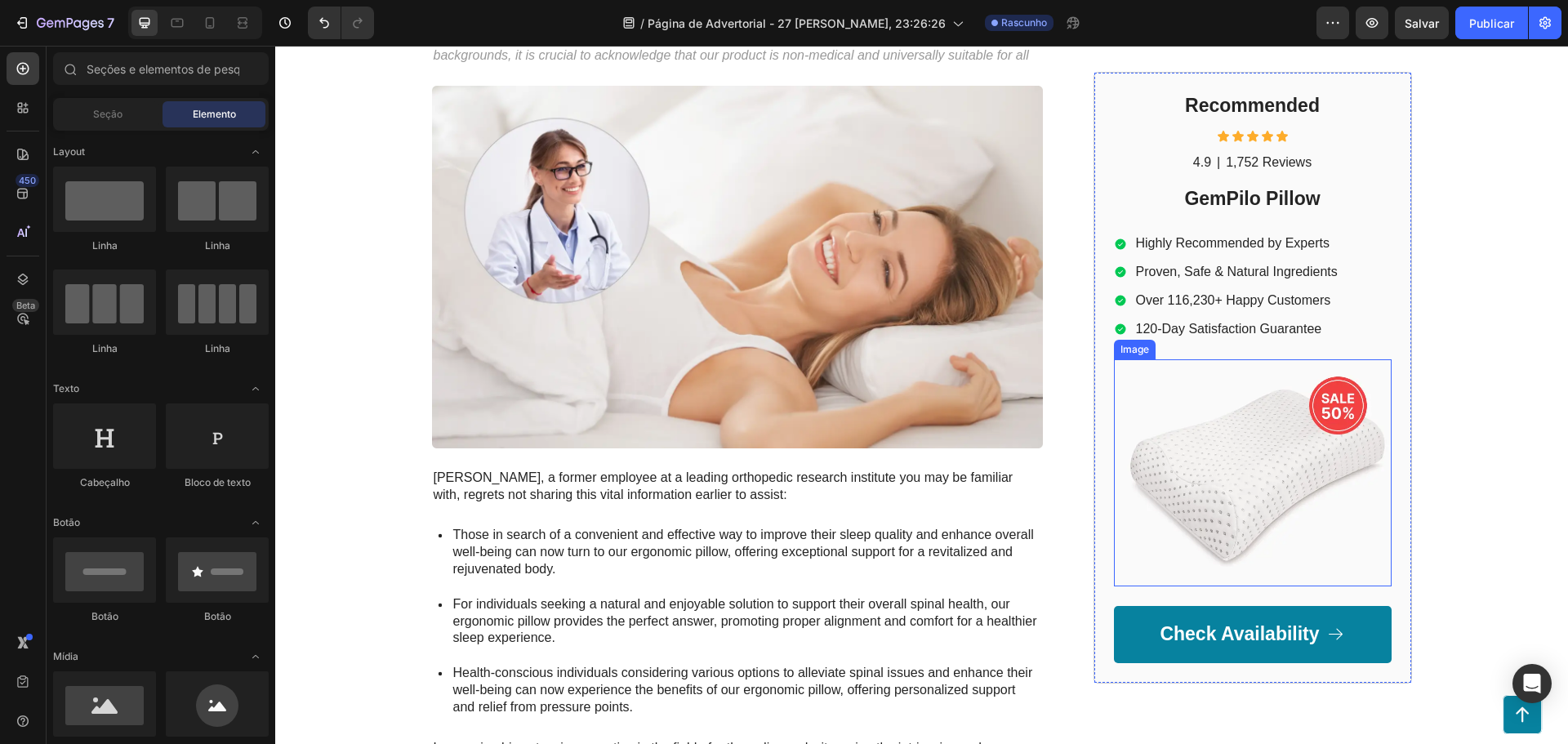
click at [1165, 442] on img at bounding box center [1252, 473] width 277 height 226
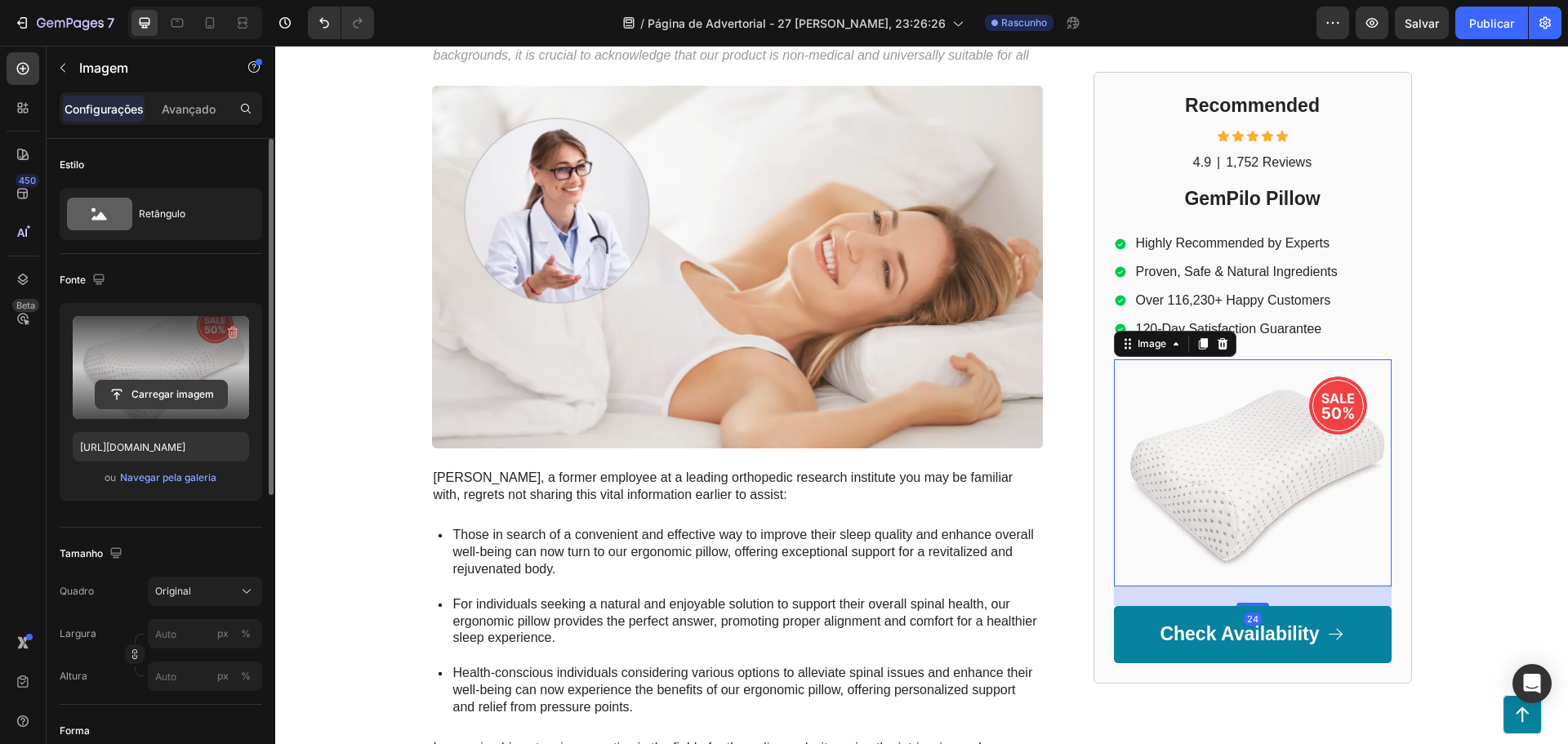
click at [151, 387] on input "file" at bounding box center [161, 395] width 132 height 28
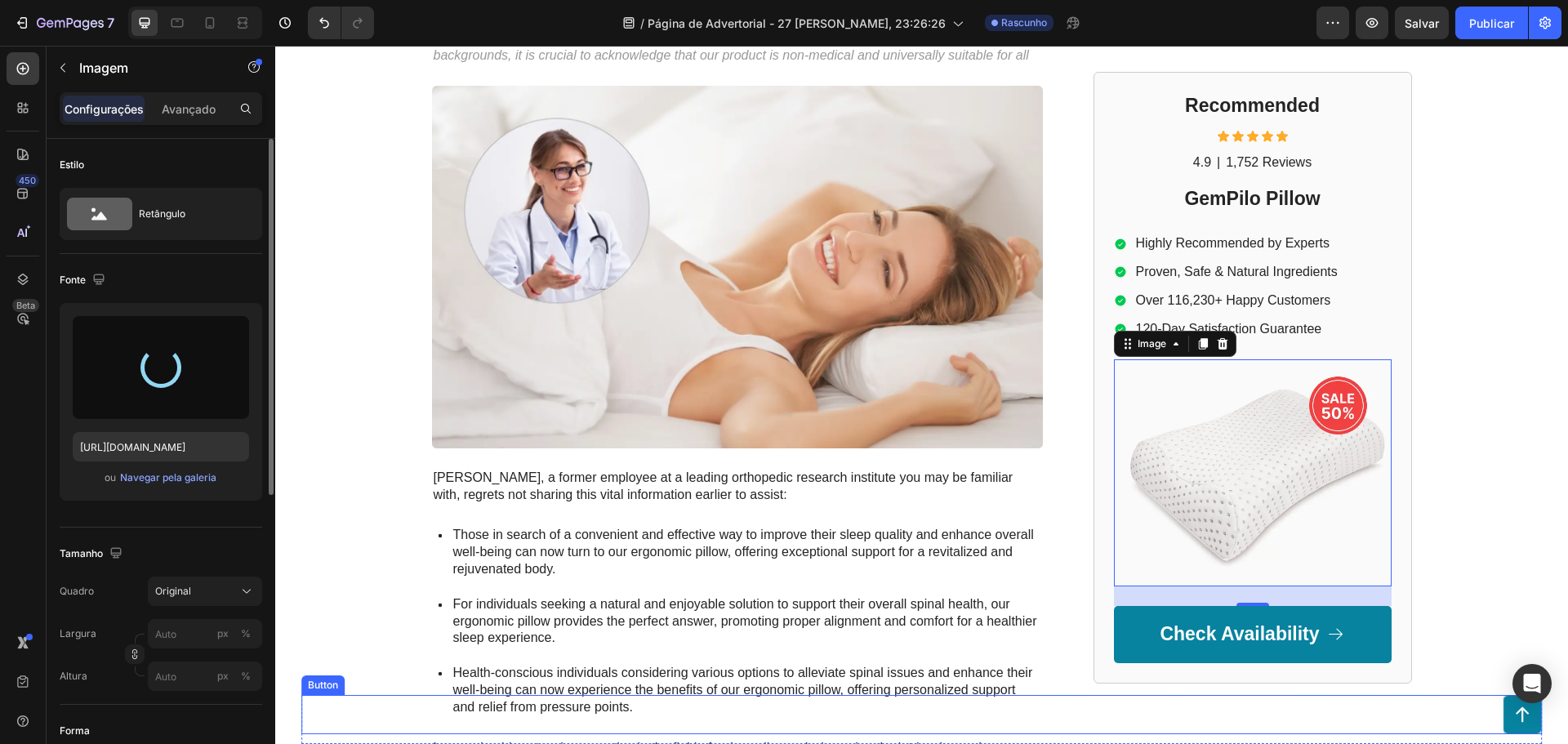
type input "[URL][DOMAIN_NAME]"
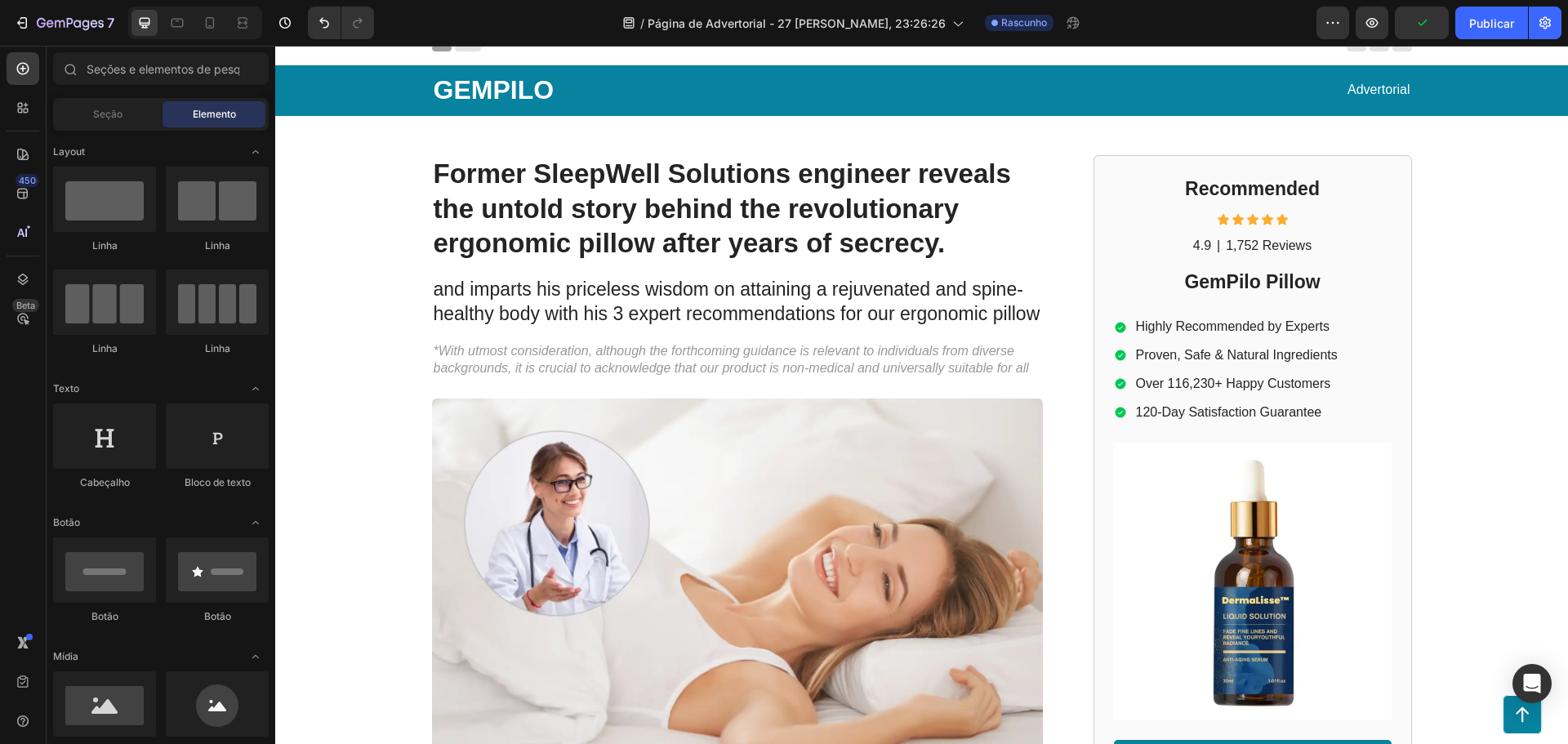
scroll to position [0, 0]
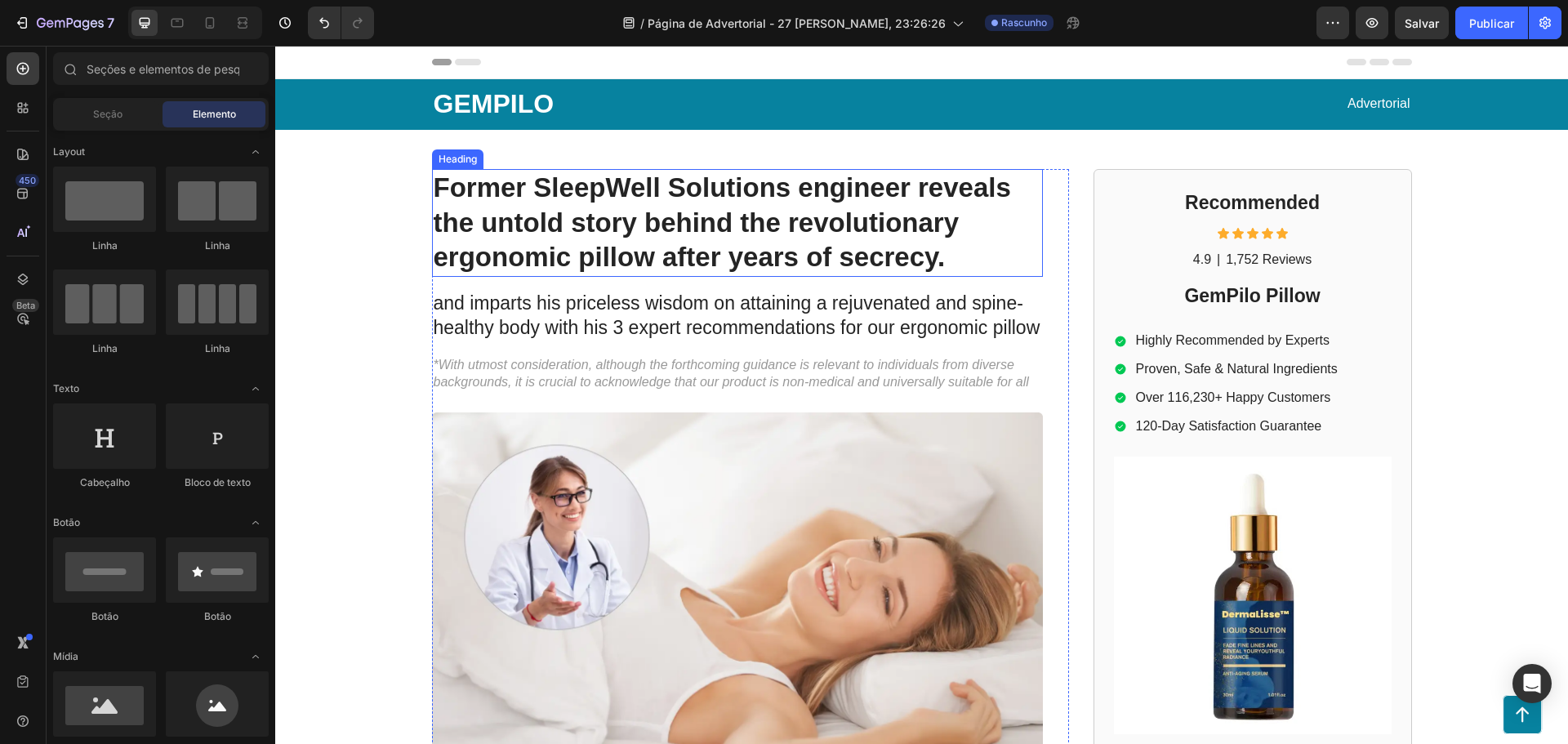
click at [585, 210] on h1 "Former SleepWell Solutions engineer reveals the untold story behind the revolut…" at bounding box center [737, 223] width 611 height 109
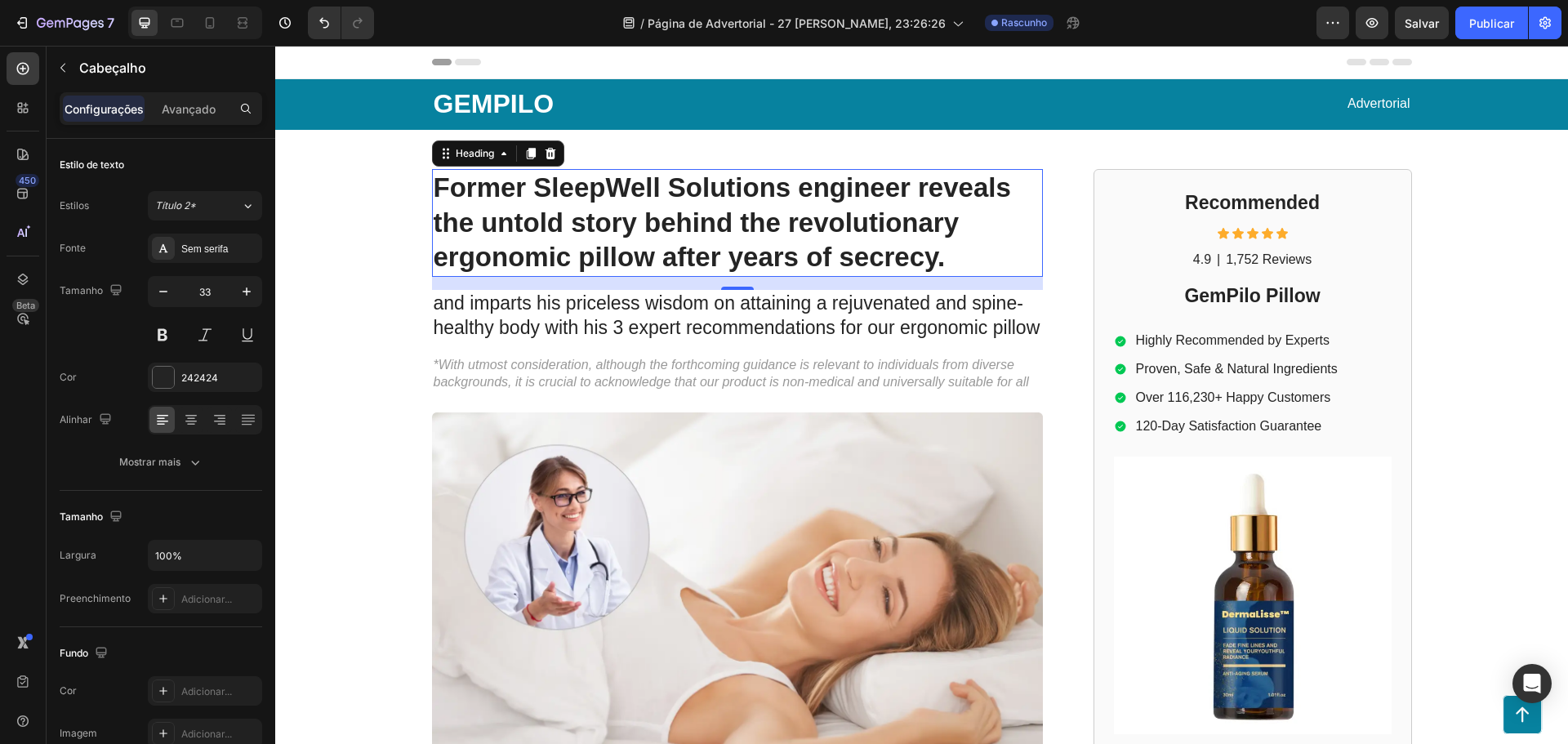
click at [682, 208] on h1 "Former SleepWell Solutions engineer reveals the untold story behind the revolut…" at bounding box center [737, 223] width 611 height 109
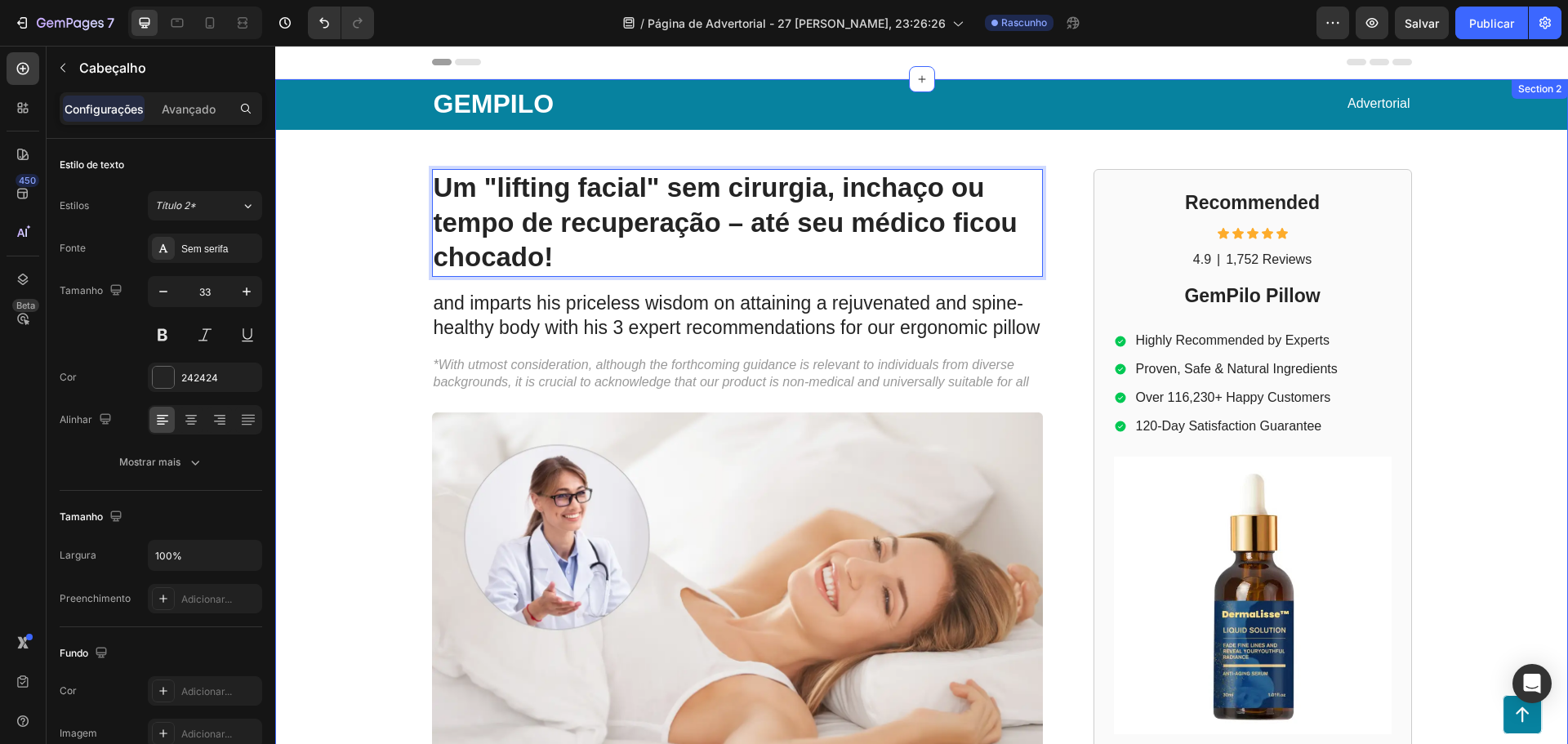
click at [331, 259] on div "GEMPILO Text Block Advertorial Text Block Row Row Um "lifting facial" sem cirur…" at bounding box center [921, 709] width 1293 height 1259
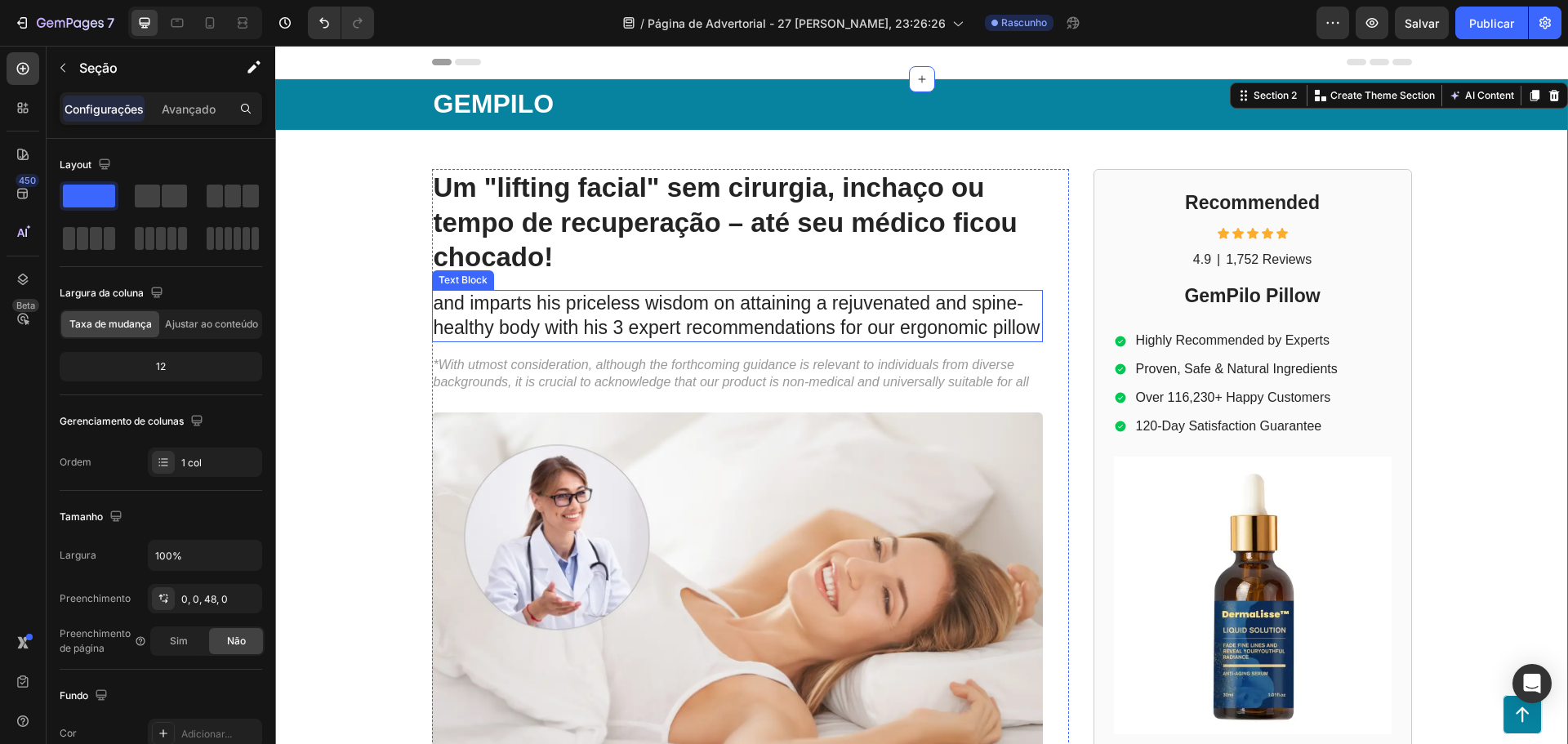
click at [490, 314] on p "and imparts his priceless wisdom on attaining a rejuvenated and spine-healthy b…" at bounding box center [737, 316] width 607 height 49
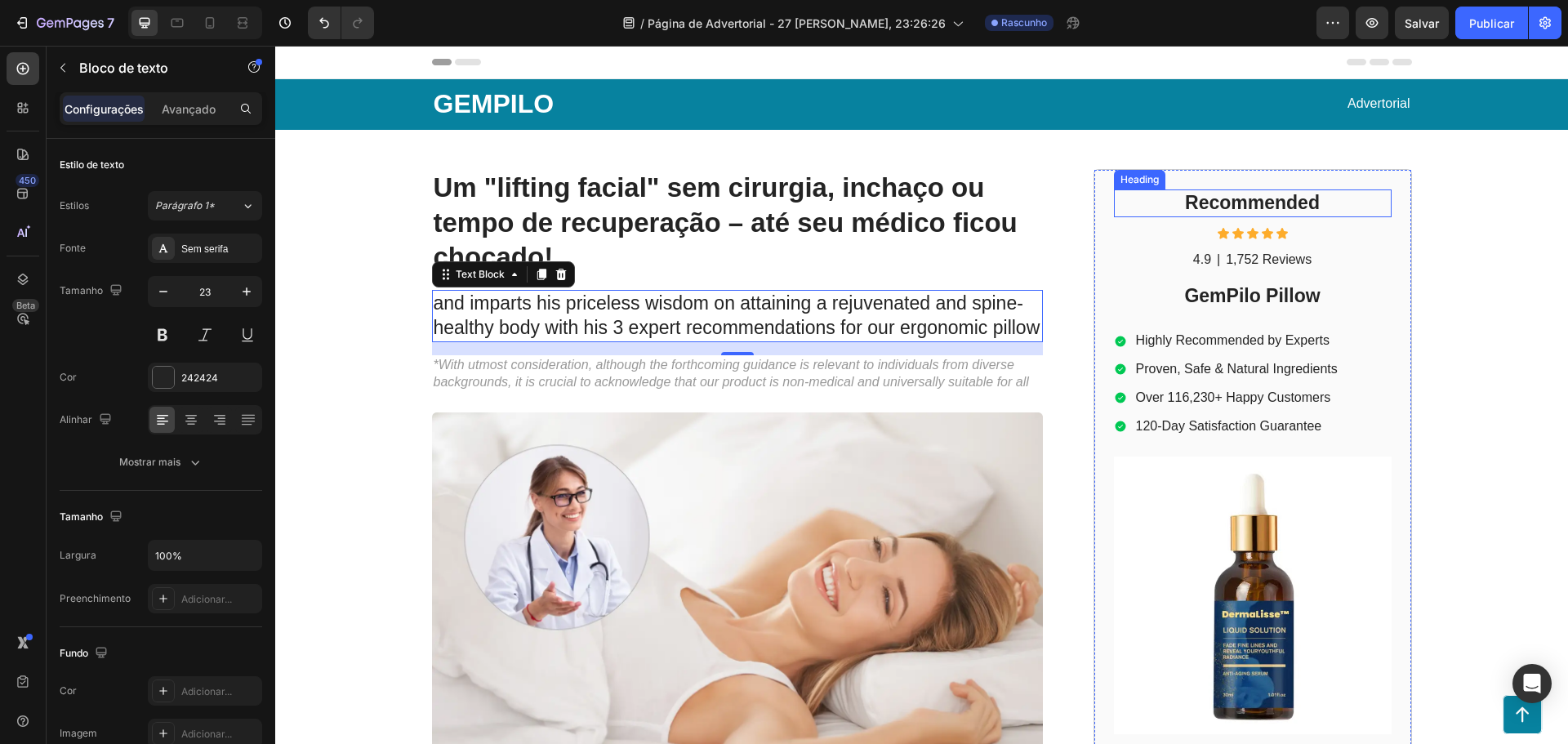
click at [1221, 204] on h2 "Recommended" at bounding box center [1252, 204] width 277 height 28
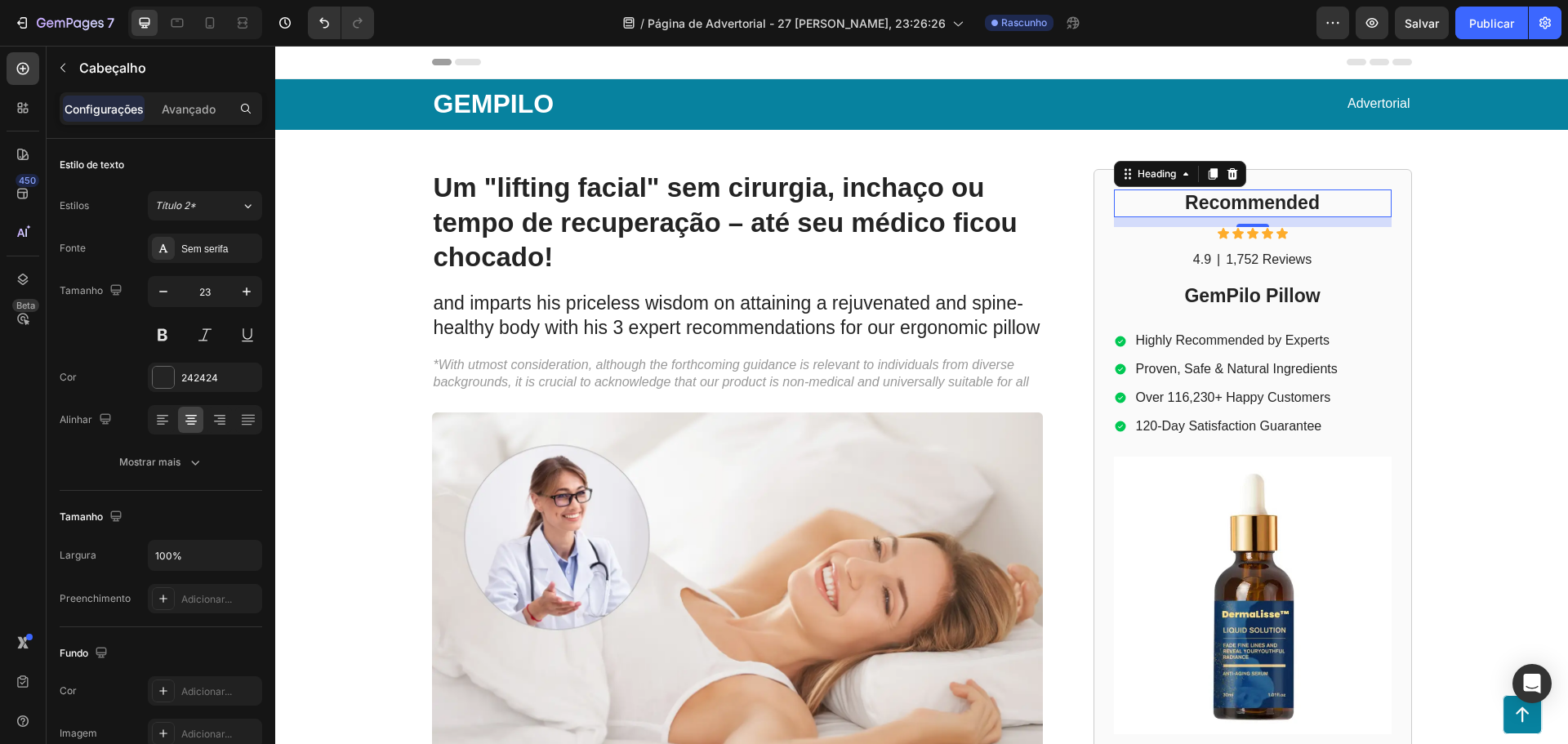
click at [1196, 198] on h2 "Recommended" at bounding box center [1252, 204] width 277 height 28
click at [1196, 198] on p "Recommended" at bounding box center [1252, 204] width 274 height 25
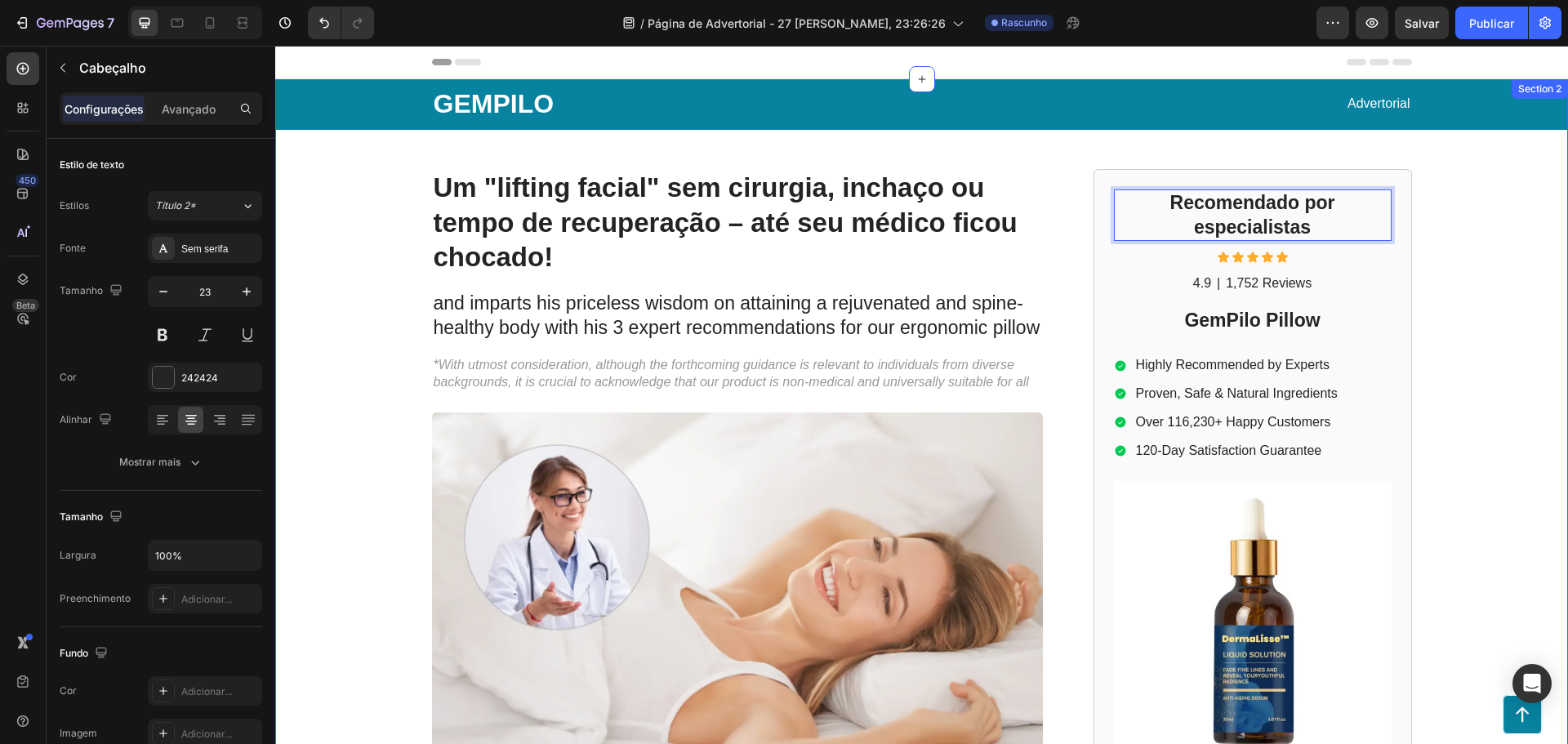
click at [1521, 209] on div "GEMPILO Text Block Advertorial Text Block Row Row ⁠⁠⁠⁠⁠⁠⁠ Um "lifting facial" s…" at bounding box center [921, 709] width 1293 height 1259
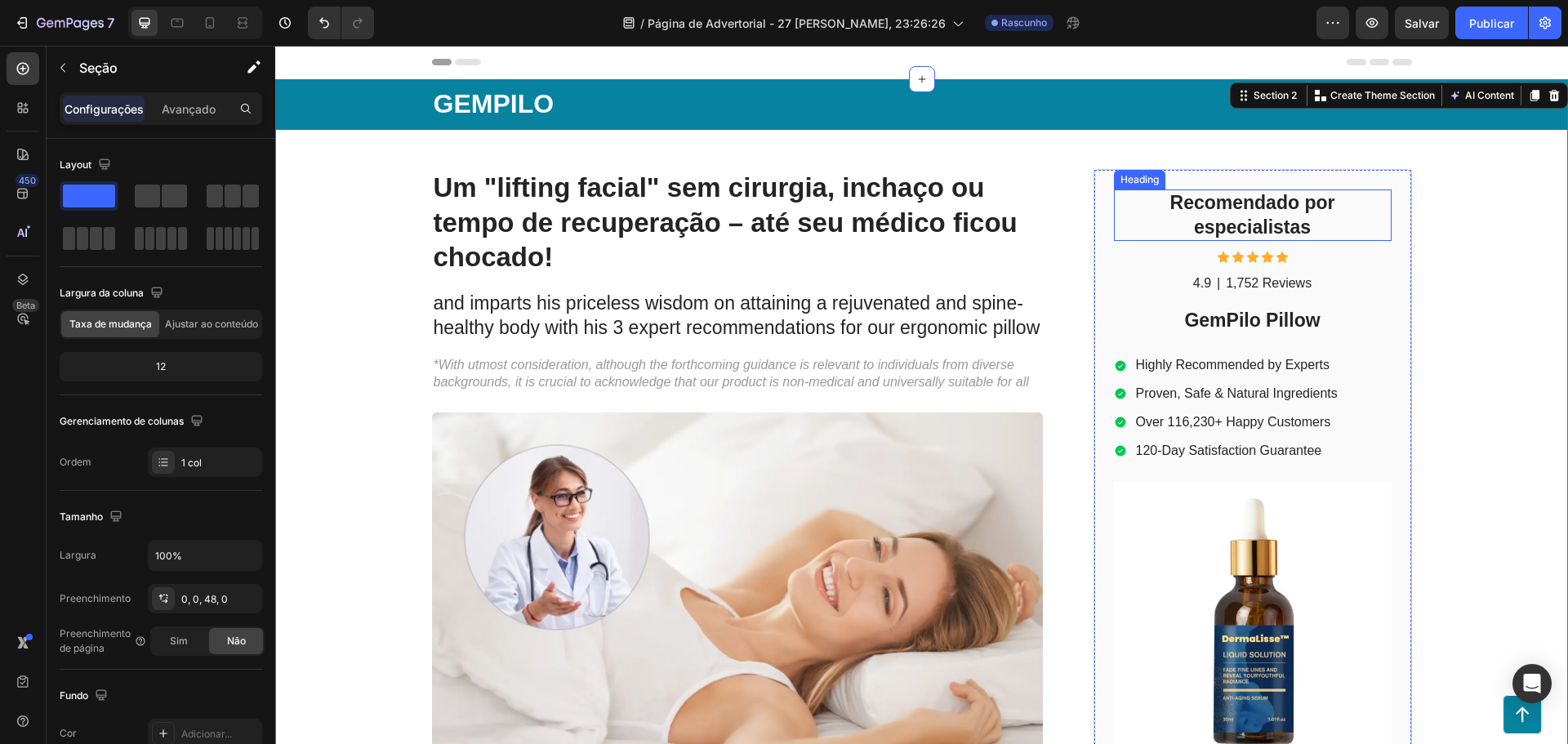
click at [1270, 219] on strong "Recomendado por especialistas" at bounding box center [1253, 215] width 165 height 46
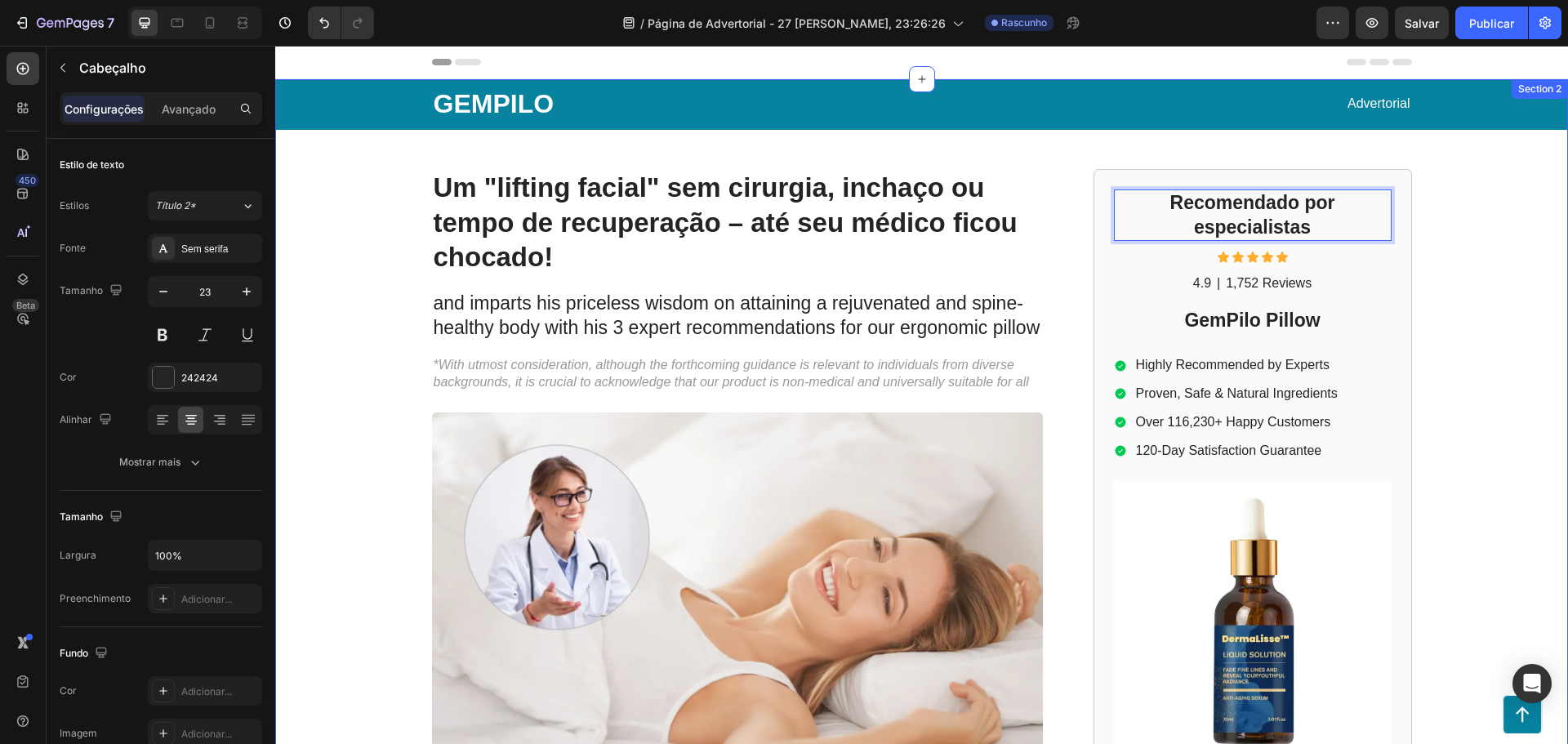
click at [1519, 241] on div "GEMPILO Text Block Advertorial Text Block Row Row ⁠⁠⁠⁠⁠⁠⁠ Um "lifting facial" s…" at bounding box center [921, 709] width 1293 height 1259
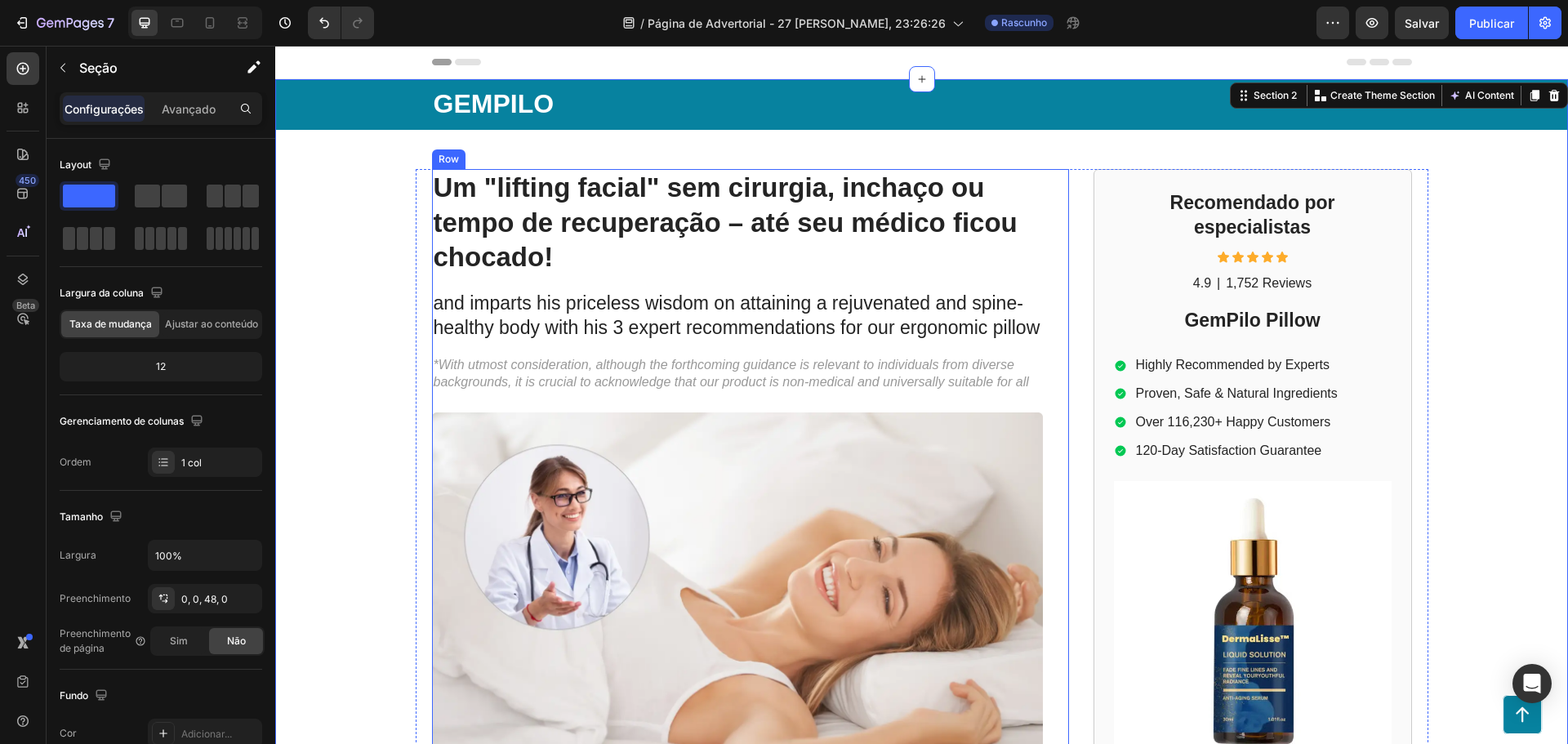
scroll to position [218, 0]
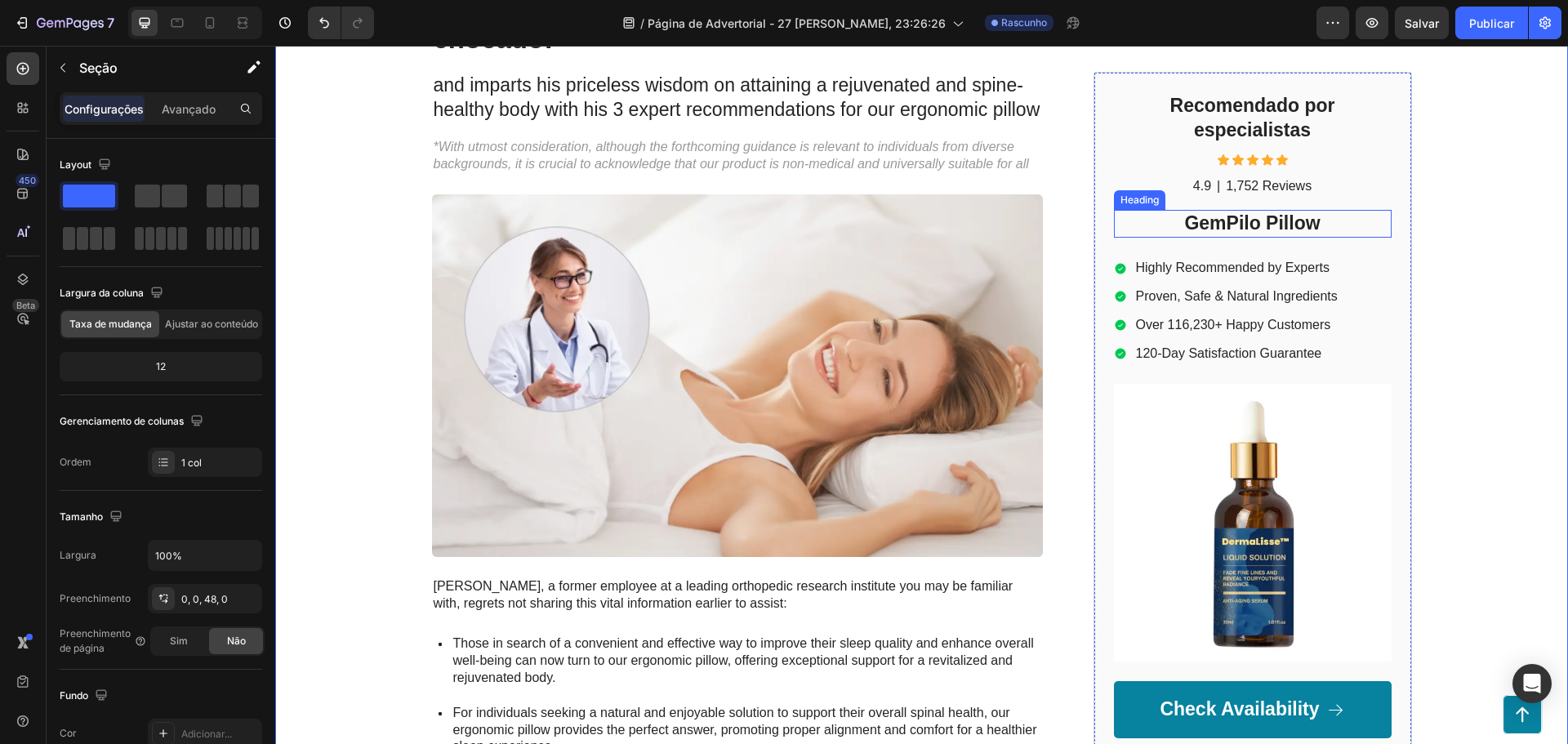
click at [1239, 226] on h2 "GemPilo Pillow" at bounding box center [1252, 224] width 277 height 28
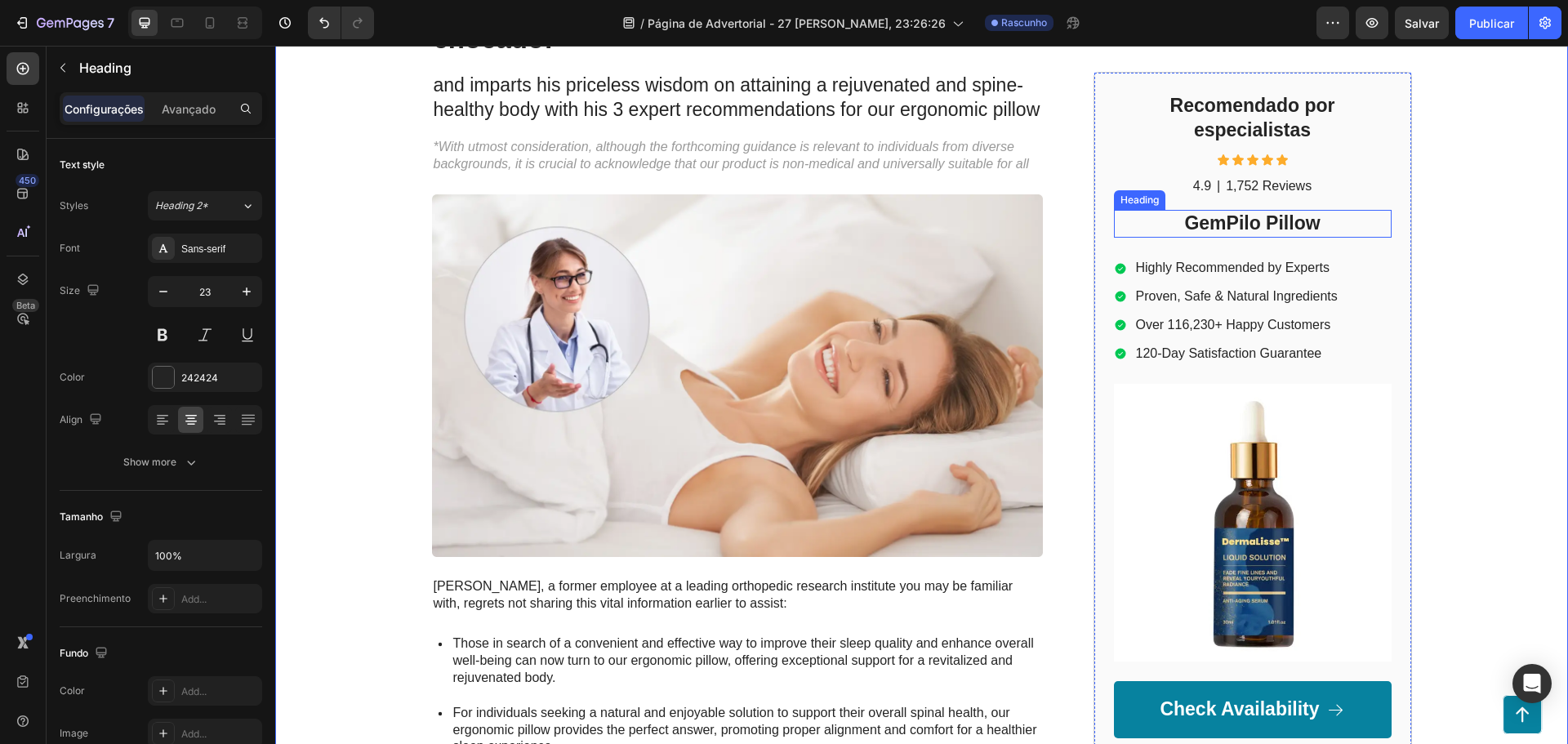
click at [1239, 226] on h2 "GemPilo Pillow" at bounding box center [1252, 224] width 277 height 28
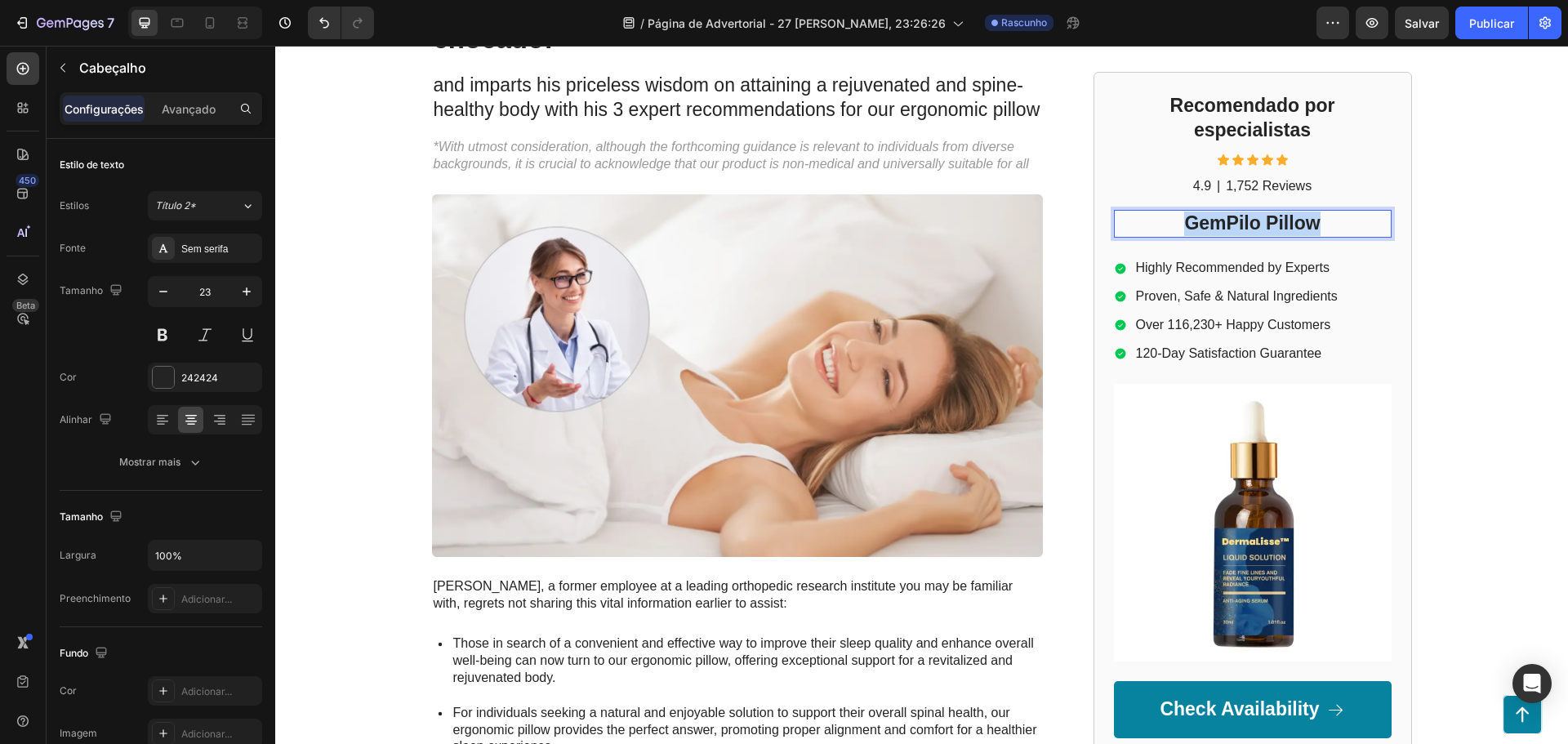
click at [1239, 226] on p "GemPilo Pillow" at bounding box center [1252, 224] width 274 height 25
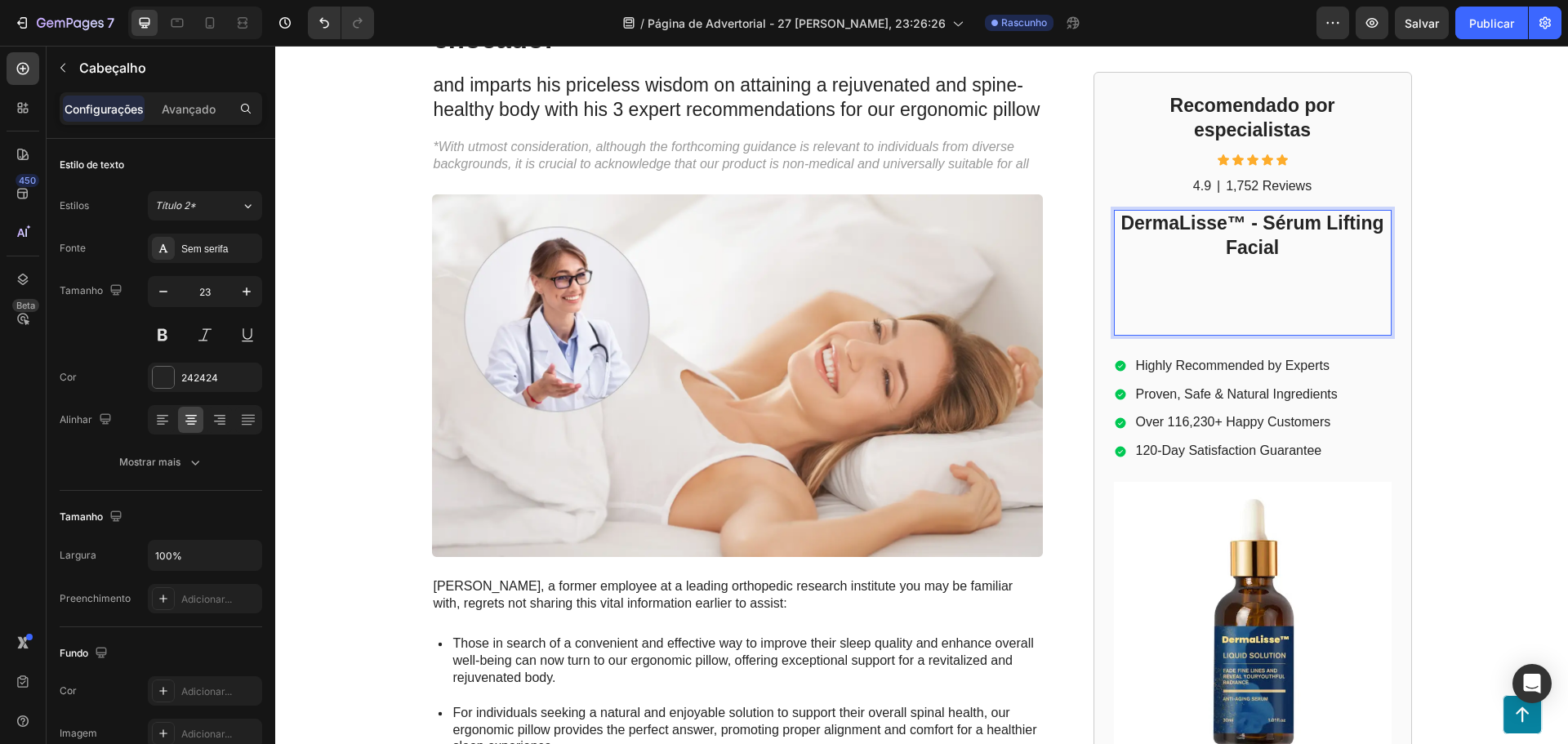
click at [1471, 264] on div "GEMPILO Text Block Advertorial Text Block Row Row ⁠⁠⁠⁠⁠⁠⁠ Um "lifting facial" s…" at bounding box center [921, 490] width 1293 height 1259
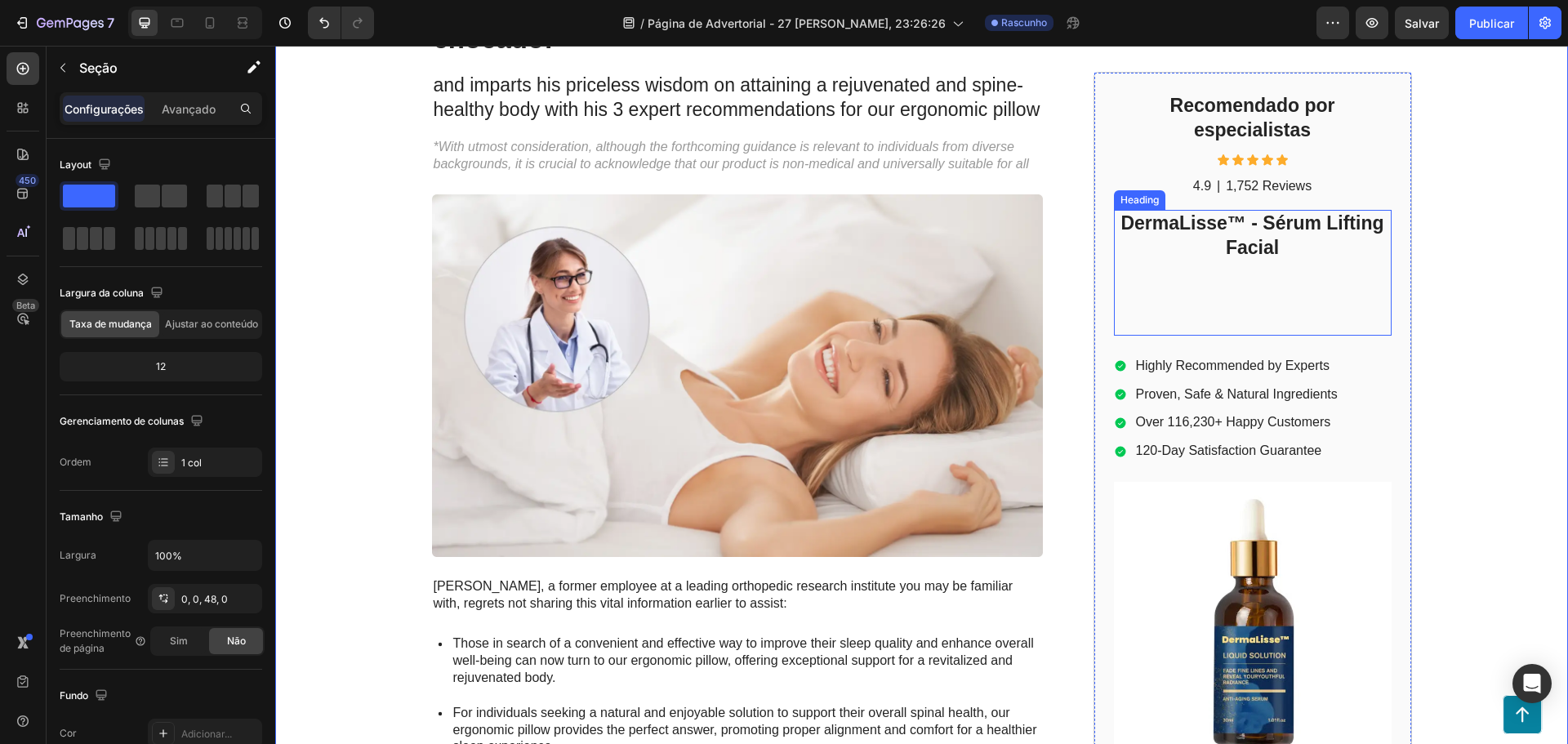
click at [1292, 271] on p "⁠⁠⁠⁠⁠⁠⁠ DermaLisse™ - Sérum Lifting Facial" at bounding box center [1252, 273] width 274 height 123
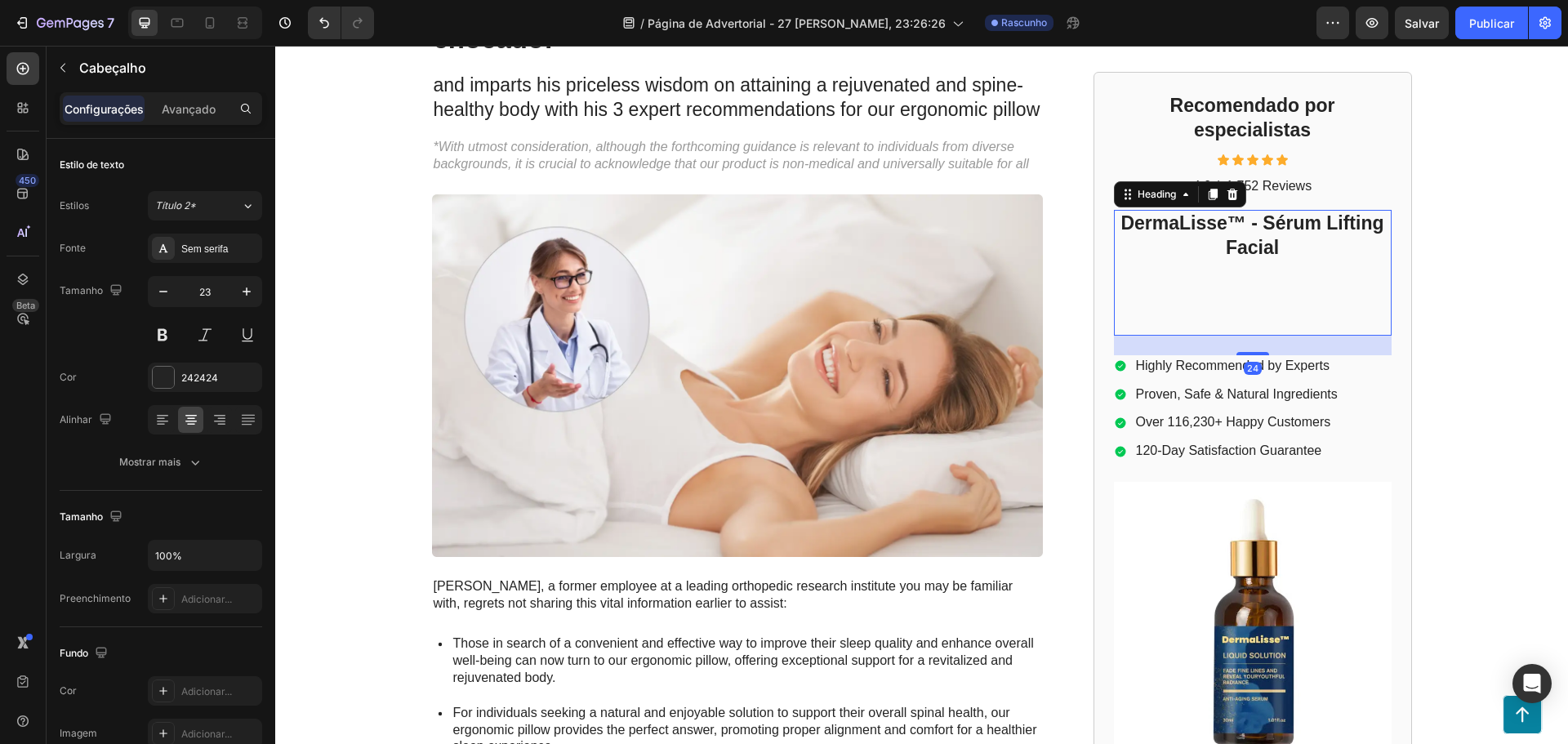
click at [1241, 309] on p "DermaLisse™ - Sérum Lifting Facial" at bounding box center [1252, 273] width 274 height 123
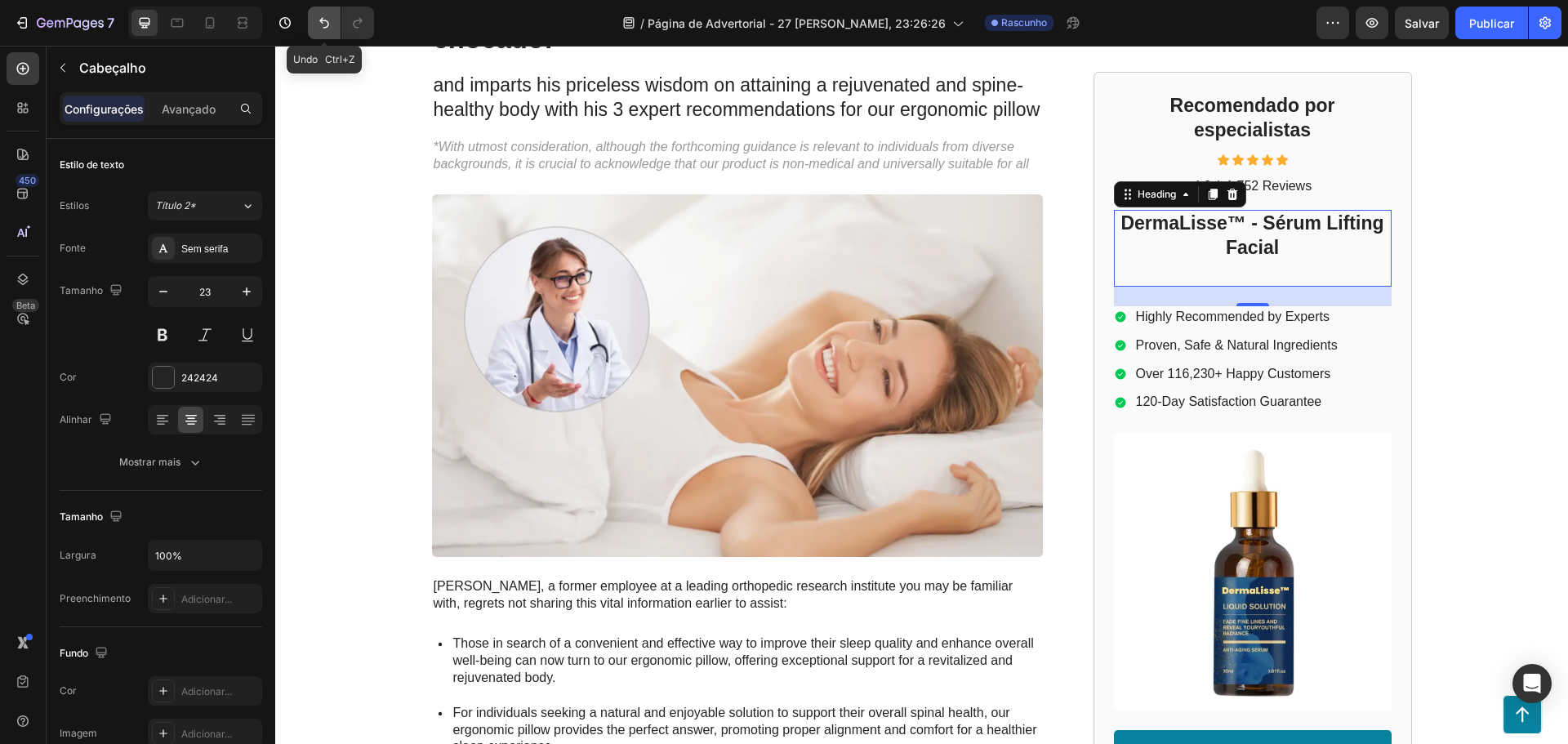
click at [323, 32] on button "Desfazer/Refazer" at bounding box center [324, 23] width 33 height 33
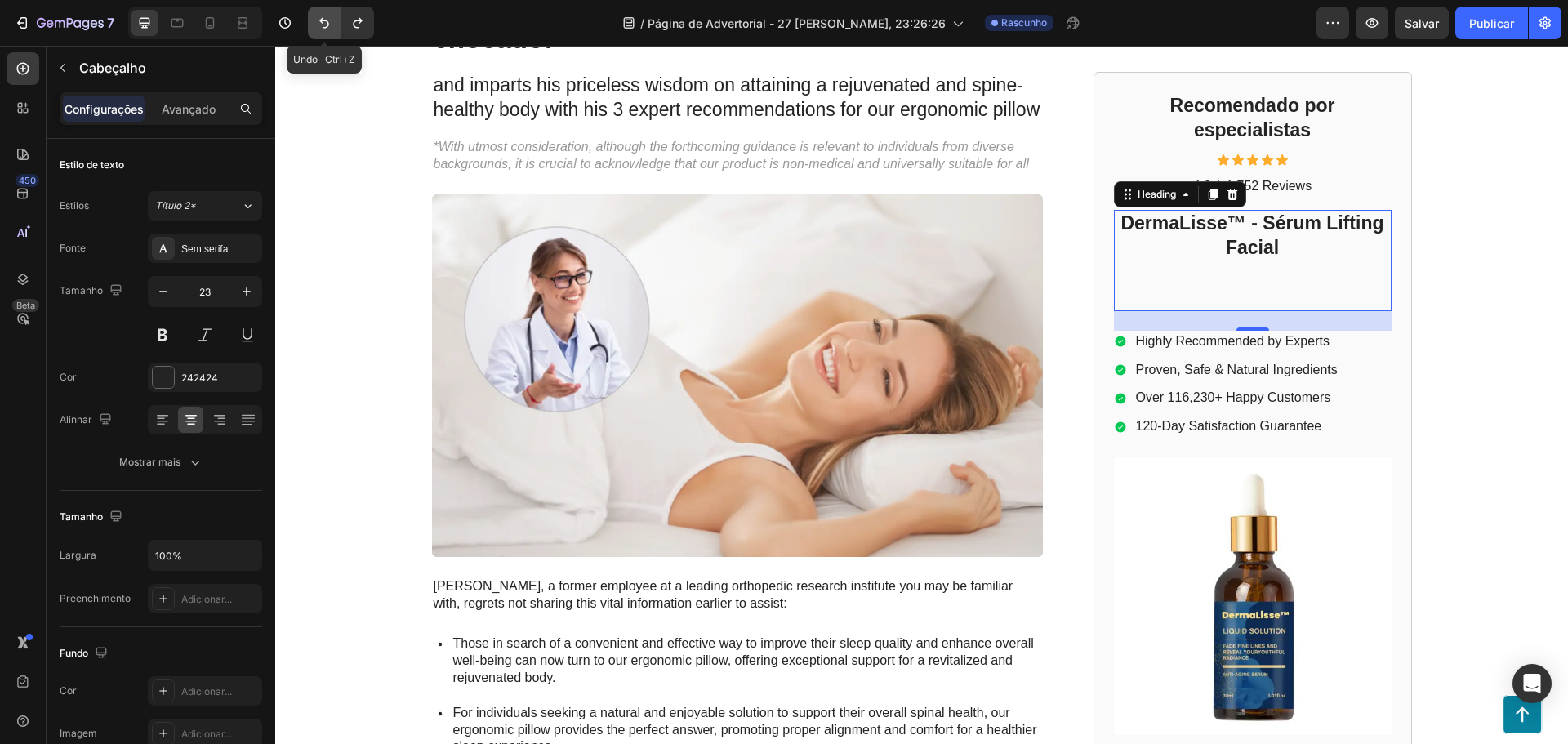
click at [323, 32] on button "Desfazer/Refazer" at bounding box center [324, 23] width 33 height 33
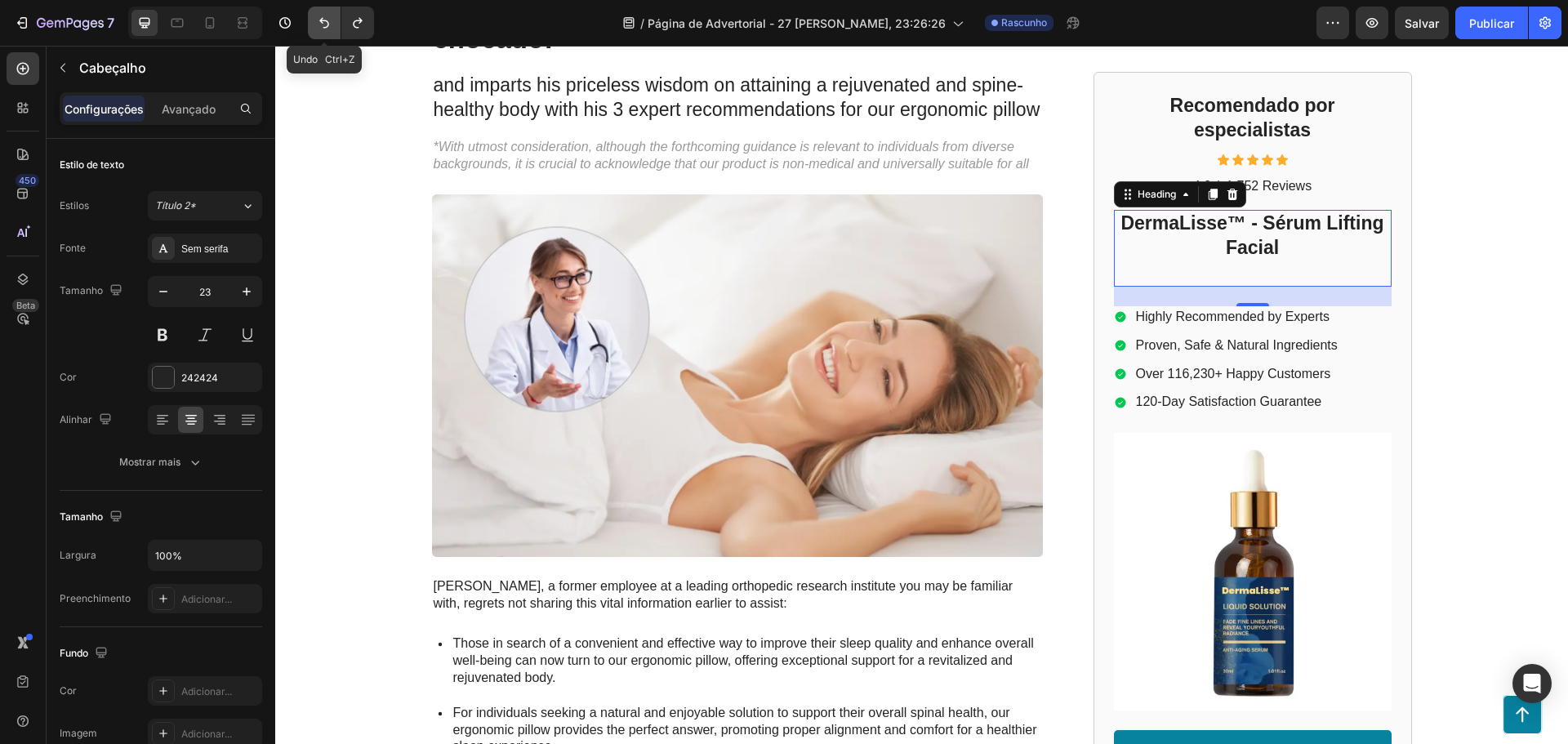
click at [323, 32] on button "Desfazer/Refazer" at bounding box center [324, 23] width 33 height 33
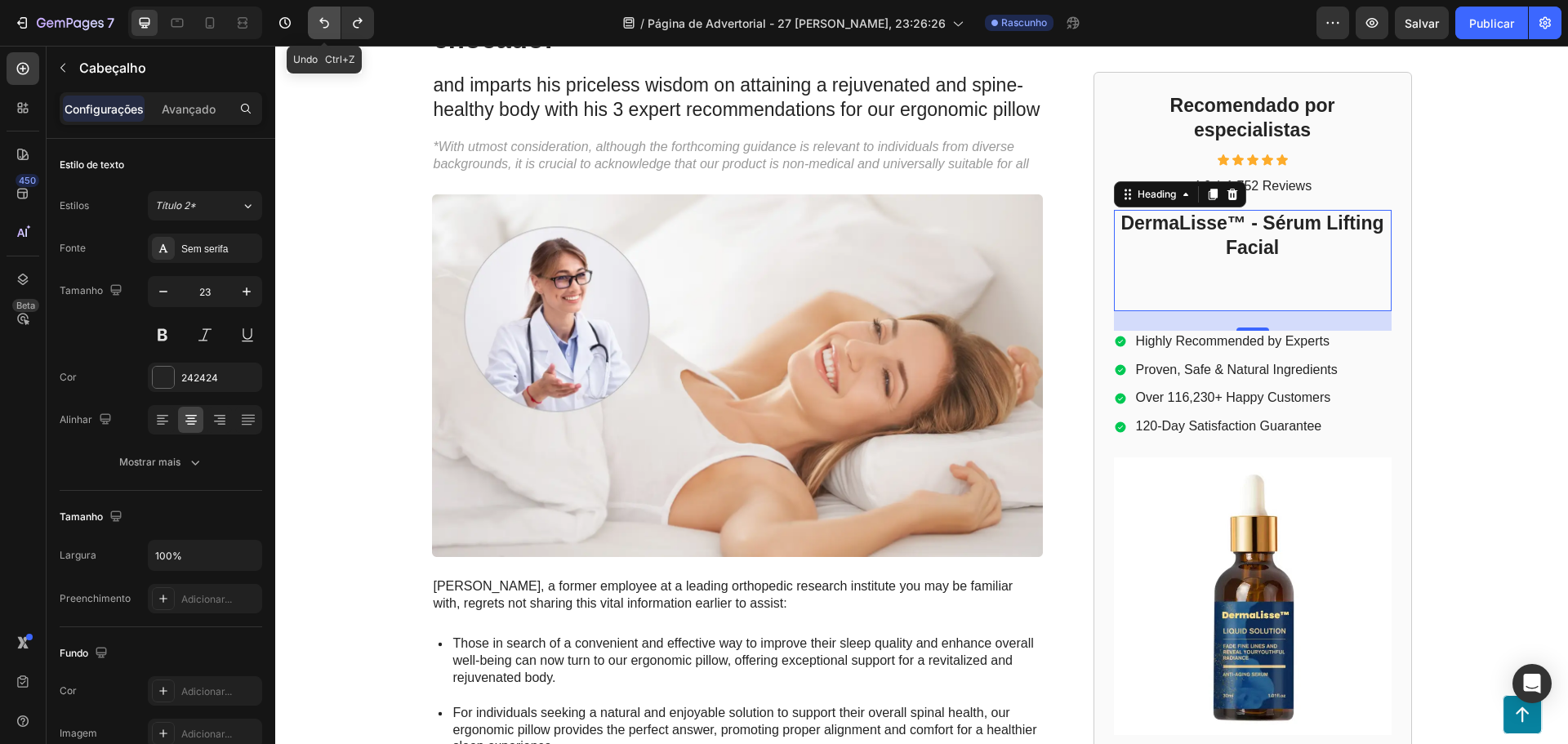
click at [323, 32] on button "Desfazer/Refazer" at bounding box center [324, 23] width 33 height 33
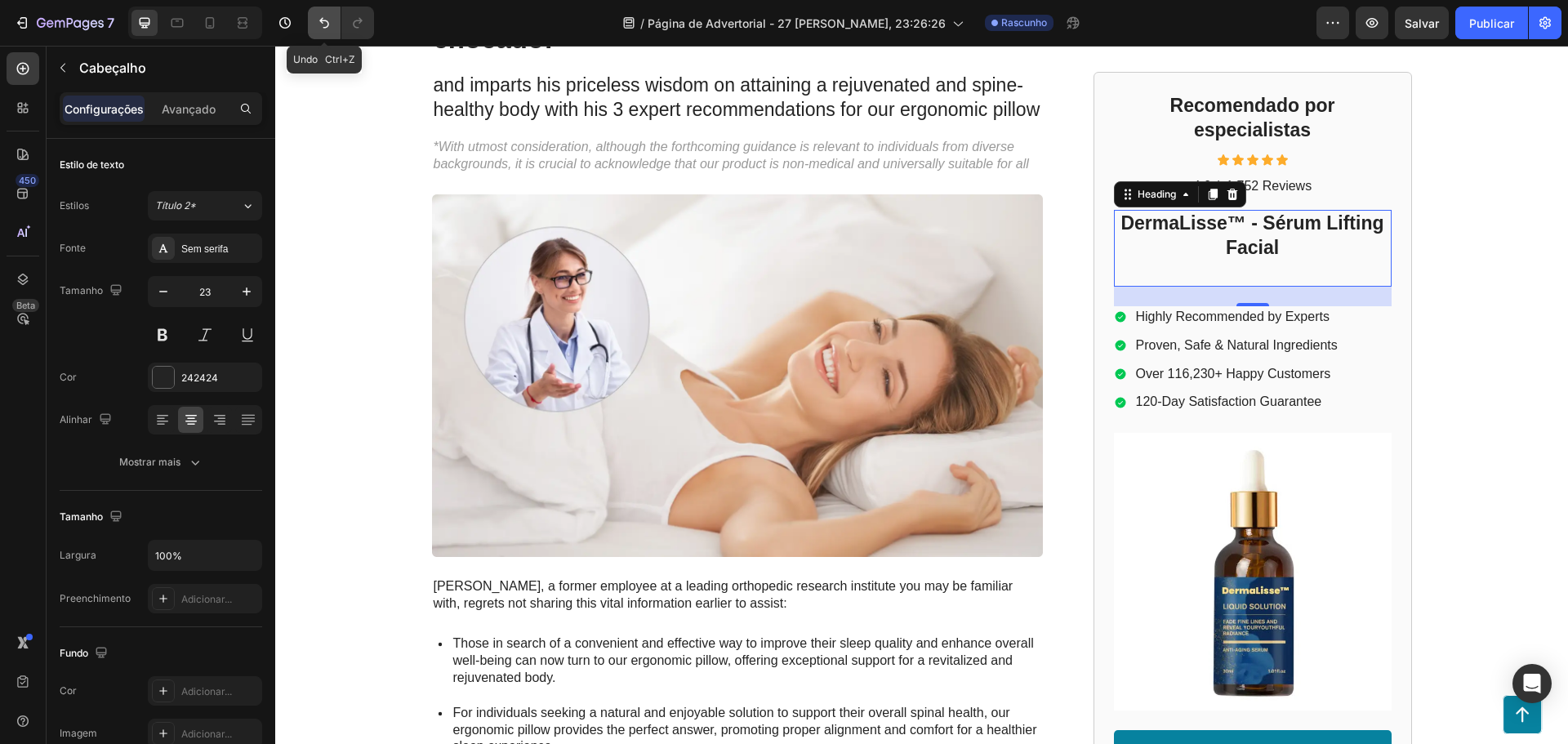
click at [323, 32] on button "Desfazer/Refazer" at bounding box center [324, 23] width 33 height 33
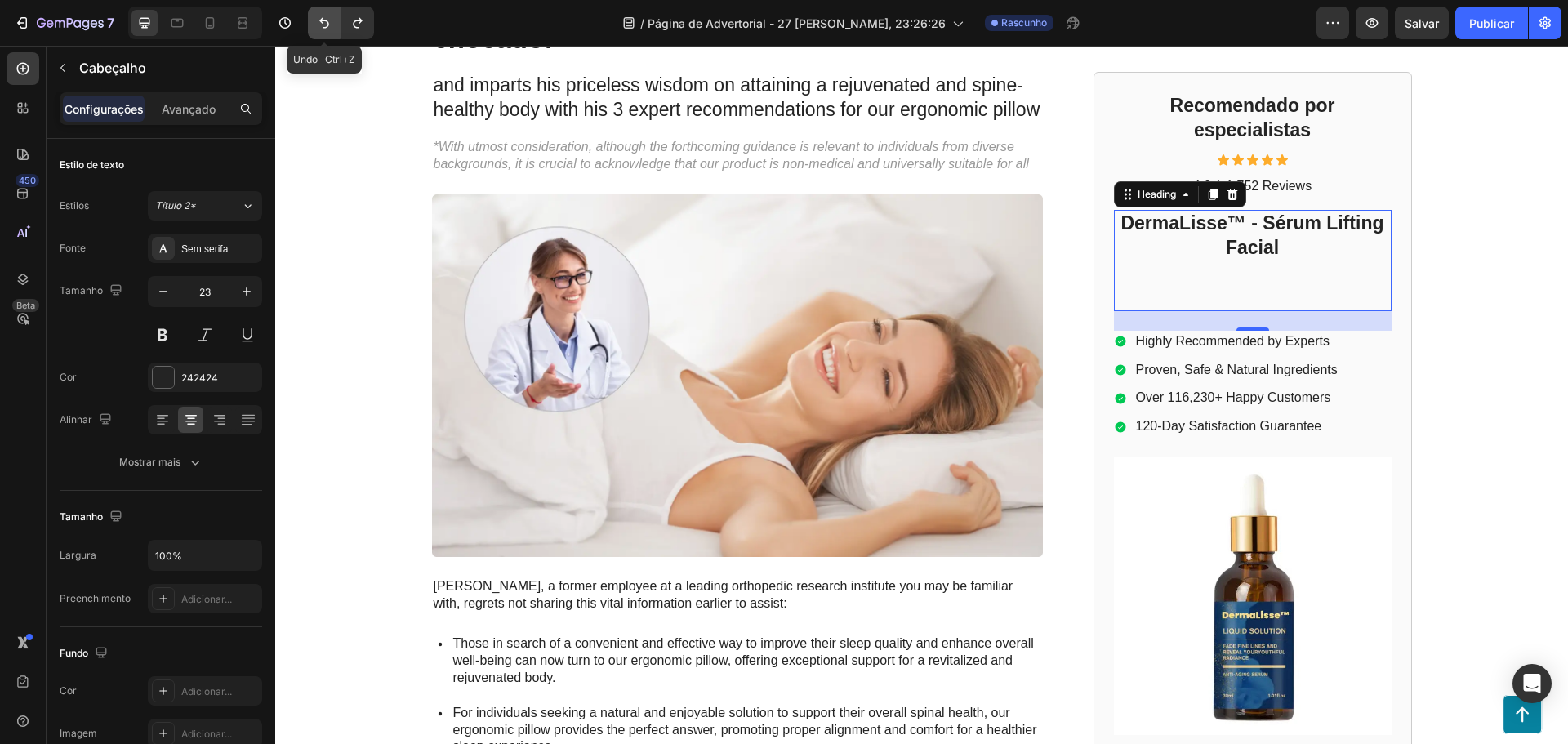
click at [324, 32] on button "Desfazer/Refazer" at bounding box center [324, 23] width 33 height 33
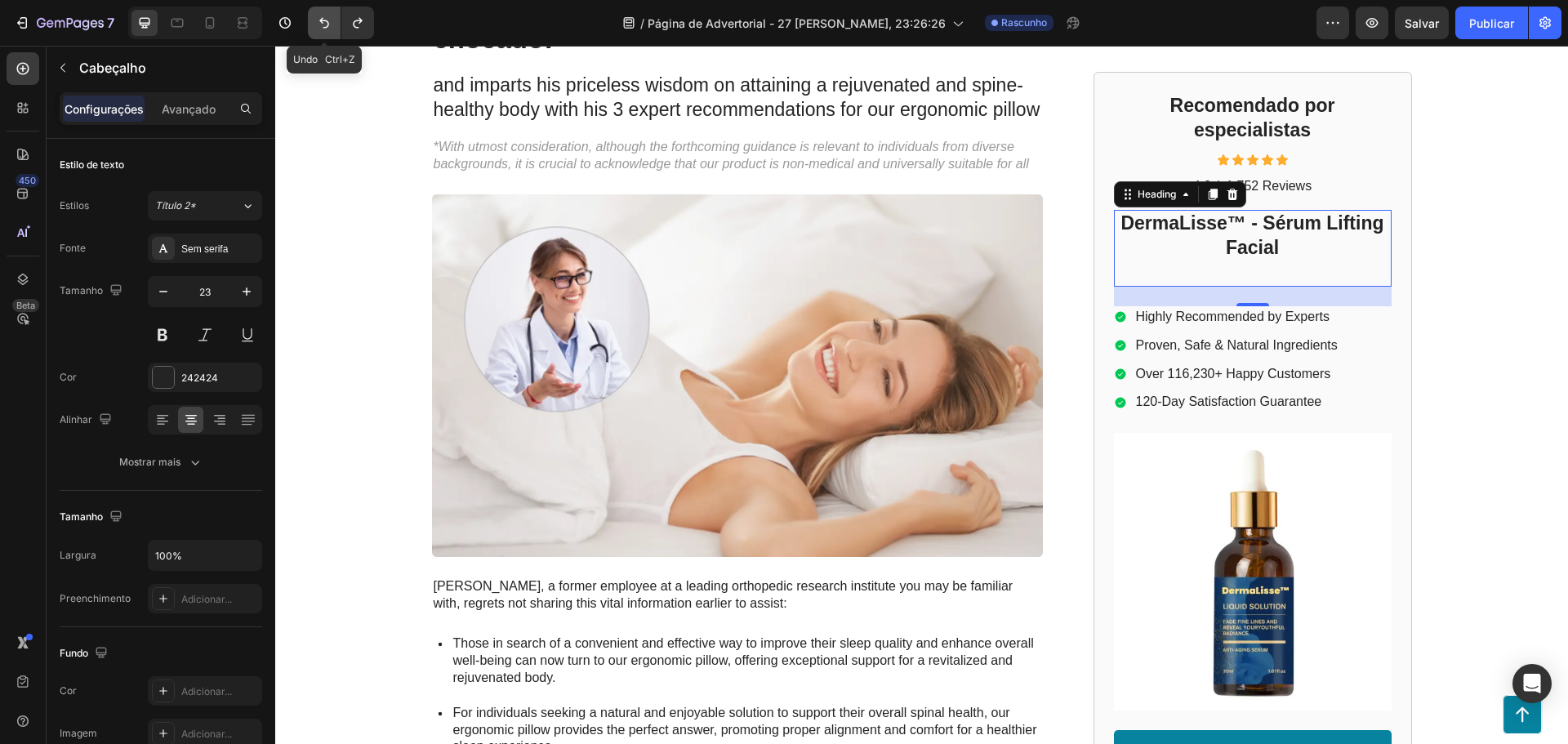
click at [325, 32] on button "Desfazer/Refazer" at bounding box center [324, 23] width 33 height 33
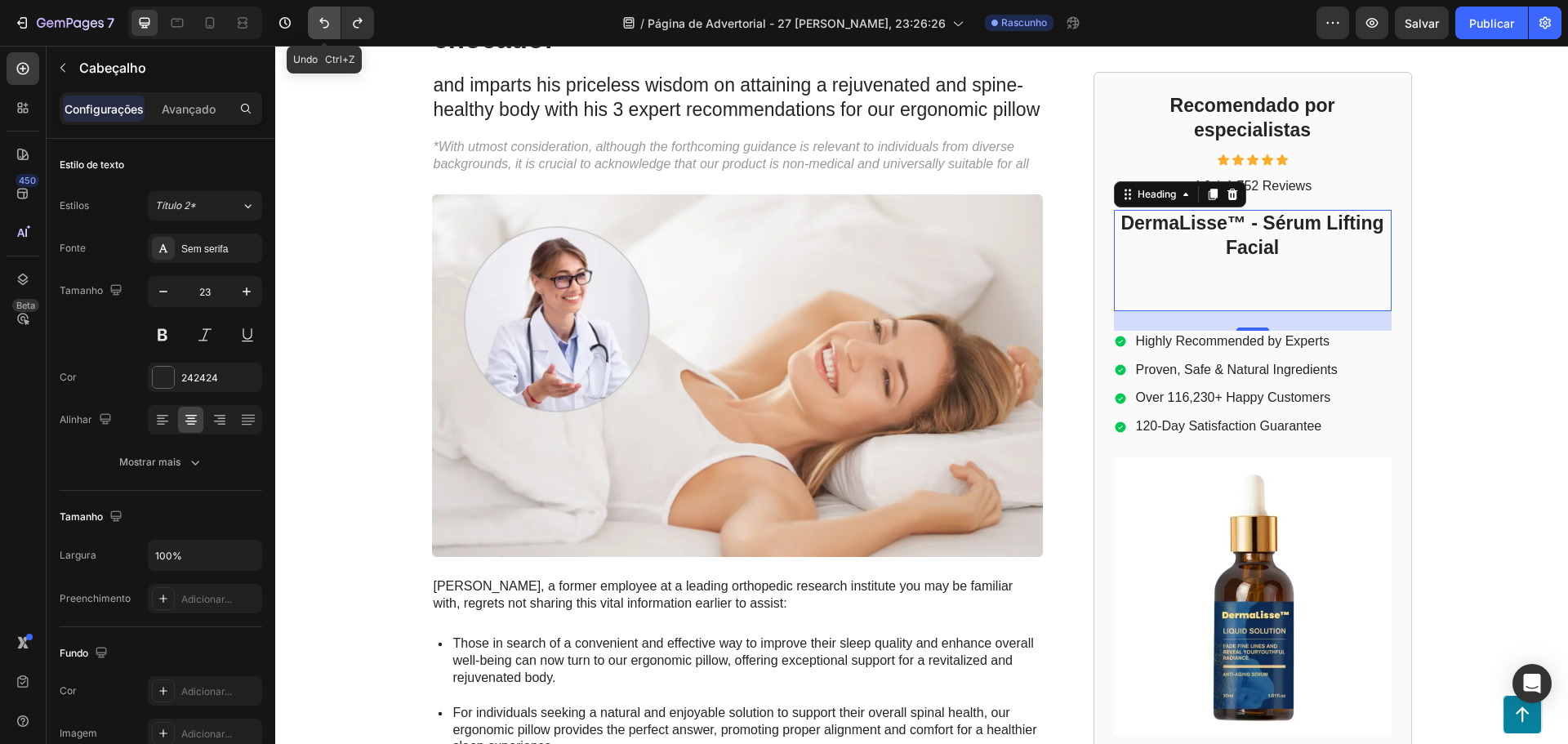
click at [325, 32] on button "Desfazer/Refazer" at bounding box center [324, 23] width 33 height 33
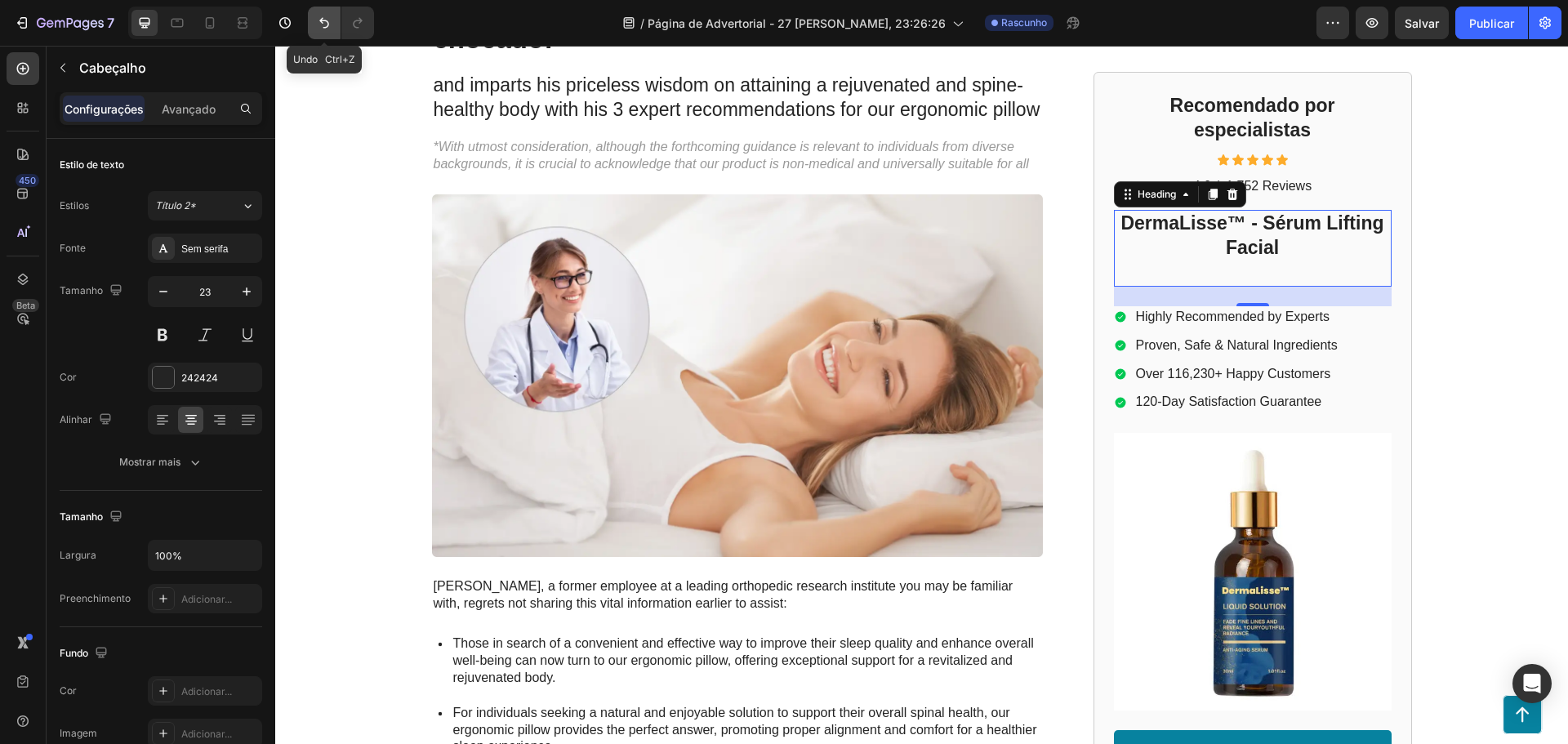
click at [325, 32] on button "Desfazer/Refazer" at bounding box center [324, 23] width 33 height 33
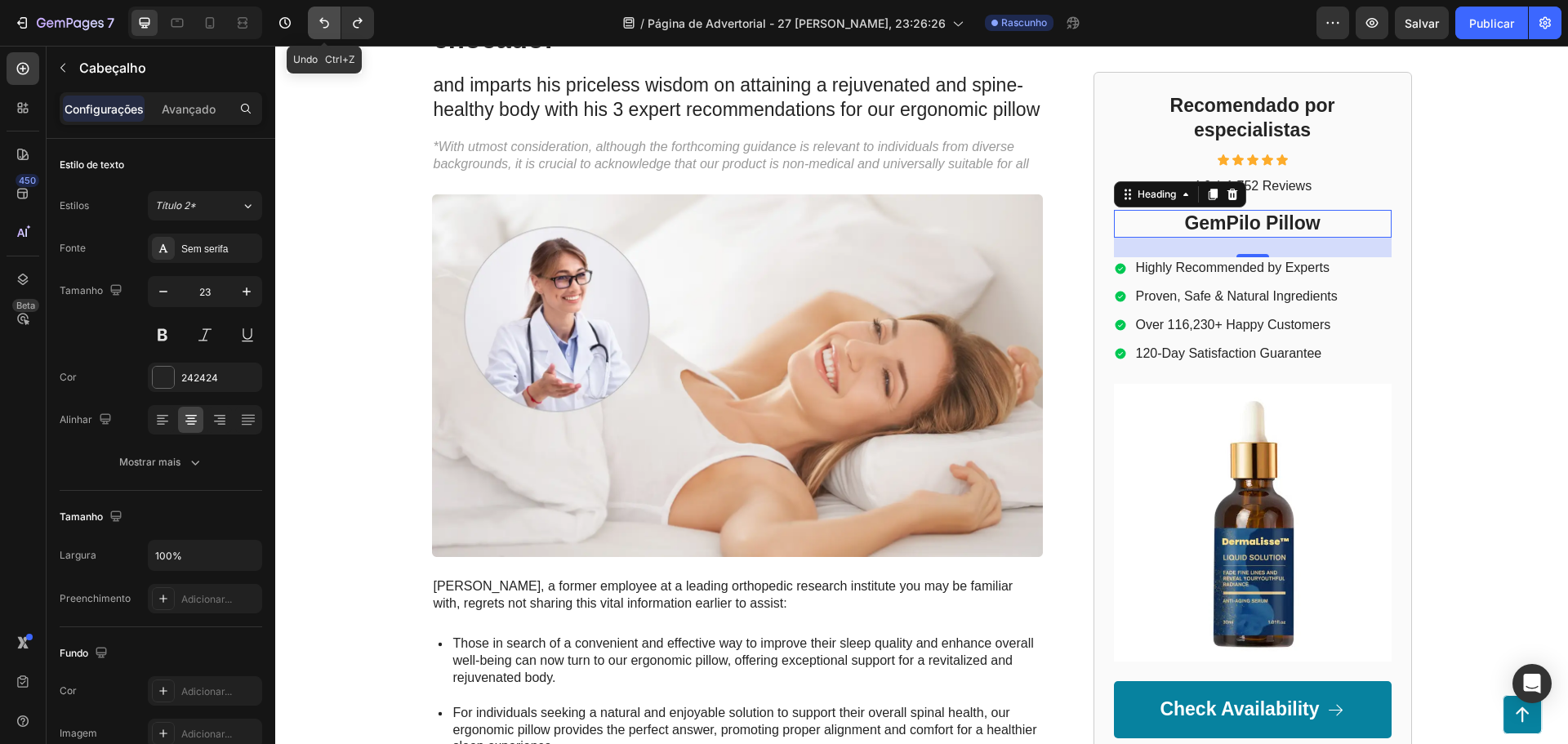
click at [325, 32] on button "Desfazer/Refazer" at bounding box center [324, 23] width 33 height 33
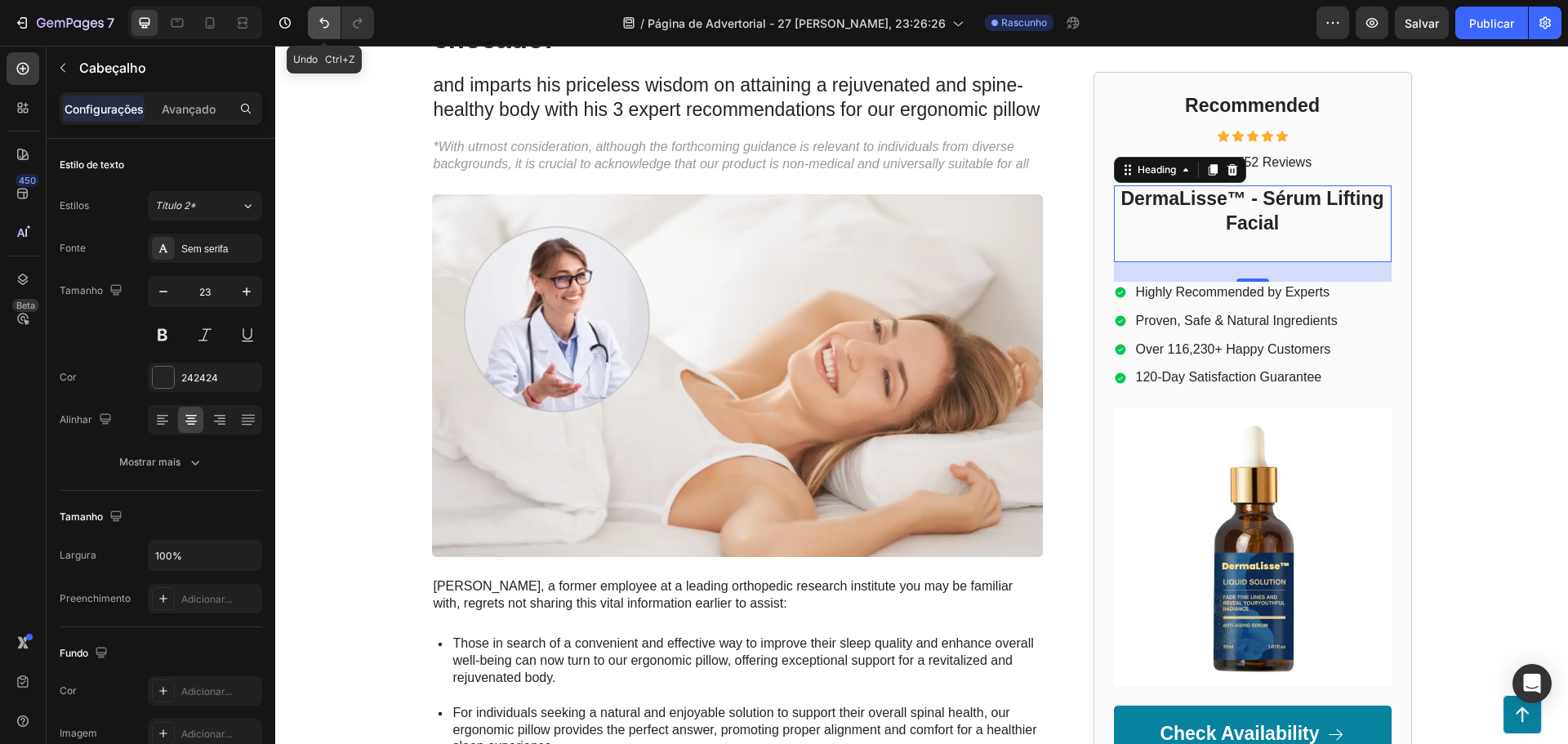
click at [327, 20] on icon "Desfazer/Refazer" at bounding box center [324, 23] width 16 height 16
click at [1294, 220] on h2 "DermaLisse™ - Sérum Lifting Facial" at bounding box center [1252, 225] width 277 height 77
click at [313, 25] on button "Undo/Redo" at bounding box center [324, 23] width 33 height 33
click at [322, 35] on button "Undo/Redo" at bounding box center [324, 23] width 33 height 33
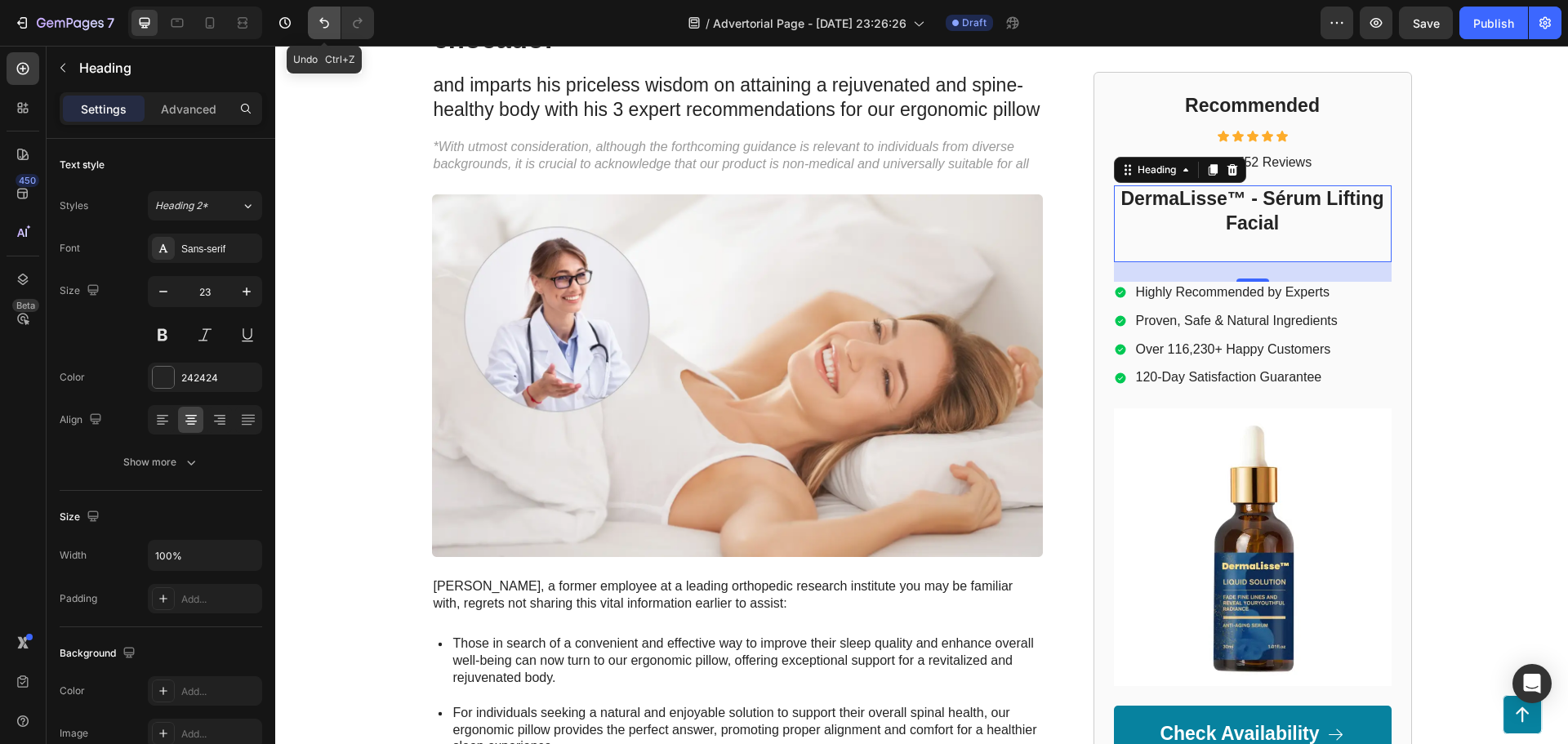
click at [322, 35] on button "Undo/Redo" at bounding box center [324, 23] width 33 height 33
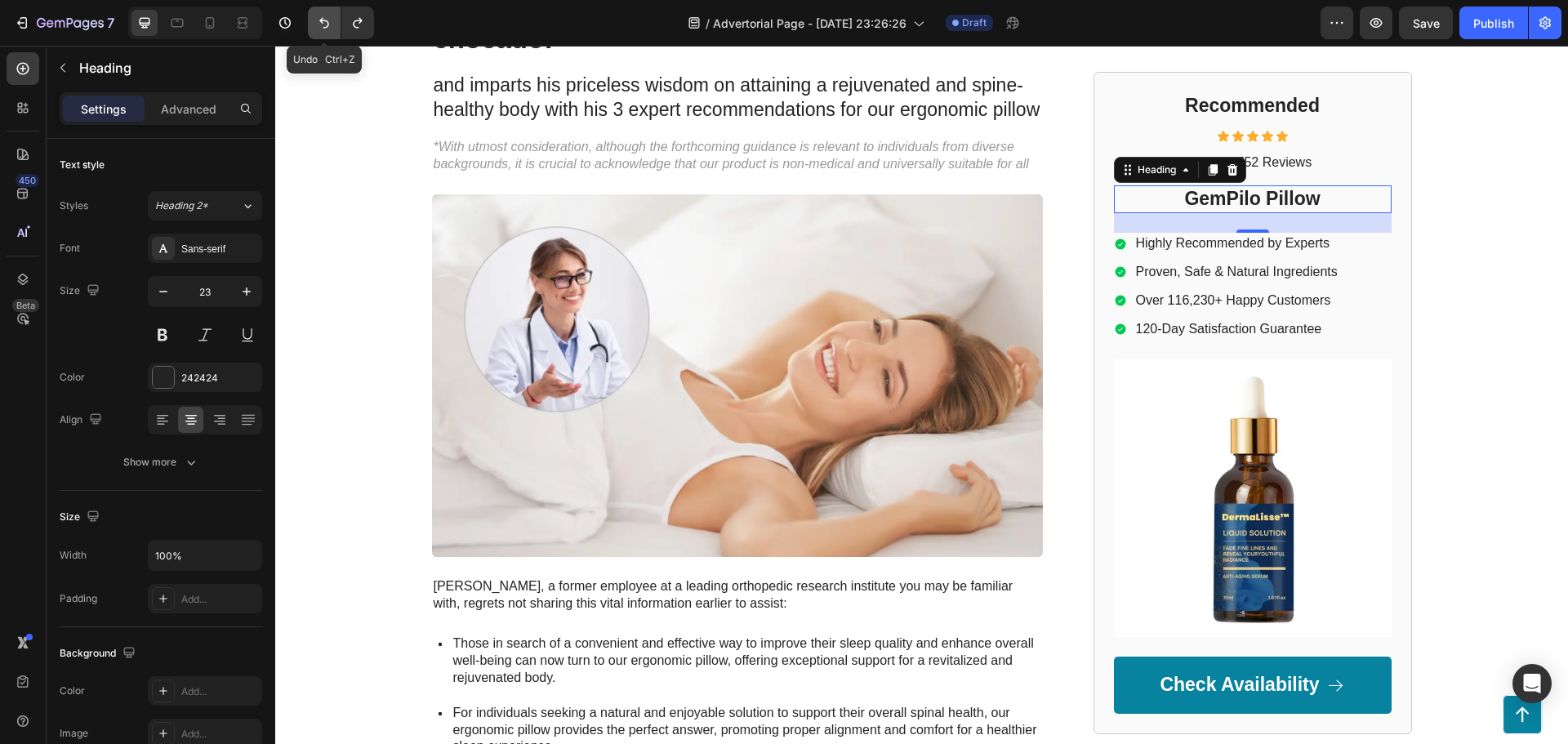
click at [322, 35] on button "Undo/Redo" at bounding box center [324, 23] width 33 height 33
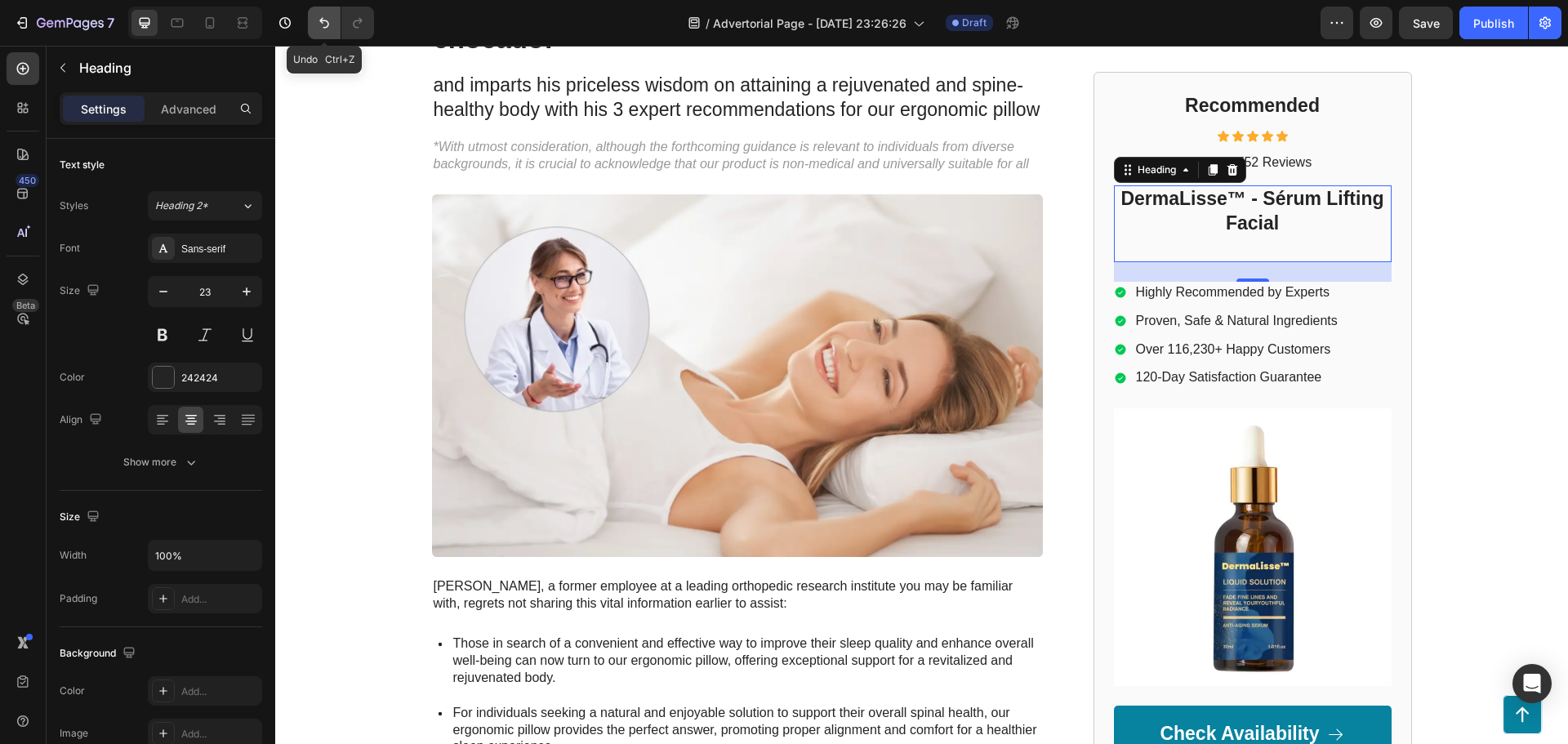
click at [322, 35] on button "Undo/Redo" at bounding box center [324, 23] width 33 height 33
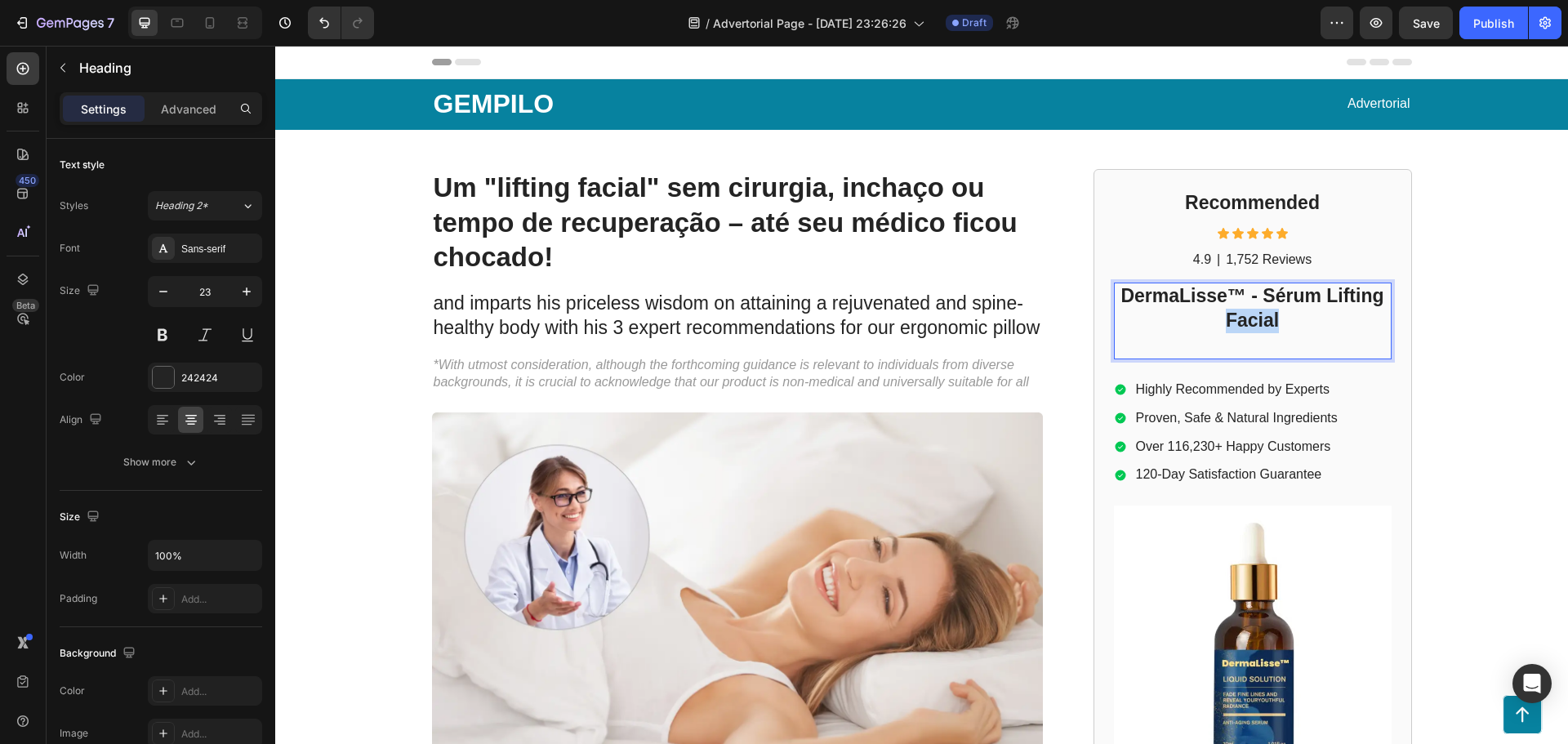
click at [1249, 313] on strong "DermaLisse™ - Sérum Lifting Facial" at bounding box center [1251, 308] width 263 height 46
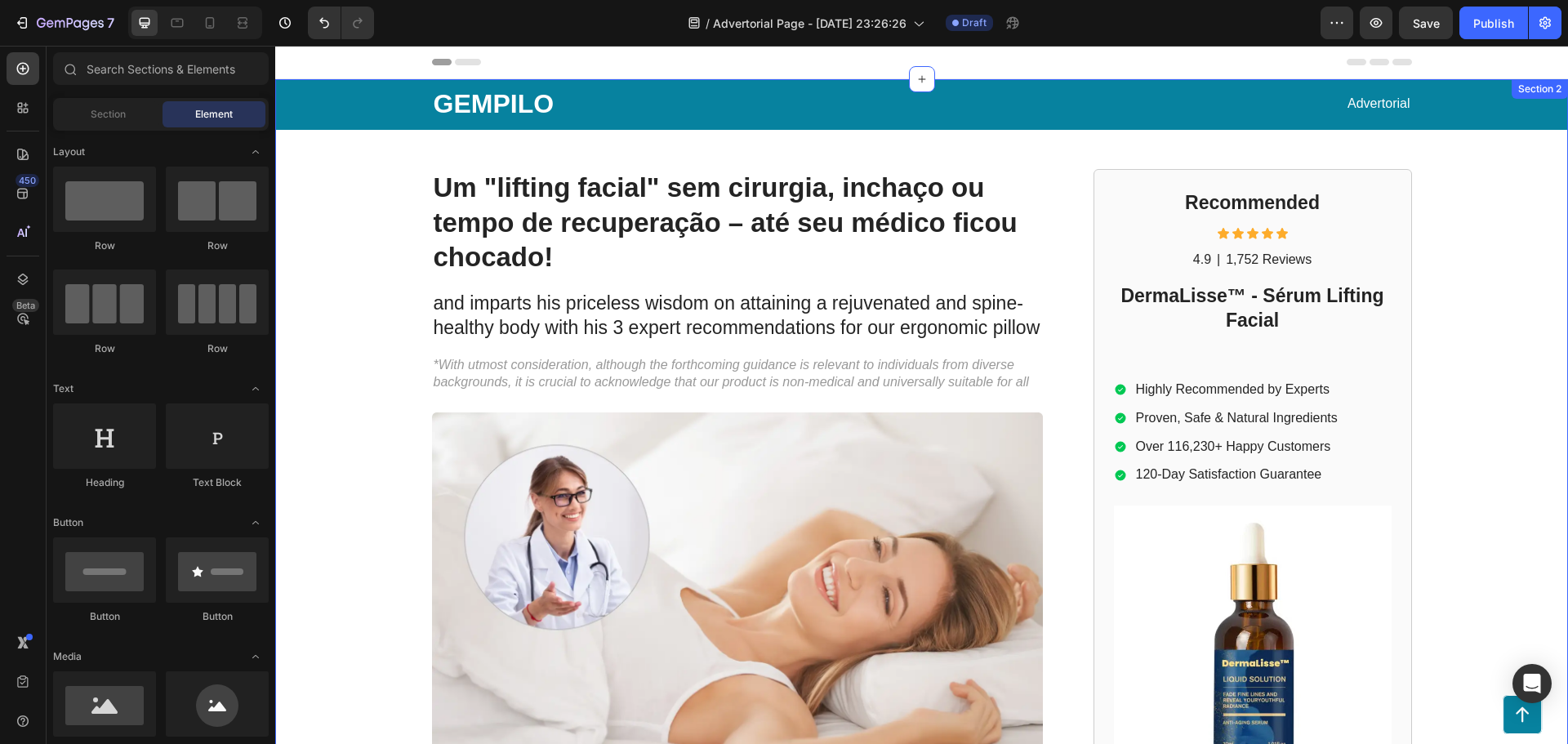
click at [1459, 309] on div "GEMPILO Text Block Advertorial Text Block Row Row ⁠⁠⁠⁠⁠⁠⁠ Um "lifting facial" s…" at bounding box center [921, 709] width 1293 height 1259
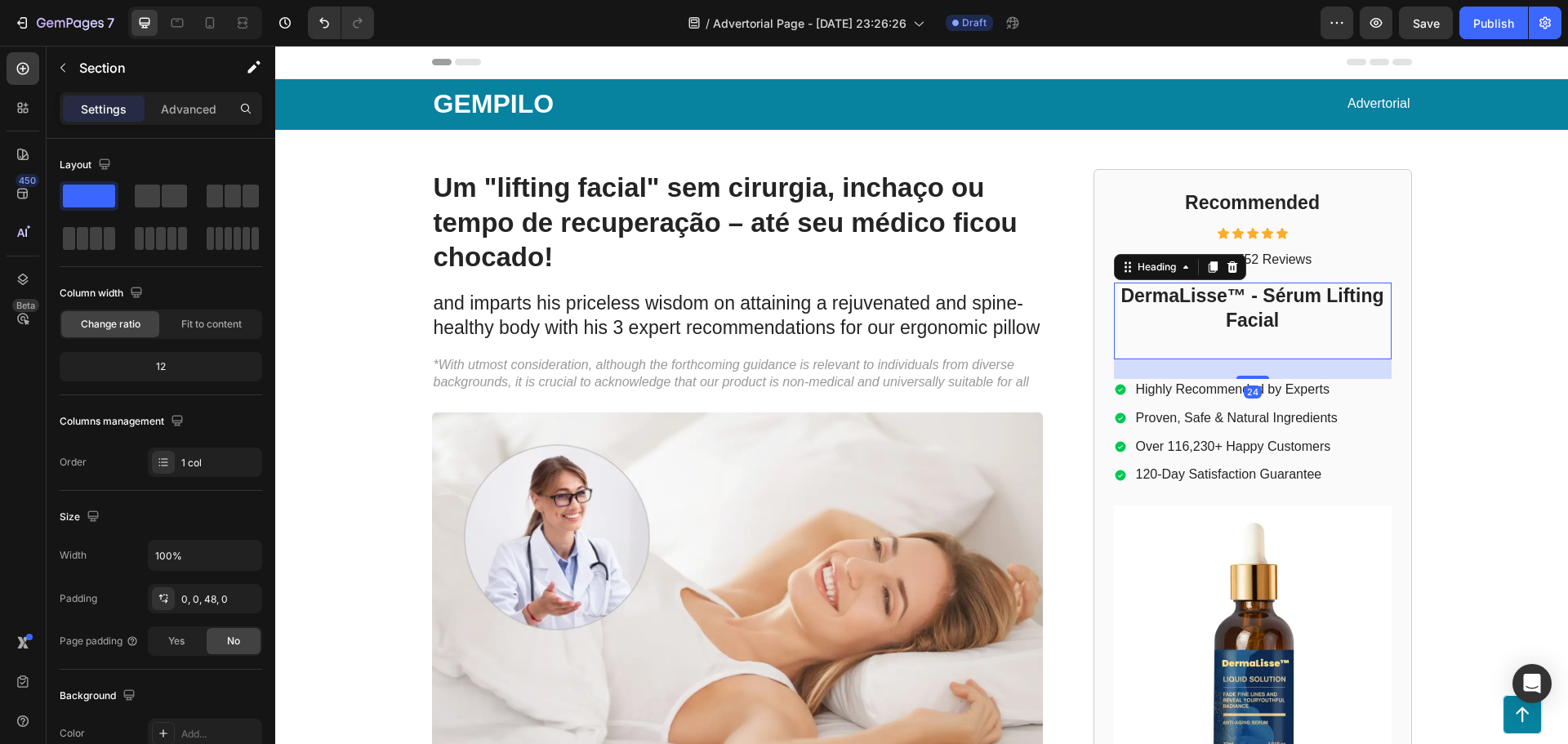
click at [1306, 319] on p "⁠⁠⁠⁠⁠⁠⁠ DermaLisse™ - Sérum Lifting Facial" at bounding box center [1252, 321] width 274 height 74
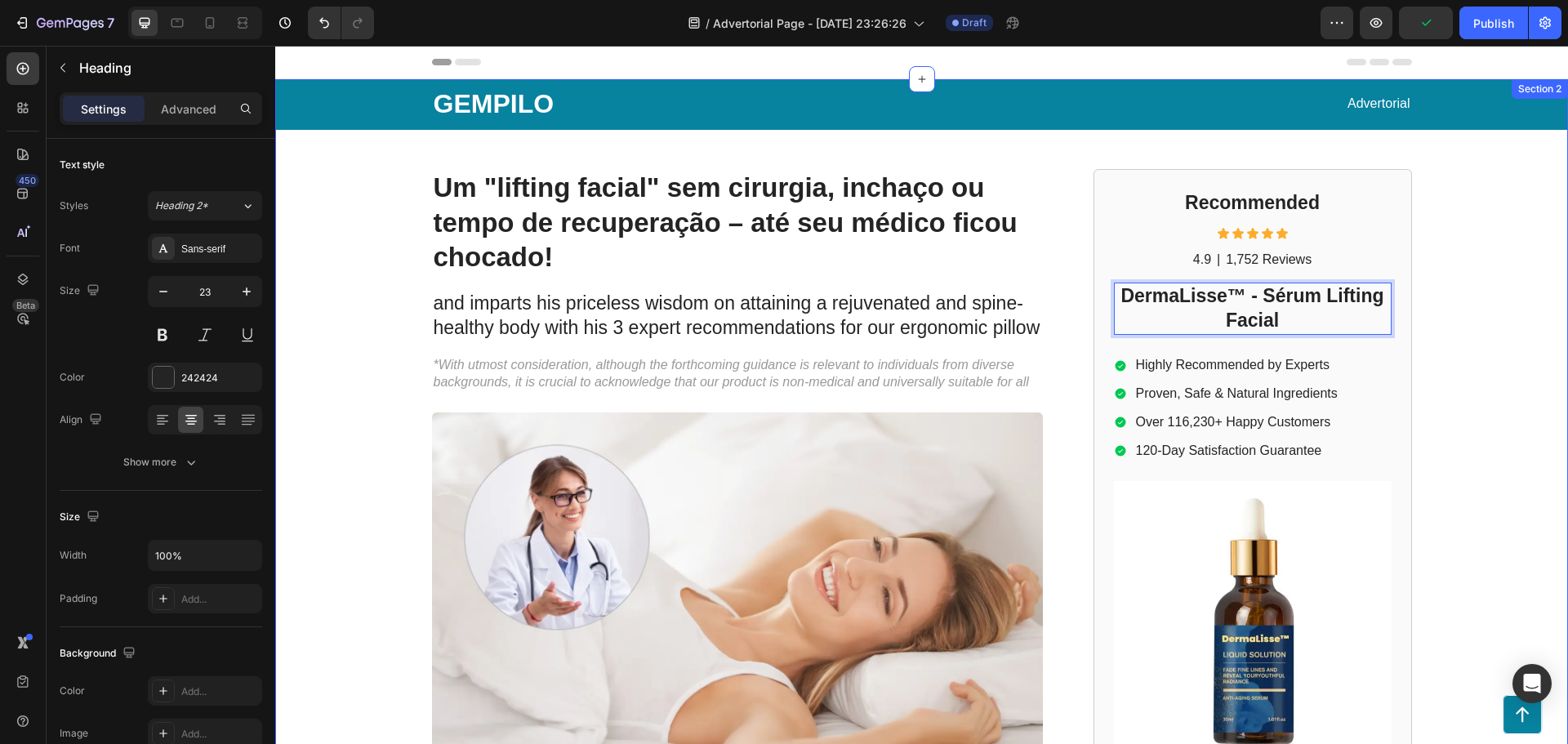
click at [1466, 308] on div "GEMPILO Text Block Advertorial Text Block Row Row ⁠⁠⁠⁠⁠⁠⁠ Um "lifting facial" s…" at bounding box center [921, 709] width 1293 height 1259
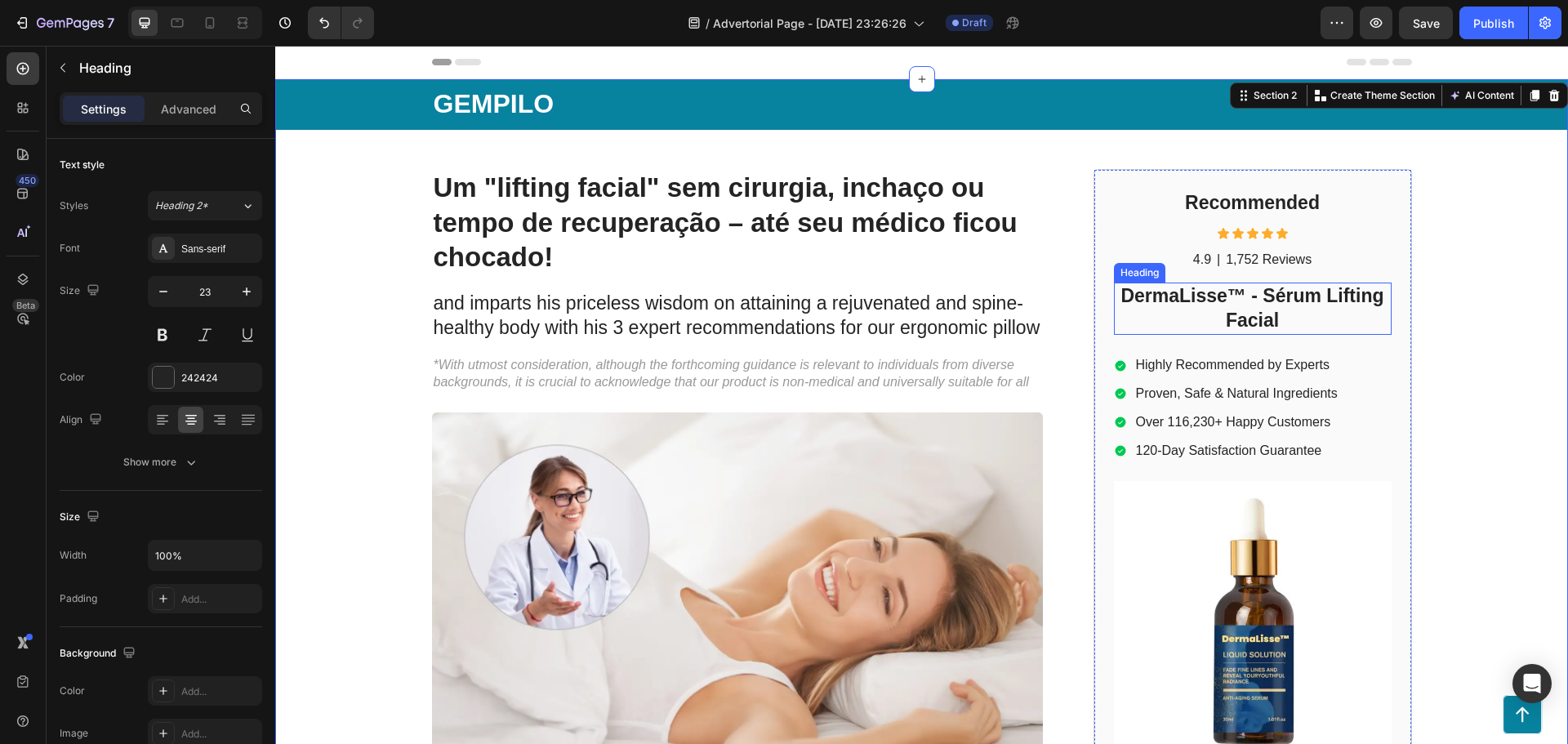
click at [1269, 304] on strong "DermaLisse™ - Sérum Lifting Facial" at bounding box center [1251, 308] width 263 height 46
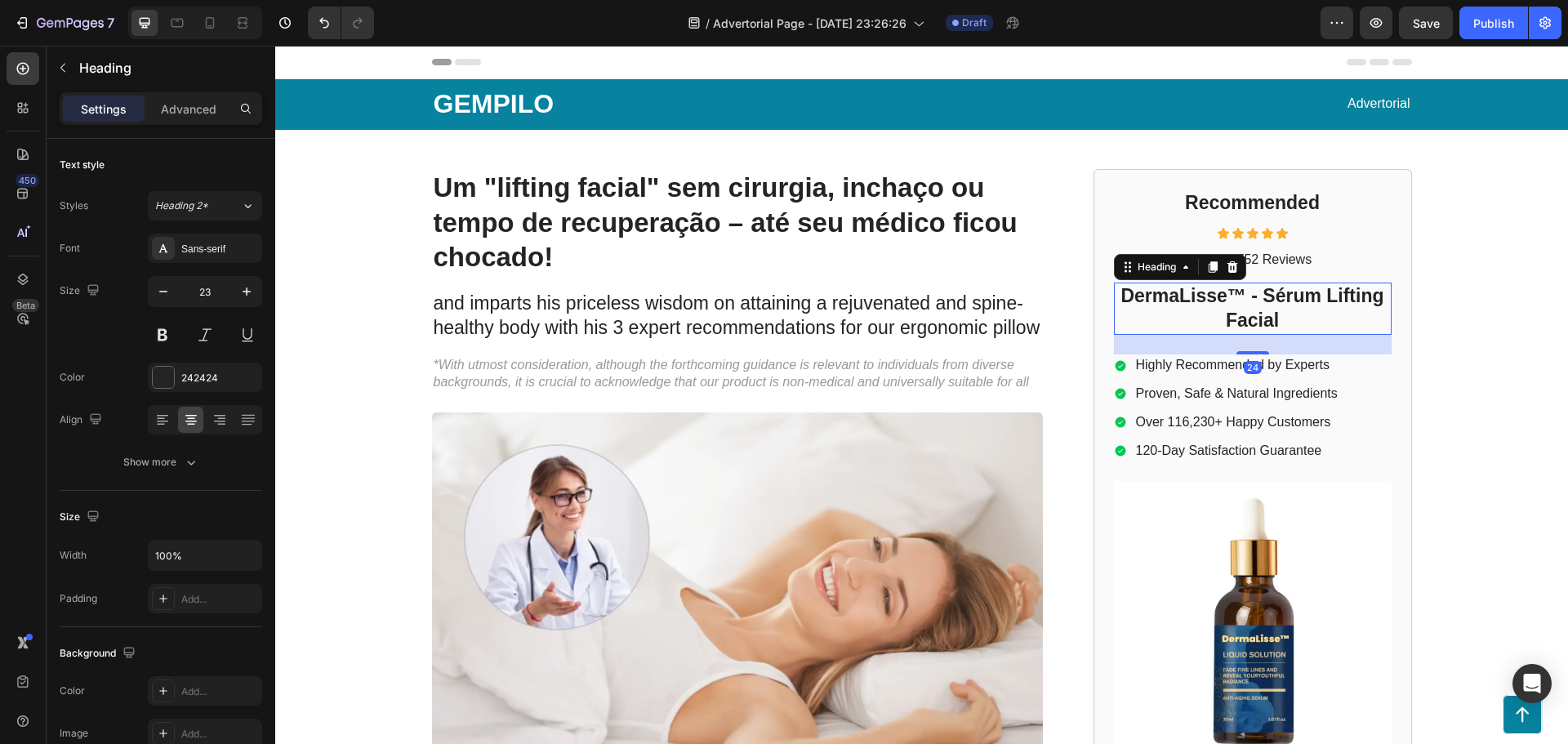
click at [1500, 306] on div "GEMPILO Text Block Advertorial Text Block Row Row ⁠⁠⁠⁠⁠⁠⁠ Um "lifting facial" s…" at bounding box center [921, 709] width 1293 height 1259
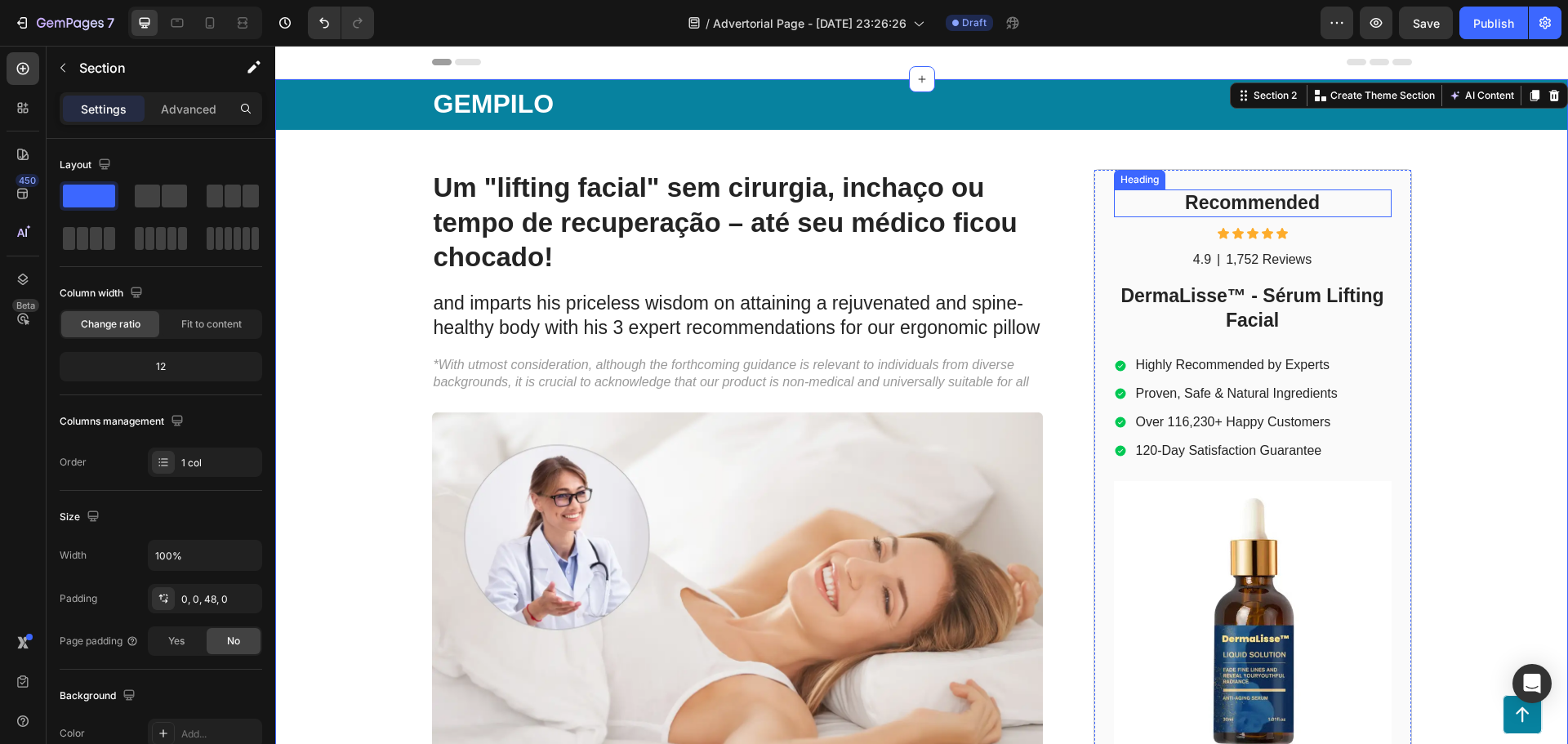
click at [1276, 205] on h2 "Recommended" at bounding box center [1252, 204] width 277 height 28
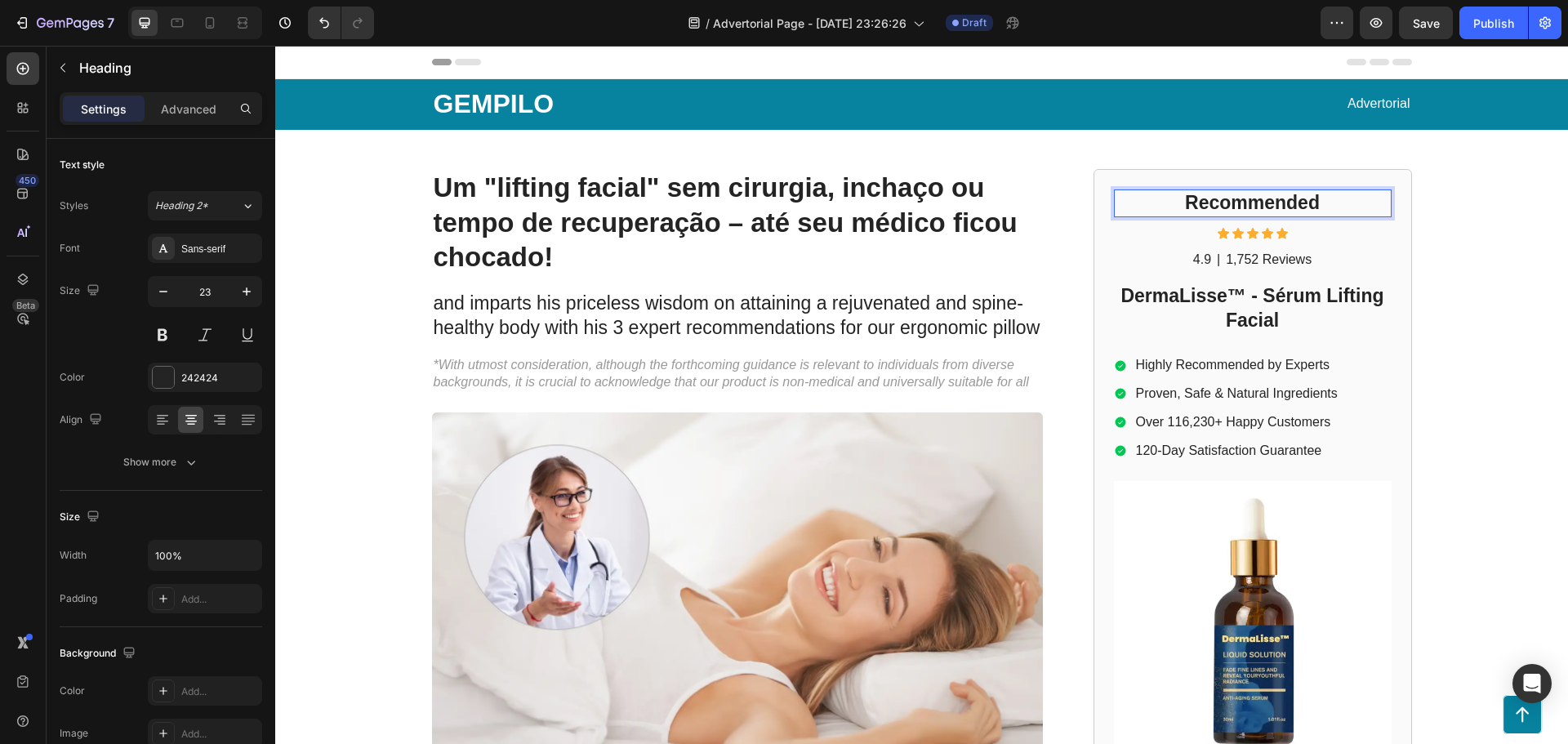
click at [1276, 205] on h2 "Recommended" at bounding box center [1252, 204] width 277 height 28
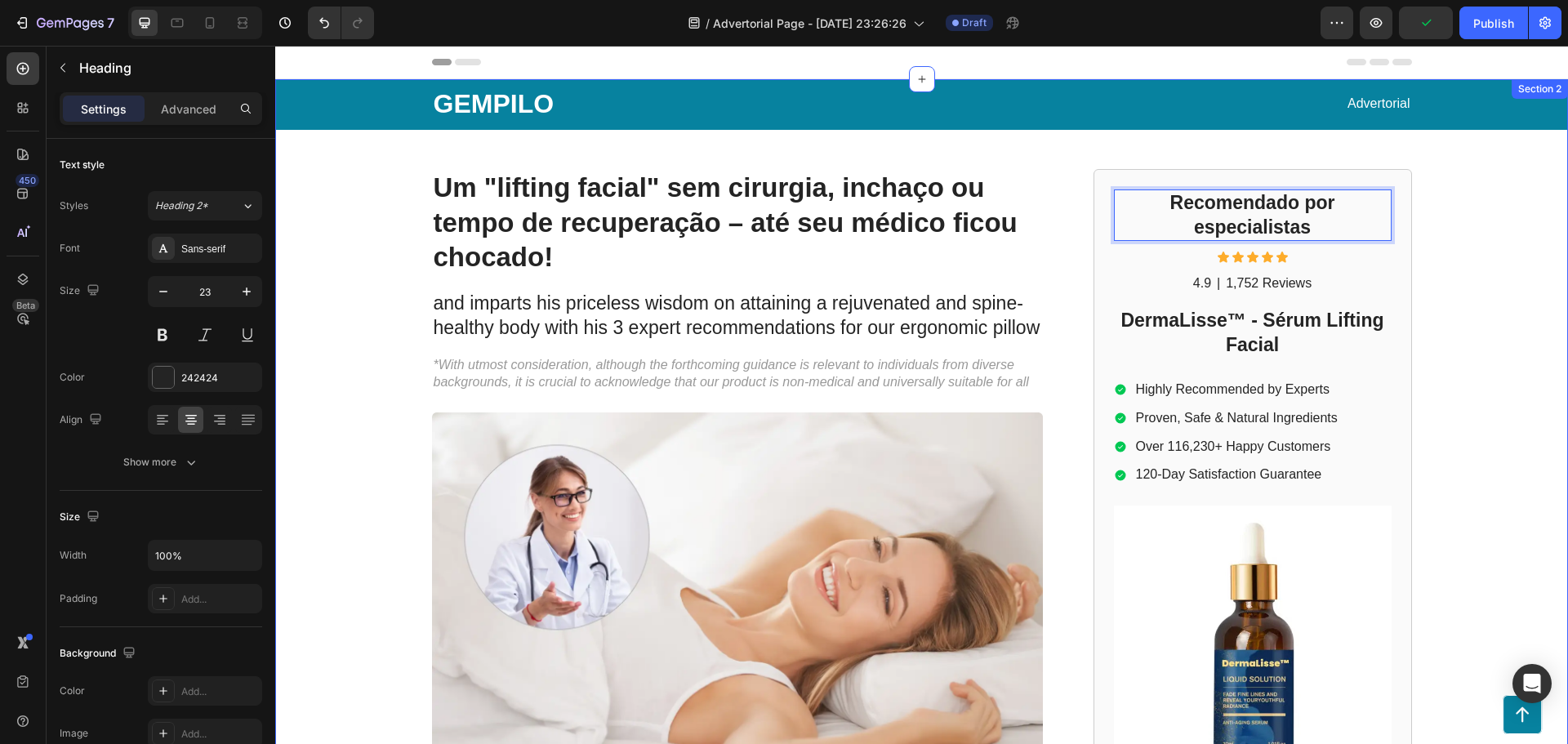
click at [1518, 257] on div "GEMPILO Text Block Advertorial Text Block Row Row ⁠⁠⁠⁠⁠⁠⁠ Um "lifting facial" s…" at bounding box center [921, 709] width 1293 height 1259
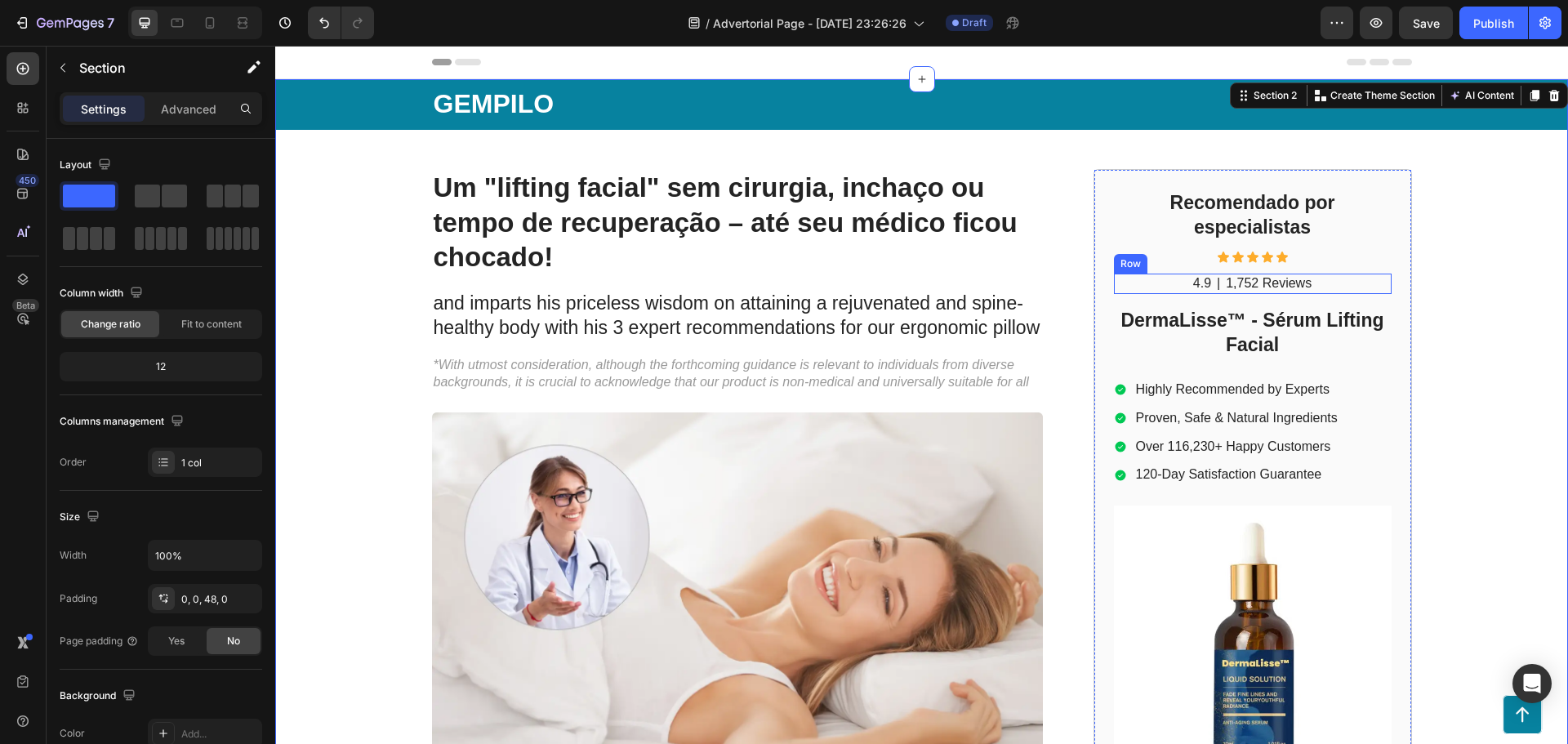
scroll to position [218, 0]
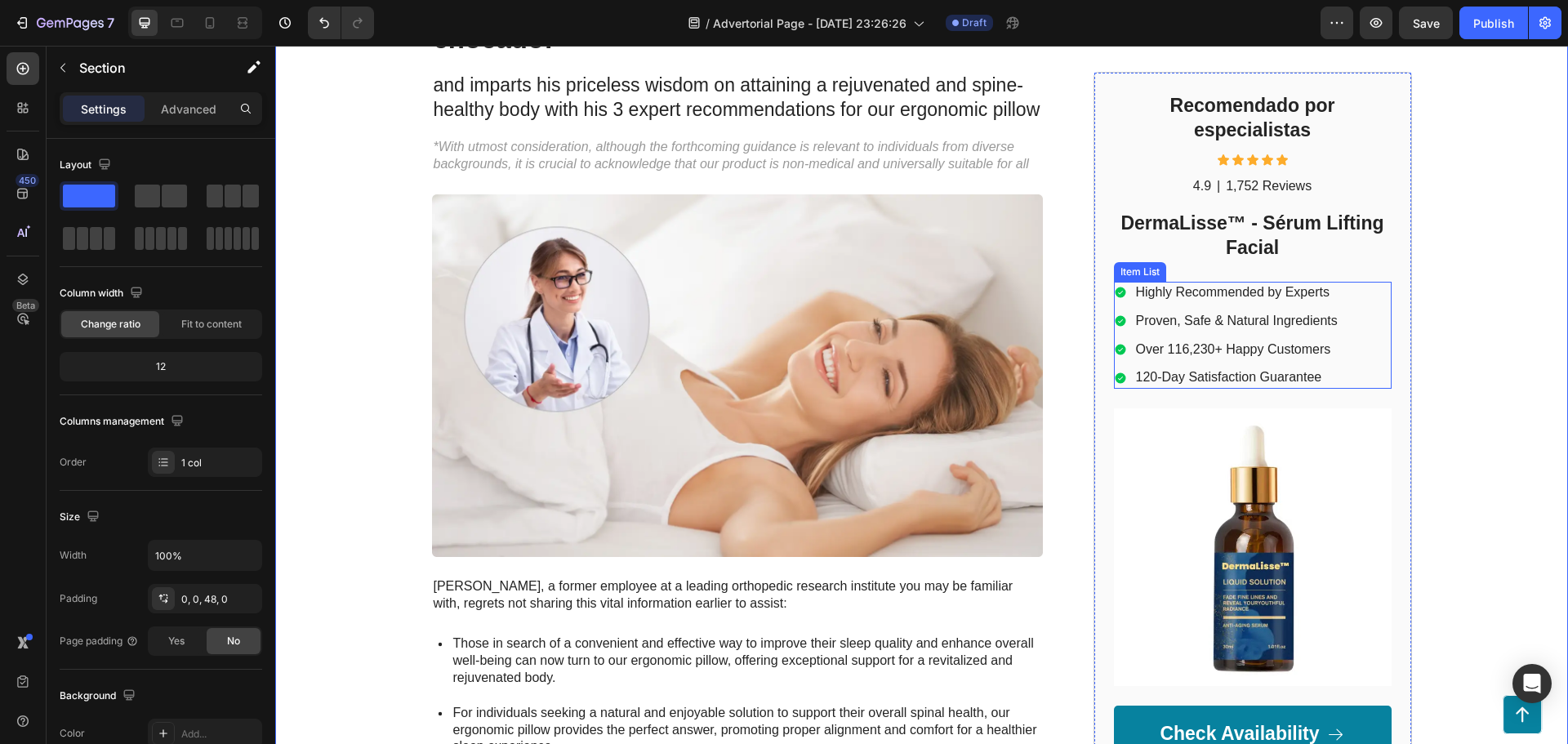
click at [1278, 299] on p "Highly Recommended by Experts" at bounding box center [1237, 292] width 201 height 17
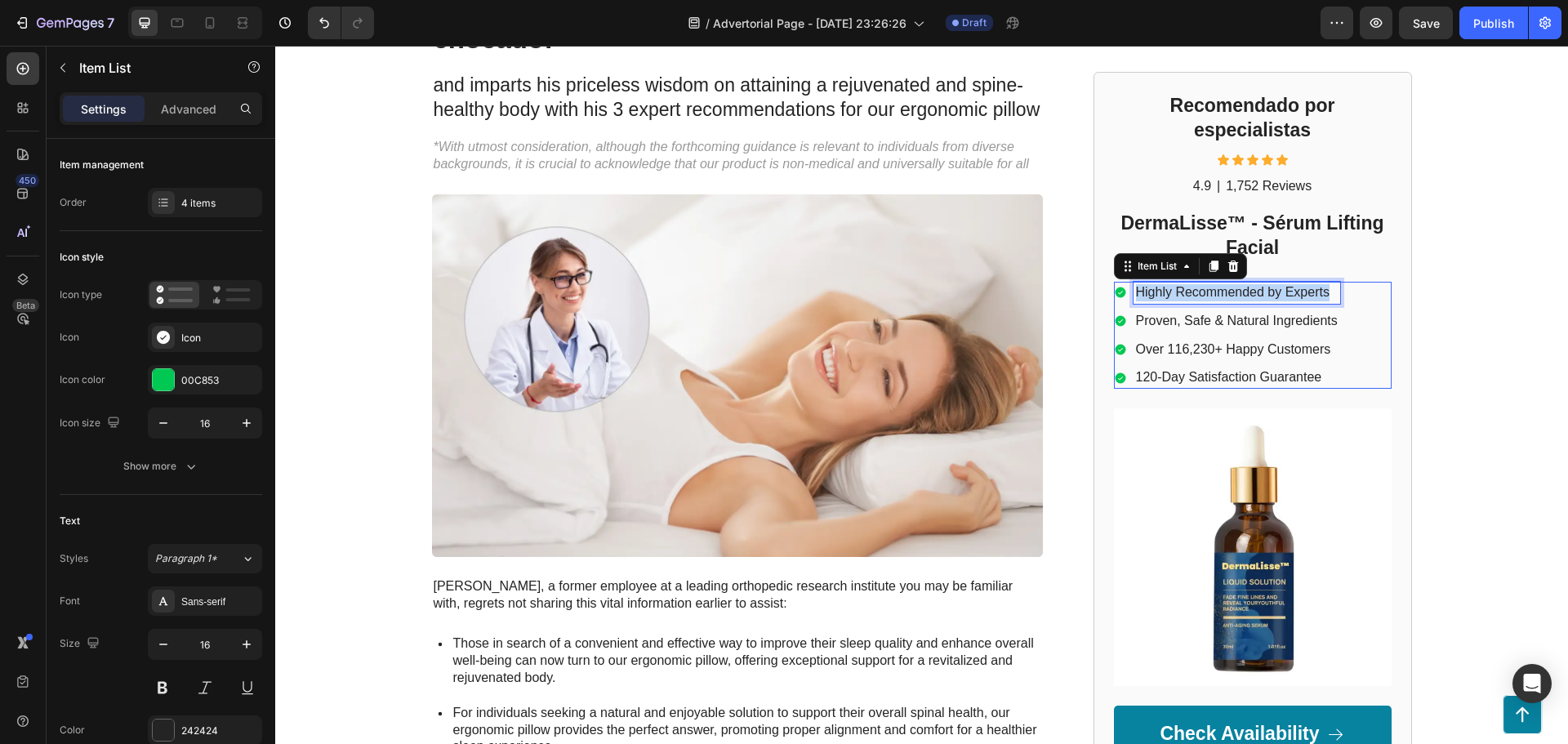
click at [1278, 299] on p "Highly Recommended by Experts" at bounding box center [1237, 292] width 201 height 17
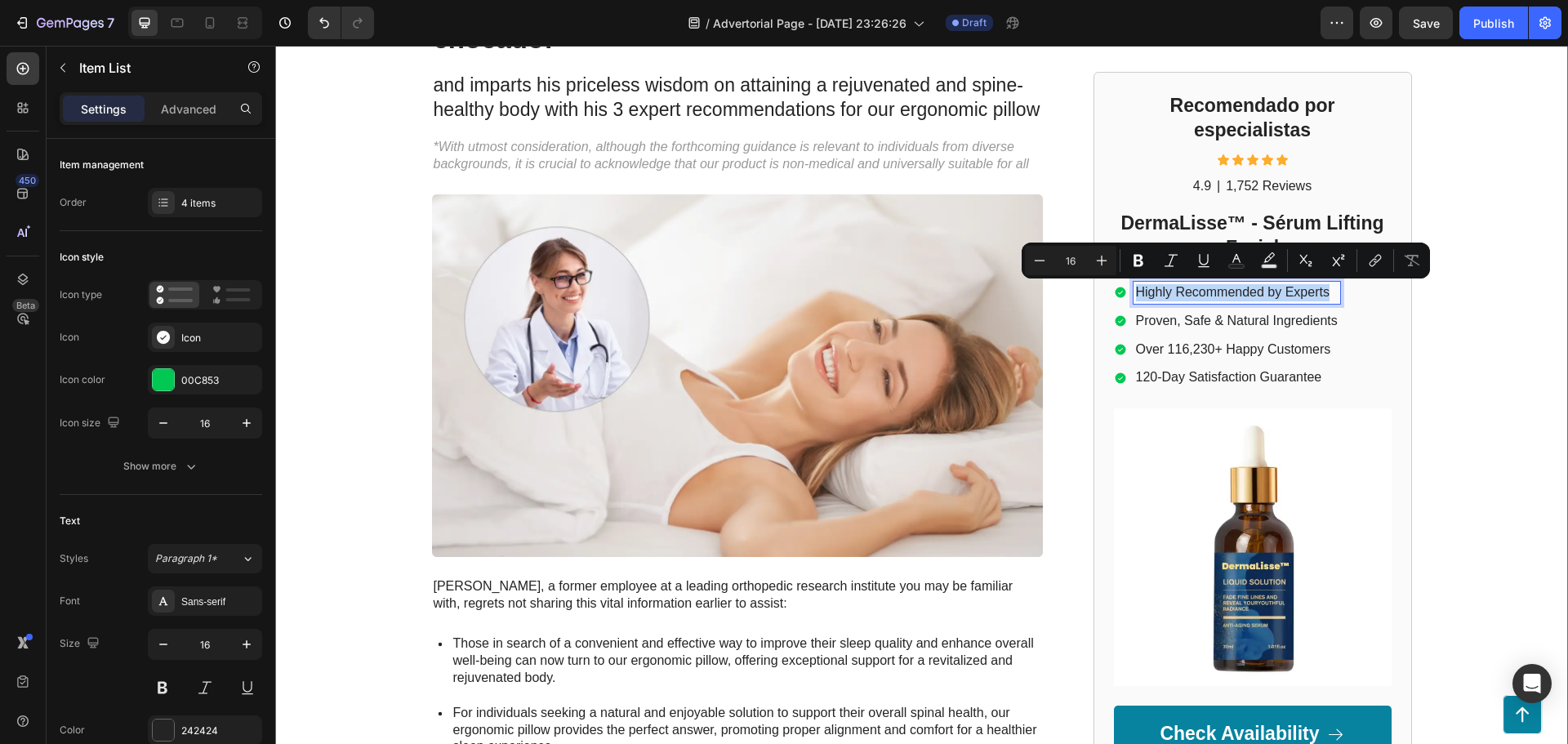
click at [1462, 458] on div "GEMPILO Text Block Advertorial Text Block Row Row ⁠⁠⁠⁠⁠⁠⁠ Um "lifting facial" s…" at bounding box center [921, 490] width 1293 height 1259
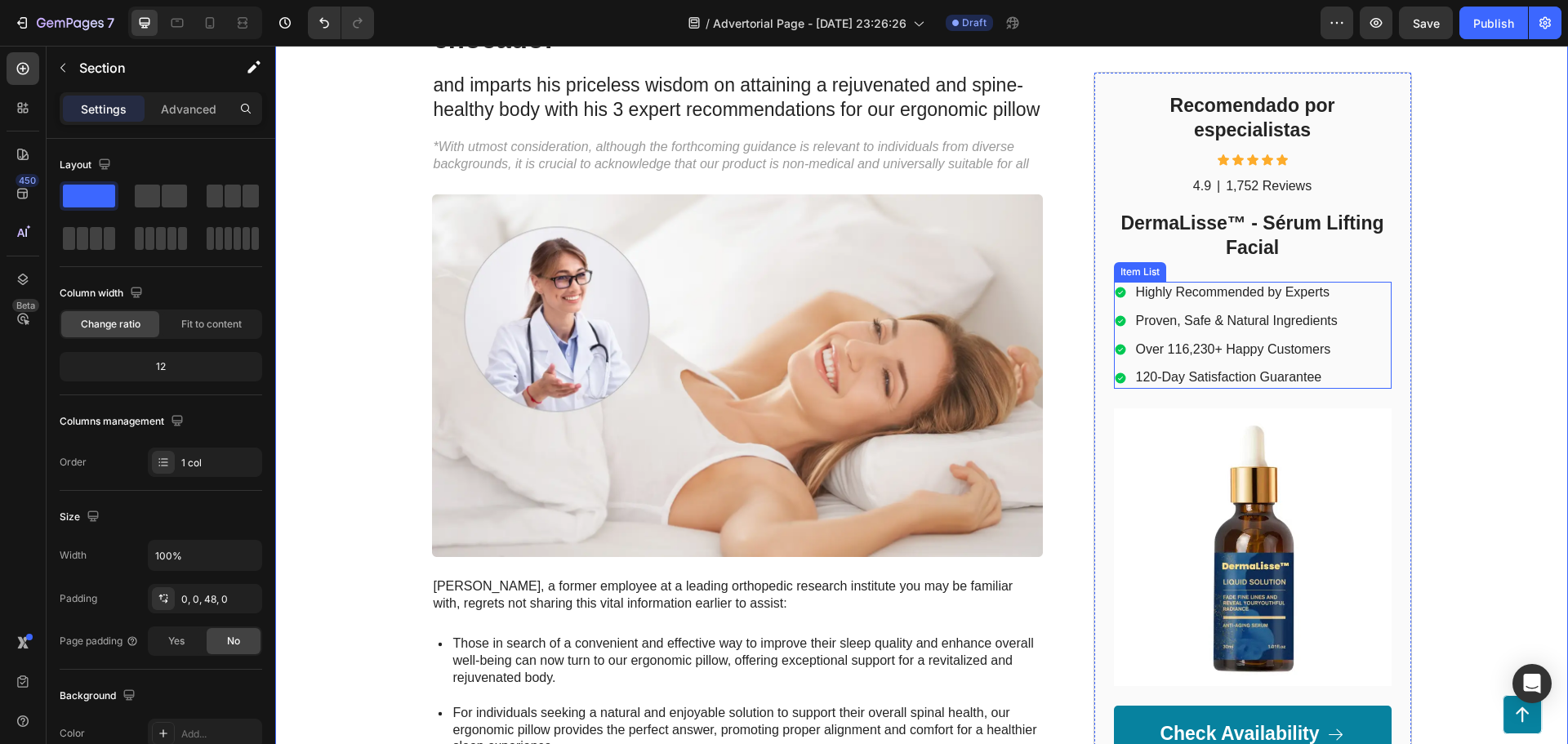
click at [1203, 381] on p "120-Day Satisfaction Guarantee" at bounding box center [1237, 378] width 201 height 17
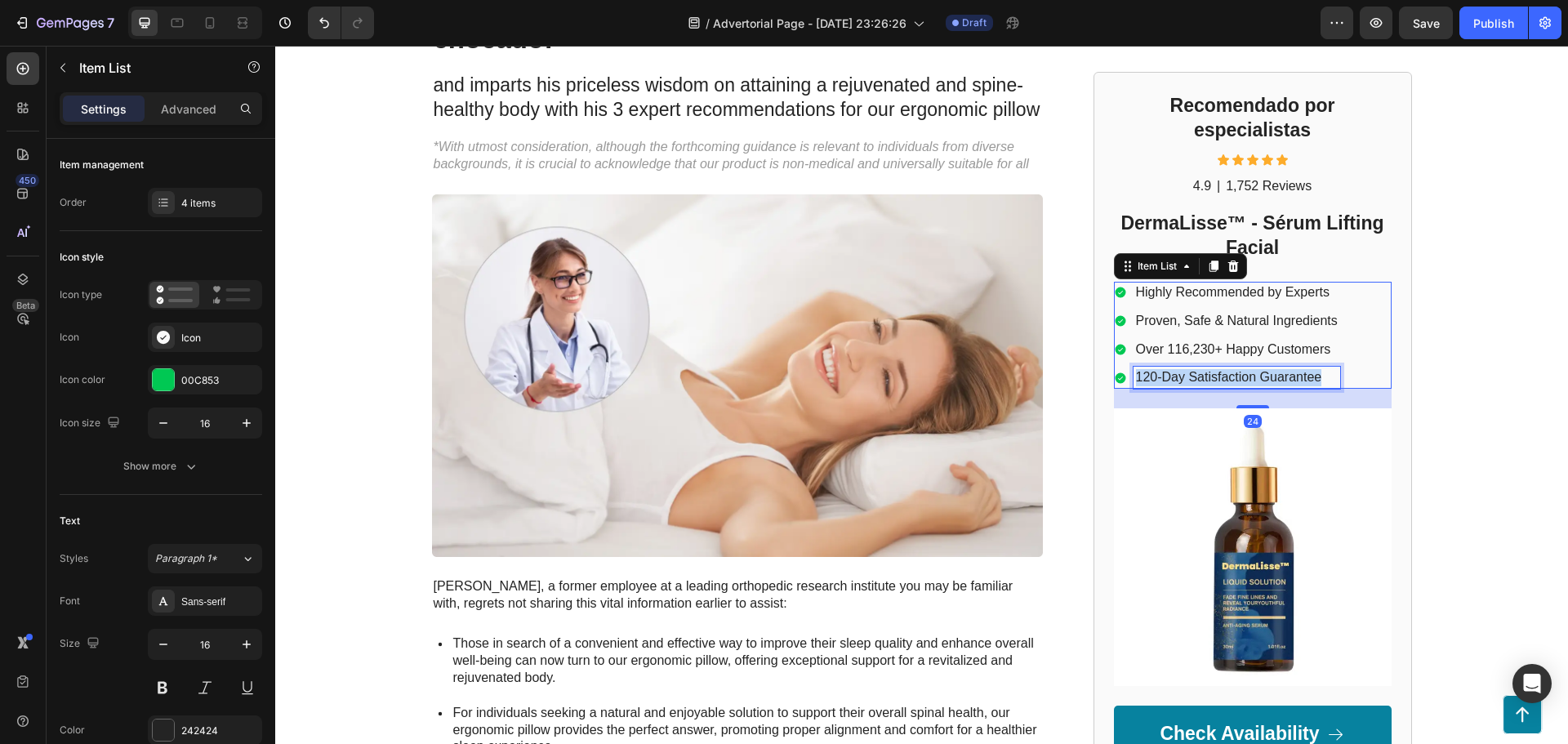
click at [1203, 381] on p "120-Day Satisfaction Guarantee" at bounding box center [1237, 378] width 201 height 17
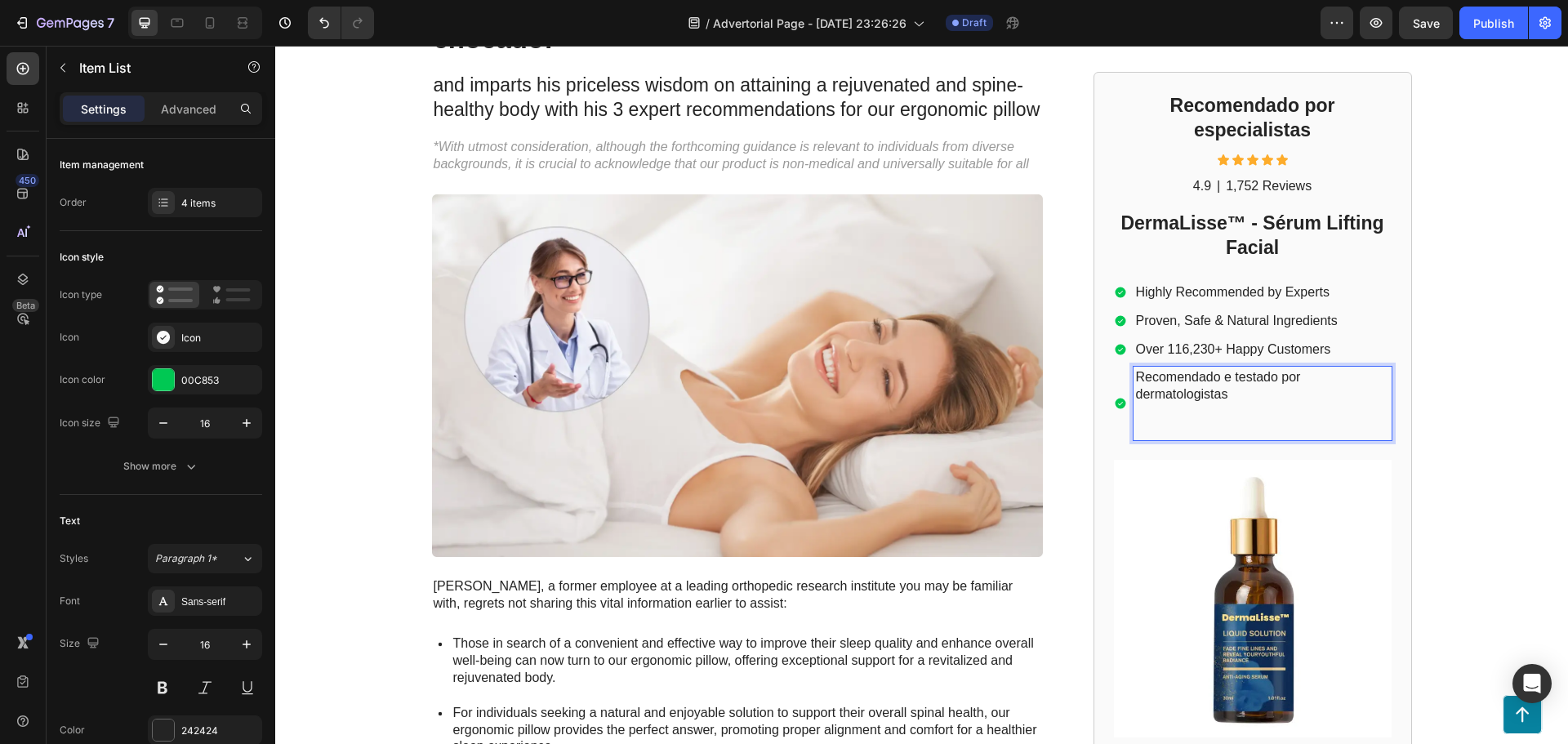
click at [1212, 350] on p "Over 116,230+ Happy Customers" at bounding box center [1262, 349] width 253 height 17
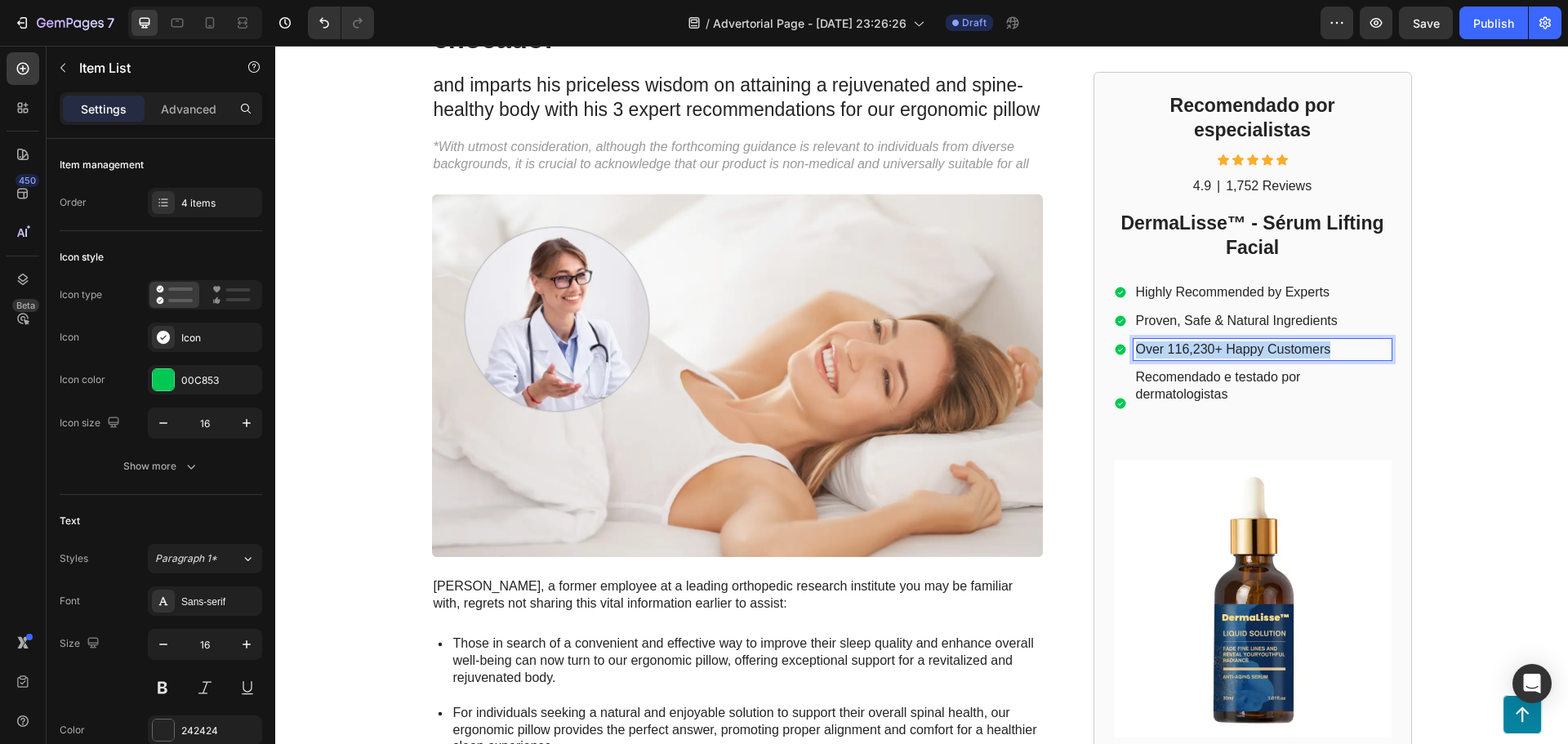
click at [1212, 350] on p "Over 116,230+ Happy Customers" at bounding box center [1262, 349] width 253 height 17
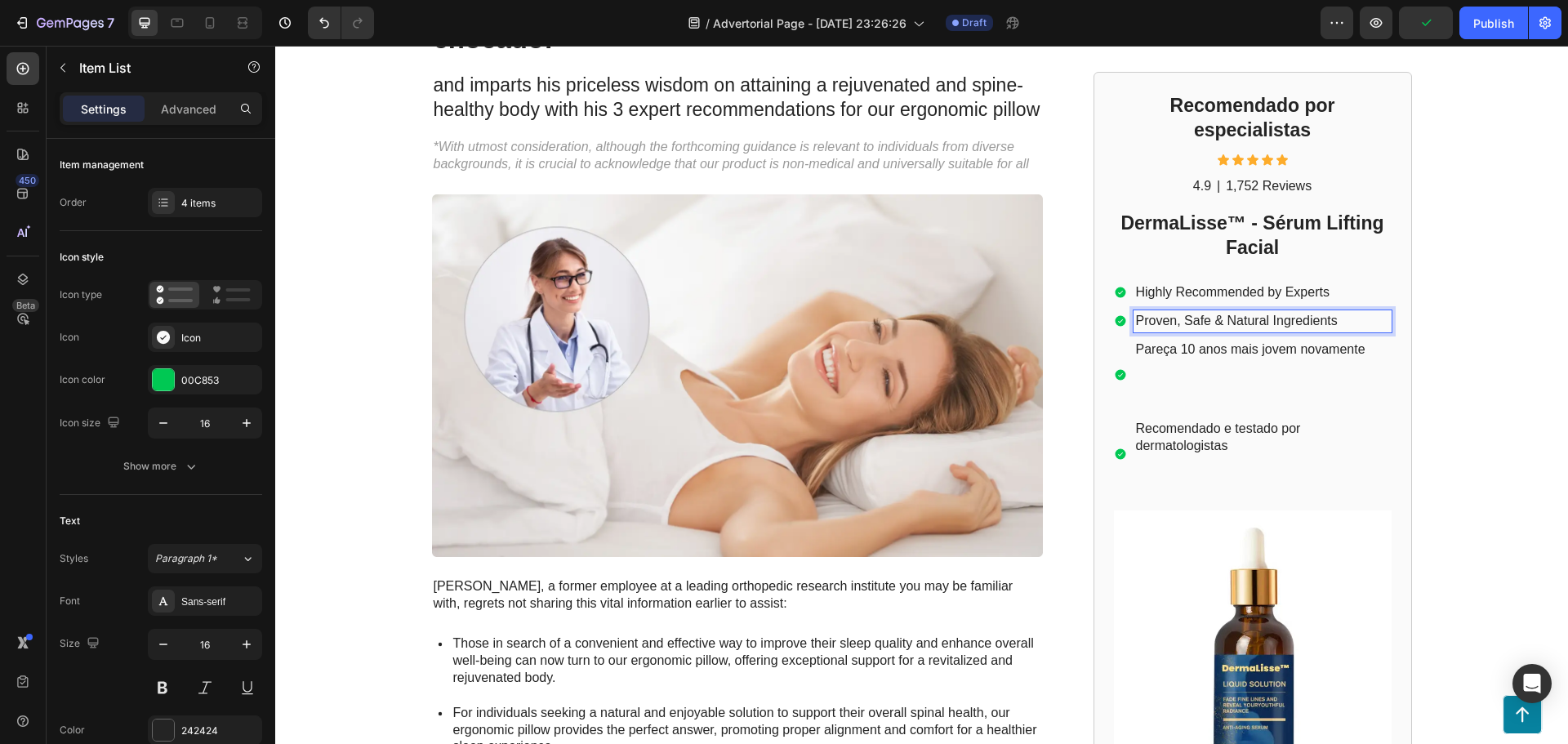
click at [1227, 315] on p "Proven, Safe & Natural Ingredients" at bounding box center [1262, 321] width 253 height 17
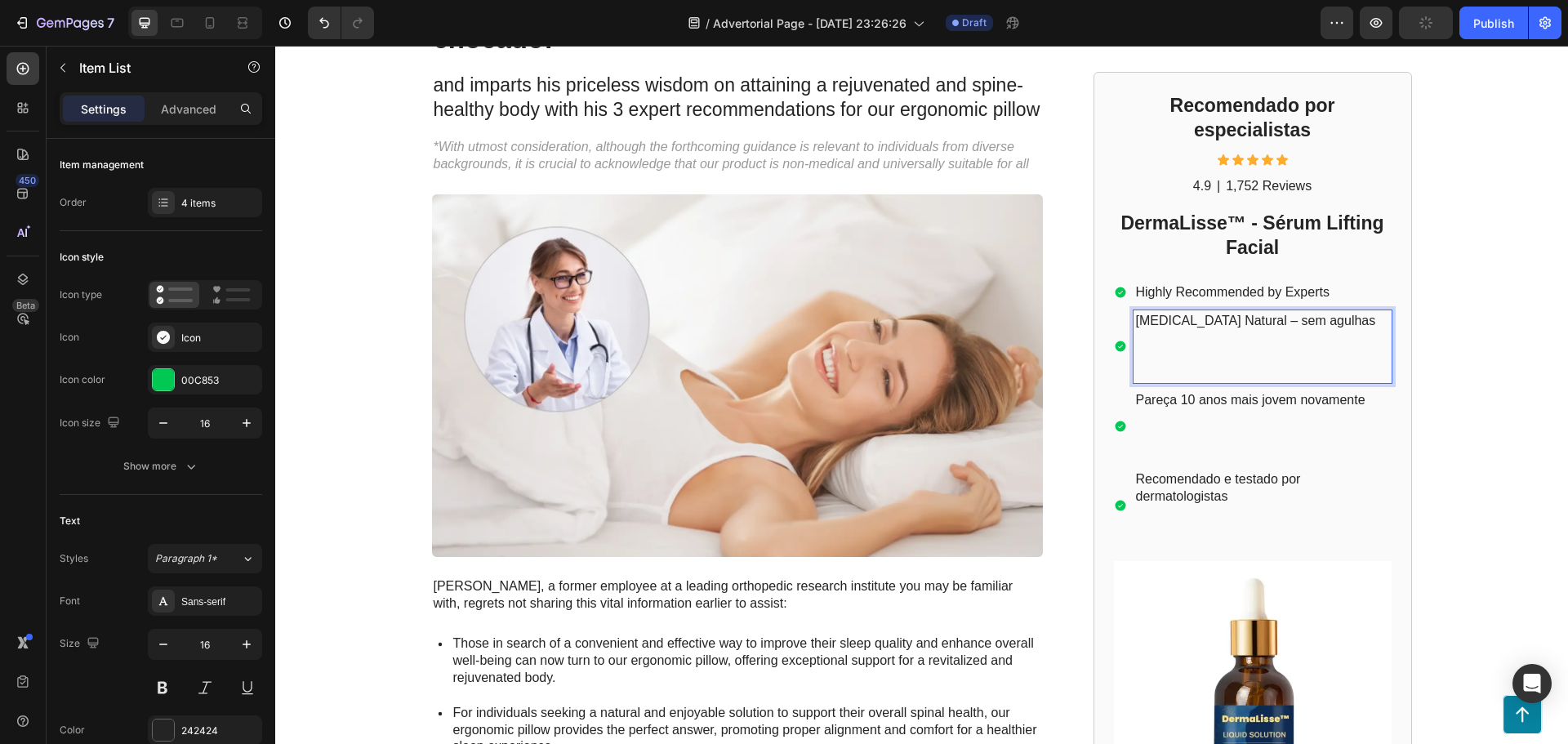
click at [1234, 292] on p "Highly Recommended by Experts" at bounding box center [1262, 292] width 253 height 17
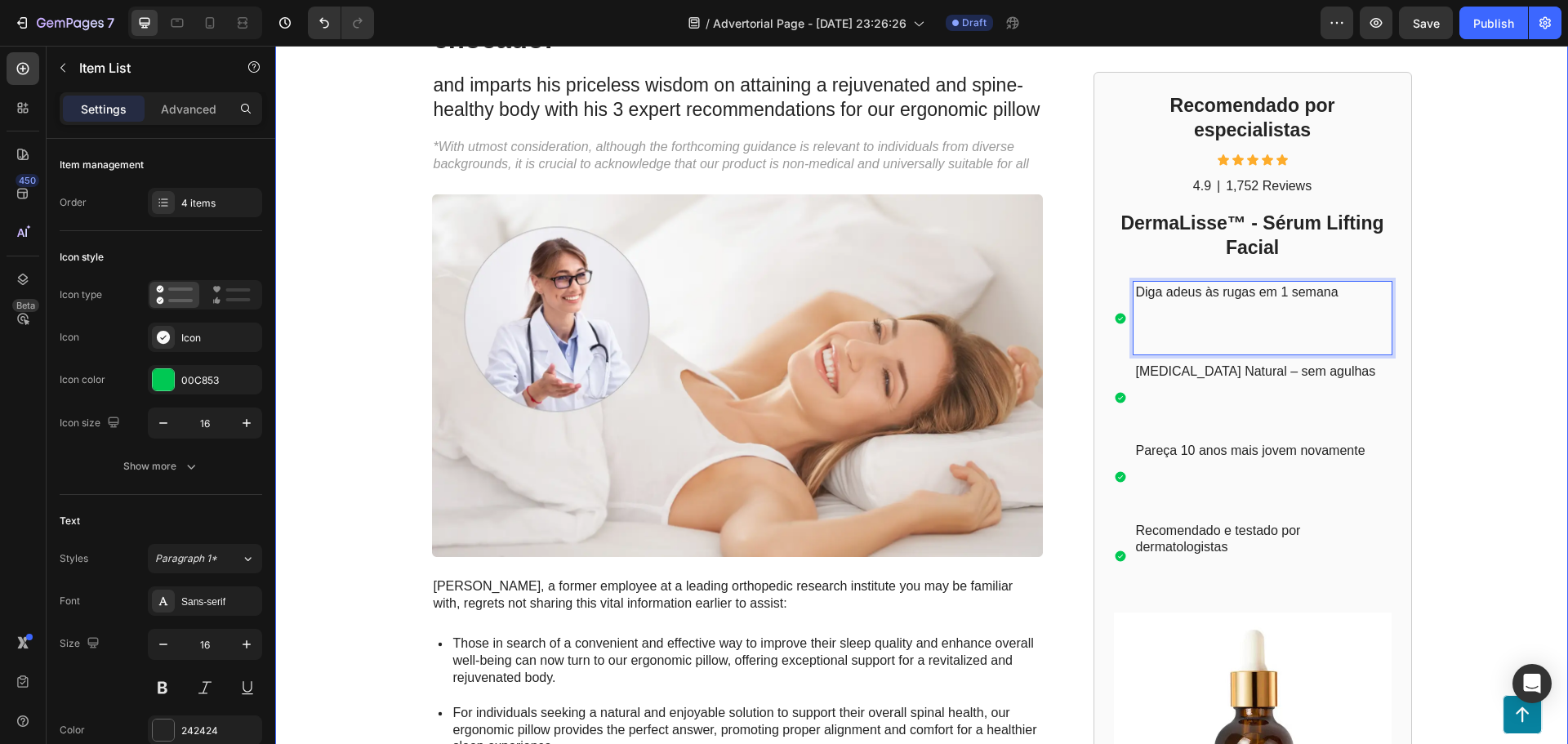
click at [1456, 333] on div "GEMPILO Text Block Advertorial Text Block Row Row ⁠⁠⁠⁠⁠⁠⁠ Um "lifting facial" s…" at bounding box center [921, 490] width 1293 height 1259
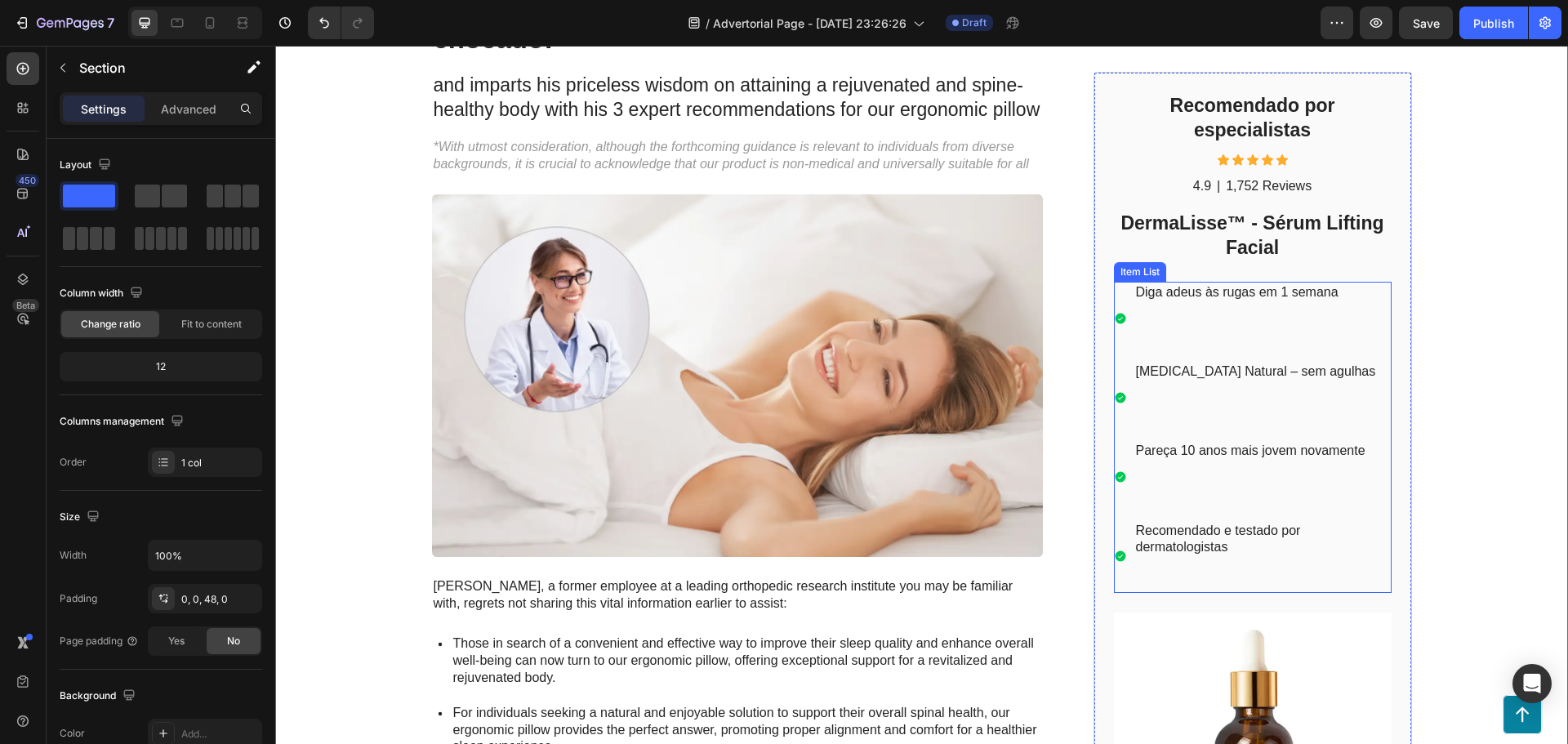
click at [1138, 328] on p "Rich Text Editor. Editing area: main" at bounding box center [1262, 336] width 253 height 34
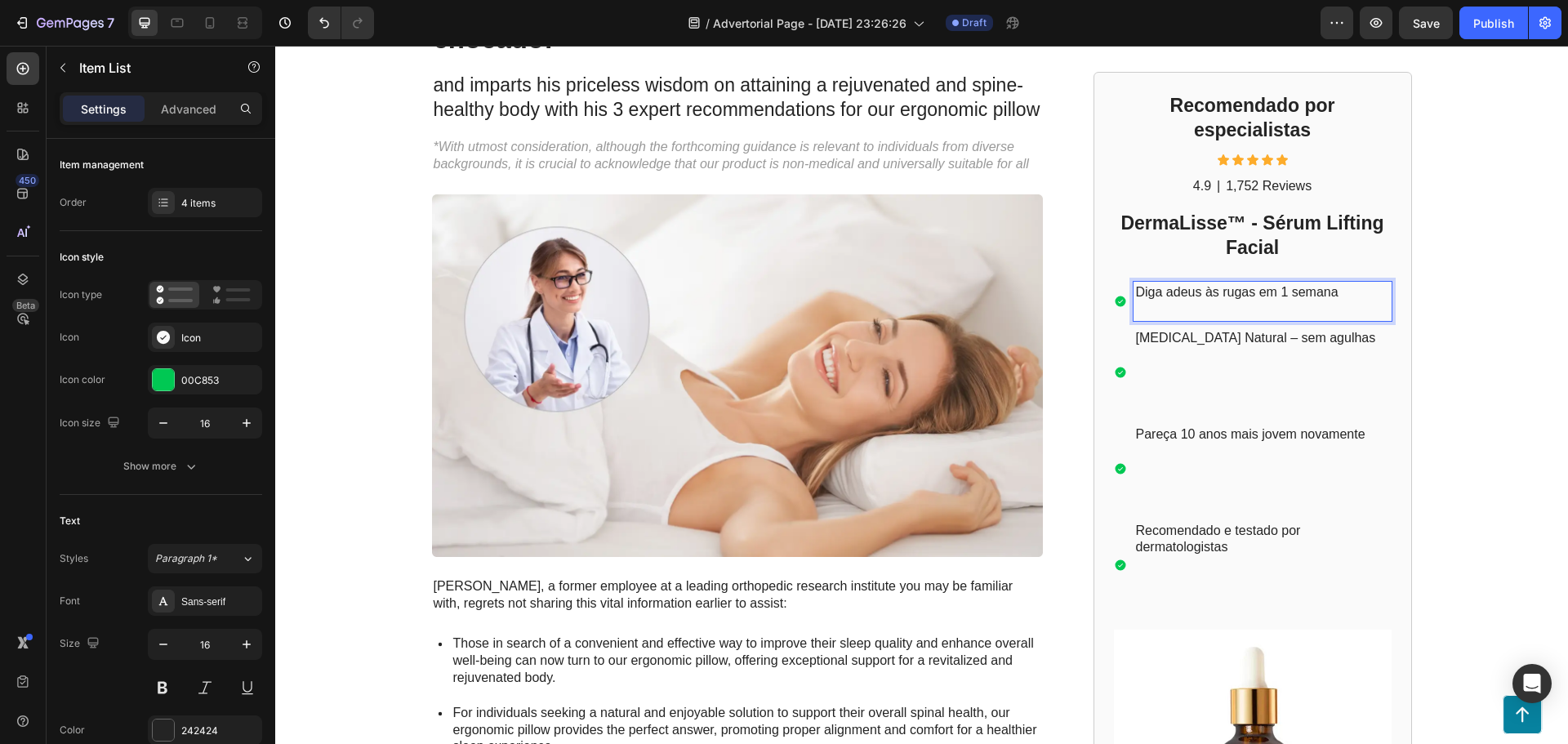
click at [1143, 310] on p "Diga adeus às rugas em 1 semana" at bounding box center [1262, 301] width 253 height 34
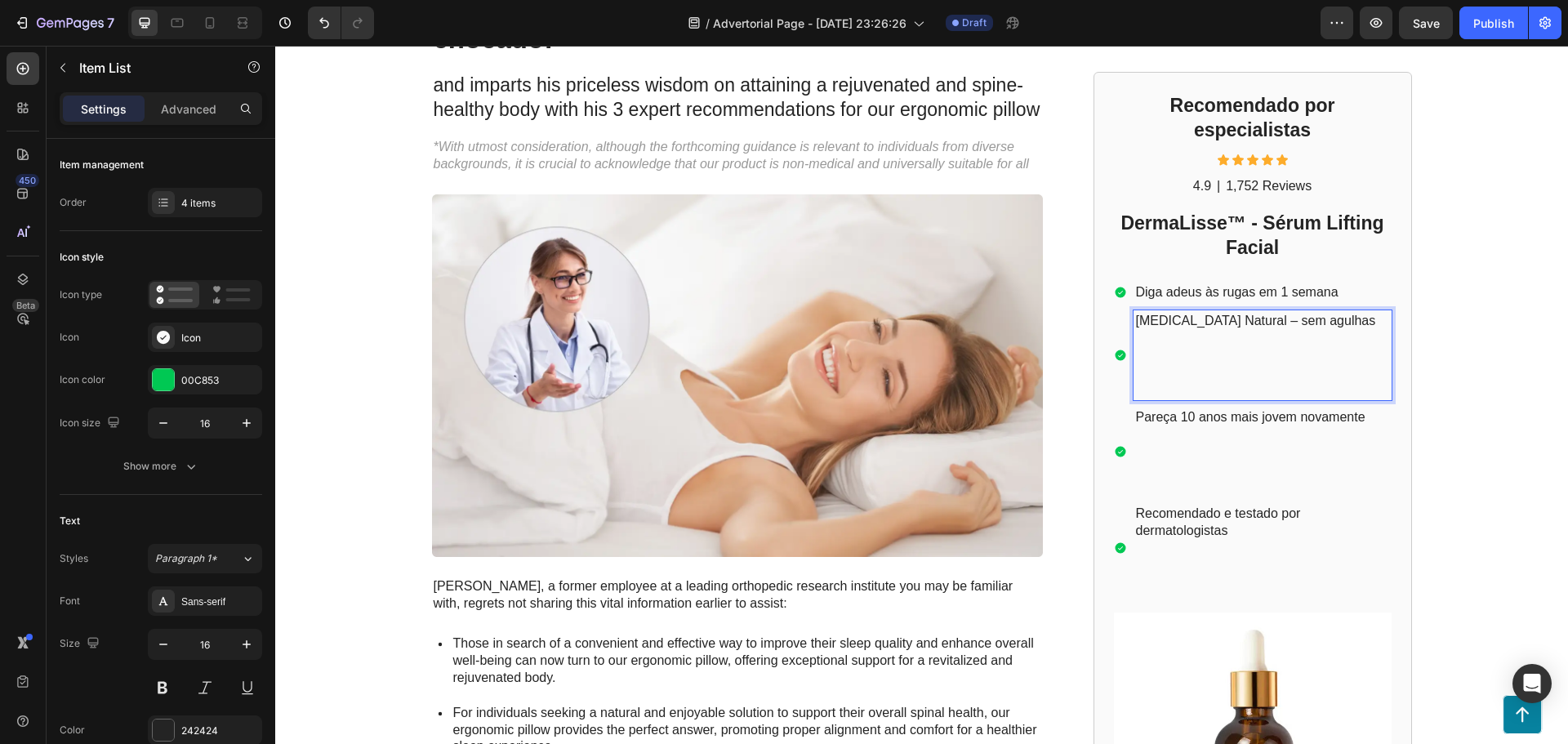
click at [1147, 381] on p "Rich Text Editor. Editing area: main" at bounding box center [1262, 372] width 253 height 51
click at [1147, 390] on p "⁠⁠⁠⁠⁠⁠⁠" at bounding box center [1262, 372] width 253 height 51
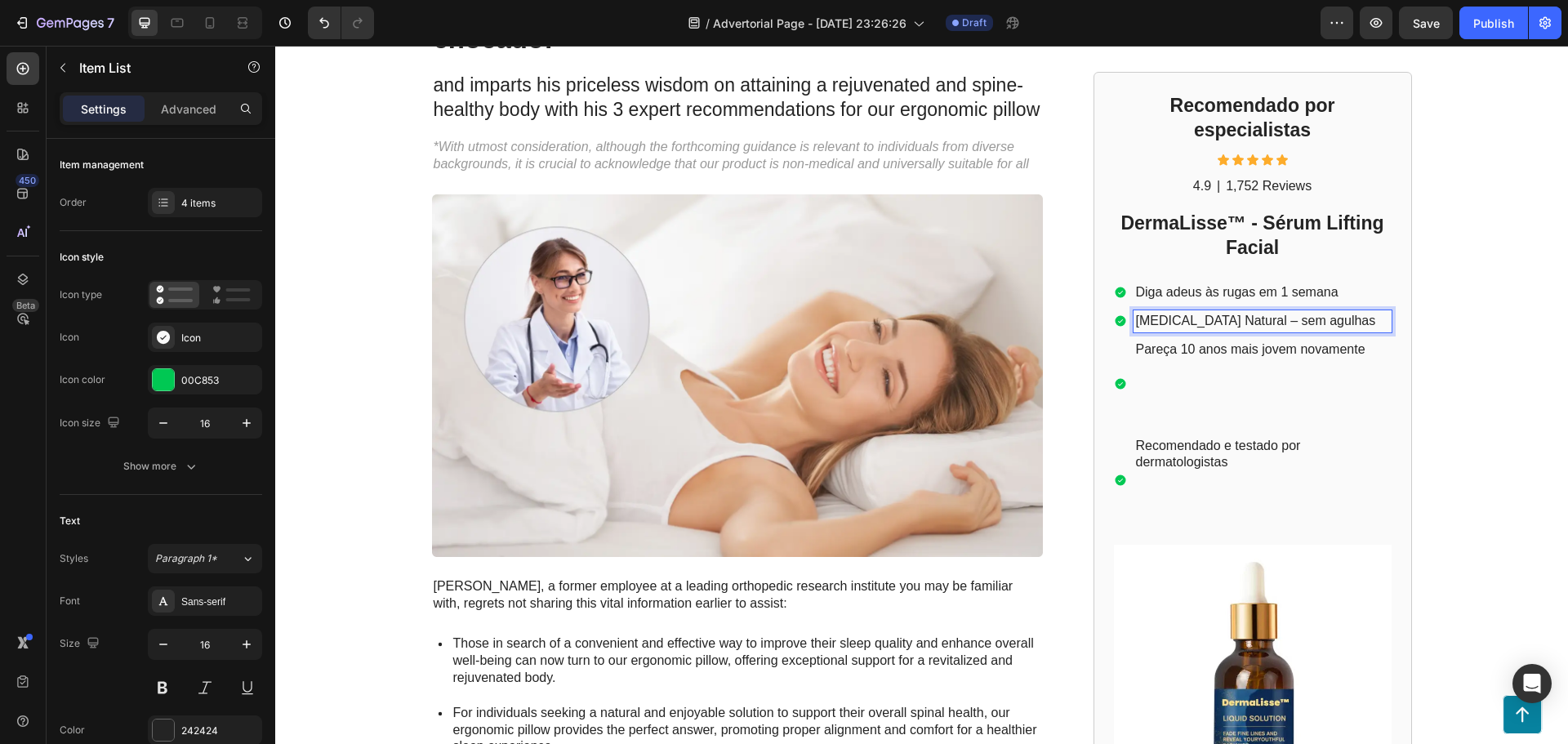
click at [1151, 417] on p "Rich Text Editor. Editing area: main" at bounding box center [1262, 401] width 253 height 51
click at [1154, 415] on p "Rich Text Editor. Editing area: main" at bounding box center [1262, 401] width 253 height 51
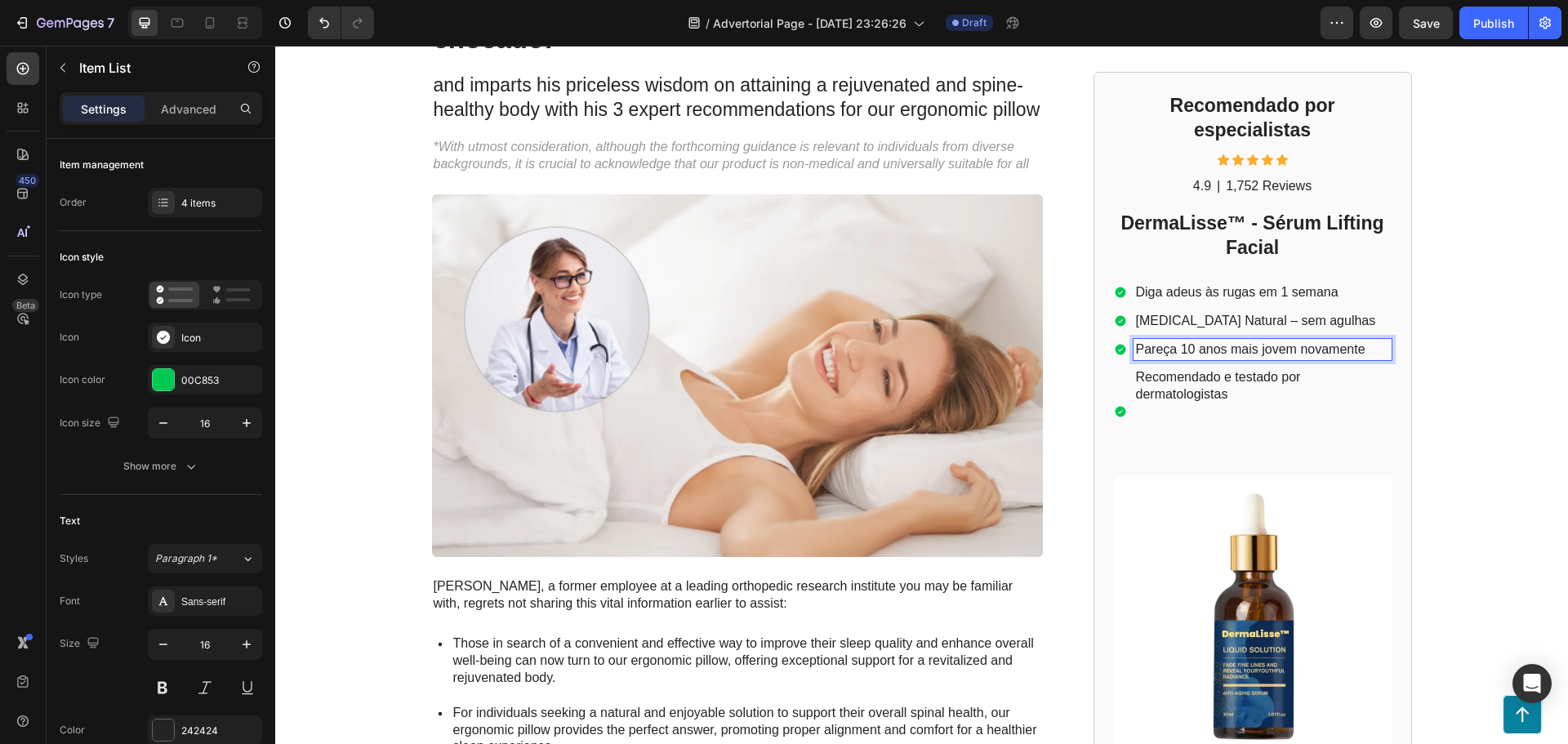
click at [1209, 440] on p "Rich Text Editor. Editing area: main" at bounding box center [1262, 429] width 253 height 51
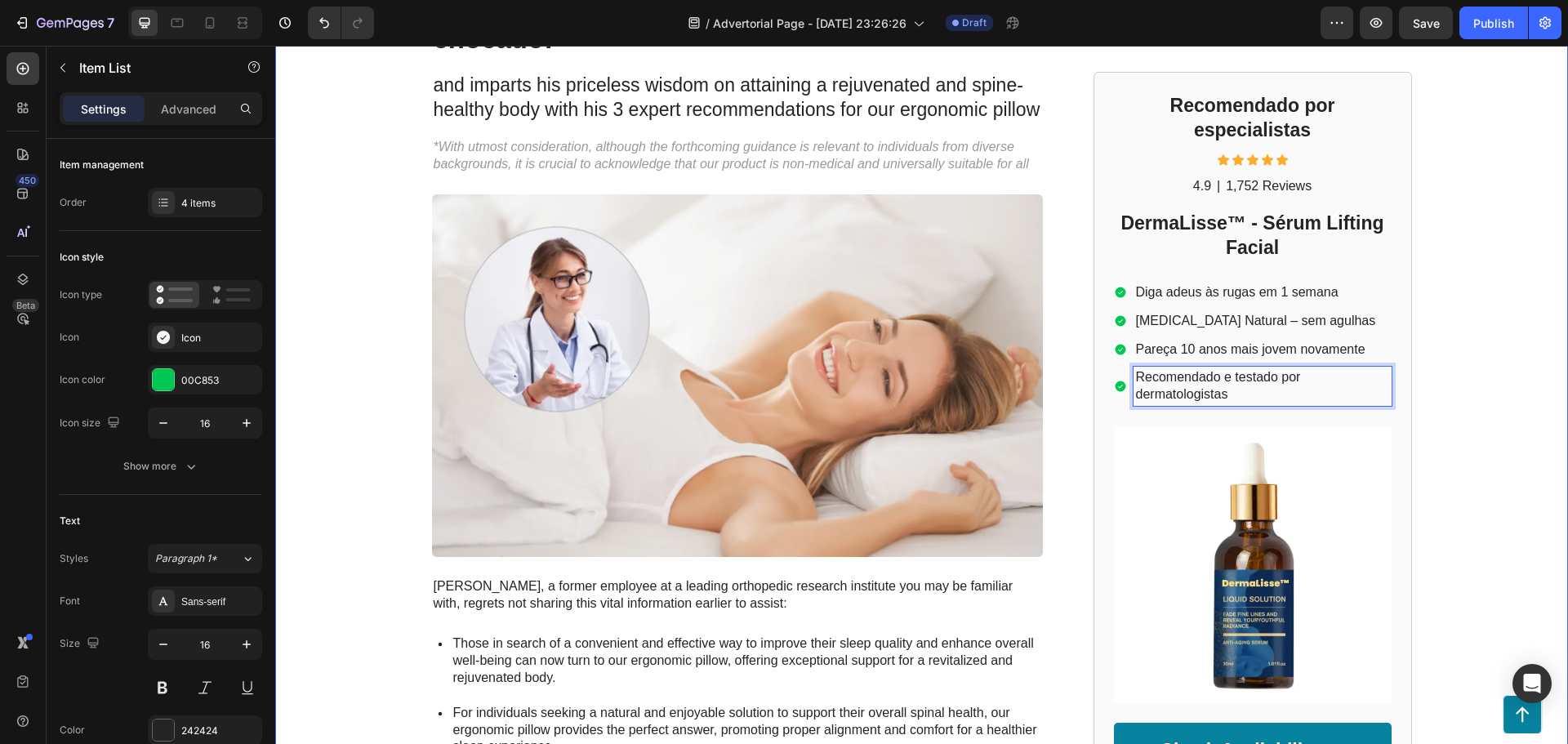
click at [1458, 386] on div "GEMPILO Text Block Advertorial Text Block Row Row ⁠⁠⁠⁠⁠⁠⁠ Um "lifting facial" s…" at bounding box center [921, 490] width 1293 height 1259
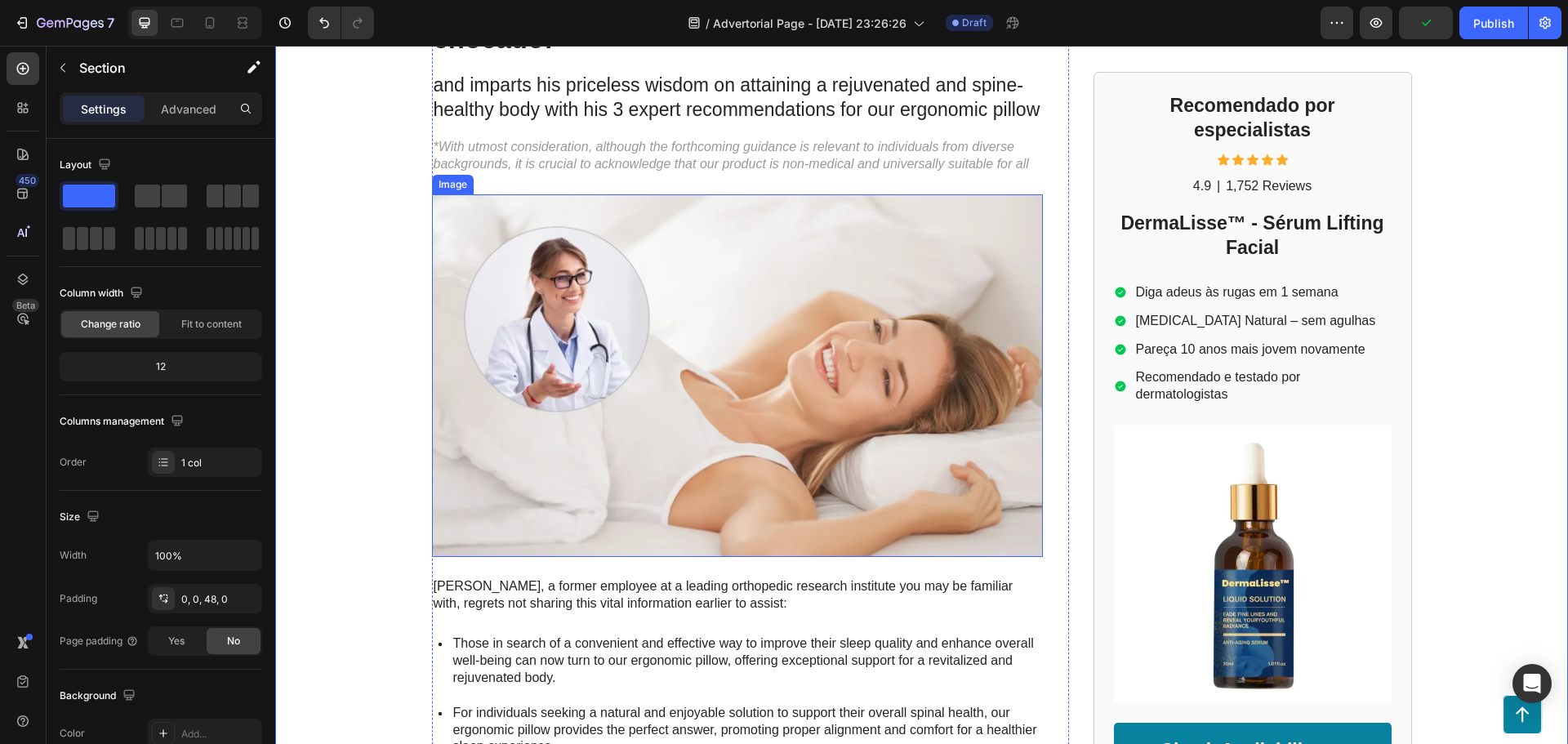
scroll to position [0, 0]
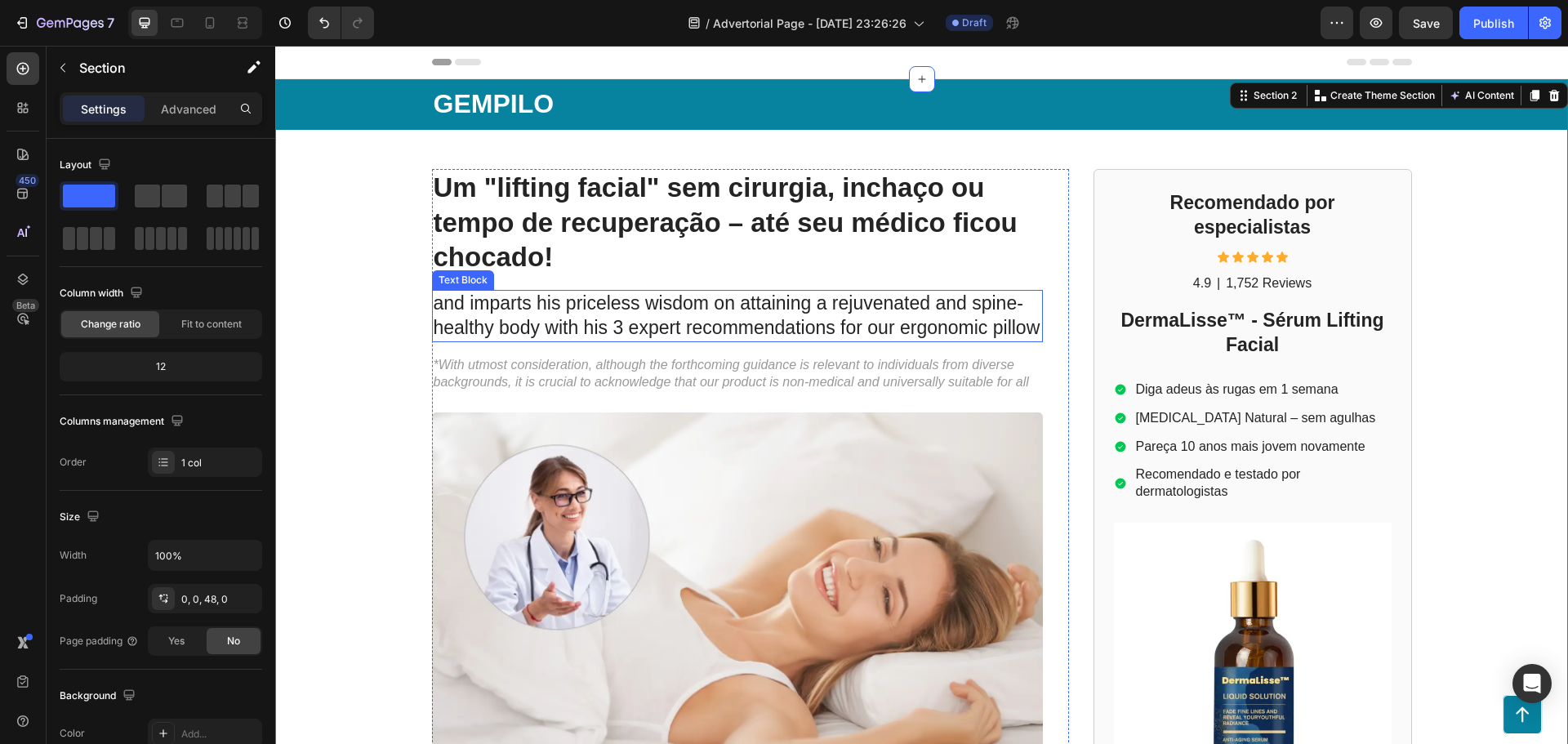
click at [644, 308] on p "and imparts his priceless wisdom on attaining a rejuvenated and spine-healthy b…" at bounding box center [737, 316] width 607 height 49
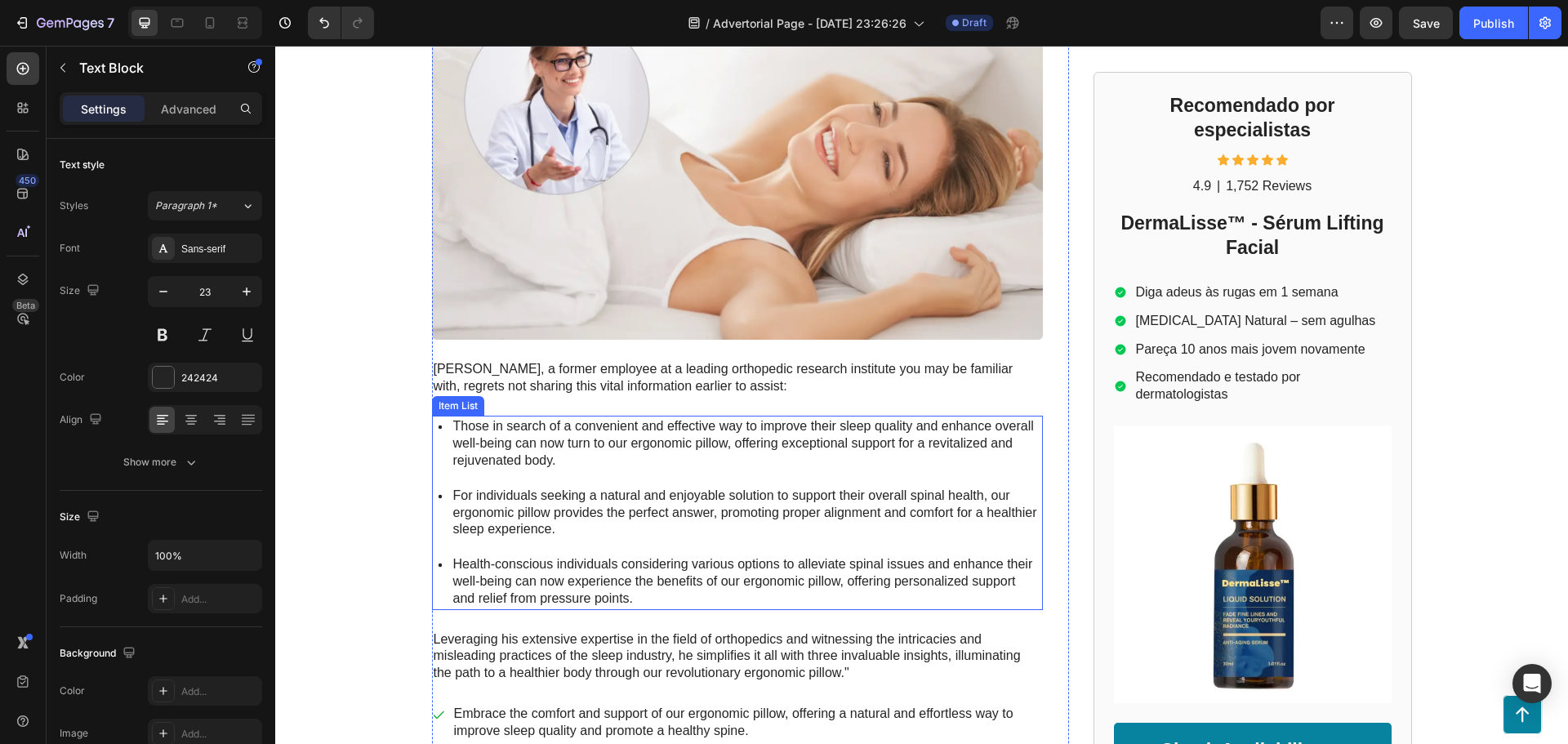
scroll to position [872, 0]
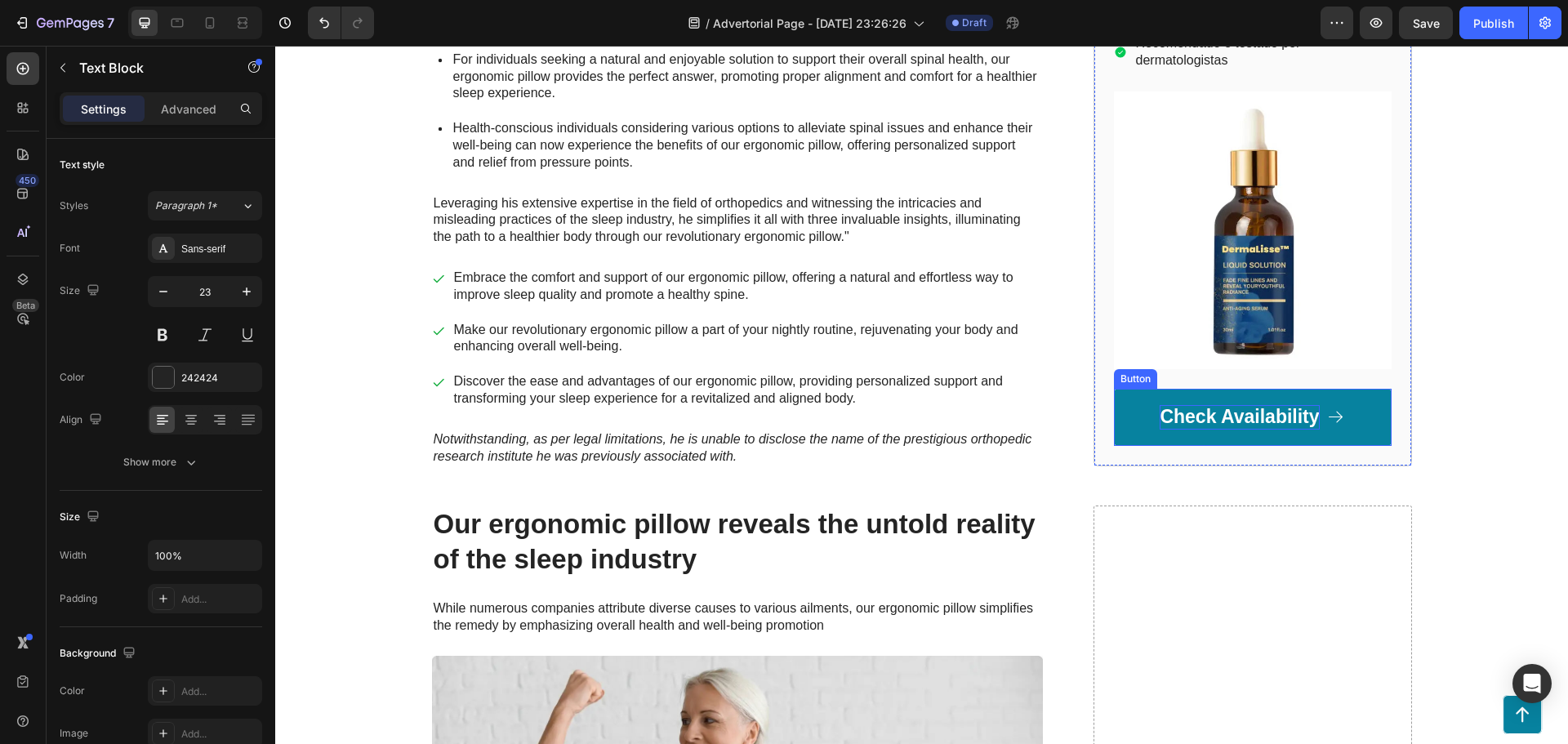
click at [1251, 423] on p "Check Availability" at bounding box center [1239, 417] width 160 height 25
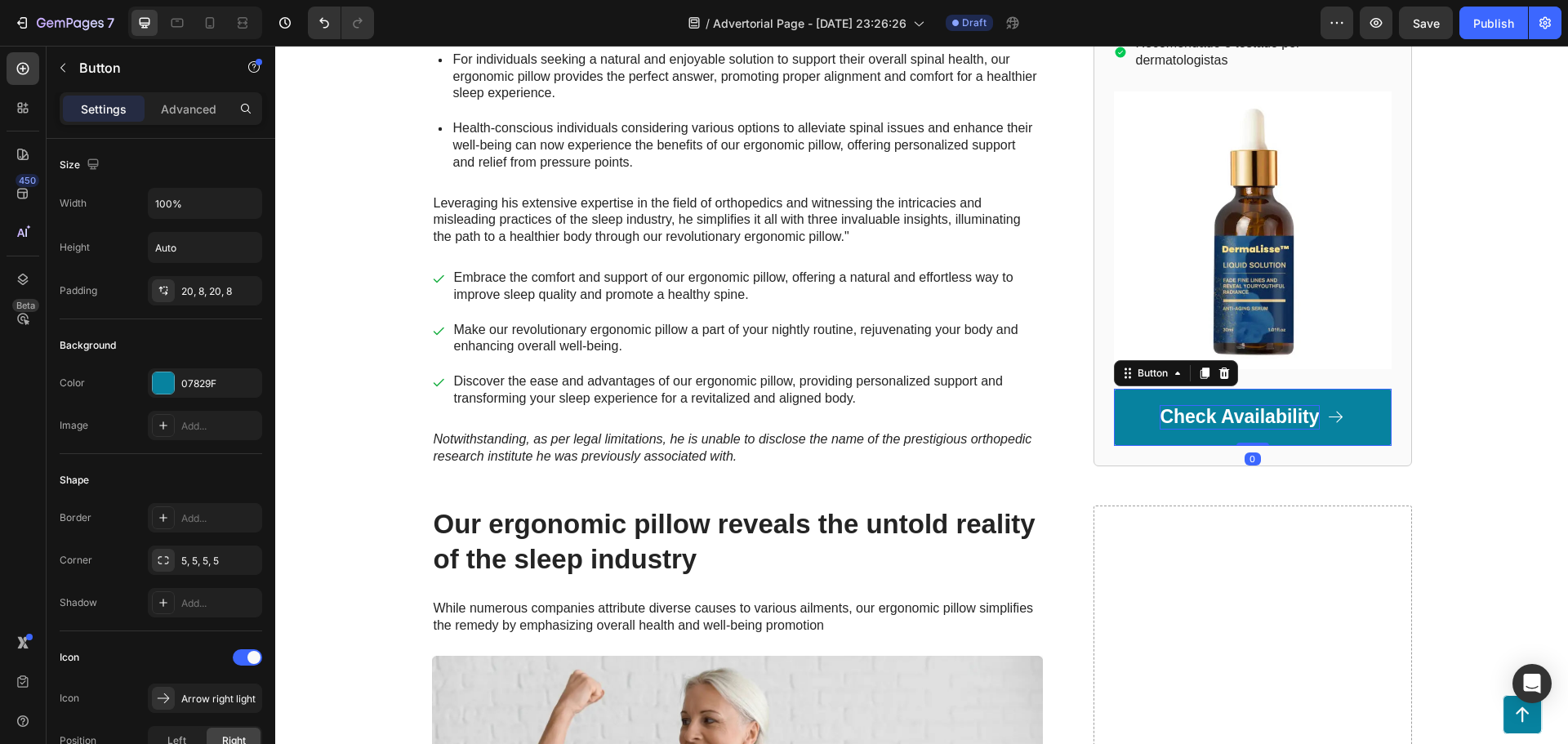
click at [1250, 423] on p "Check Availability" at bounding box center [1239, 417] width 160 height 25
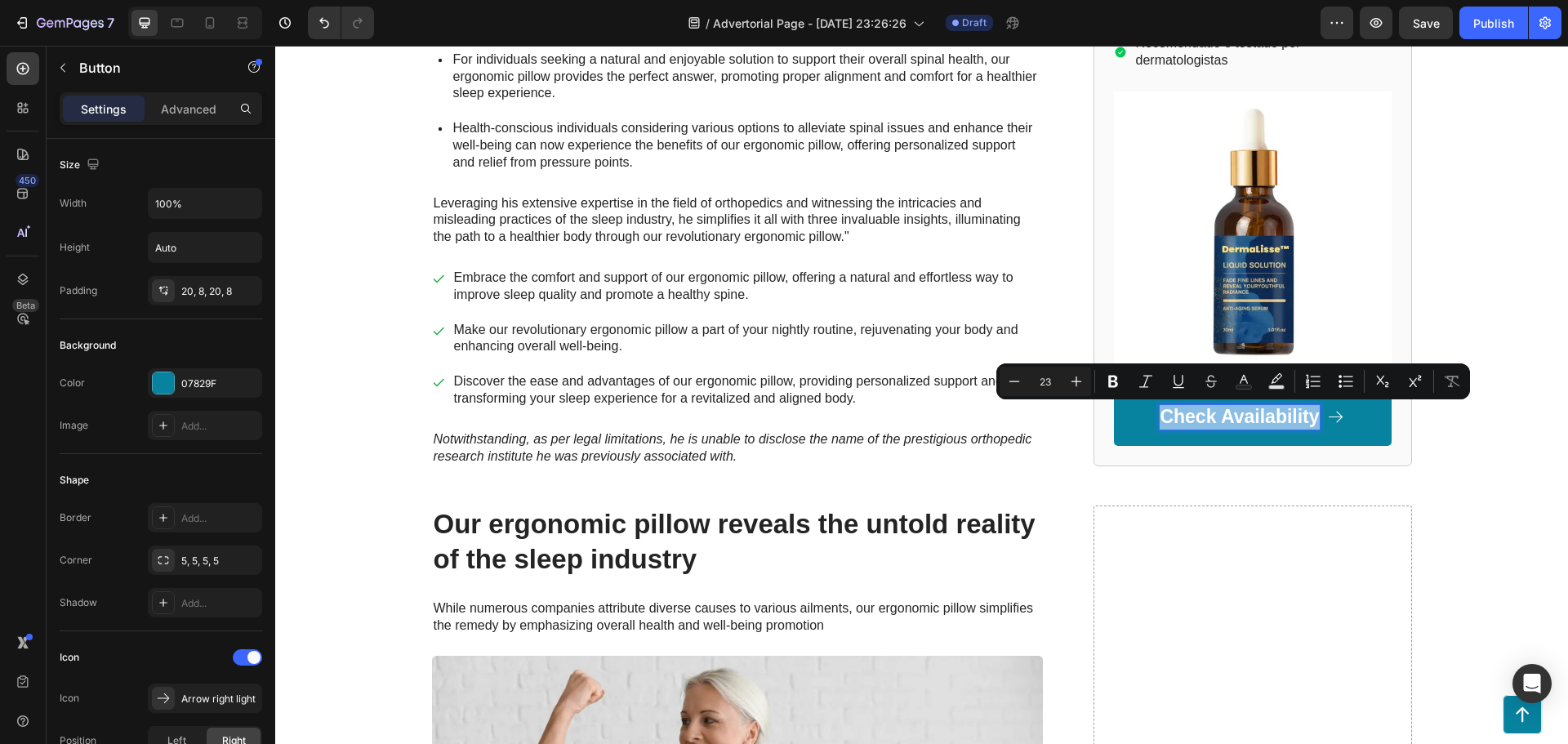
click at [1250, 423] on p "Check Availability" at bounding box center [1239, 417] width 160 height 25
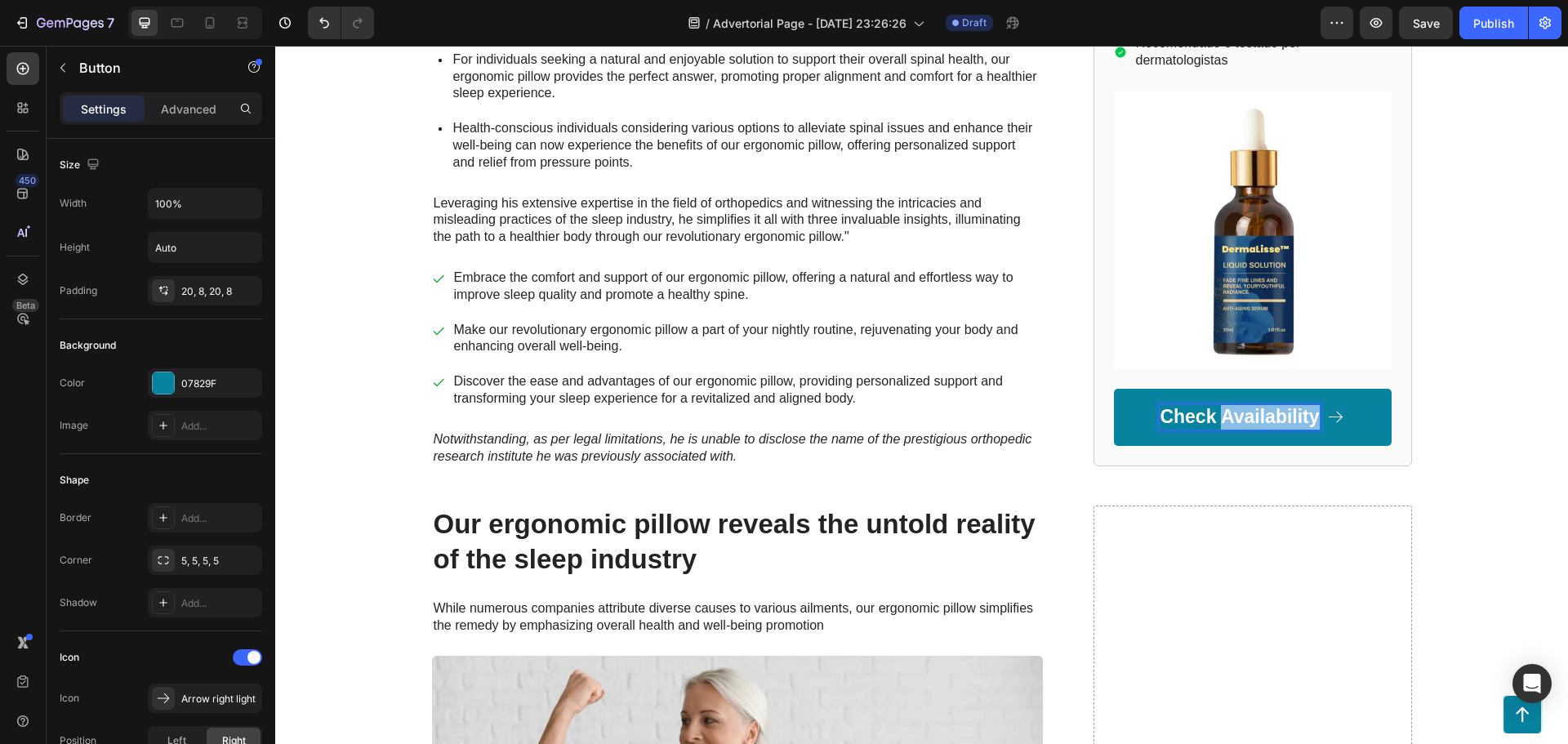
click at [1250, 423] on p "Check Availability" at bounding box center [1239, 417] width 160 height 25
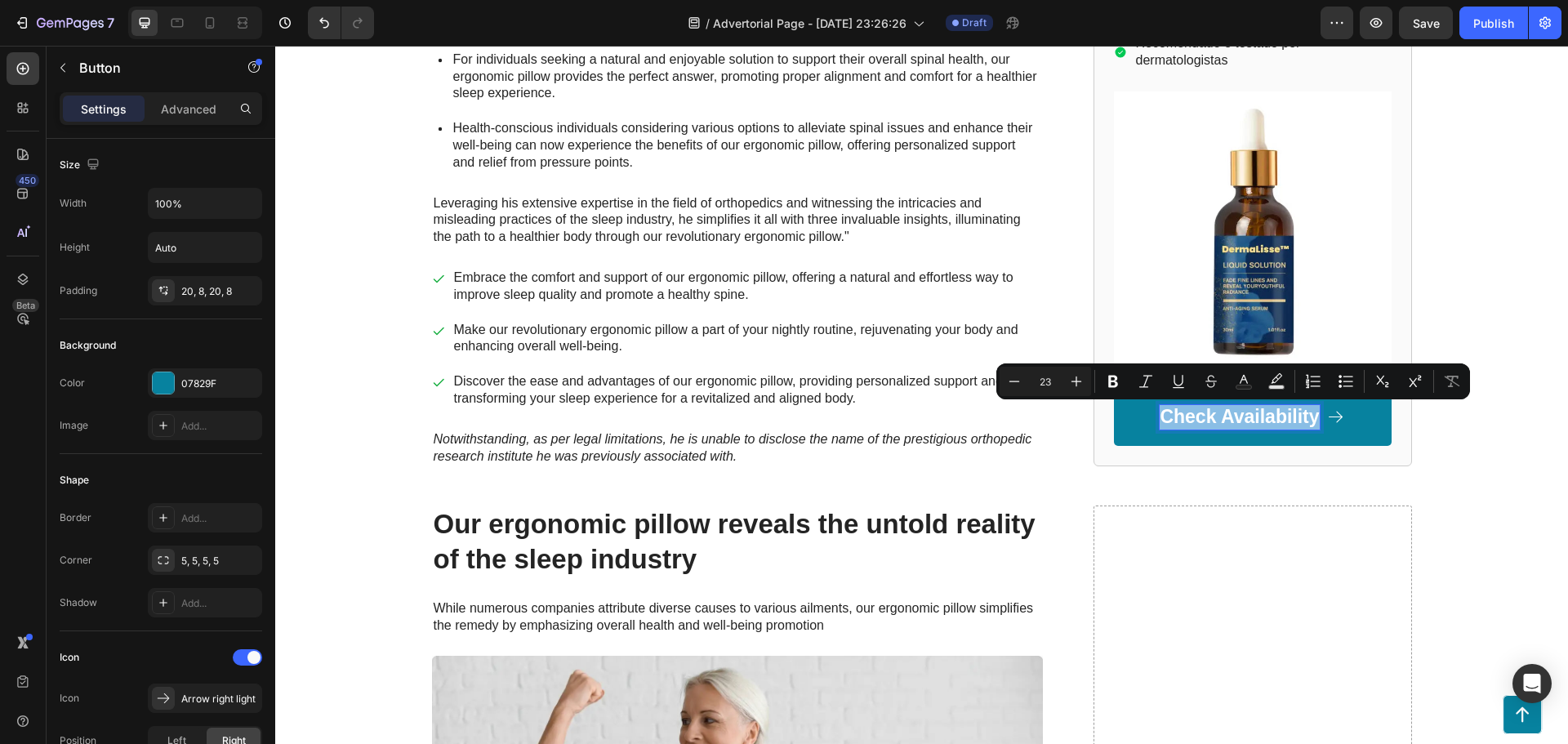
click at [1250, 423] on p "Check Availability" at bounding box center [1239, 417] width 160 height 25
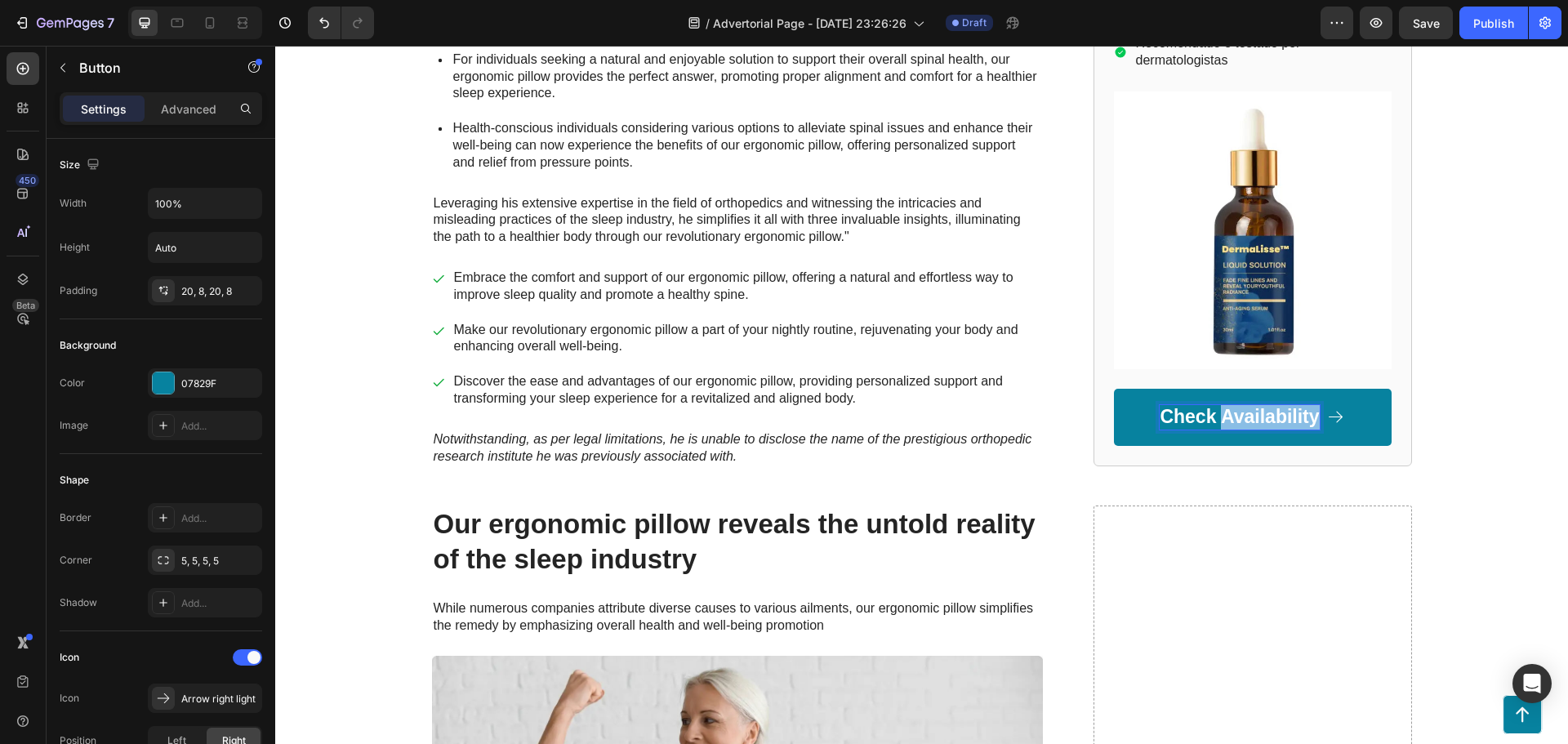
click at [1250, 423] on p "Check Availability" at bounding box center [1239, 417] width 160 height 25
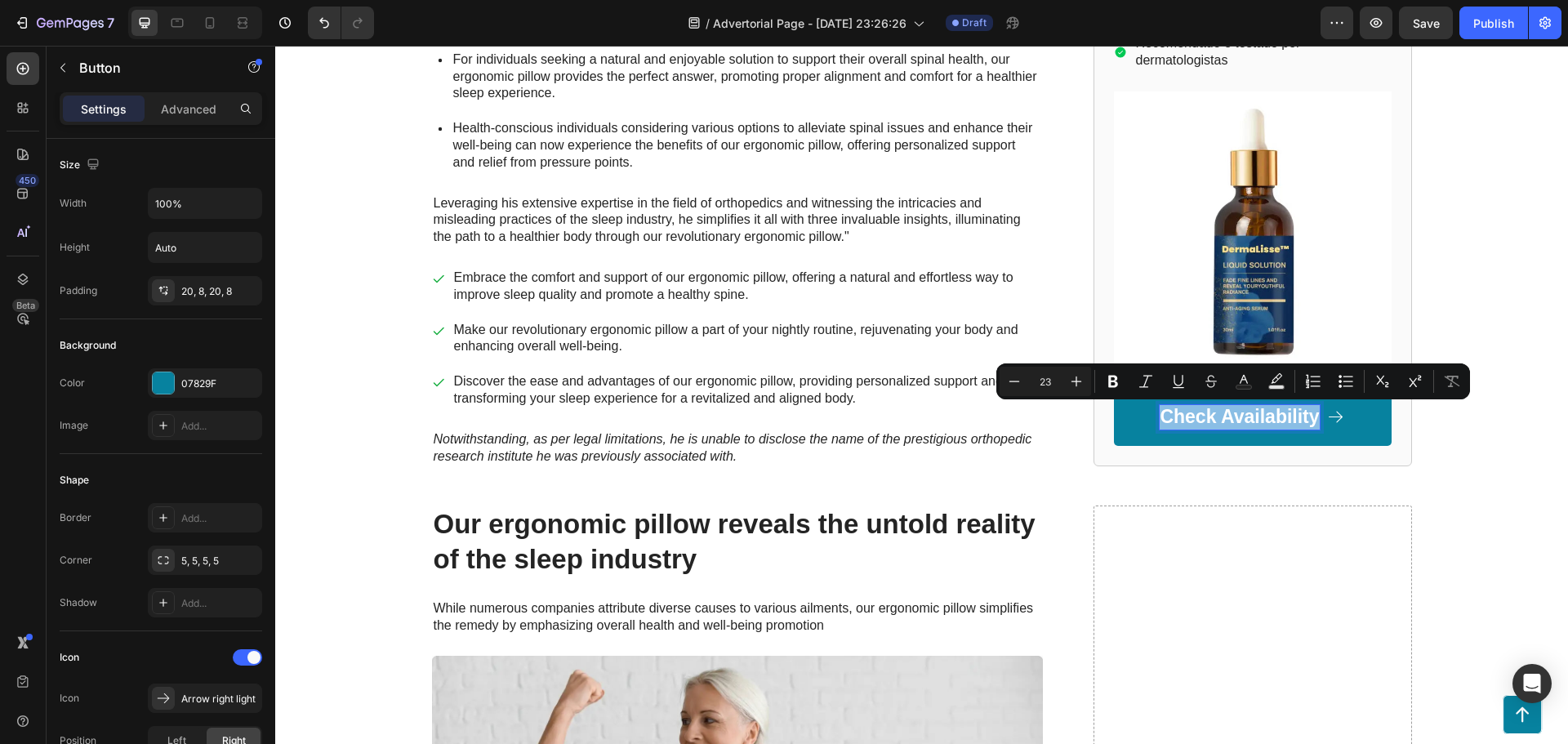
copy p "Check Availability"
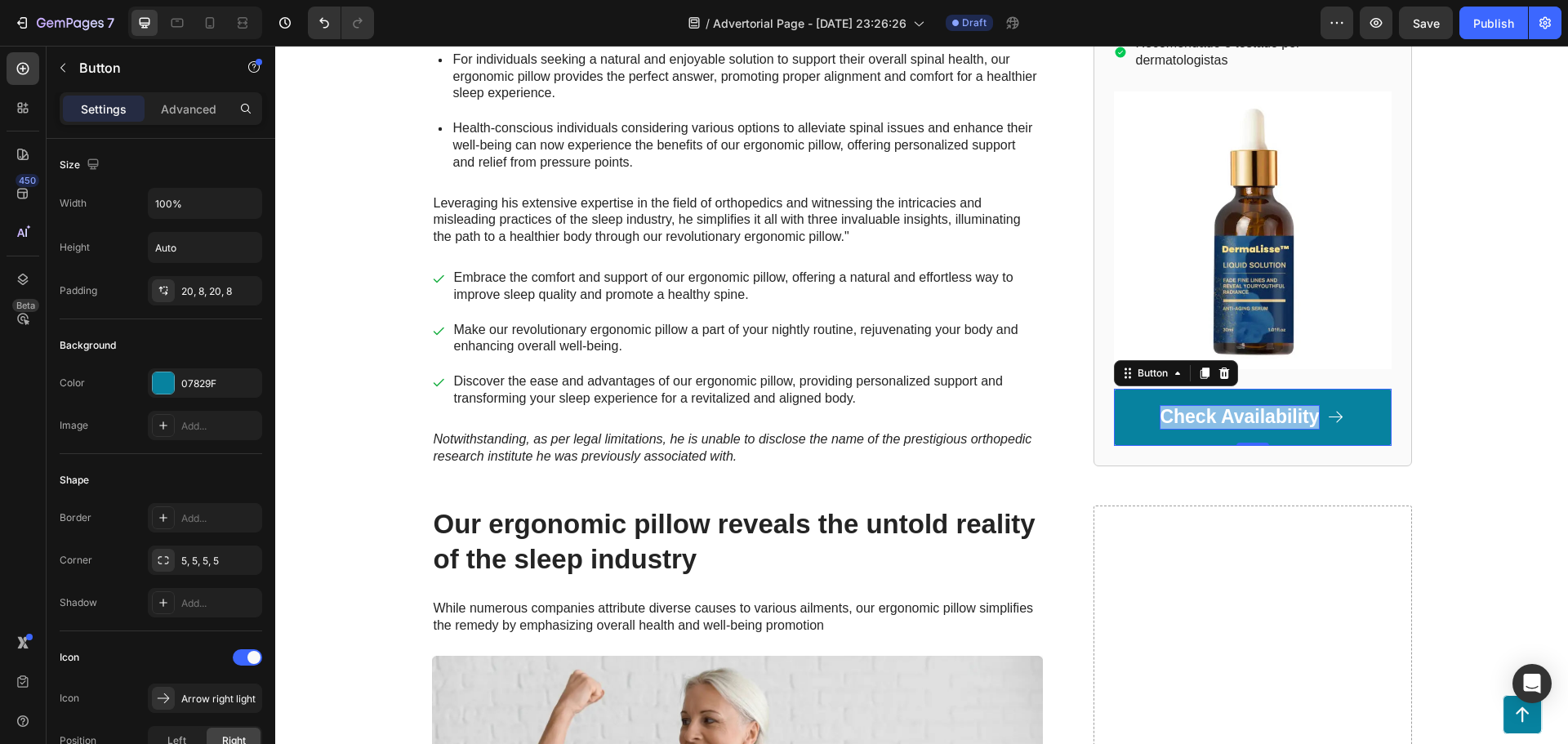
click at [1205, 426] on p "Check Availability" at bounding box center [1239, 417] width 160 height 25
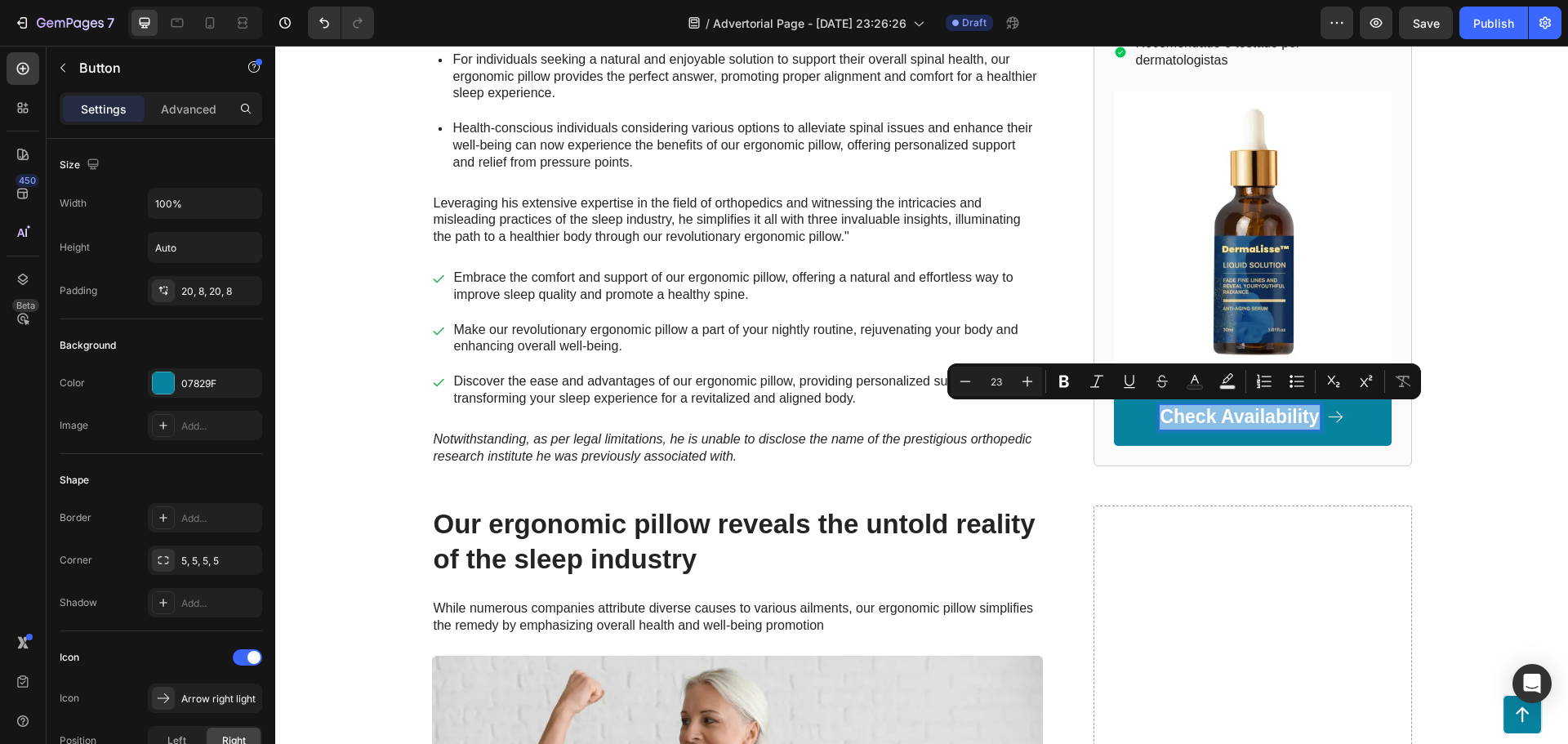
click at [1205, 426] on p "Check Availability" at bounding box center [1239, 417] width 160 height 25
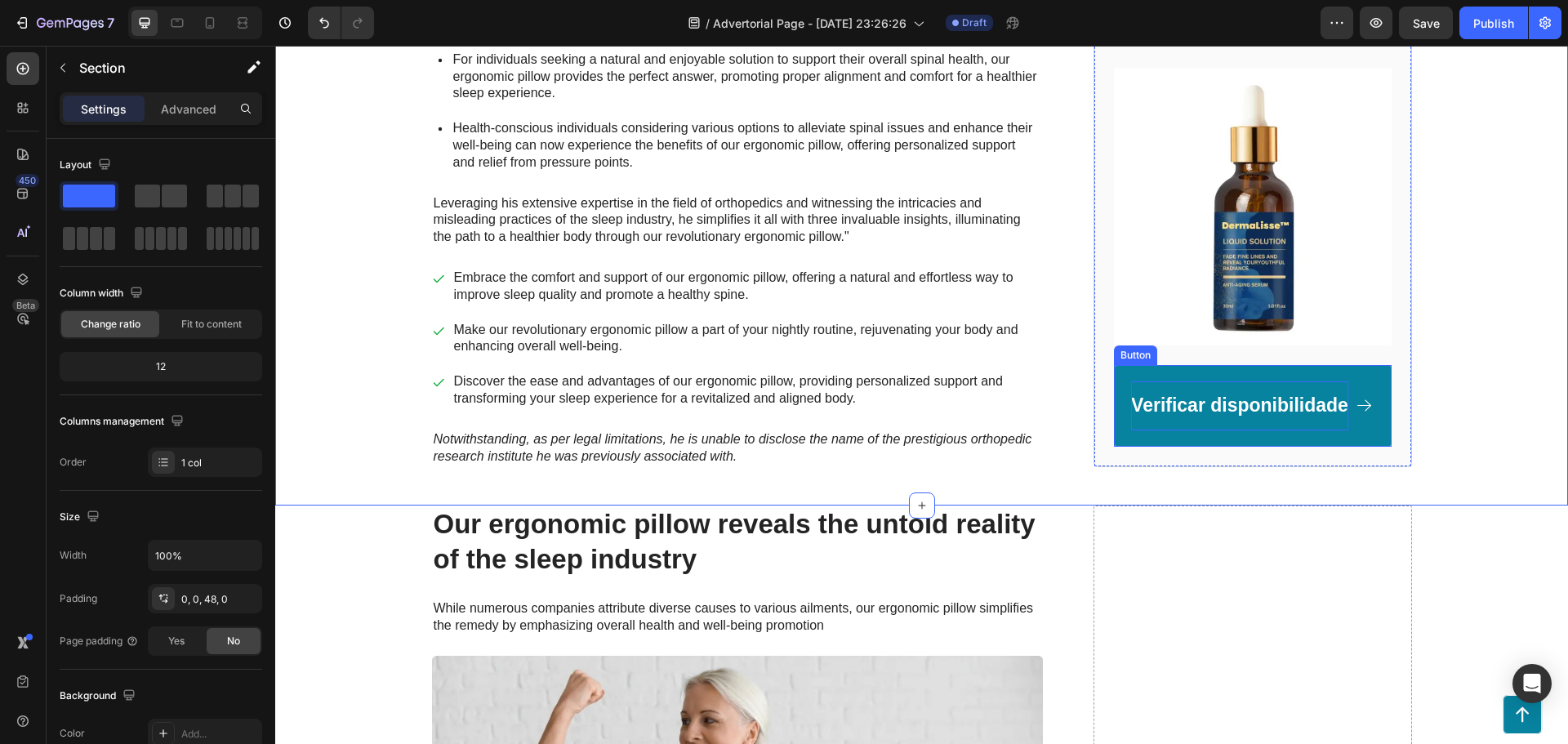
click at [1303, 413] on p "Verificar disponibilidade" at bounding box center [1239, 405] width 217 height 25
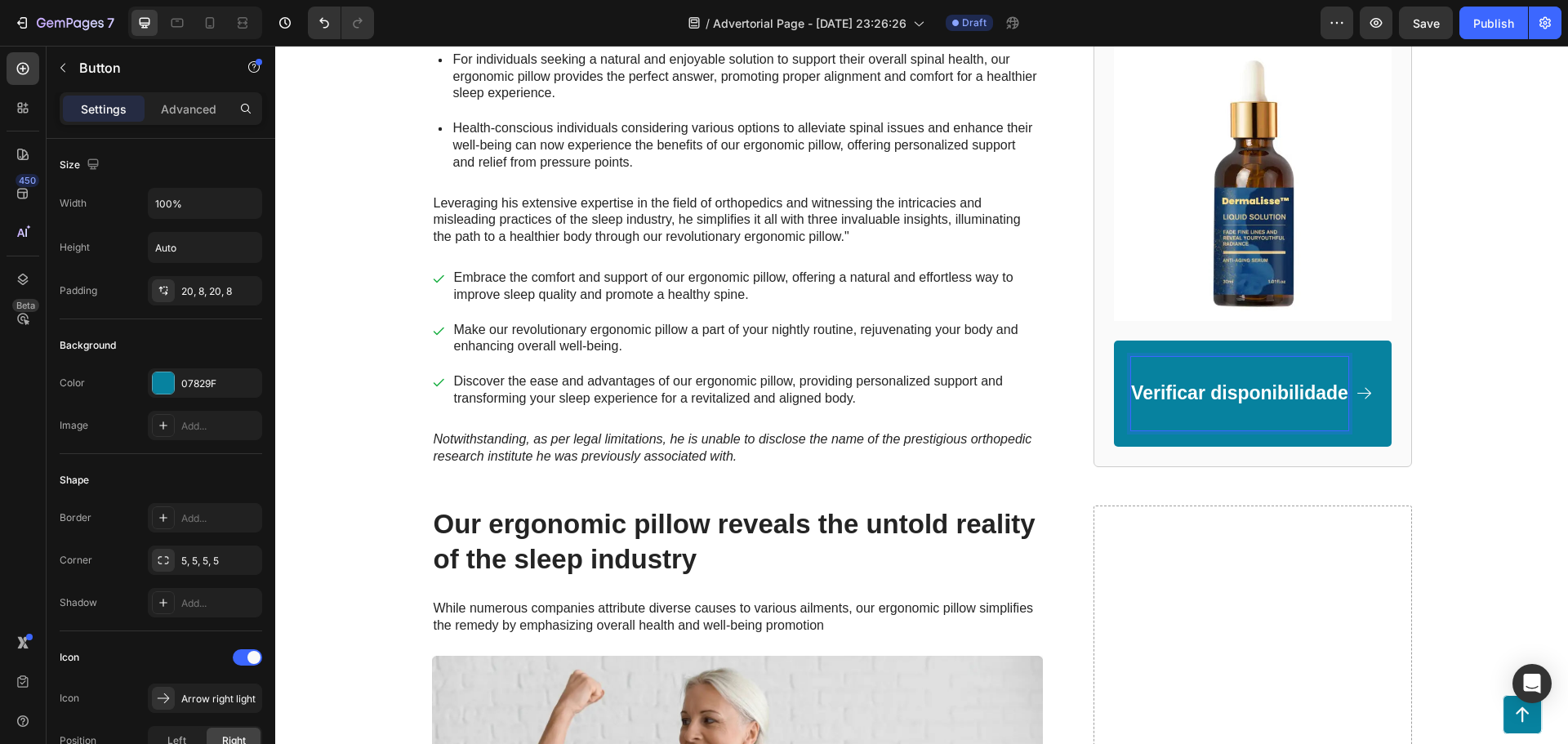
click at [1239, 422] on div "Verificar disponibilidade" at bounding box center [1239, 394] width 217 height 74
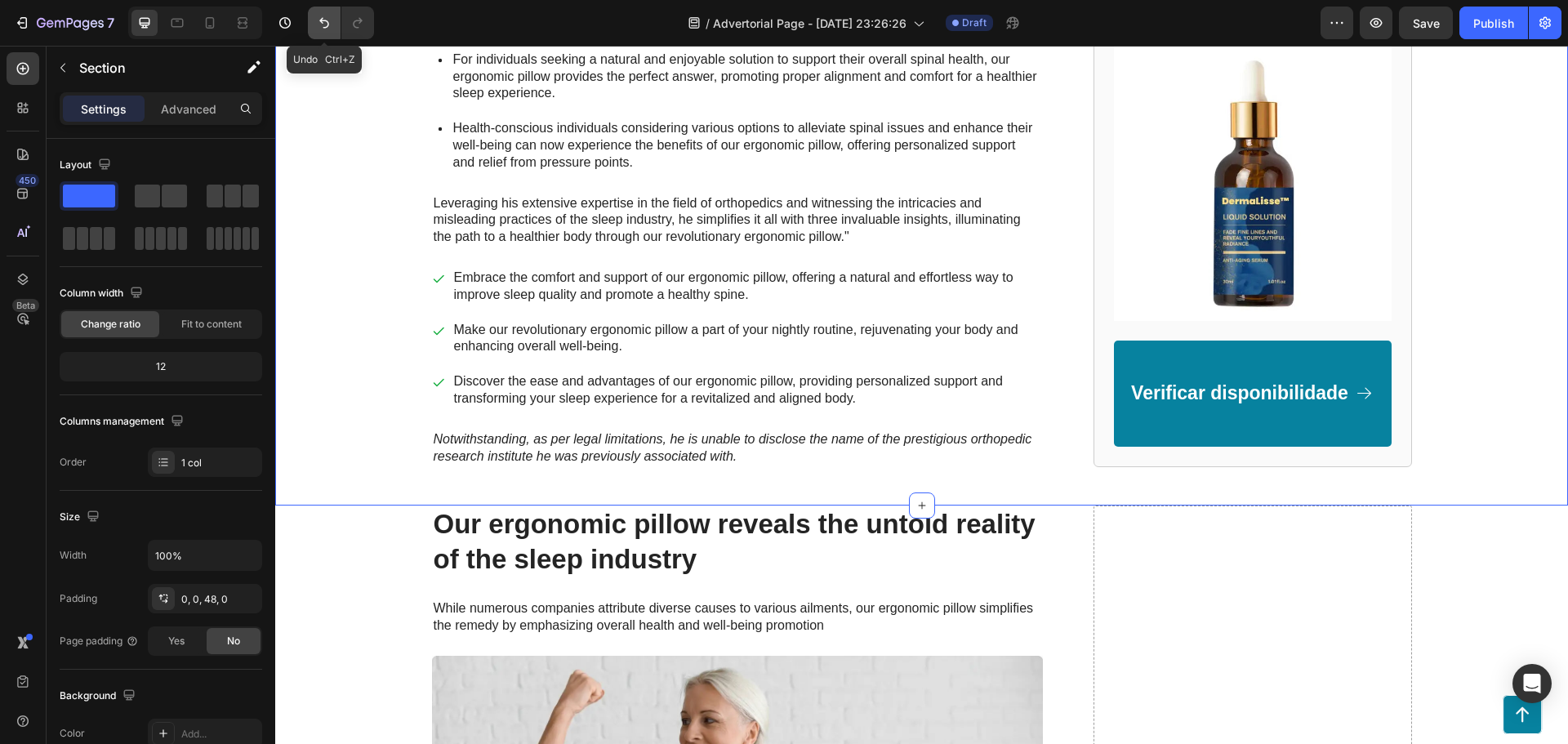
click at [321, 25] on icon "Undo/Redo" at bounding box center [324, 23] width 16 height 16
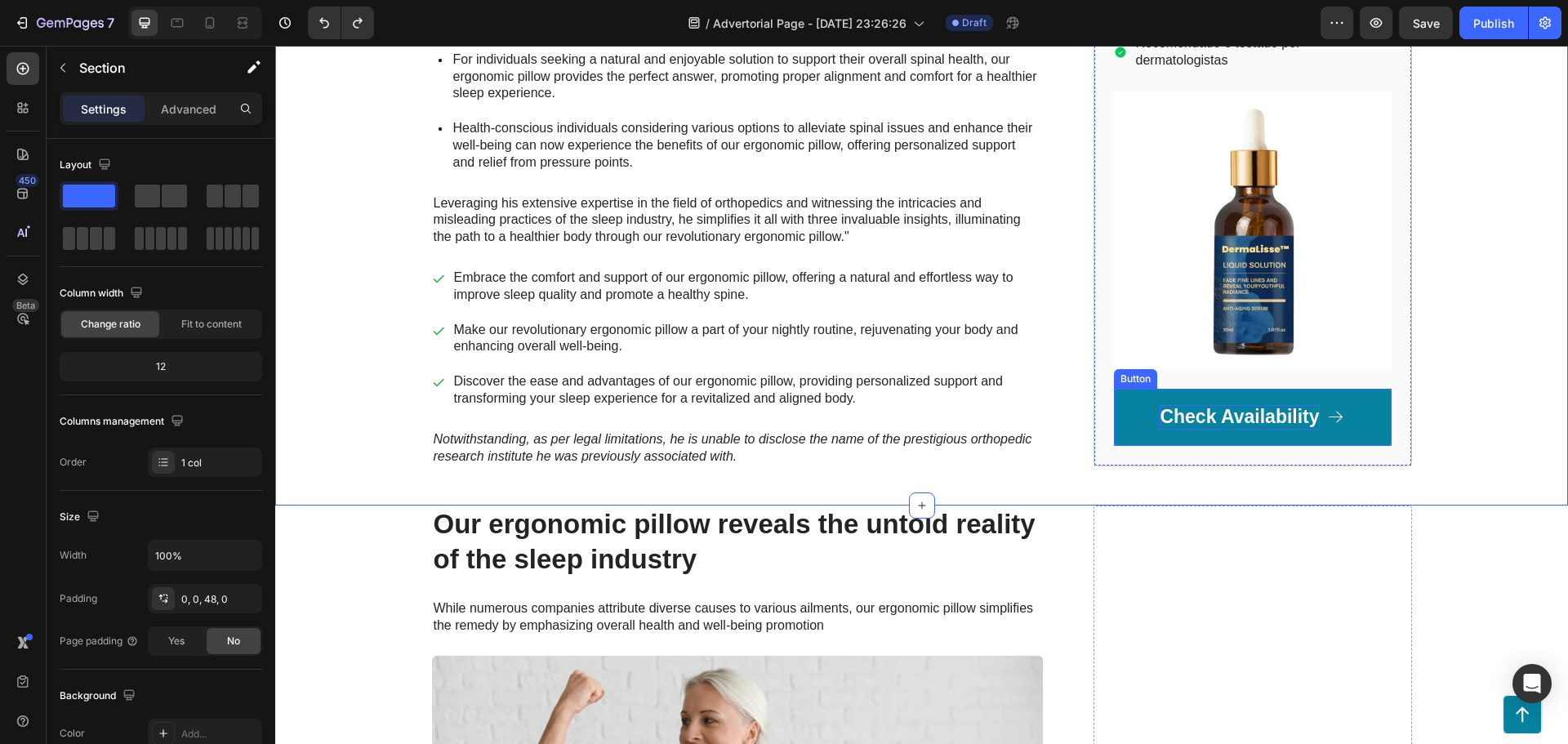
click at [1226, 422] on p "Check Availability" at bounding box center [1239, 417] width 160 height 25
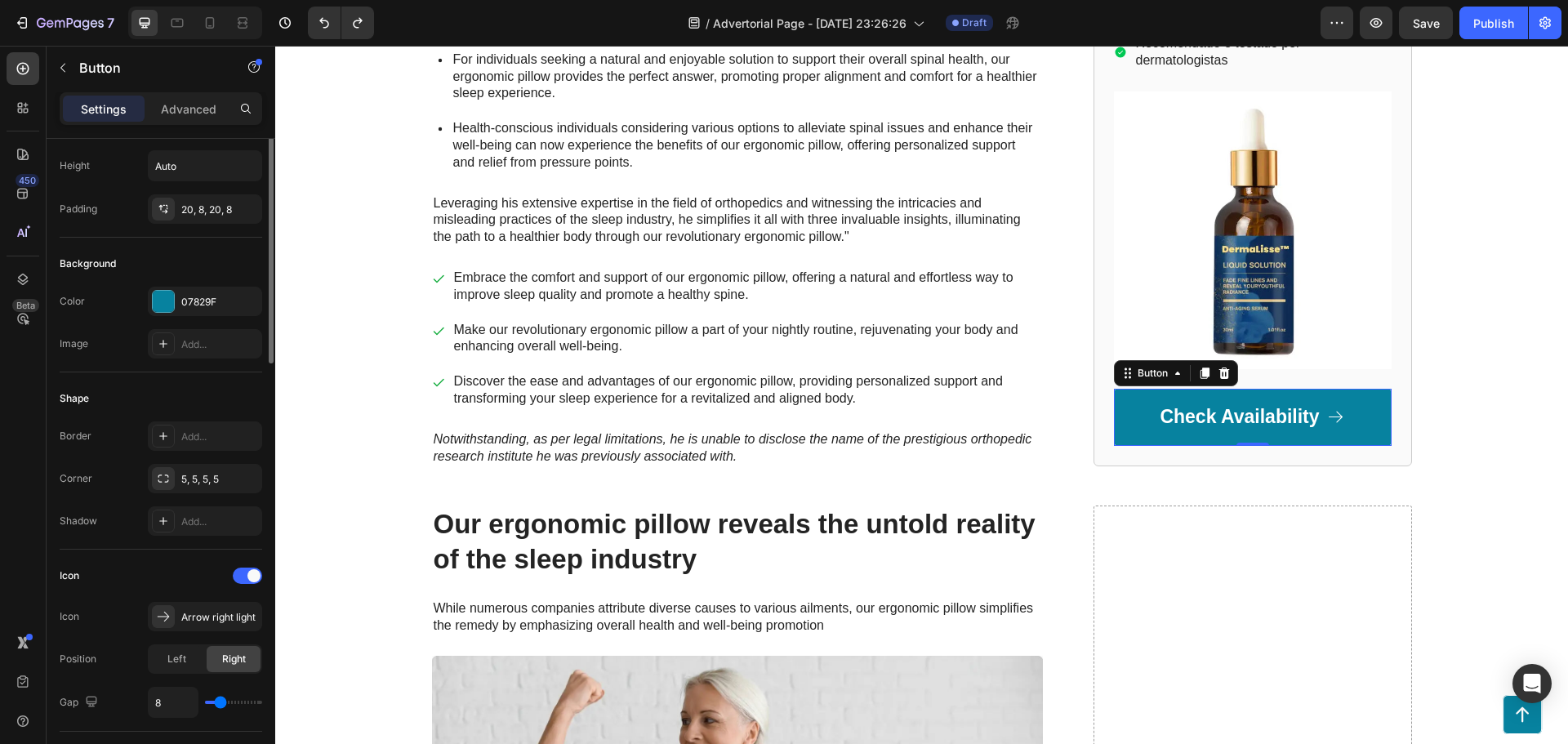
scroll to position [0, 0]
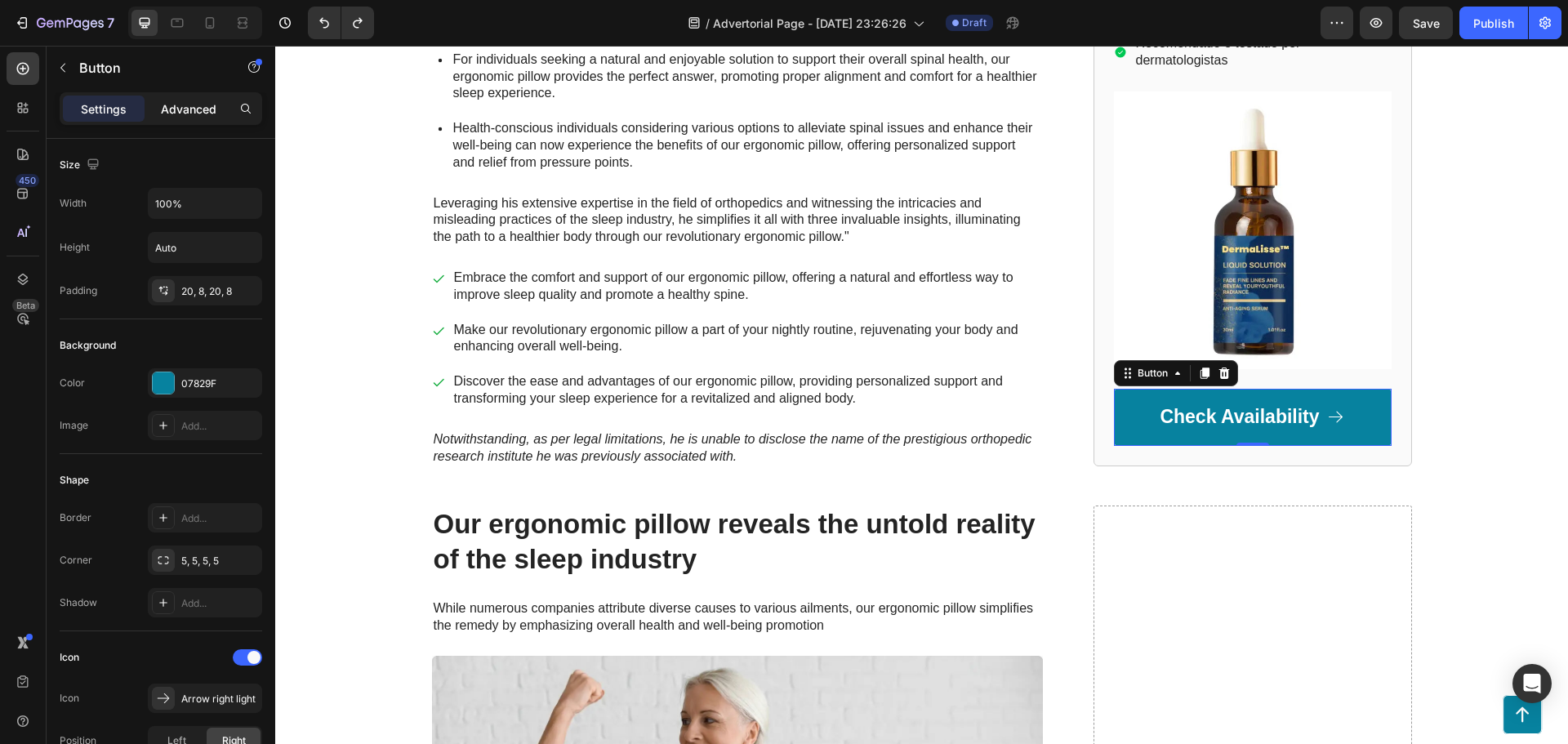
click at [173, 111] on p "Advanced" at bounding box center [189, 109] width 56 height 17
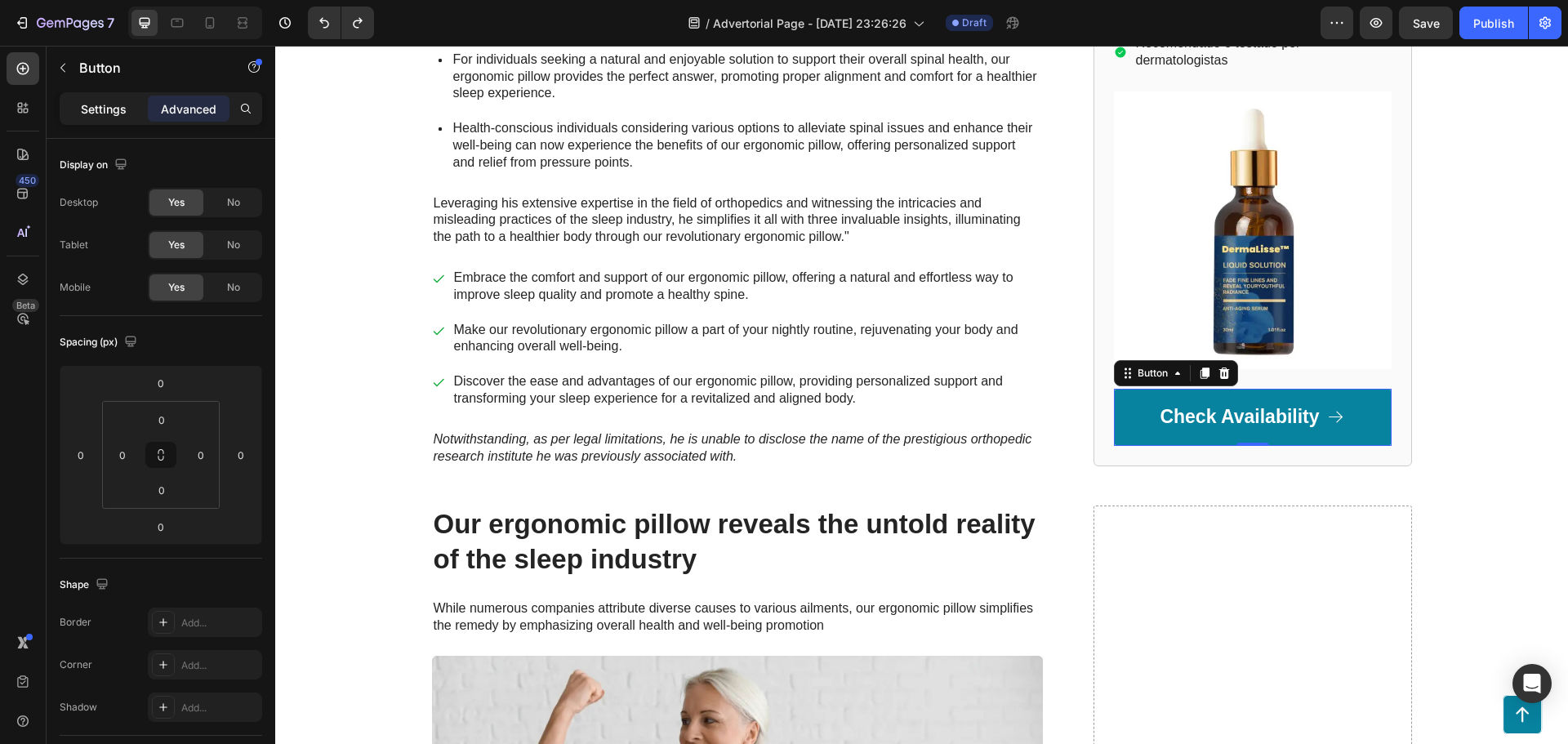
click at [103, 112] on p "Settings" at bounding box center [104, 109] width 46 height 17
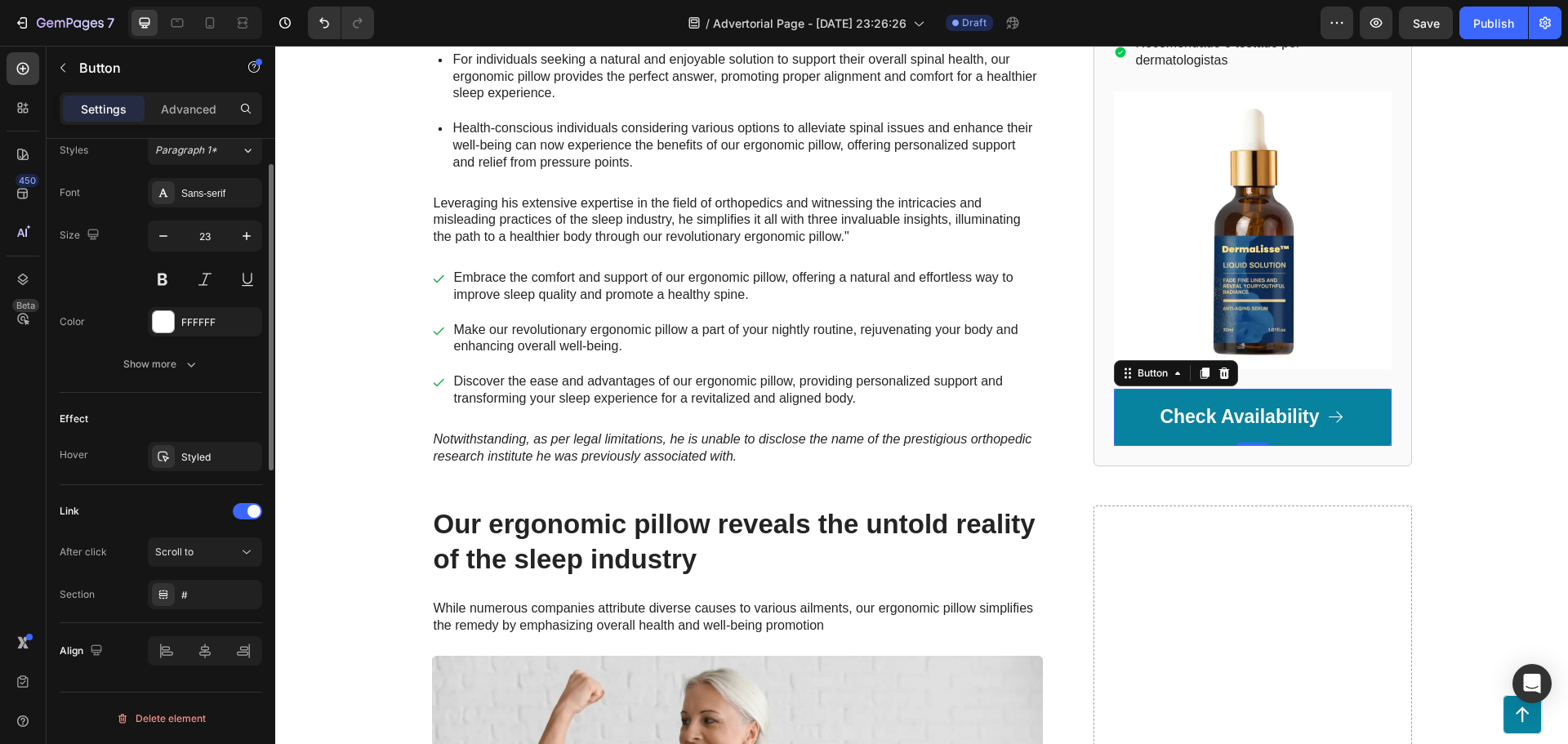
scroll to position [408, 0]
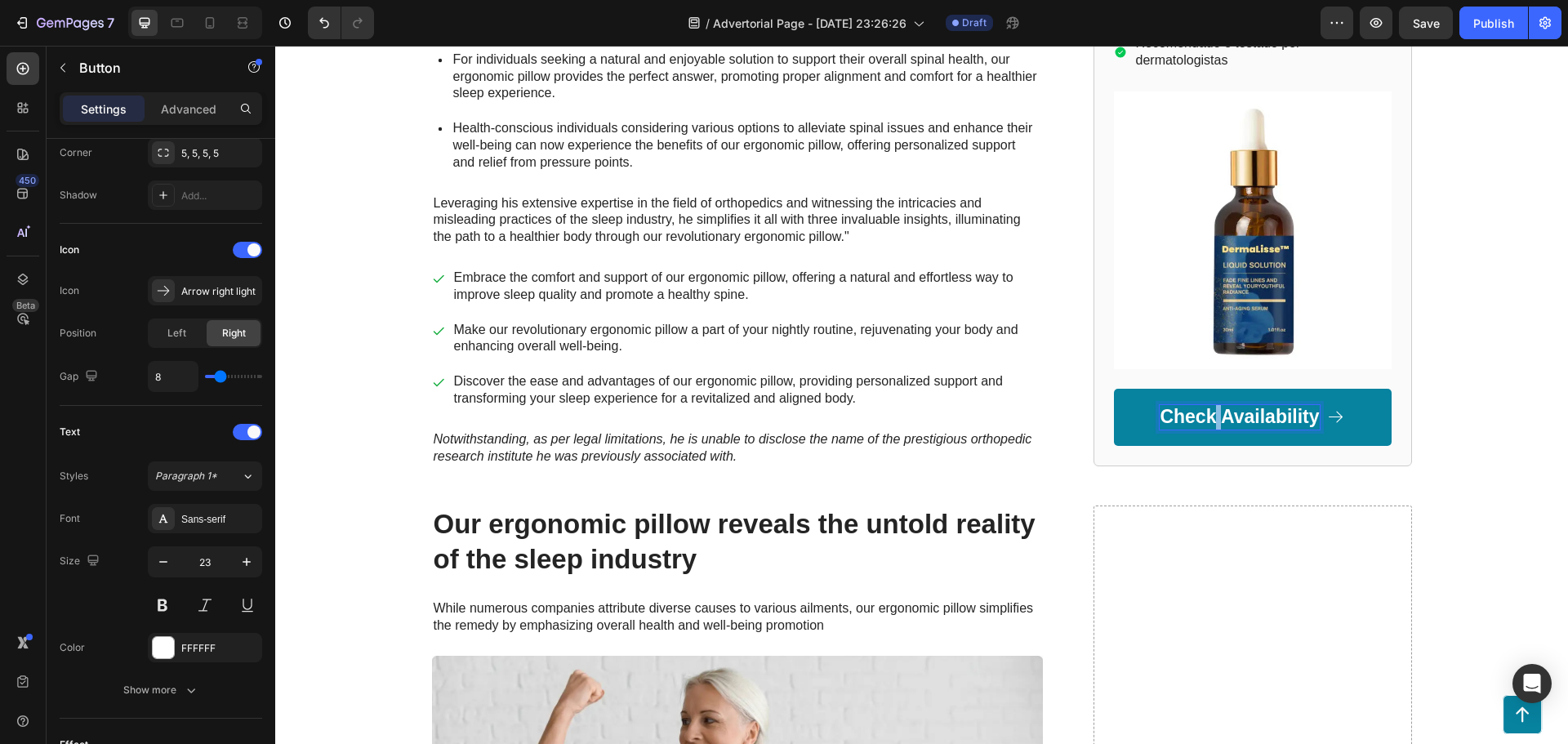
click at [1211, 419] on p "Check Availability" at bounding box center [1239, 417] width 160 height 25
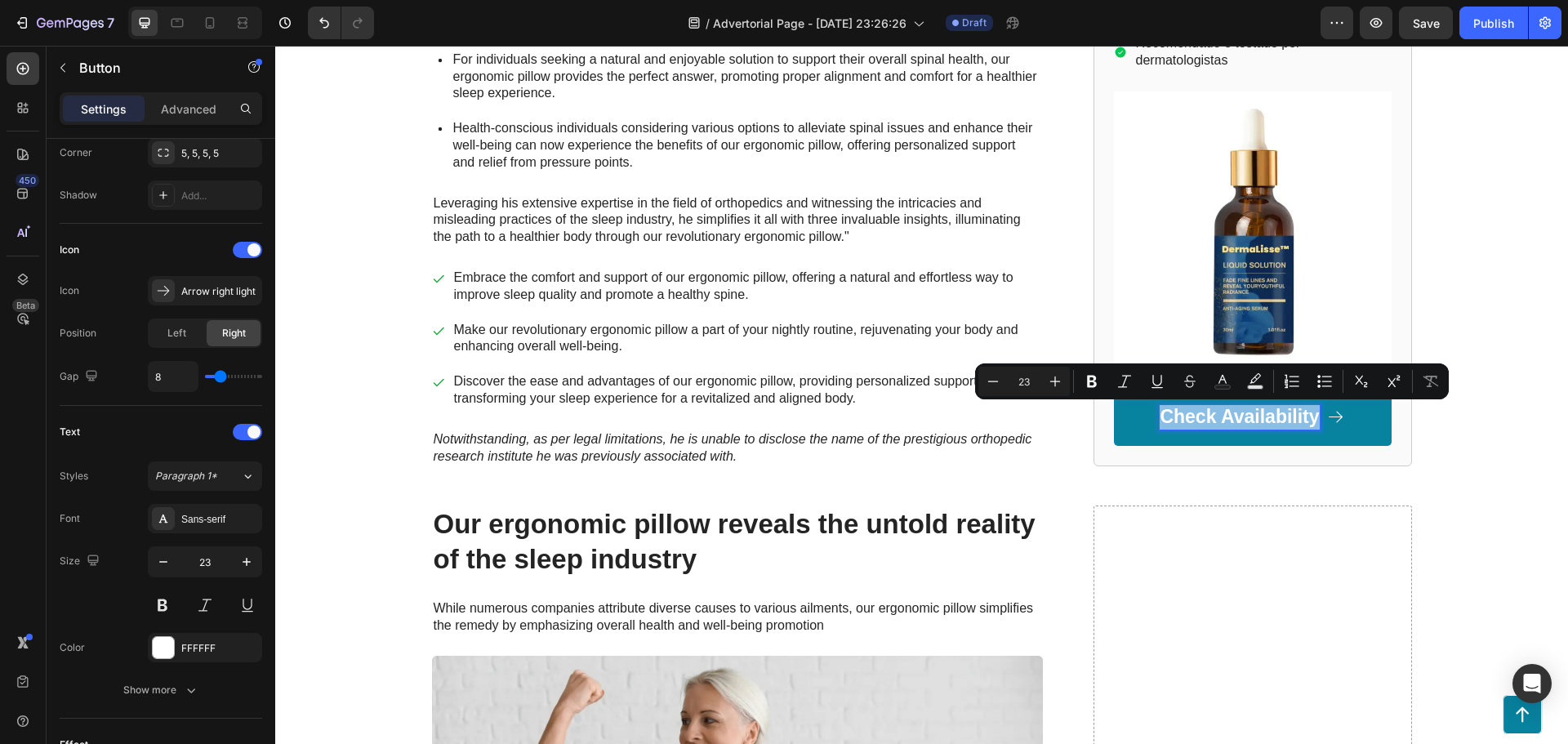
click at [1211, 419] on p "Check Availability" at bounding box center [1239, 417] width 160 height 25
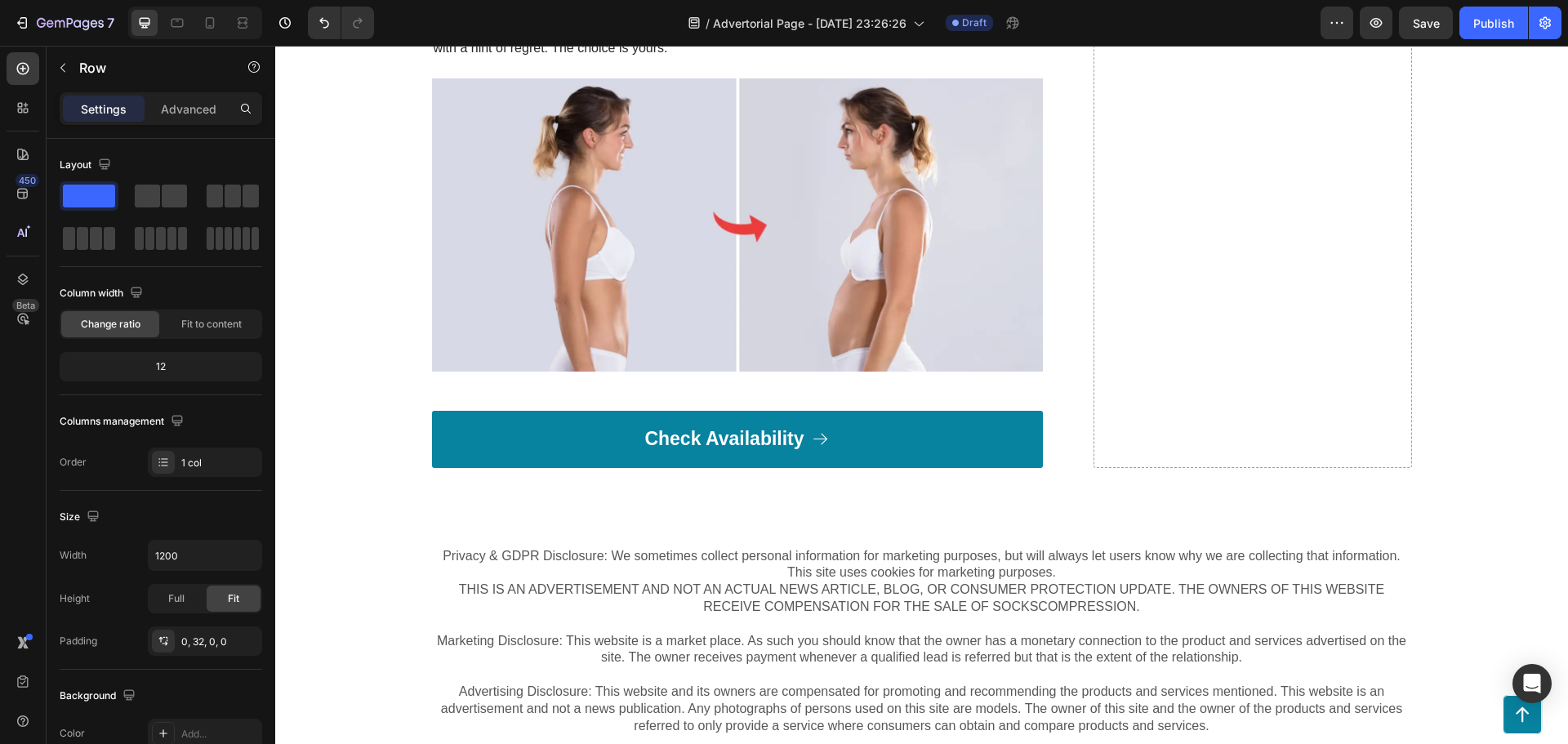
scroll to position [6216, 0]
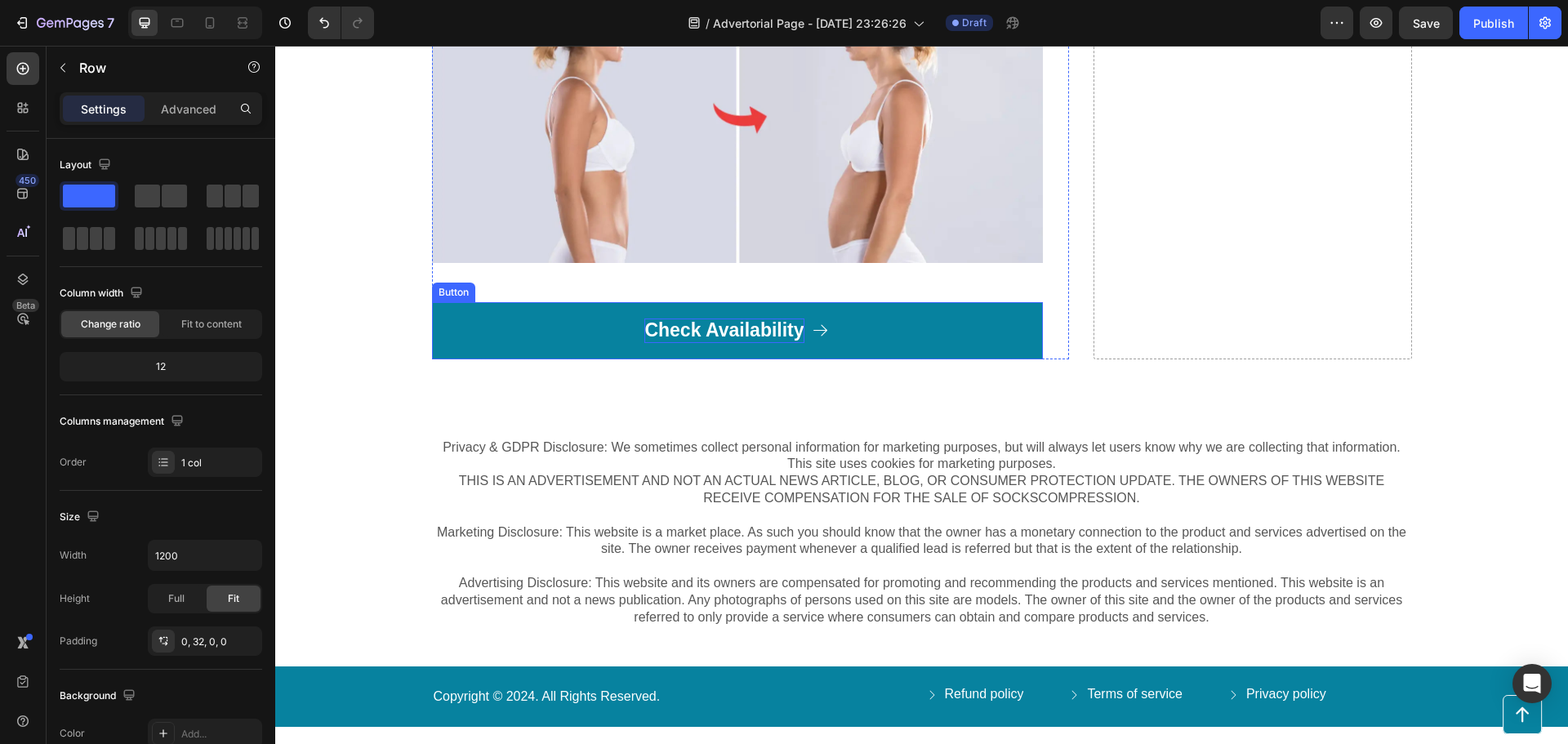
click at [727, 324] on p "Check Availability" at bounding box center [723, 331] width 160 height 25
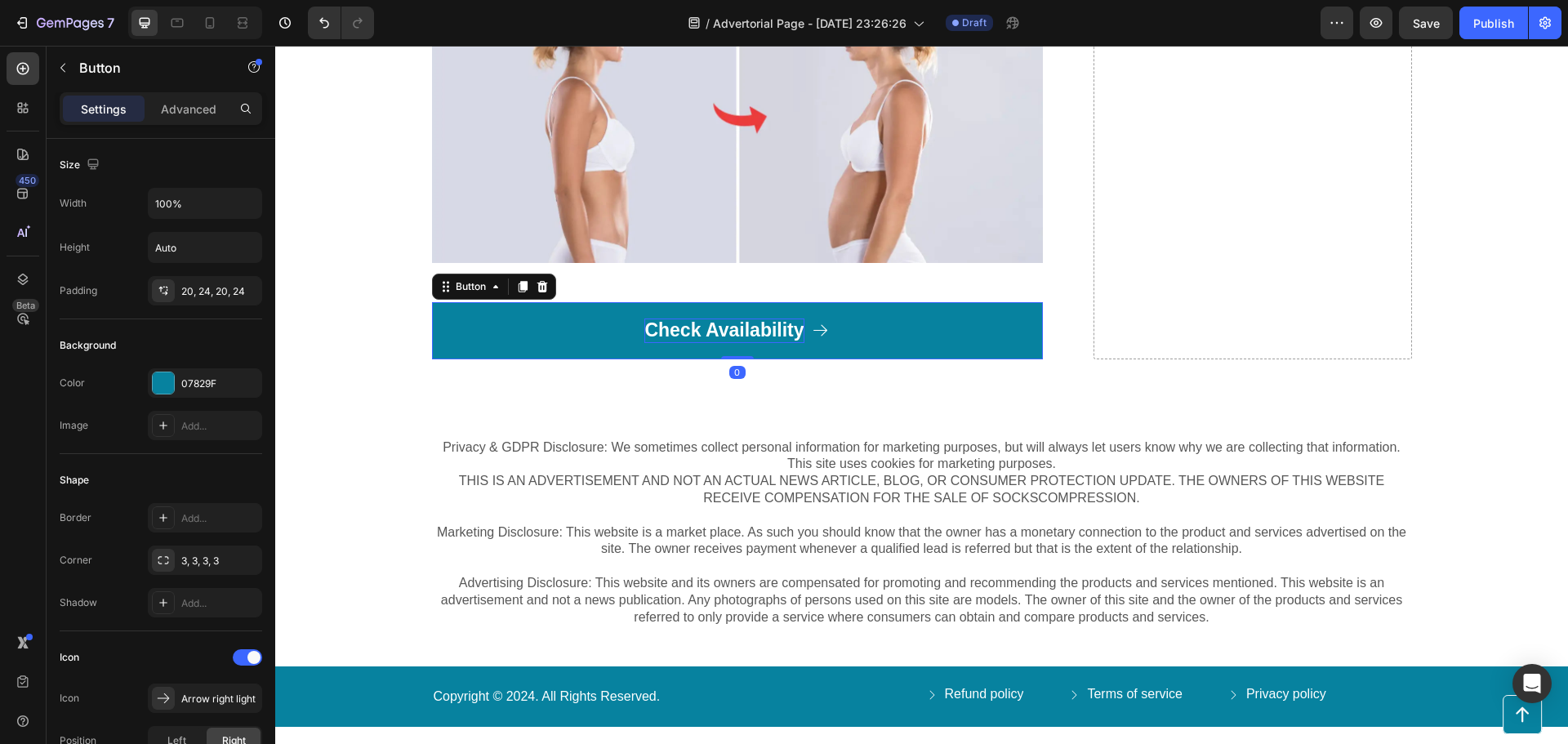
click at [727, 324] on p "Check Availability" at bounding box center [723, 331] width 160 height 25
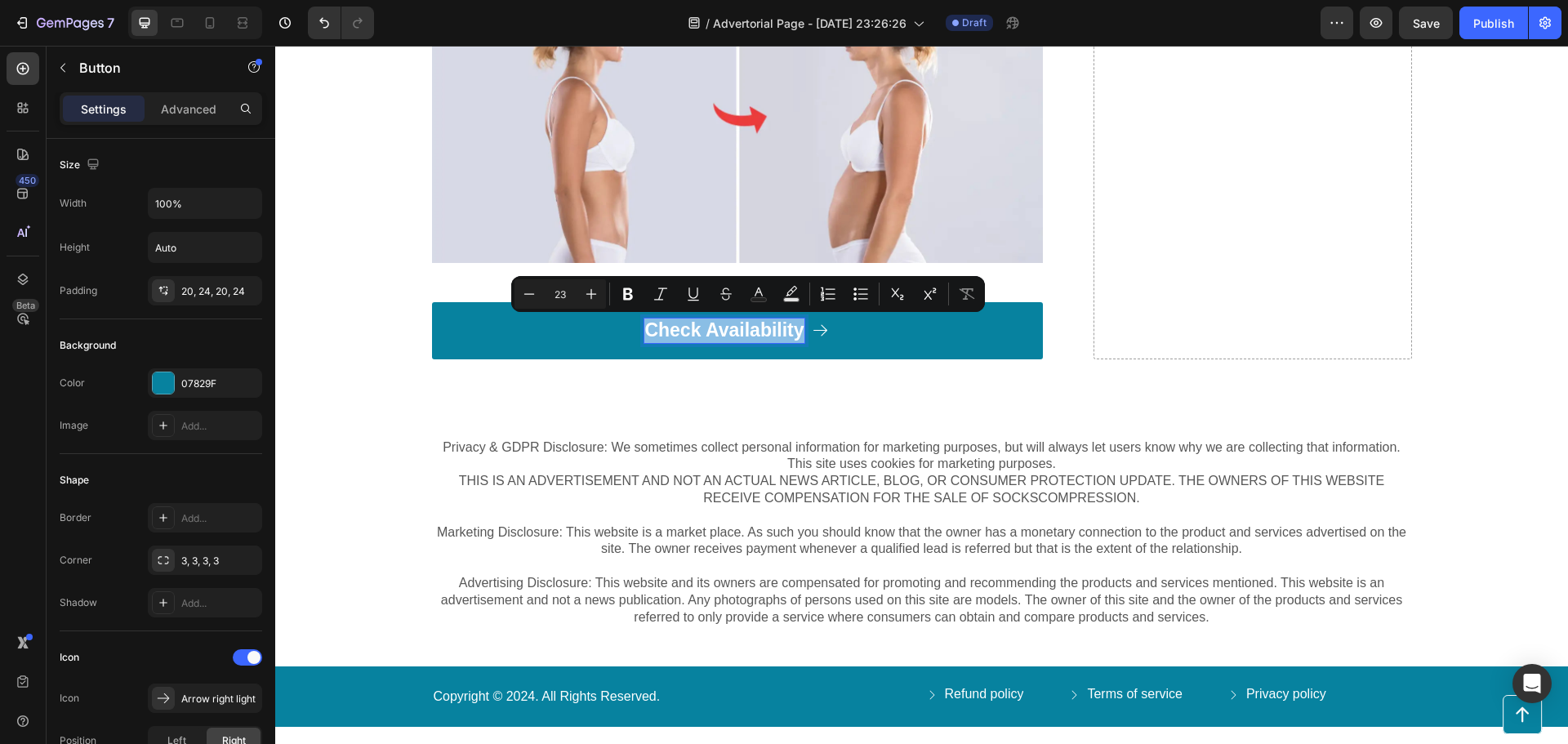
click at [727, 324] on p "Check Availability" at bounding box center [723, 331] width 160 height 25
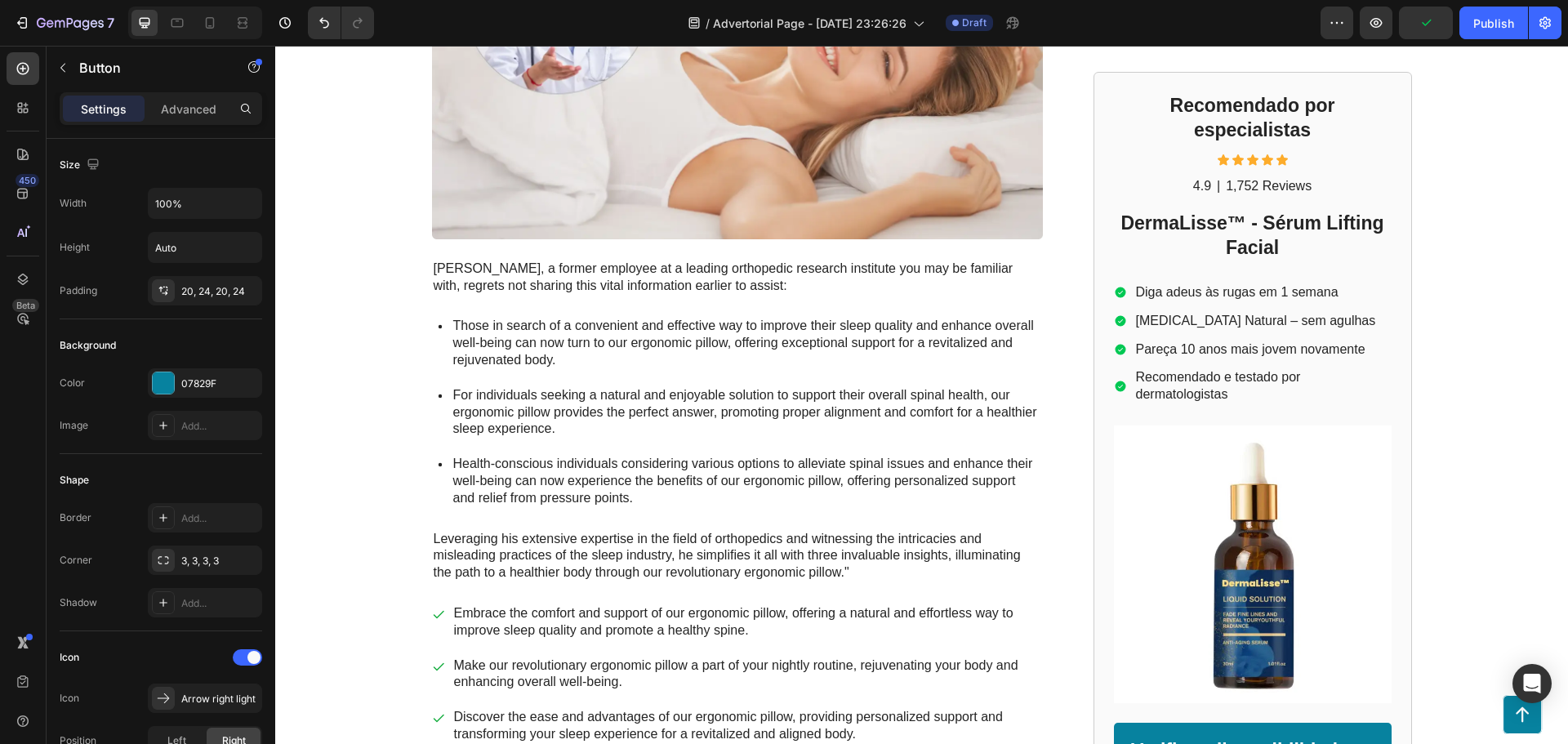
scroll to position [863, 0]
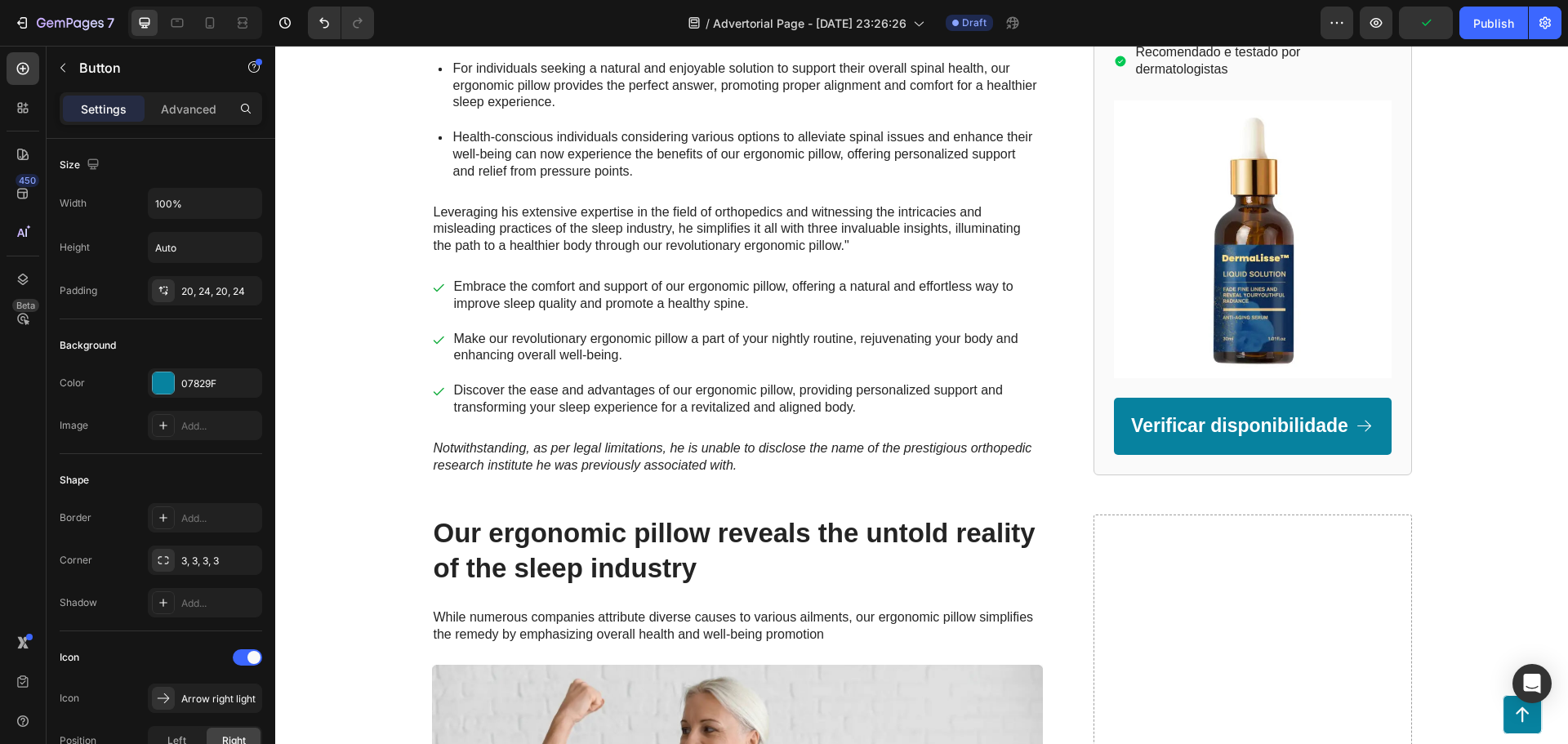
click at [765, 407] on p "Discover the ease and advantages of our ergonomic pillow, providing personalize…" at bounding box center [747, 399] width 587 height 34
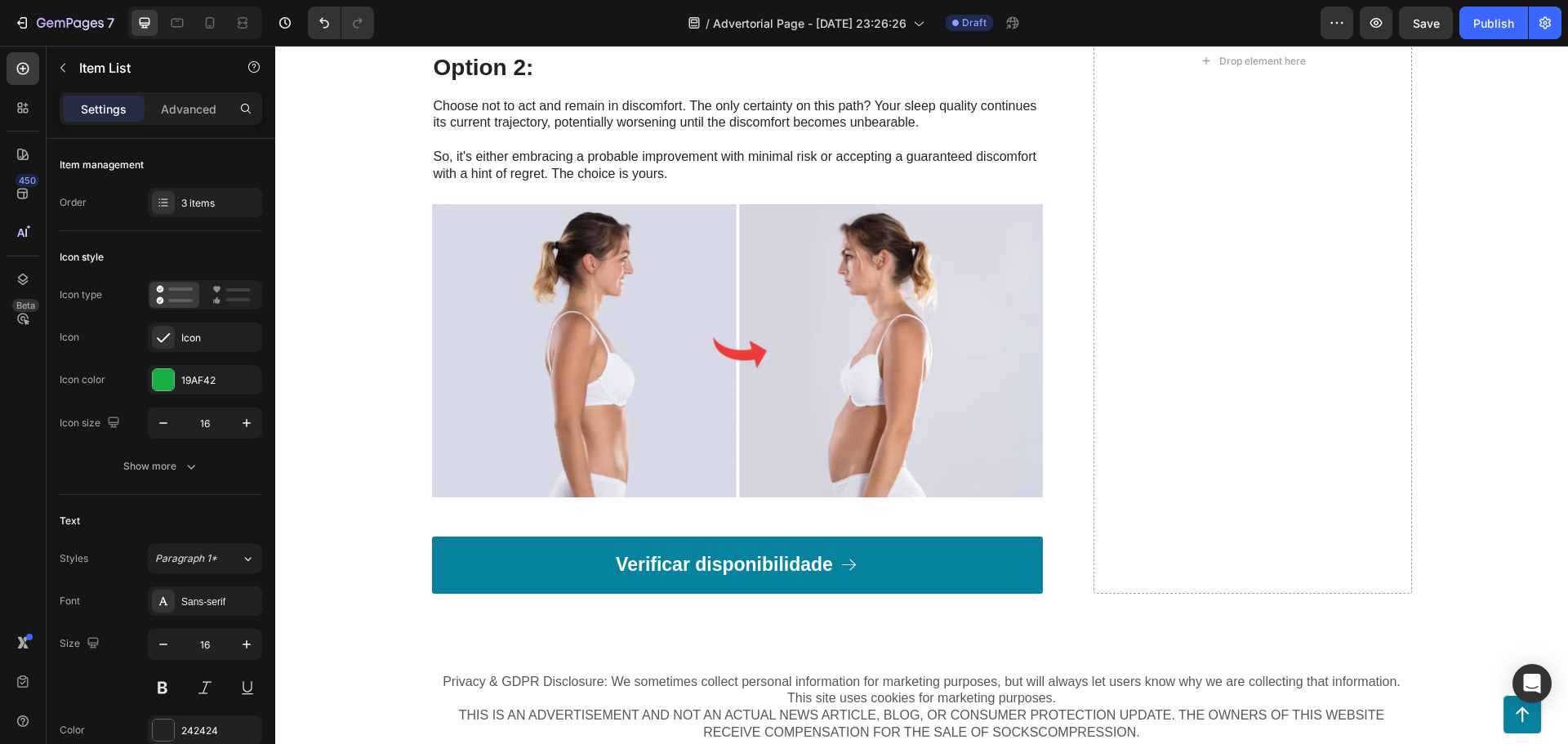
scroll to position [6434, 0]
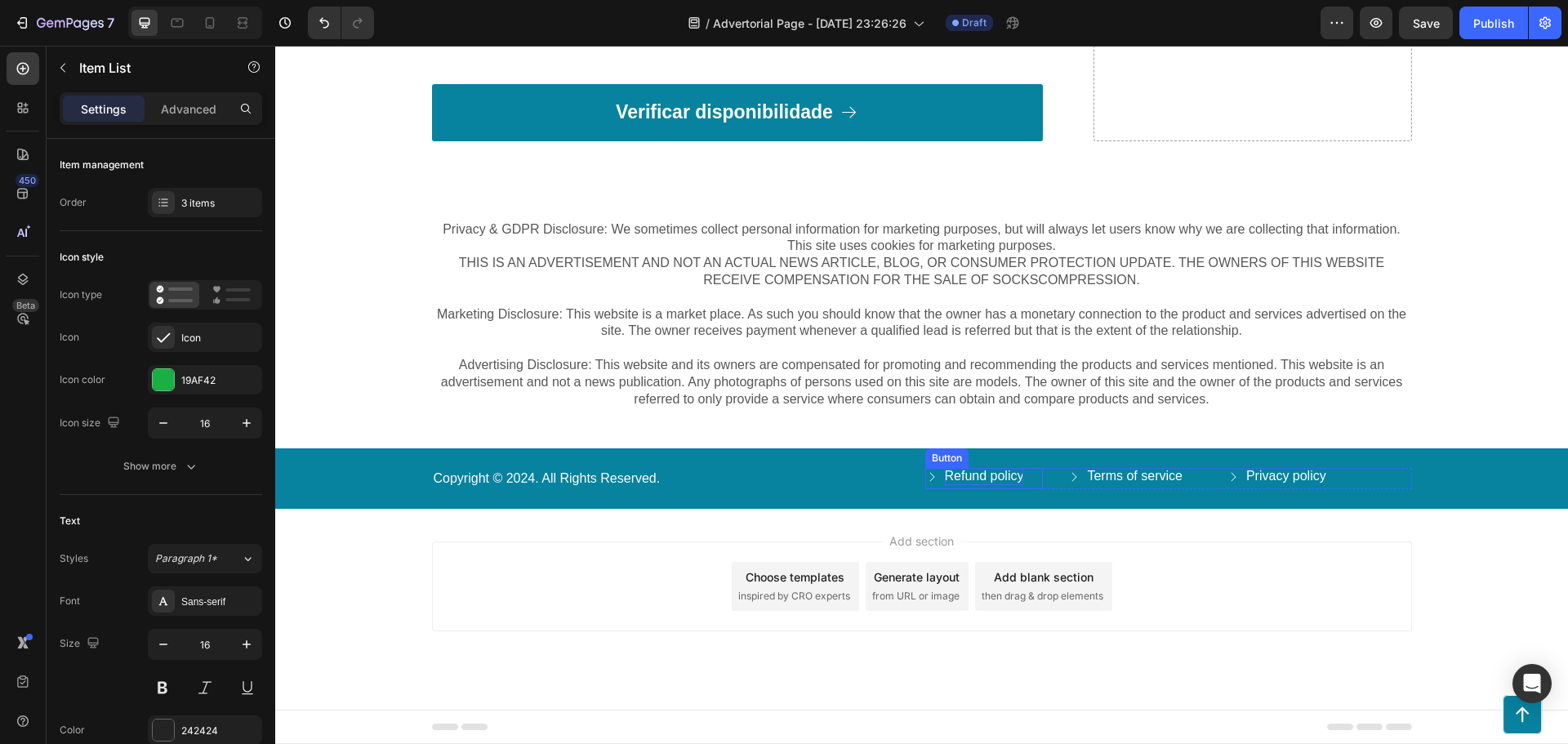
click at [991, 480] on p "Refund policy" at bounding box center [985, 476] width 79 height 17
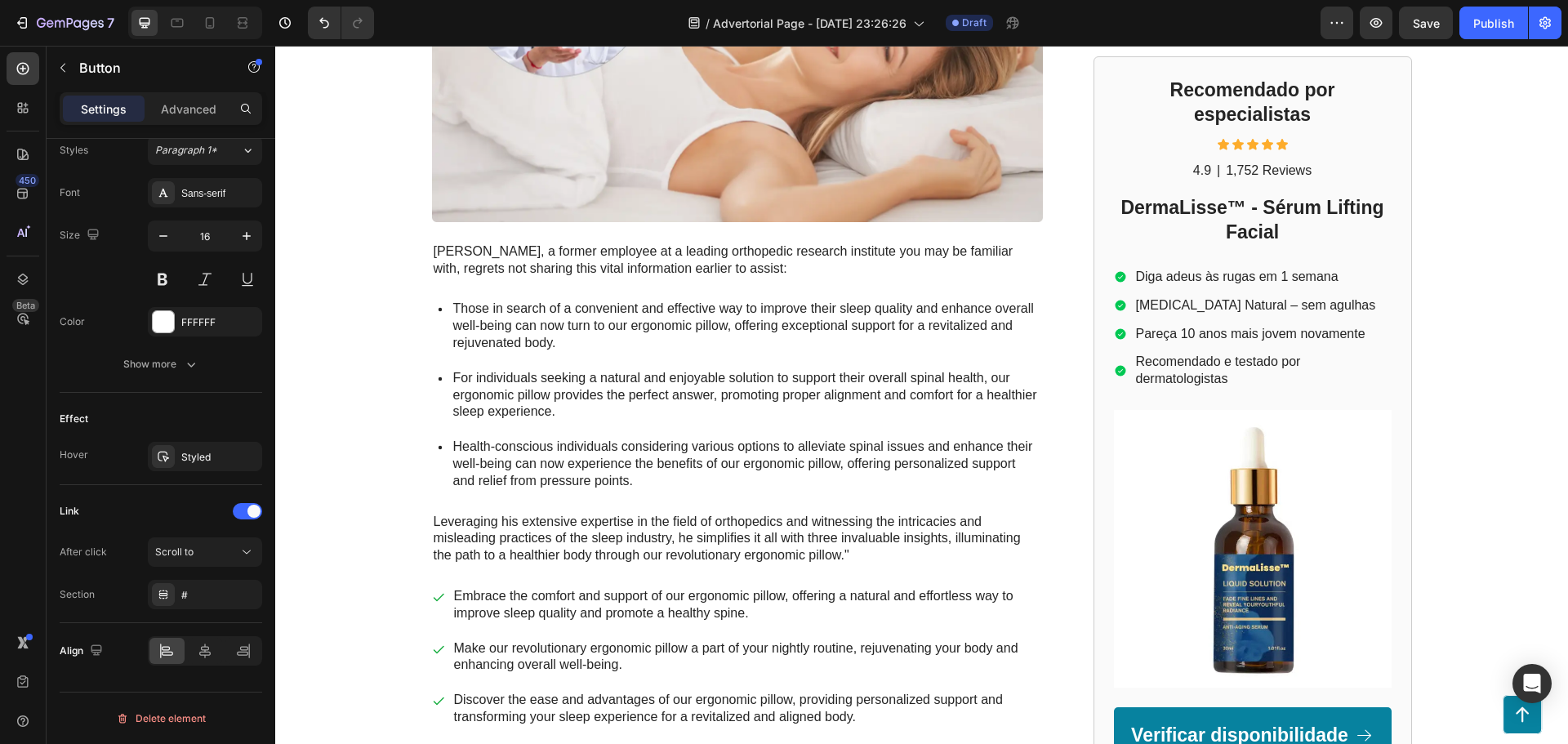
scroll to position [0, 0]
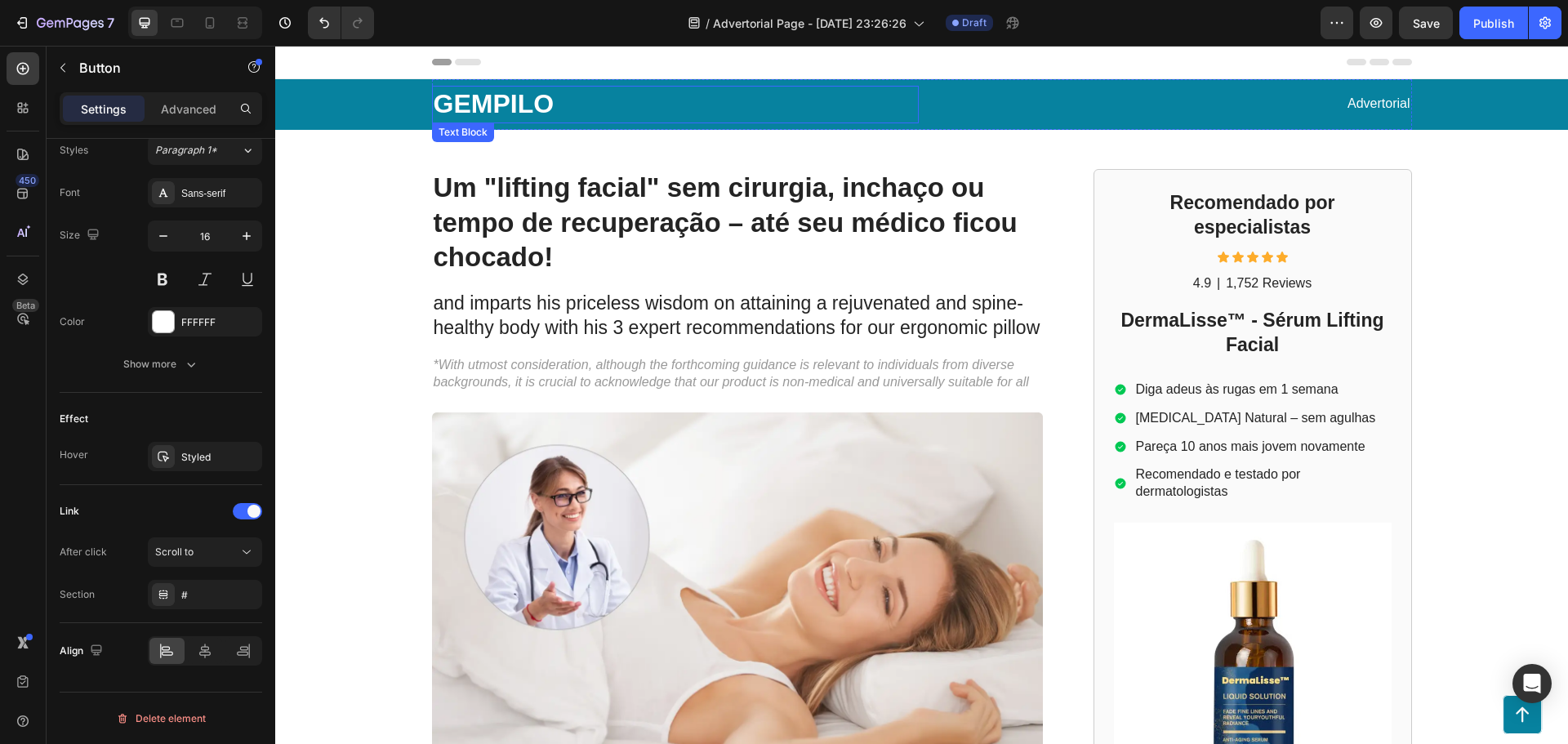
click at [466, 105] on p "GEMPILO" at bounding box center [675, 105] width 484 height 34
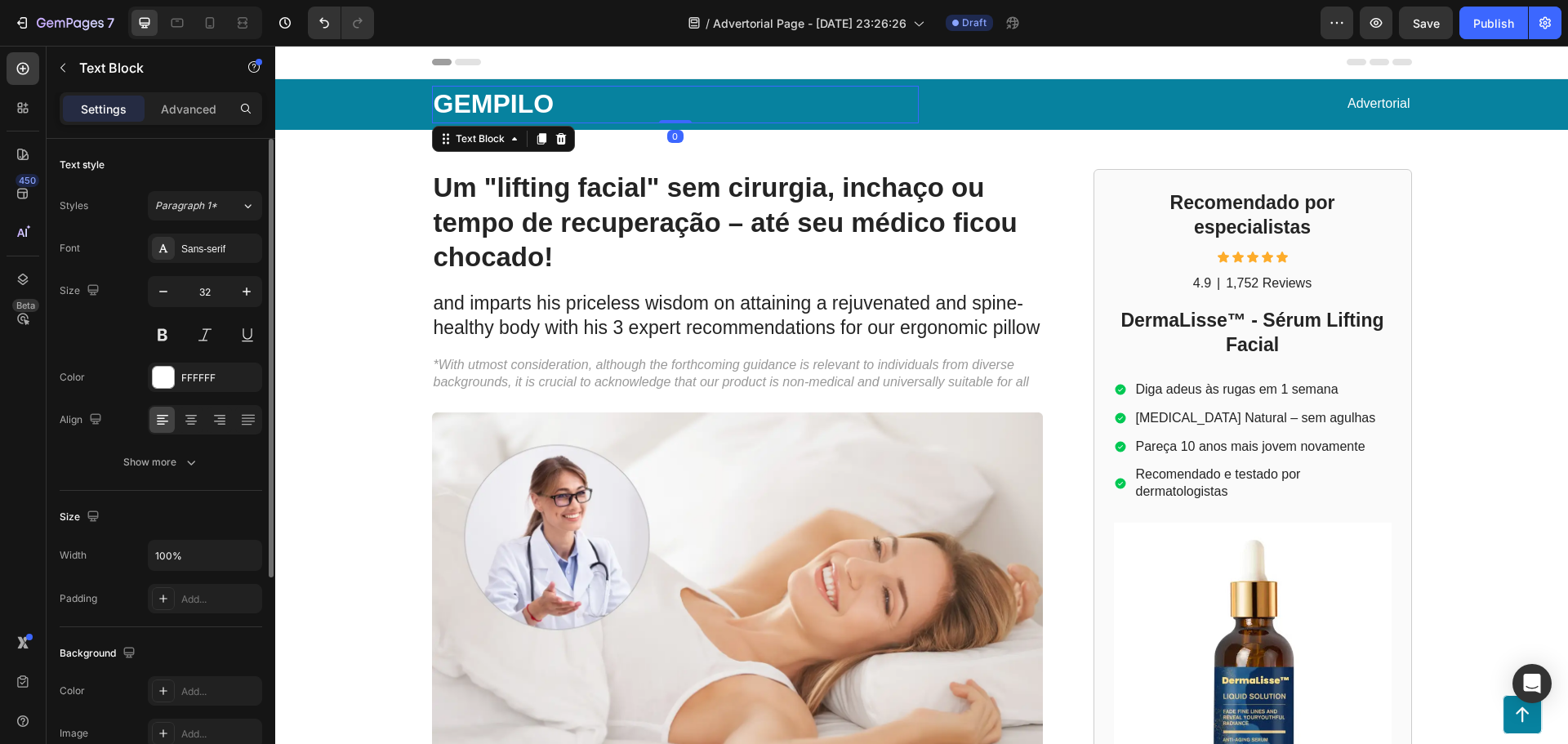
click at [475, 105] on p "GEMPILO" at bounding box center [675, 105] width 484 height 34
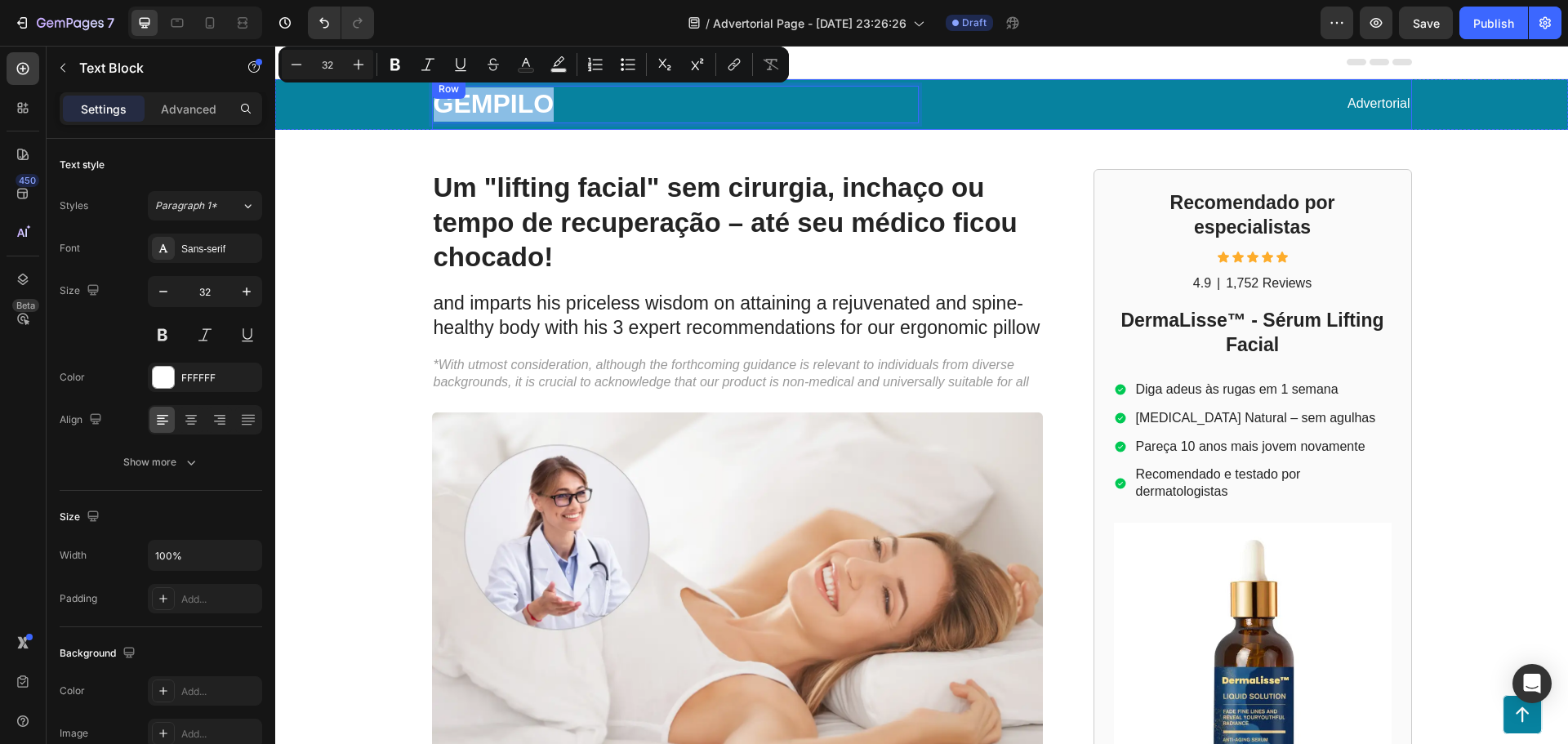
click at [1133, 123] on div "Advertorial Text Block" at bounding box center [1169, 105] width 487 height 38
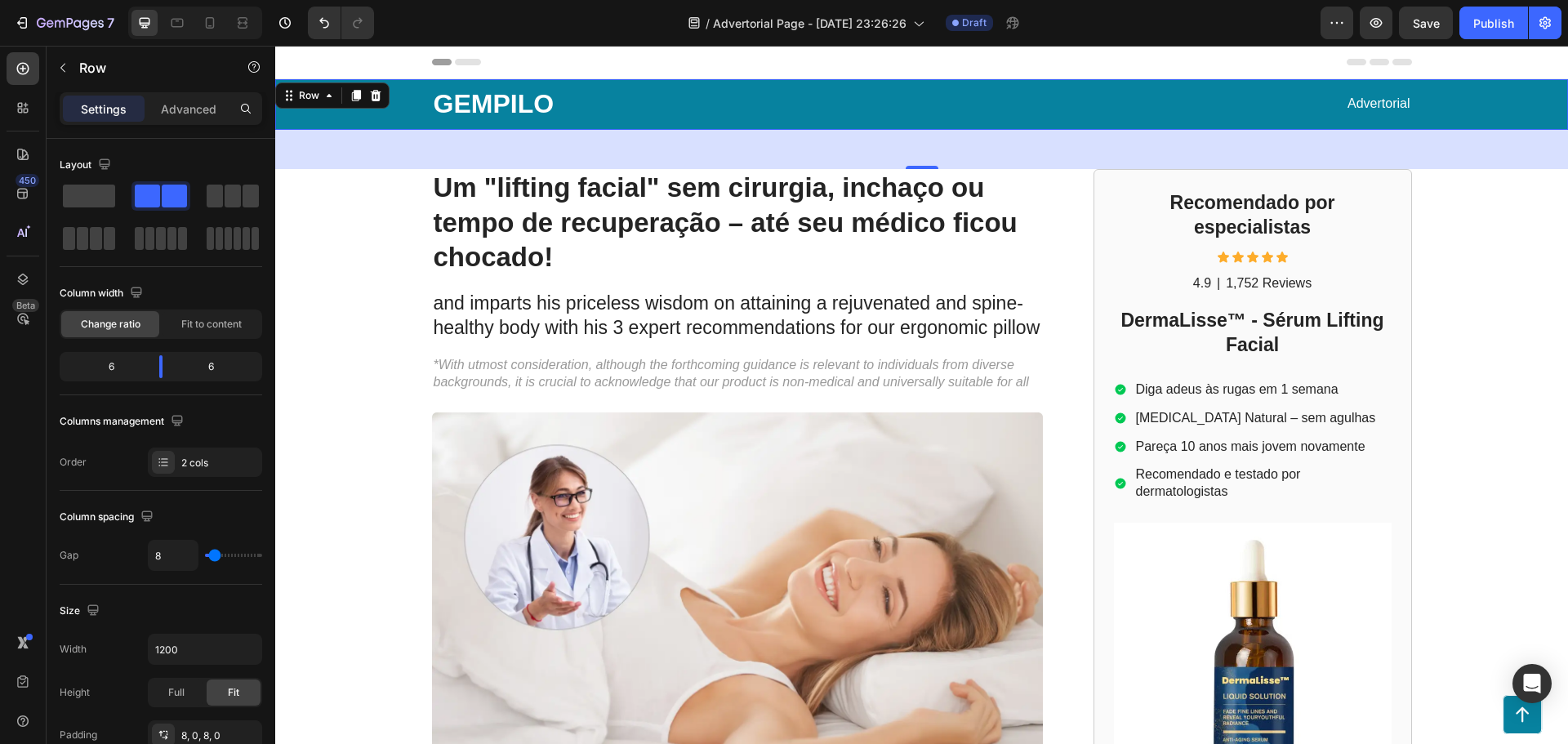
click at [313, 110] on div "GEMPILO Text Block Advertorial Text Block Row" at bounding box center [921, 105] width 1260 height 51
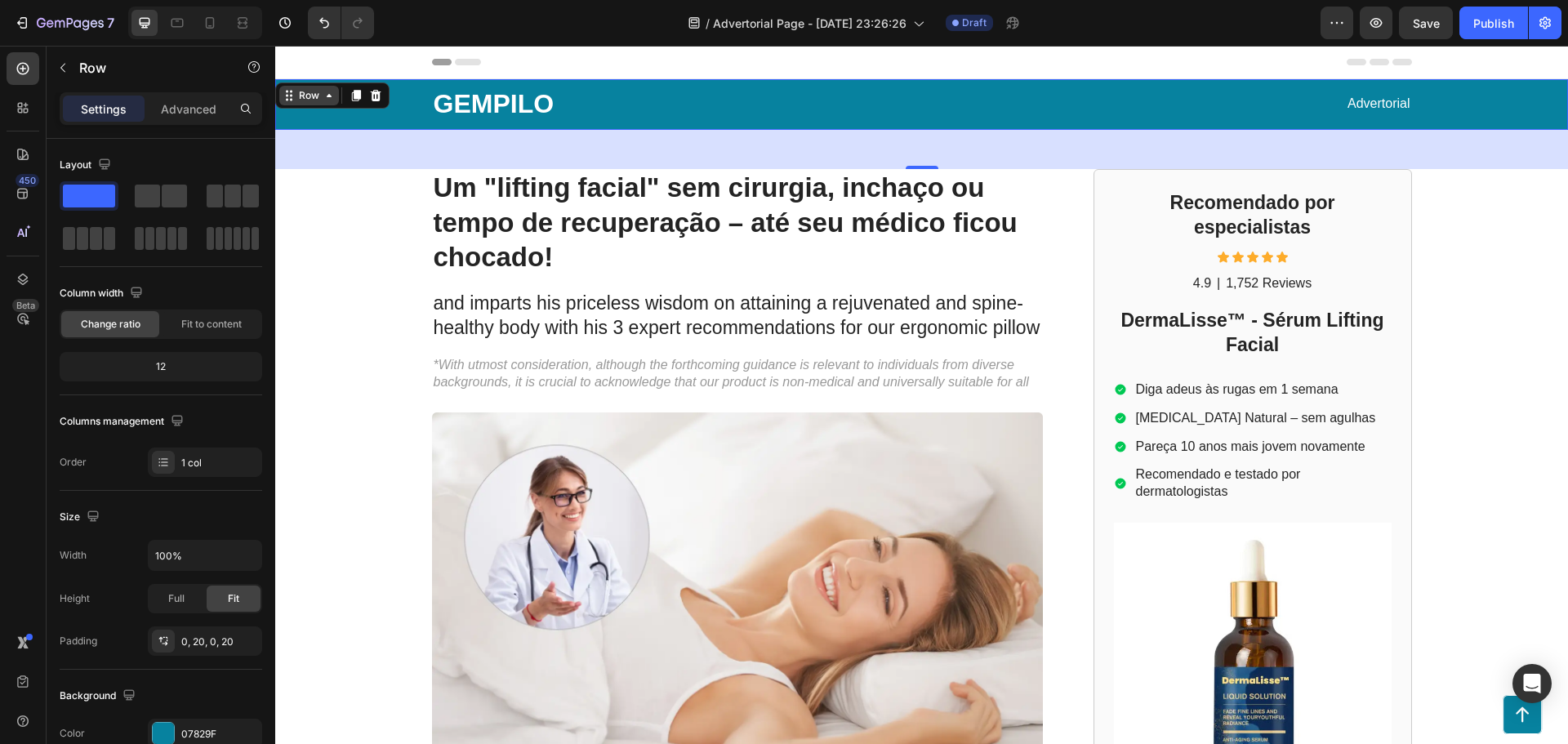
click at [329, 98] on icon at bounding box center [329, 96] width 13 height 13
click at [335, 154] on div "48" at bounding box center [921, 150] width 1293 height 39
click at [680, 219] on strong "Um "lifting facial" sem cirurgia, inchaço ou tempo de recuperação – até seu méd…" at bounding box center [726, 223] width 584 height 101
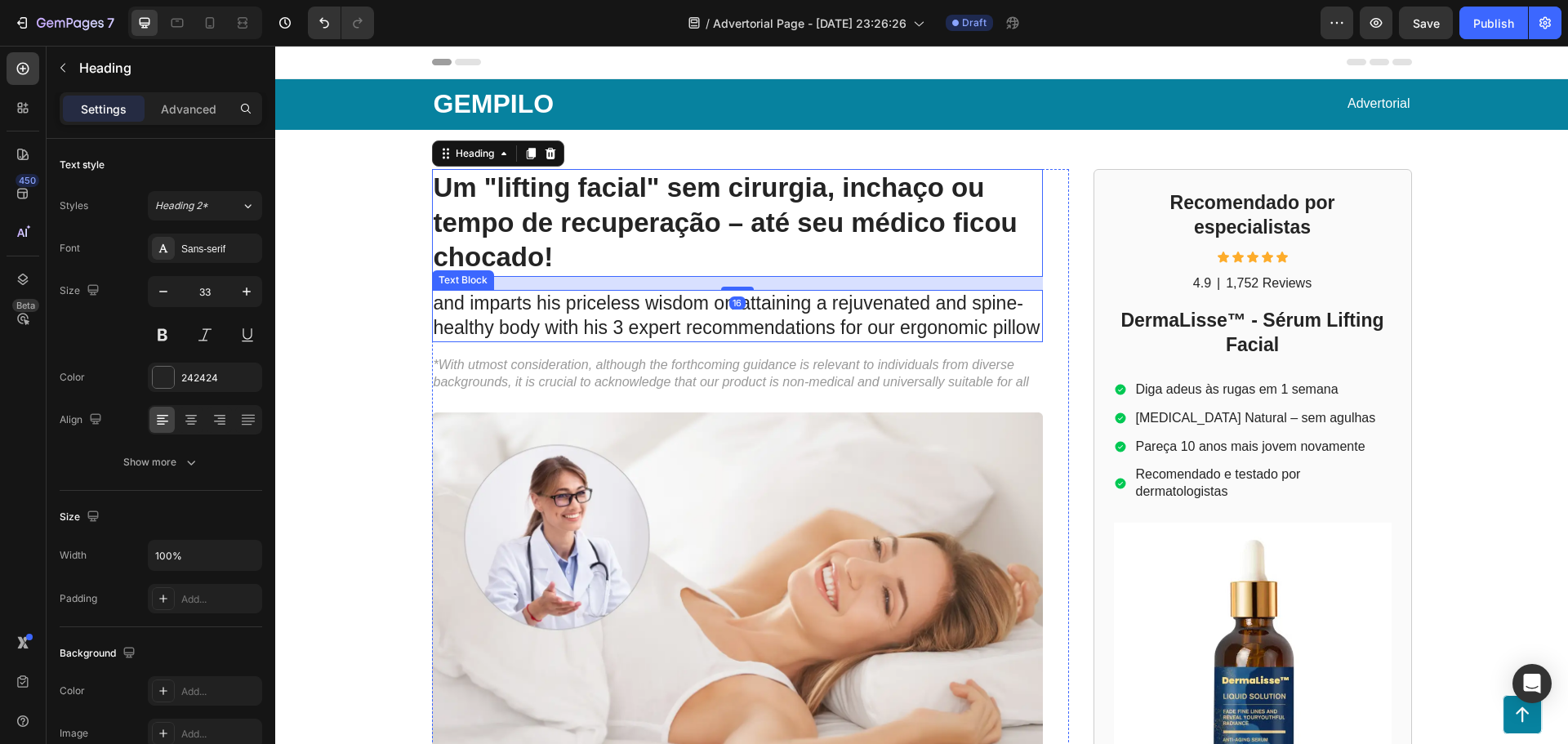
click at [679, 309] on p "and imparts his priceless wisdom on attaining a rejuvenated and spine-healthy b…" at bounding box center [737, 316] width 607 height 49
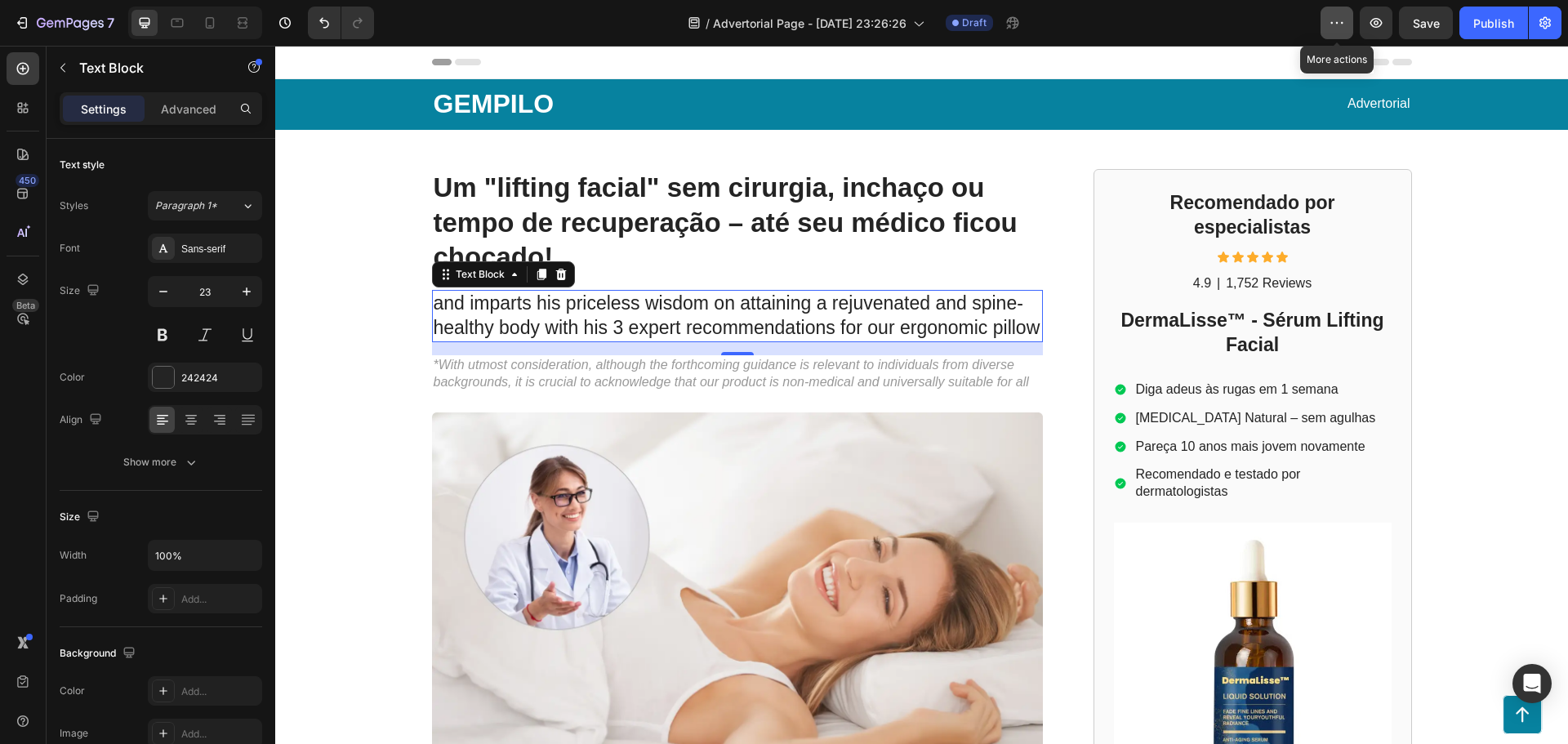
click at [1340, 33] on button "button" at bounding box center [1337, 23] width 33 height 33
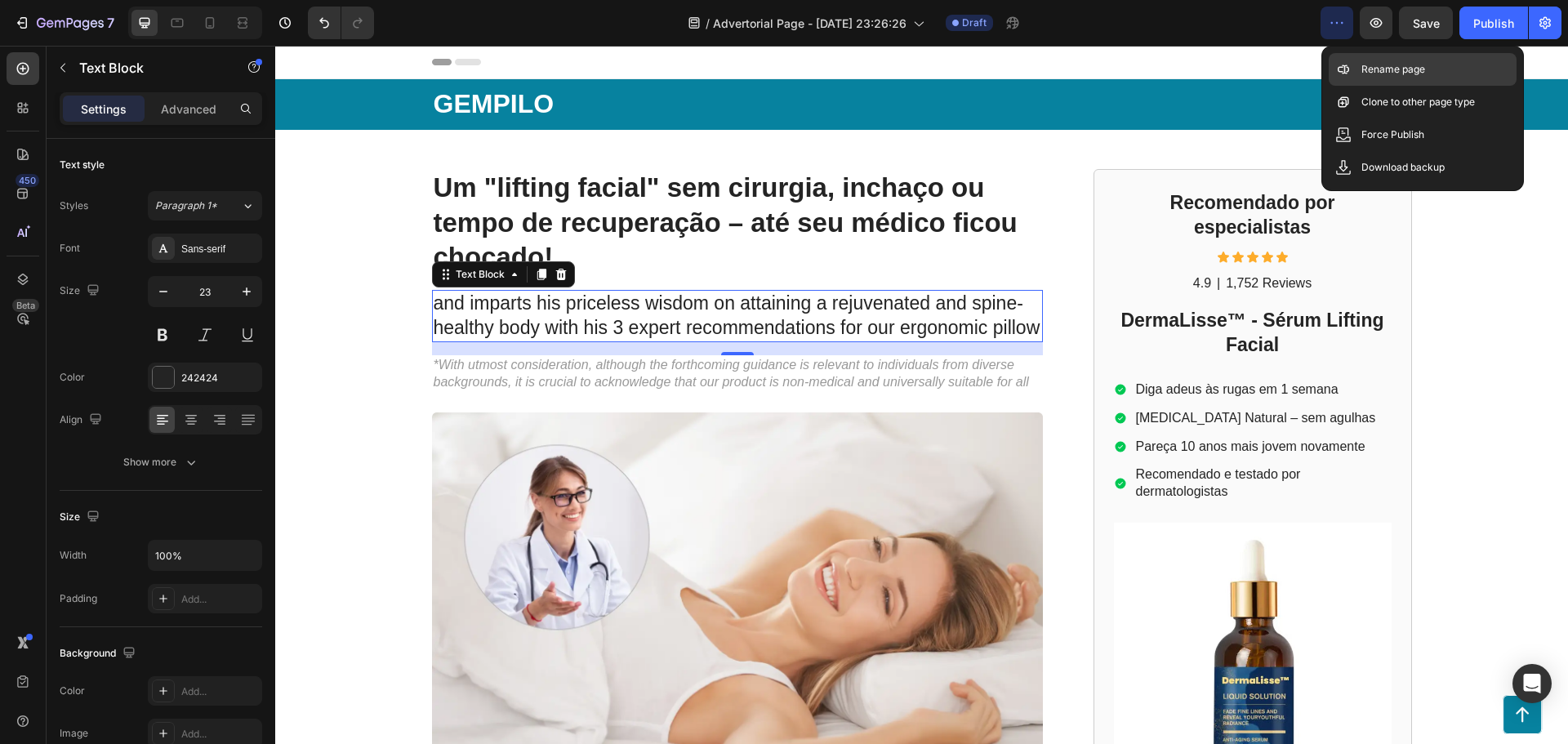
click at [1362, 73] on p "Rename page" at bounding box center [1394, 70] width 64 height 16
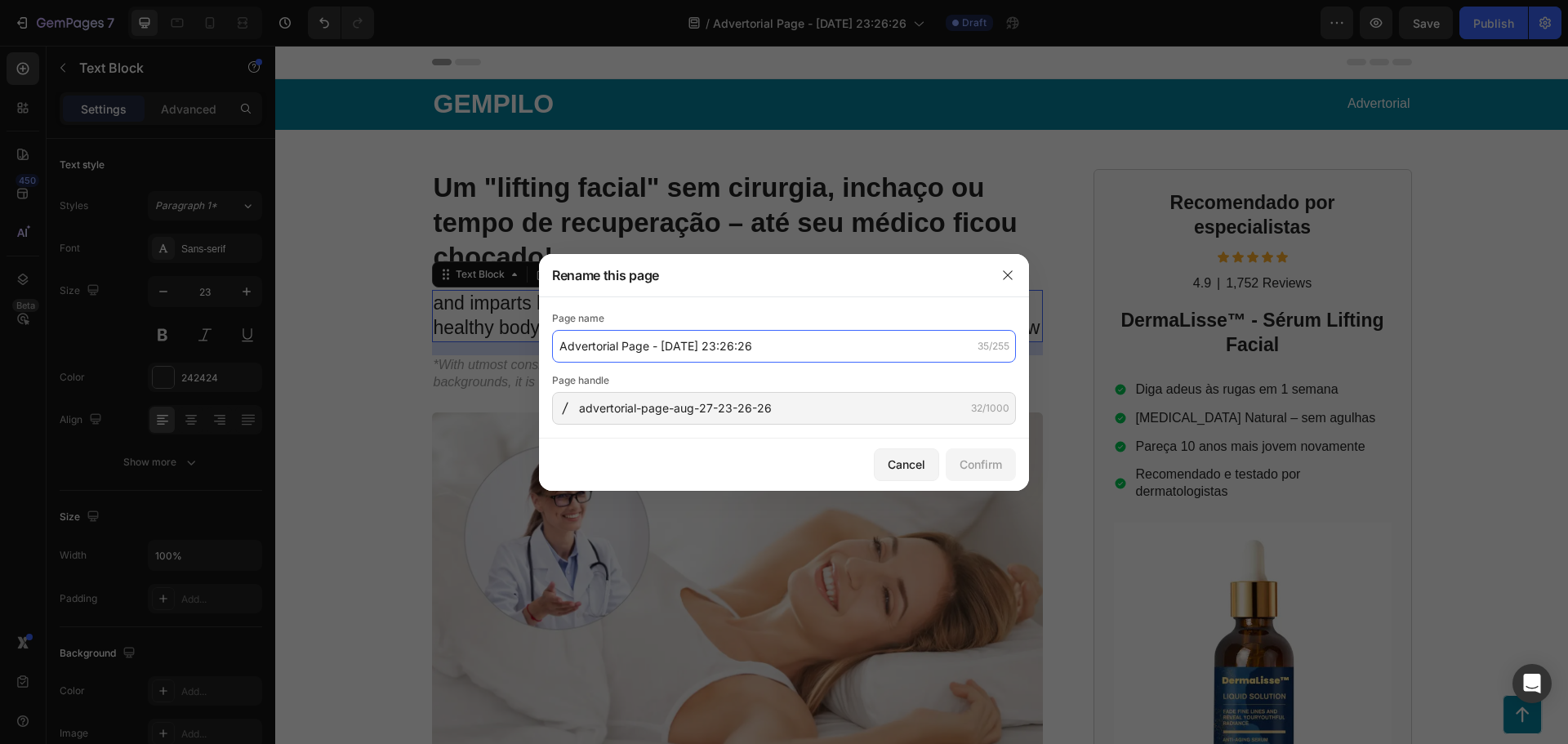
click at [674, 353] on input "Advertorial Page - Aug 27, 23:26:26" at bounding box center [784, 346] width 464 height 33
click at [644, 349] on input "Advertorial Page - Aug 27, 23:26:26" at bounding box center [784, 346] width 464 height 33
click at [611, 349] on input "Advertorial Page - Aug 27, 23:26:26" at bounding box center [784, 346] width 464 height 33
drag, startPoint x: 618, startPoint y: 343, endPoint x: 556, endPoint y: 349, distance: 62.3
click at [556, 349] on input "Advertorial Page - Aug 27, 23:26:26" at bounding box center [784, 346] width 464 height 33
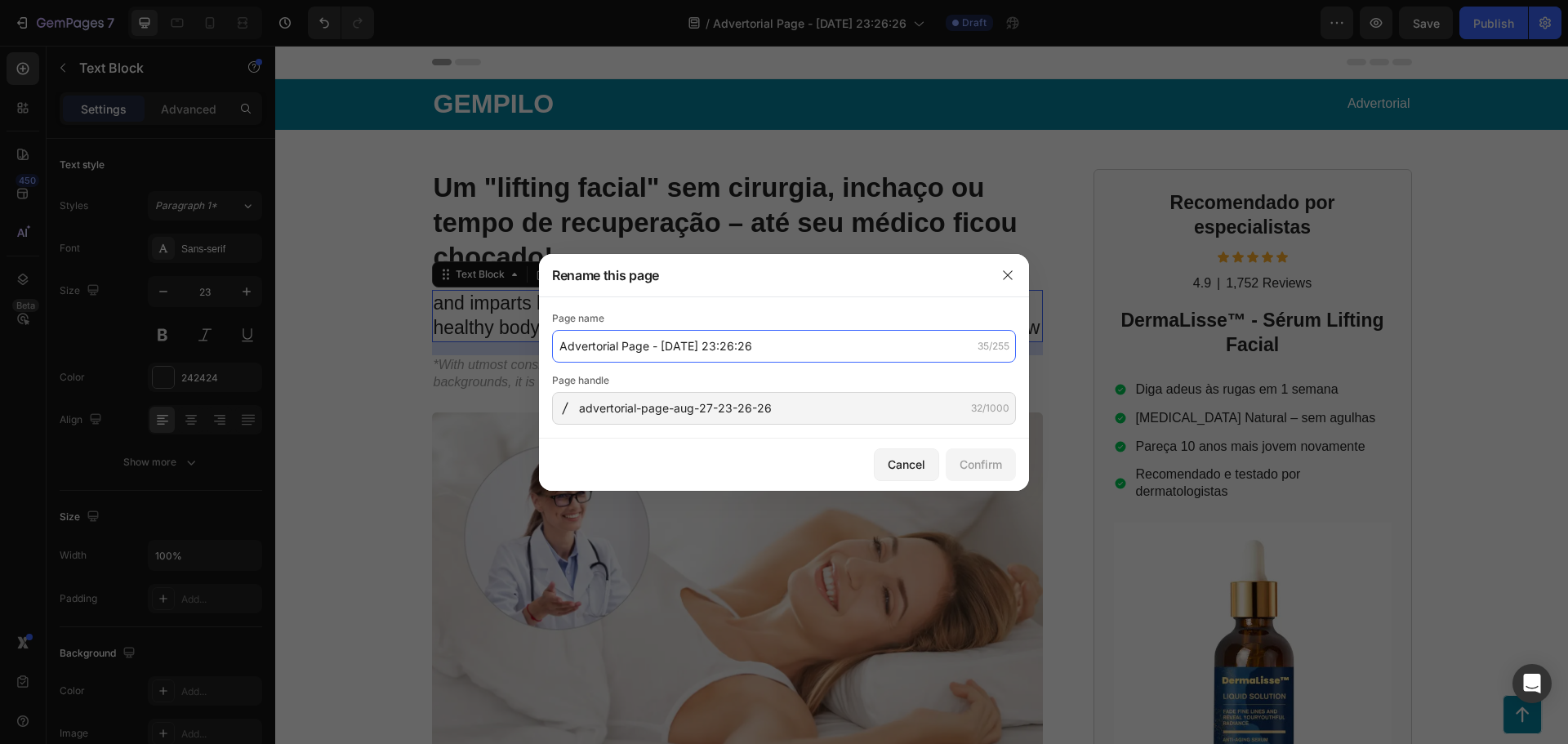
paste input "DermaLisse™ - Sérum Lifting Fac"
click at [687, 352] on input "DermaLisse™ Page - Aug 27, 23:26:26" at bounding box center [784, 346] width 464 height 33
type input "DermaLisse™ Page - Aug 27, 23:26:26"
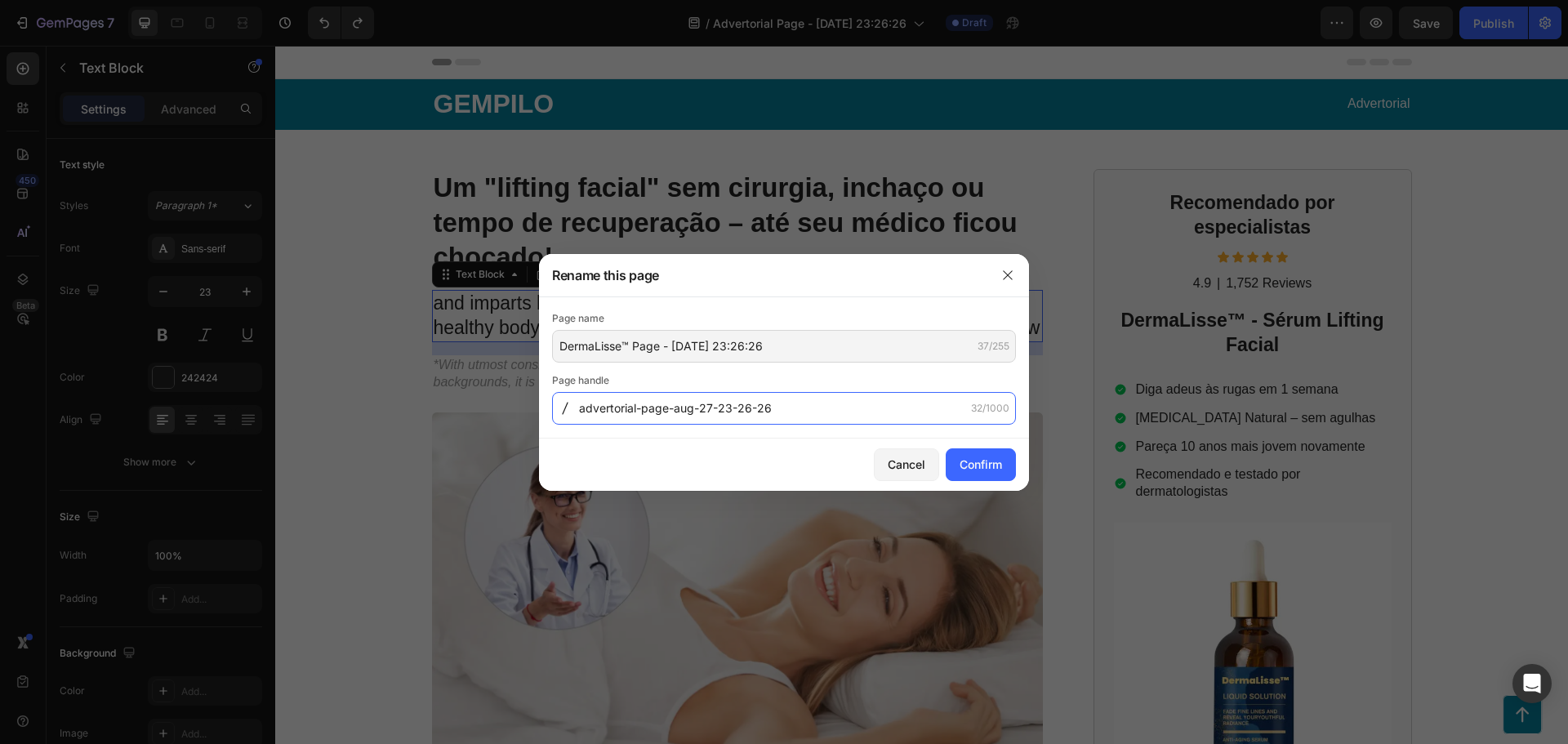
click at [687, 408] on input "advertorial-page-aug-27-23-26-26" at bounding box center [784, 408] width 464 height 33
click at [791, 408] on input "advertorial-page-aug-27-23-26-26" at bounding box center [784, 408] width 464 height 33
click at [625, 407] on input "advertorial-page-aug-27-23-26-26" at bounding box center [784, 408] width 464 height 33
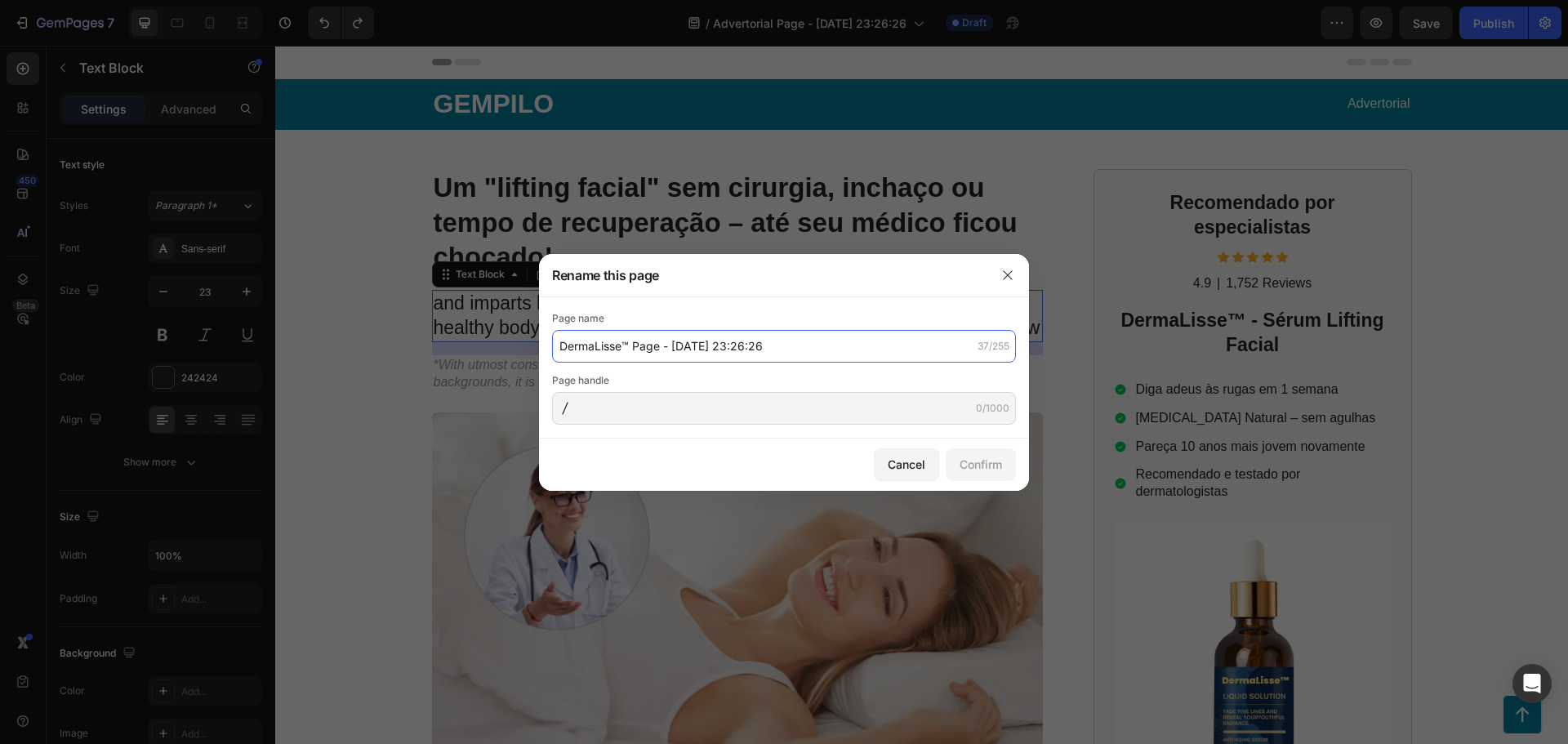
click at [647, 351] on input "DermaLisse™ Page - Aug 27, 23:26:26" at bounding box center [784, 346] width 464 height 33
click at [797, 341] on input "DermaLisse™ Page - Aug 27, 23:26:26" at bounding box center [784, 346] width 464 height 33
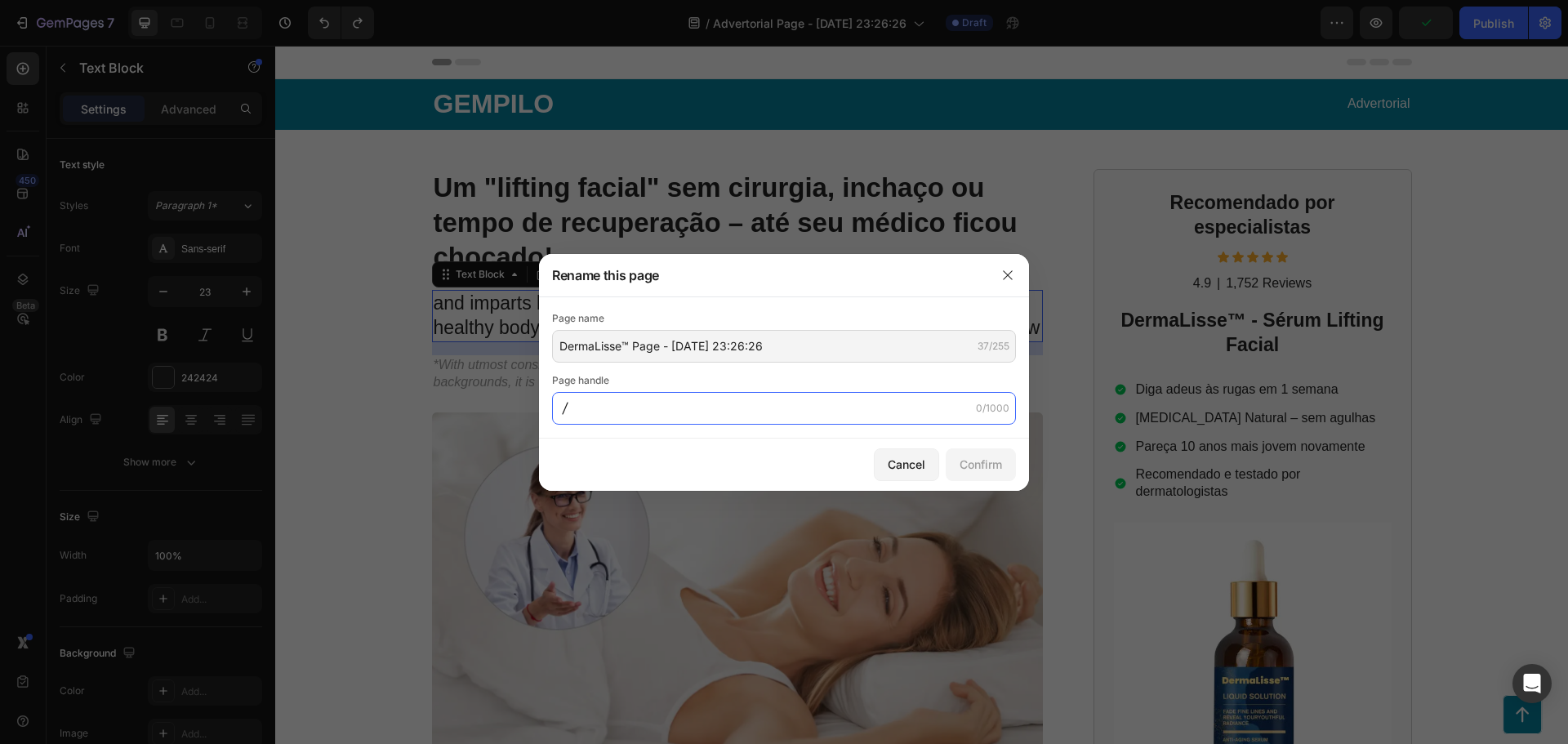
click at [650, 397] on input "text" at bounding box center [784, 408] width 464 height 33
click at [647, 407] on input "advertorial-page-aug-27-23-26-26" at bounding box center [784, 408] width 464 height 33
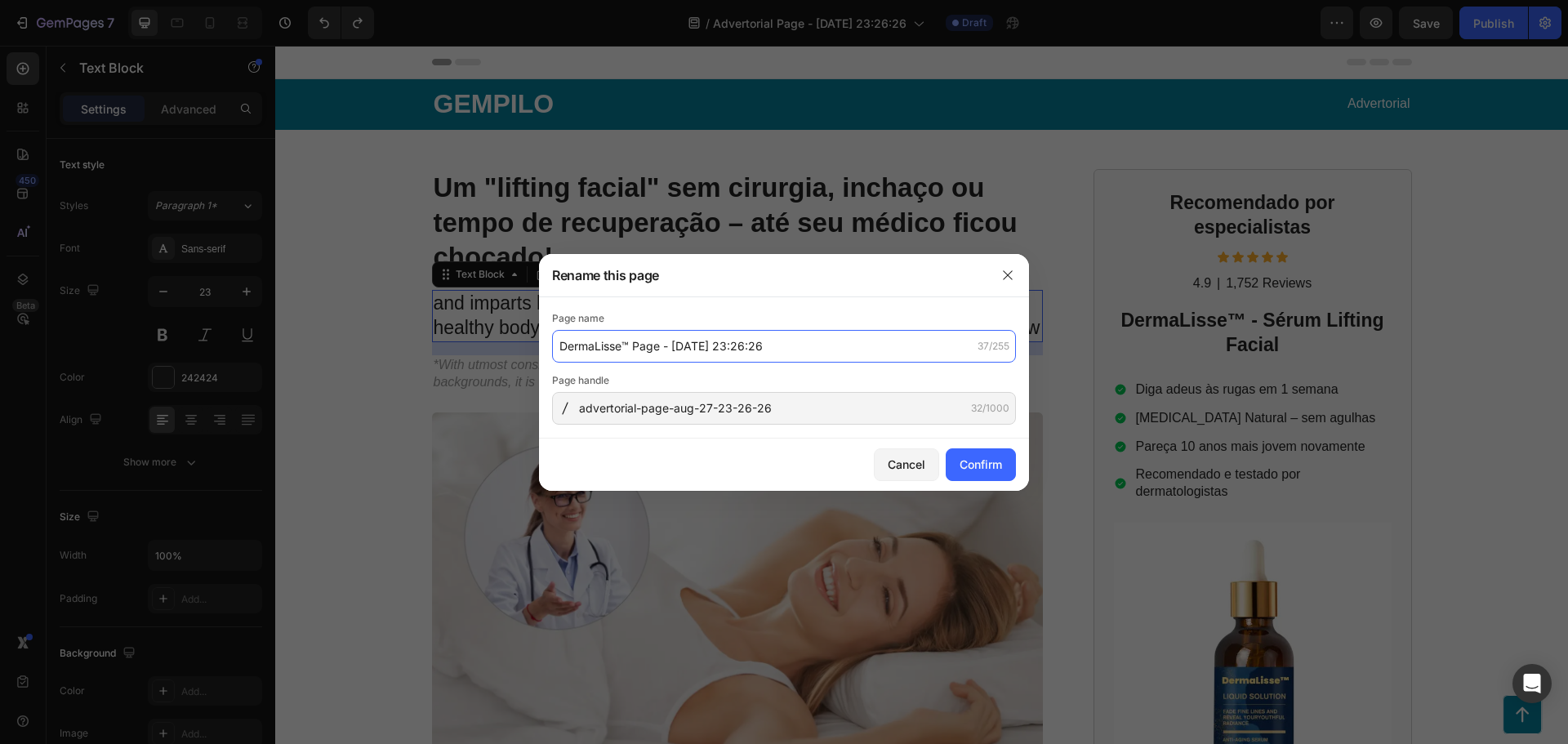
click at [571, 347] on input "DermaLisse™ Page - Aug 27, 23:26:26" at bounding box center [784, 346] width 464 height 33
drag, startPoint x: 621, startPoint y: 342, endPoint x: 552, endPoint y: 340, distance: 69.0
click at [552, 340] on input "DermaLisse™ Page - Aug 27, 23:26:26" at bounding box center [784, 346] width 464 height 33
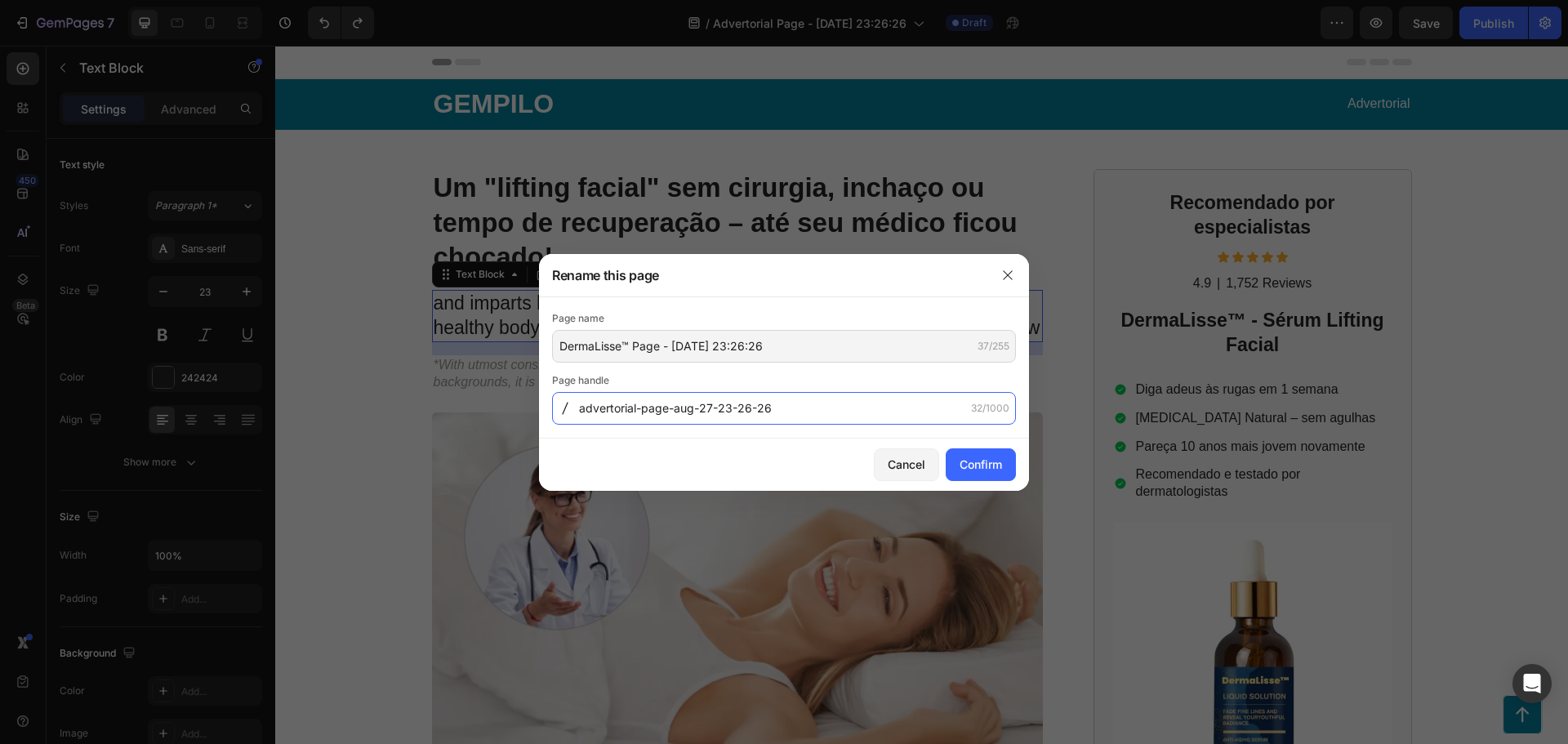
click at [642, 411] on input "advertorial-page-aug-27-23-26-26" at bounding box center [784, 408] width 464 height 33
drag, startPoint x: 635, startPoint y: 409, endPoint x: 564, endPoint y: 405, distance: 71.1
click at [564, 405] on div "advertorial-page-aug-27-23-26-26 32/1000" at bounding box center [784, 408] width 464 height 33
paste input "DermaLisse"
click at [586, 407] on input "DermaLisse-page-aug-27-23-26-26" at bounding box center [784, 408] width 464 height 33
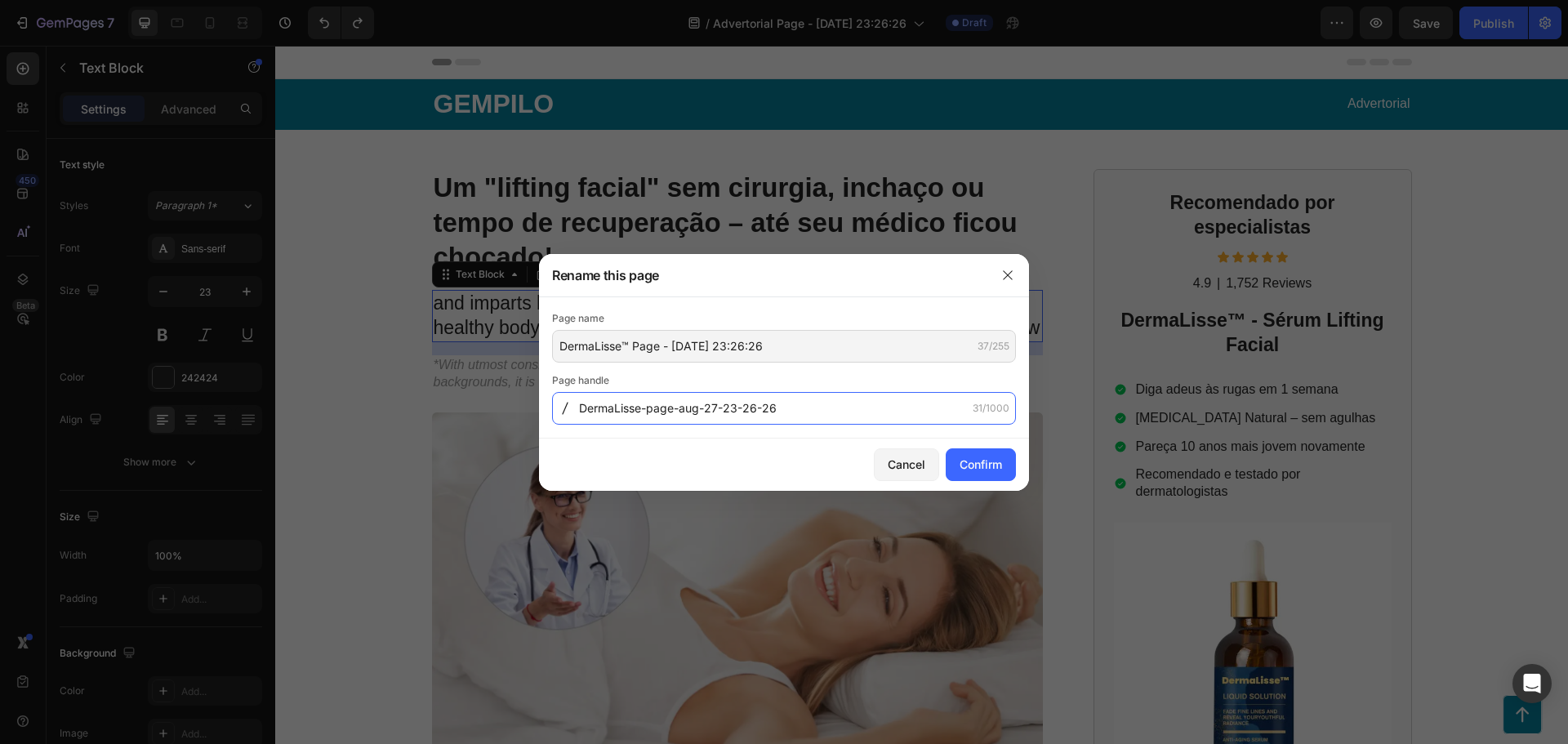
click at [676, 407] on input "DermaLisse-page-aug-27-23-26-26" at bounding box center [784, 408] width 464 height 33
type input "DermaLisse-page-aug-27-23-26-26"
click at [835, 381] on div "Page handle" at bounding box center [784, 381] width 464 height 16
click at [970, 473] on button "Confirm" at bounding box center [981, 465] width 70 height 33
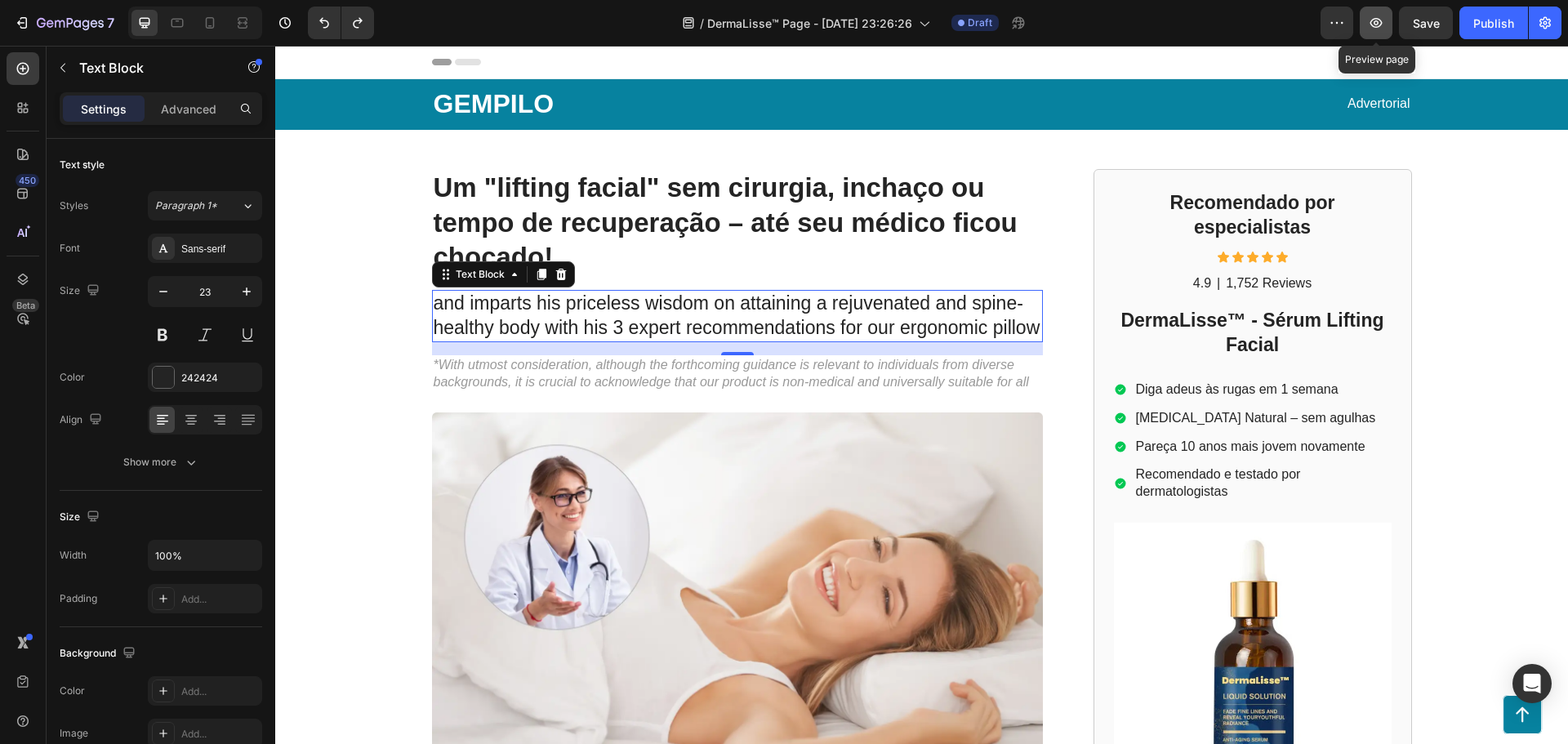
click at [1375, 31] on button "button" at bounding box center [1377, 23] width 33 height 33
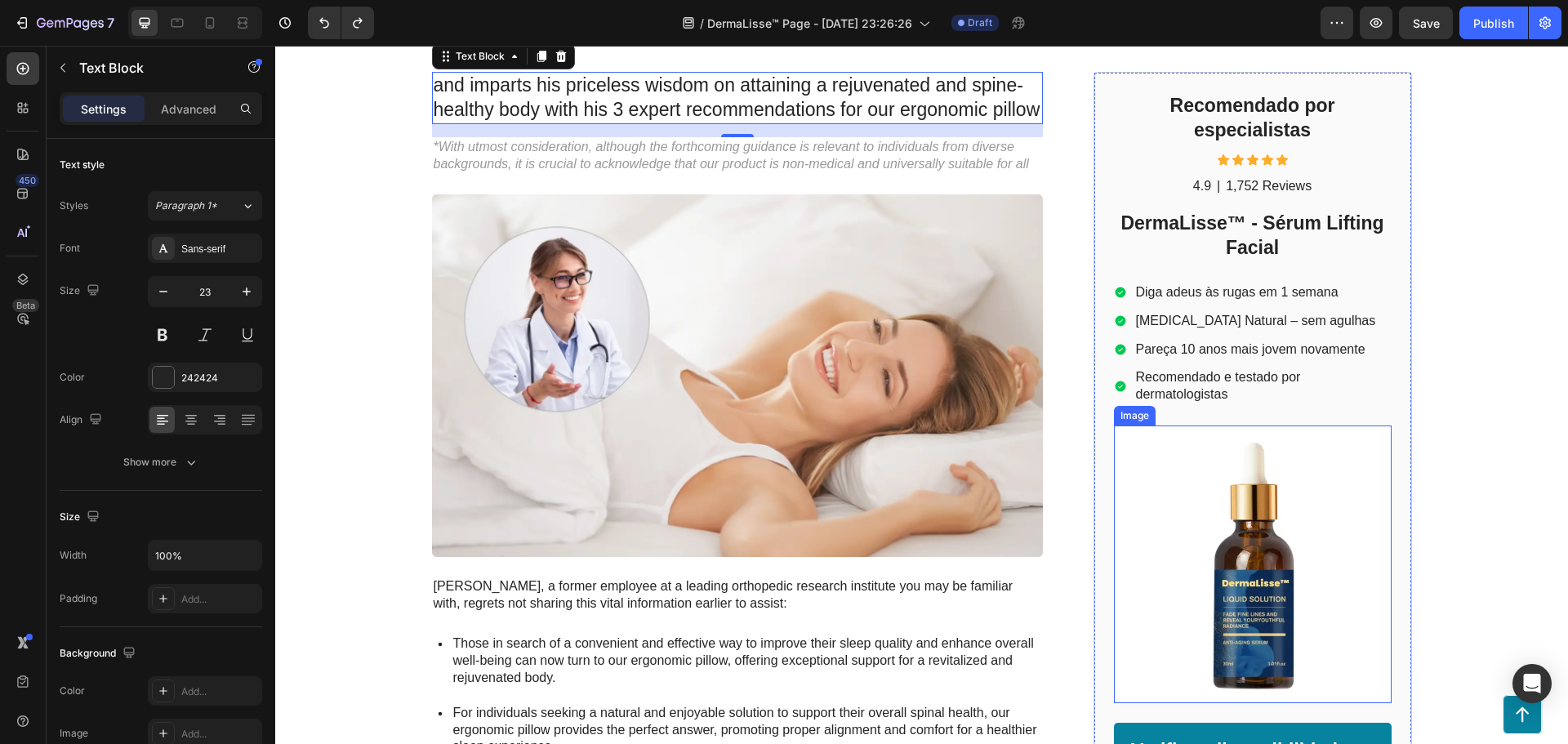
scroll to position [545, 0]
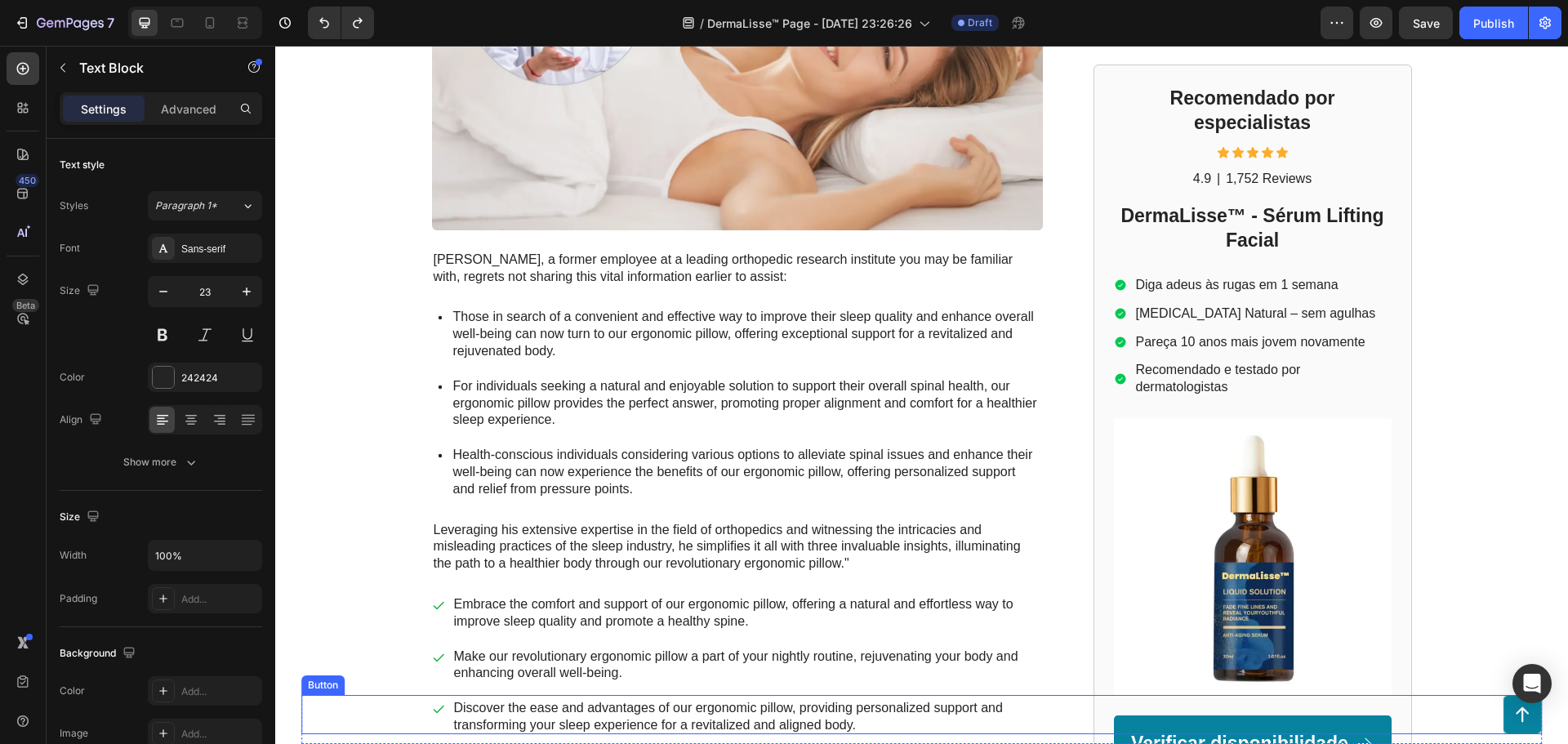
click at [1192, 733] on div "Button" at bounding box center [921, 715] width 1241 height 39
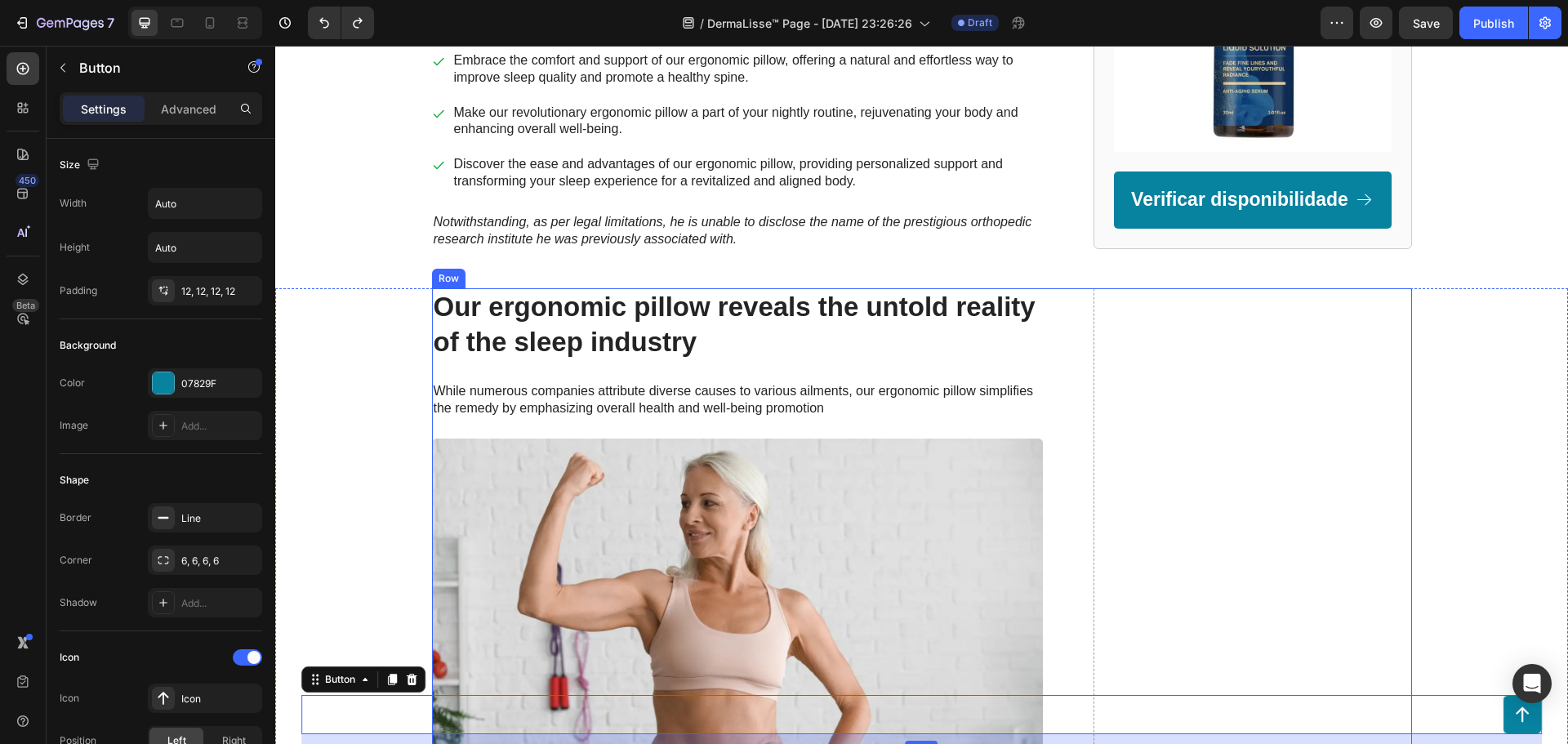
scroll to position [981, 0]
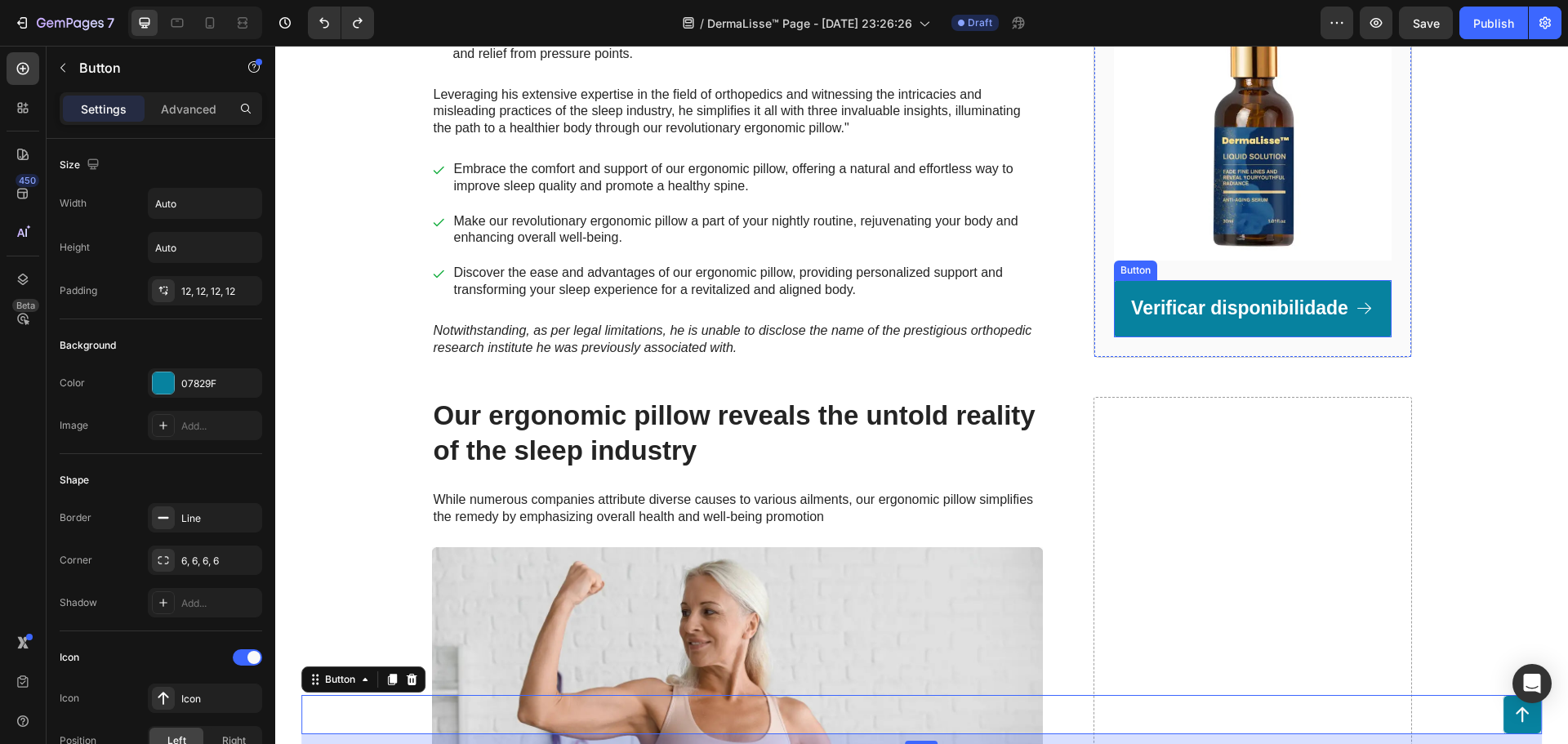
click at [1179, 292] on link "Verificar disponibilidade" at bounding box center [1252, 309] width 277 height 57
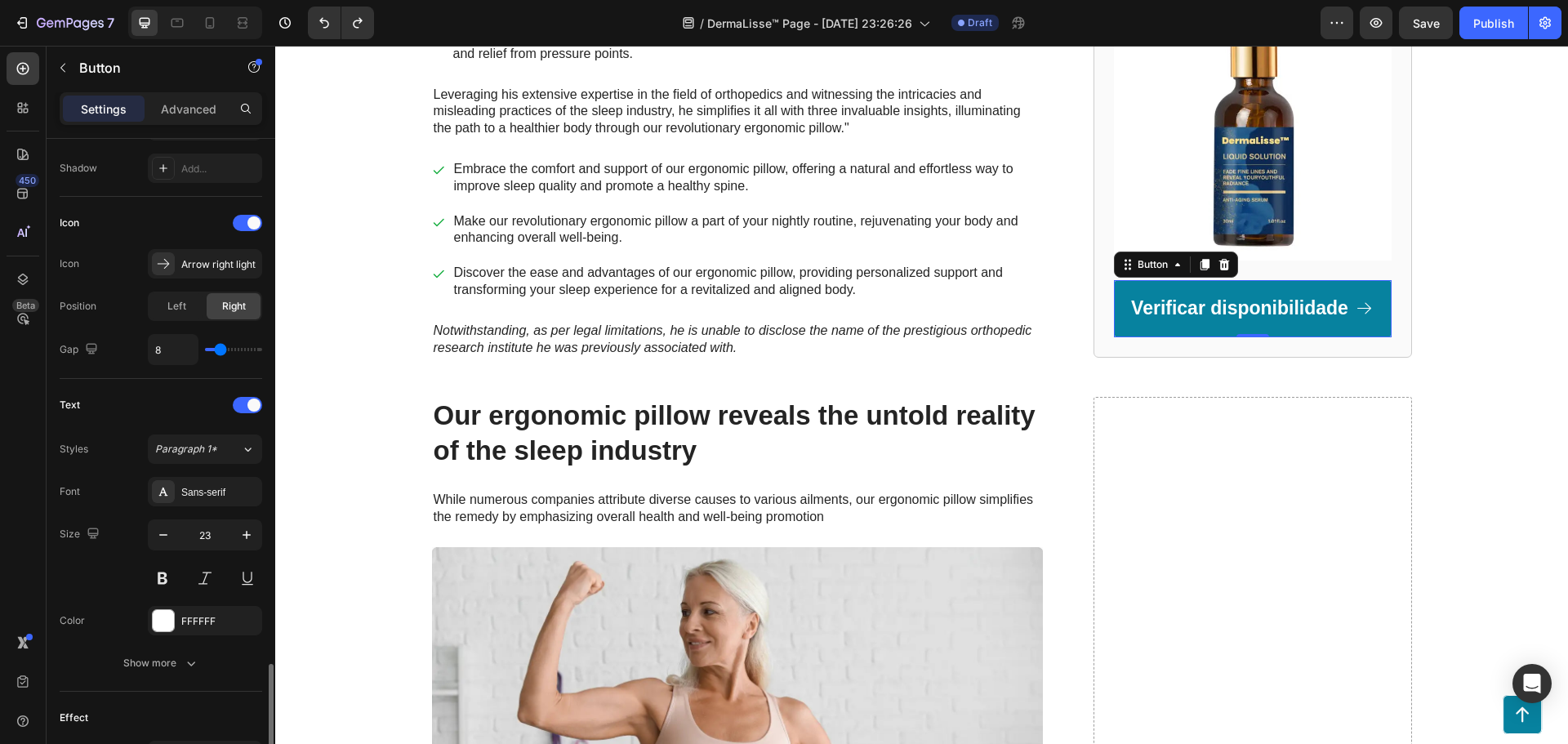
scroll to position [733, 0]
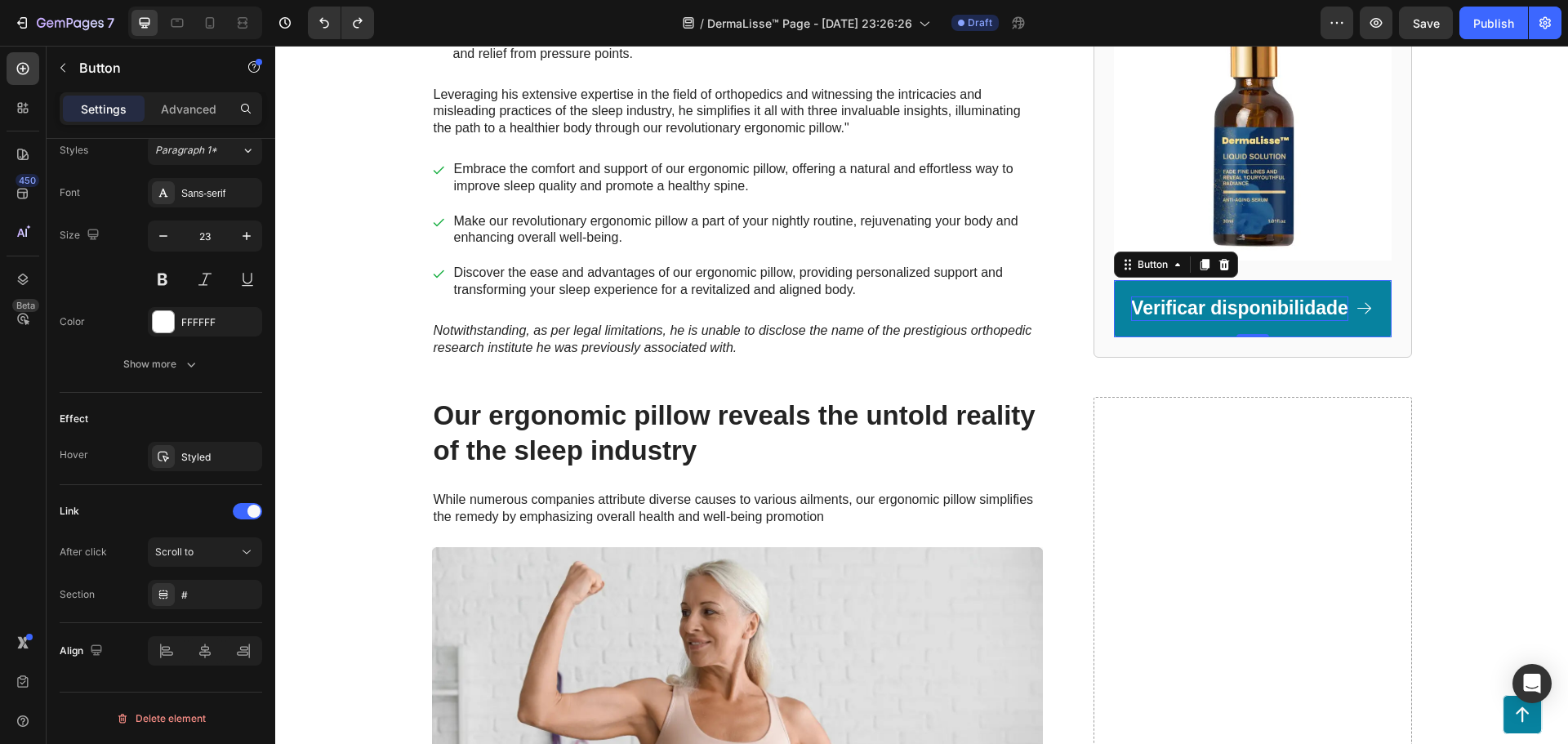
click at [1133, 309] on p "Verificar disponibilidade" at bounding box center [1239, 309] width 217 height 25
click at [1114, 305] on link "Verificar disponibilidade" at bounding box center [1252, 309] width 277 height 57
click at [247, 549] on icon at bounding box center [246, 552] width 16 height 16
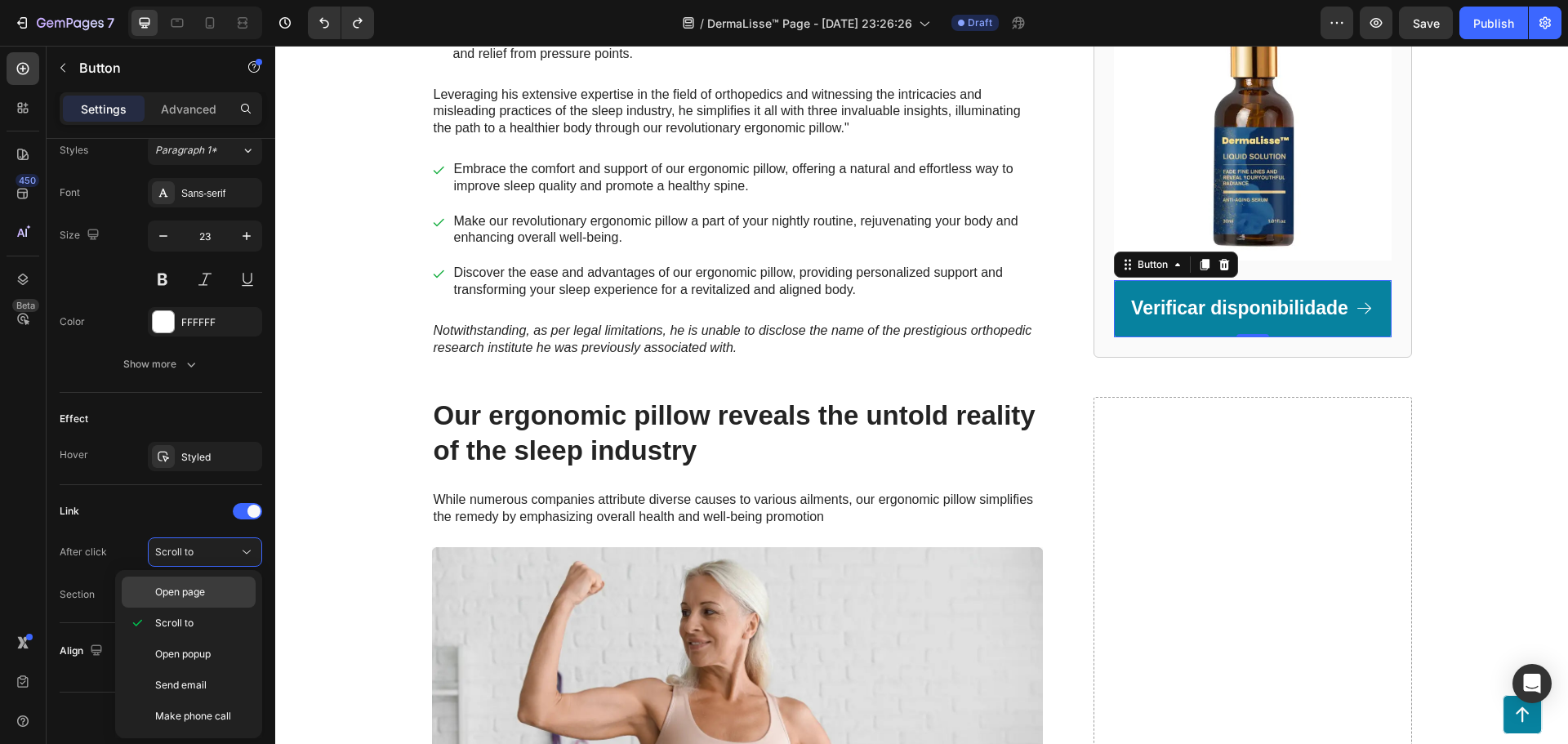
click at [217, 588] on p "Open page" at bounding box center [202, 593] width 93 height 15
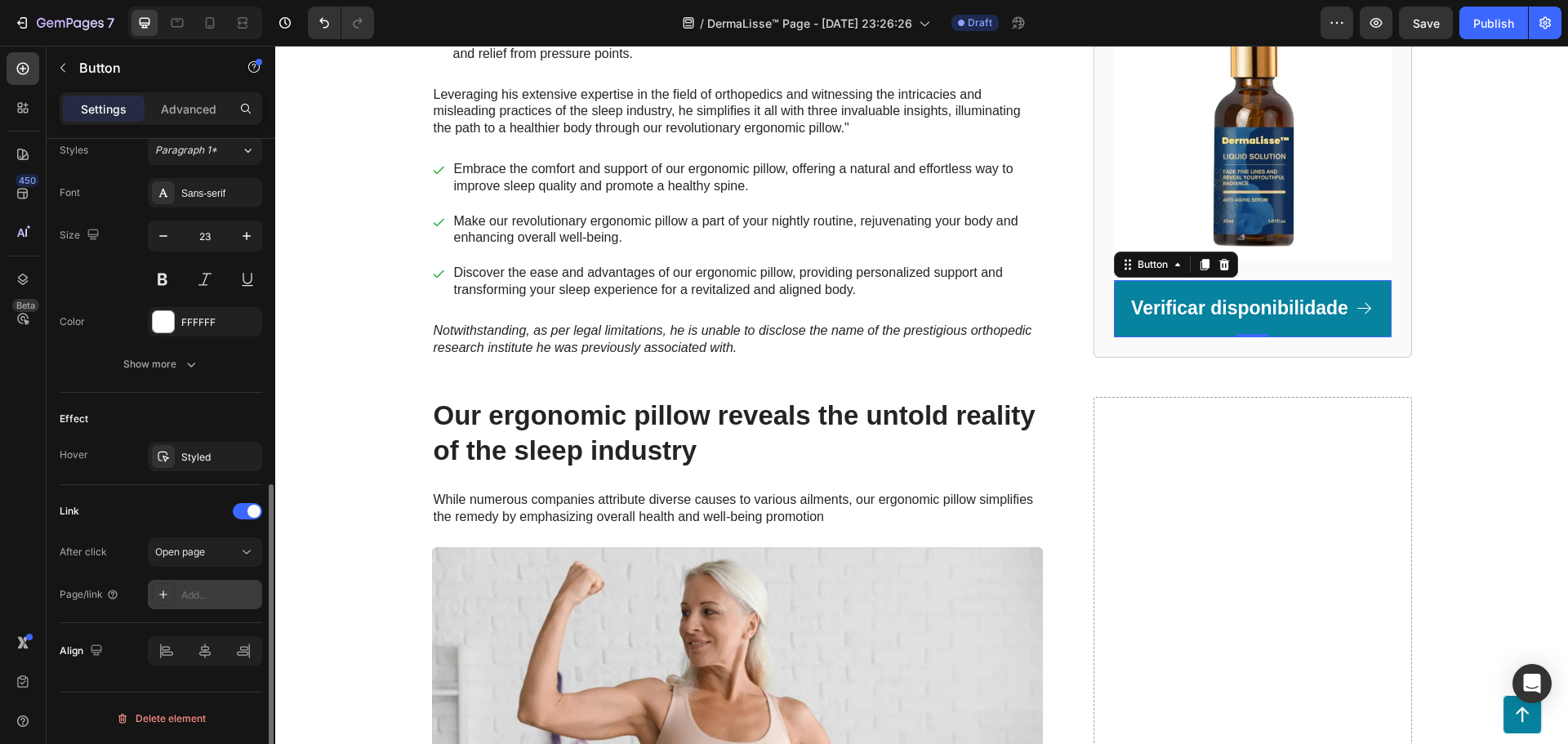
click at [198, 596] on div "Add..." at bounding box center [220, 596] width 77 height 15
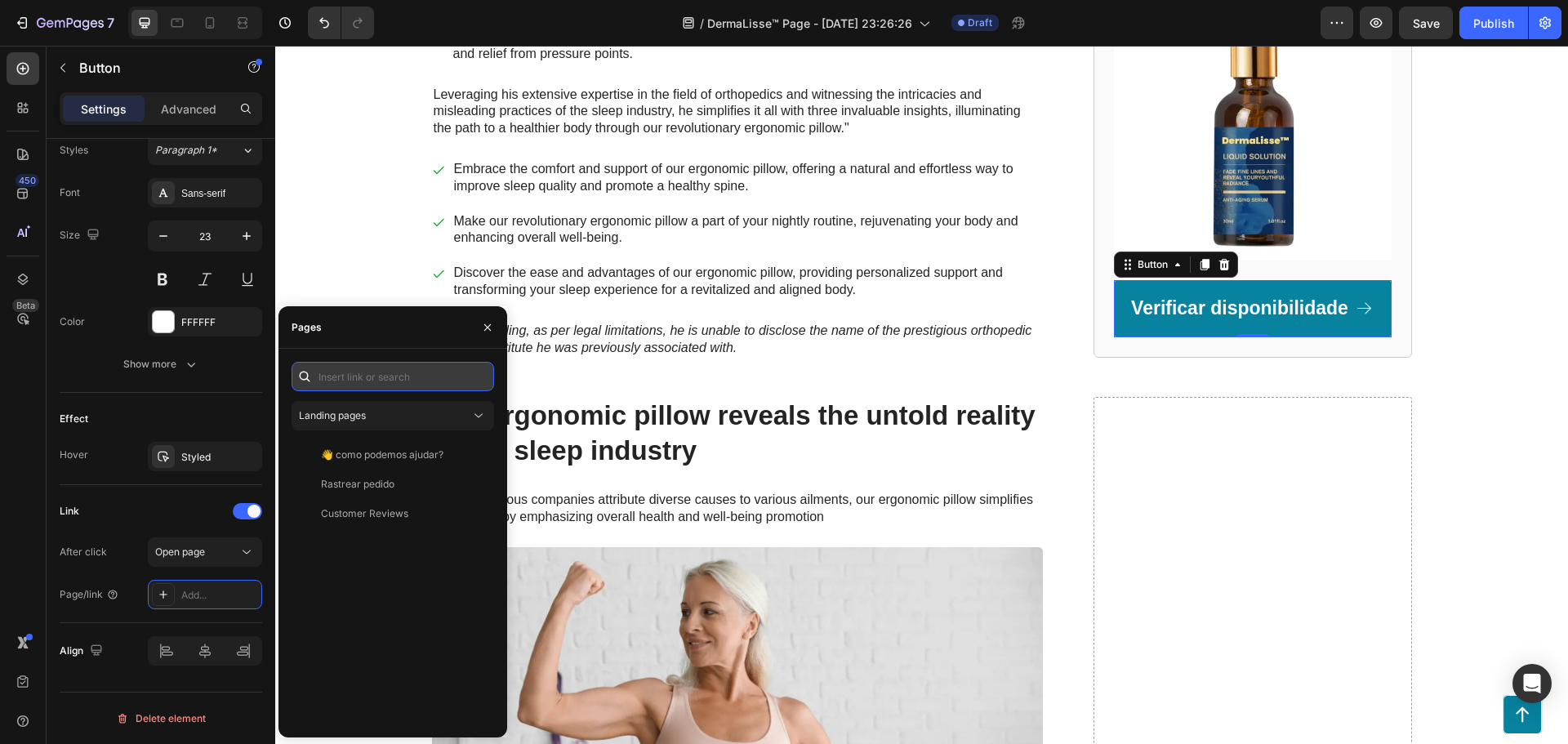
click at [381, 381] on input "text" at bounding box center [392, 377] width 202 height 29
paste input "[URL][DOMAIN_NAME]"
type input "[URL][DOMAIN_NAME]"
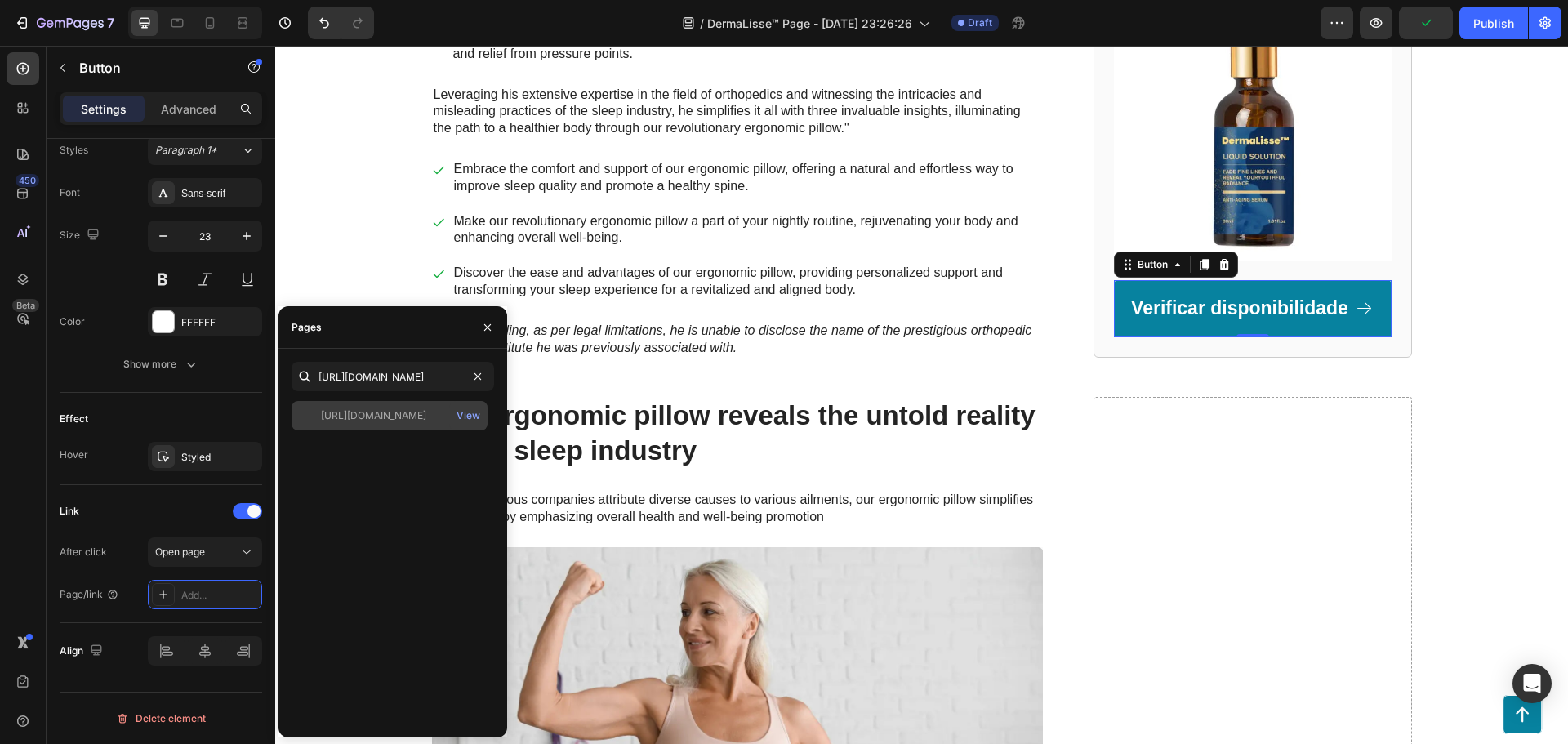
click at [384, 417] on div "[URL][DOMAIN_NAME]" at bounding box center [373, 416] width 106 height 15
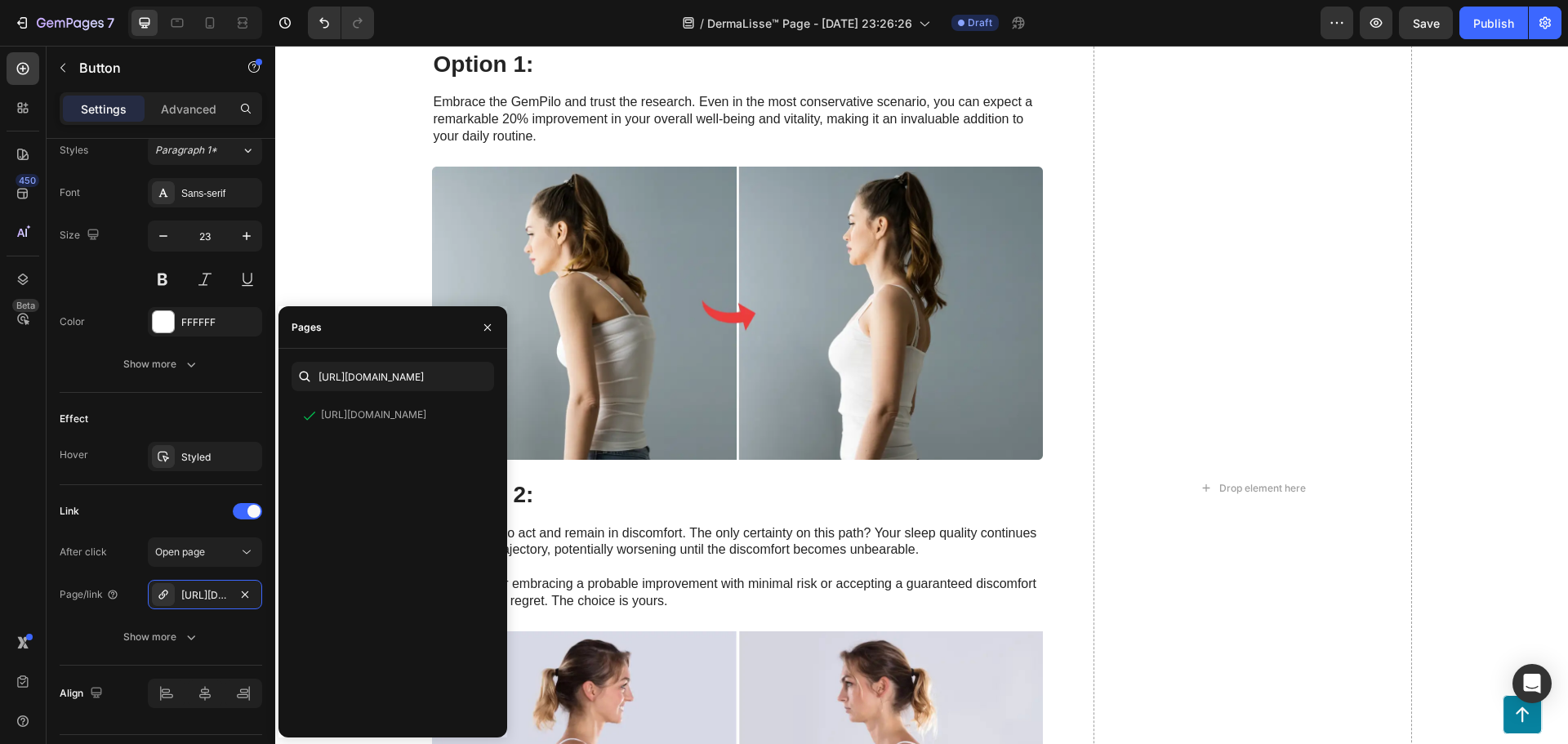
scroll to position [6207, 0]
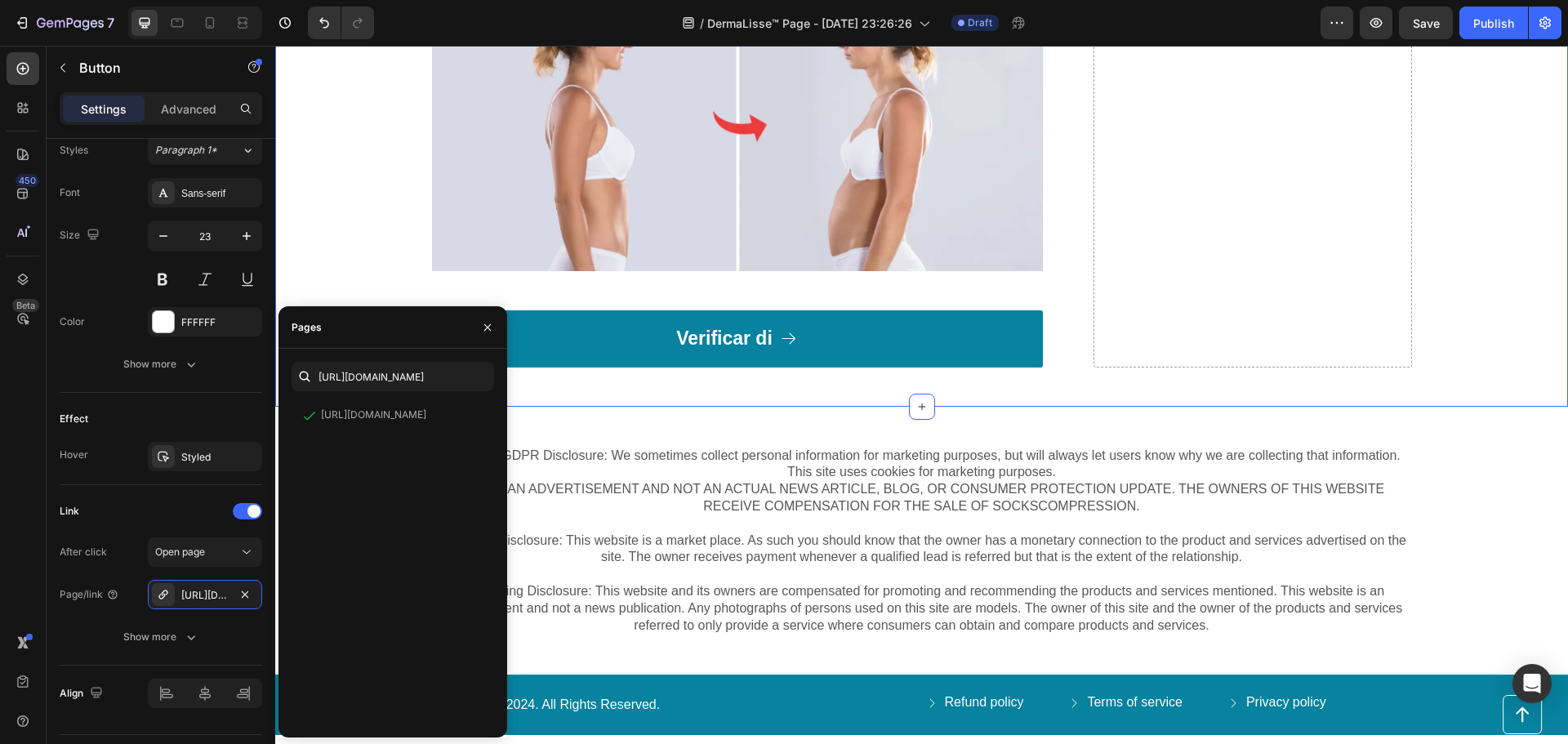
click at [886, 333] on link "Verificar di" at bounding box center [737, 339] width 611 height 57
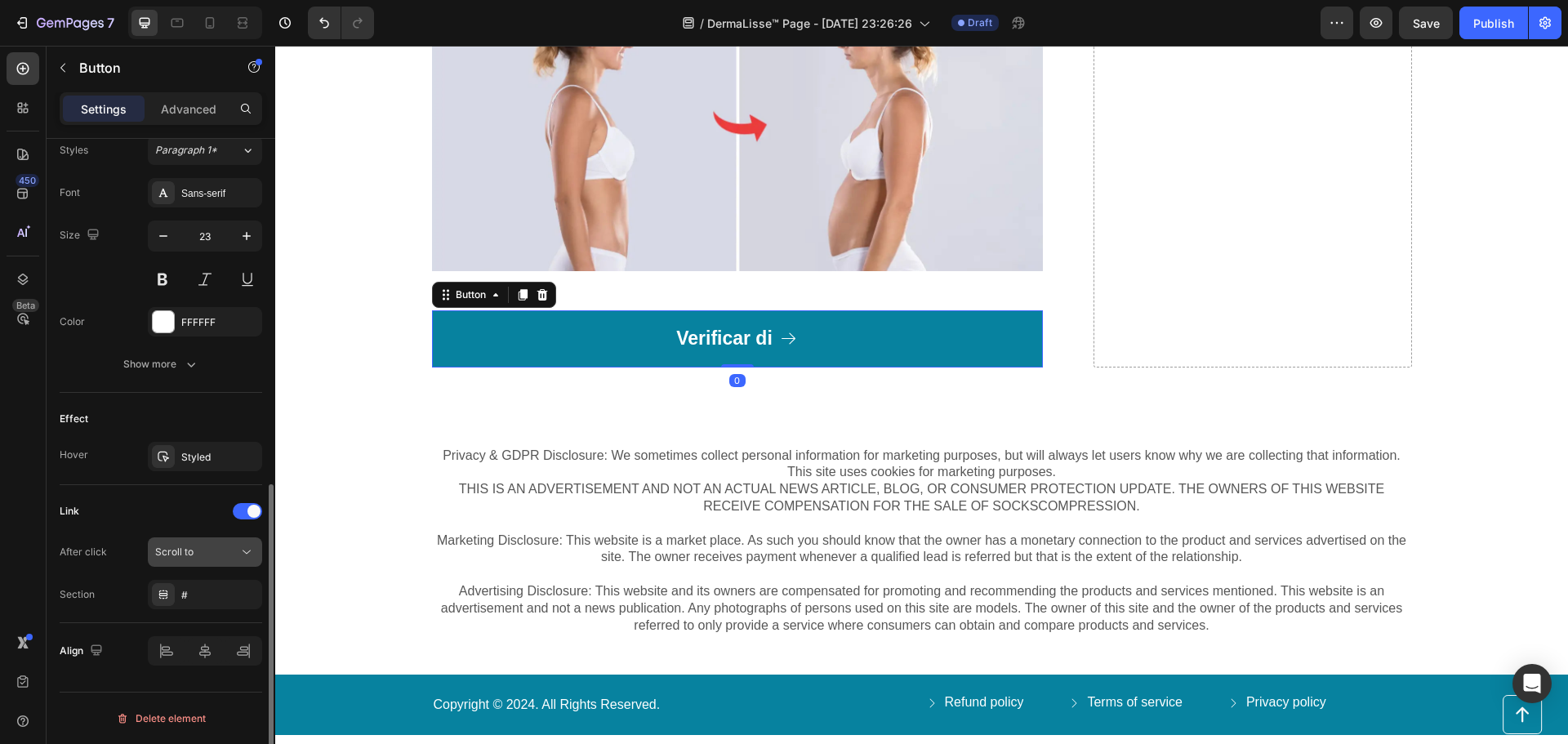
click at [241, 548] on icon at bounding box center [246, 552] width 16 height 16
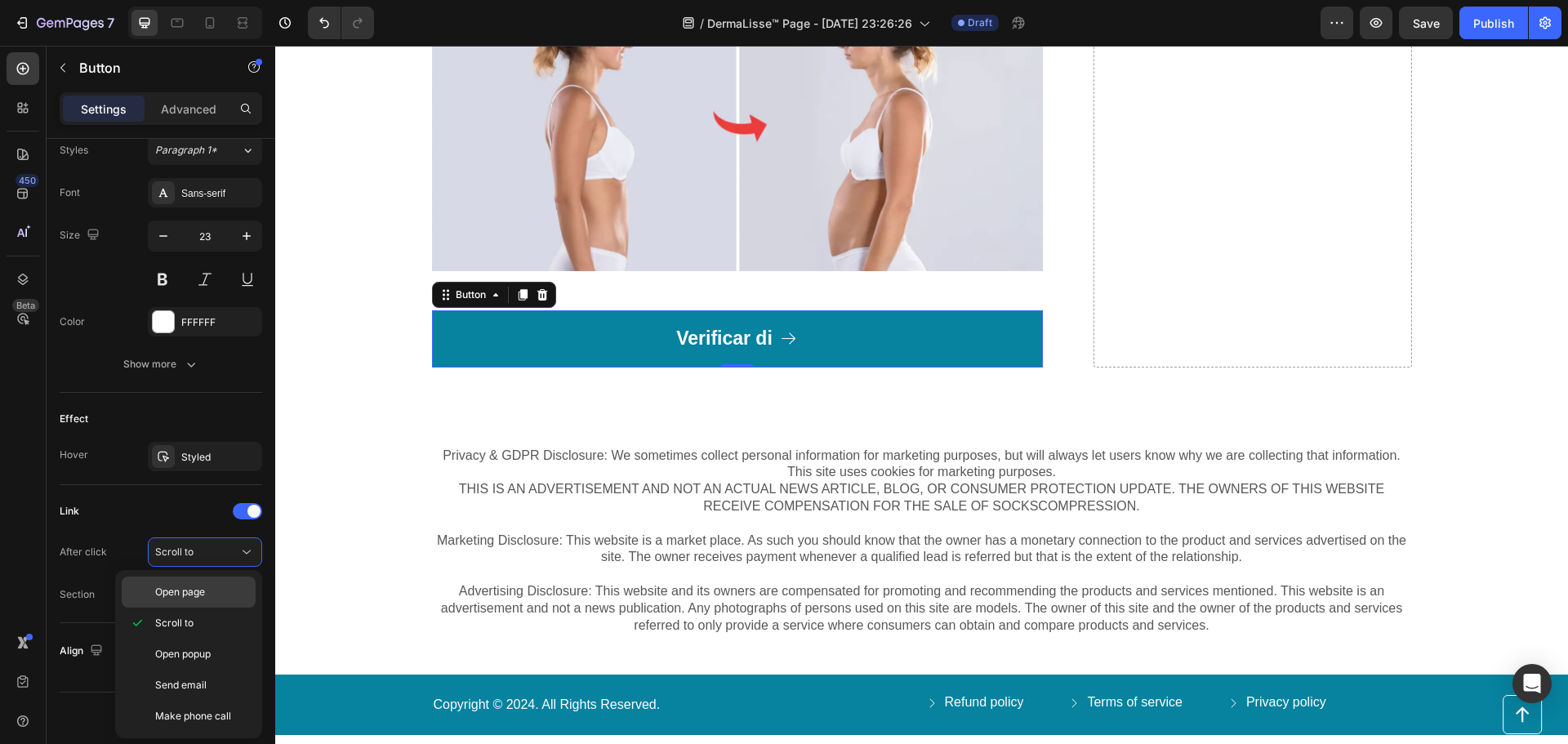
click at [205, 597] on span "Open page" at bounding box center [180, 593] width 50 height 15
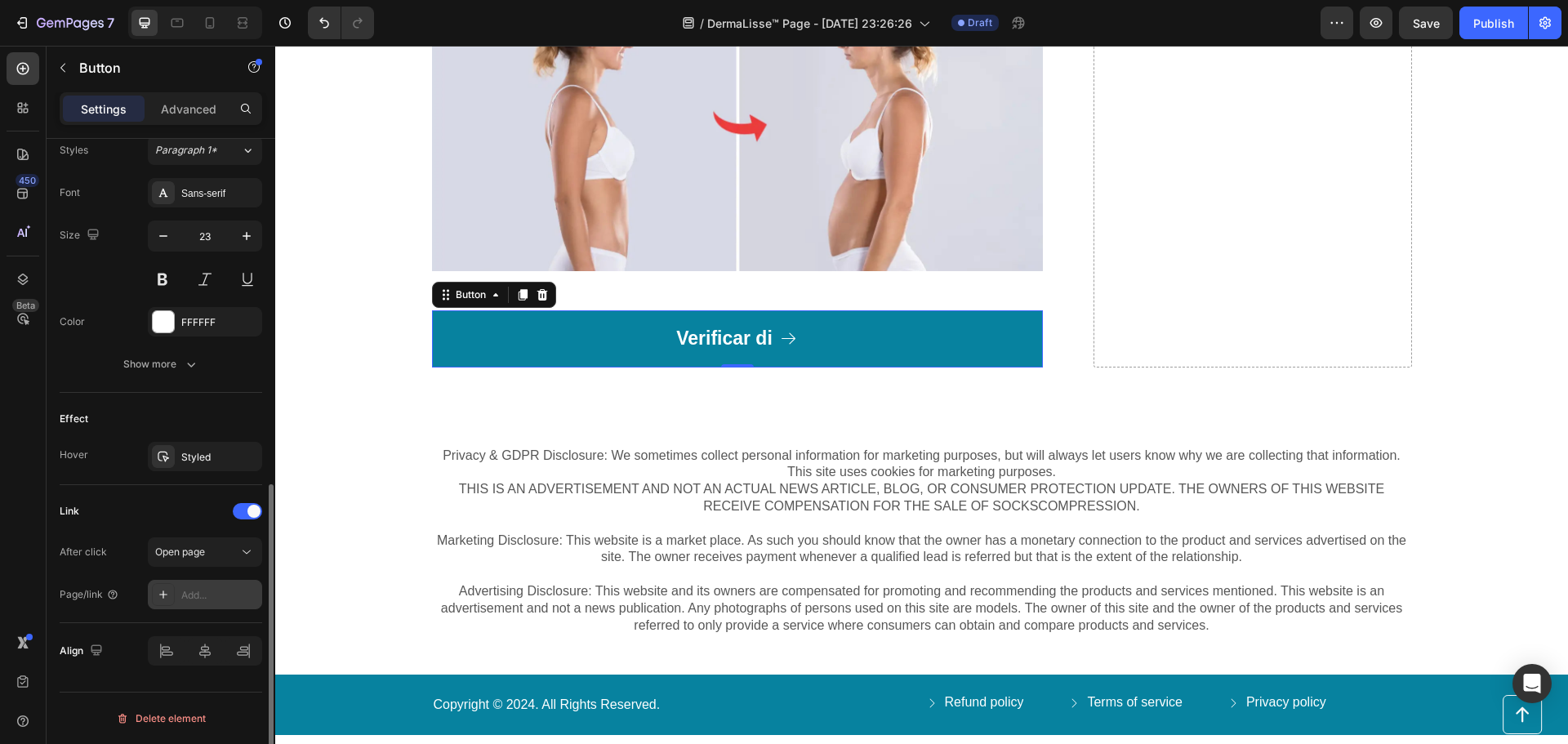
click at [206, 597] on div "Add..." at bounding box center [220, 596] width 77 height 15
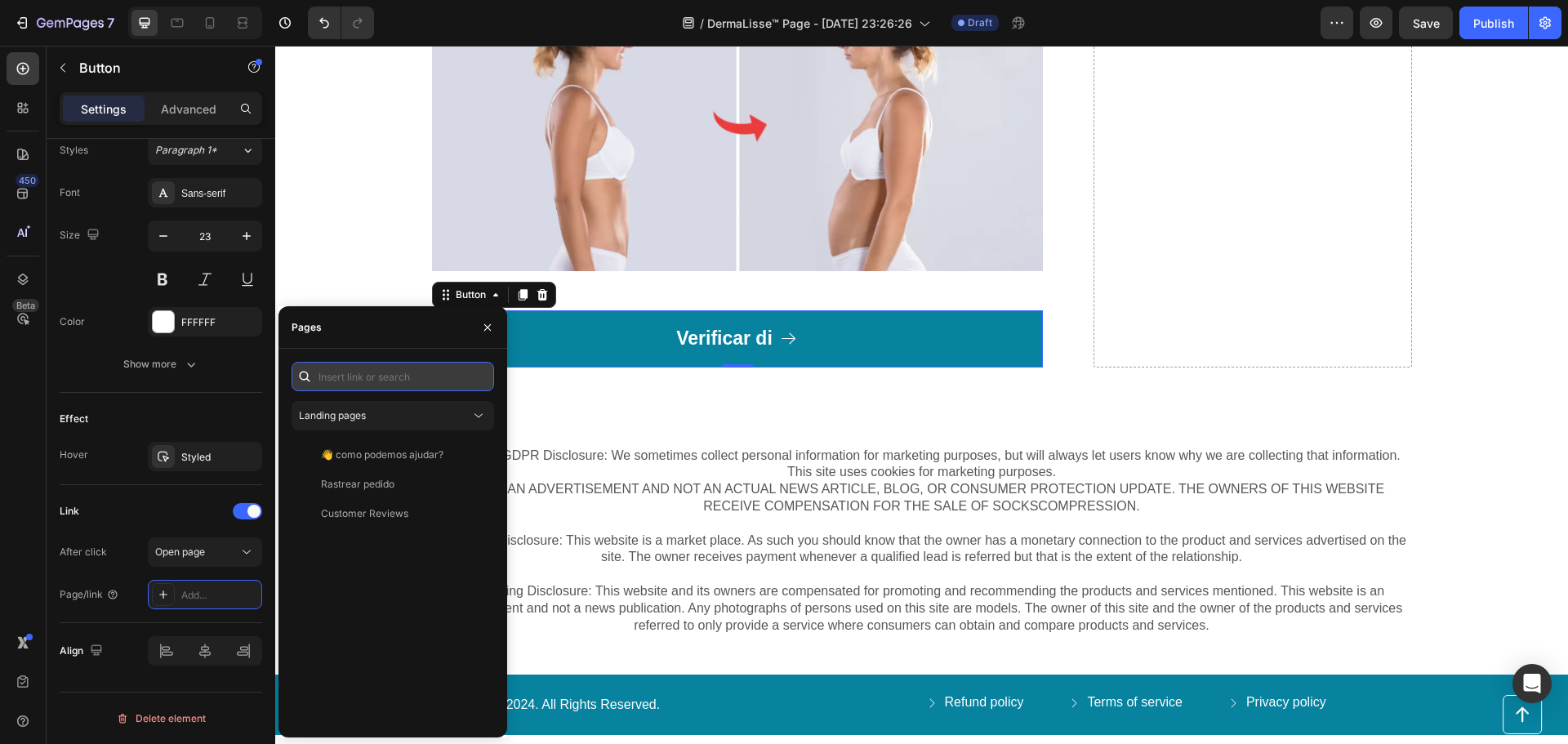
click at [359, 373] on input "text" at bounding box center [392, 377] width 202 height 29
paste input "[URL][DOMAIN_NAME]"
type input "[URL][DOMAIN_NAME]"
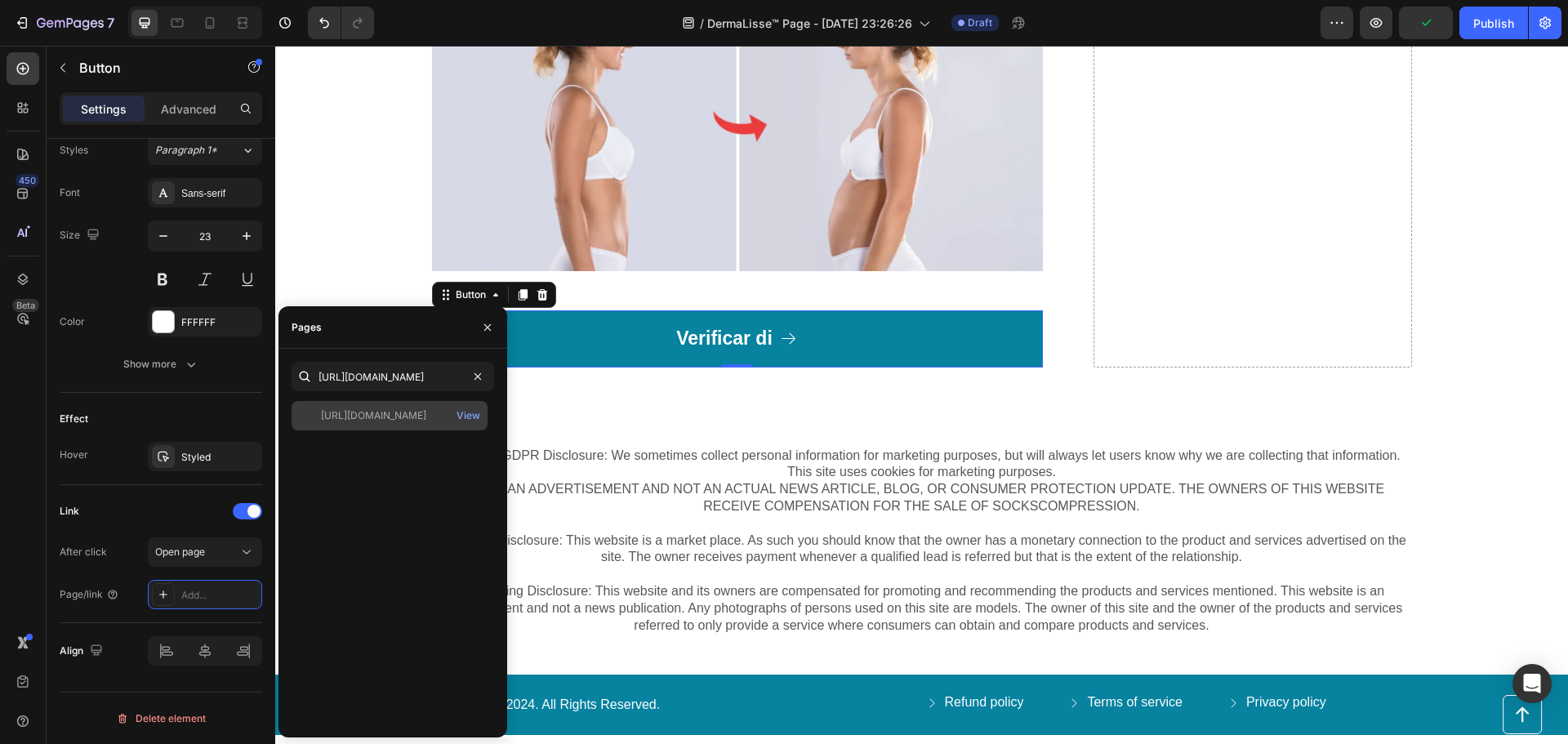
click at [381, 417] on div "[URL][DOMAIN_NAME]" at bounding box center [373, 416] width 106 height 15
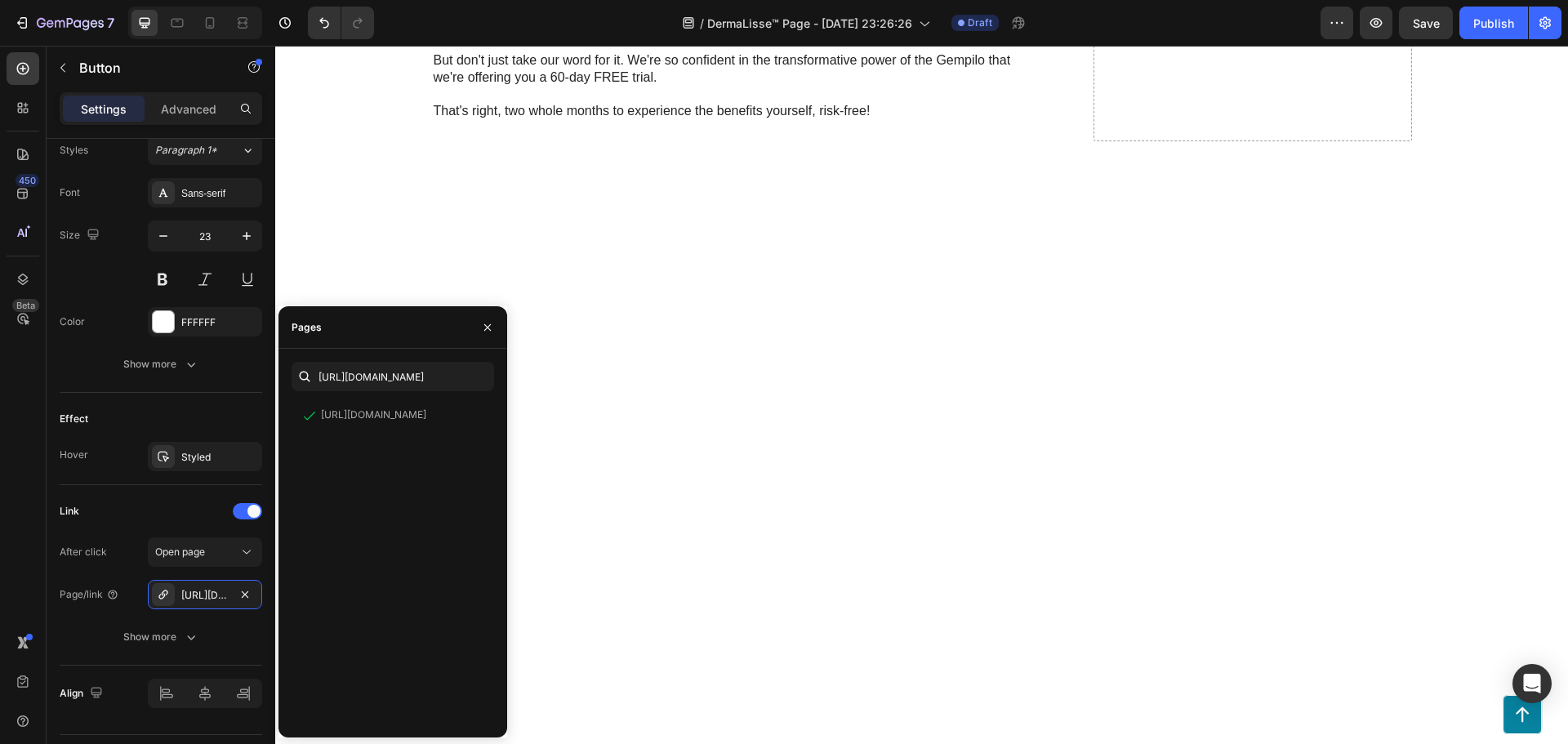
scroll to position [3005, 0]
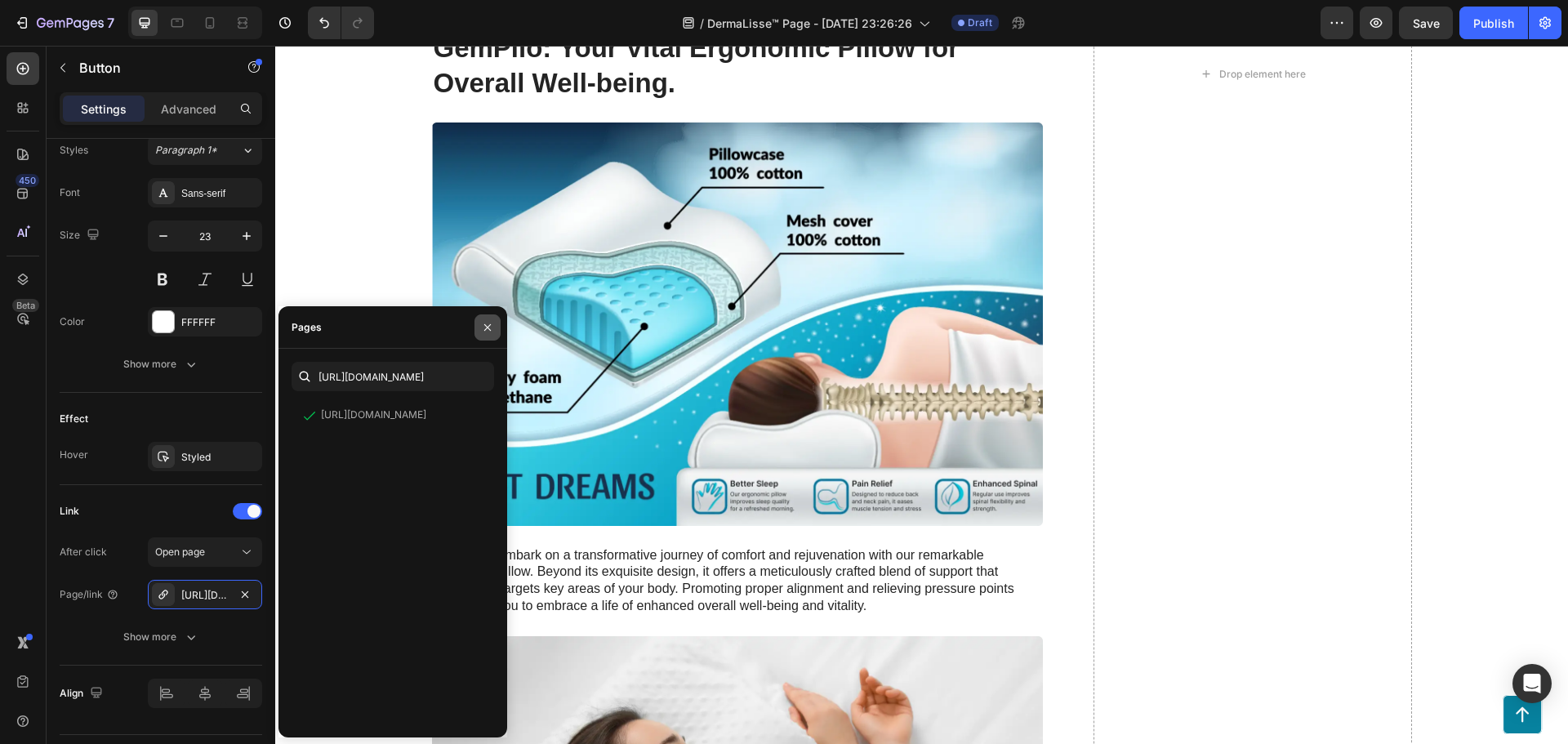
click at [490, 328] on icon "button" at bounding box center [488, 327] width 13 height 13
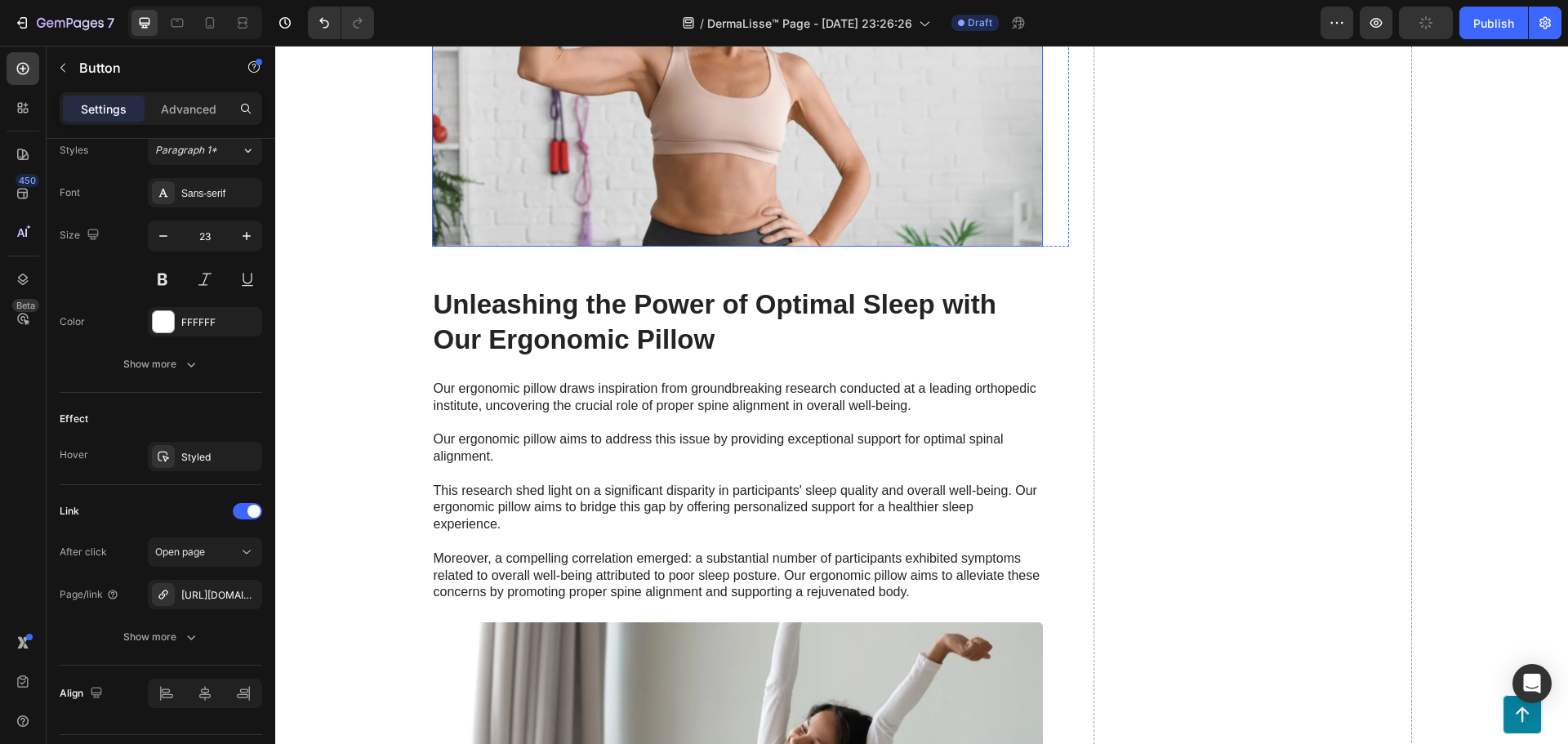
scroll to position [1516, 0]
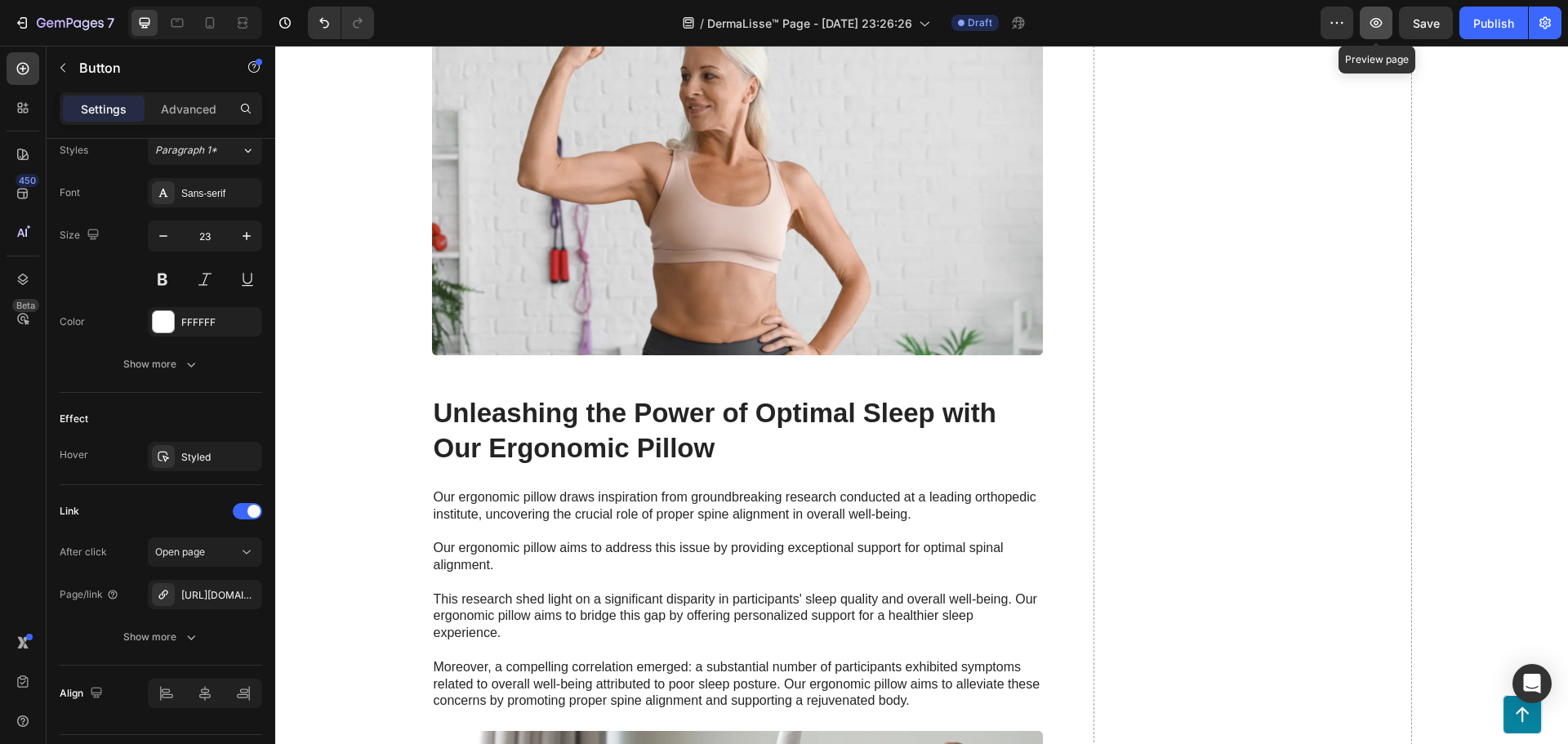
click at [1377, 28] on icon "button" at bounding box center [1377, 23] width 16 height 16
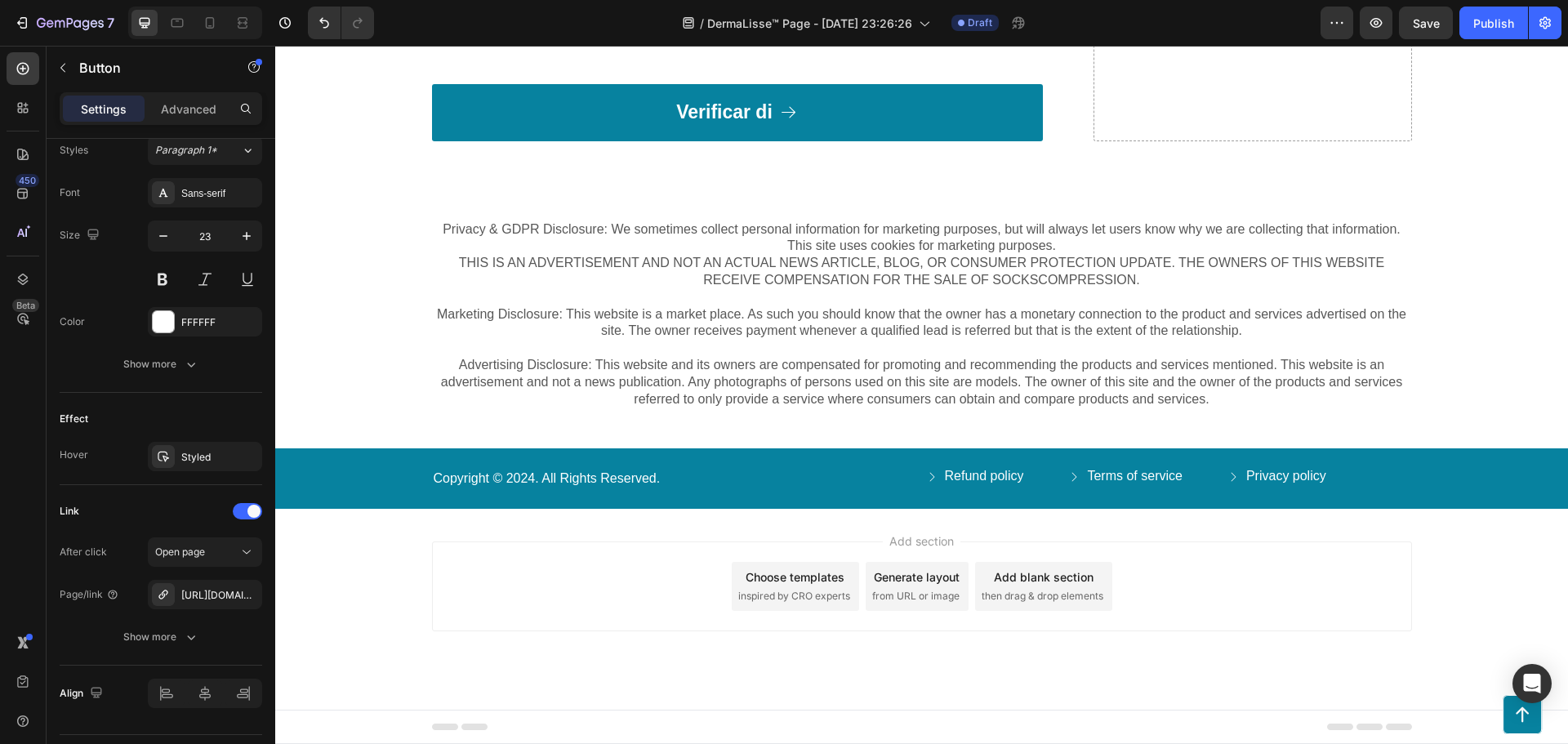
scroll to position [6325, 0]
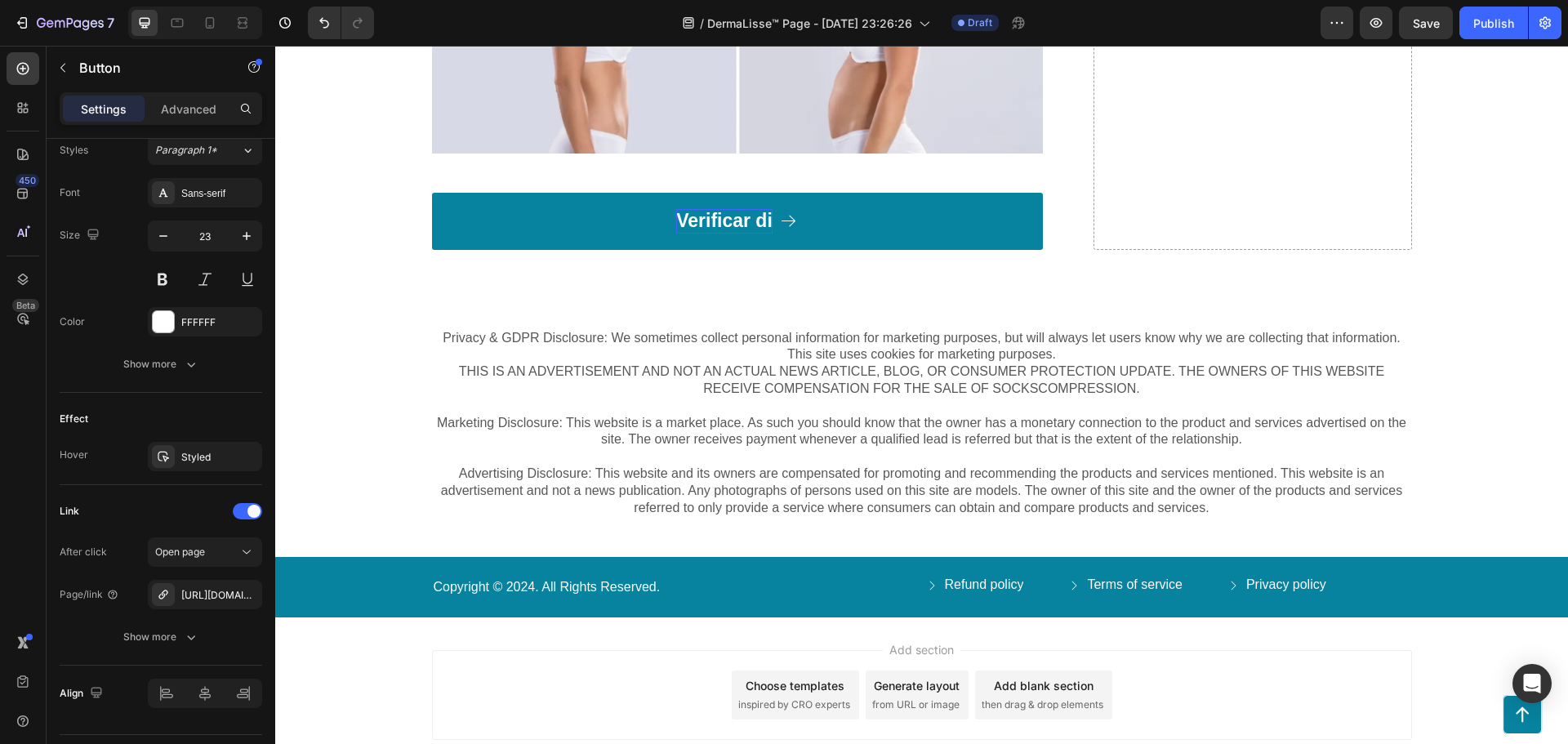
click at [739, 216] on p "Verificar di" at bounding box center [724, 221] width 97 height 25
click at [764, 222] on p "Verificar di" at bounding box center [724, 221] width 97 height 25
click at [540, 304] on div "Privacy & GDPR Disclosure: We sometimes collect personal information for market…" at bounding box center [921, 423] width 1293 height 268
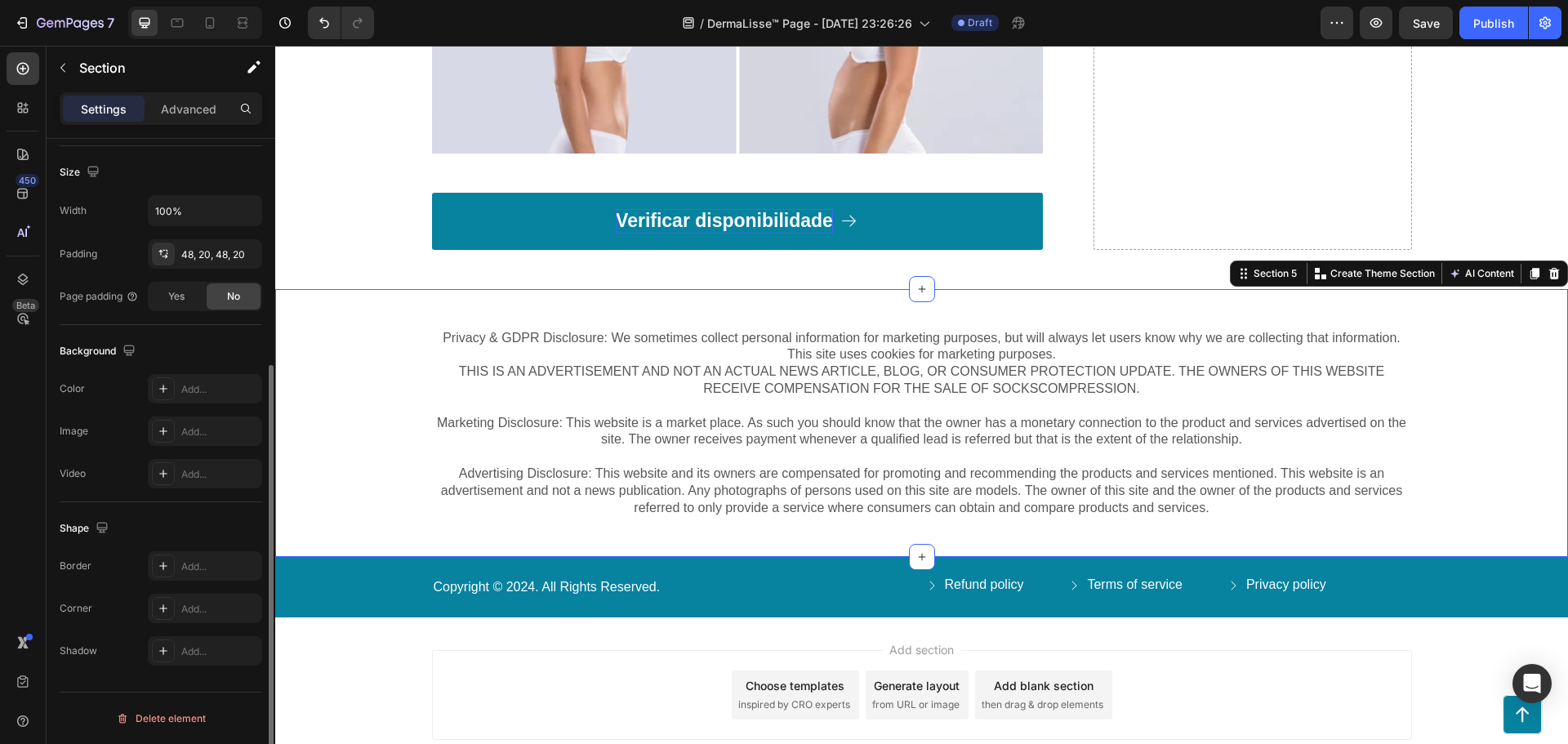
scroll to position [0, 0]
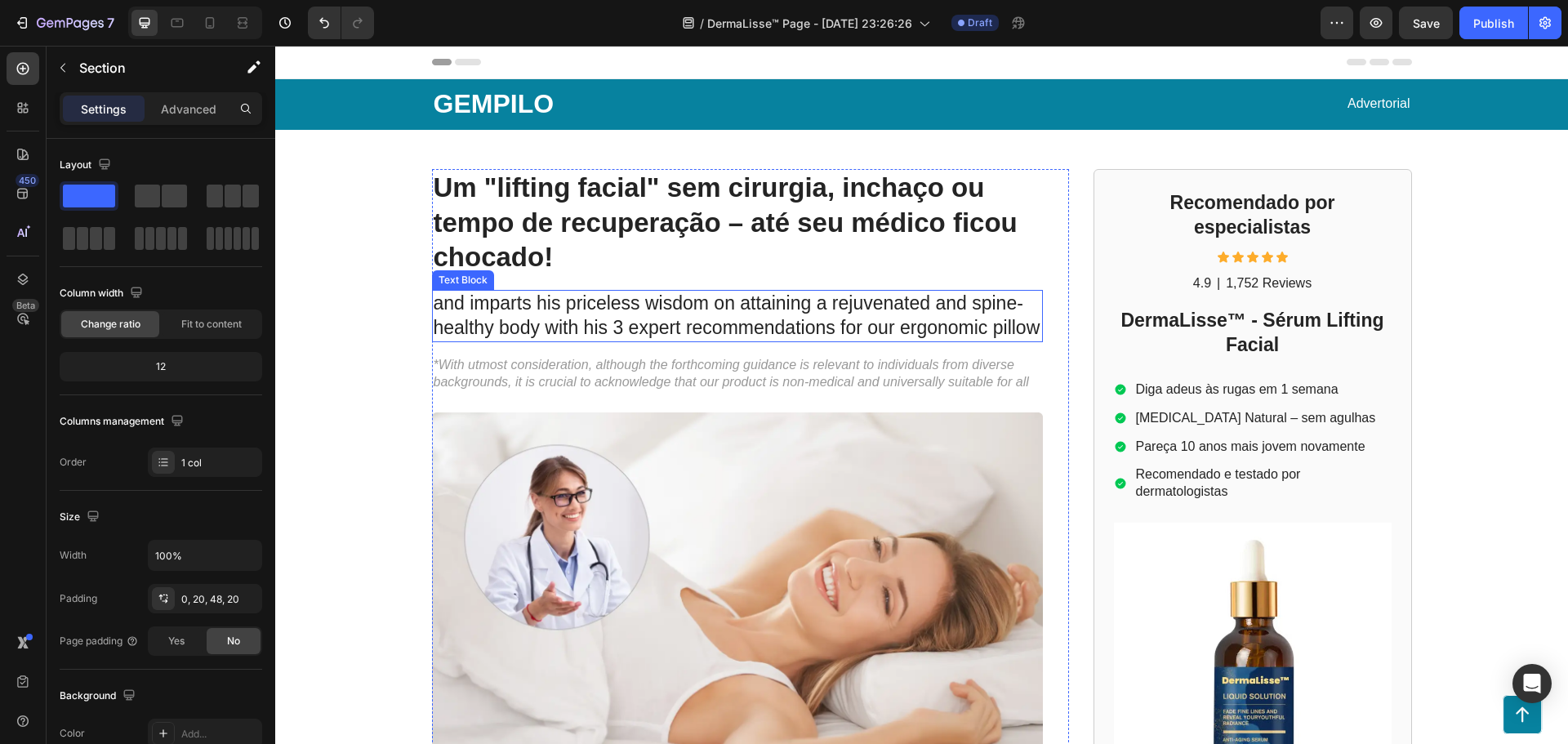
click at [843, 322] on p "and imparts his priceless wisdom on attaining a rejuvenated and spine-healthy b…" at bounding box center [737, 316] width 607 height 49
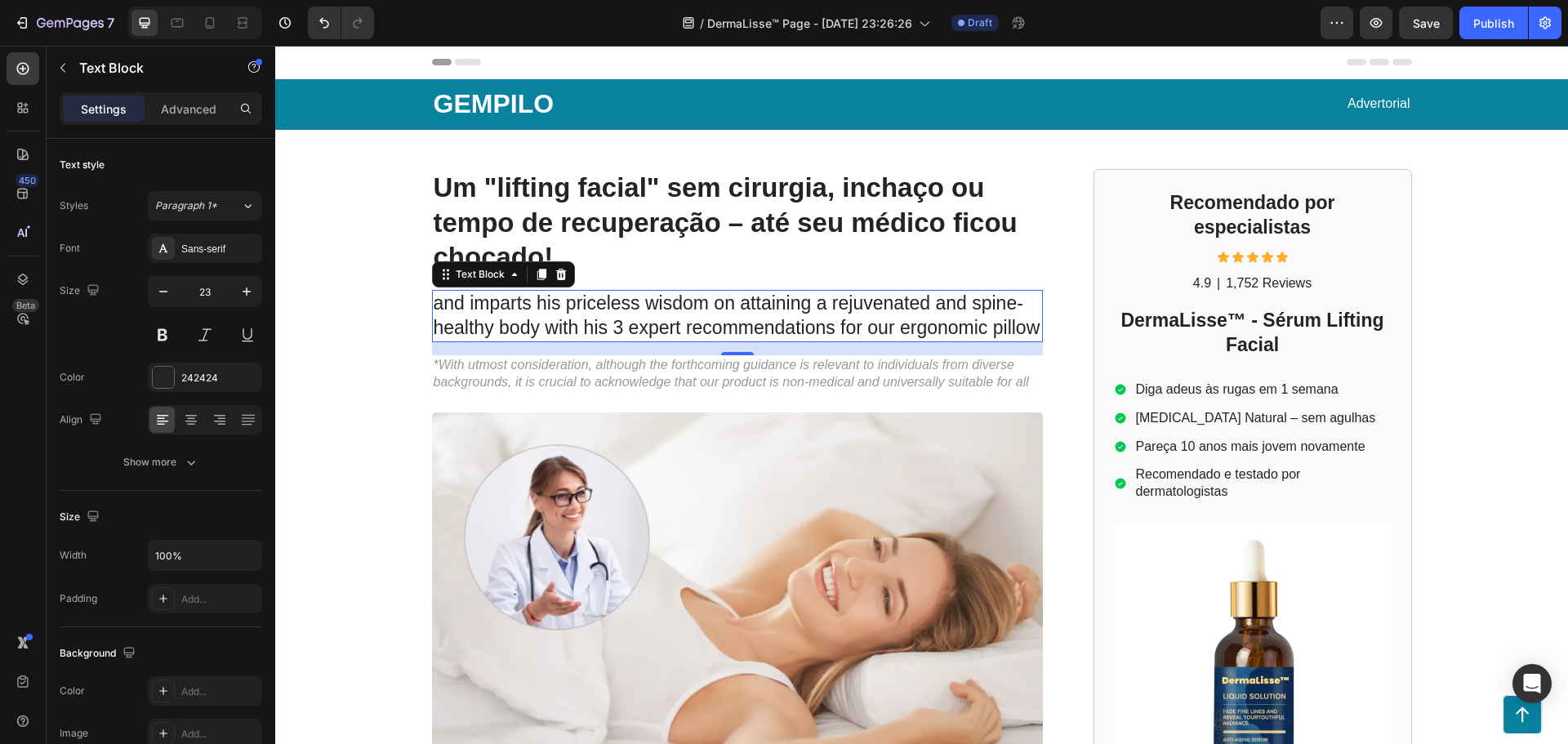
click at [620, 319] on p "and imparts his priceless wisdom on attaining a rejuvenated and spine-healthy b…" at bounding box center [737, 316] width 607 height 49
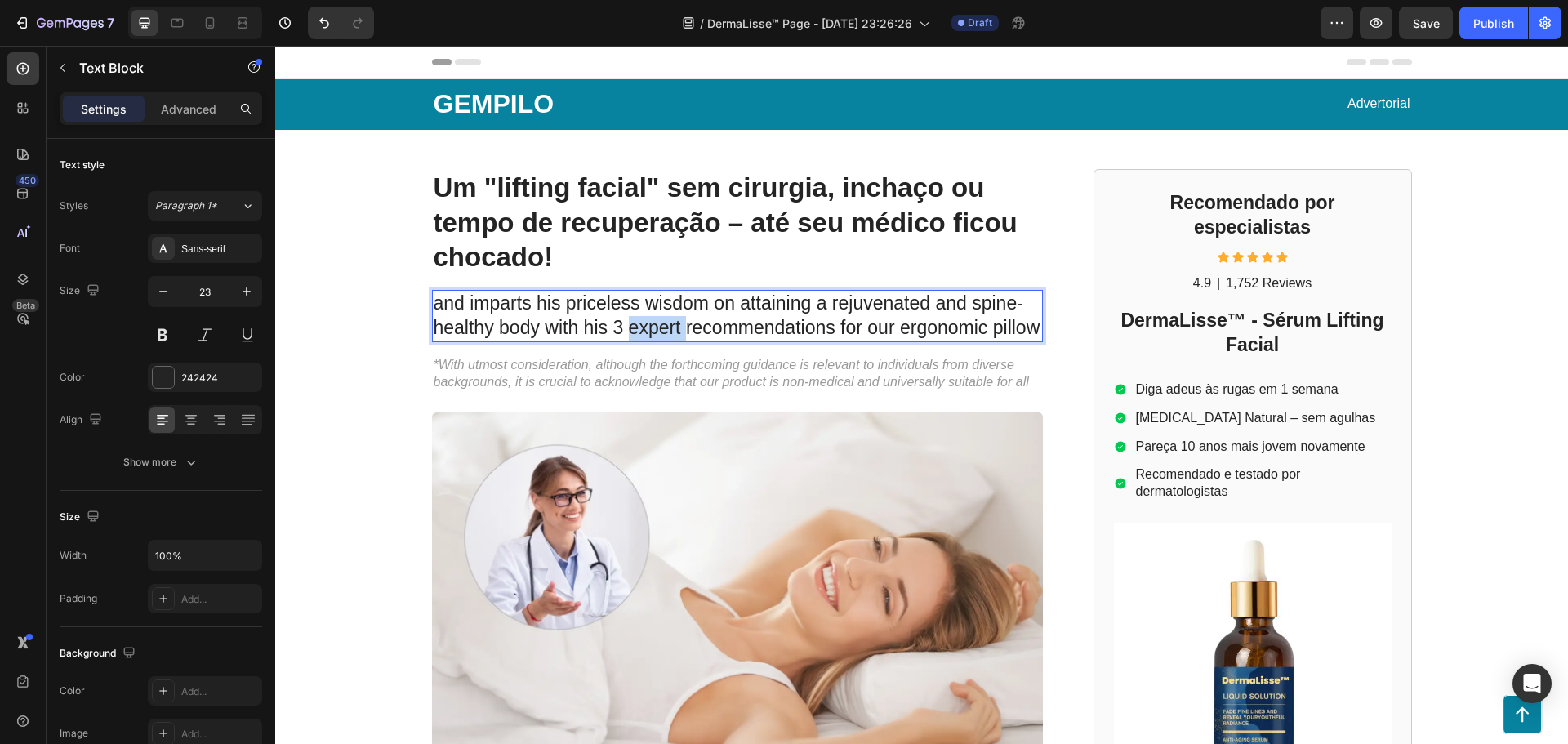
click at [620, 319] on p "and imparts his priceless wisdom on attaining a rejuvenated and spine-healthy b…" at bounding box center [737, 316] width 607 height 49
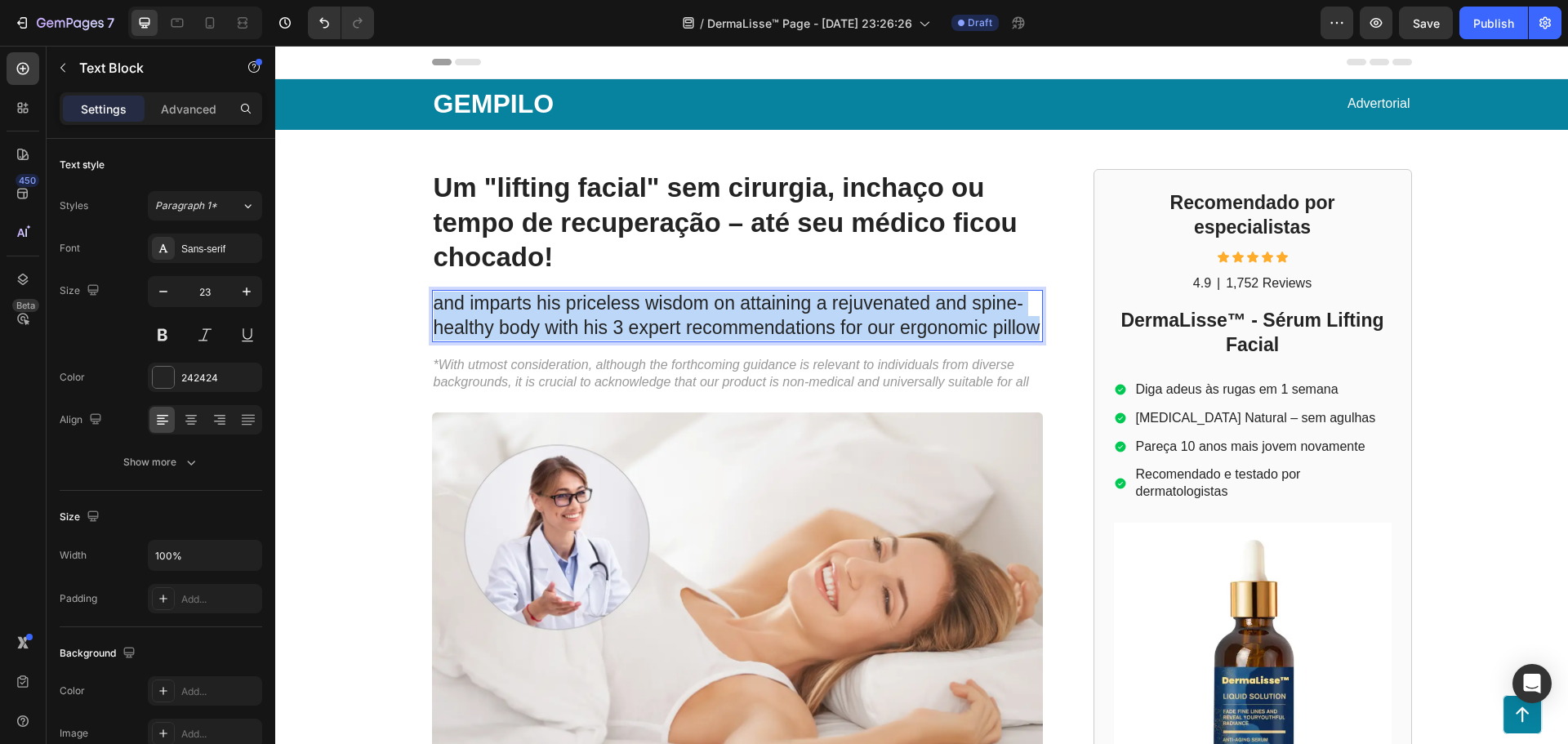
click at [620, 319] on p "and imparts his priceless wisdom on attaining a rejuvenated and spine-healthy b…" at bounding box center [737, 316] width 607 height 49
click at [717, 302] on p "and imparts his priceless wisdom on attaining a rejuvenated and spine-healthy b…" at bounding box center [737, 316] width 607 height 49
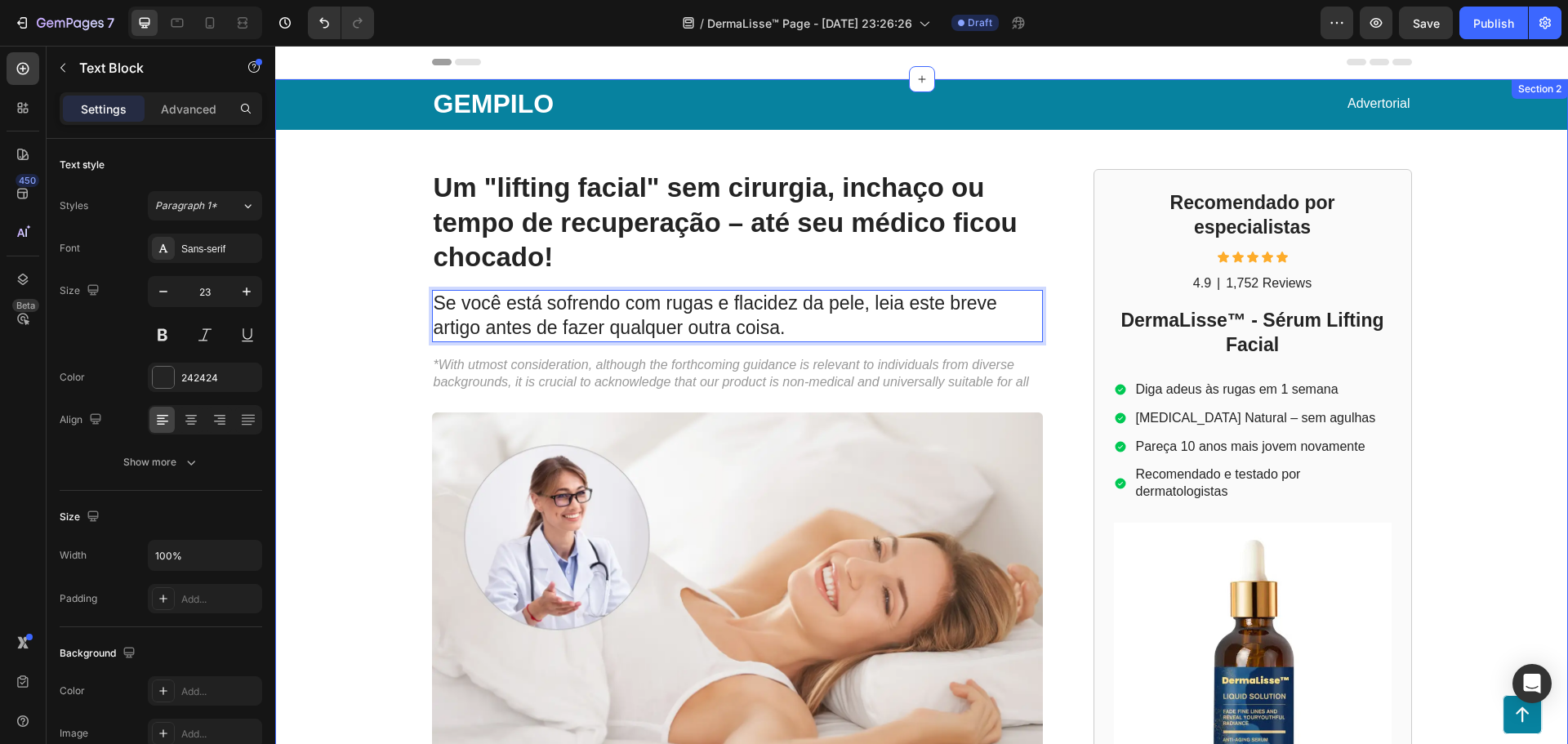
click at [376, 303] on div "GEMPILO Text Block Advertorial Text Block Row Row Um "lifting facial" sem cirur…" at bounding box center [921, 709] width 1293 height 1259
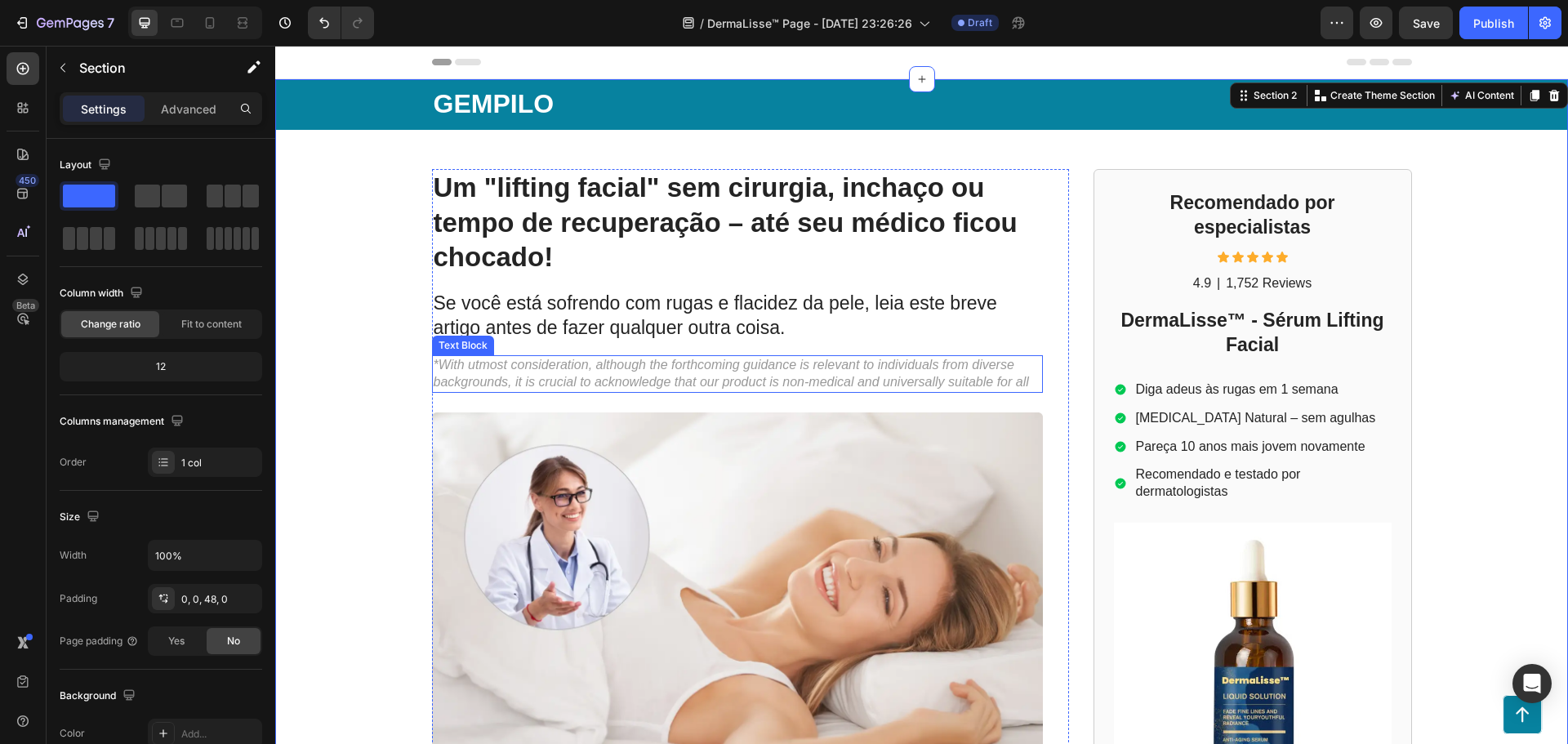
click at [669, 371] on p "*With utmost consideration, although the forthcoming guidance is relevant to in…" at bounding box center [737, 374] width 607 height 34
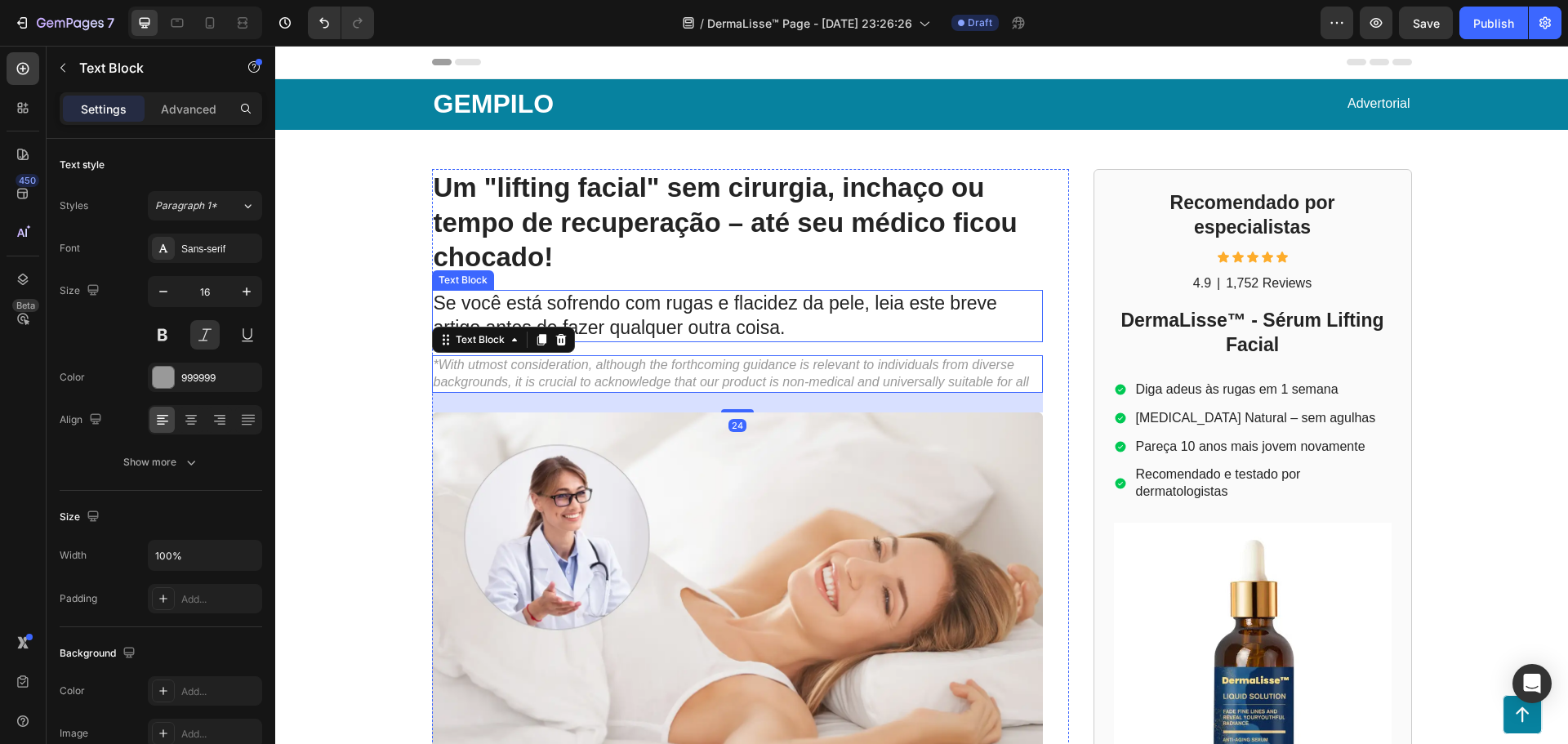
click at [755, 318] on p "Se você está sofrendo com rugas e flacidez da pele, leia este breve artigo ante…" at bounding box center [737, 316] width 607 height 49
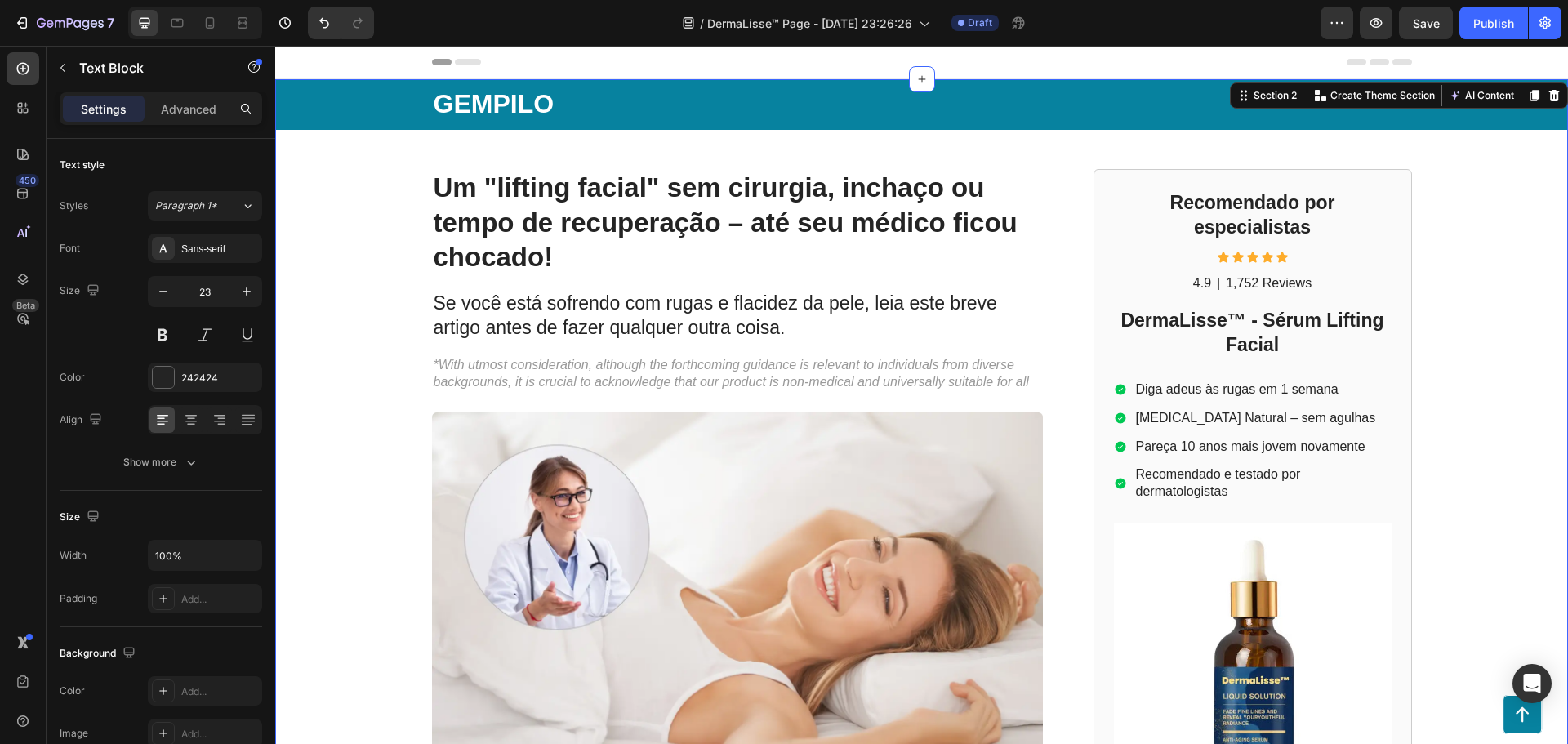
click at [392, 319] on div "GEMPILO Text Block Advertorial Text Block Row Row Um "lifting facial" sem cirur…" at bounding box center [921, 709] width 1293 height 1259
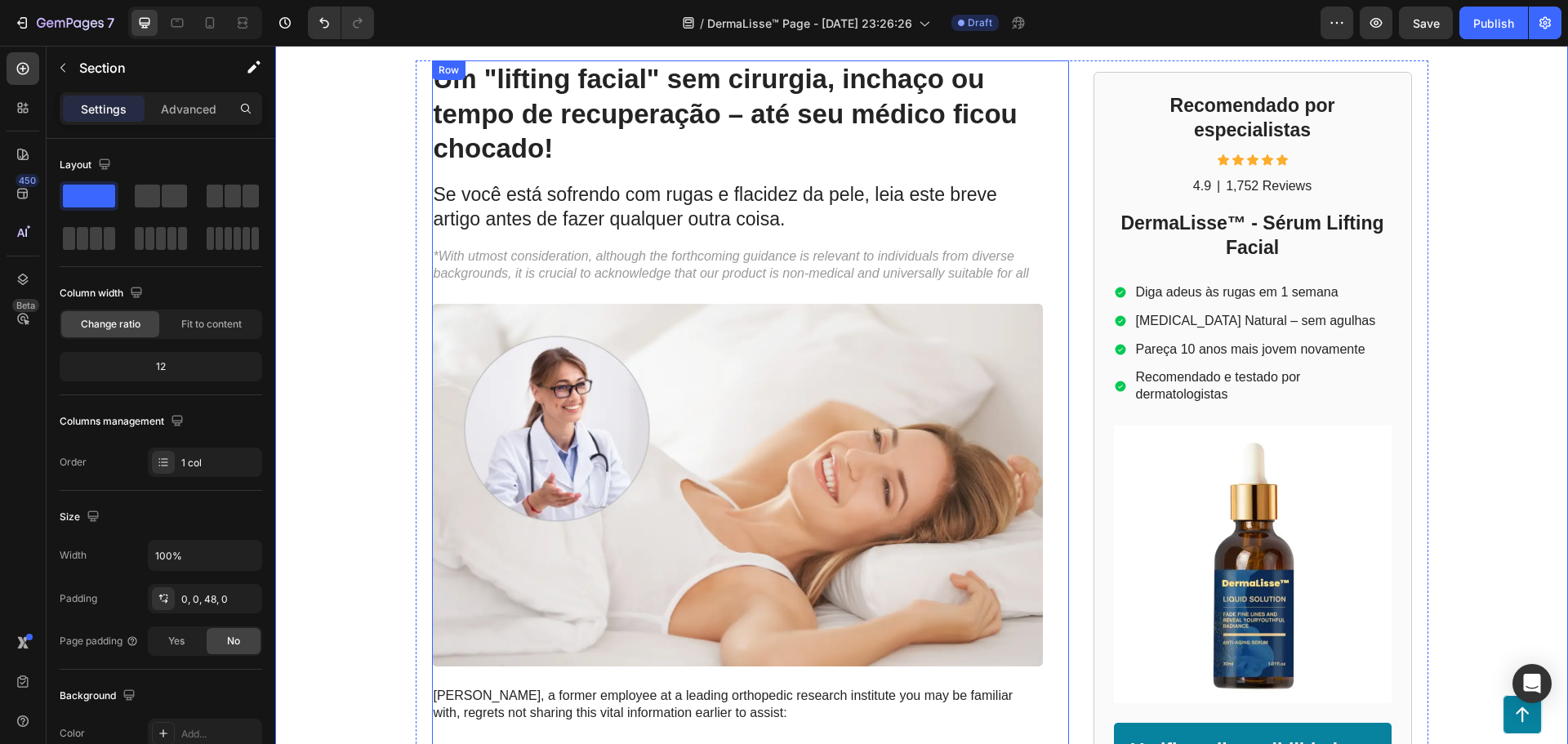
scroll to position [218, 0]
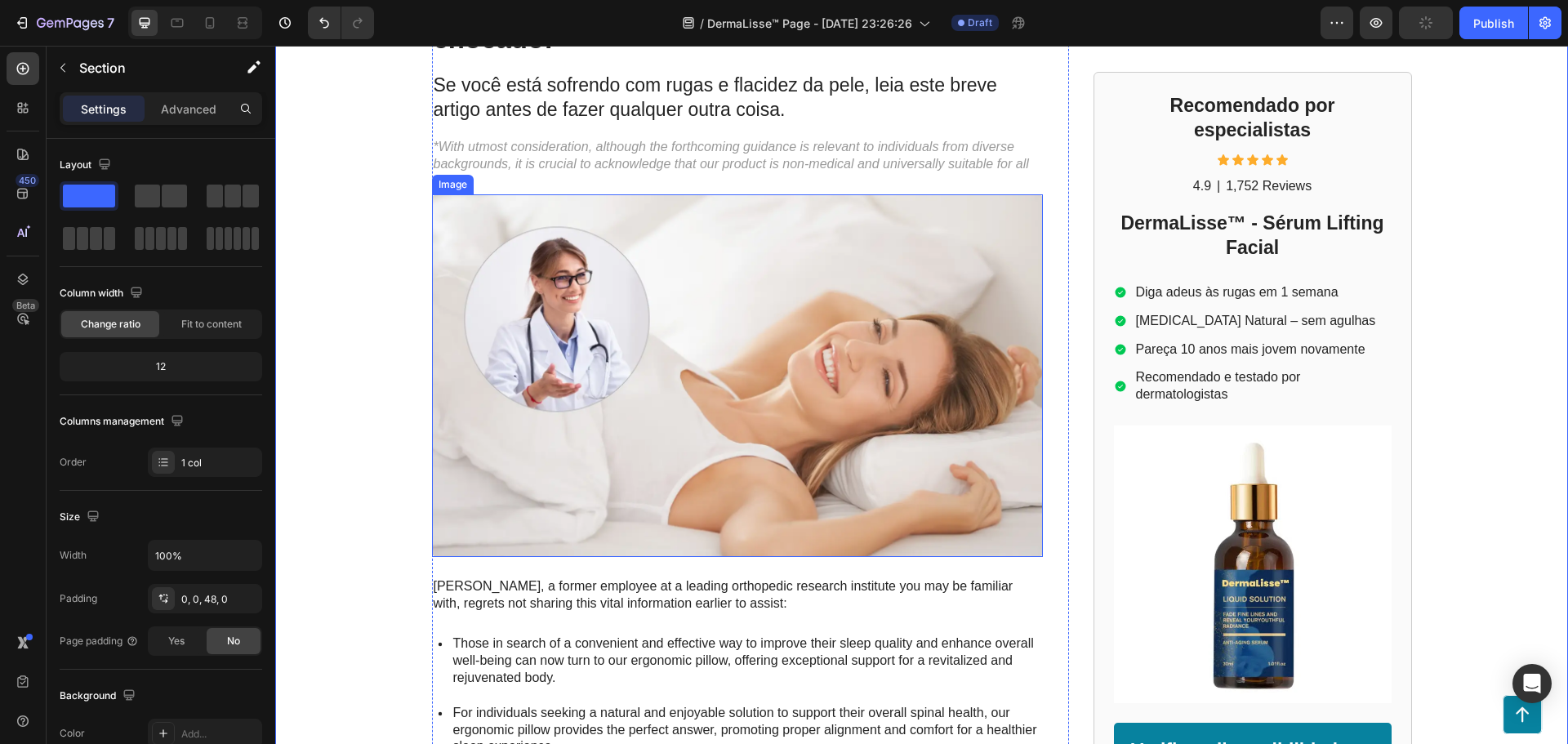
click at [795, 387] on img at bounding box center [737, 376] width 611 height 363
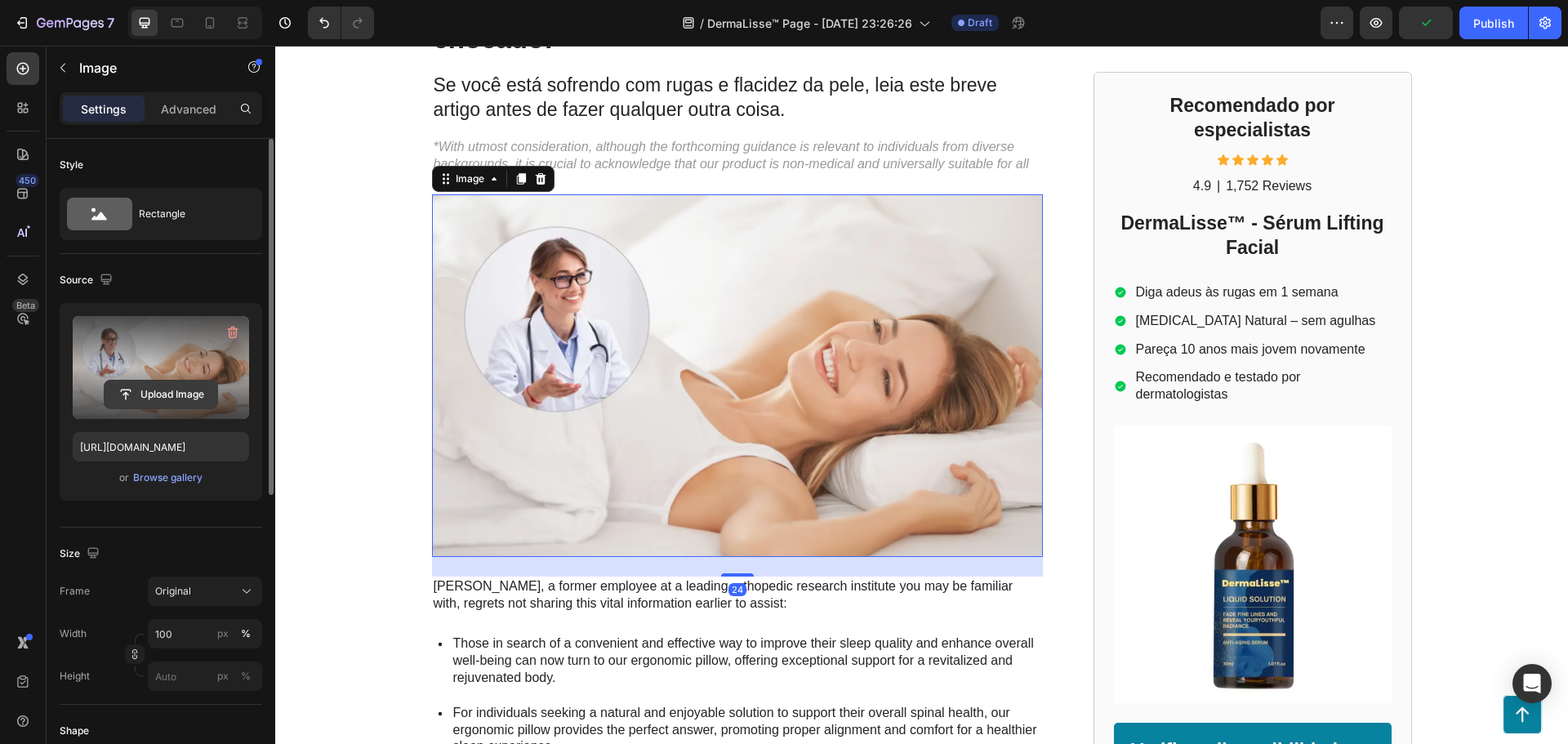
click at [151, 400] on input "file" at bounding box center [161, 395] width 113 height 28
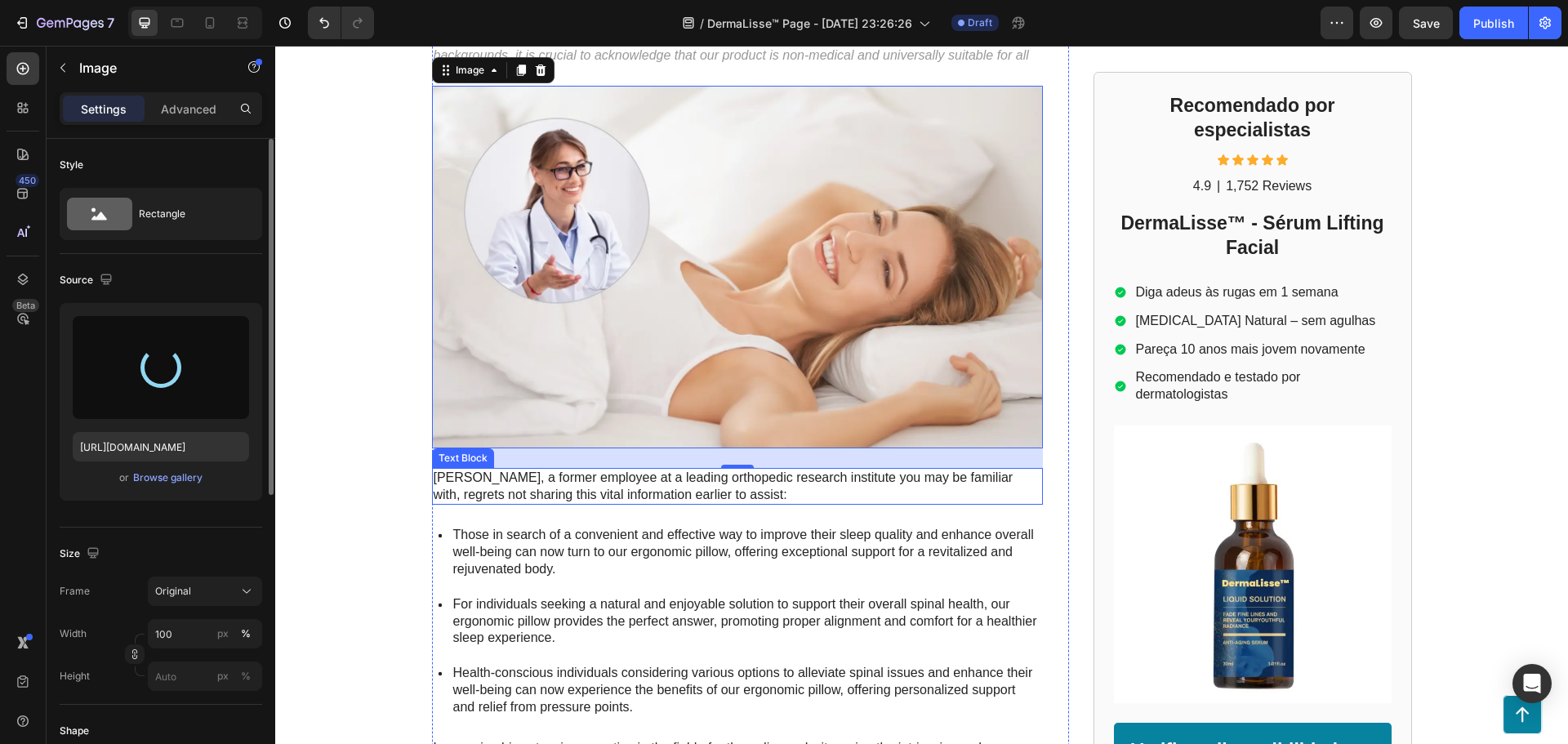
scroll to position [0, 0]
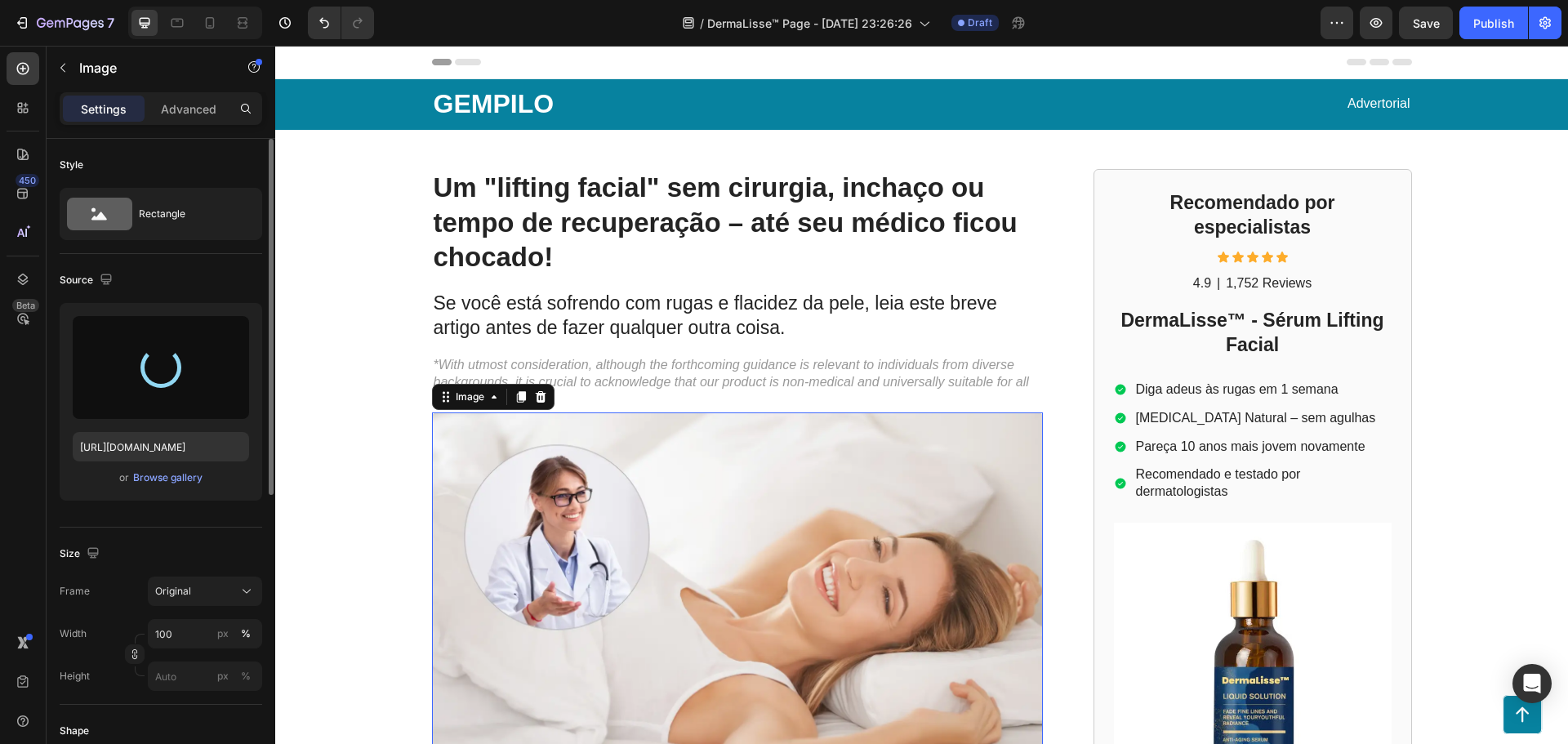
type input "https://cdn.shopify.com/s/files/1/0701/9092/4001/files/gempages_581861529863848…"
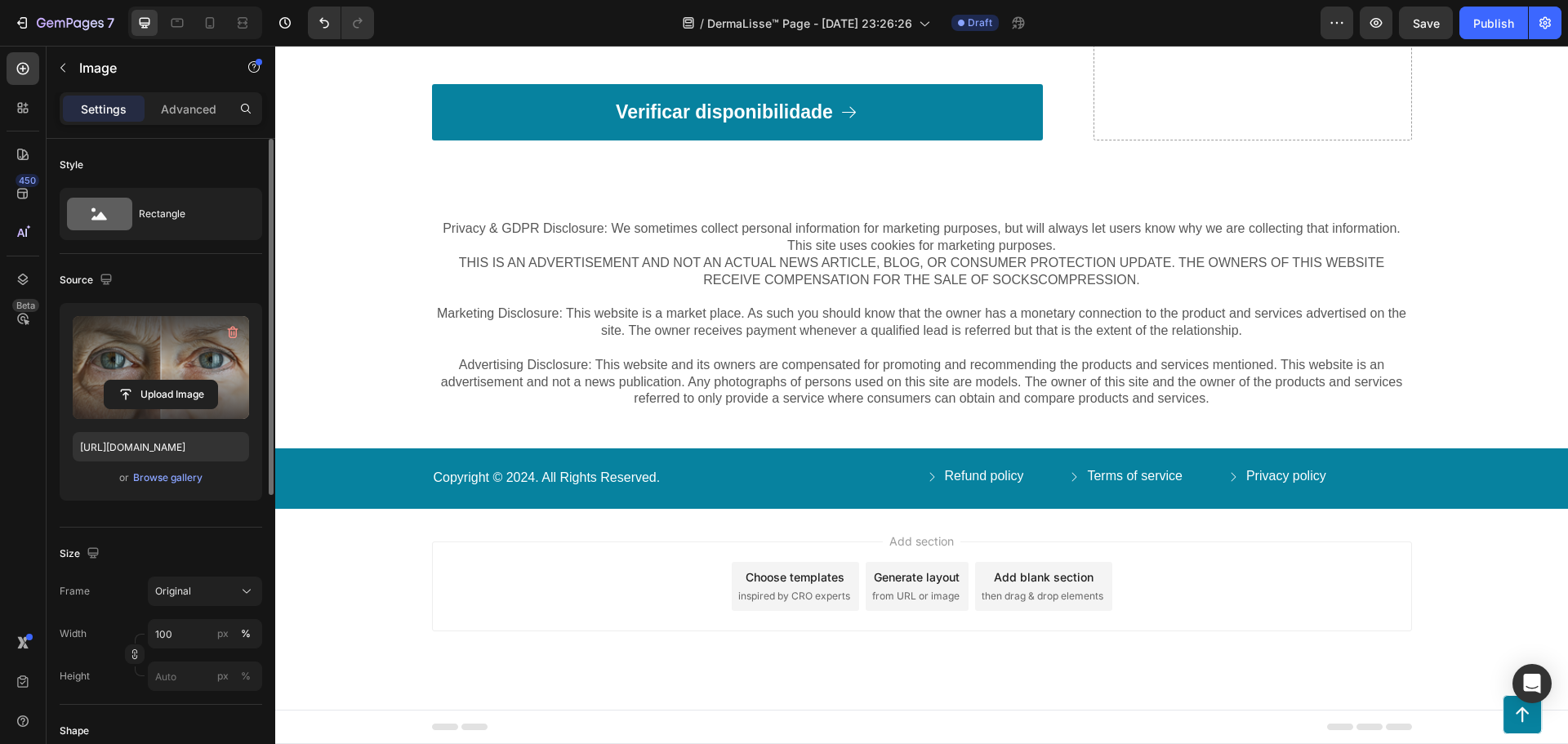
scroll to position [5961, 0]
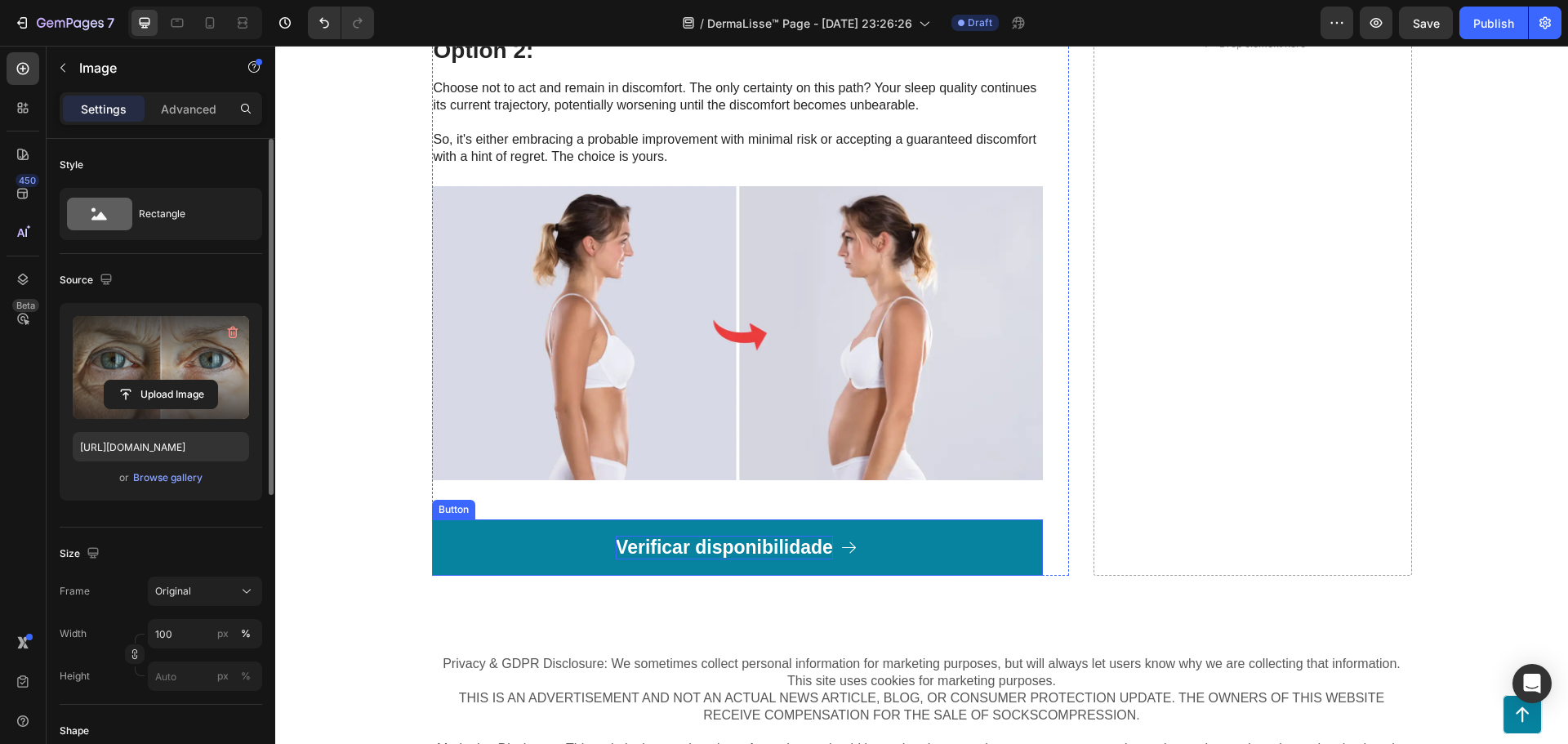
click at [646, 553] on p "Verificar disponibilidade" at bounding box center [723, 548] width 217 height 25
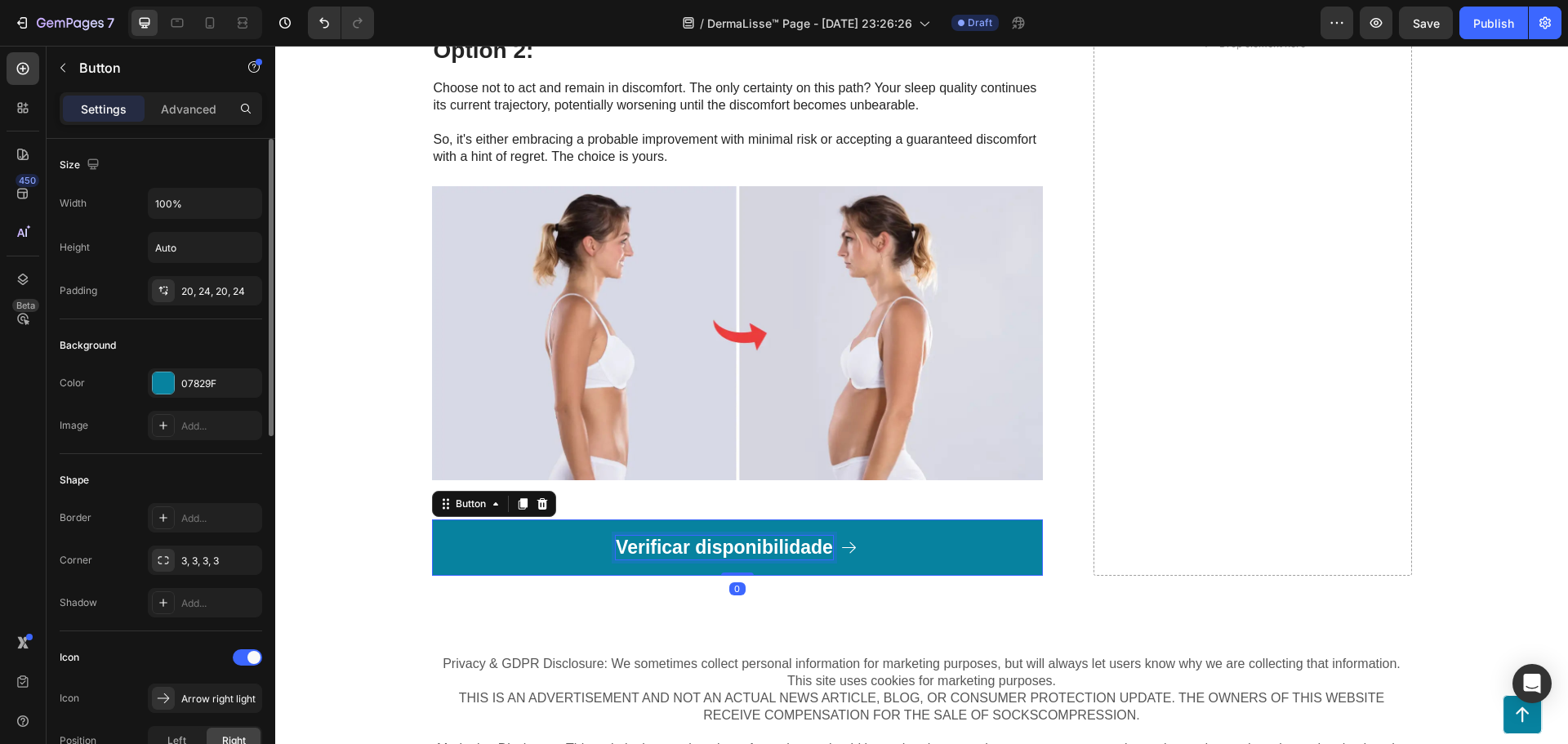
click at [653, 548] on p "Verificar disponibilidade" at bounding box center [723, 548] width 217 height 25
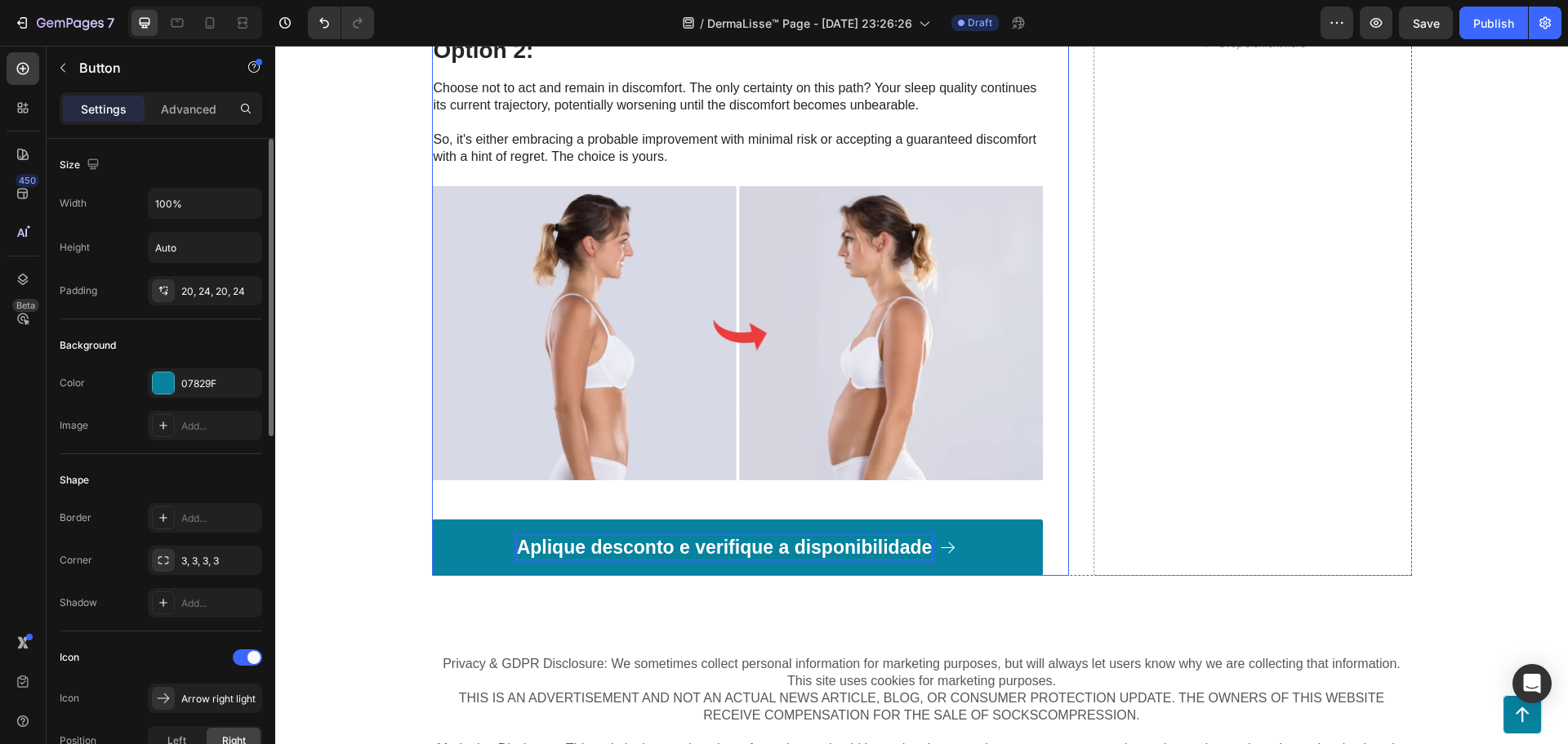
click at [490, 502] on div "Your path to ultimate comfort and well-being couldn't be easier: Heading Option…" at bounding box center [737, 43] width 611 height 1065
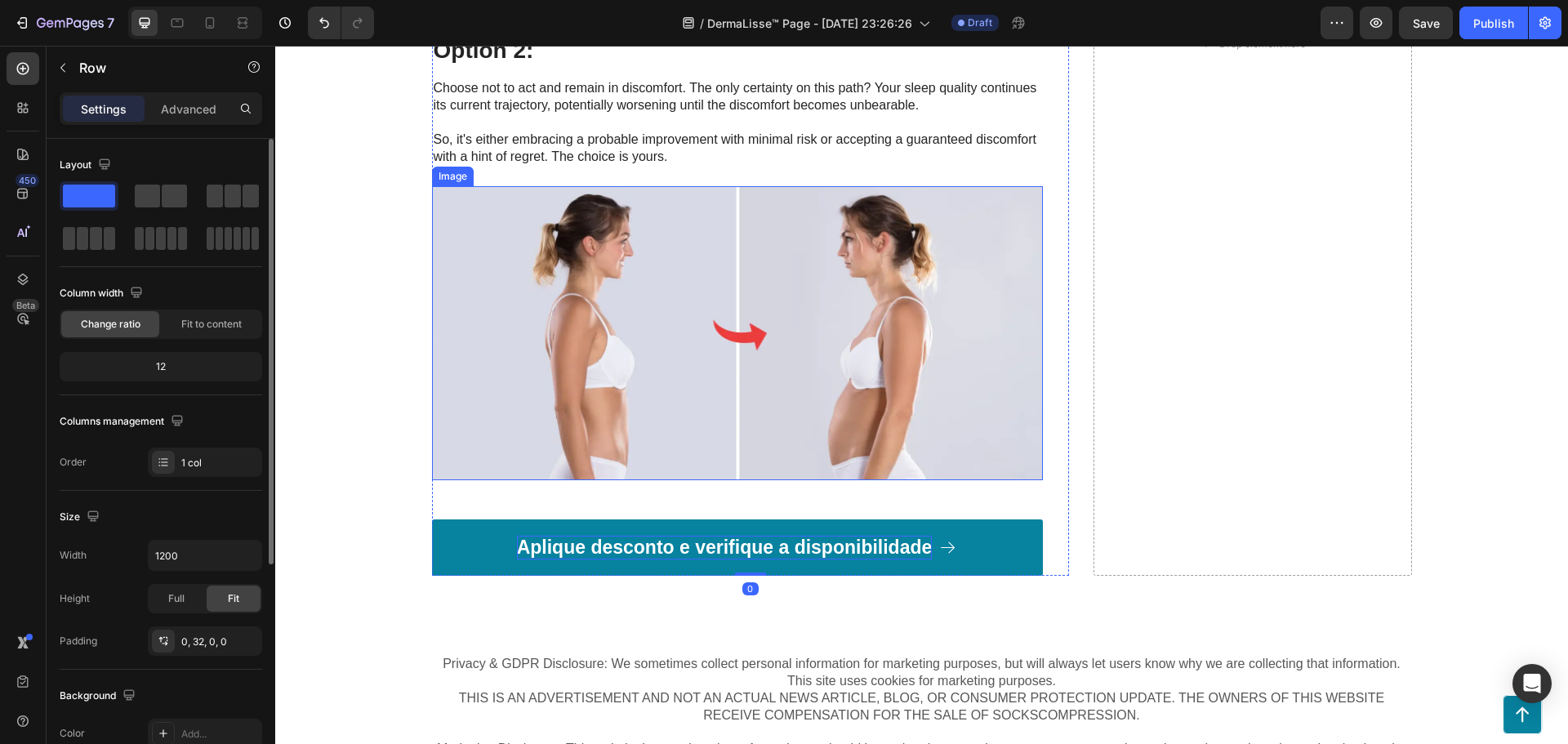
click at [514, 371] on img at bounding box center [737, 333] width 611 height 293
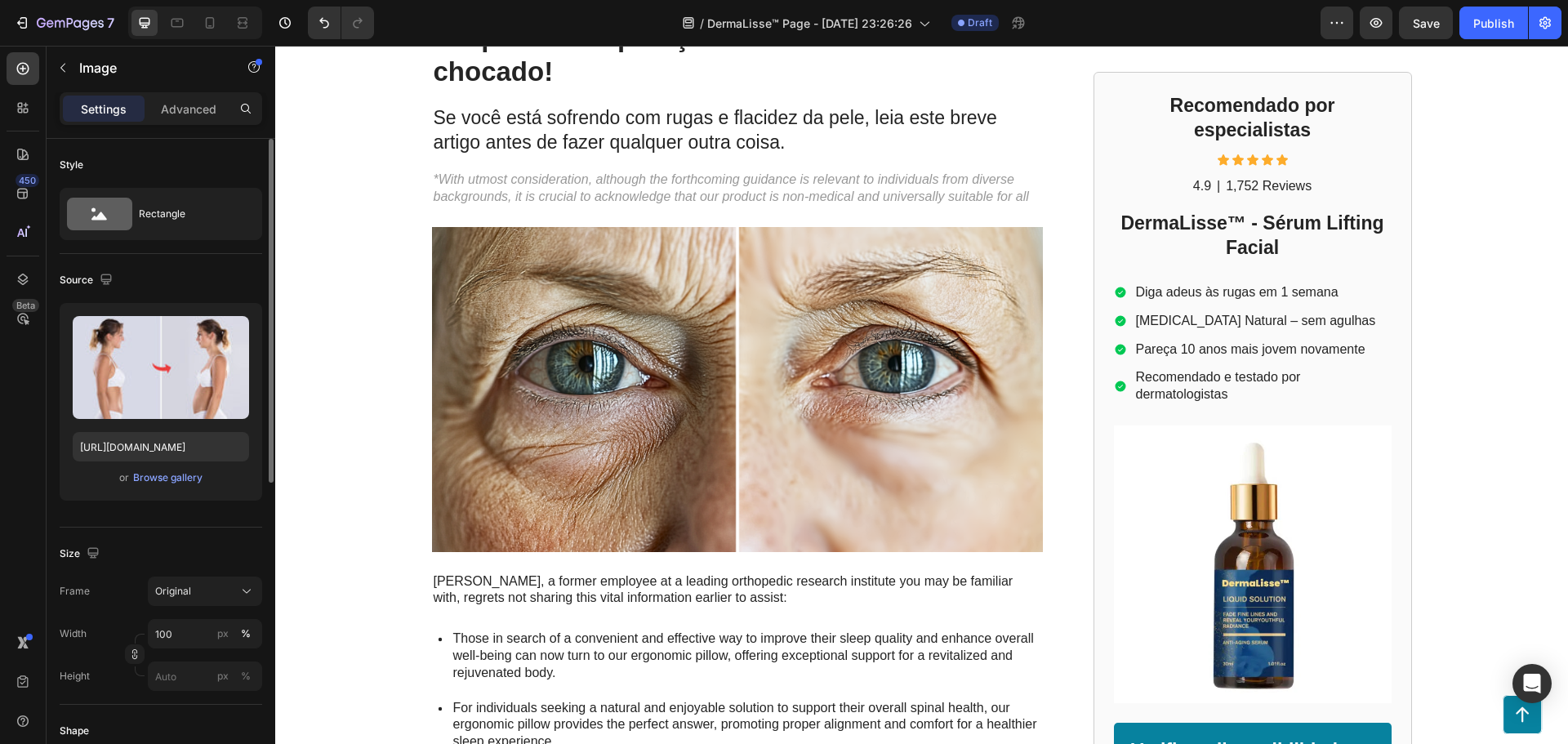
scroll to position [0, 0]
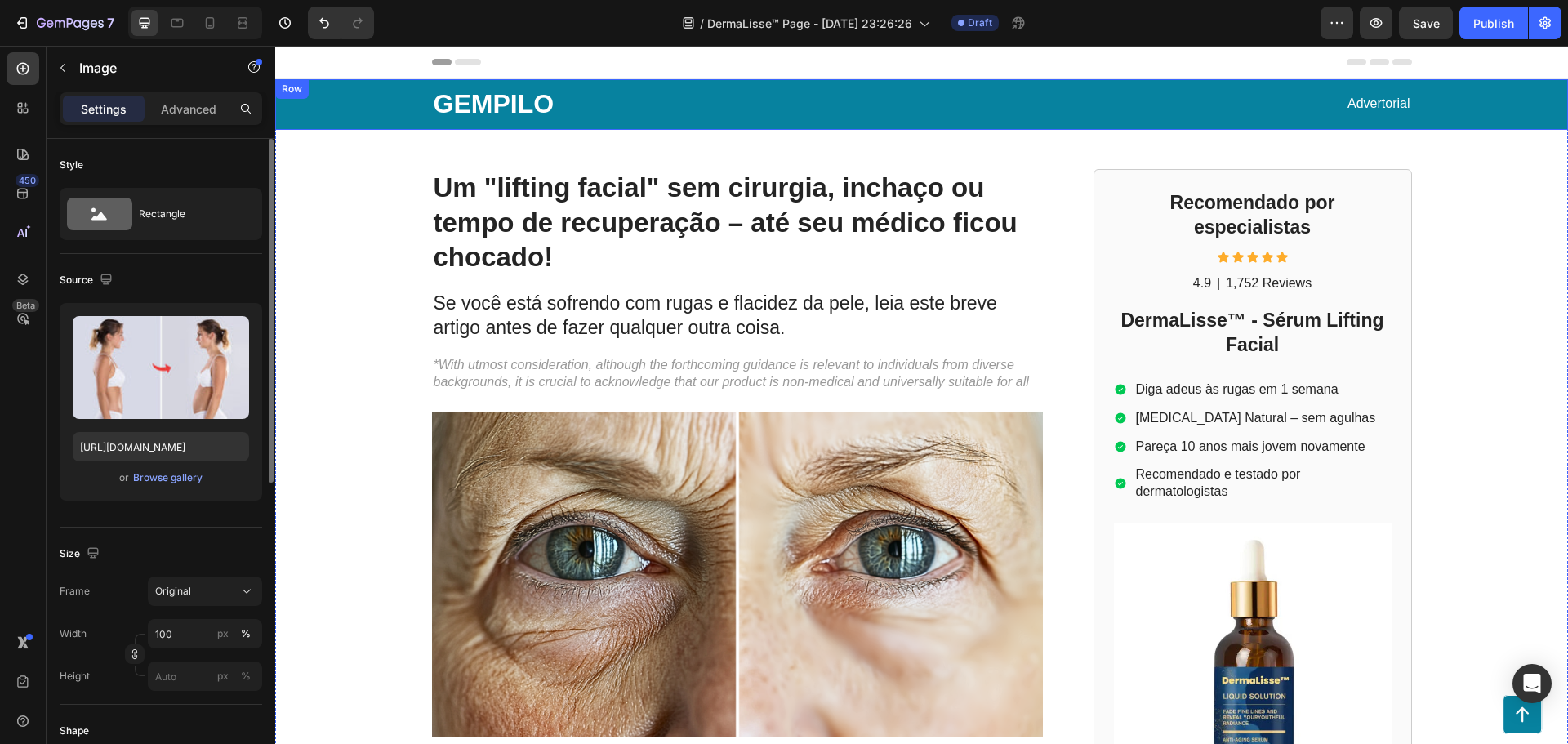
click at [336, 109] on div "GEMPILO Text Block Advertorial Text Block Row" at bounding box center [921, 105] width 1260 height 51
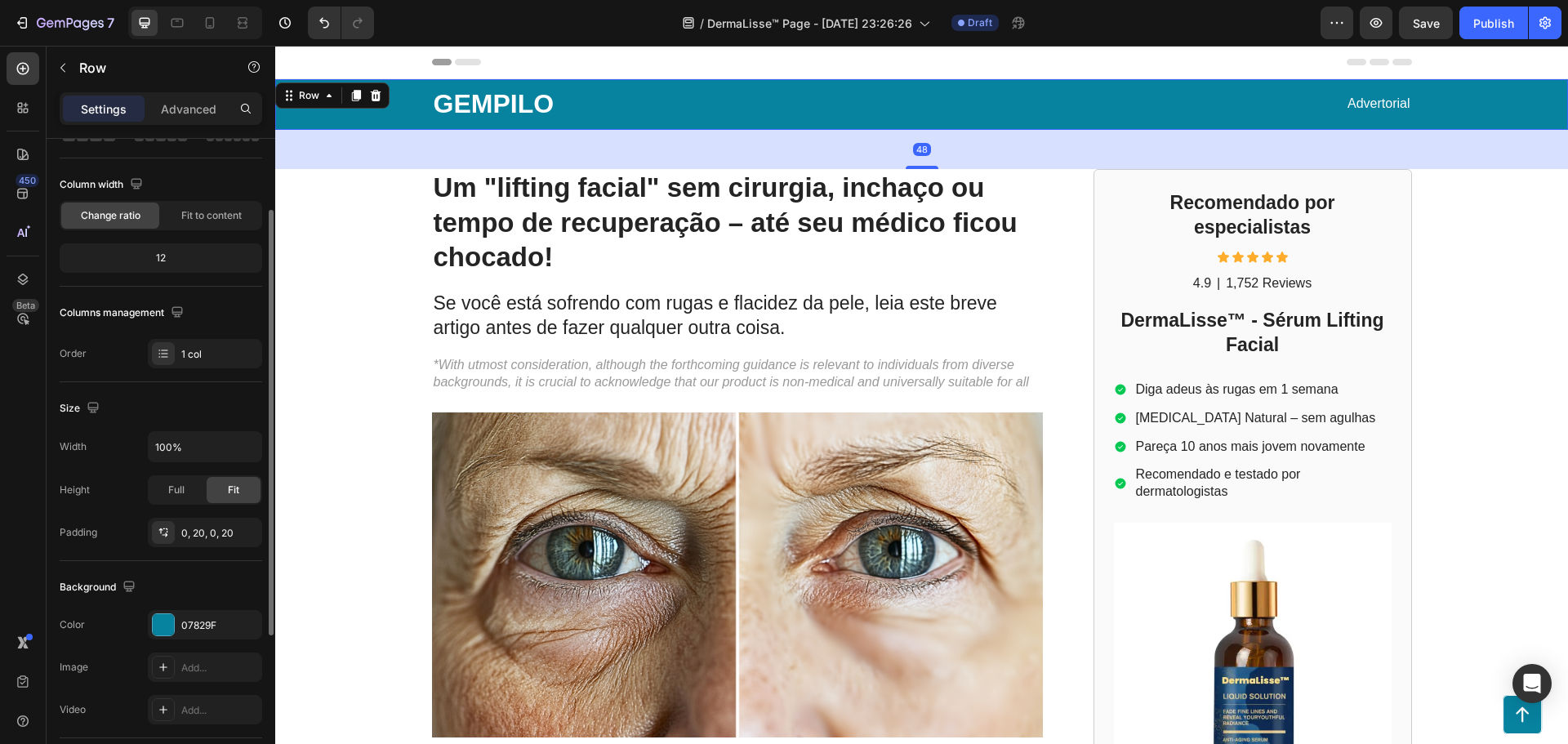
scroll to position [217, 0]
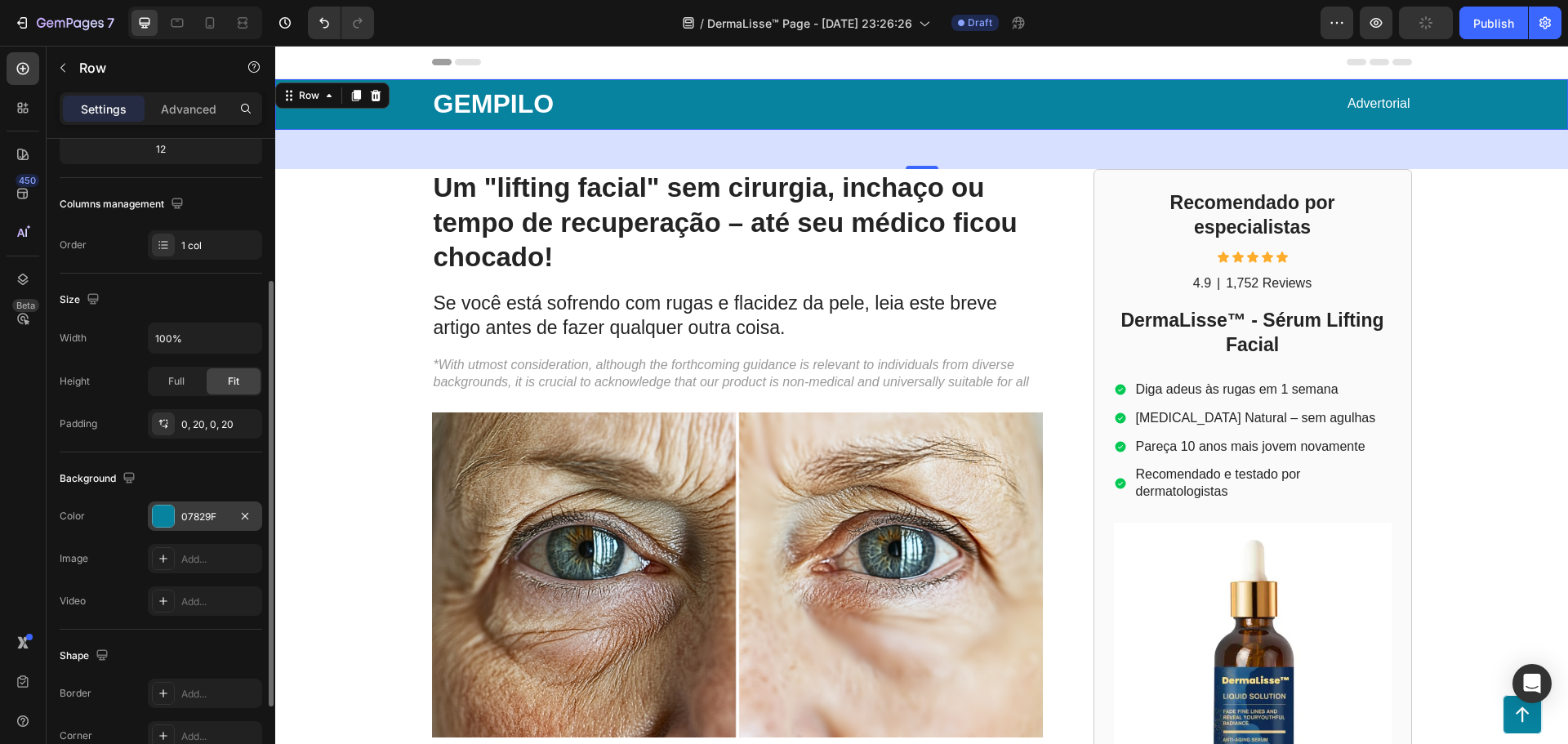
click at [165, 523] on div at bounding box center [164, 516] width 21 height 21
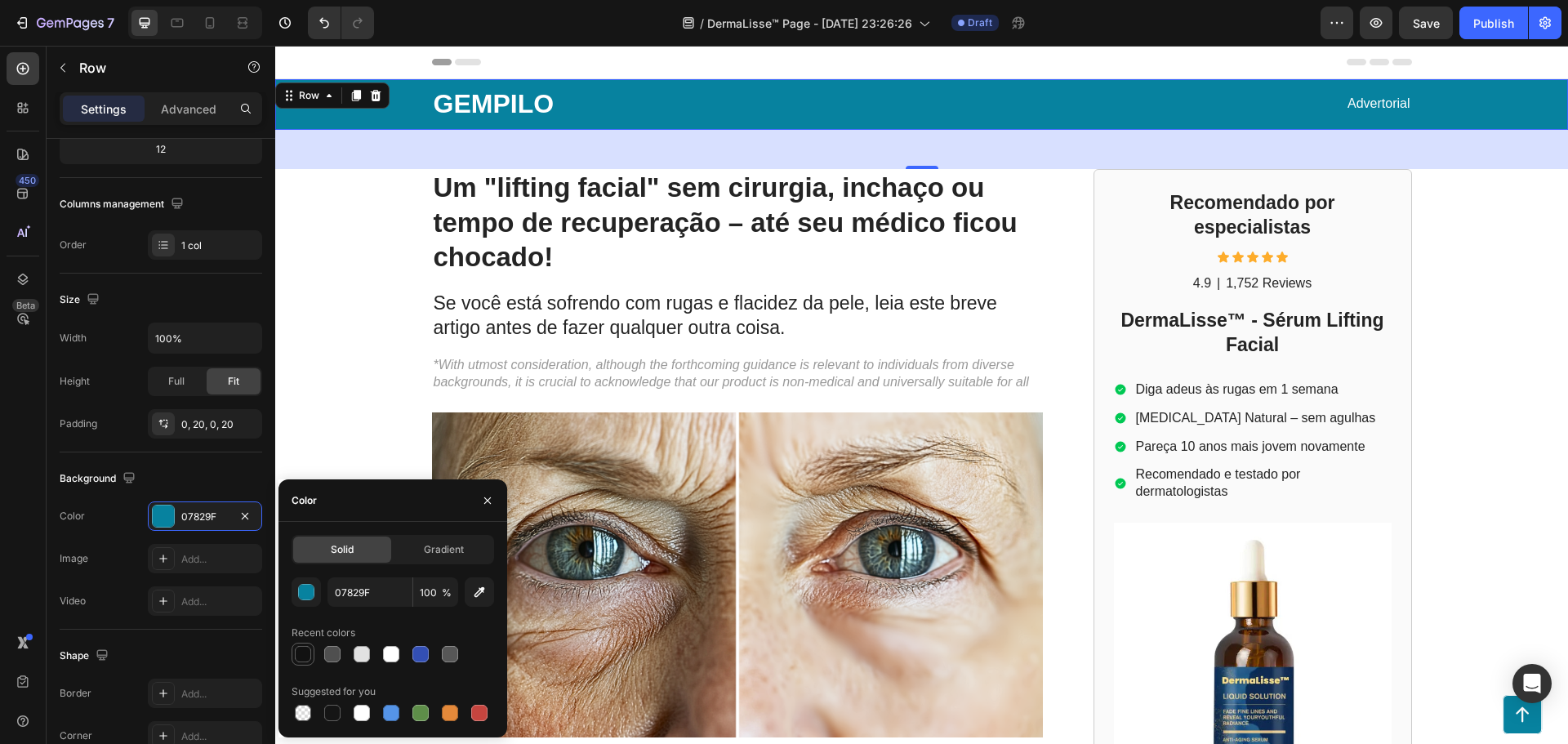
click at [302, 653] on div at bounding box center [303, 654] width 16 height 16
type input "121212"
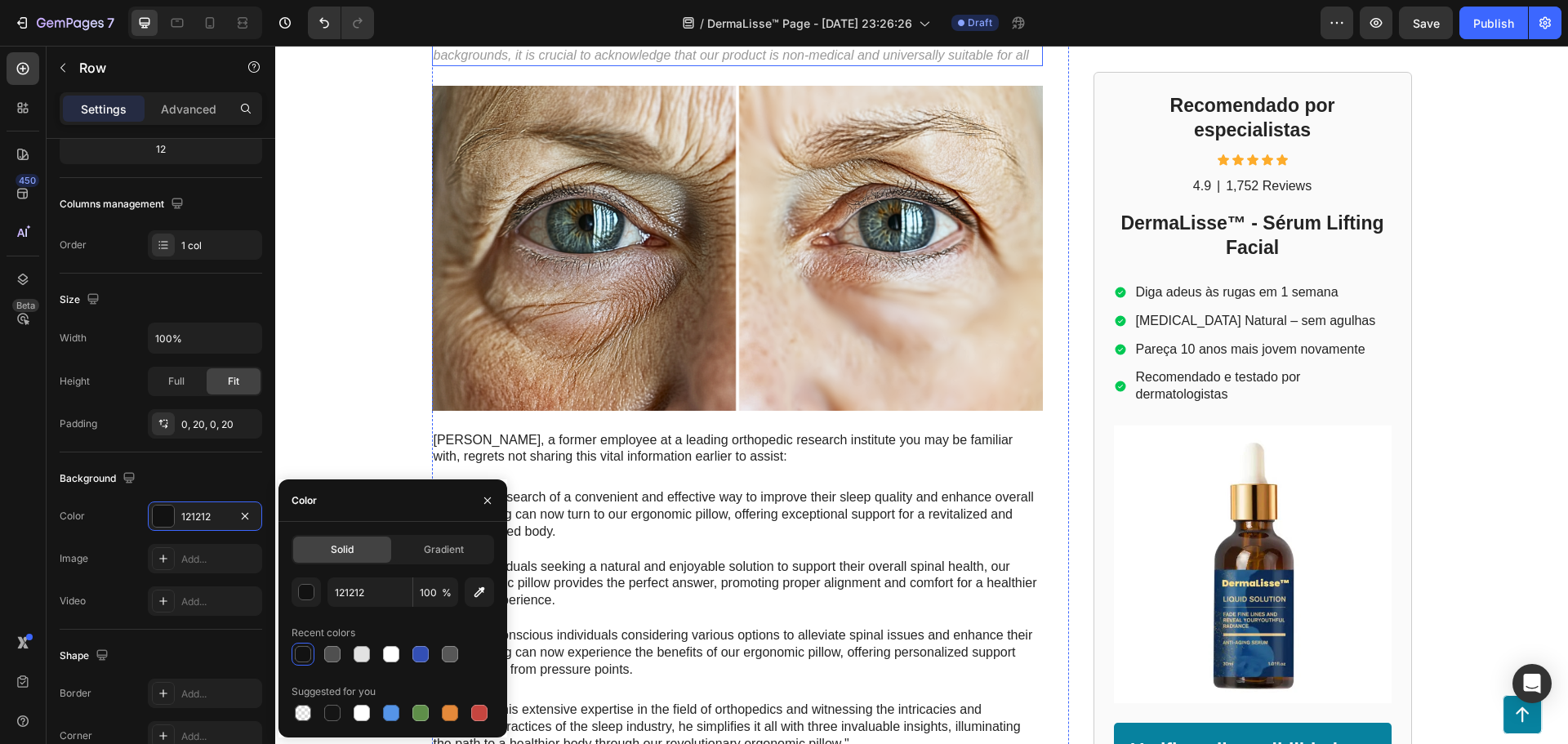
scroll to position [545, 0]
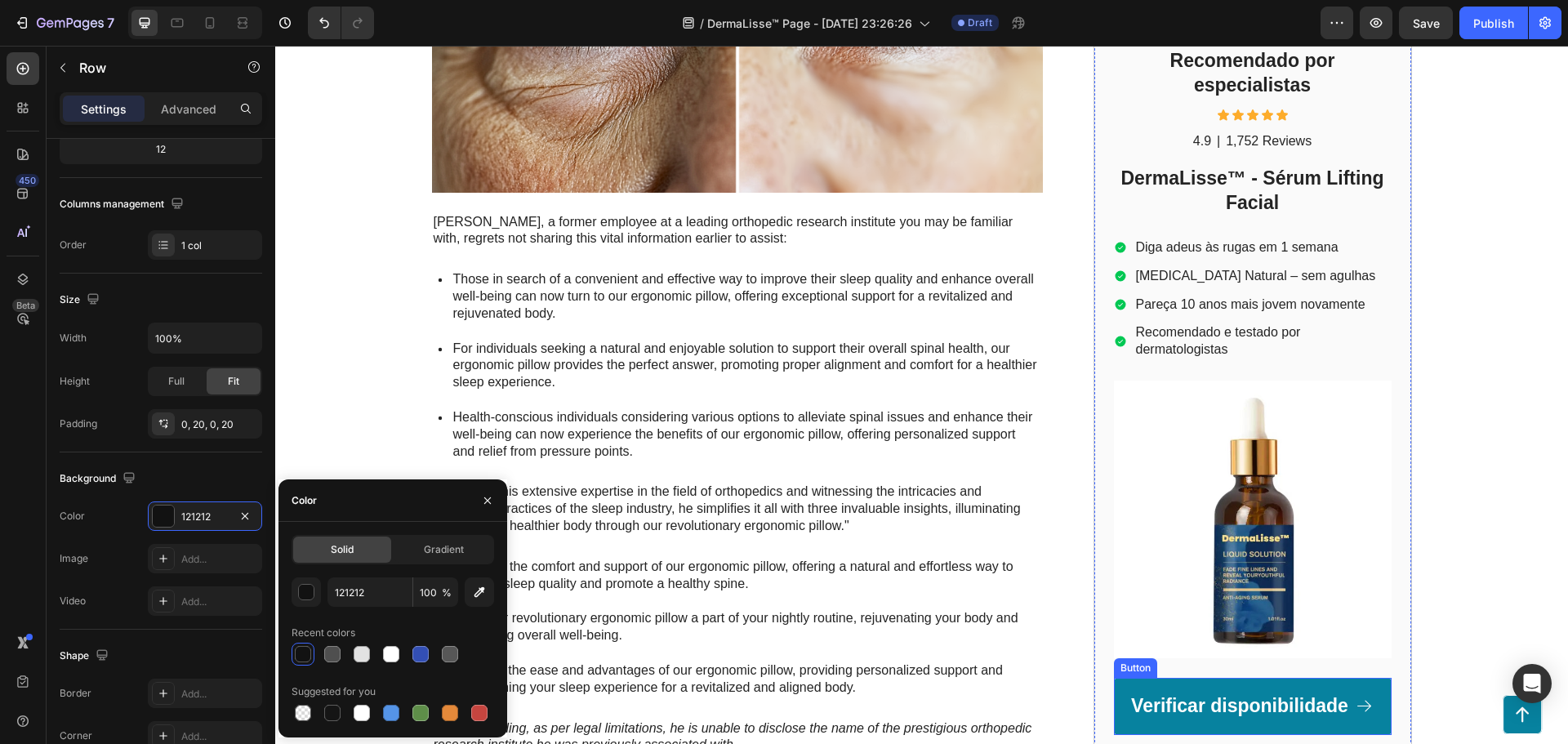
click at [1123, 687] on link "Verificar disponibilidade" at bounding box center [1252, 706] width 277 height 57
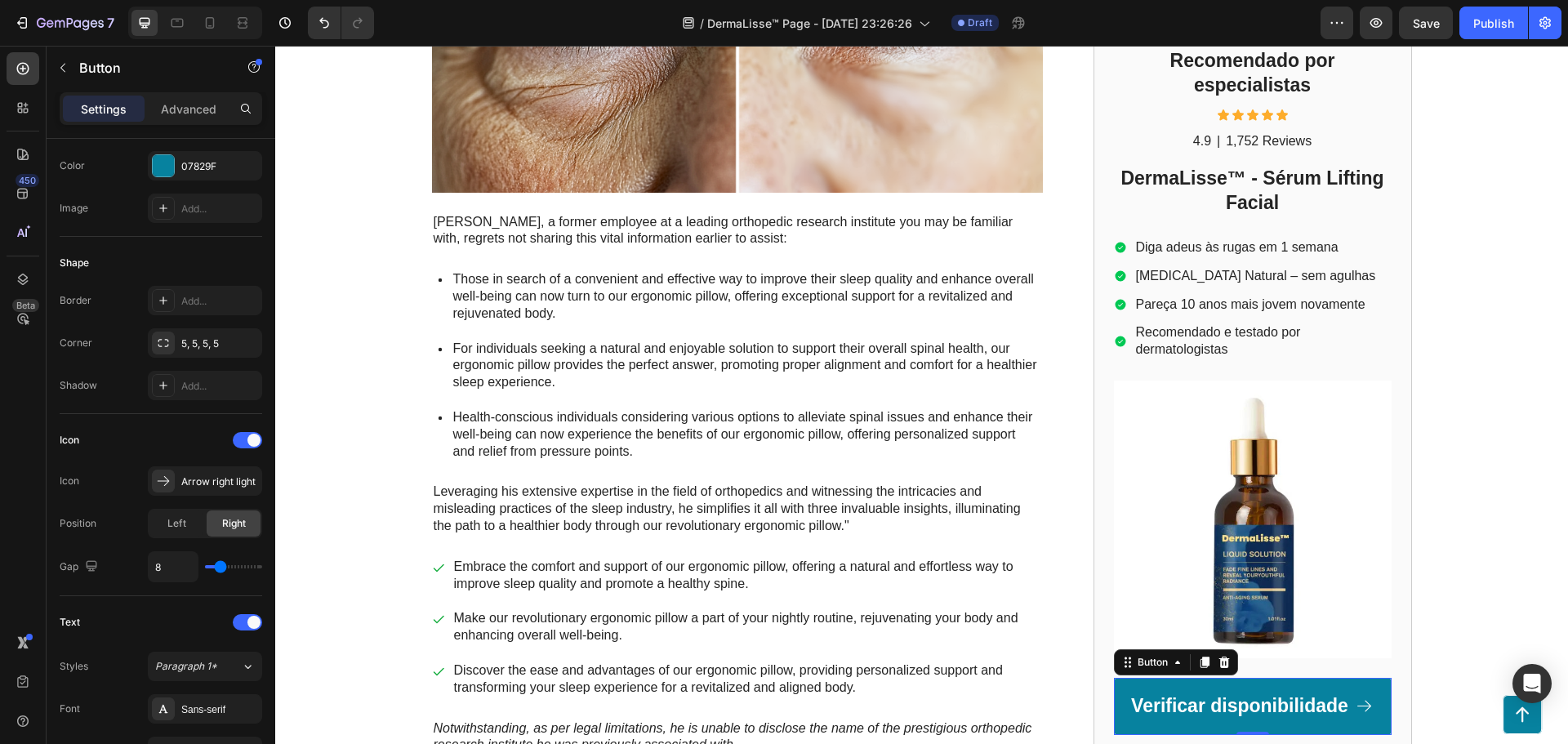
scroll to position [0, 0]
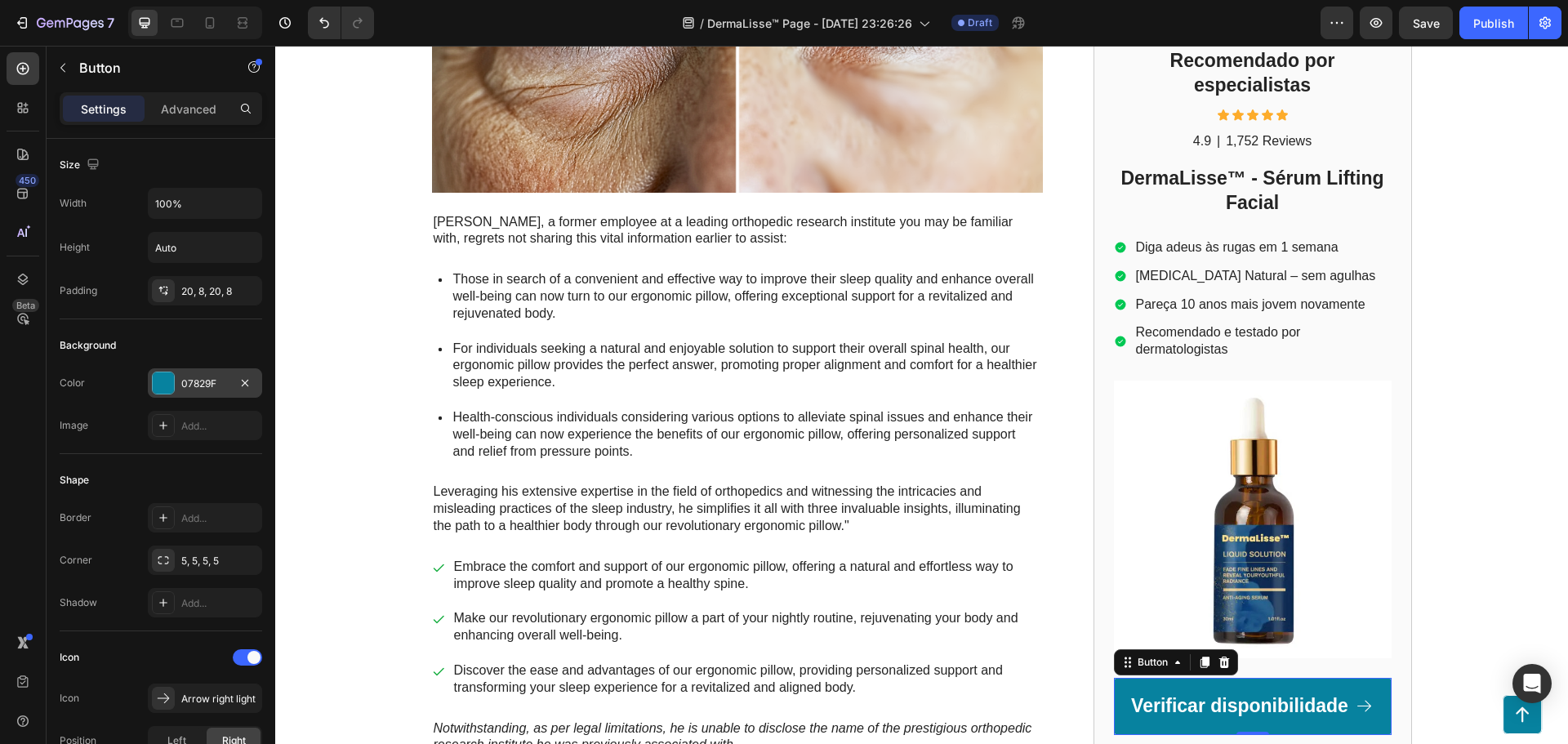
click at [165, 386] on div at bounding box center [164, 383] width 21 height 21
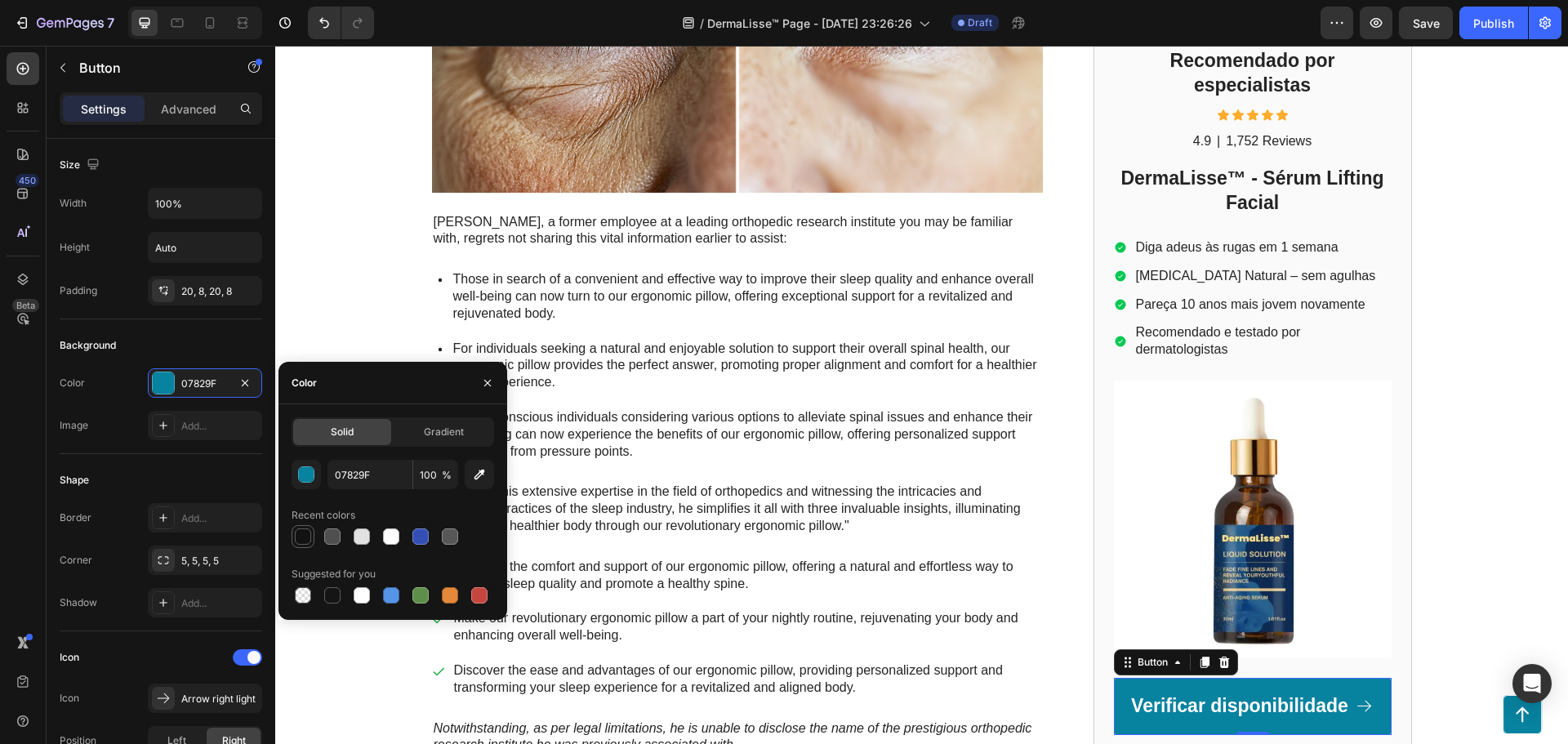
click at [305, 533] on div at bounding box center [303, 537] width 16 height 16
type input "121212"
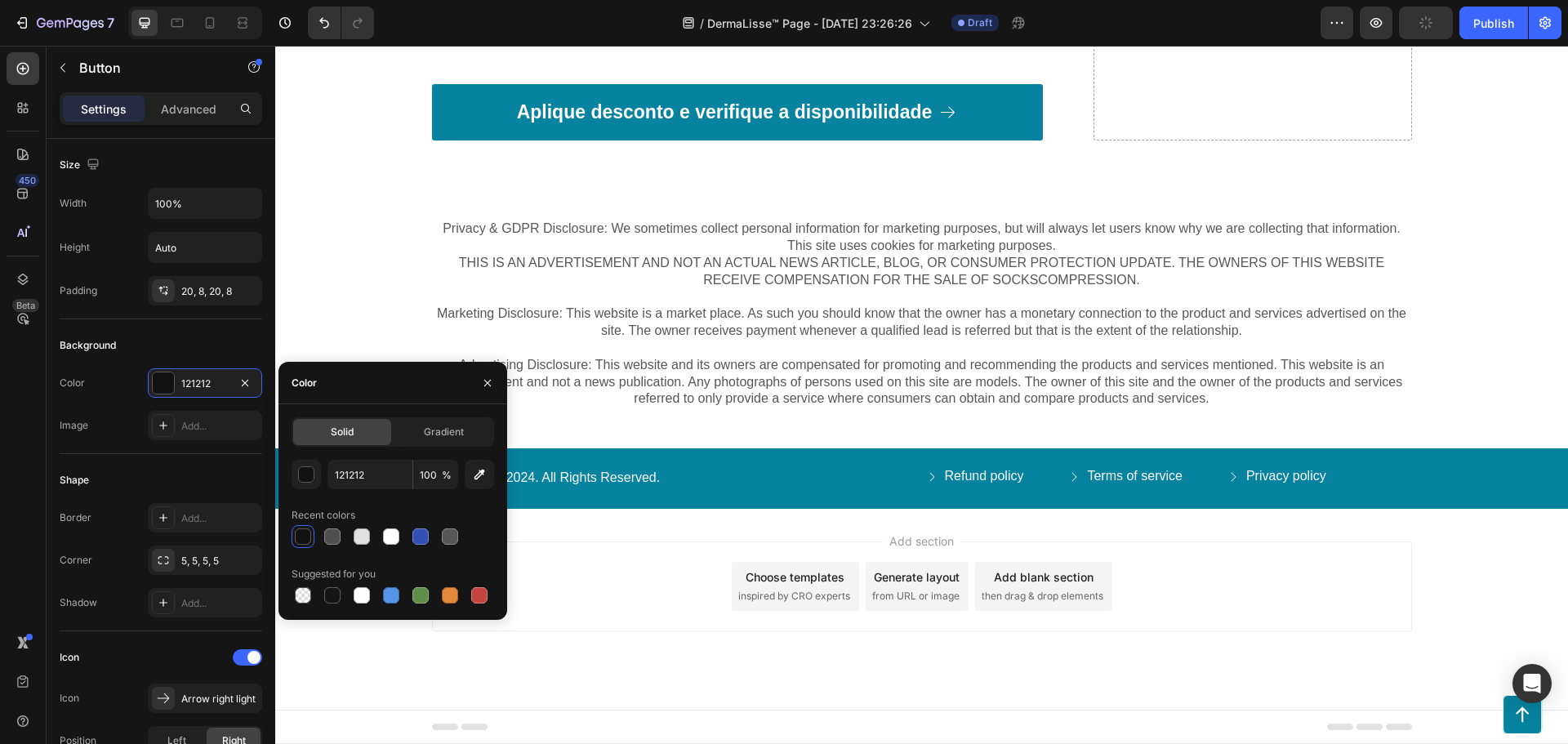
scroll to position [6178, 0]
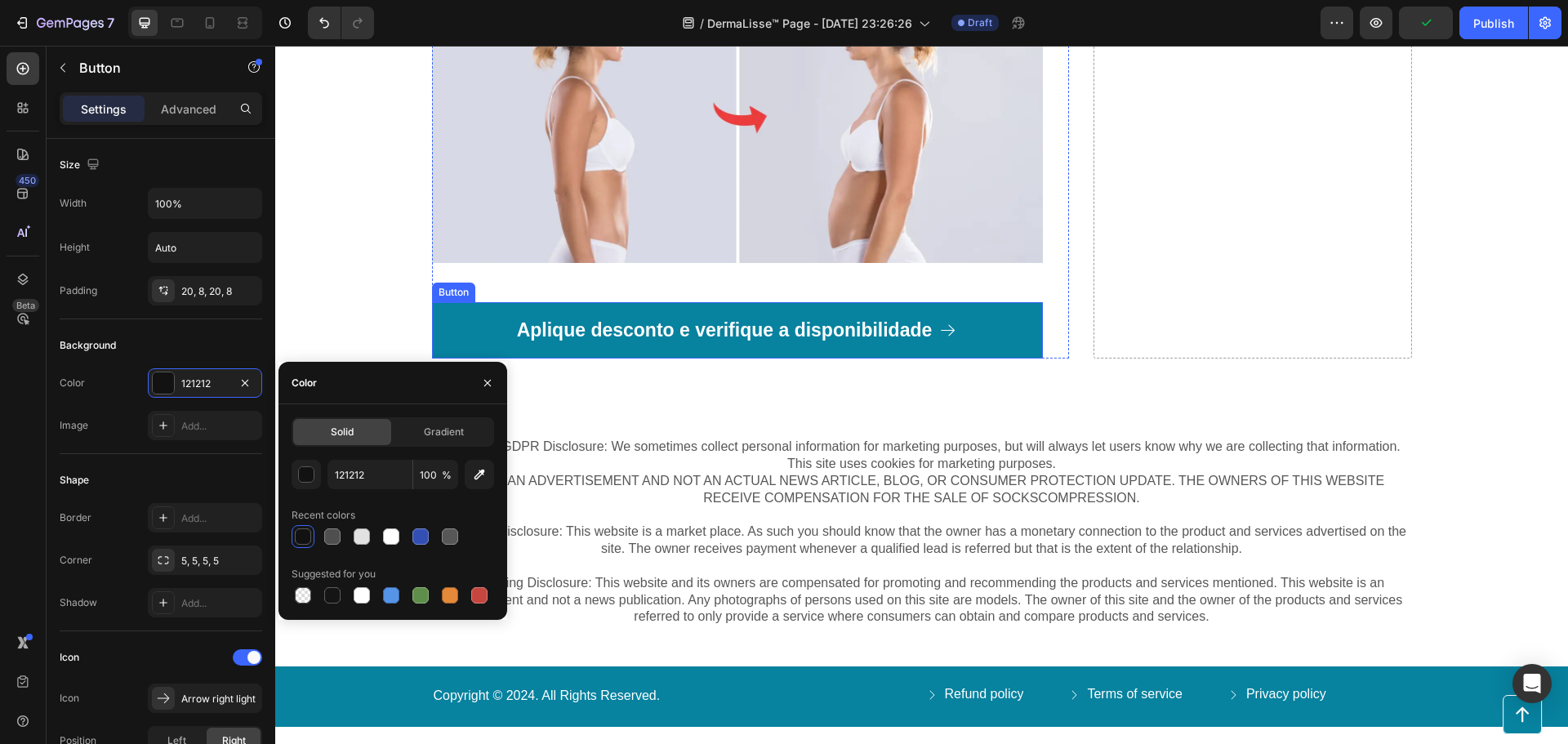
click at [453, 331] on link "Aplique desconto e verifique a disponibilidade" at bounding box center [737, 331] width 611 height 57
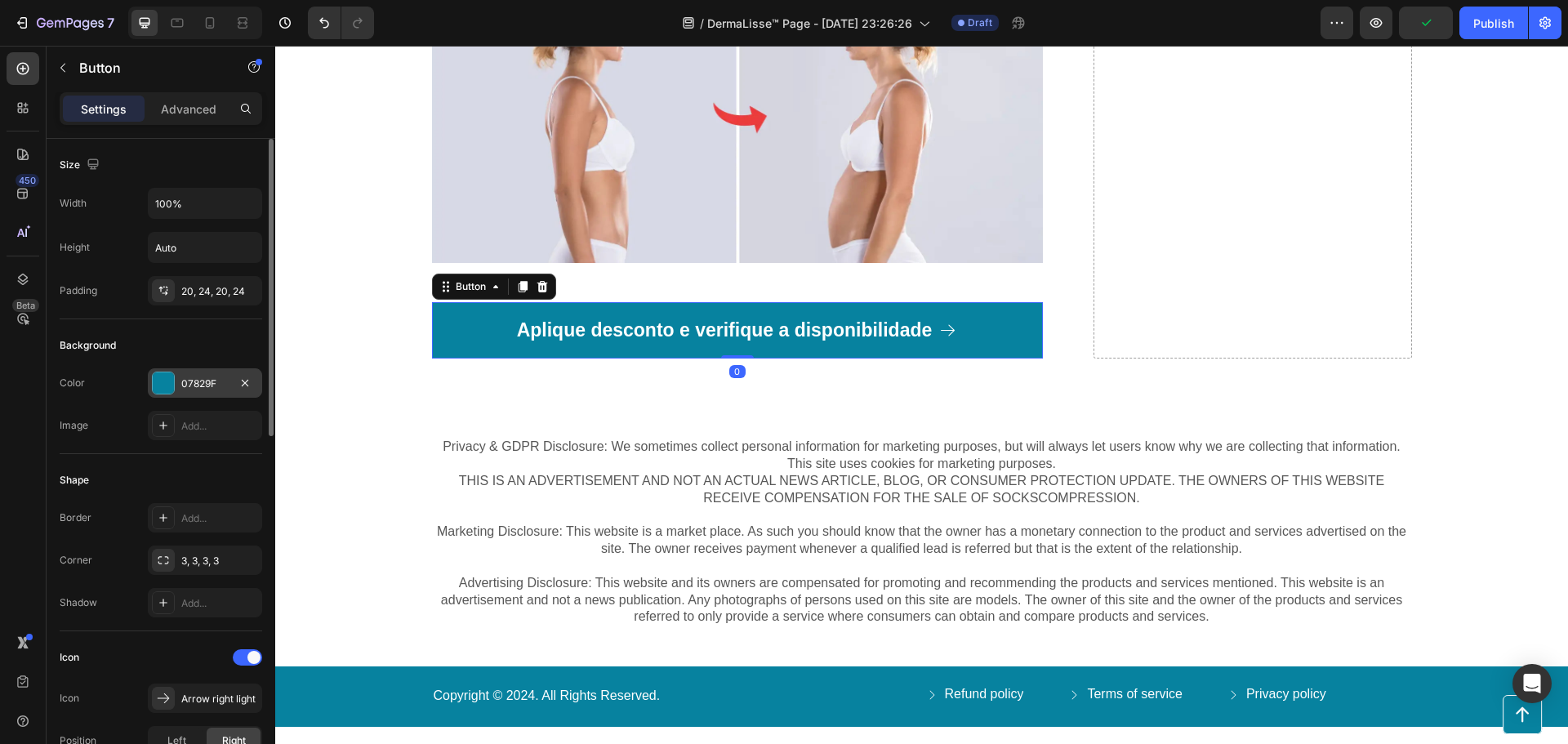
click at [176, 385] on div "07829F" at bounding box center [205, 383] width 115 height 29
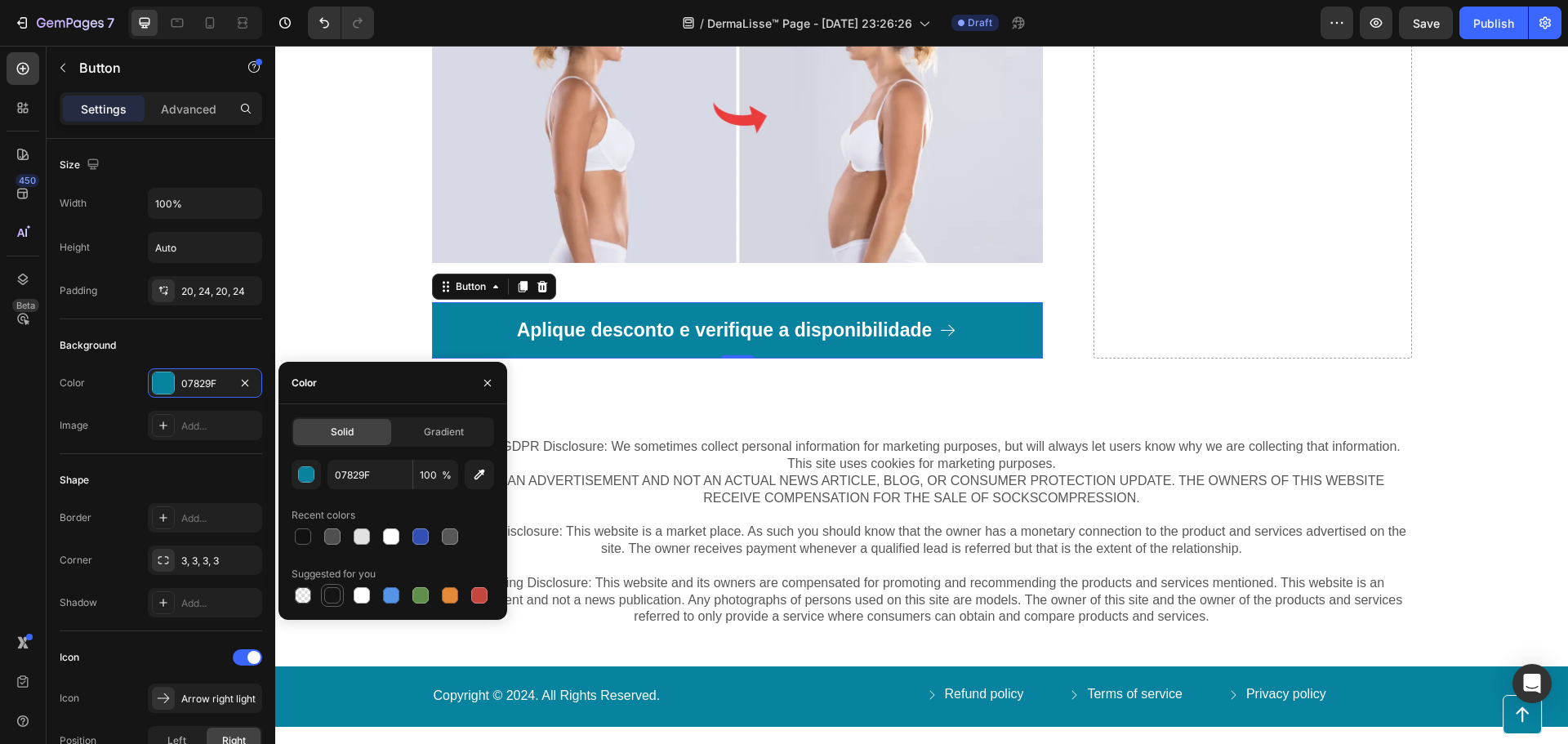
click at [326, 594] on div at bounding box center [332, 596] width 16 height 16
type input "151515"
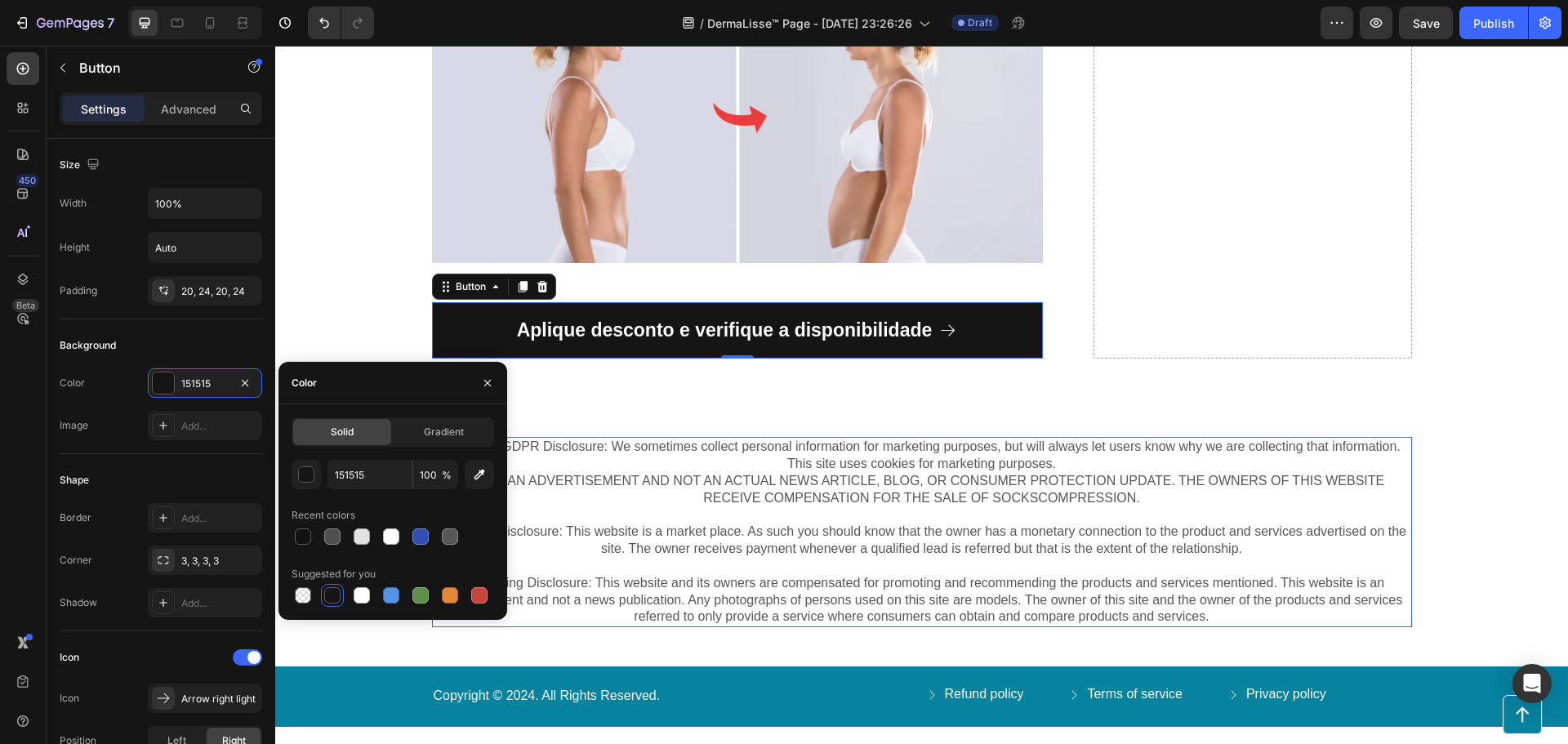
scroll to position [6396, 0]
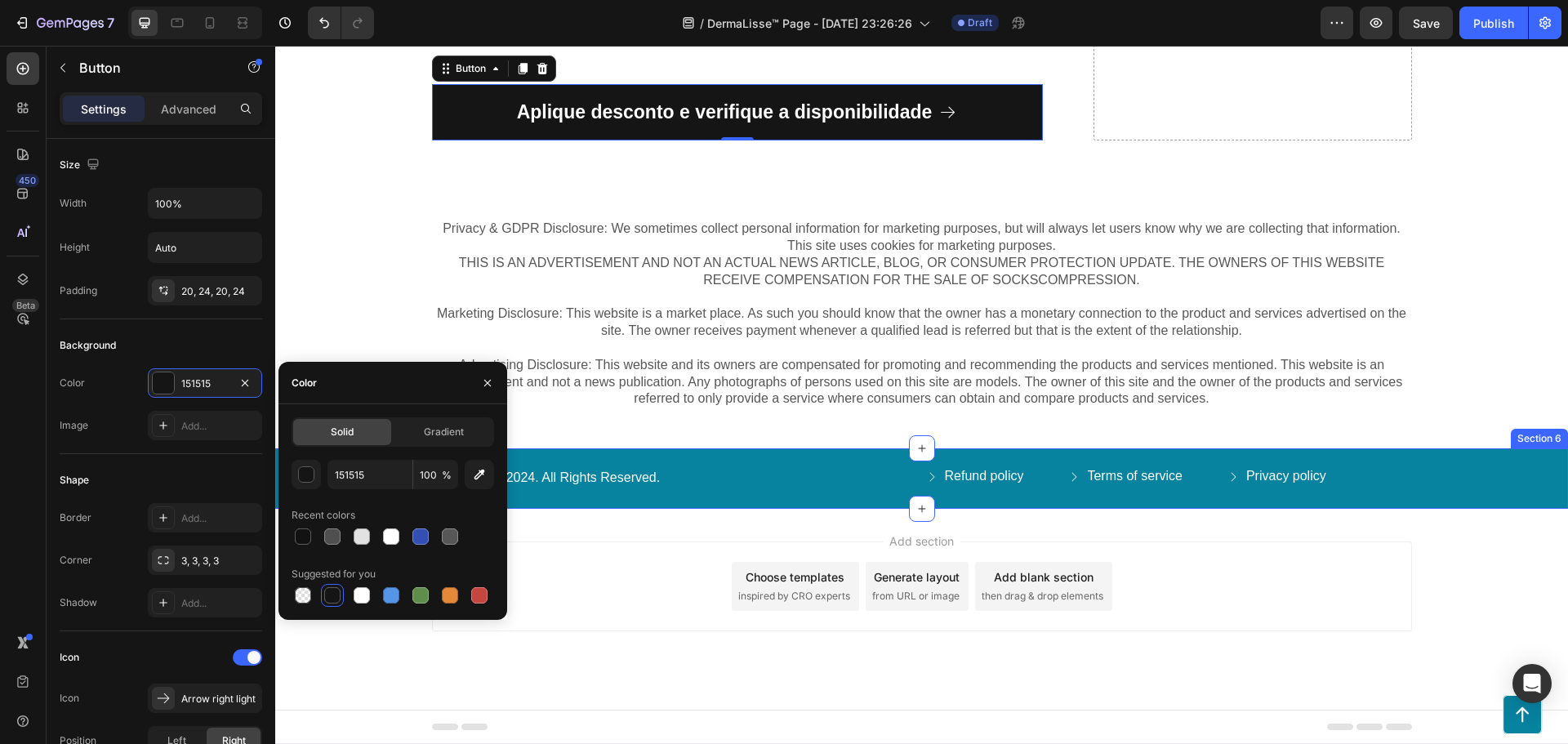
click at [818, 493] on div "Copyright © 2024. All Rights Reserved. Text Block Refund policy Button Terms of…" at bounding box center [921, 478] width 1293 height 60
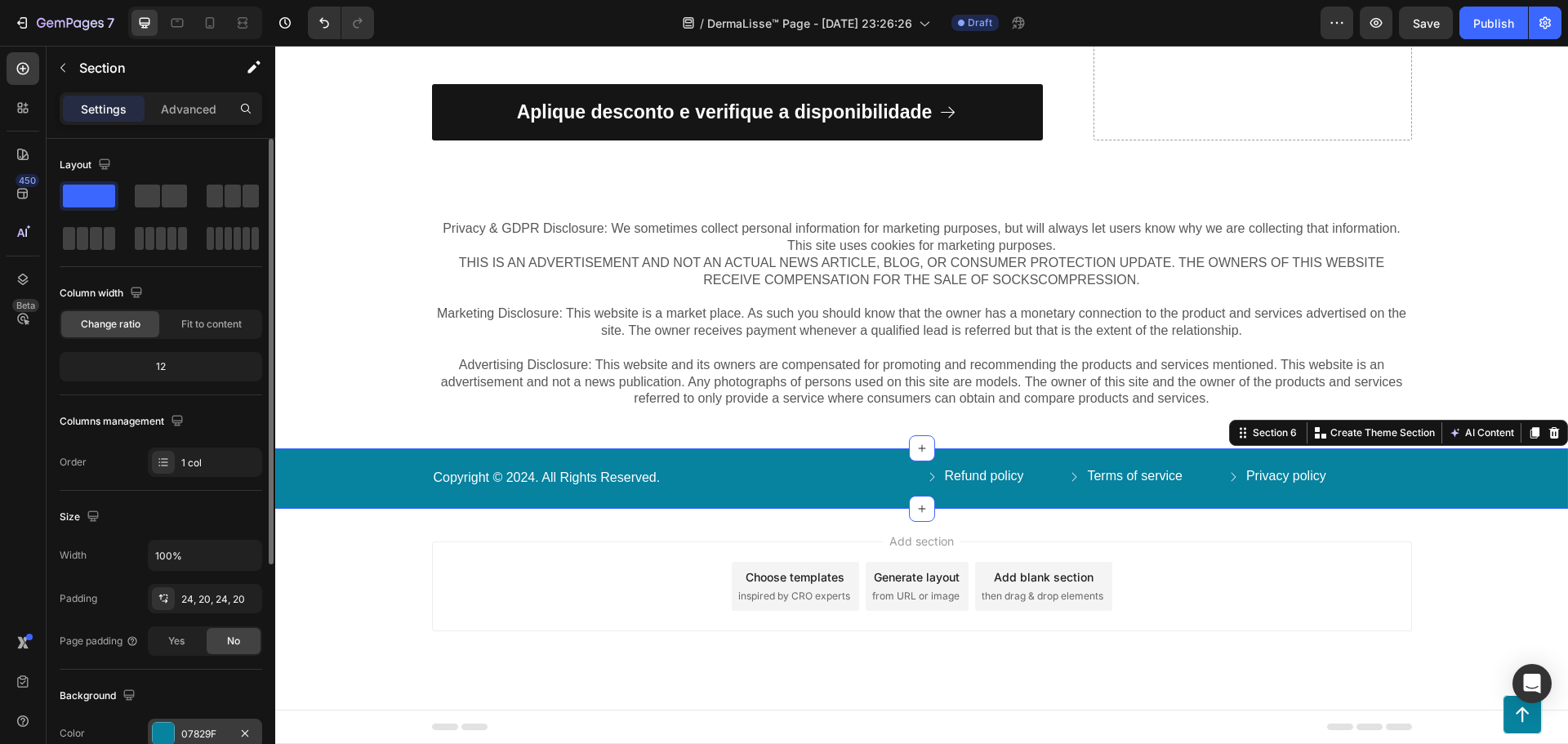
click at [163, 734] on div at bounding box center [164, 733] width 21 height 21
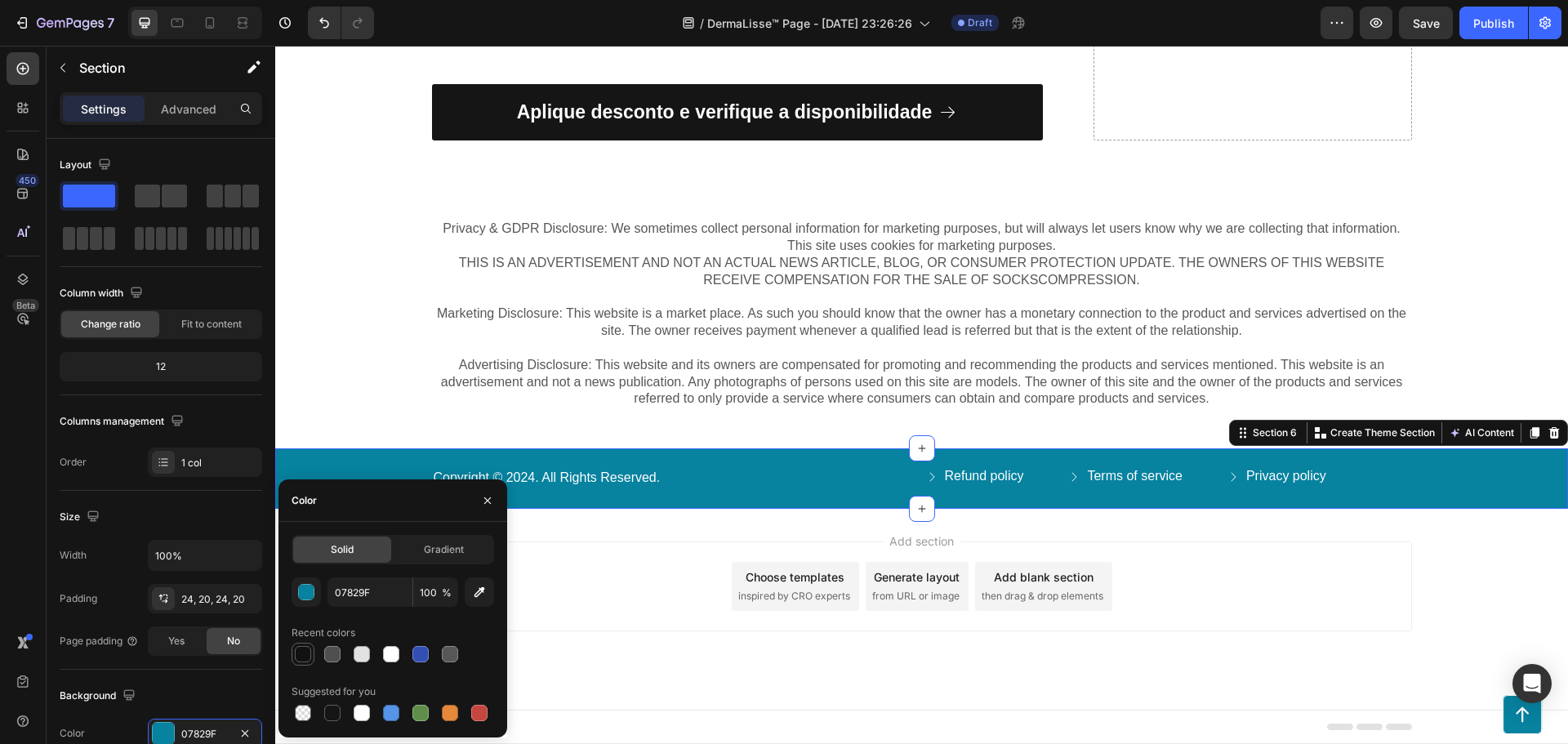
click at [299, 656] on div at bounding box center [303, 654] width 16 height 16
type input "121212"
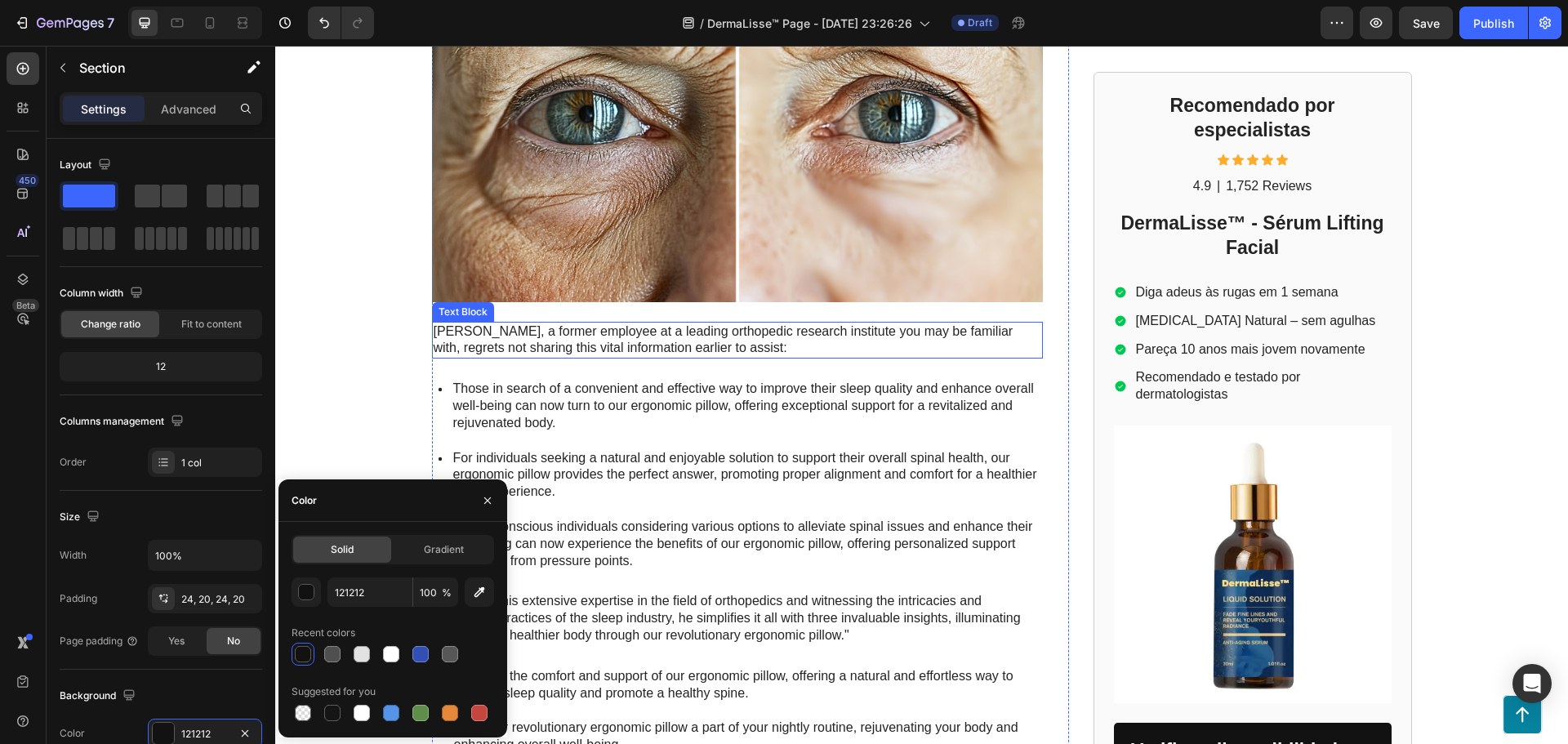
scroll to position [545, 0]
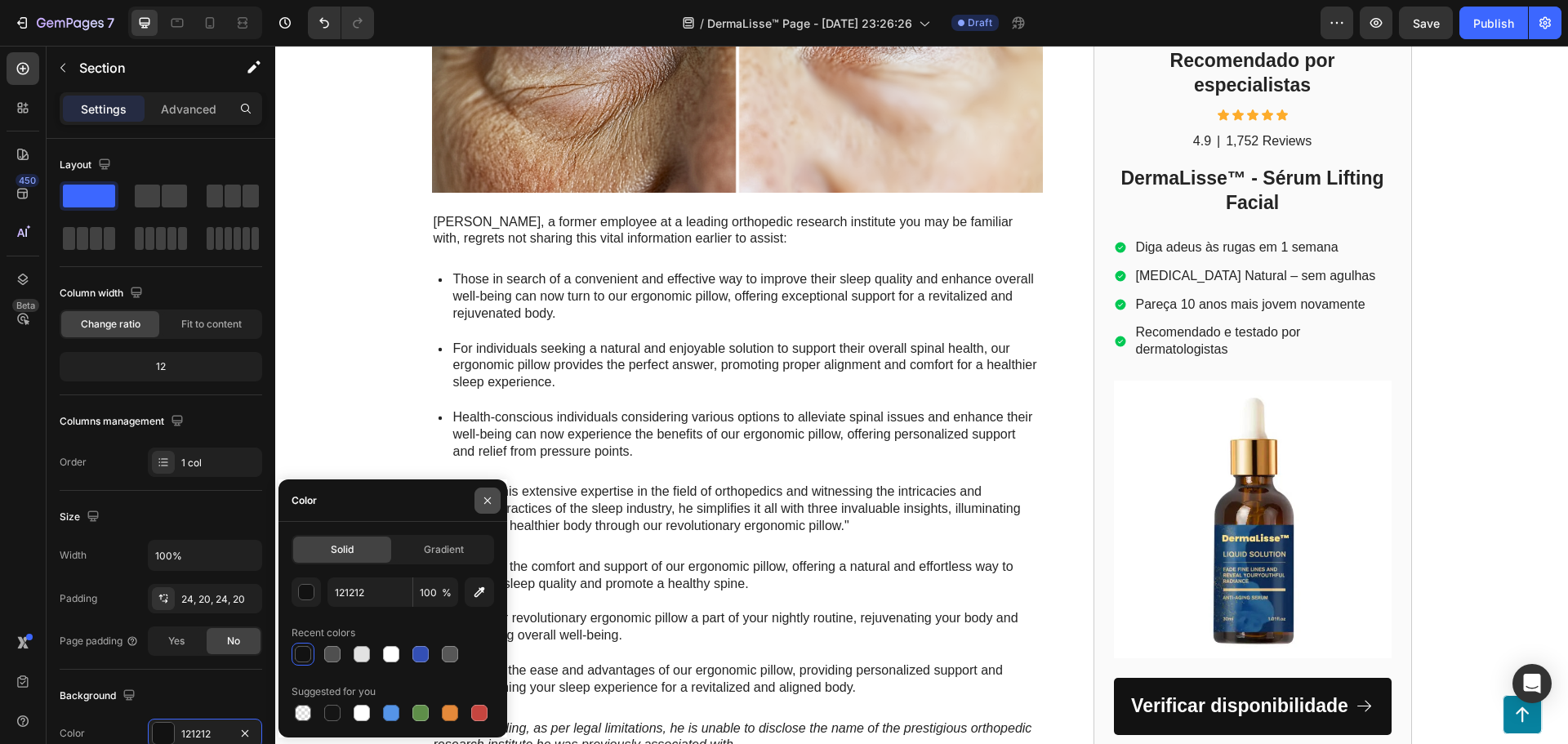
click at [484, 503] on icon "button" at bounding box center [488, 500] width 7 height 7
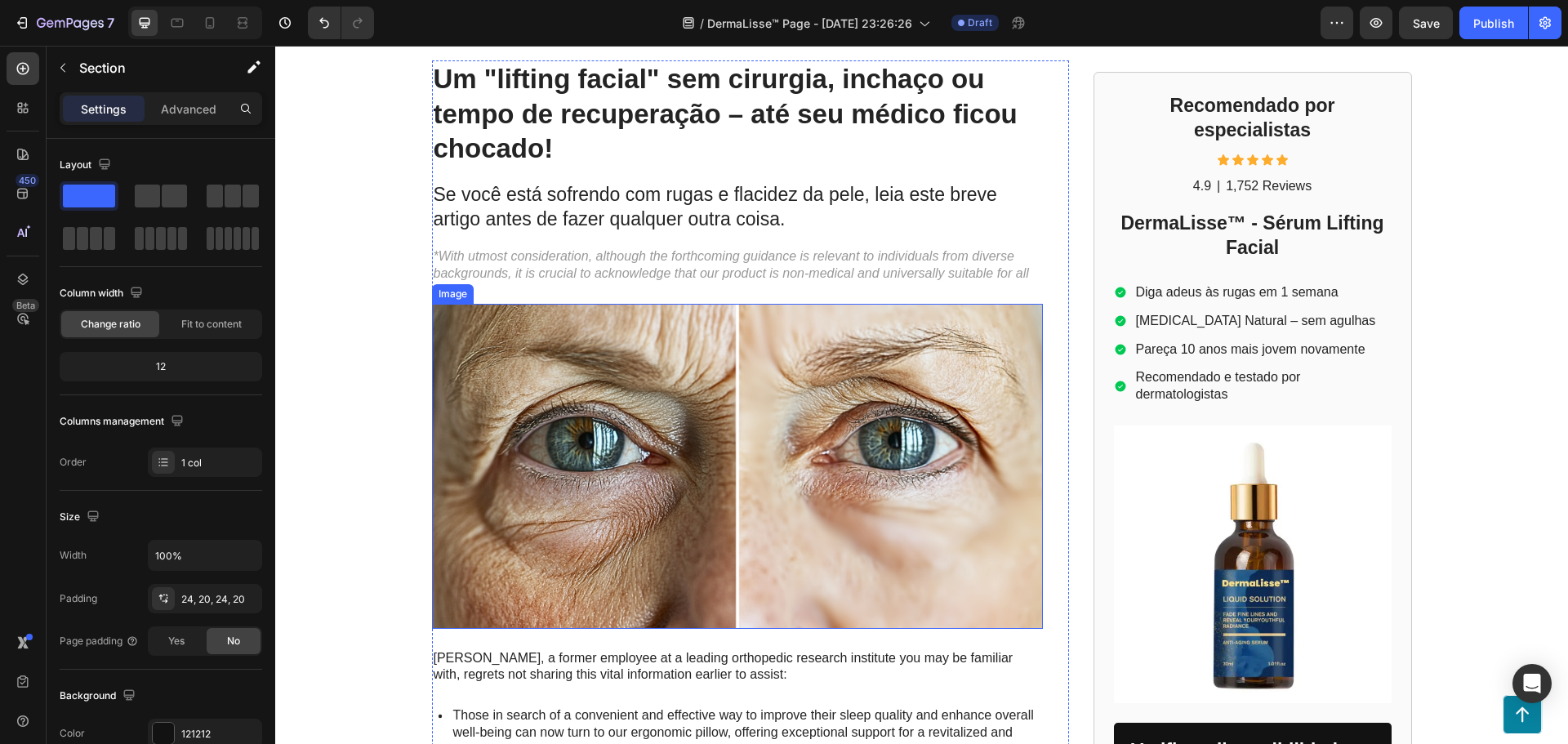
scroll to position [0, 0]
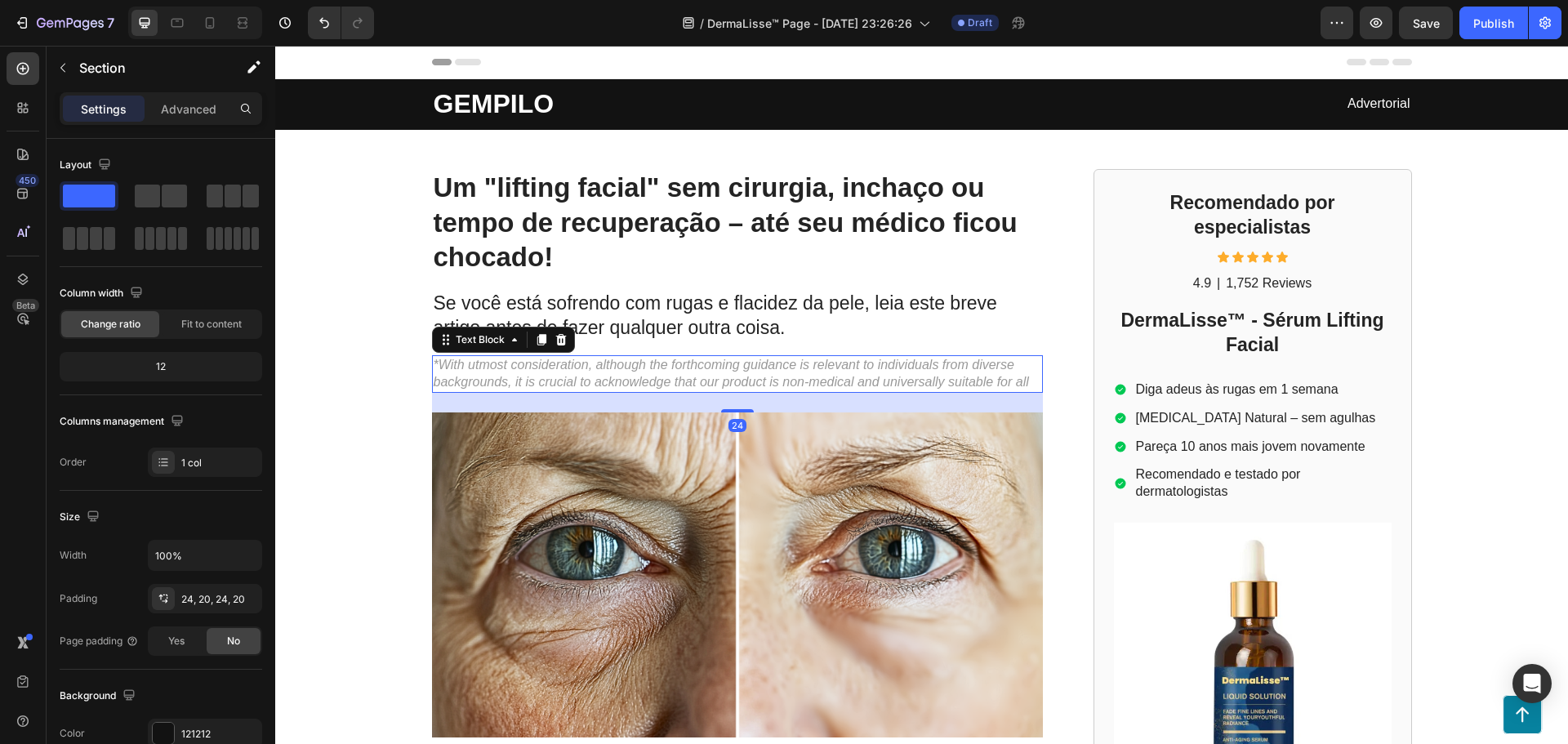
click at [593, 383] on p "*With utmost consideration, although the forthcoming guidance is relevant to in…" at bounding box center [737, 374] width 607 height 34
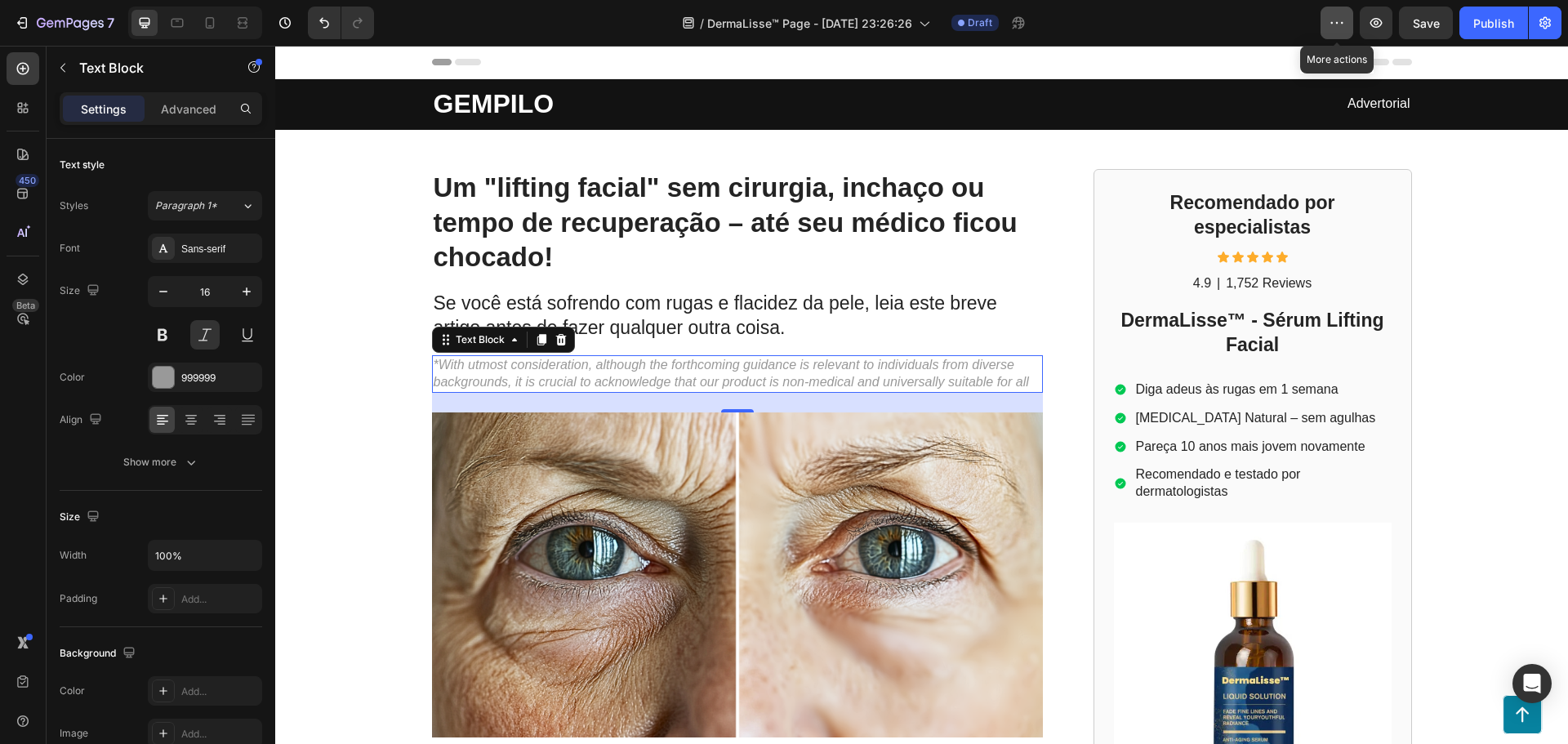
click at [1339, 29] on icon "button" at bounding box center [1337, 23] width 16 height 16
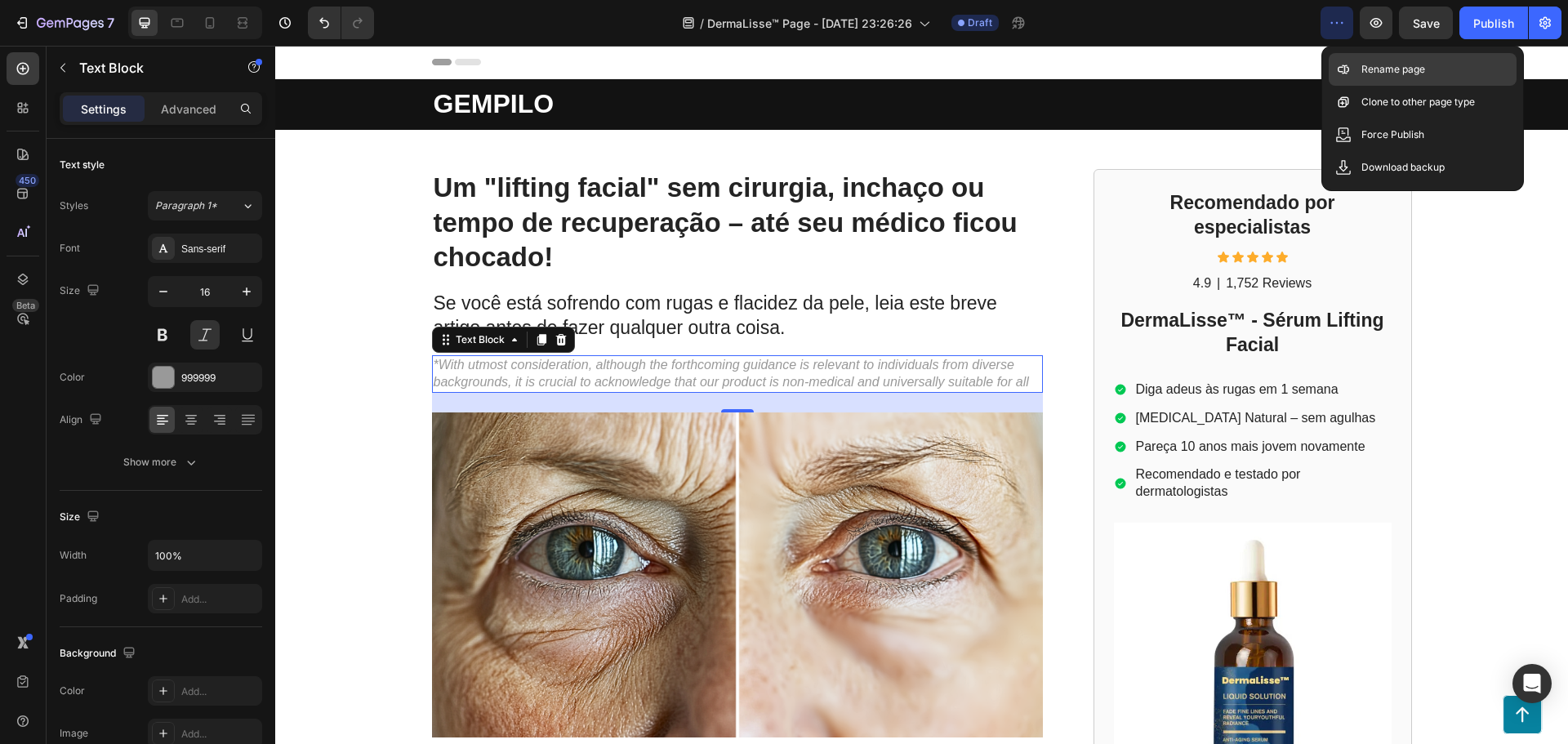
click at [1372, 70] on p "Rename page" at bounding box center [1394, 70] width 64 height 16
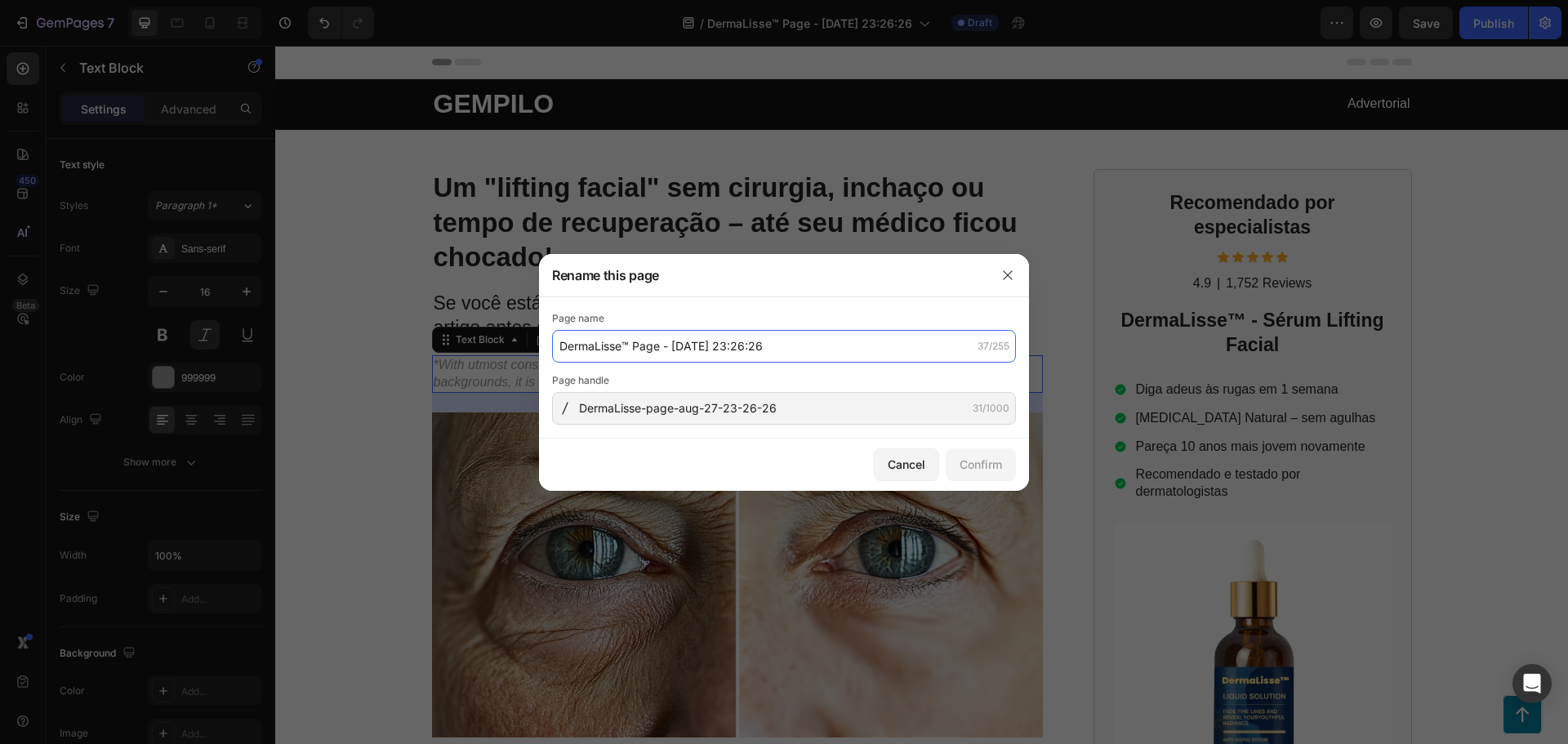
click at [701, 349] on input "DermaLisse™ Page - Aug 27, 23:26:26" at bounding box center [784, 346] width 464 height 33
click at [674, 348] on input "DermaLisse™ Page - Aug 27, 23:26:26" at bounding box center [784, 346] width 464 height 33
drag, startPoint x: 629, startPoint y: 343, endPoint x: 826, endPoint y: 337, distance: 197.1
click at [826, 337] on input "DermaLisse™ Page - Aug 27, 23:26:26" at bounding box center [784, 346] width 464 height 33
type input "DermaLisse™"
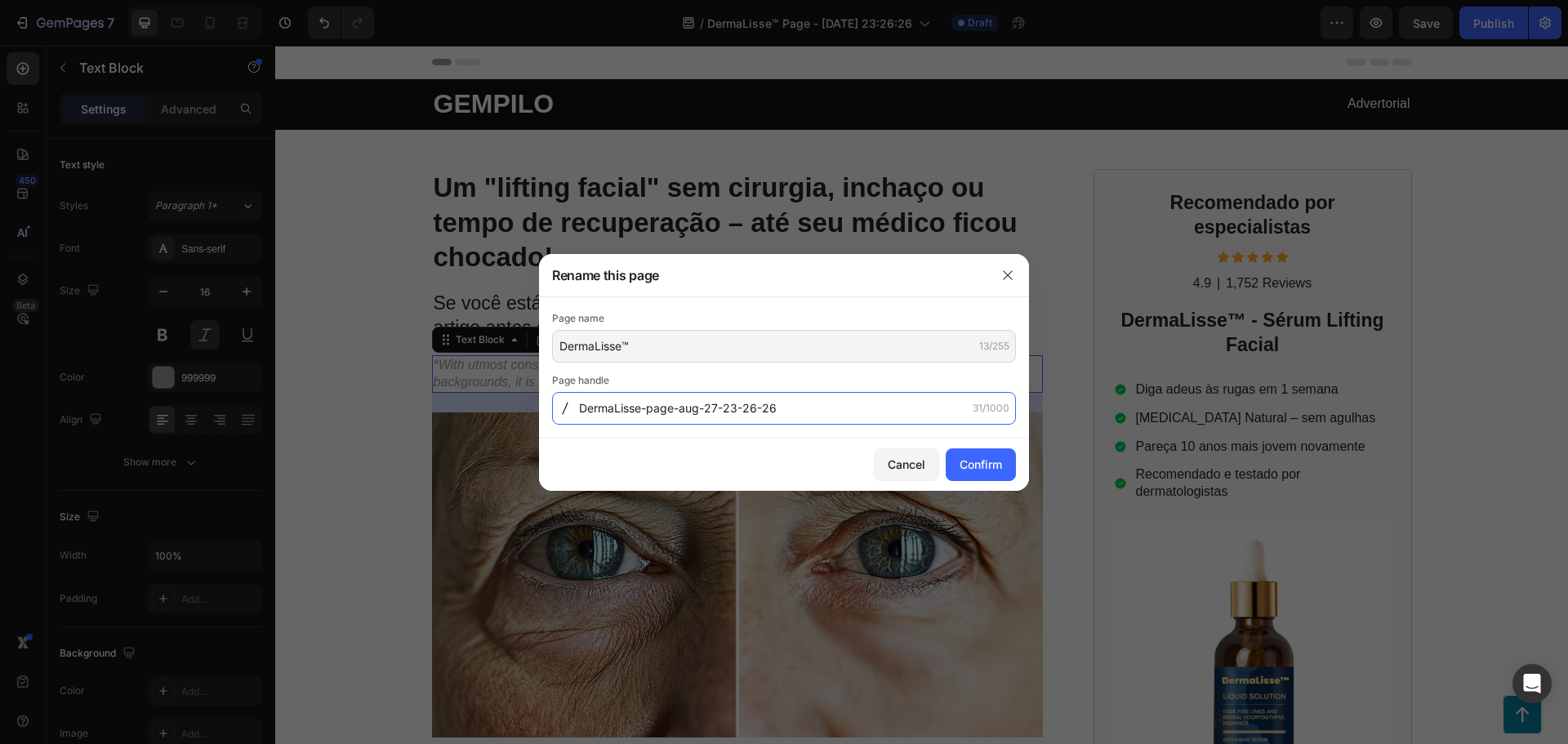
click at [586, 410] on input "DermaLisse-page-aug-27-23-26-26" at bounding box center [784, 408] width 464 height 33
click at [589, 409] on input "DermaLisse-page-aug-27-23-26-26" at bounding box center [784, 408] width 464 height 33
click at [615, 410] on input "dermaLisse-page-aug-27-23-26-26" at bounding box center [784, 408] width 464 height 33
click at [586, 411] on input "dermaLisse-page-aug-27-23-26-26" at bounding box center [784, 408] width 464 height 33
drag, startPoint x: 643, startPoint y: 413, endPoint x: 833, endPoint y: 410, distance: 190.0
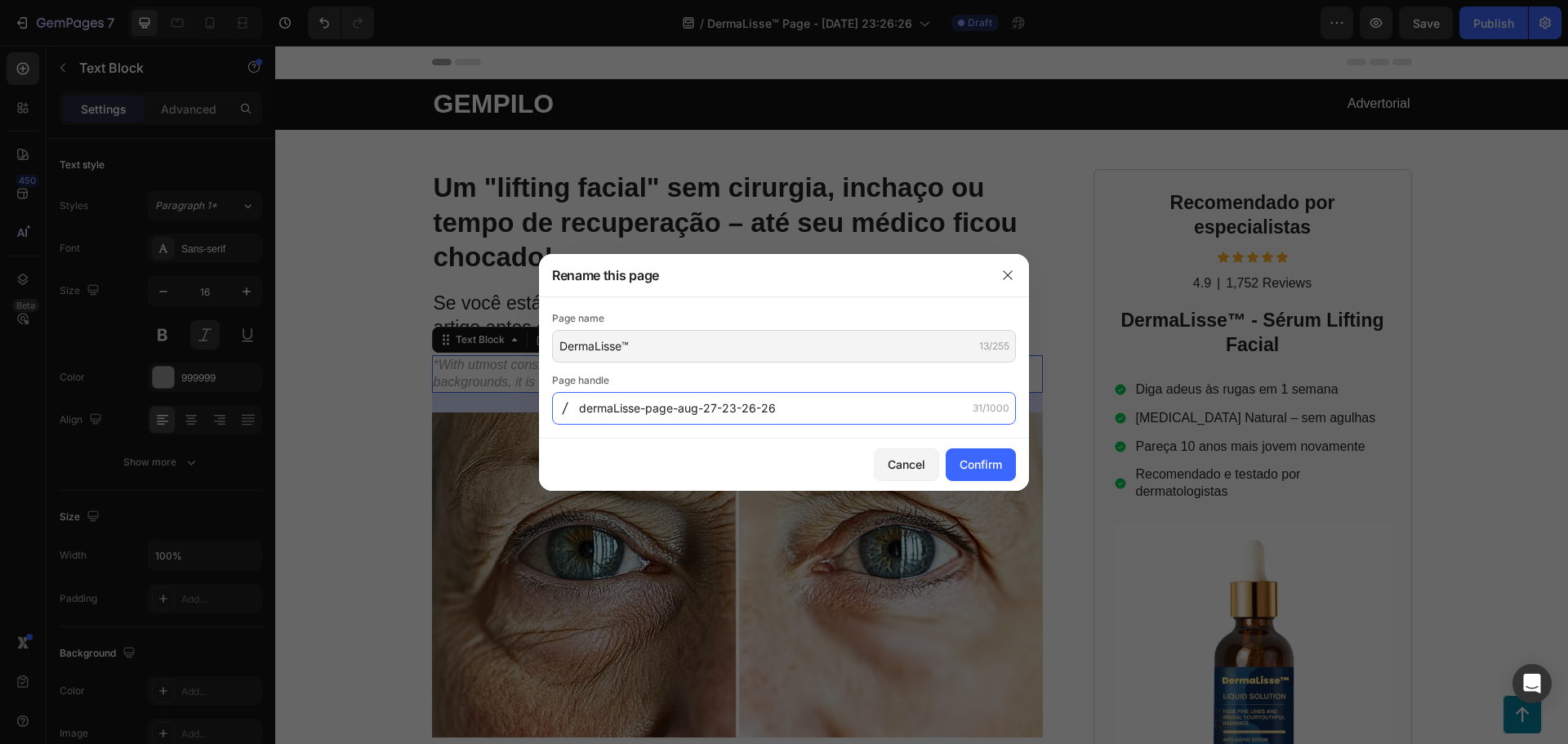
click at [833, 410] on input "dermaLisse-page-aug-27-23-26-26" at bounding box center [784, 408] width 464 height 33
click at [580, 413] on input "dermaLisse" at bounding box center [784, 408] width 464 height 33
type input "dermaLisse"
click at [964, 465] on div "Confirm" at bounding box center [981, 464] width 43 height 17
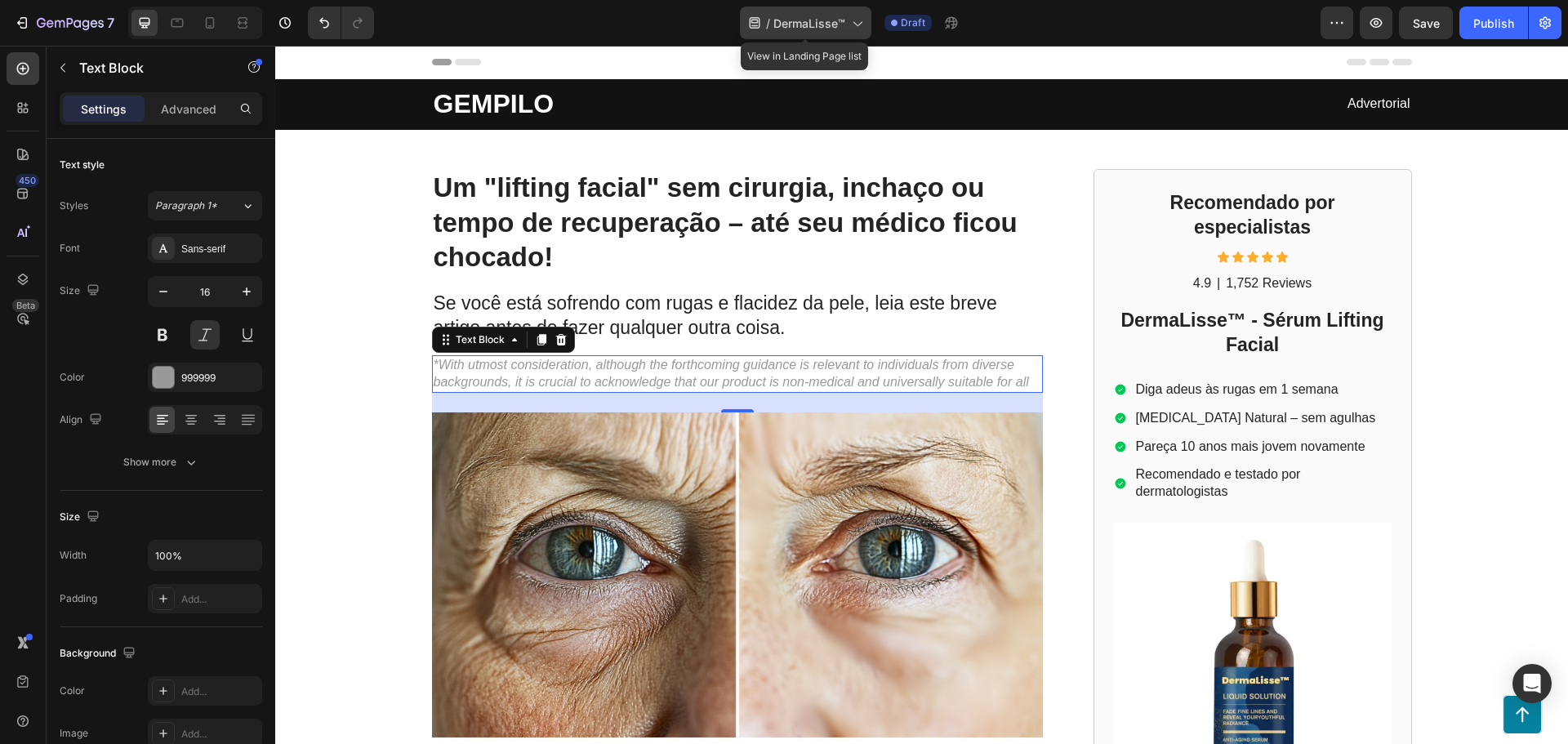
click at [827, 31] on span "DermaLisse™" at bounding box center [809, 23] width 72 height 17
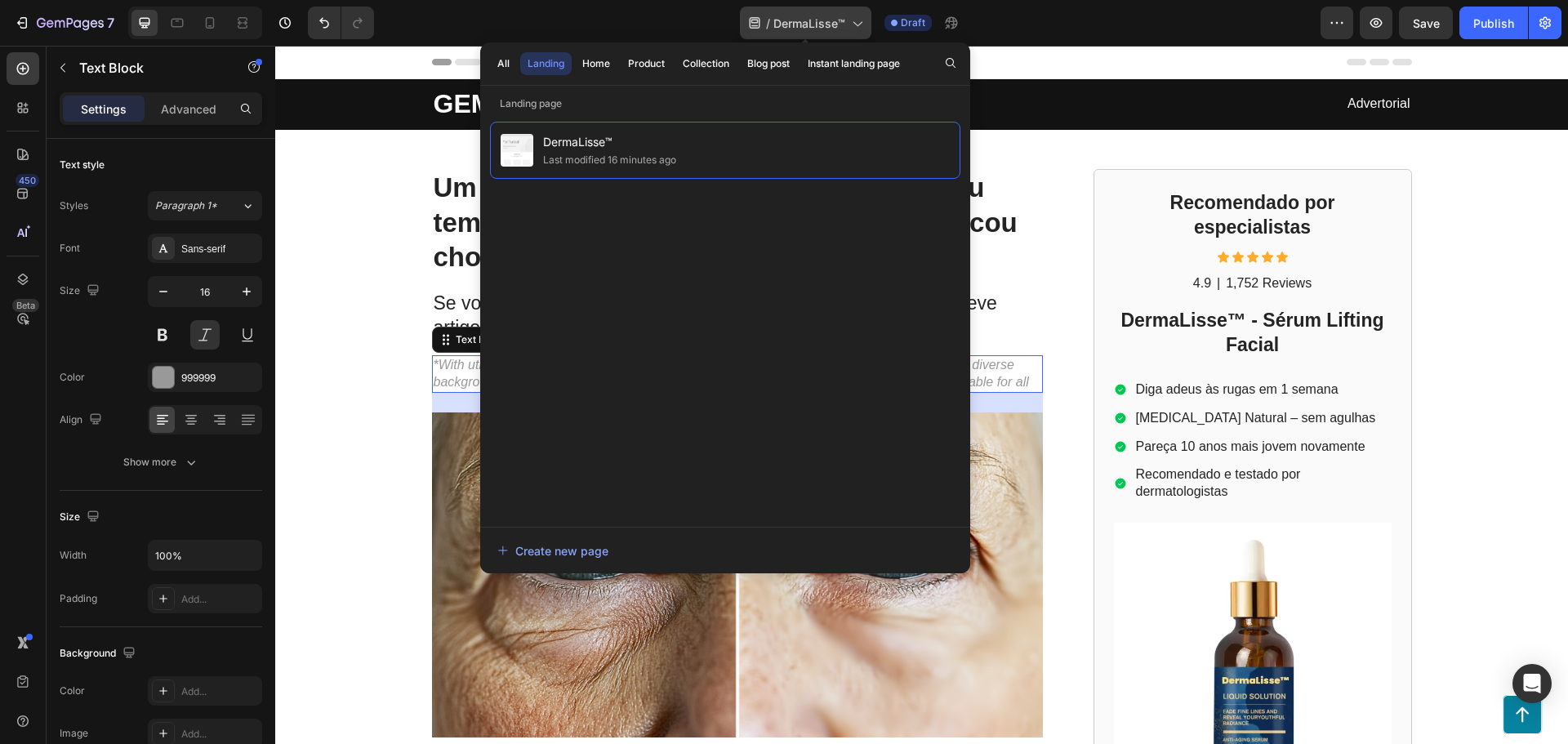
click at [827, 30] on span "DermaLisse™" at bounding box center [809, 23] width 72 height 17
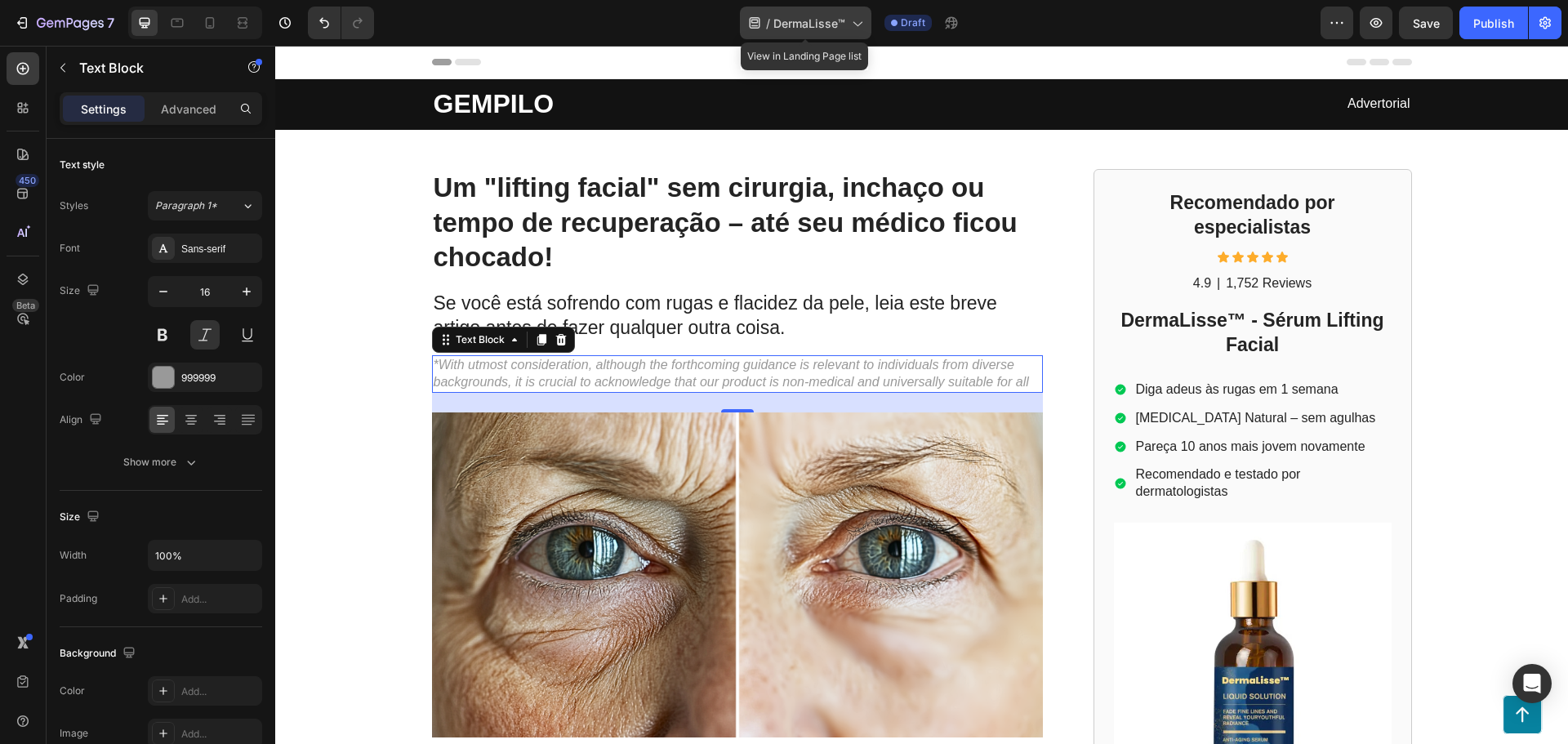
click at [827, 30] on span "DermaLisse™" at bounding box center [809, 23] width 72 height 17
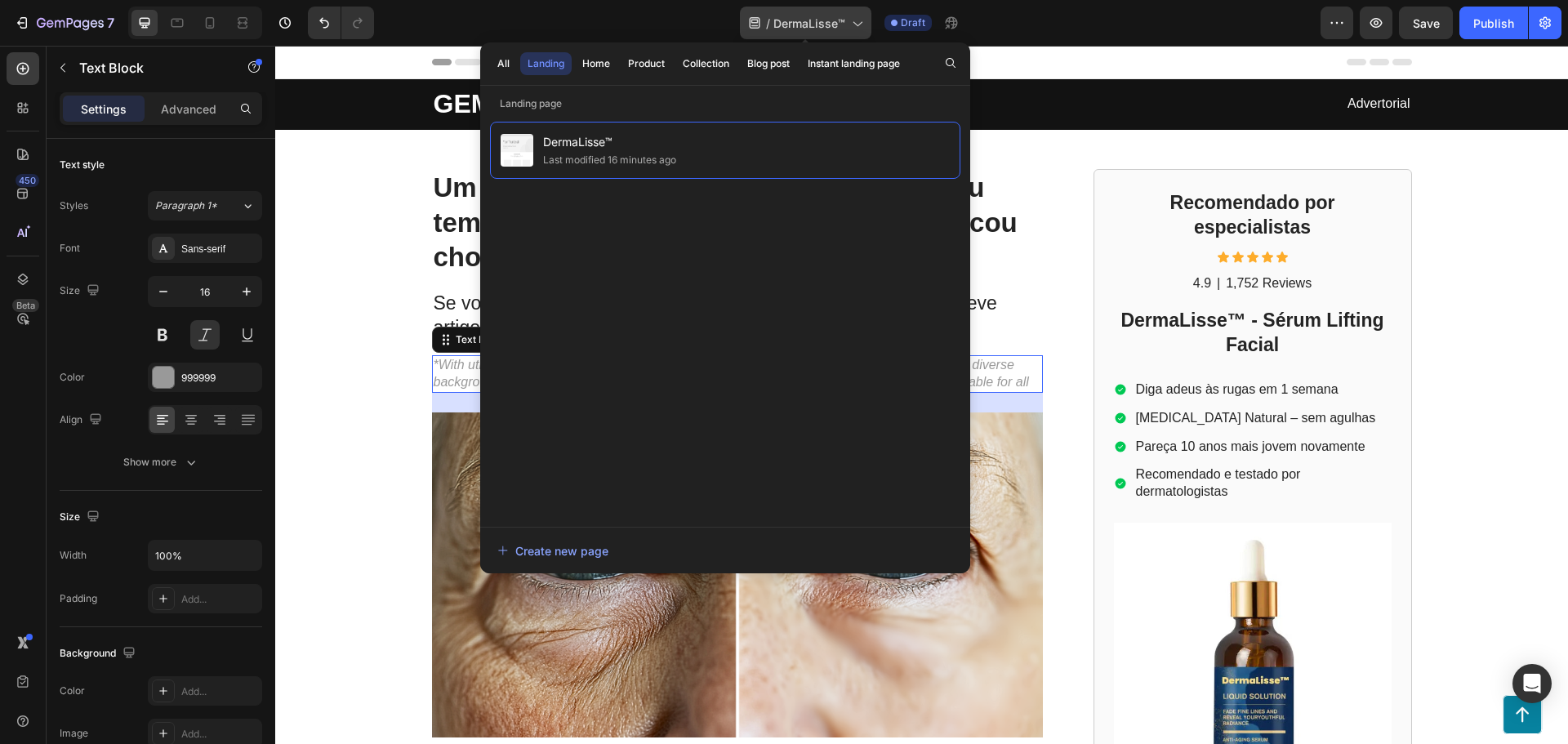
click at [827, 30] on span "DermaLisse™" at bounding box center [809, 23] width 72 height 17
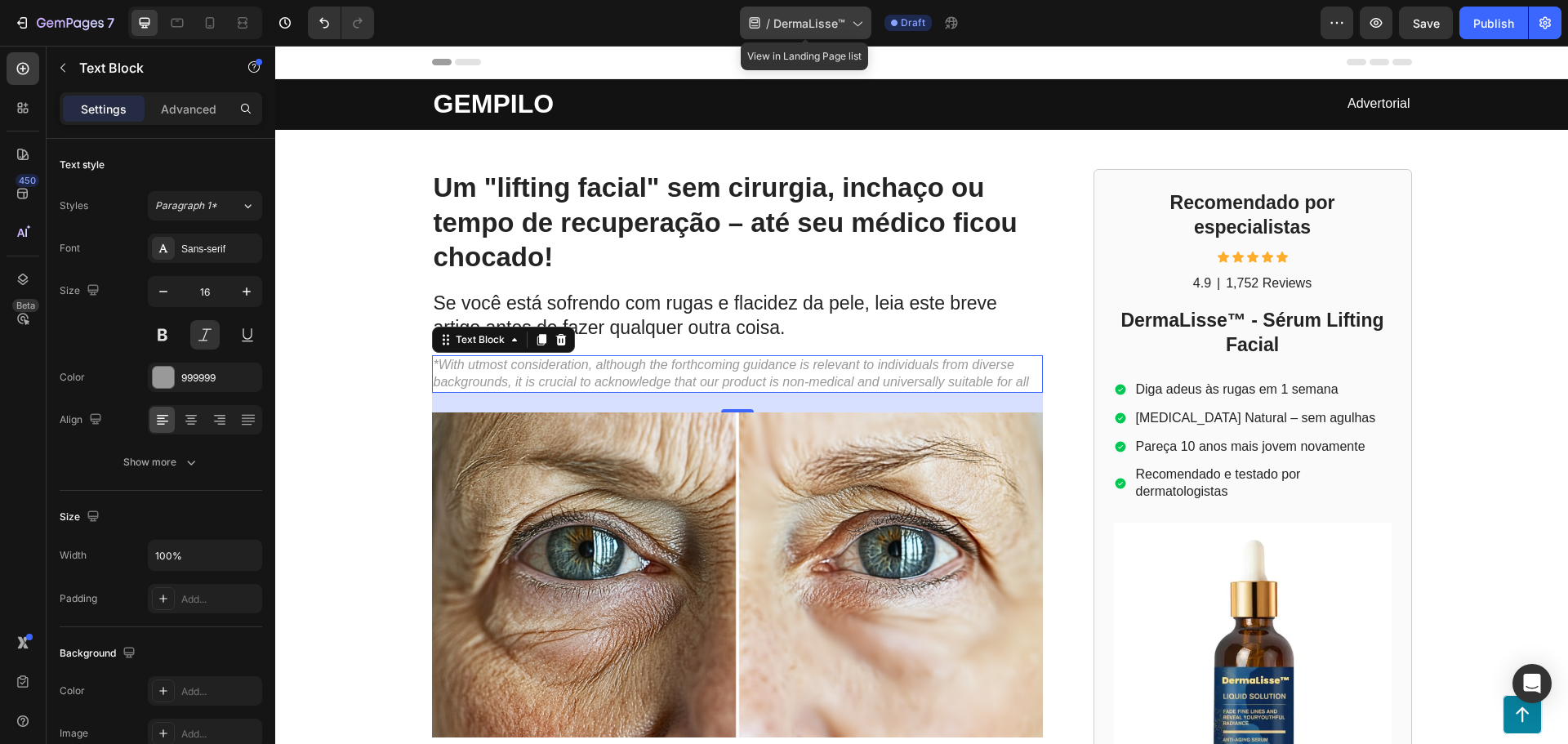
click at [827, 30] on span "DermaLisse™" at bounding box center [809, 23] width 72 height 17
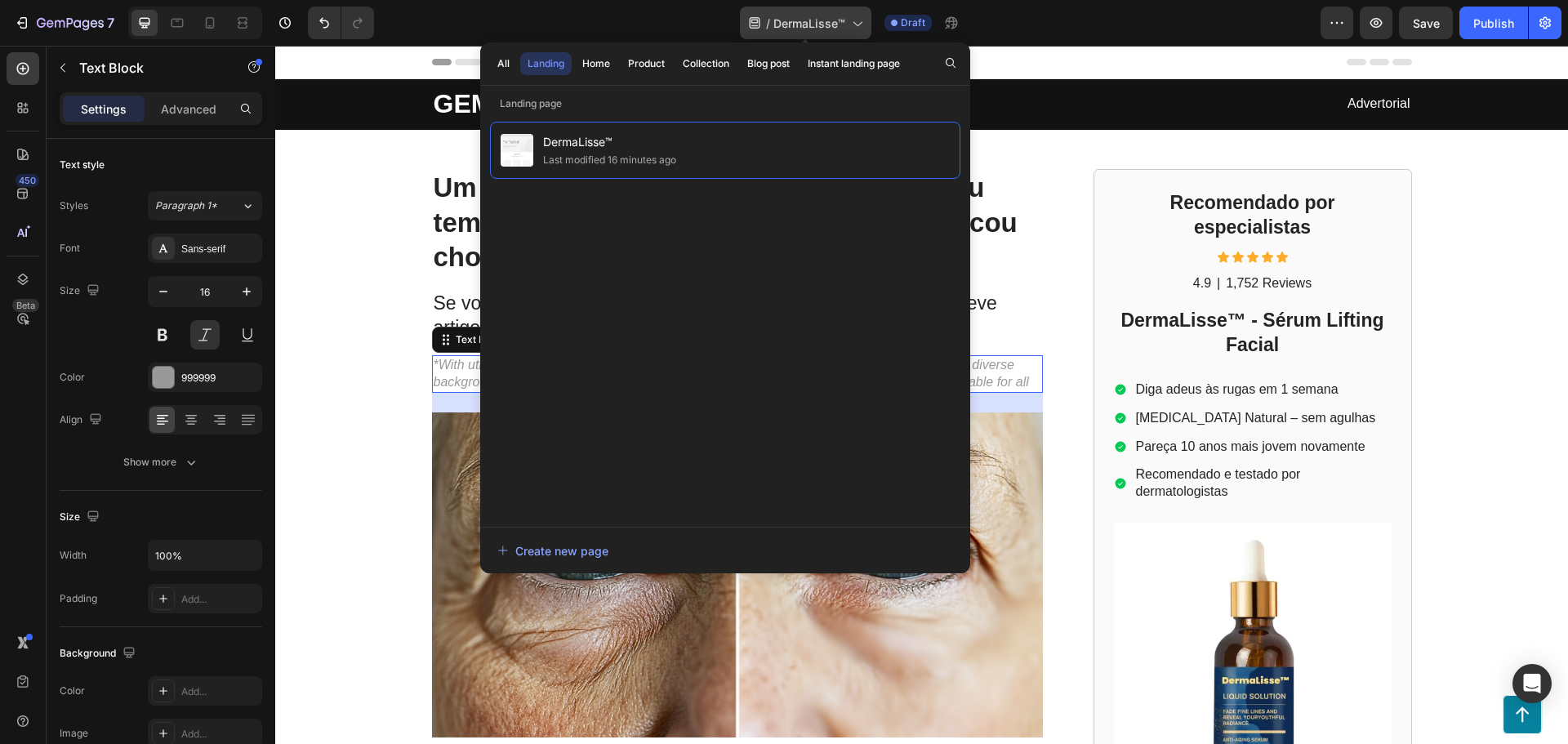
click at [827, 30] on span "DermaLisse™" at bounding box center [809, 23] width 72 height 17
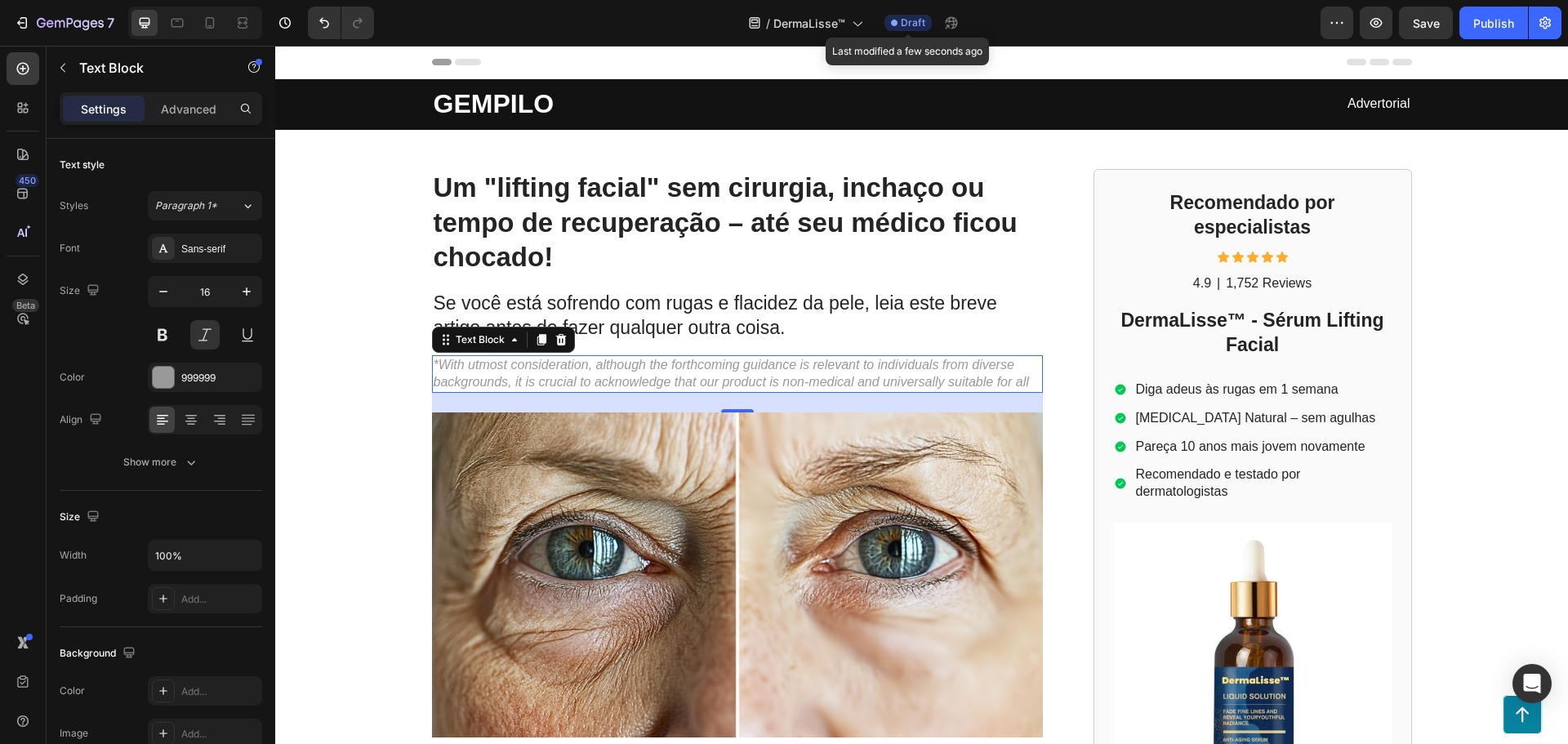
click at [912, 25] on span "Draft" at bounding box center [913, 23] width 25 height 15
click at [816, 26] on span "DermaLisse™" at bounding box center [809, 23] width 72 height 17
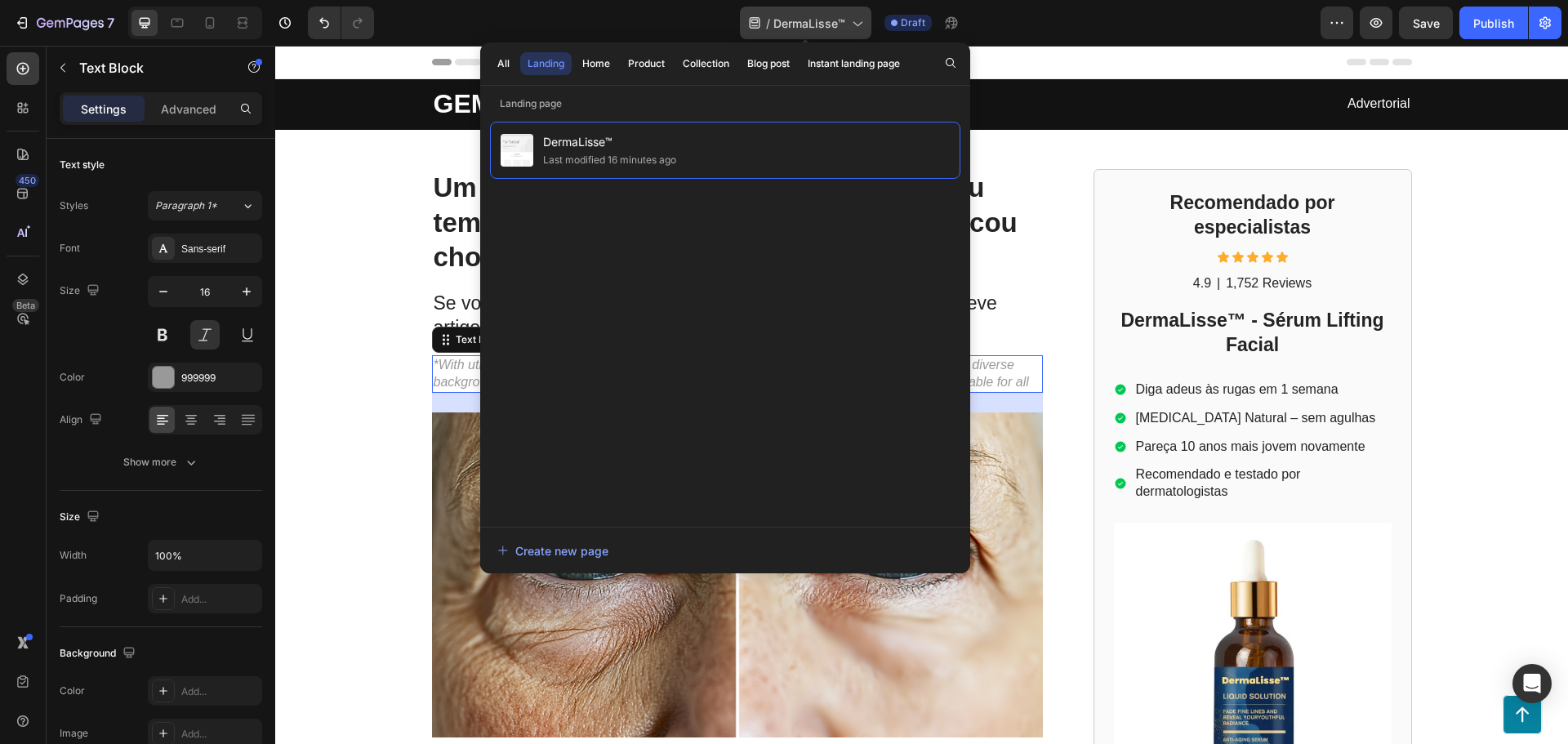
click at [816, 26] on span "DermaLisse™" at bounding box center [809, 23] width 72 height 17
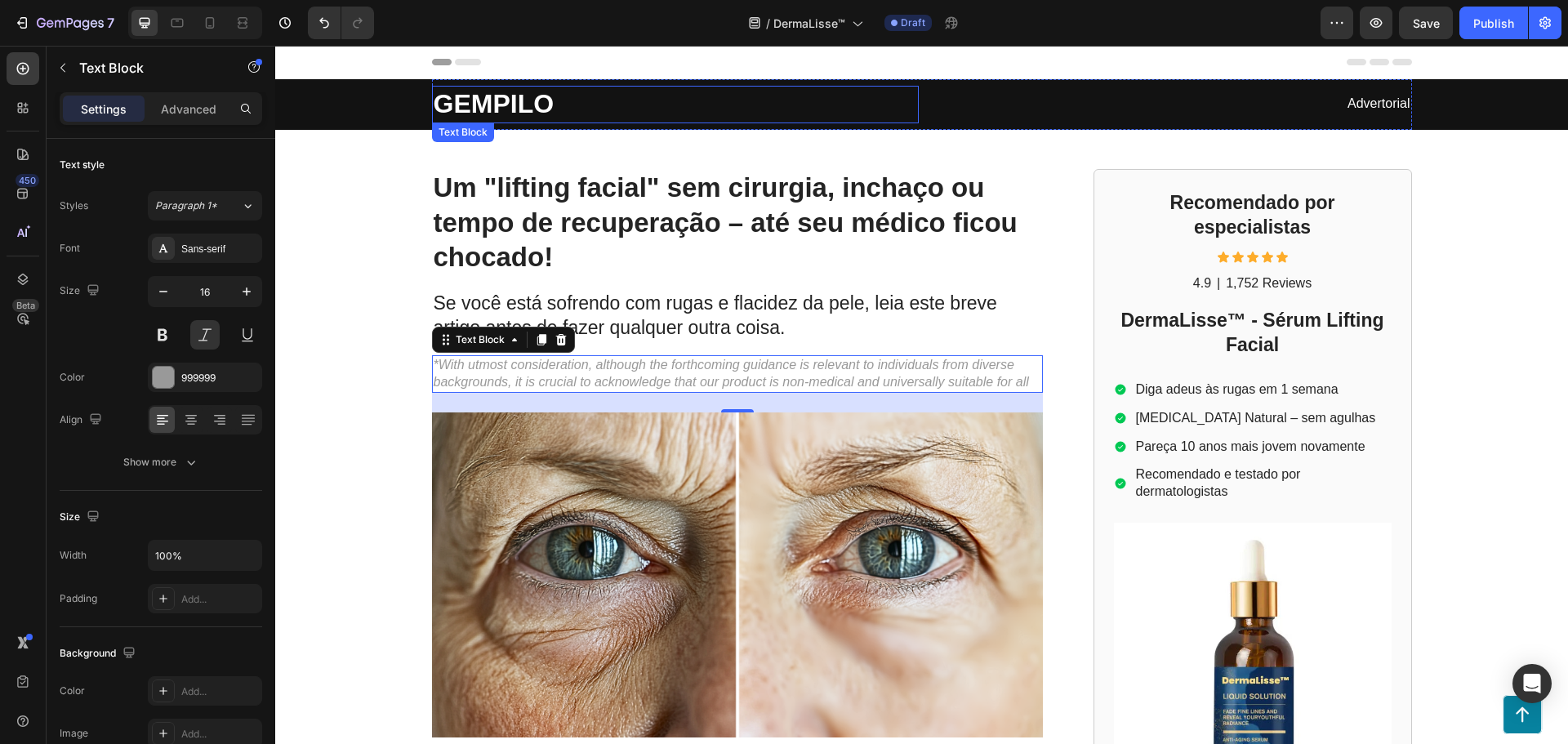
click at [528, 108] on p "GEMPILO" at bounding box center [675, 105] width 484 height 34
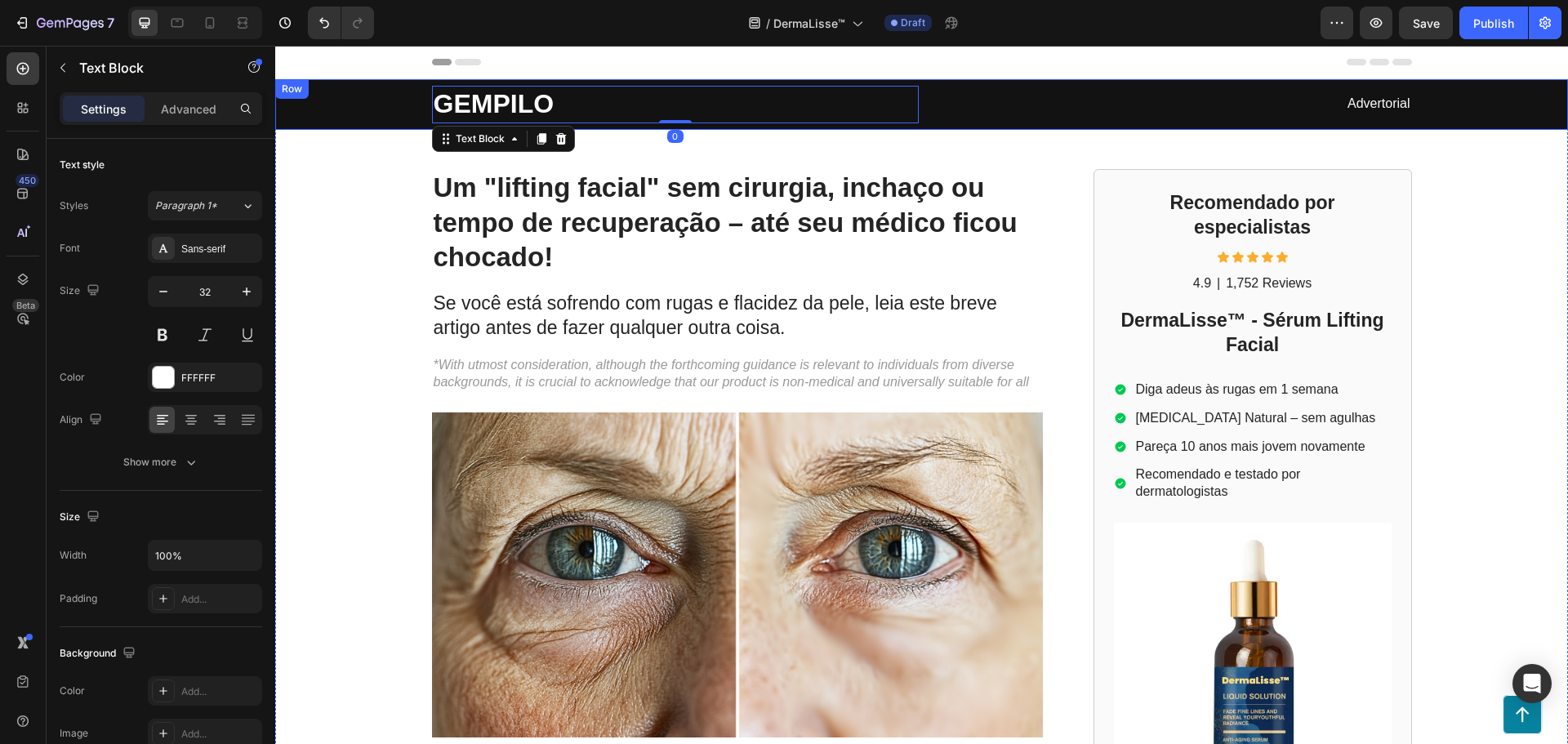
click at [338, 104] on div "GEMPILO Text Block 0 Advertorial Text Block Row" at bounding box center [921, 105] width 1260 height 51
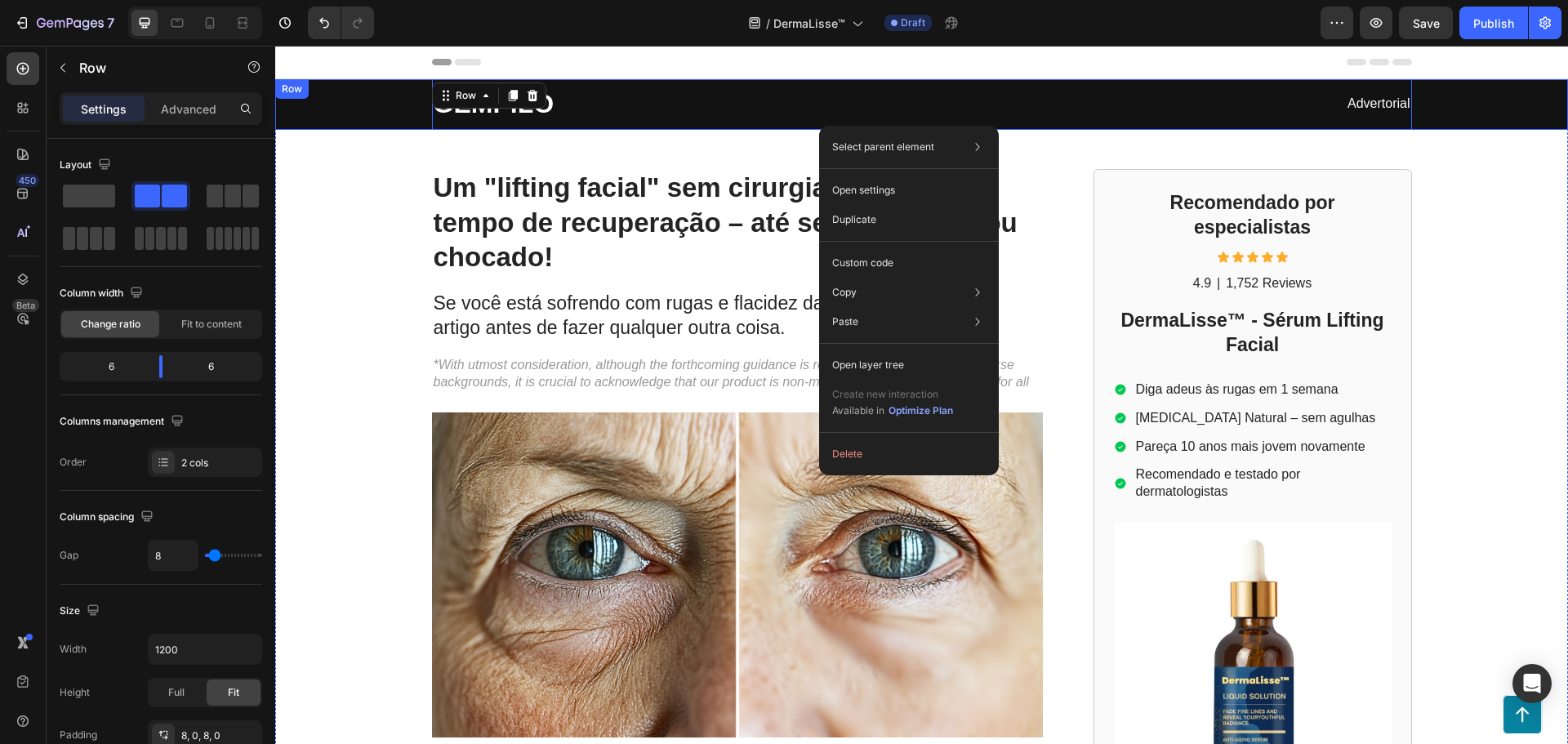
click at [277, 104] on div "GEMPILO Text Block Advertorial Text Block Row 0 Row" at bounding box center [921, 105] width 1293 height 51
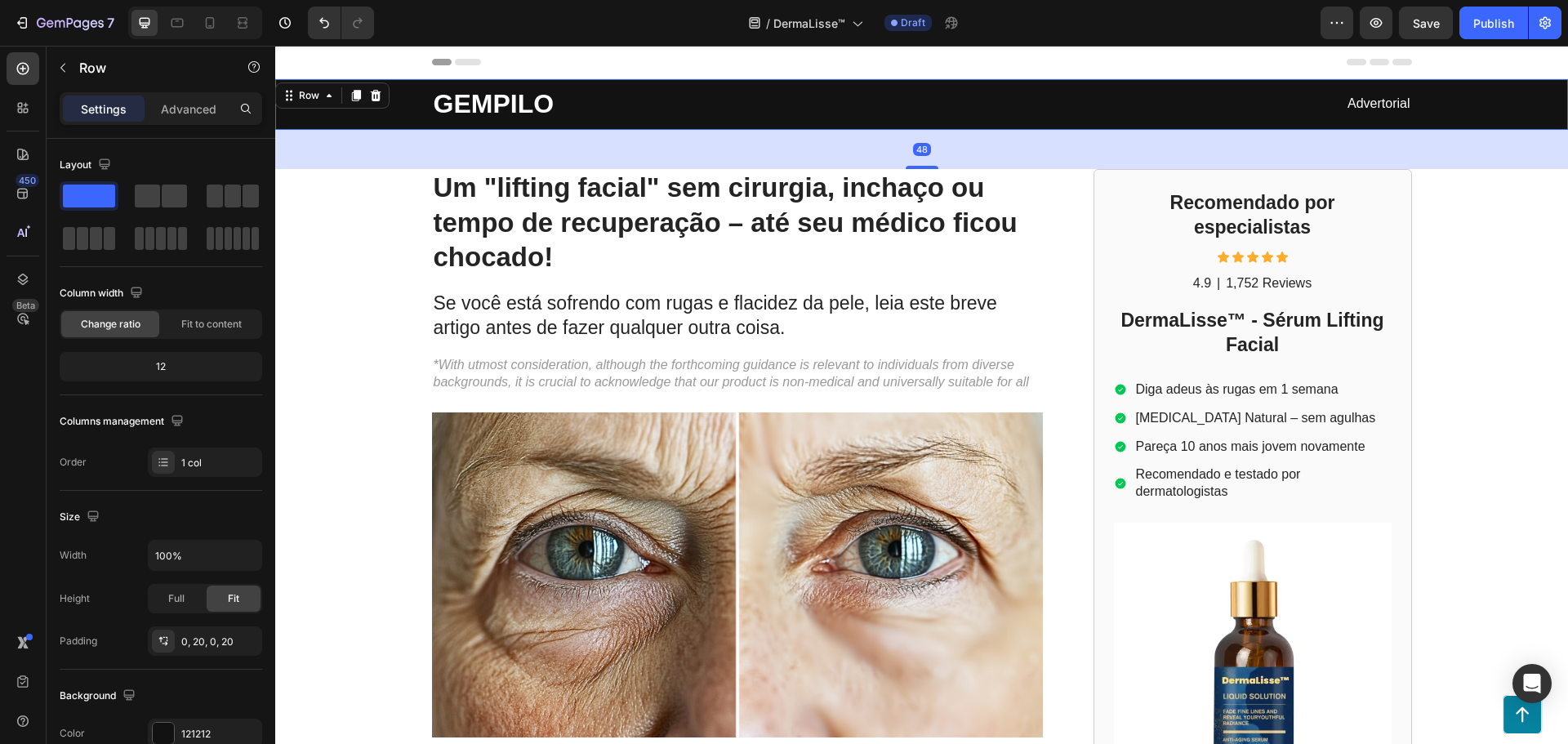
click at [280, 117] on div "GEMPILO Text Block Advertorial Text Block Row Row 48" at bounding box center [921, 105] width 1293 height 51
click at [321, 101] on div "Row" at bounding box center [309, 96] width 27 height 15
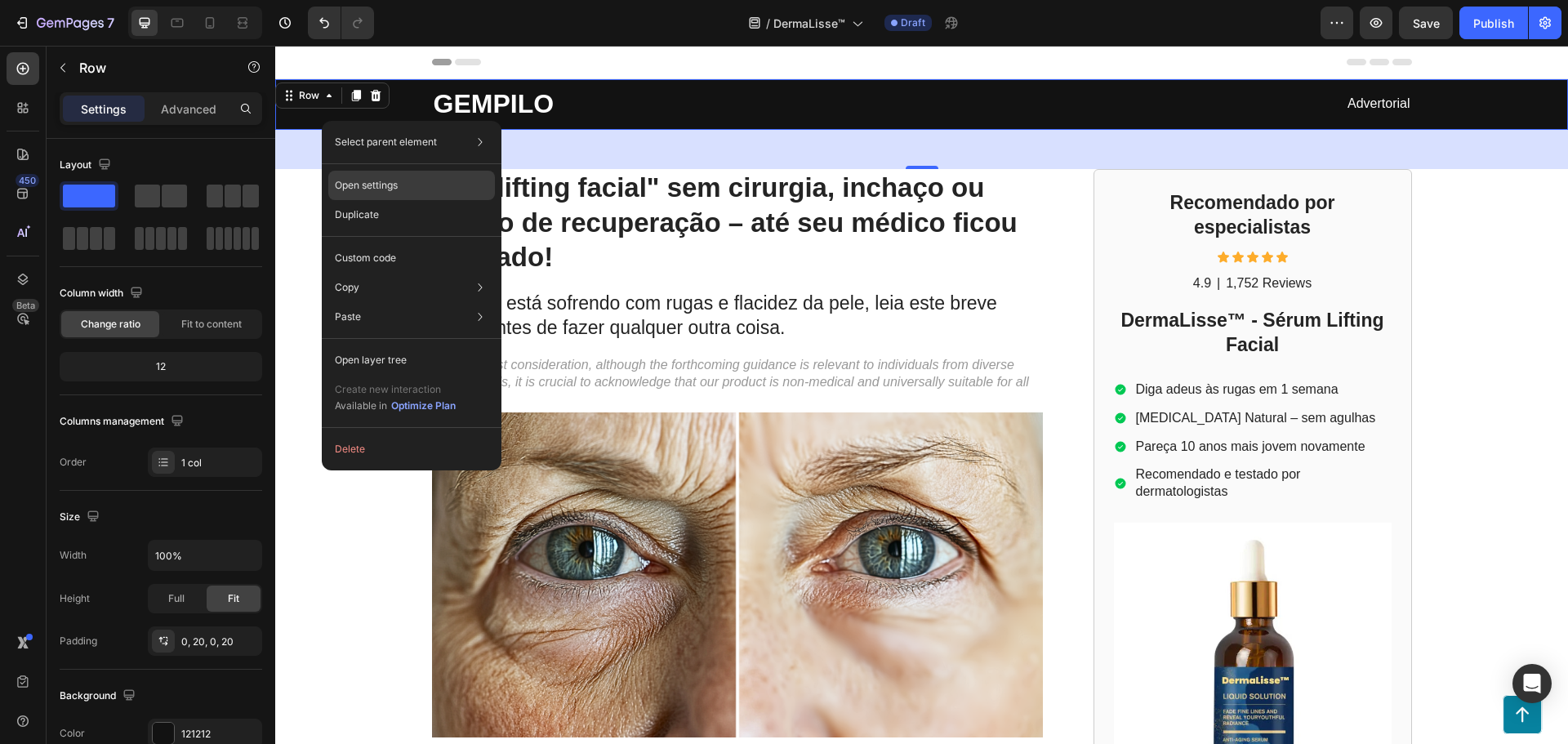
click at [422, 189] on div "Open settings" at bounding box center [412, 186] width 167 height 29
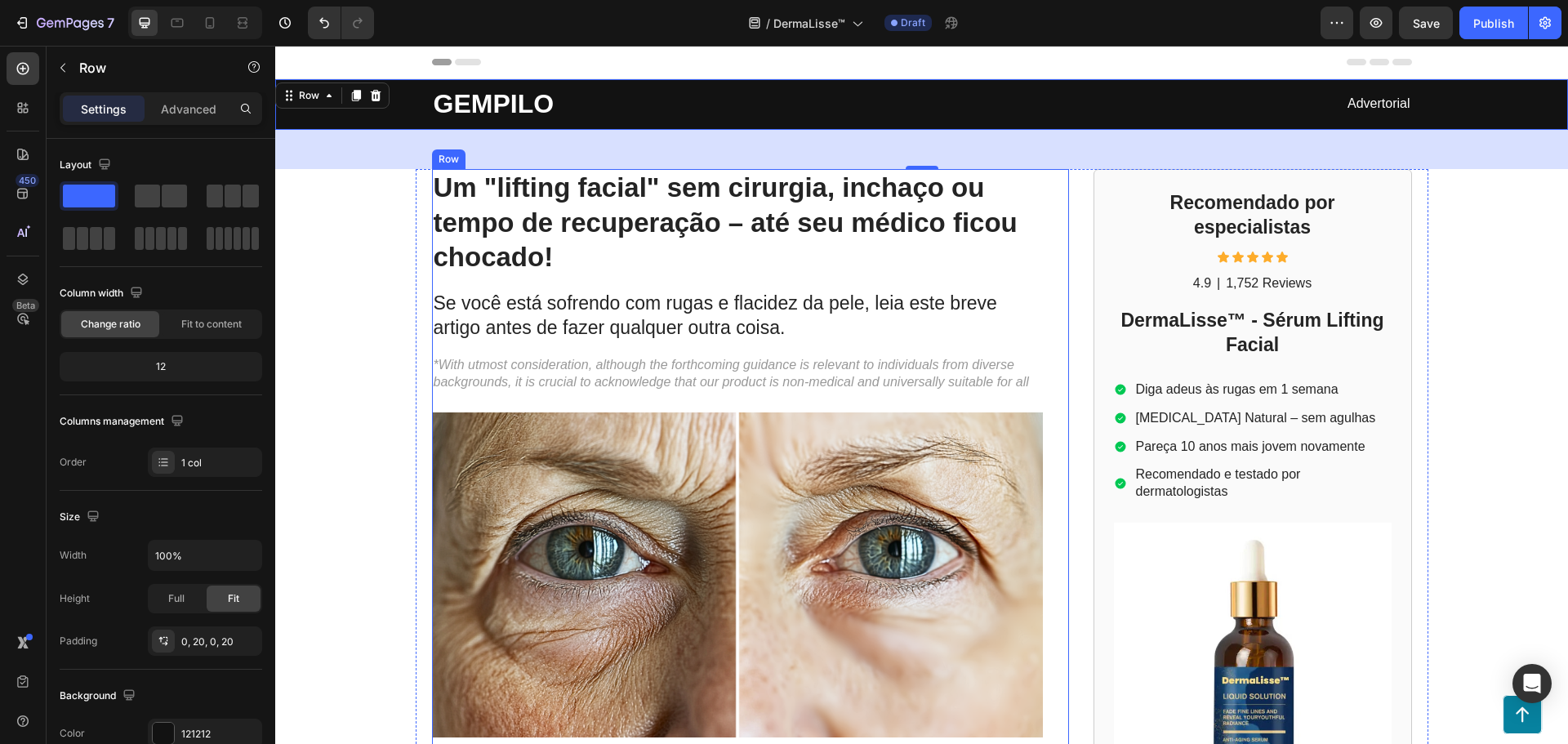
scroll to position [435, 0]
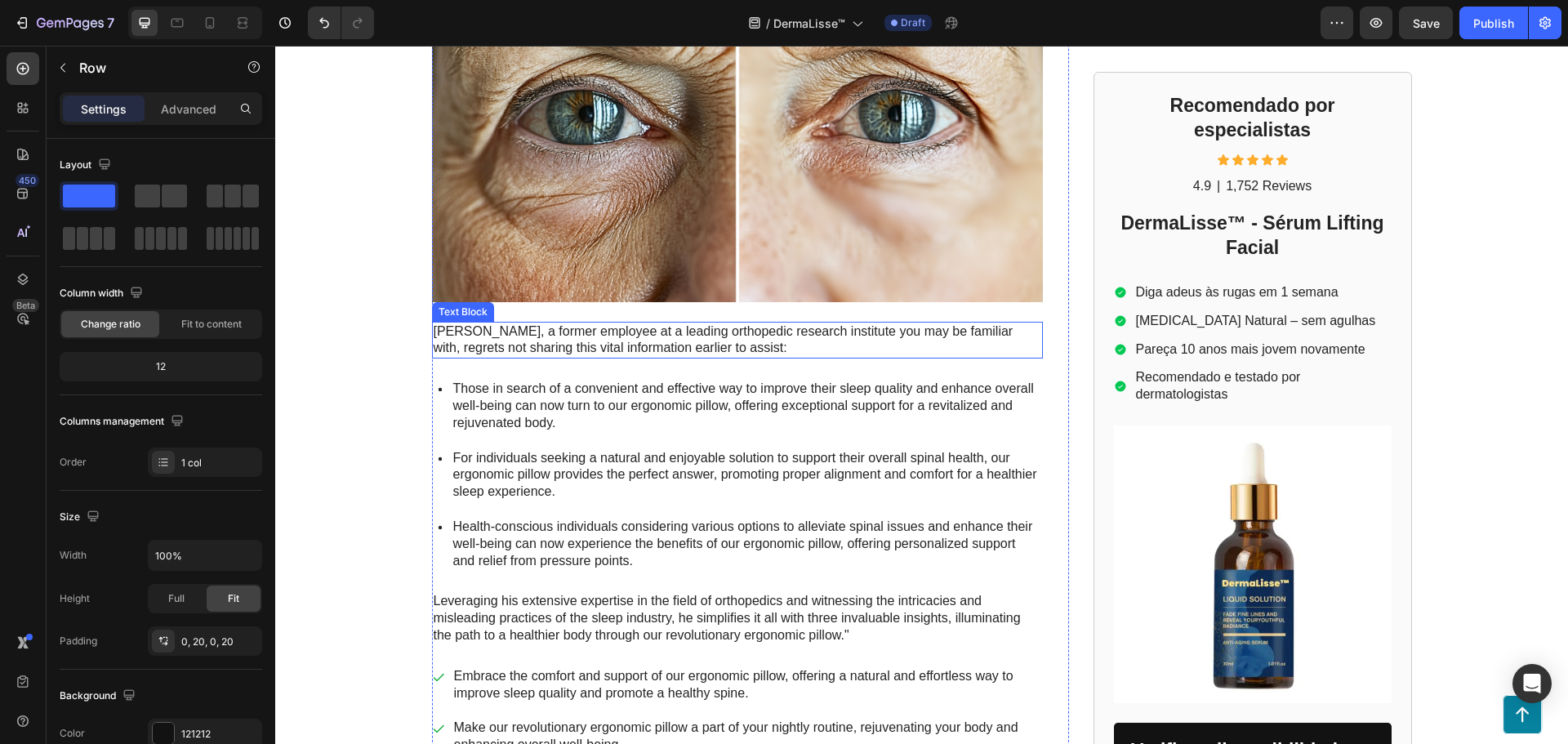
click at [712, 347] on p "Mark Thompson, a former employee at a leading orthopedic research institute you…" at bounding box center [737, 340] width 607 height 34
